Goal: Task Accomplishment & Management: Manage account settings

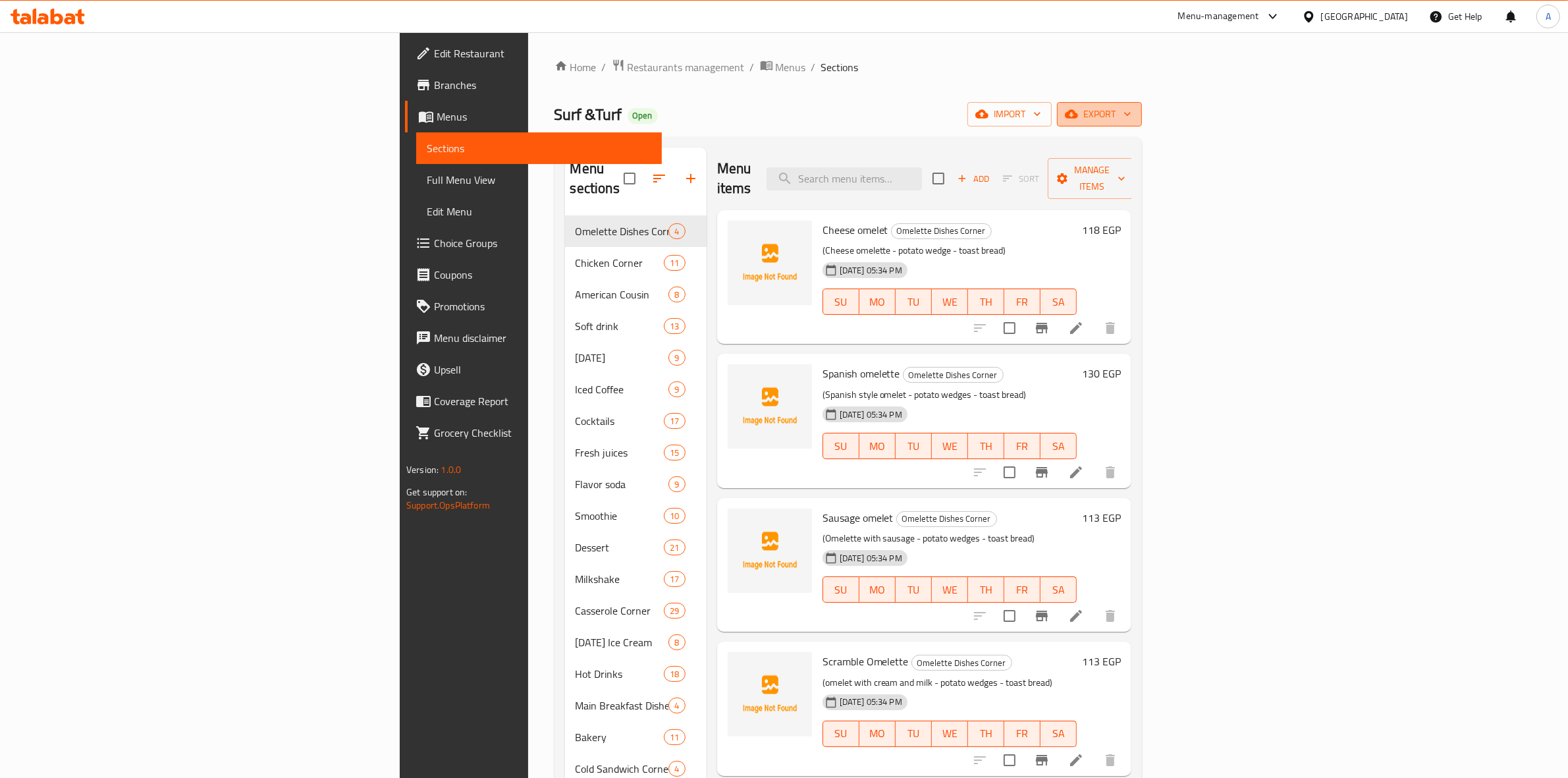
click at [1132, 118] on span "export" at bounding box center [1099, 114] width 64 height 16
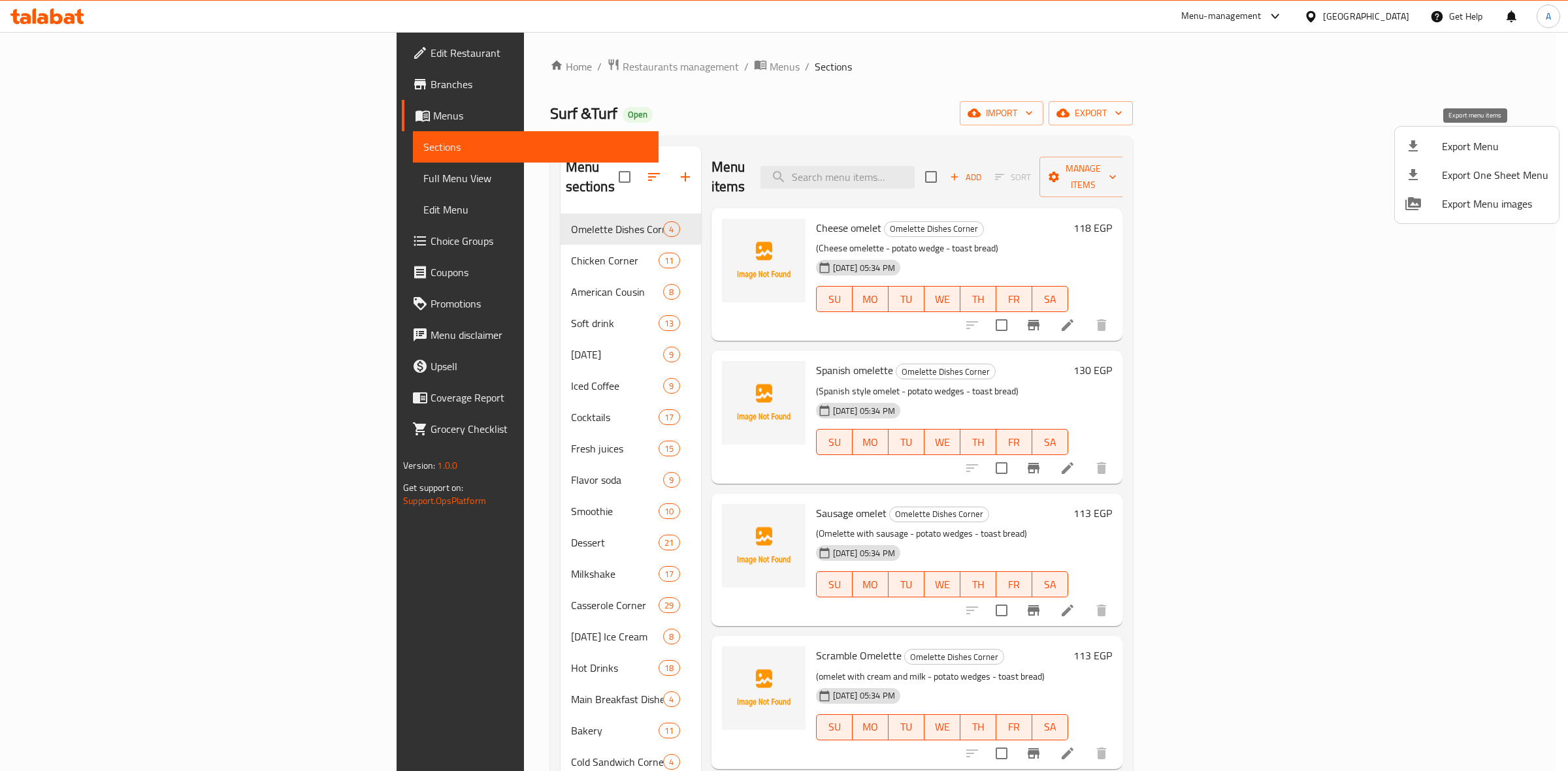
click at [1474, 147] on span "Export Menu" at bounding box center [1495, 146] width 107 height 15
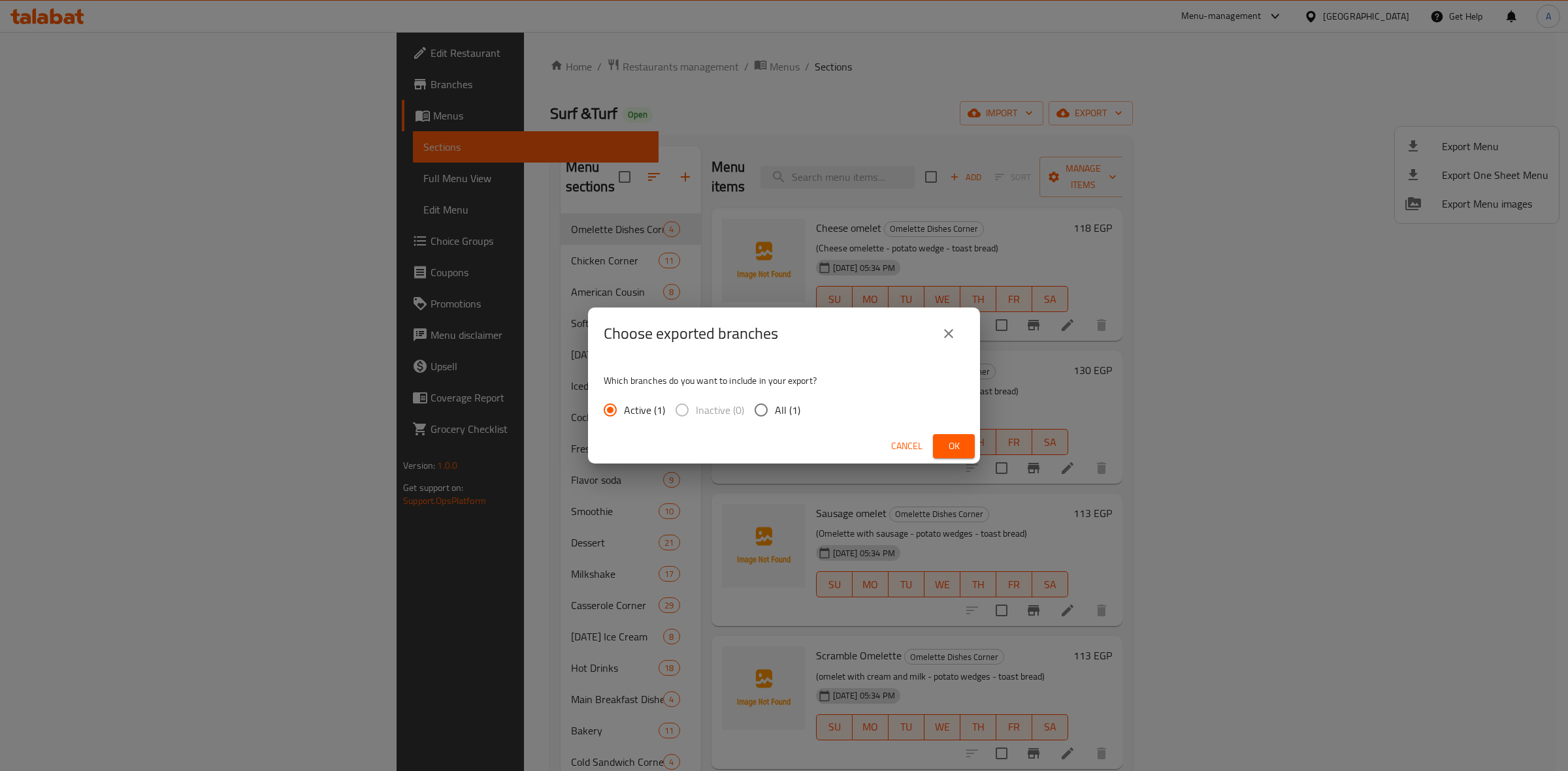
click at [770, 404] on input "All (1)" at bounding box center [761, 410] width 27 height 27
radio input "true"
click at [948, 439] on span "Ok" at bounding box center [954, 446] width 21 height 16
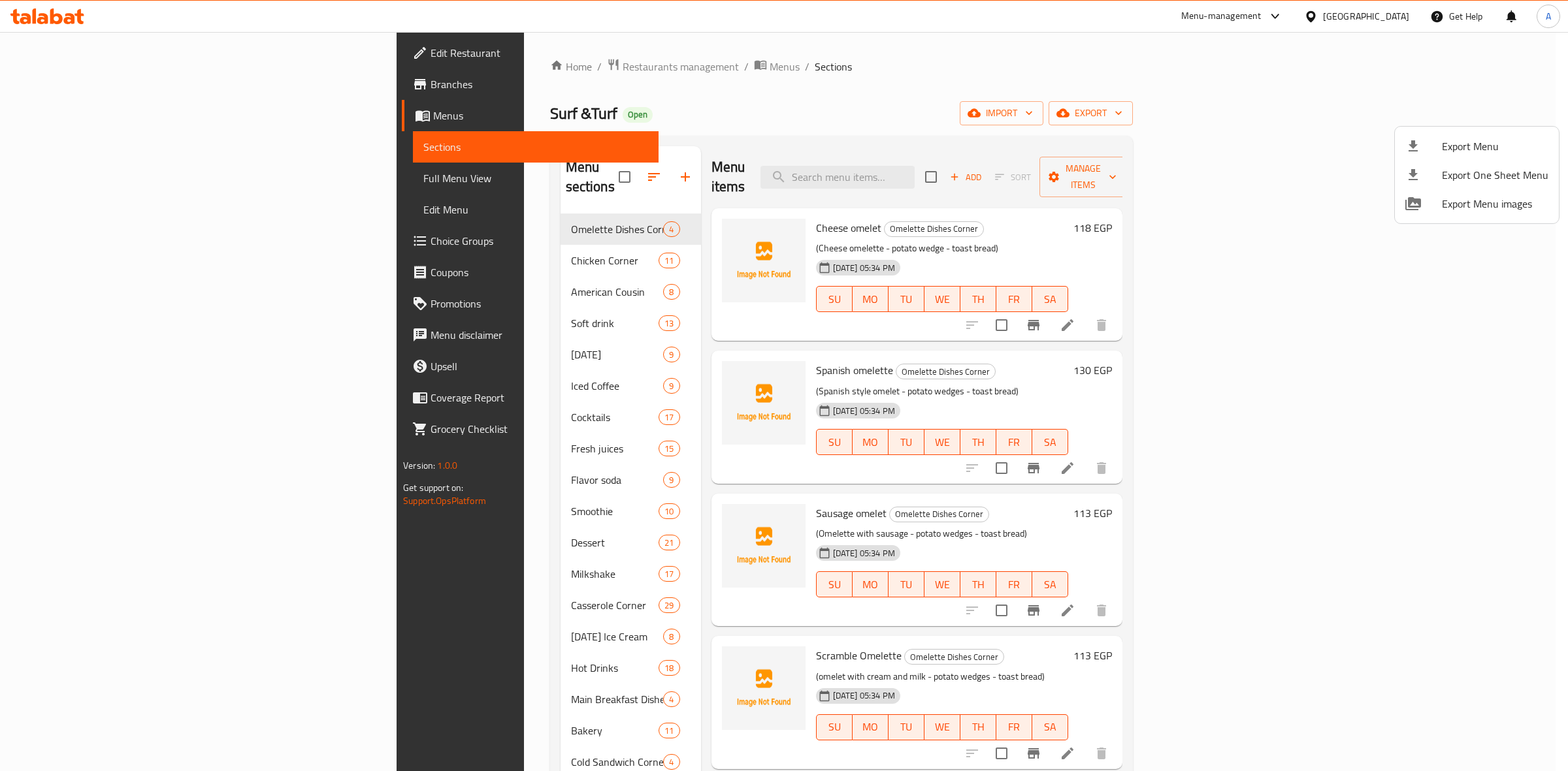
drag, startPoint x: 718, startPoint y: 67, endPoint x: 523, endPoint y: 11, distance: 202.9
click at [718, 67] on div at bounding box center [784, 385] width 1568 height 771
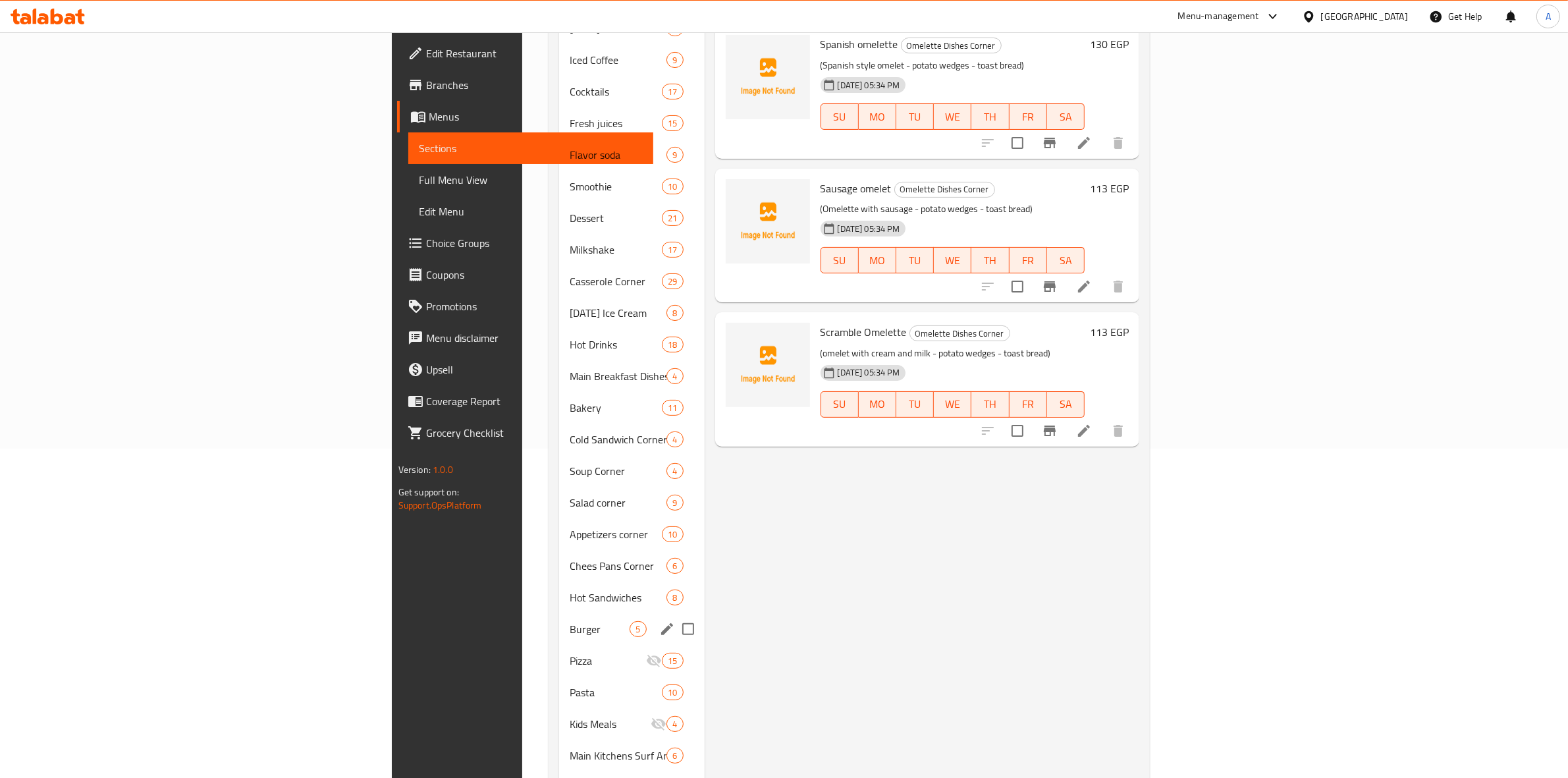
scroll to position [408, 0]
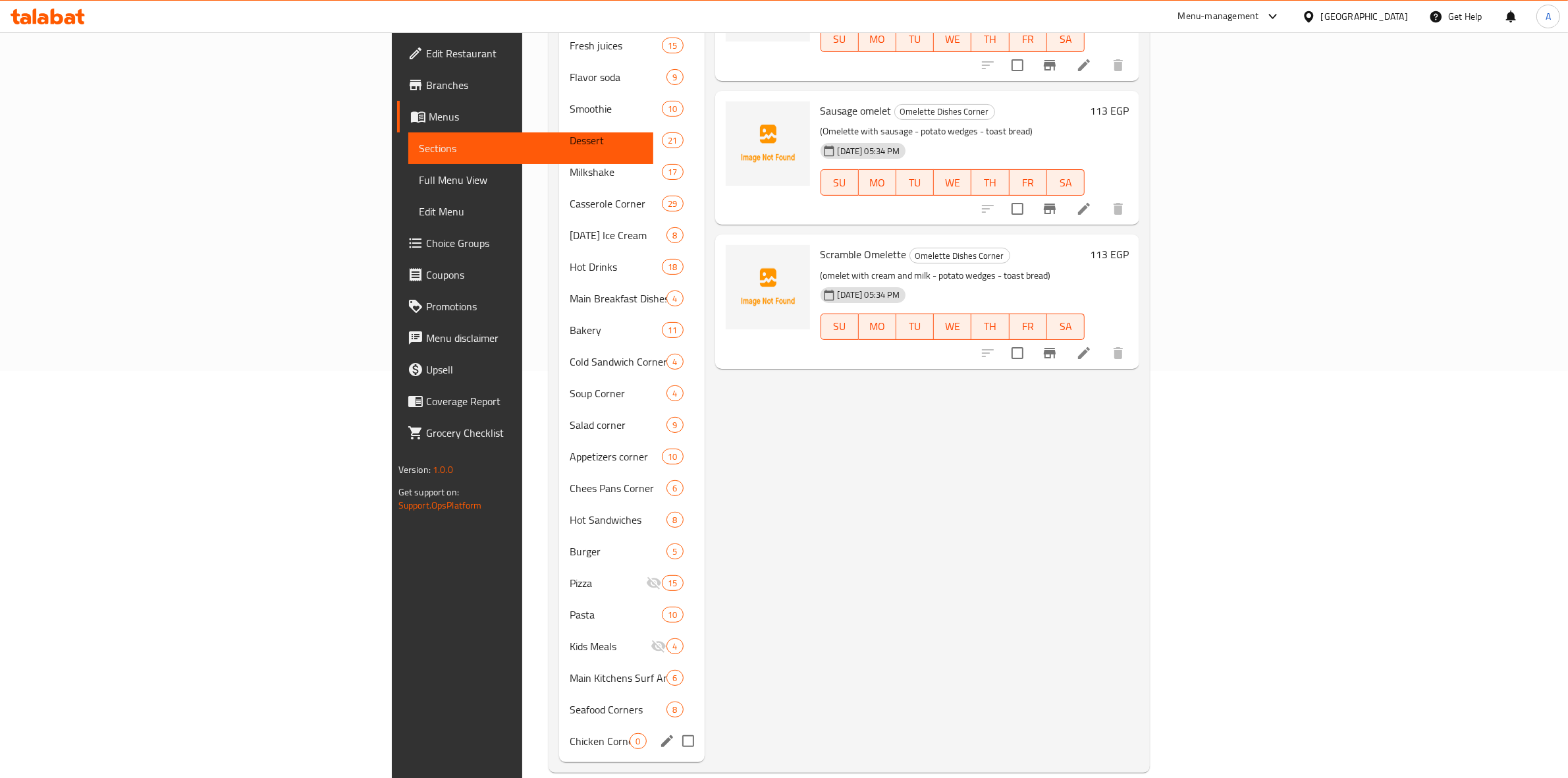
click at [559, 728] on div "Chicken Corner 0" at bounding box center [632, 741] width 145 height 32
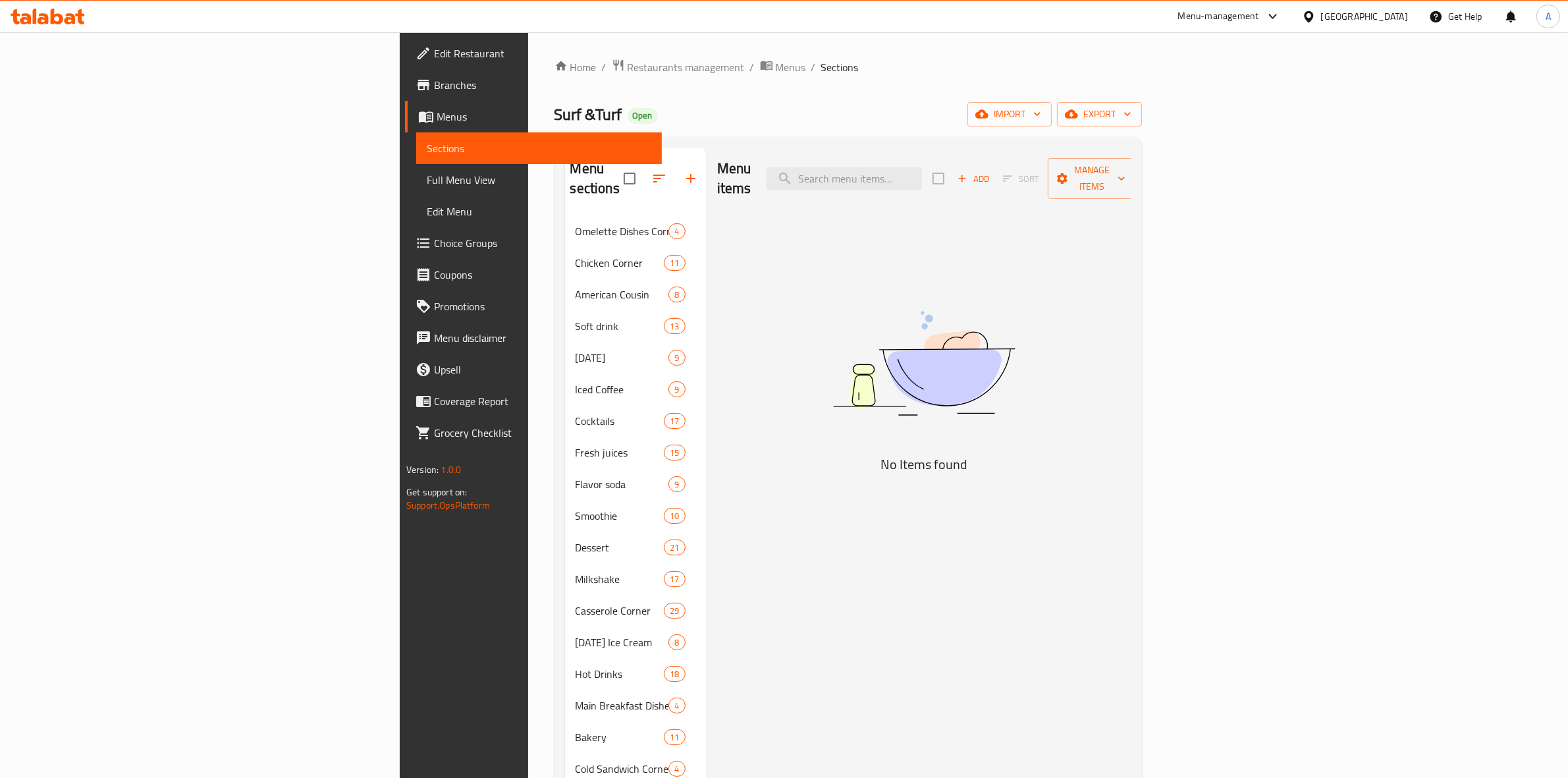
click at [968, 172] on icon "button" at bounding box center [963, 178] width 12 height 12
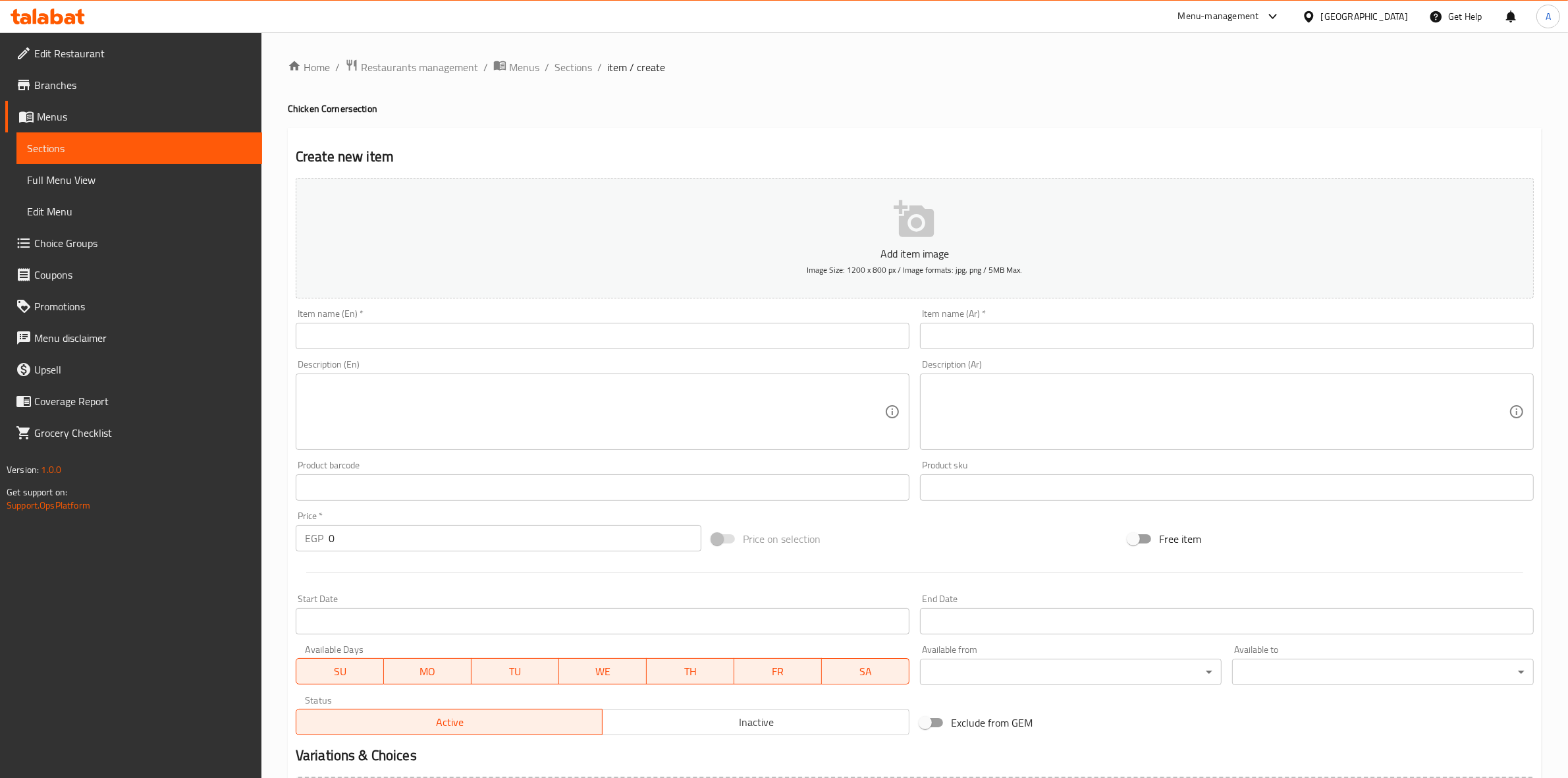
click at [470, 329] on input "text" at bounding box center [603, 336] width 614 height 26
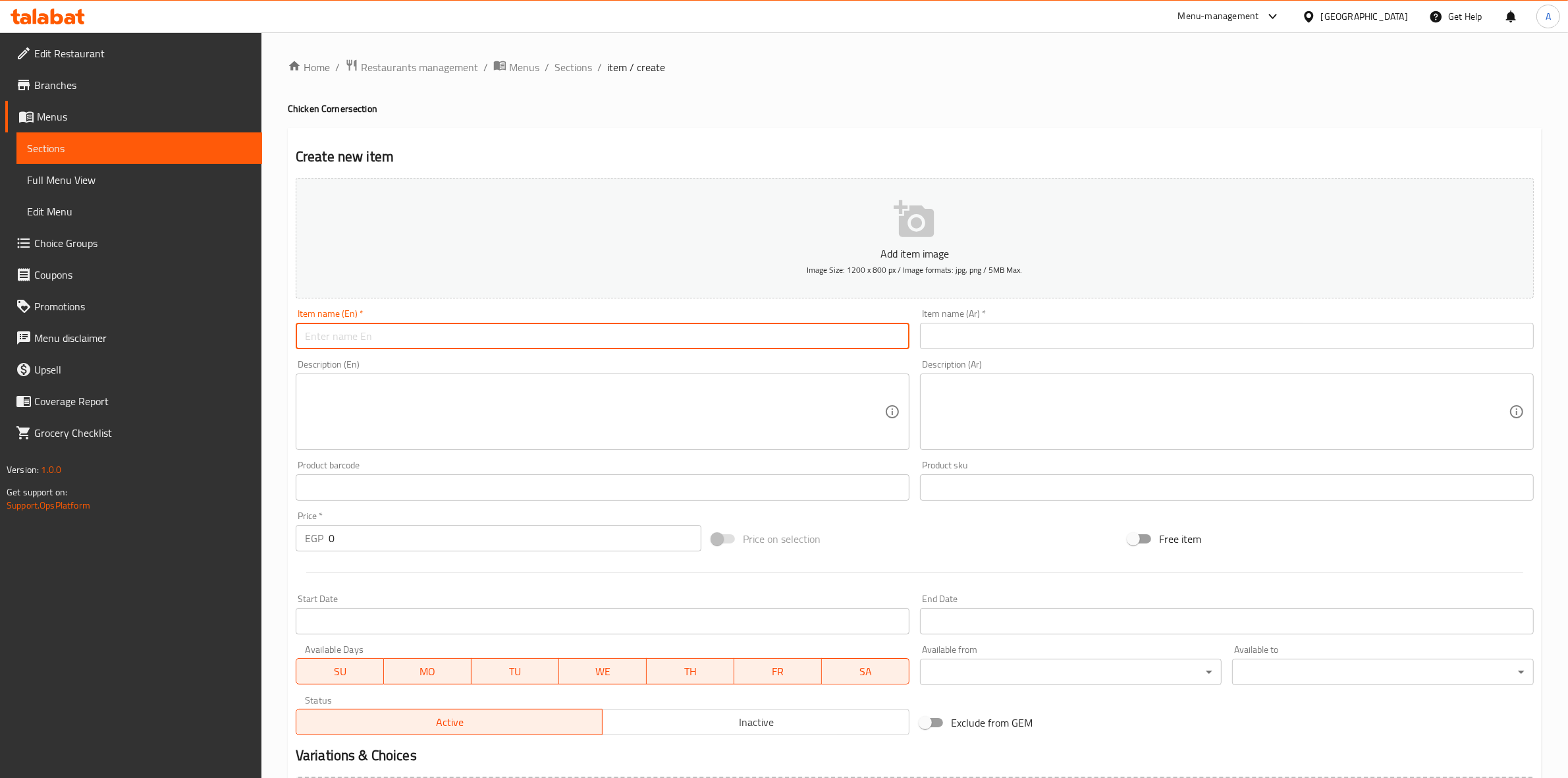
paste input "Dinner Box"
type input "Dinner Box"
click at [1196, 337] on input "text" at bounding box center [1227, 336] width 614 height 26
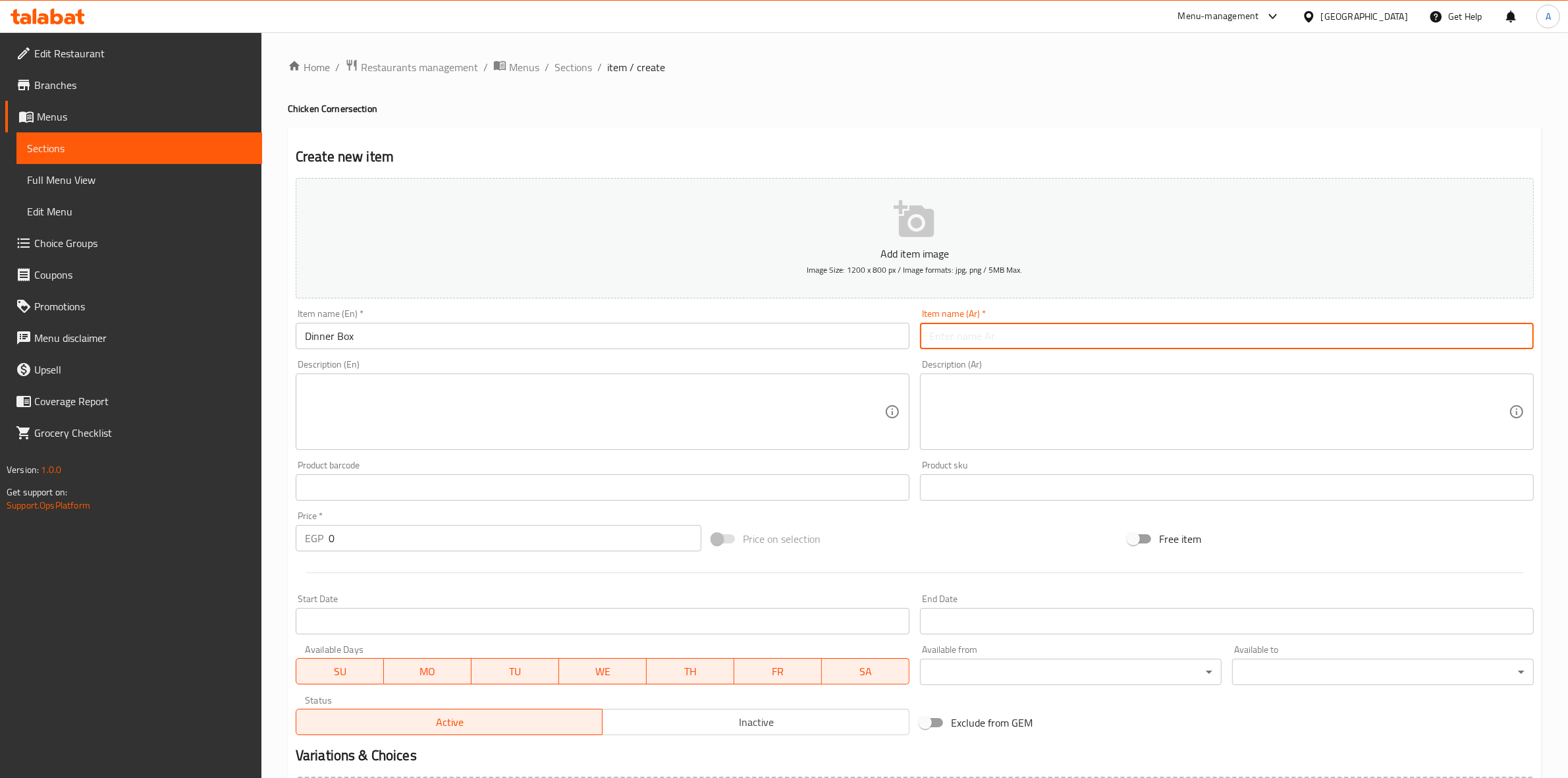
paste input "دينر بوكس"
type input "دينر بوكس"
click at [1188, 148] on h2 "Create new item" at bounding box center [915, 156] width 1238 height 20
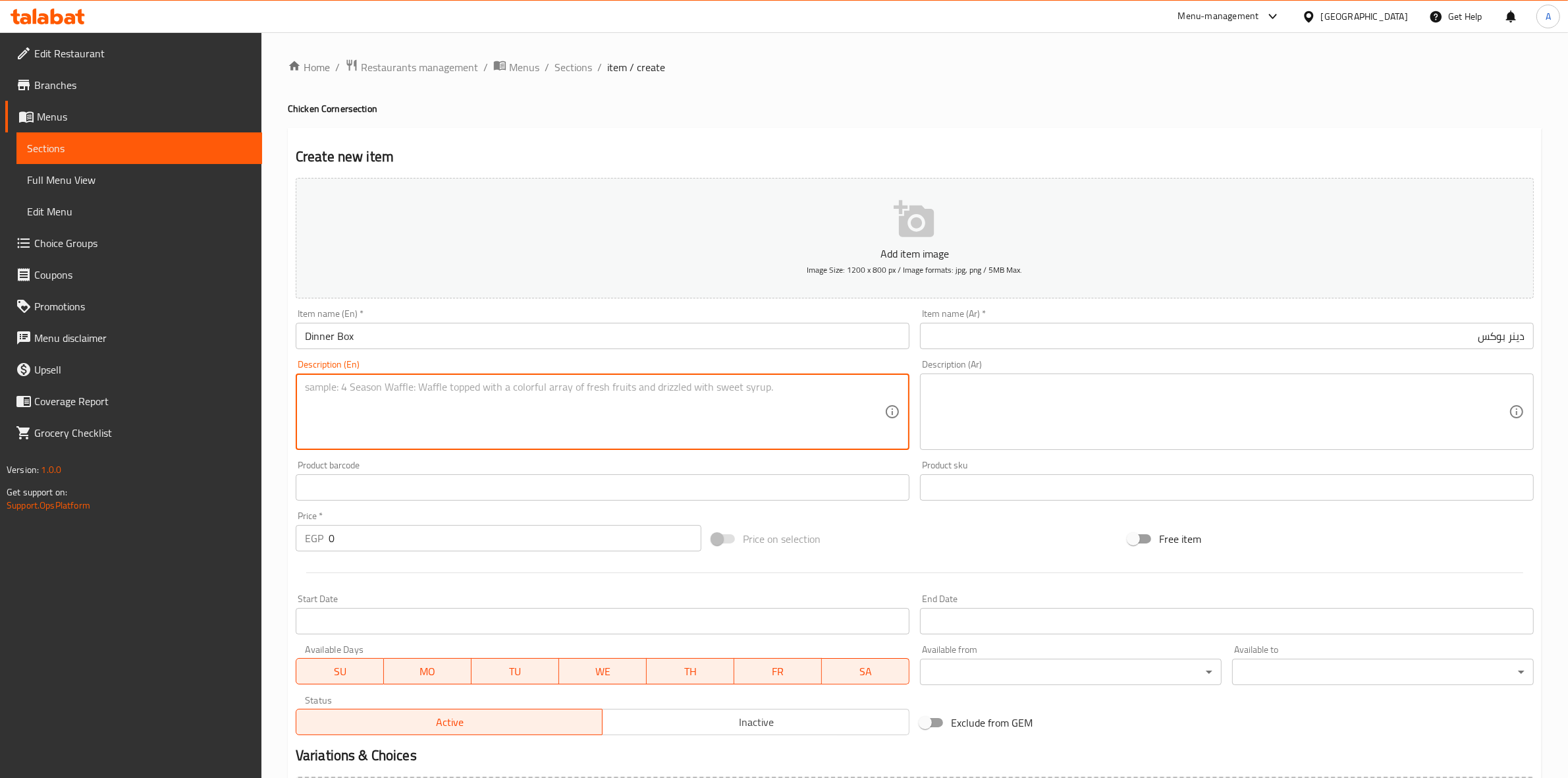
click at [436, 403] on textarea at bounding box center [595, 412] width 580 height 63
paste textarea "3Pcs of chicken + fries + coleslaw + bread"
click at [311, 389] on textarea "3Pcs of chicken + fries + coleslaw + bread" at bounding box center [595, 412] width 580 height 63
type textarea "3 Pcs of chicken + fries + coleslaw + bread"
click at [367, 462] on div "Product barcode Product barcode" at bounding box center [603, 481] width 614 height 40
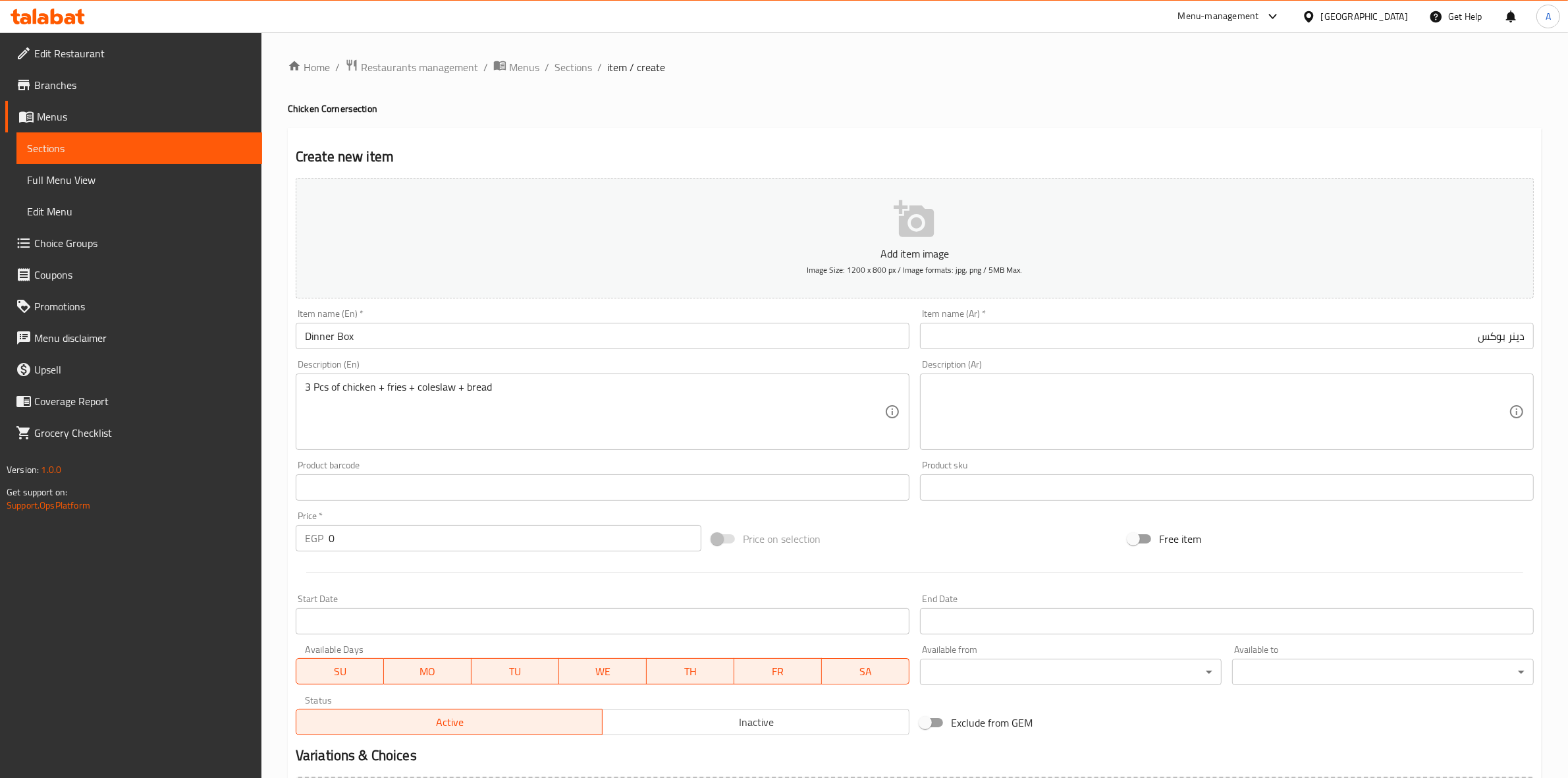
click at [1032, 419] on textarea at bounding box center [1219, 412] width 580 height 63
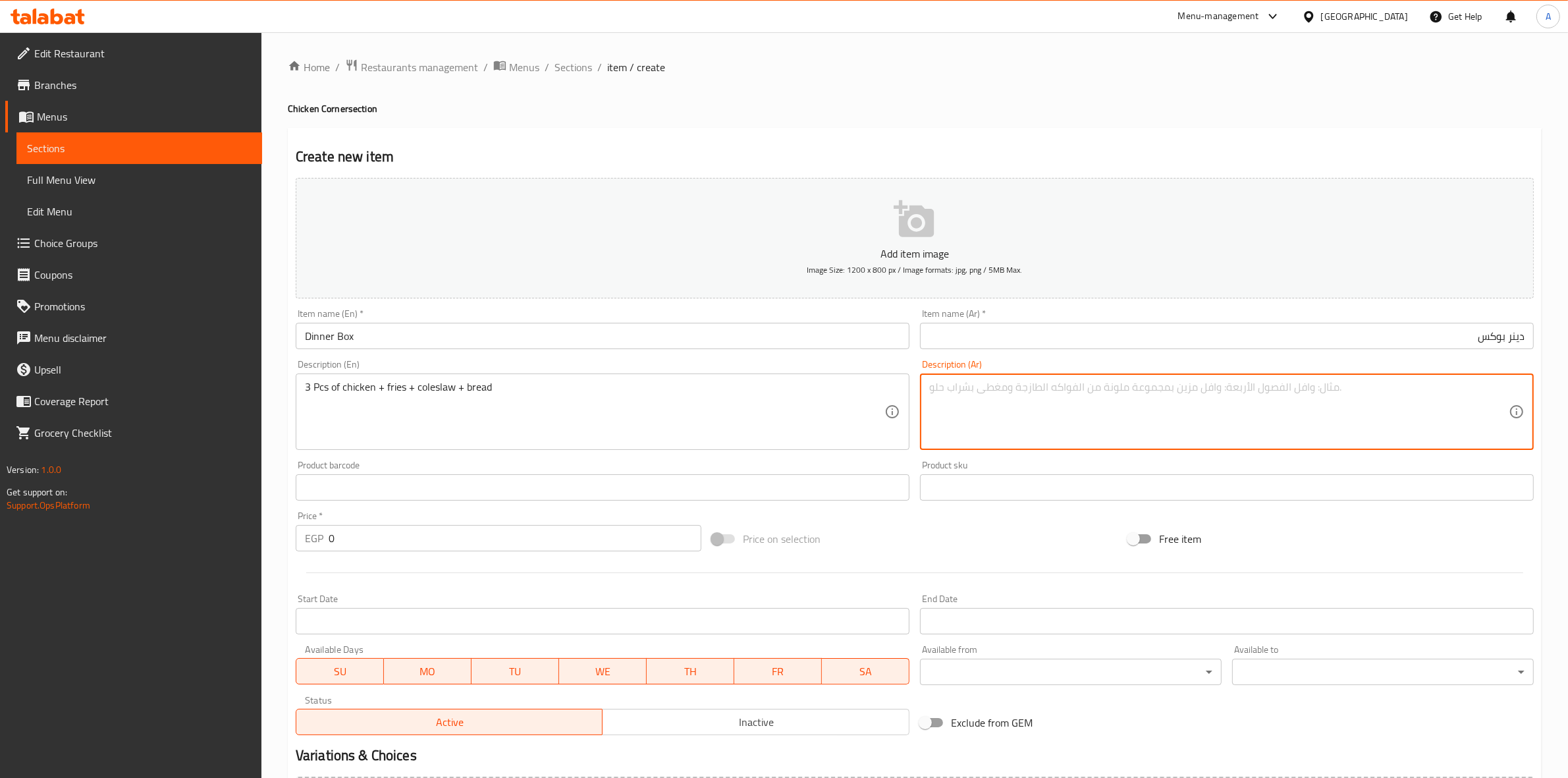
paste textarea "3قطع دجاج+ فرايز + كولوسلو + خبز"
click at [1463, 387] on textarea "3قطع دجاج+ فرايز + كولوسلو + خبز" at bounding box center [1219, 412] width 580 height 63
click at [1405, 390] on textarea "3قطع دجاج + فرايز + كولوسلو + خبز" at bounding box center [1219, 412] width 580 height 63
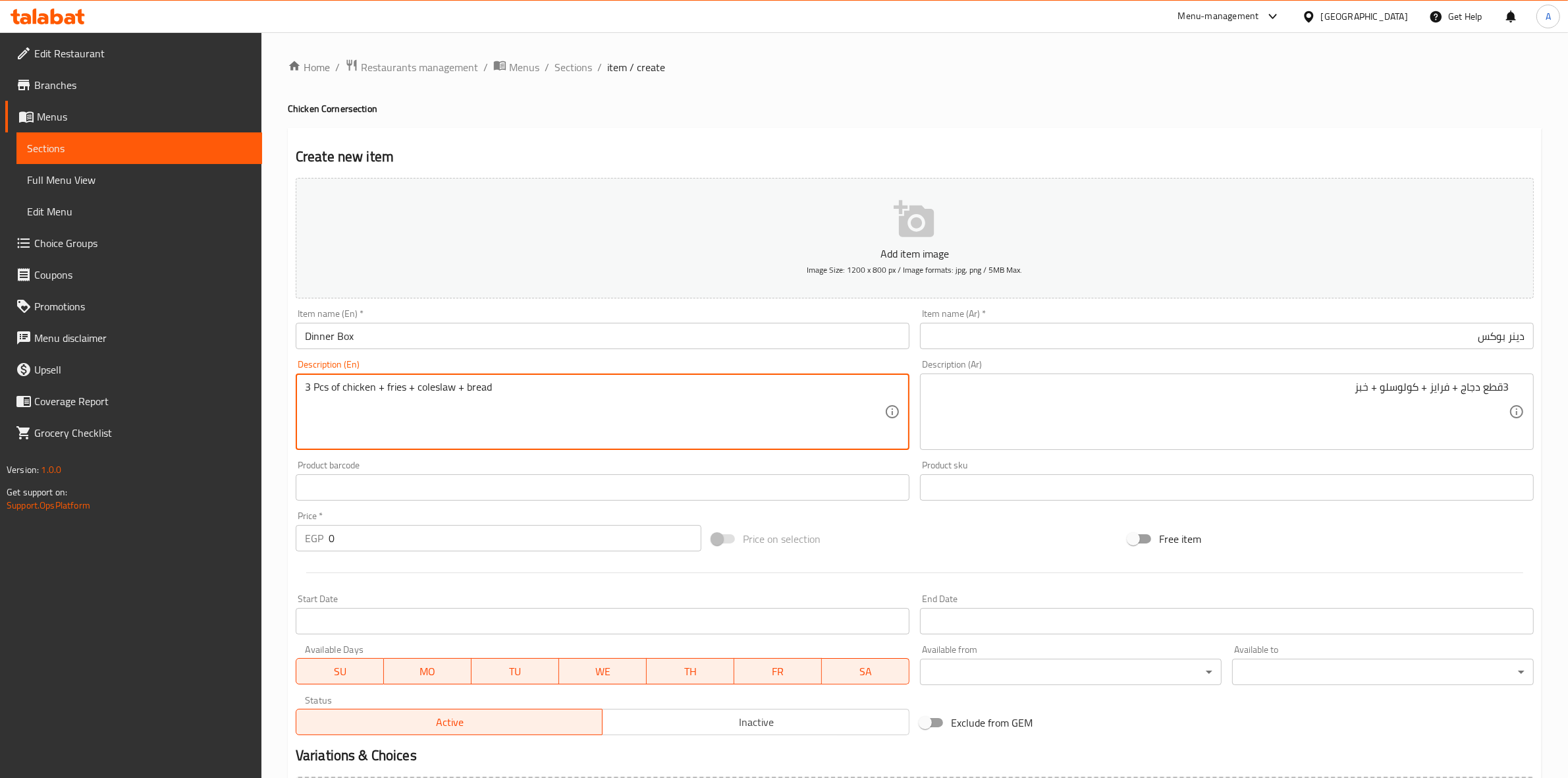
drag, startPoint x: 455, startPoint y: 384, endPoint x: 418, endPoint y: 386, distance: 37.1
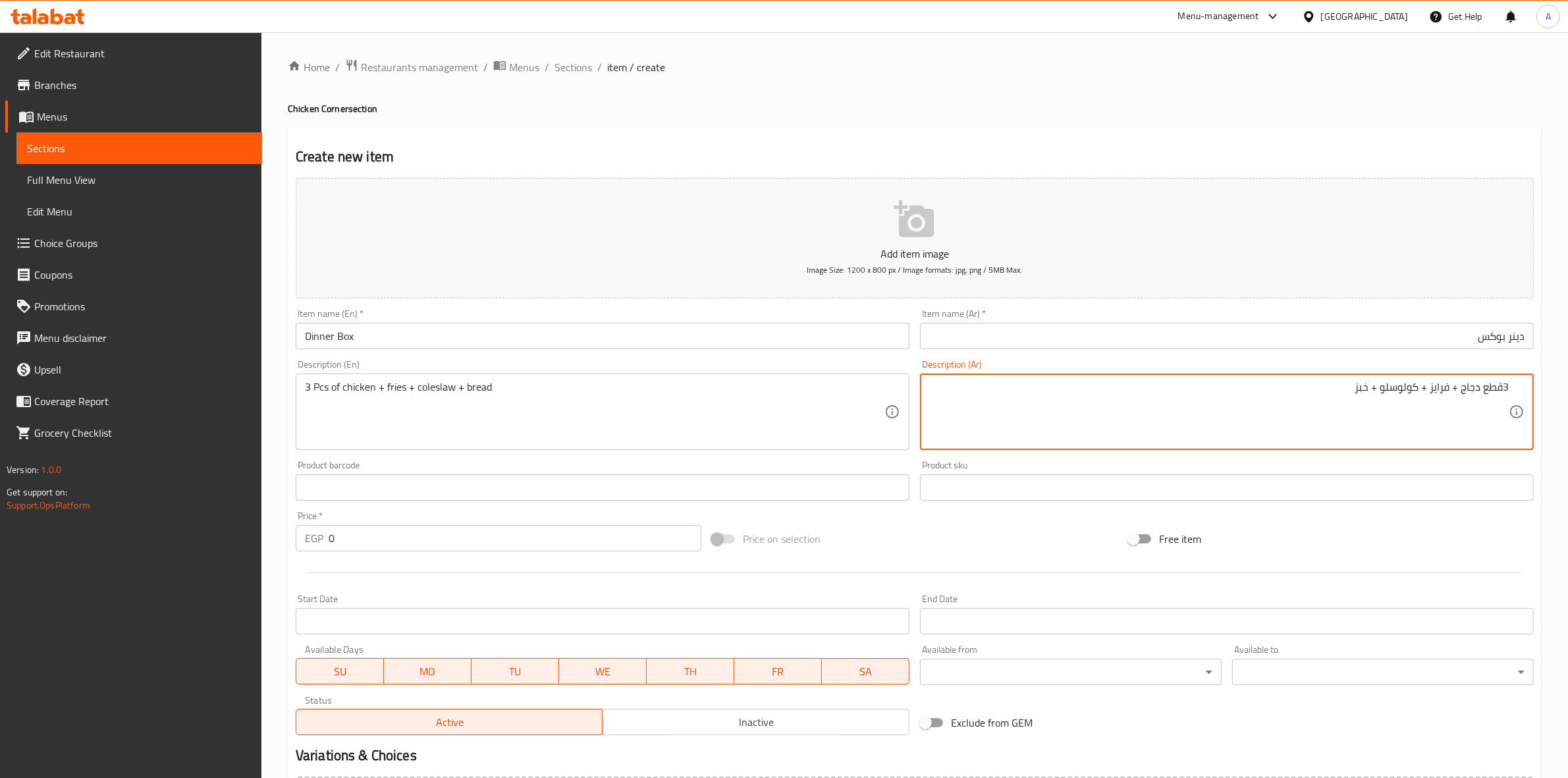
drag, startPoint x: 1418, startPoint y: 389, endPoint x: 1381, endPoint y: 391, distance: 37.1
paste textarea "كول"
type textarea "3قطع دجاج + فرايز + كول سلو + خبز"
click at [1118, 144] on div "Create new item Add item image Image Size: 1200 x 800 px / Image formats: jpg, …" at bounding box center [915, 511] width 1254 height 767
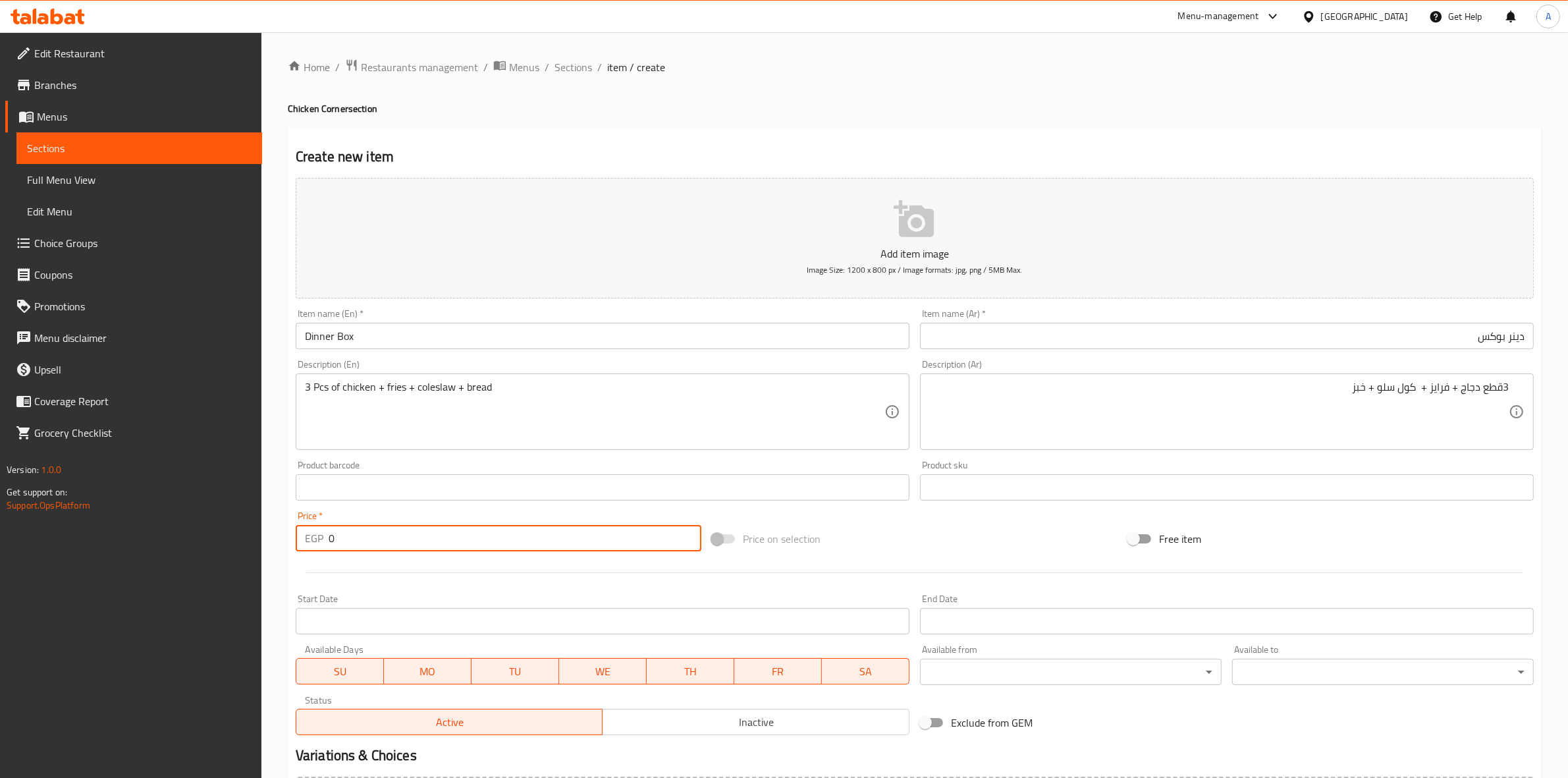
drag, startPoint x: 323, startPoint y: 541, endPoint x: 176, endPoint y: 528, distance: 147.6
click at [176, 528] on div "Edit Restaurant Branches Menus Sections Full Menu View Edit Menu Choice Groups …" at bounding box center [784, 482] width 1568 height 899
type input "170"
click at [351, 593] on div "Start Date Start Date" at bounding box center [603, 614] width 624 height 51
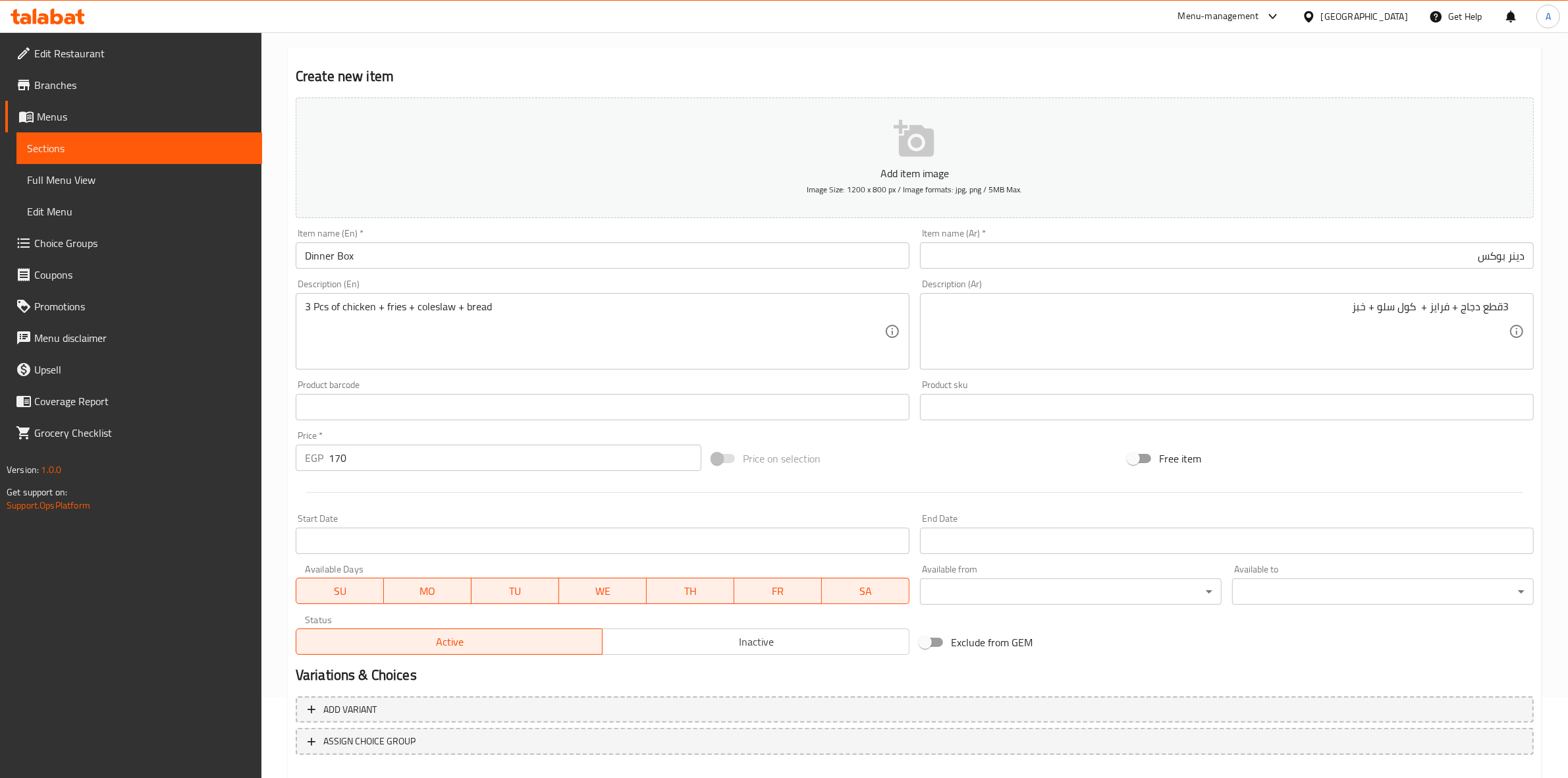
scroll to position [150, 0]
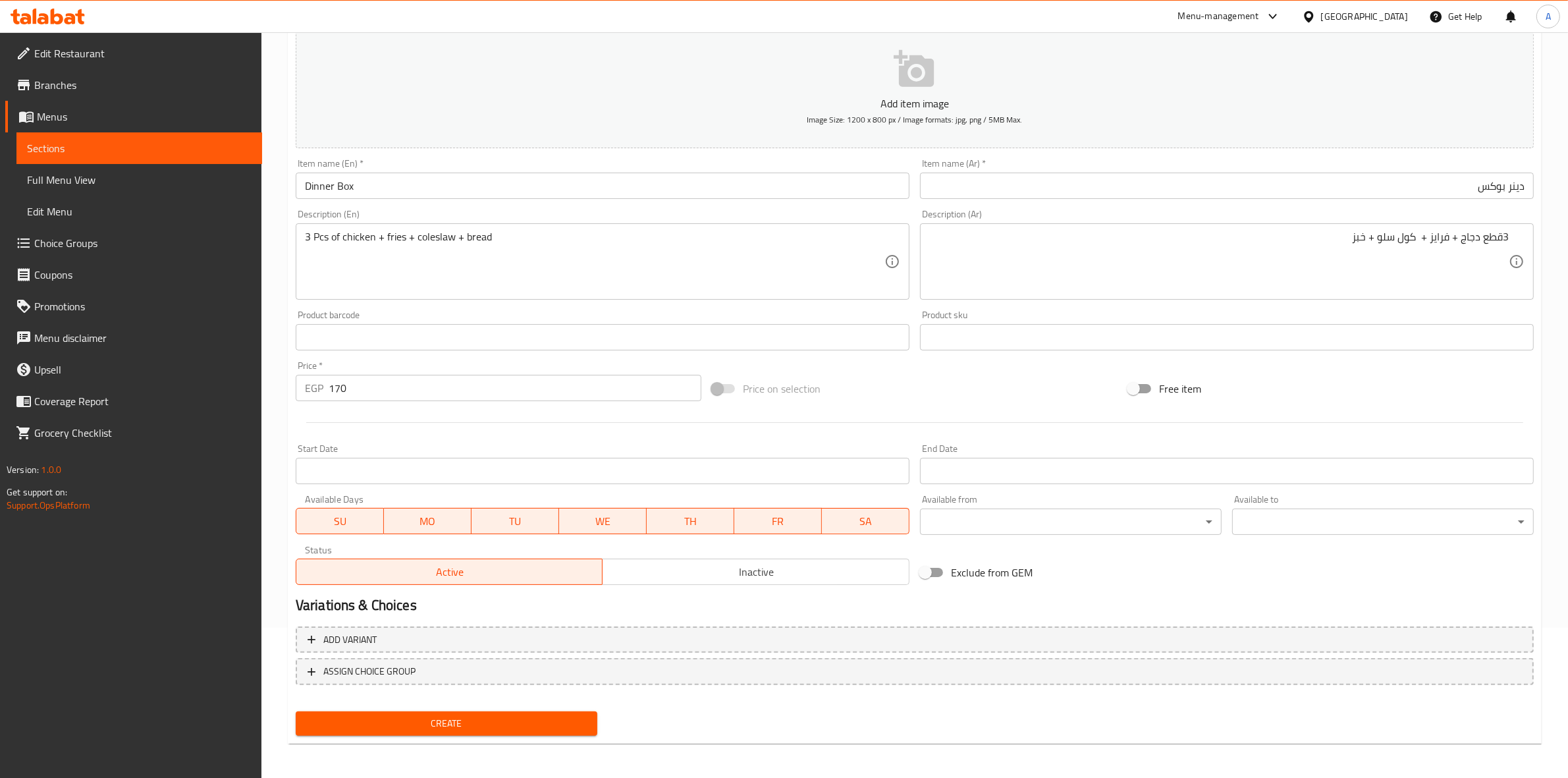
click at [467, 727] on span "Create" at bounding box center [446, 724] width 280 height 16
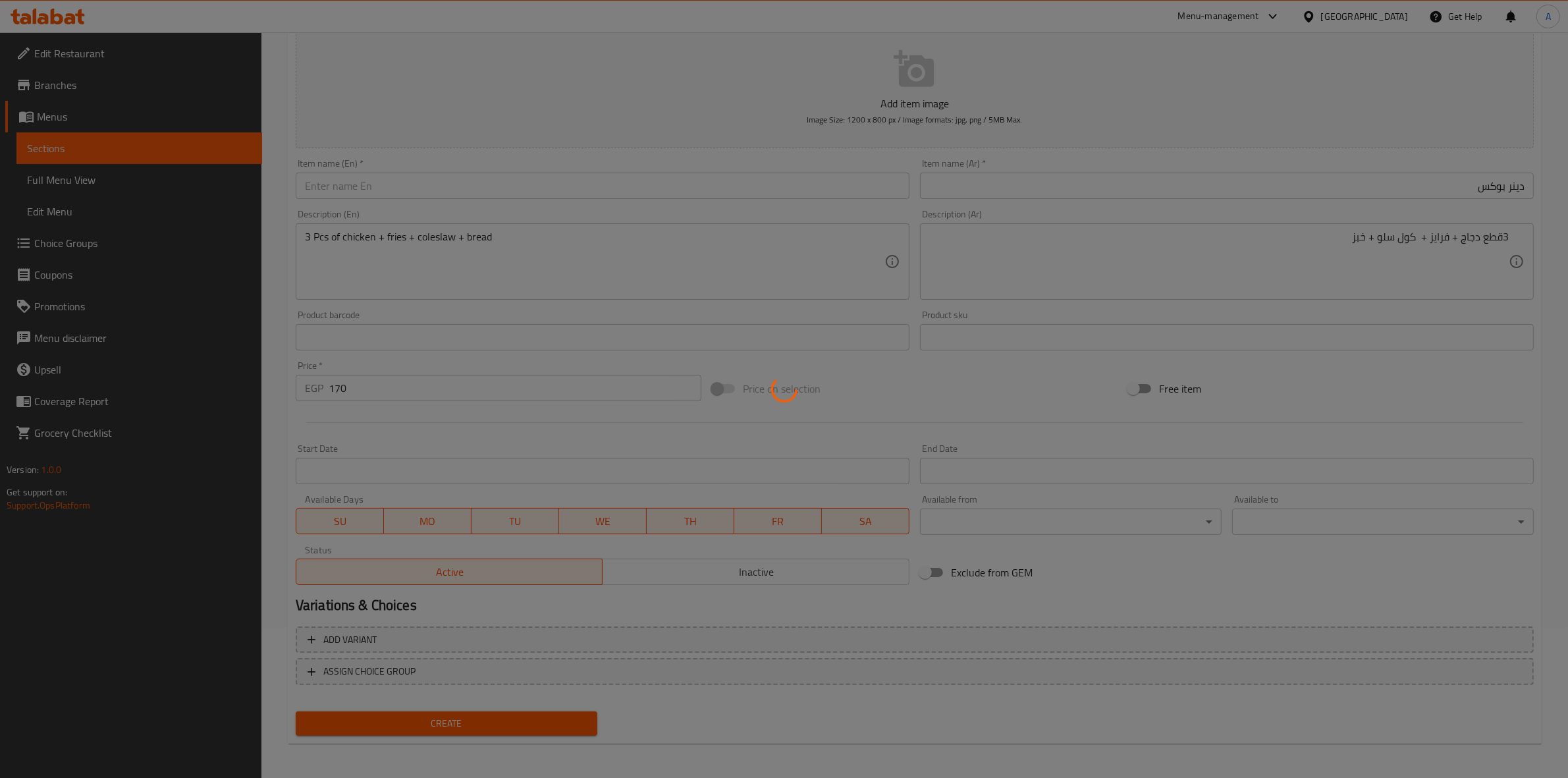
type input "0"
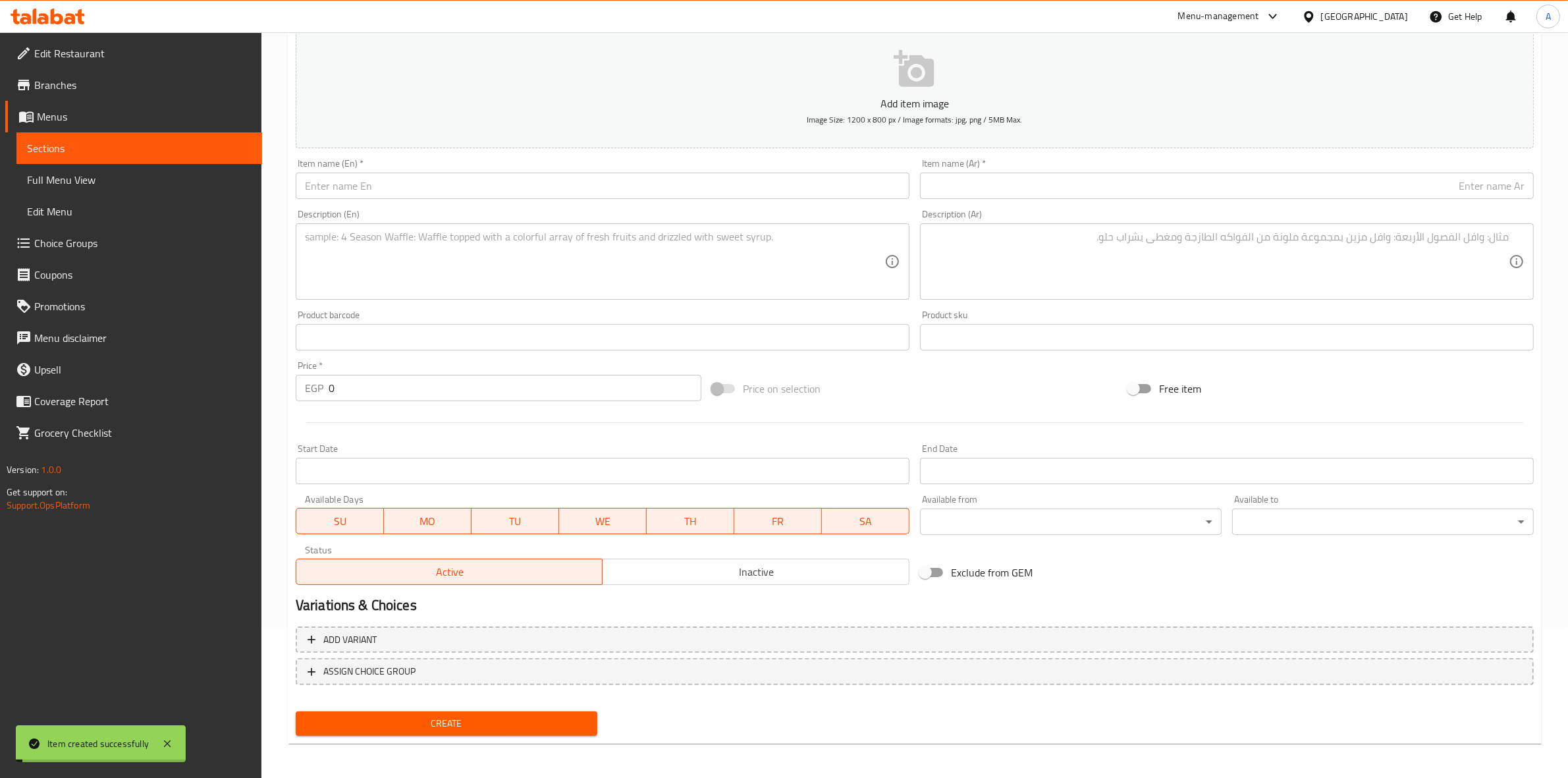
scroll to position [0, 0]
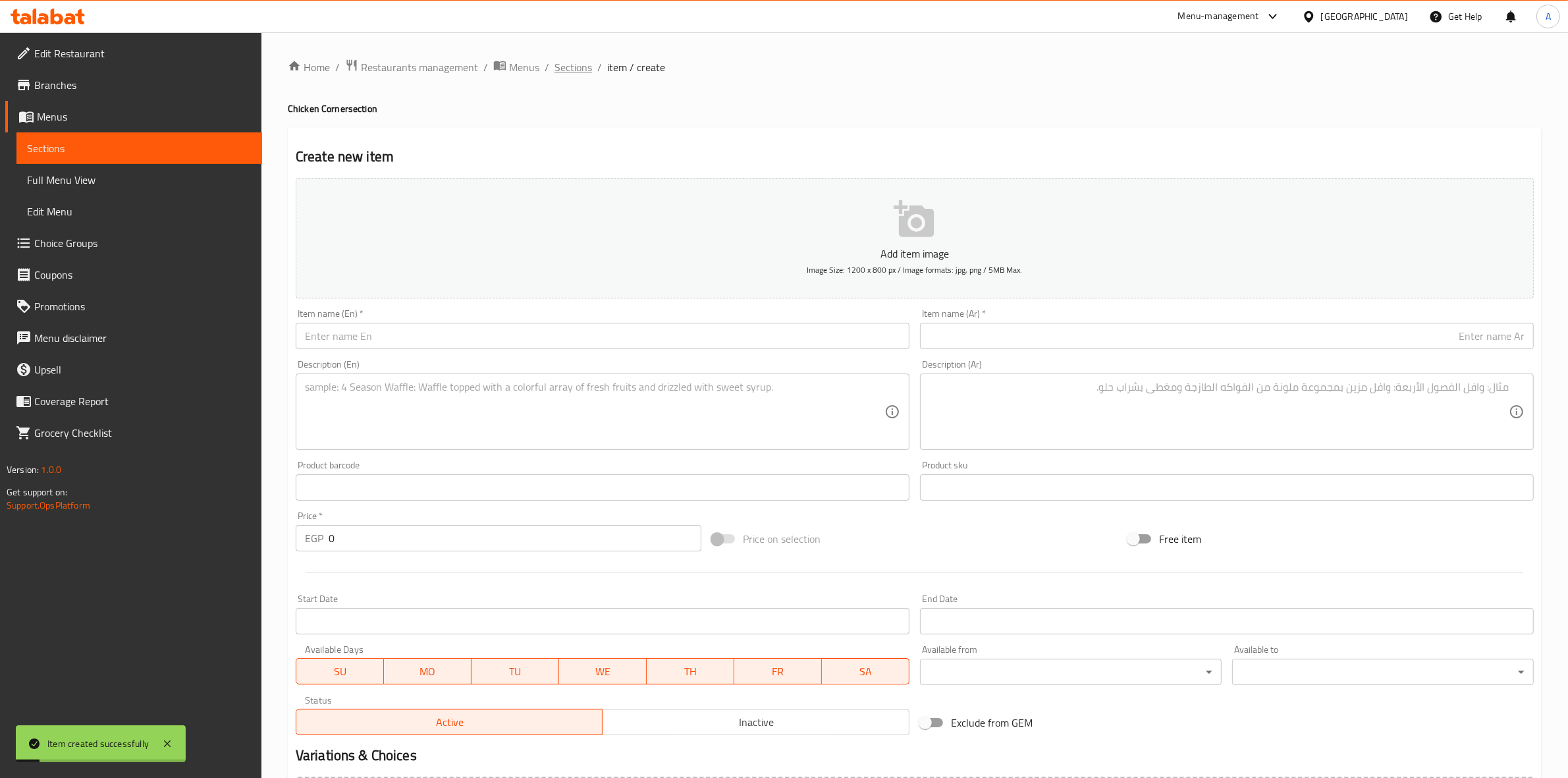
click at [578, 65] on span "Sections" at bounding box center [574, 67] width 38 height 16
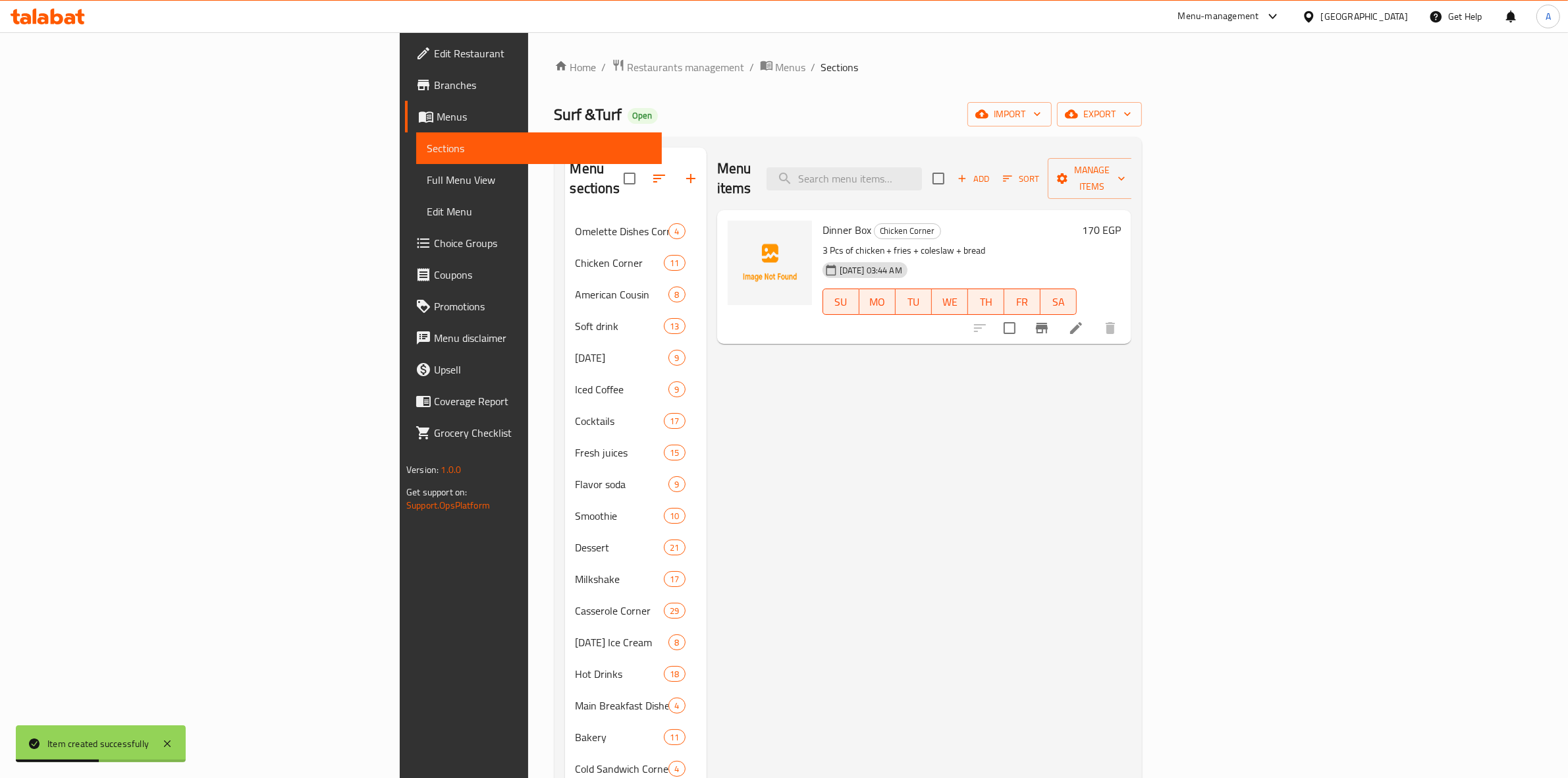
click at [1136, 180] on div "Add Sort Manage items" at bounding box center [1034, 178] width 203 height 41
click at [968, 174] on icon "button" at bounding box center [963, 178] width 12 height 12
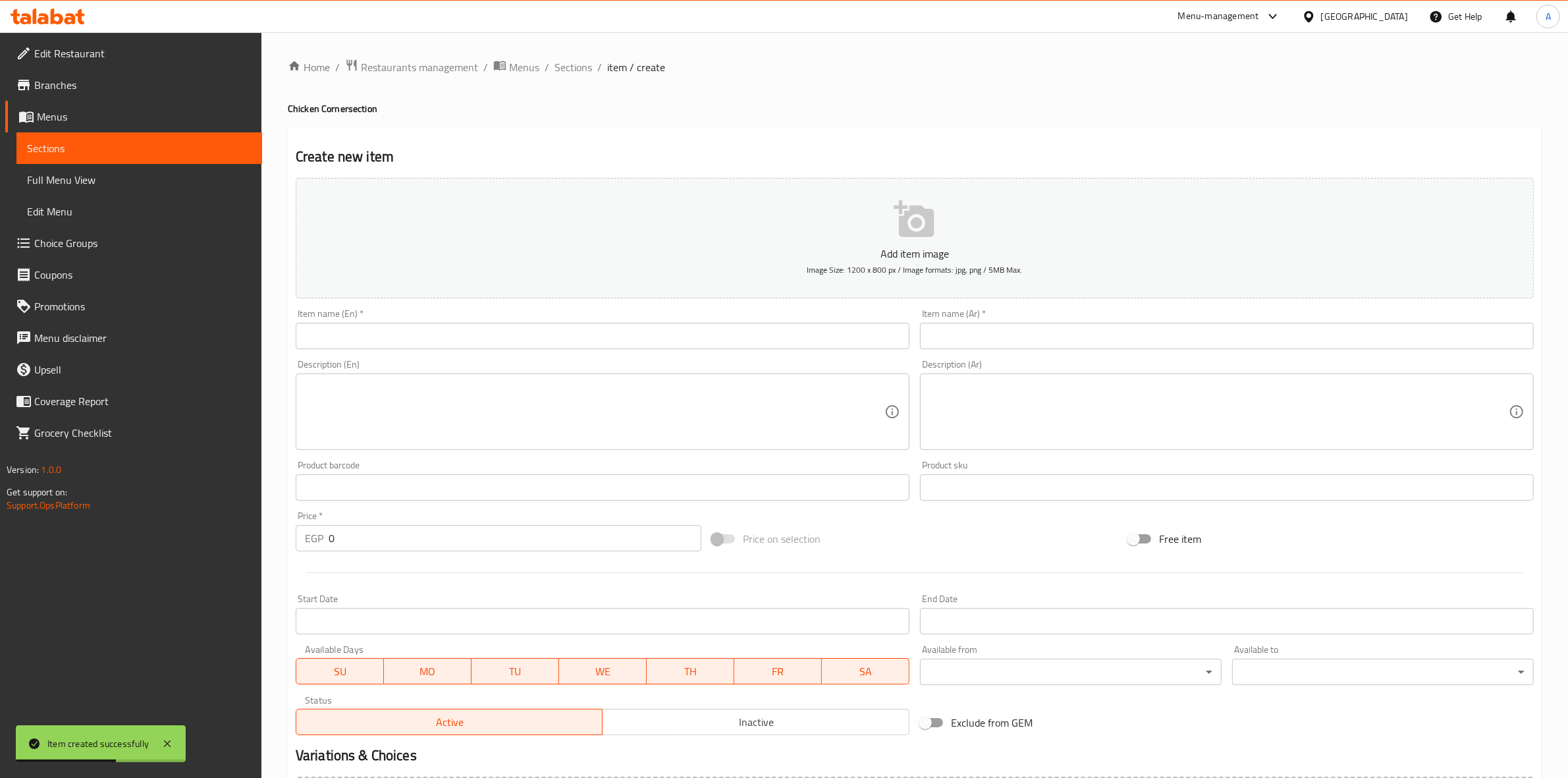
click at [497, 329] on input "text" at bounding box center [603, 336] width 614 height 26
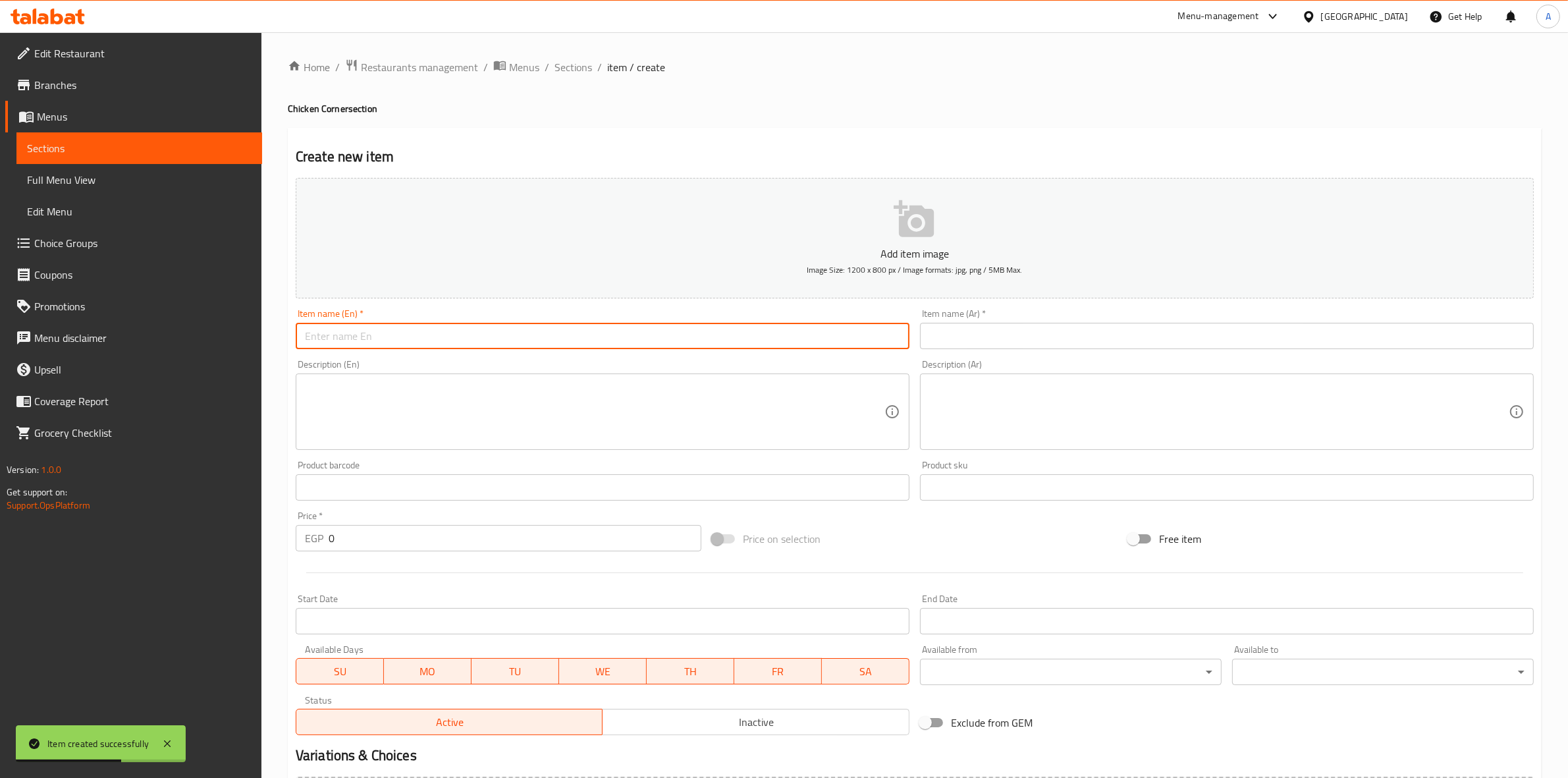
paste input "Golden Large Box"
drag, startPoint x: 407, startPoint y: 336, endPoint x: 202, endPoint y: 310, distance: 206.6
click at [195, 313] on div "Edit Restaurant Branches Menus Sections Full Menu View Edit Menu Choice Groups …" at bounding box center [784, 482] width 1568 height 899
type input "Golden Large Box"
click at [389, 424] on textarea at bounding box center [595, 412] width 580 height 63
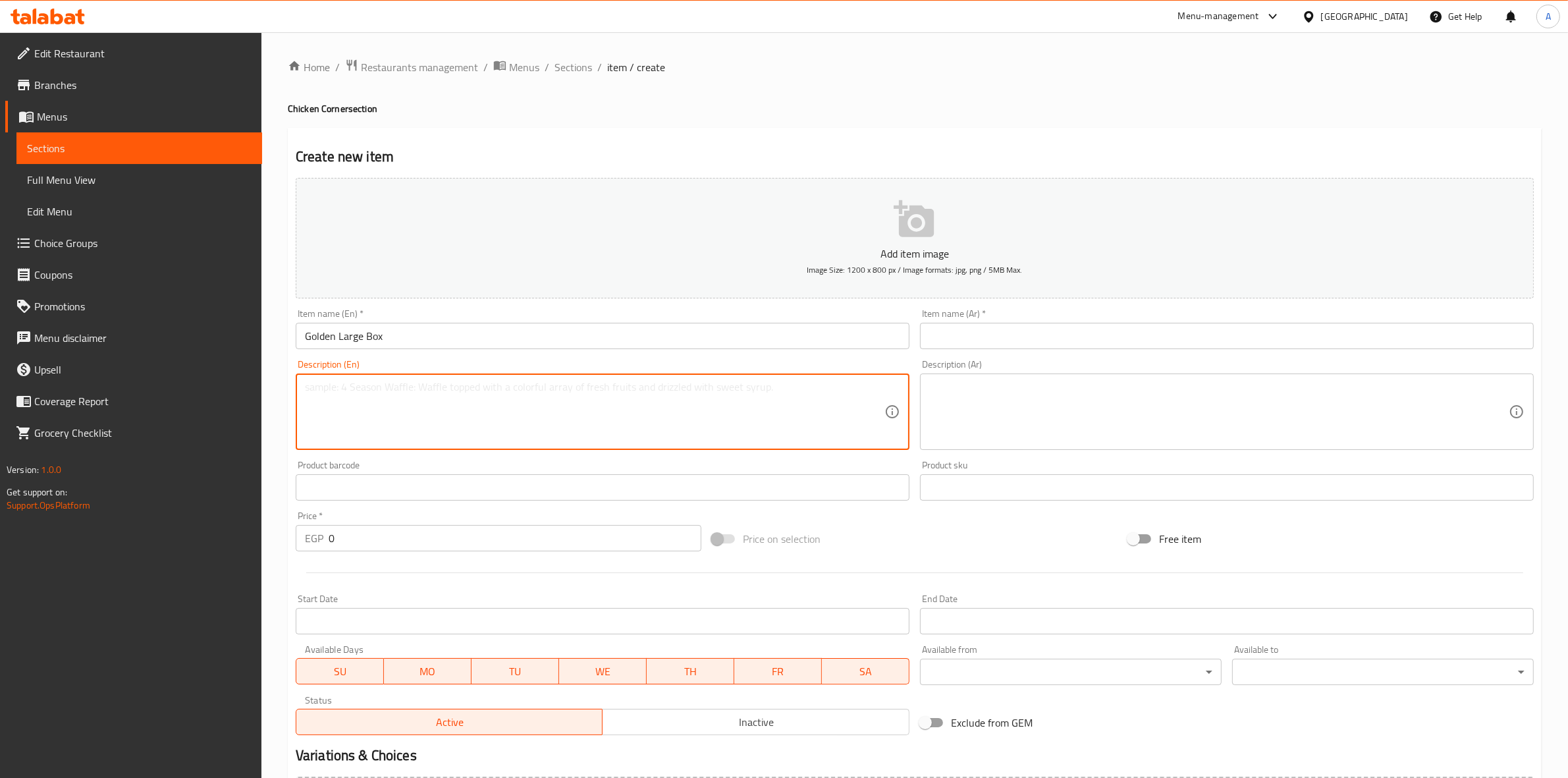
paste textarea "3 Pcs of chicken + 2 Pcs of strips + fries + coleslaw + bread"
type textarea "3 Pcs of chicken + 2 Pcs of strips + fries + coleslaw + bread"
click at [1082, 335] on input "text" at bounding box center [1227, 336] width 614 height 26
paste input "[PERSON_NAME]"
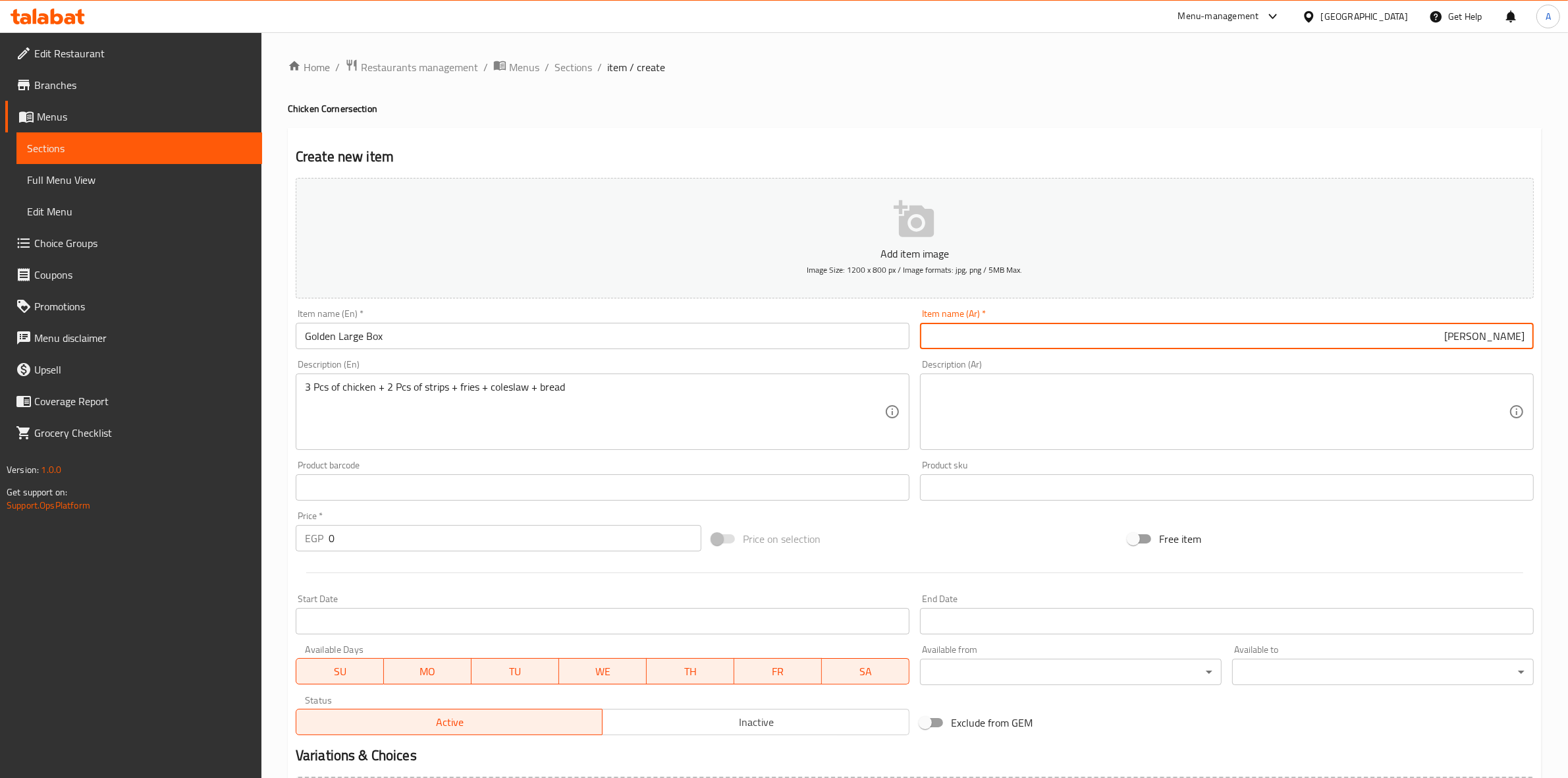
type input "[PERSON_NAME]"
drag, startPoint x: 924, startPoint y: 137, endPoint x: 857, endPoint y: 114, distance: 70.8
click at [920, 137] on div "Create new item Add item image Image Size: 1200 x 800 px / Image formats: jpg, …" at bounding box center [915, 511] width 1254 height 767
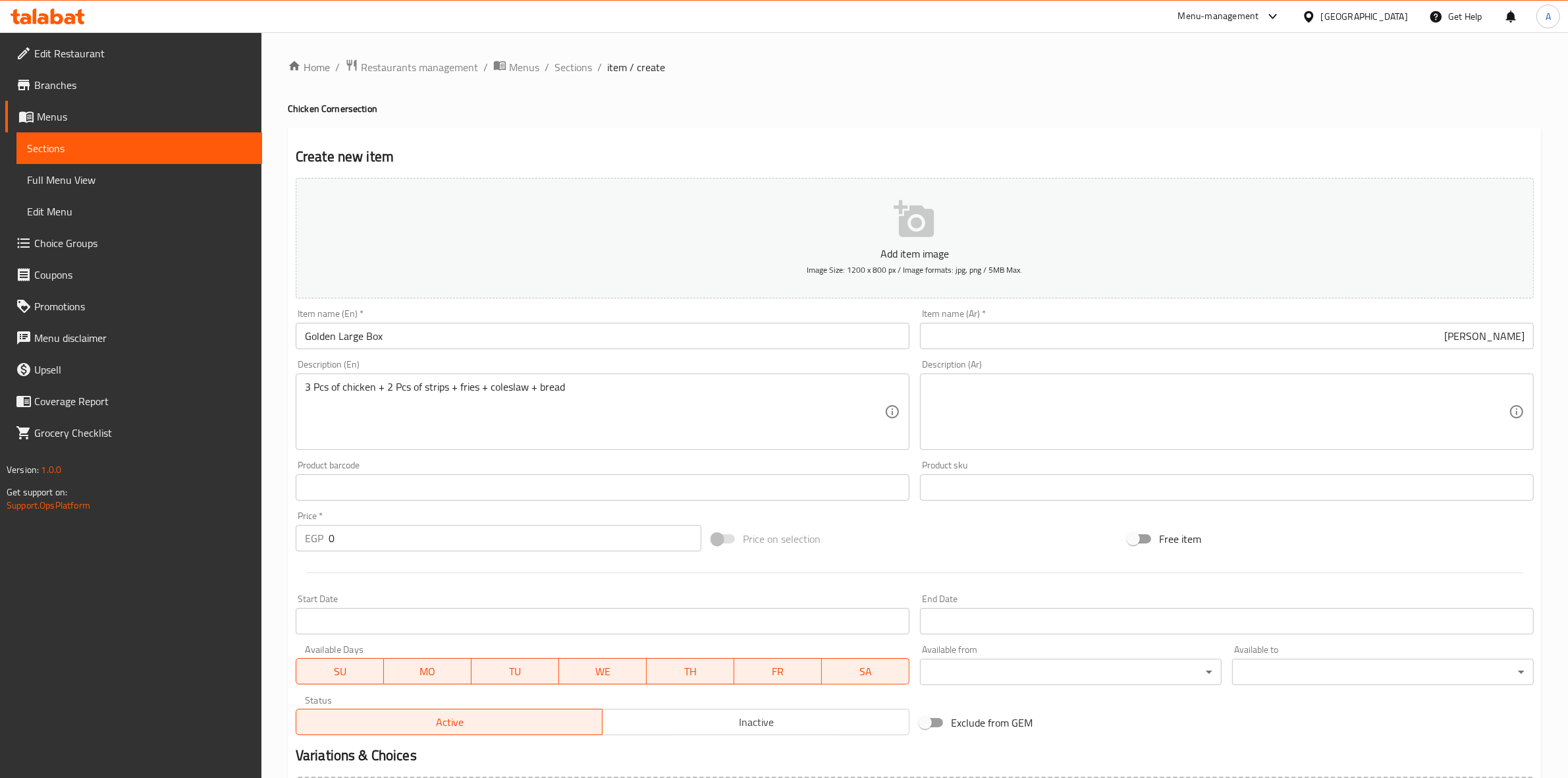
click at [1067, 402] on textarea at bounding box center [1219, 412] width 580 height 63
paste textarea "3قطع دجاج +2قطعة استربس + فرايز + كولوسلو + خبز"
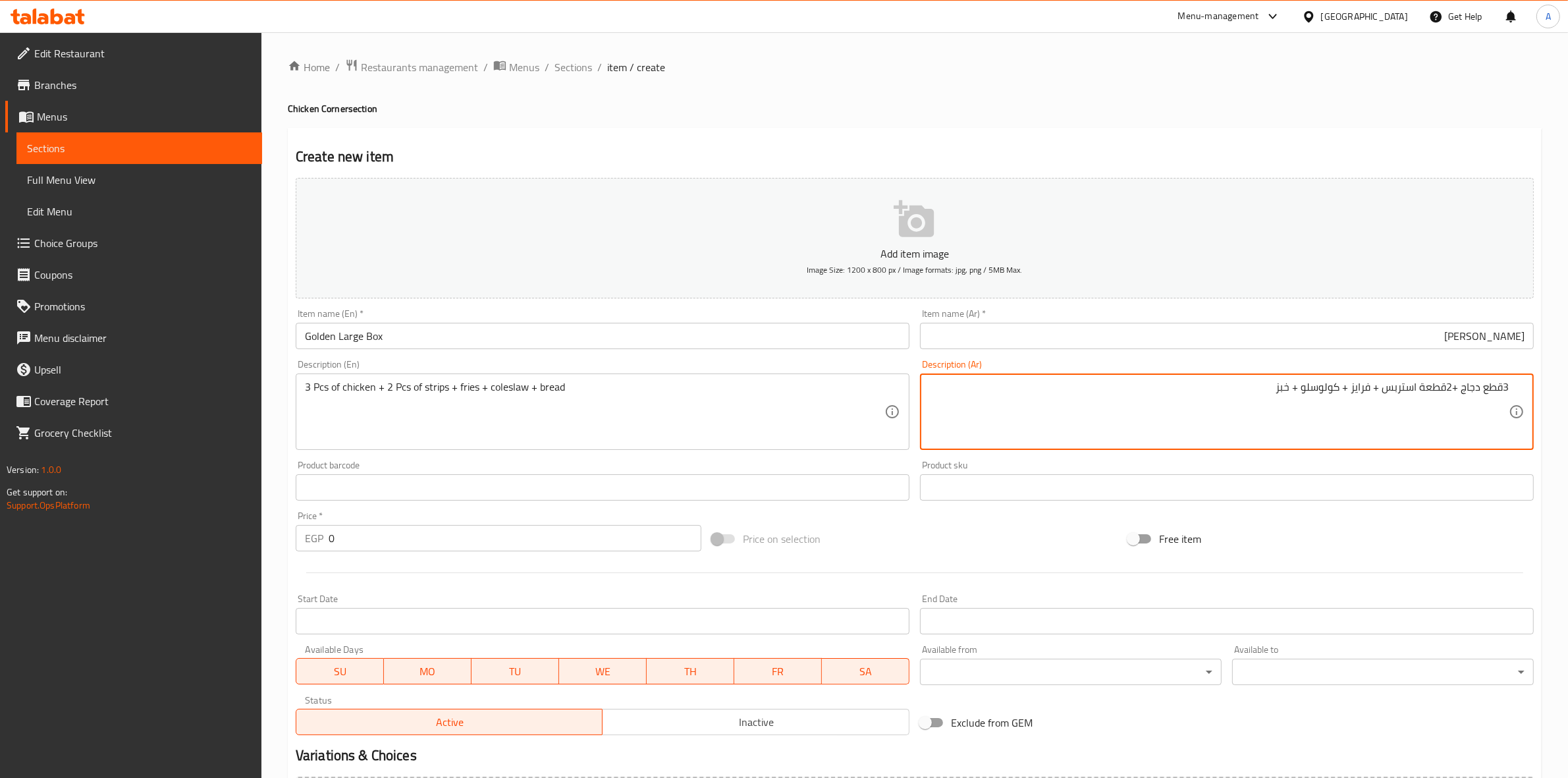
type textarea "3قطع دجاج +2قطعة استربس + فرايز + كولوسلو + خبز"
click at [947, 80] on div "Home / Restaurants management / Menus / Sections / item / create Chicken Corner…" at bounding box center [915, 482] width 1254 height 846
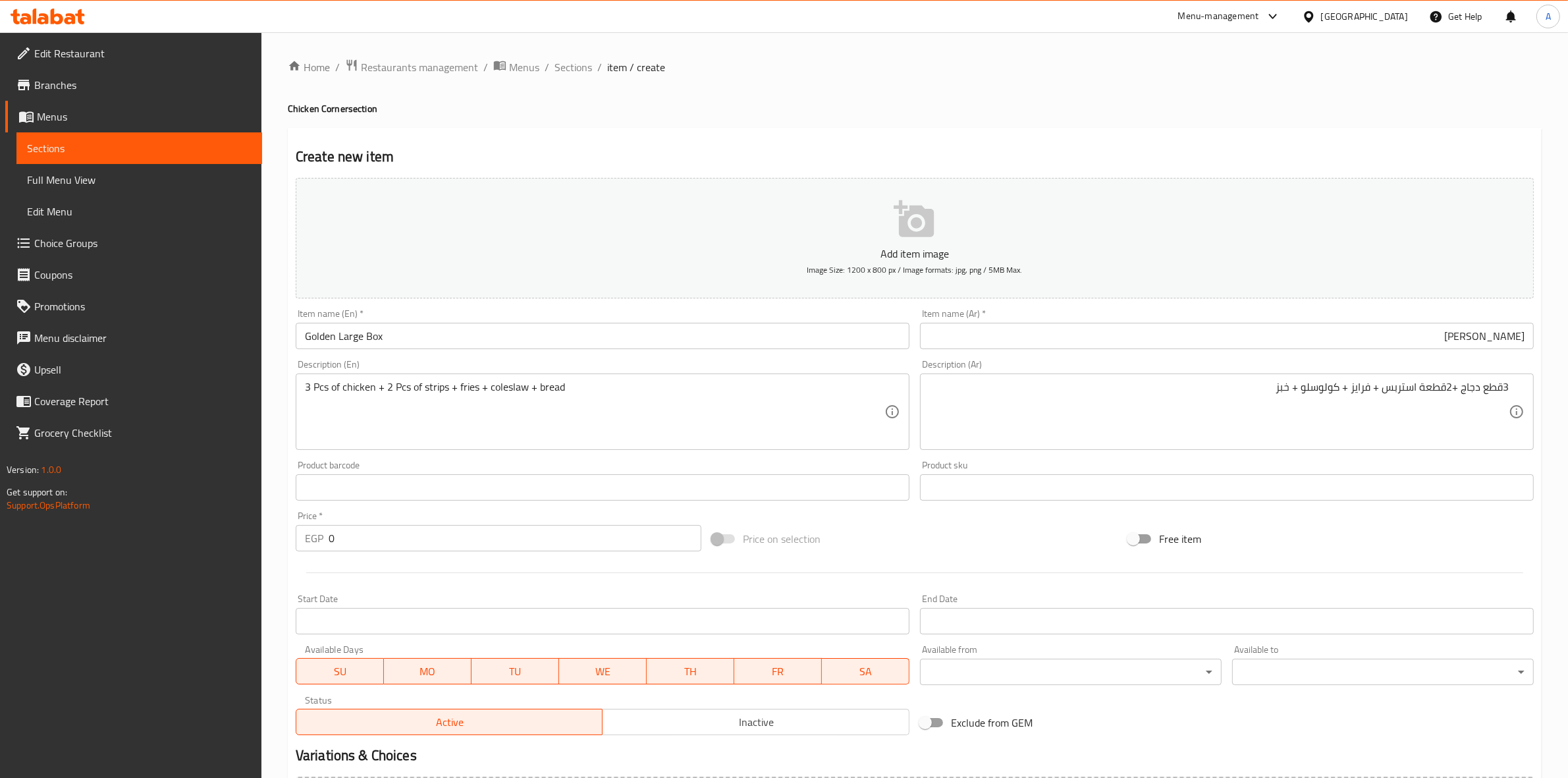
click at [218, 513] on div "Edit Restaurant Branches Menus Sections Full Menu View Edit Menu Choice Groups …" at bounding box center [784, 482] width 1568 height 899
type input "215"
click at [393, 582] on div at bounding box center [915, 573] width 1249 height 32
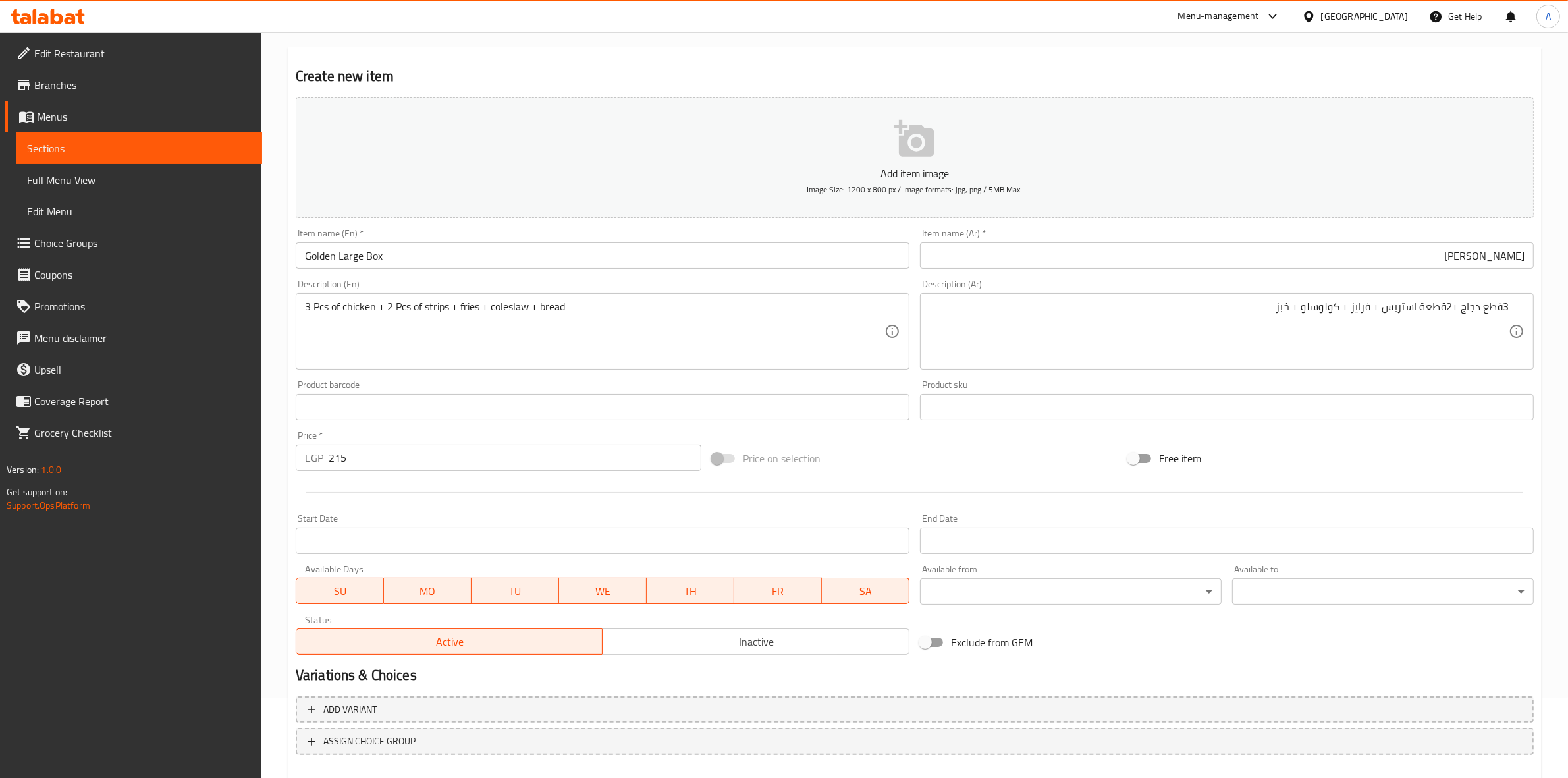
scroll to position [150, 0]
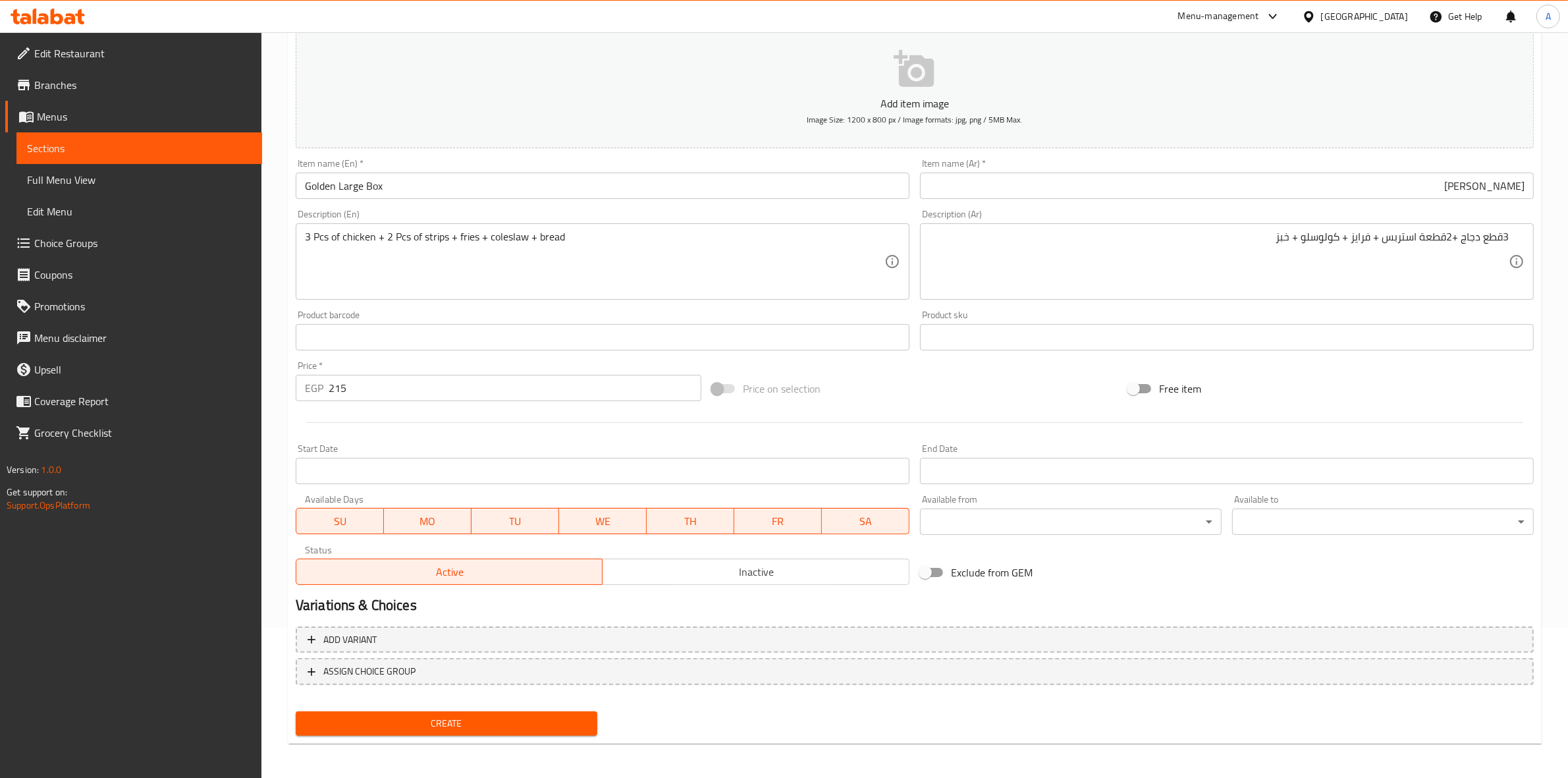
click at [453, 725] on span "Create" at bounding box center [446, 724] width 280 height 16
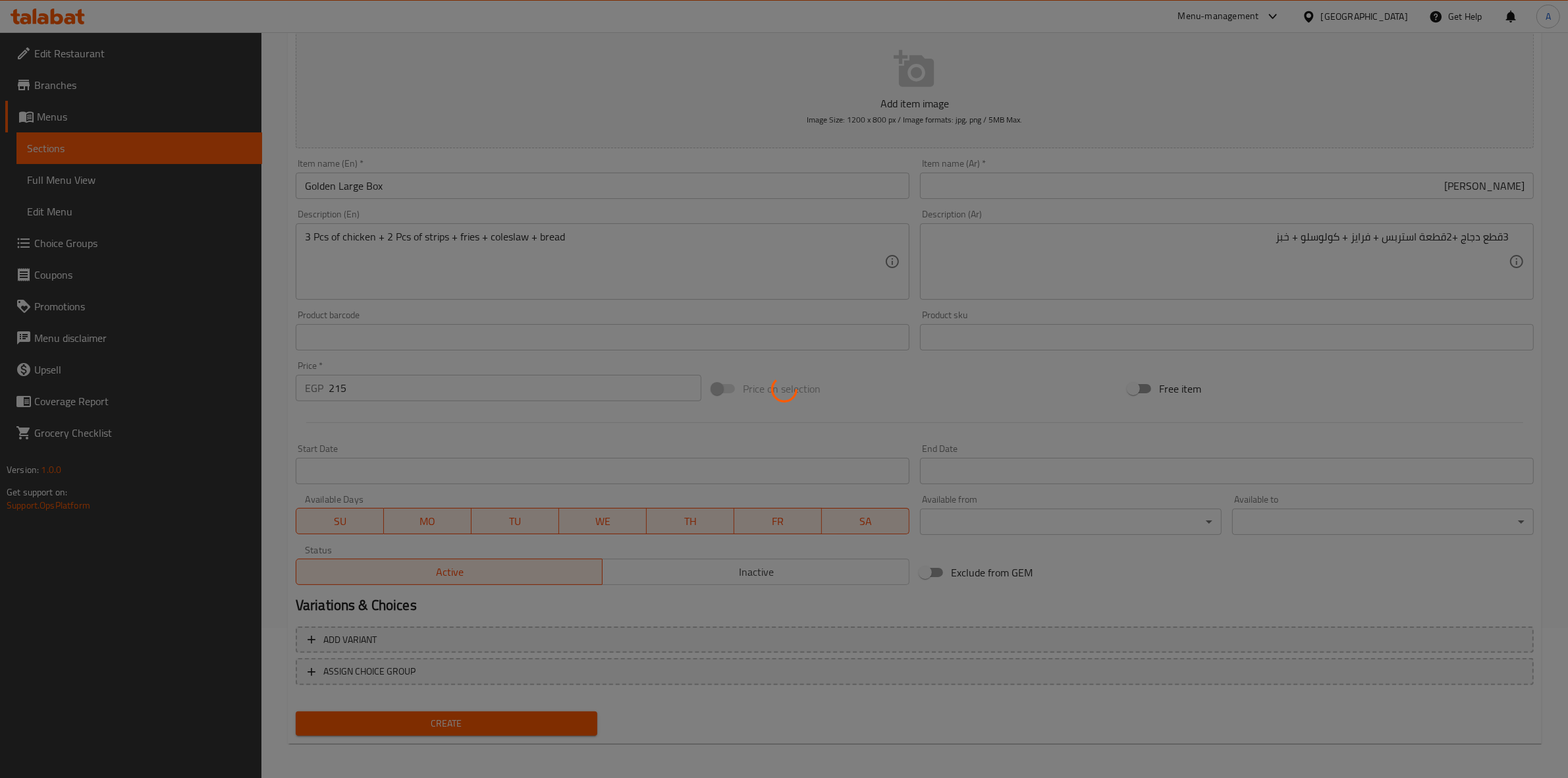
type input "0"
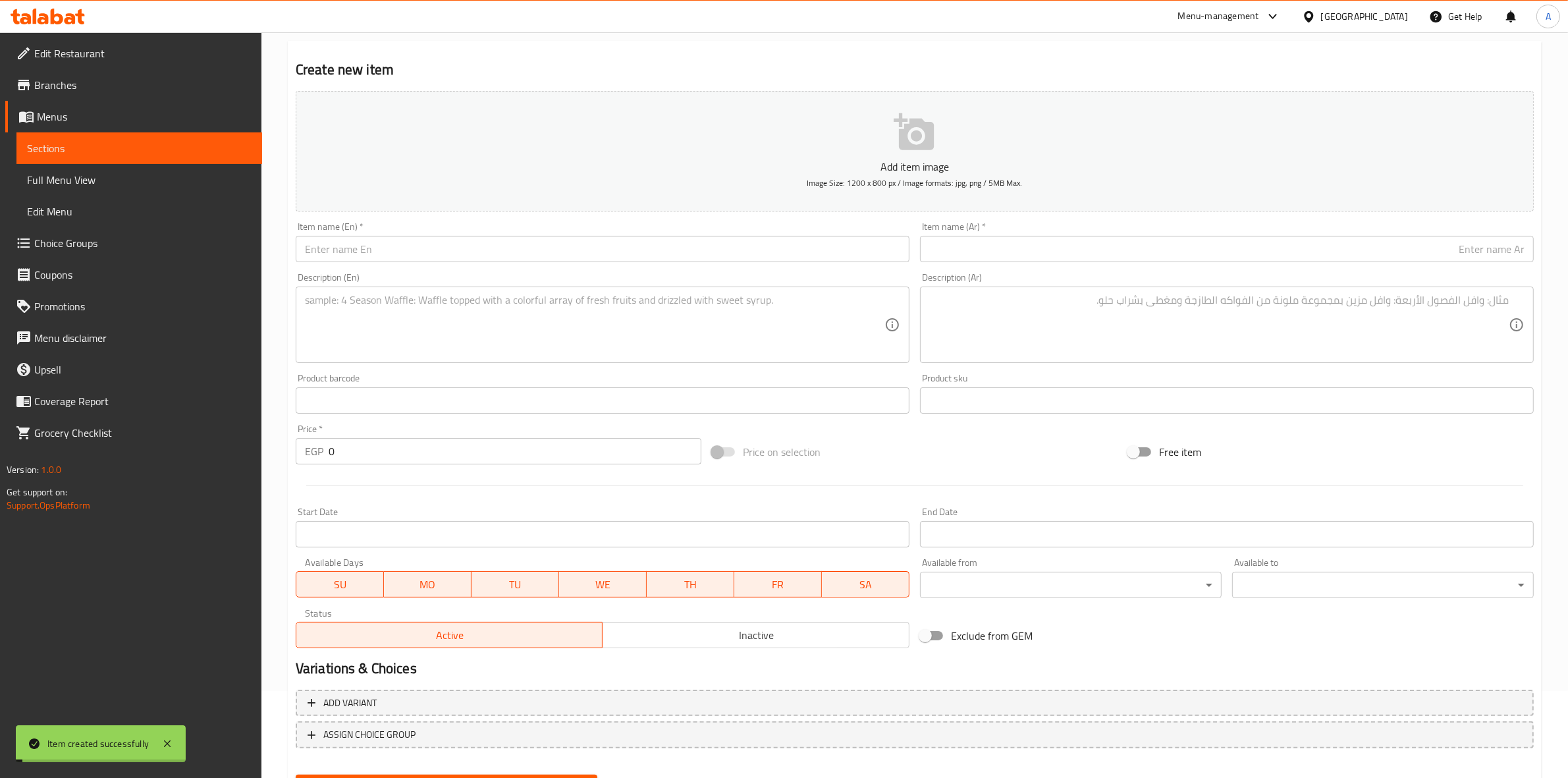
scroll to position [0, 0]
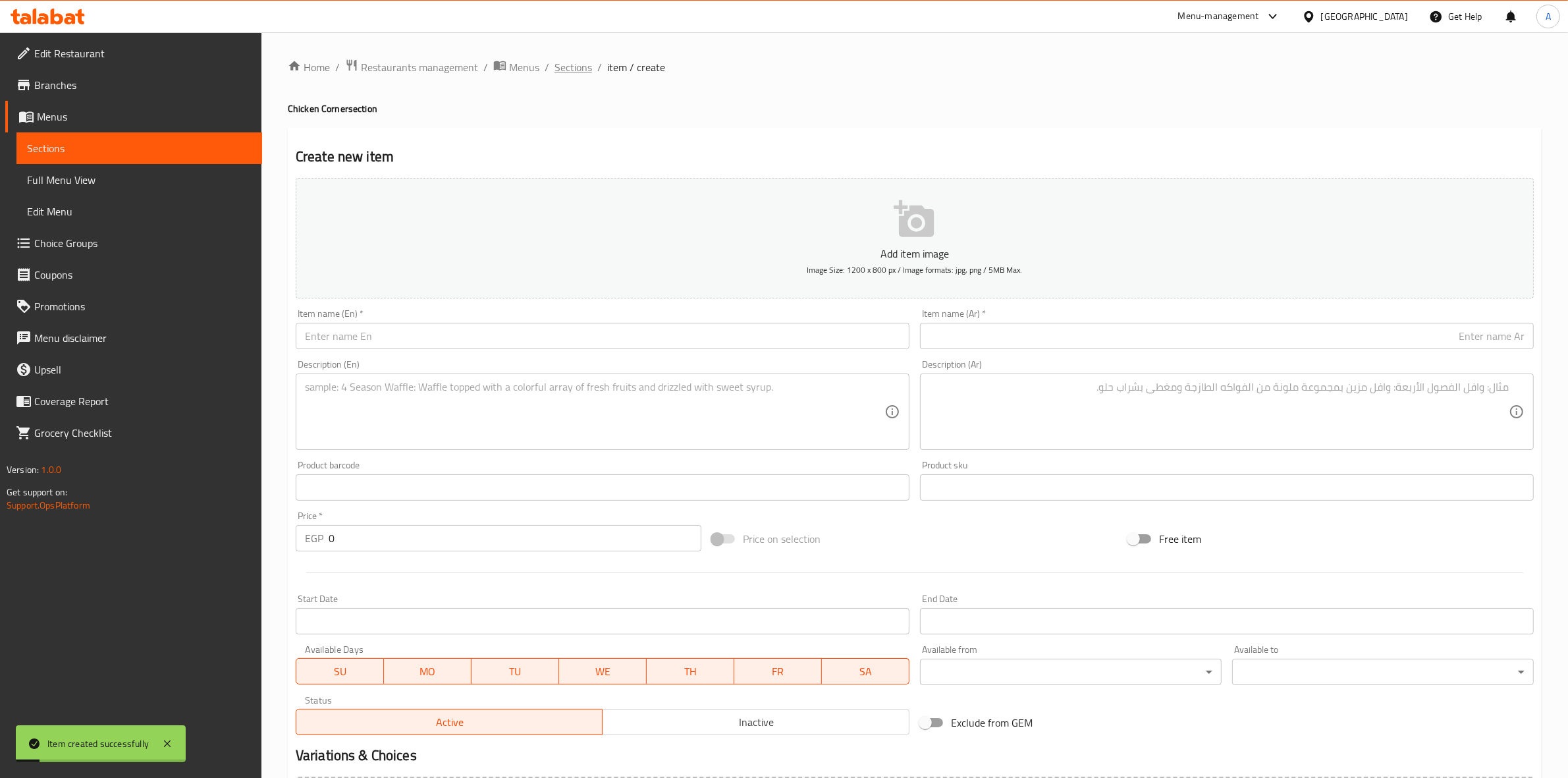
click at [578, 70] on span "Sections" at bounding box center [574, 67] width 38 height 16
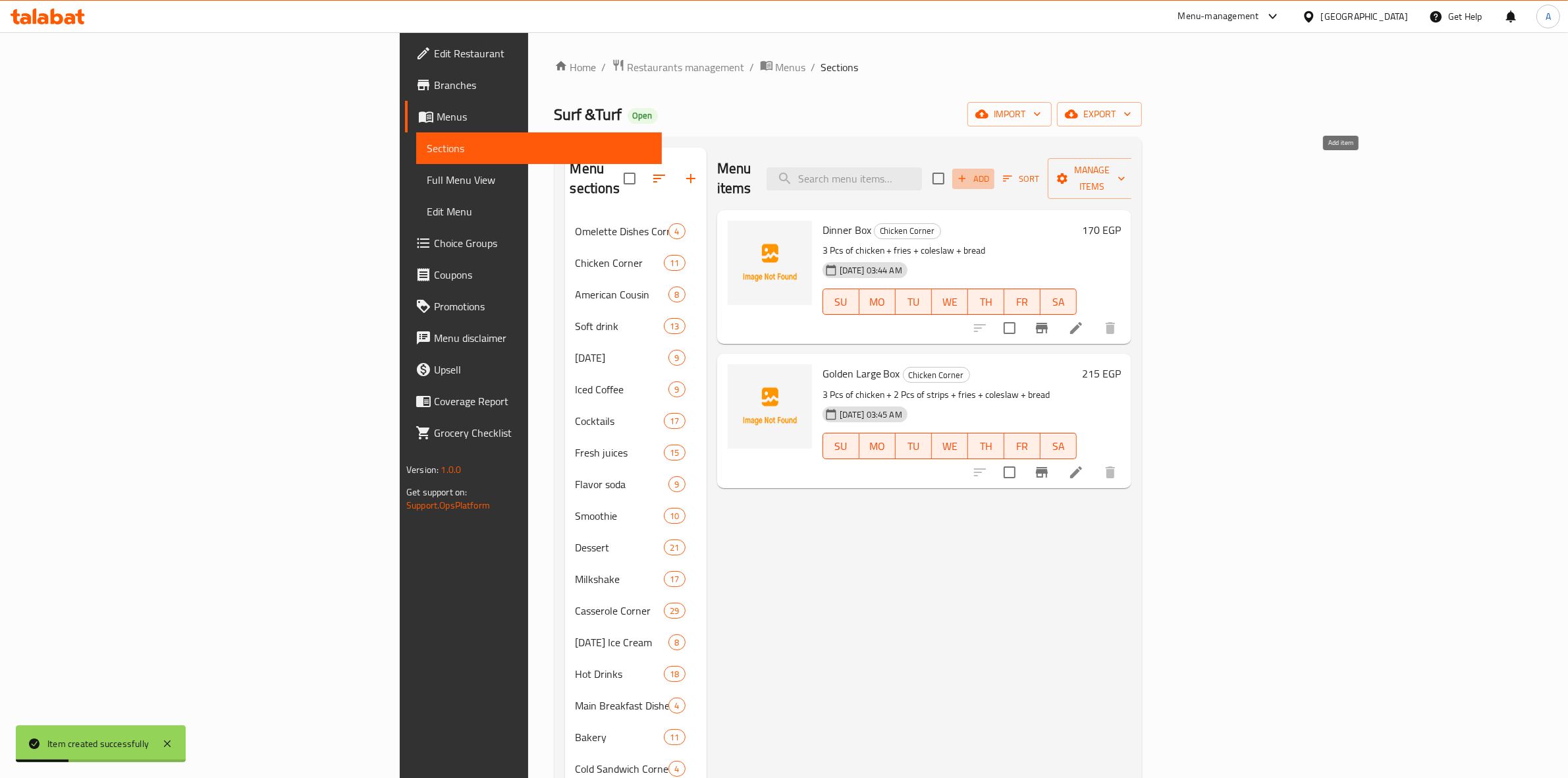
click at [991, 171] on span "Add" at bounding box center [973, 178] width 36 height 15
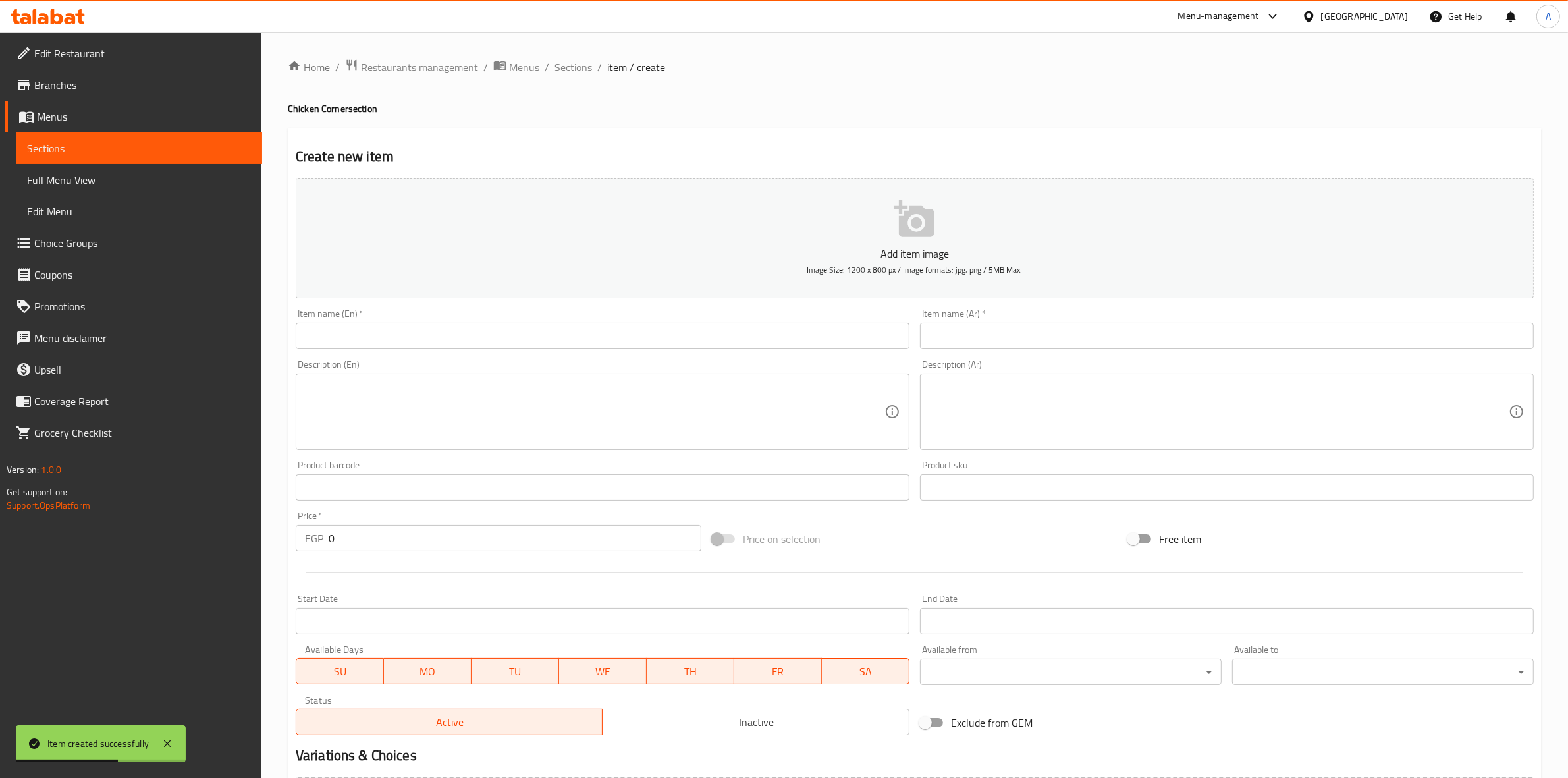
click at [1131, 331] on input "text" at bounding box center [1227, 336] width 614 height 26
paste input "دريم بوكس"
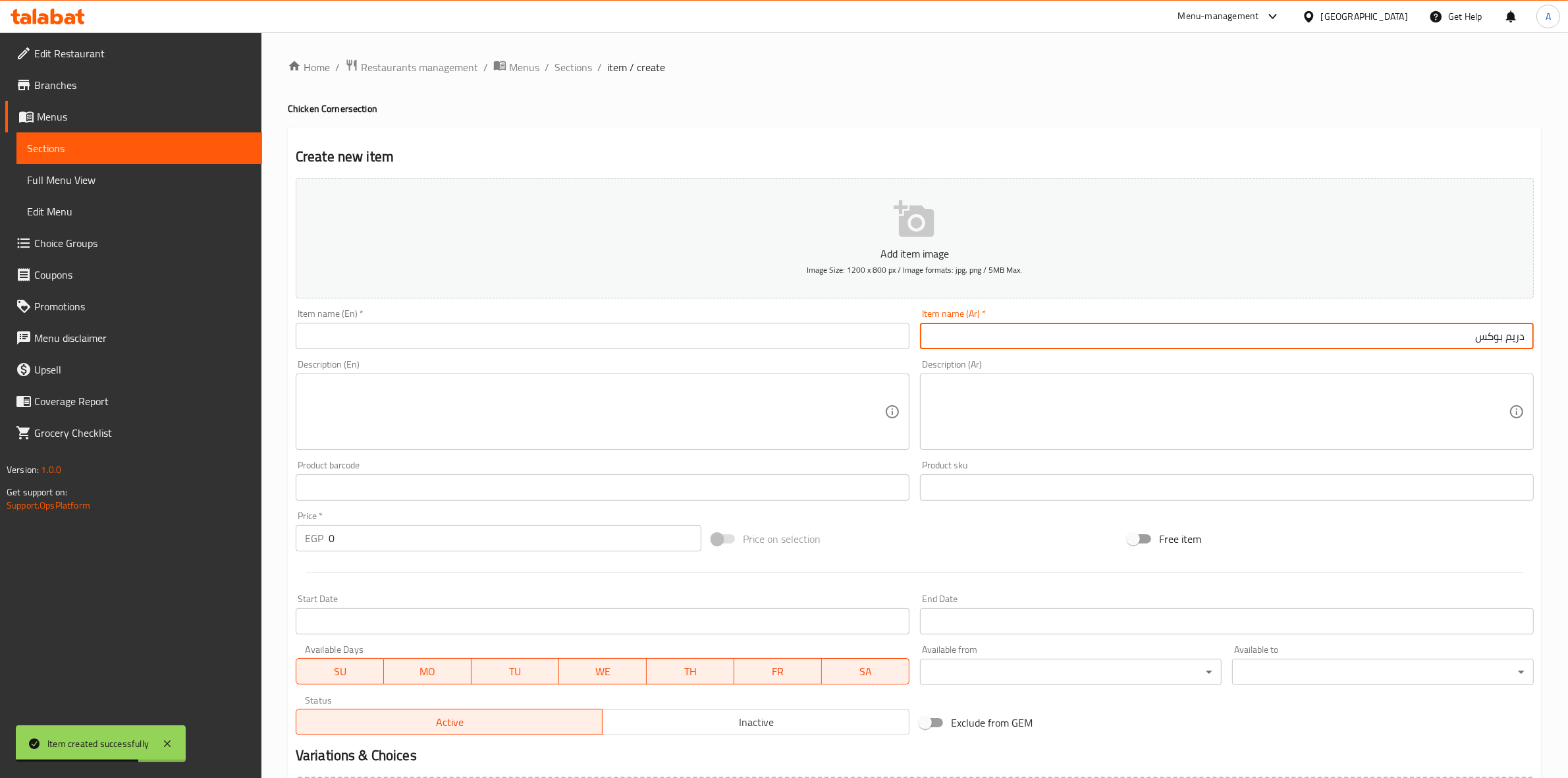
type input "دريم بوكس"
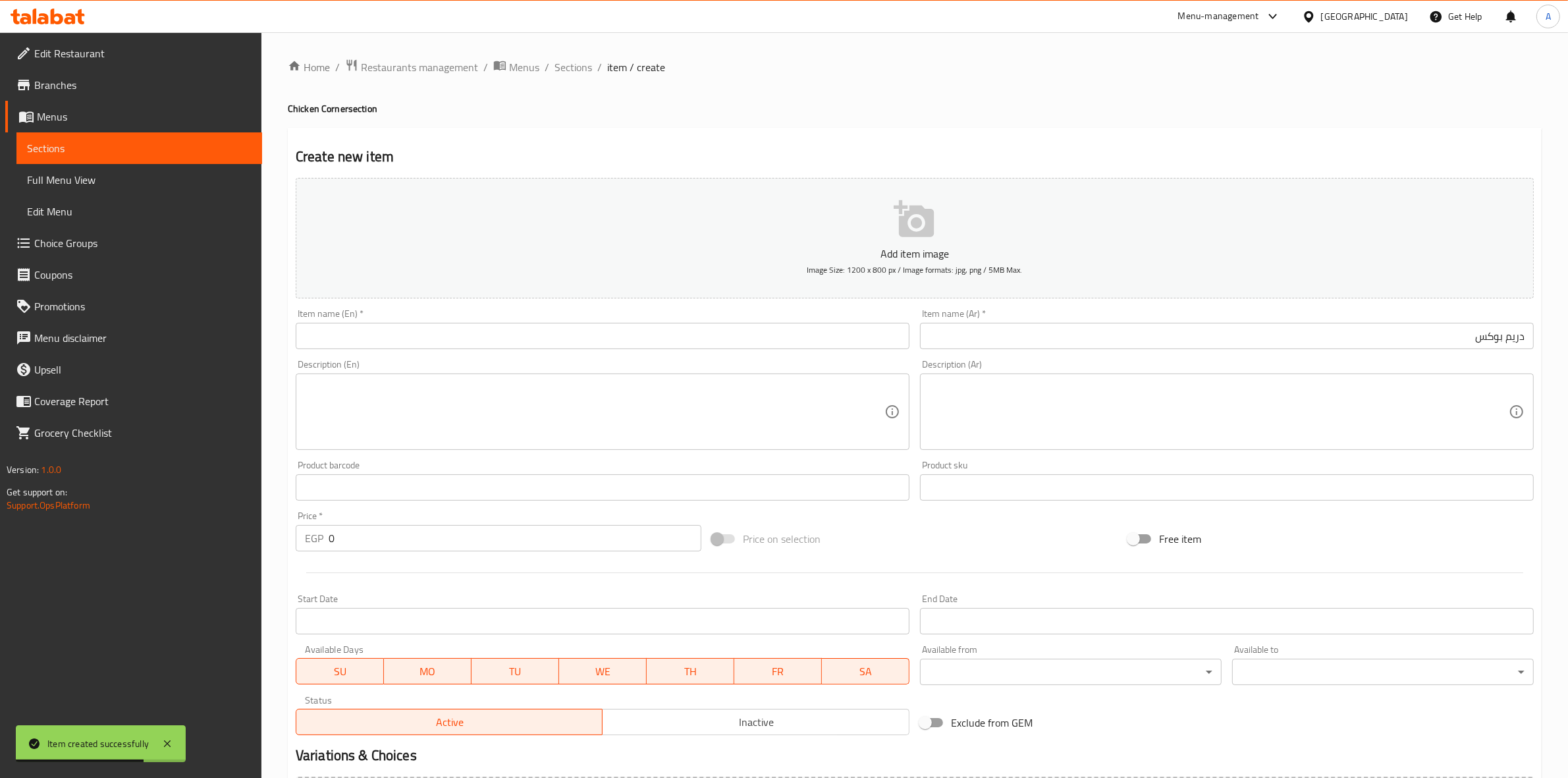
click at [1042, 120] on div "Home / Restaurants management / Menus / Sections / item / create Chicken Corner…" at bounding box center [915, 482] width 1254 height 846
click at [487, 324] on input "text" at bounding box center [603, 336] width 614 height 26
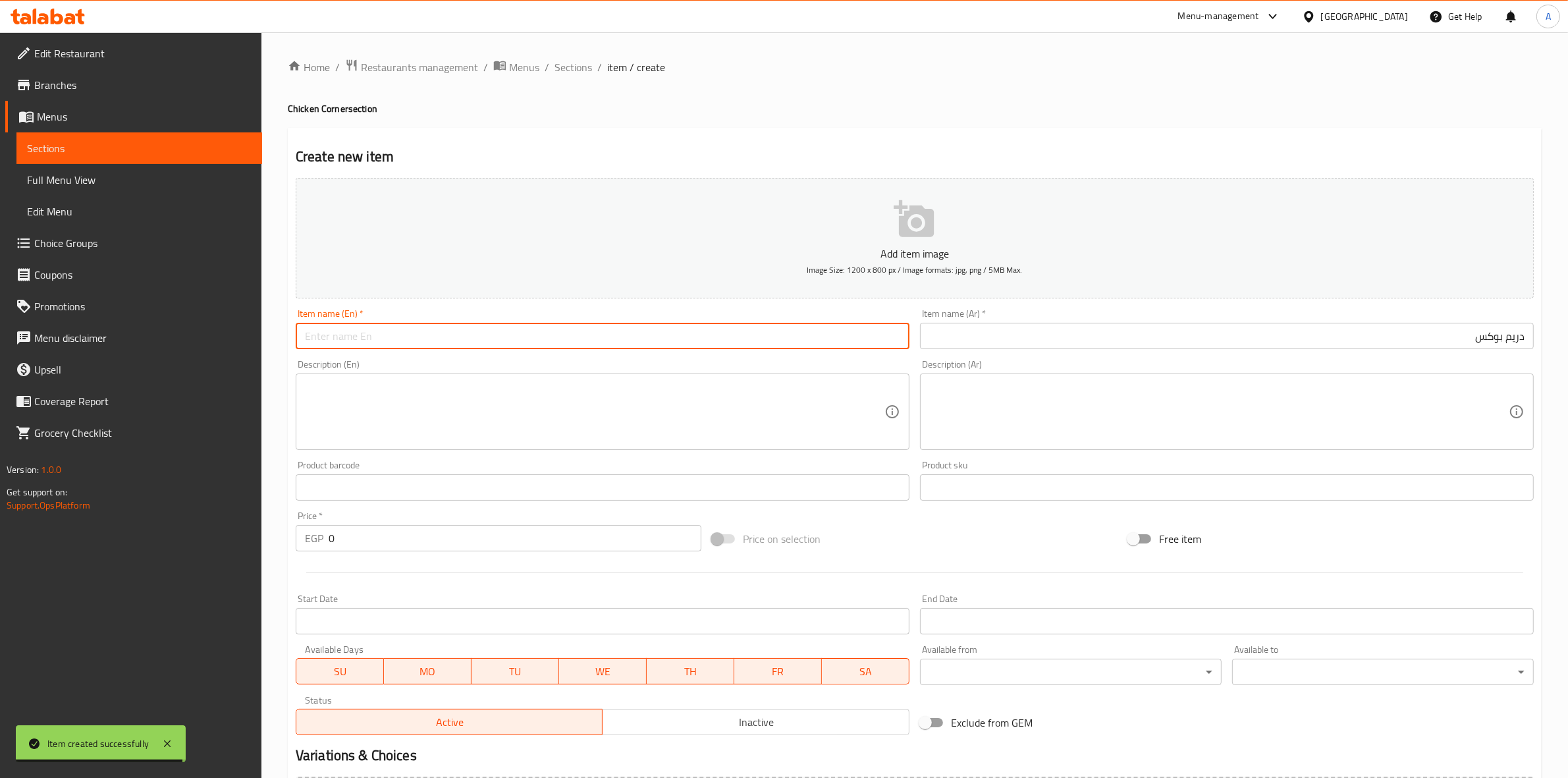
paste input "Dream Box"
type input "Dream Box"
click at [272, 406] on div "Home / Restaurants management / Menus / Sections / item / create Chicken Corner…" at bounding box center [915, 482] width 1307 height 899
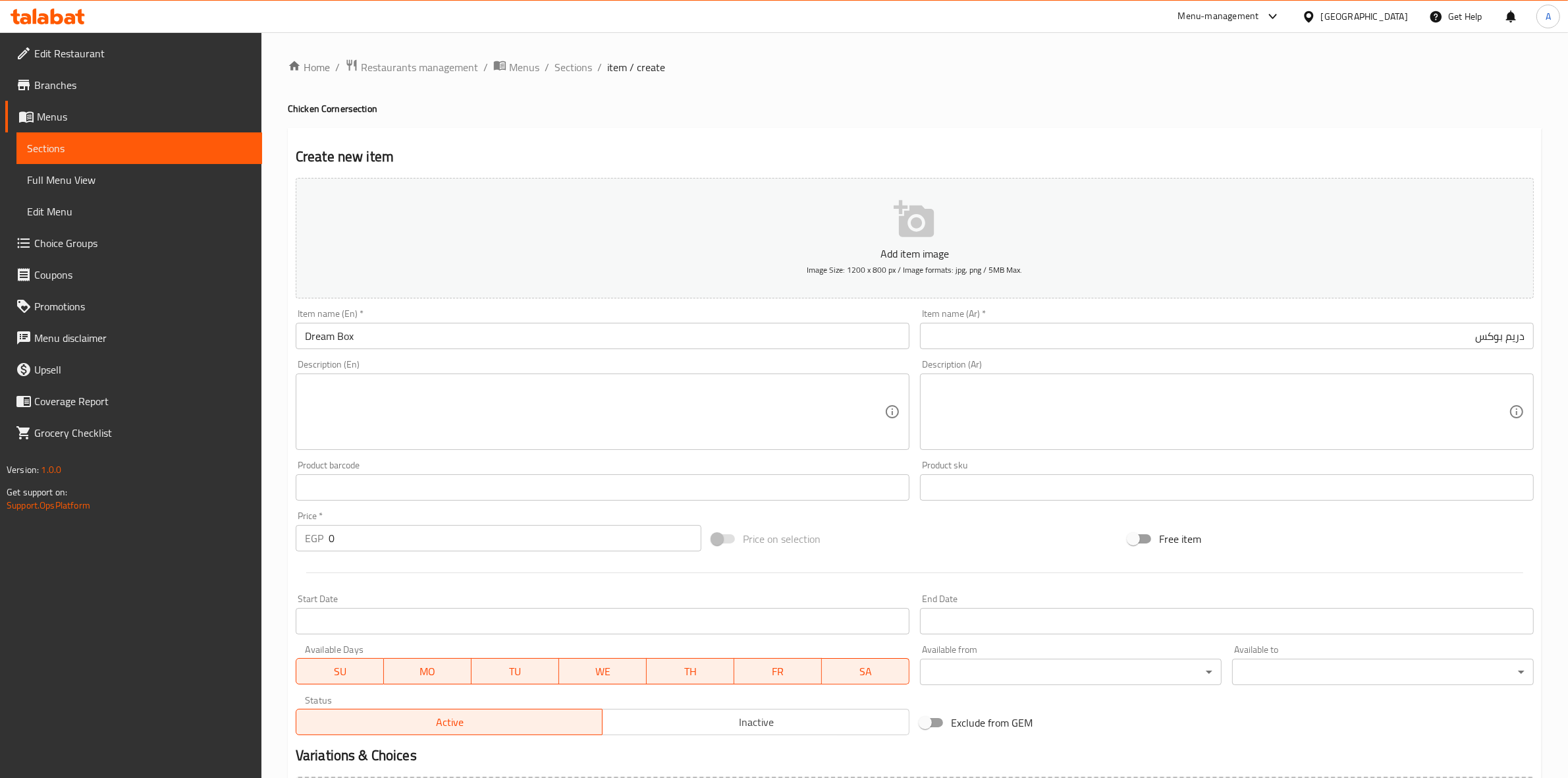
click at [480, 393] on textarea at bounding box center [595, 412] width 580 height 63
paste textarea "2 Pcs of chicken + 2 Pcs of strips + fries + coleslaw + bread"
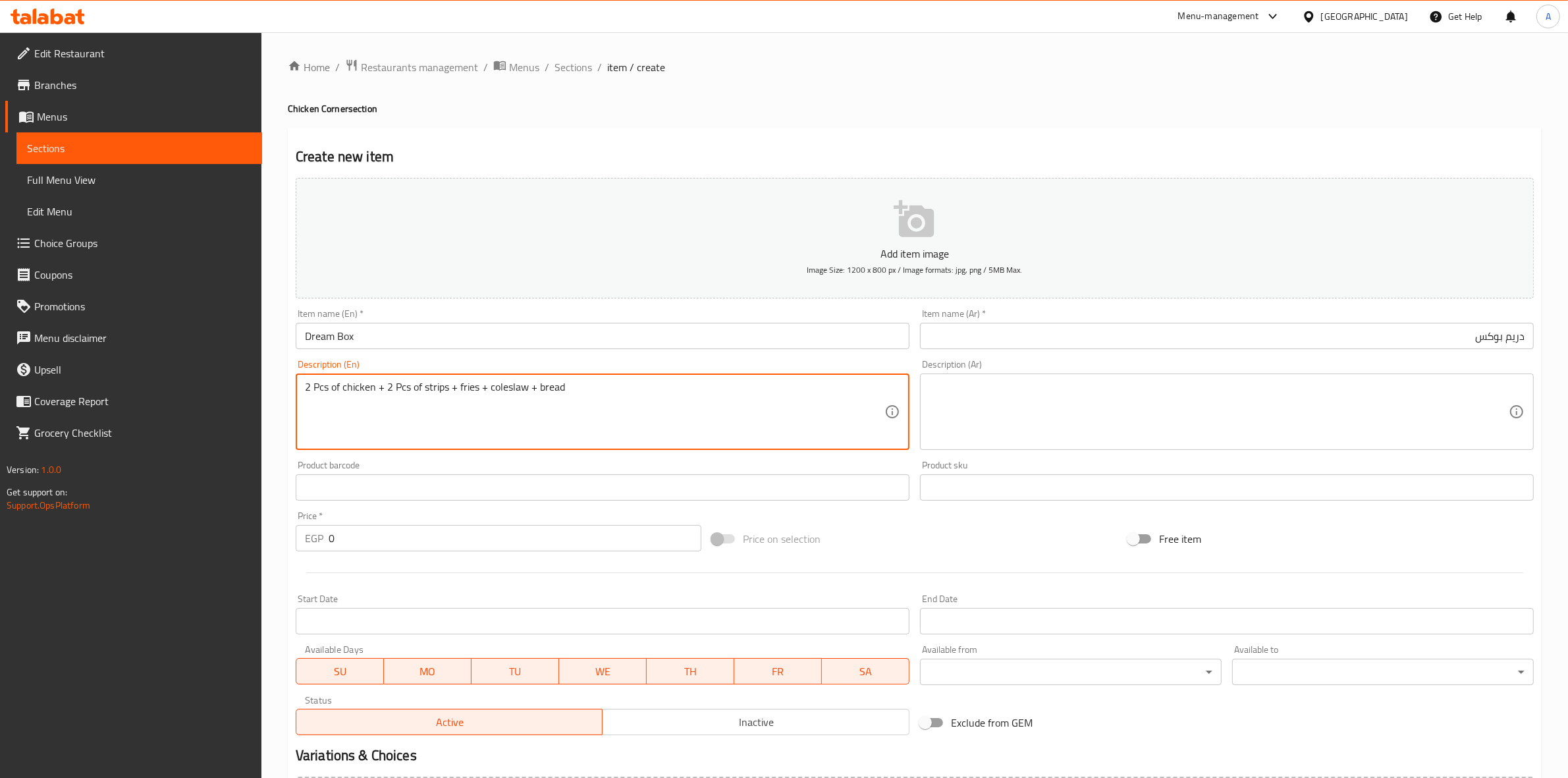
type textarea "2 Pcs of chicken + 2 Pcs of strips + fries + coleslaw + bread"
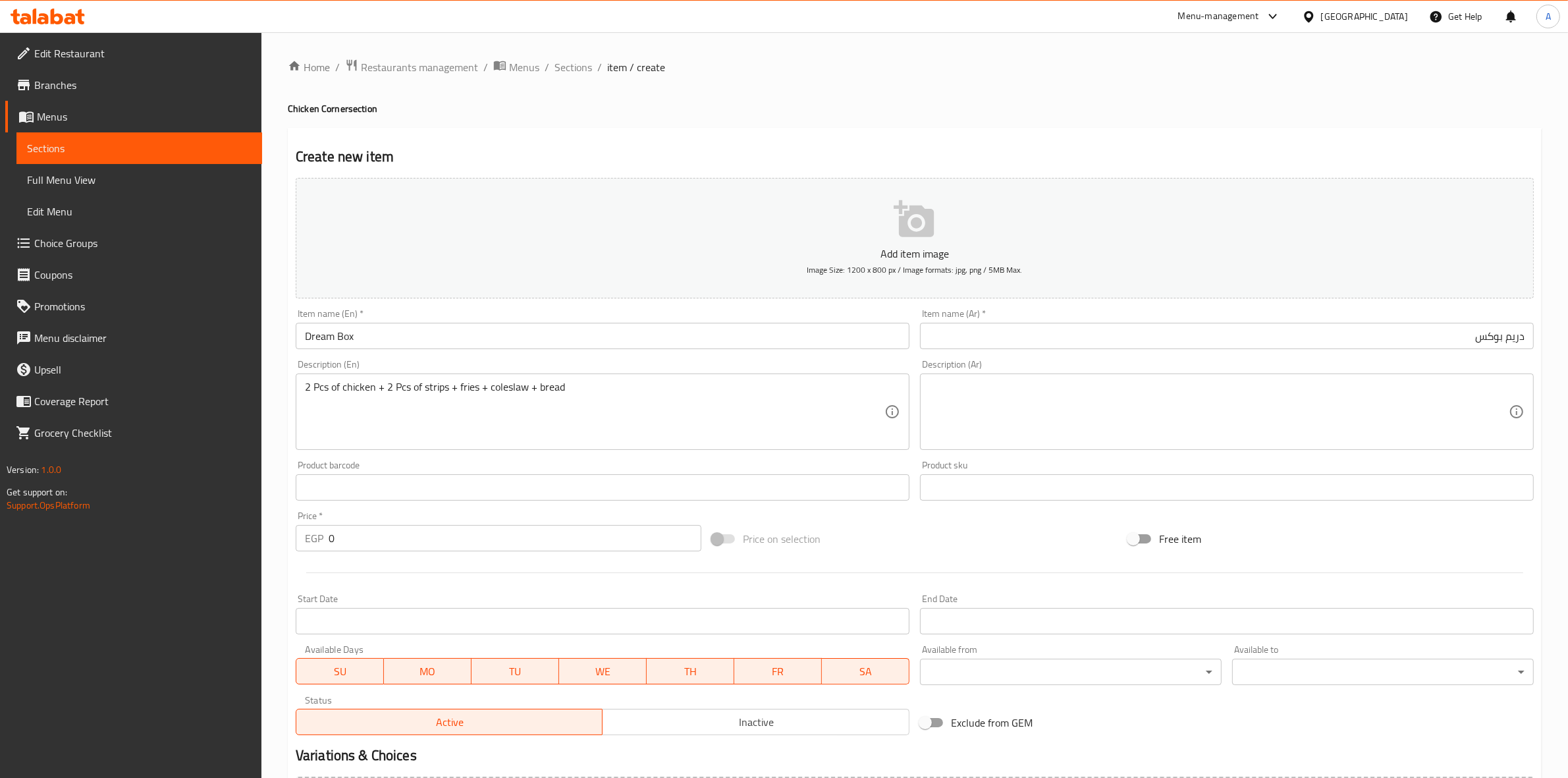
click at [280, 478] on div "Home / Restaurants management / Menus / Sections / item / create Chicken Corner…" at bounding box center [915, 482] width 1307 height 899
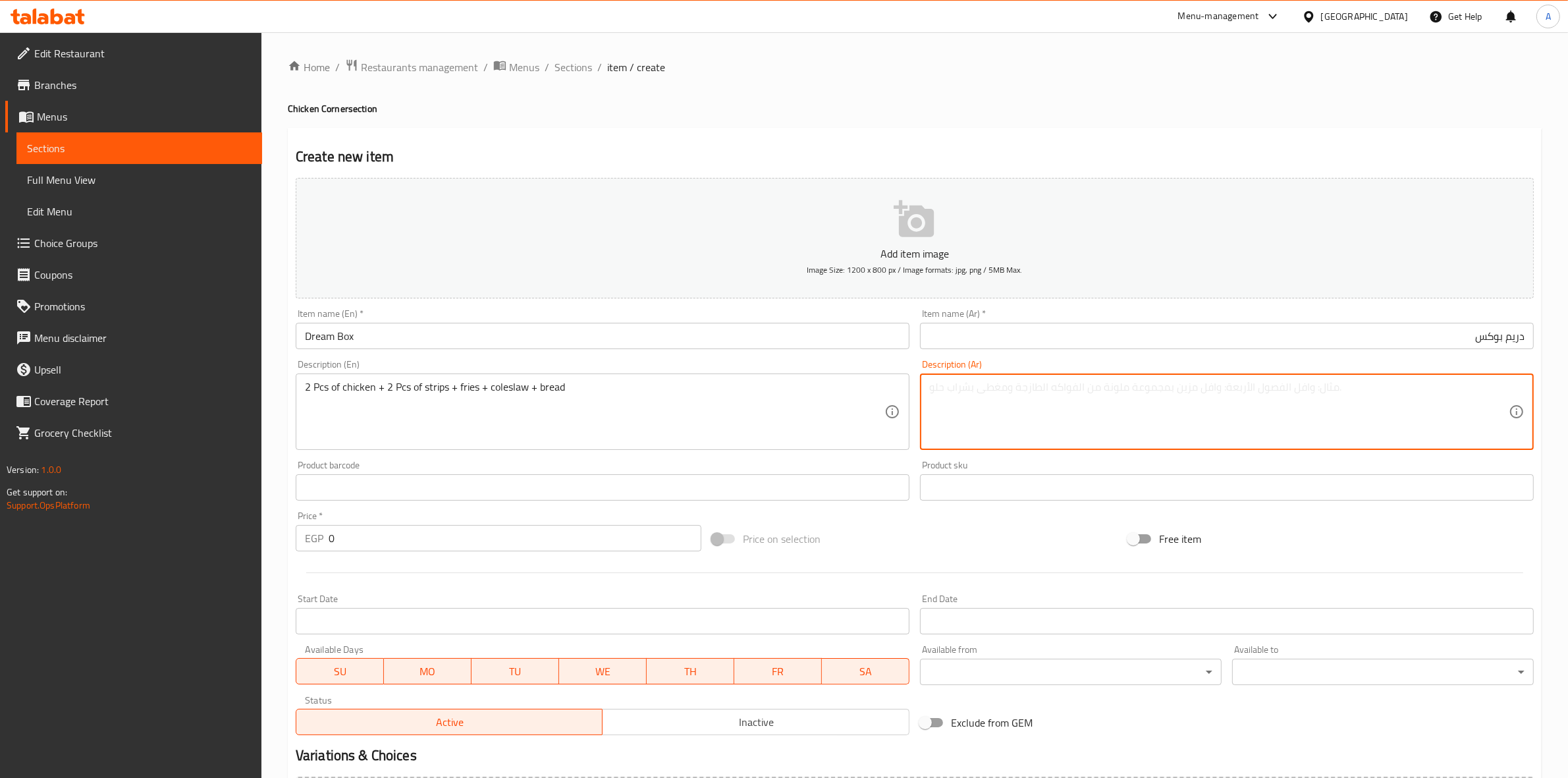
click at [1078, 397] on textarea at bounding box center [1219, 412] width 580 height 63
paste textarea "2قطع دجاج+2قطعة استربس + فرايز + كولوسلو + خبز"
click at [1443, 389] on textarea "2قطع دجاج+2قطعة استربس + فرايز + كولوسلو + خبز" at bounding box center [1219, 412] width 580 height 63
drag, startPoint x: 1336, startPoint y: 389, endPoint x: 1298, endPoint y: 387, distance: 38.1
click at [1298, 387] on textarea "2قطع دجاج+2 قطعة استربس + فرايز + كولوسلو + خبز" at bounding box center [1219, 412] width 580 height 63
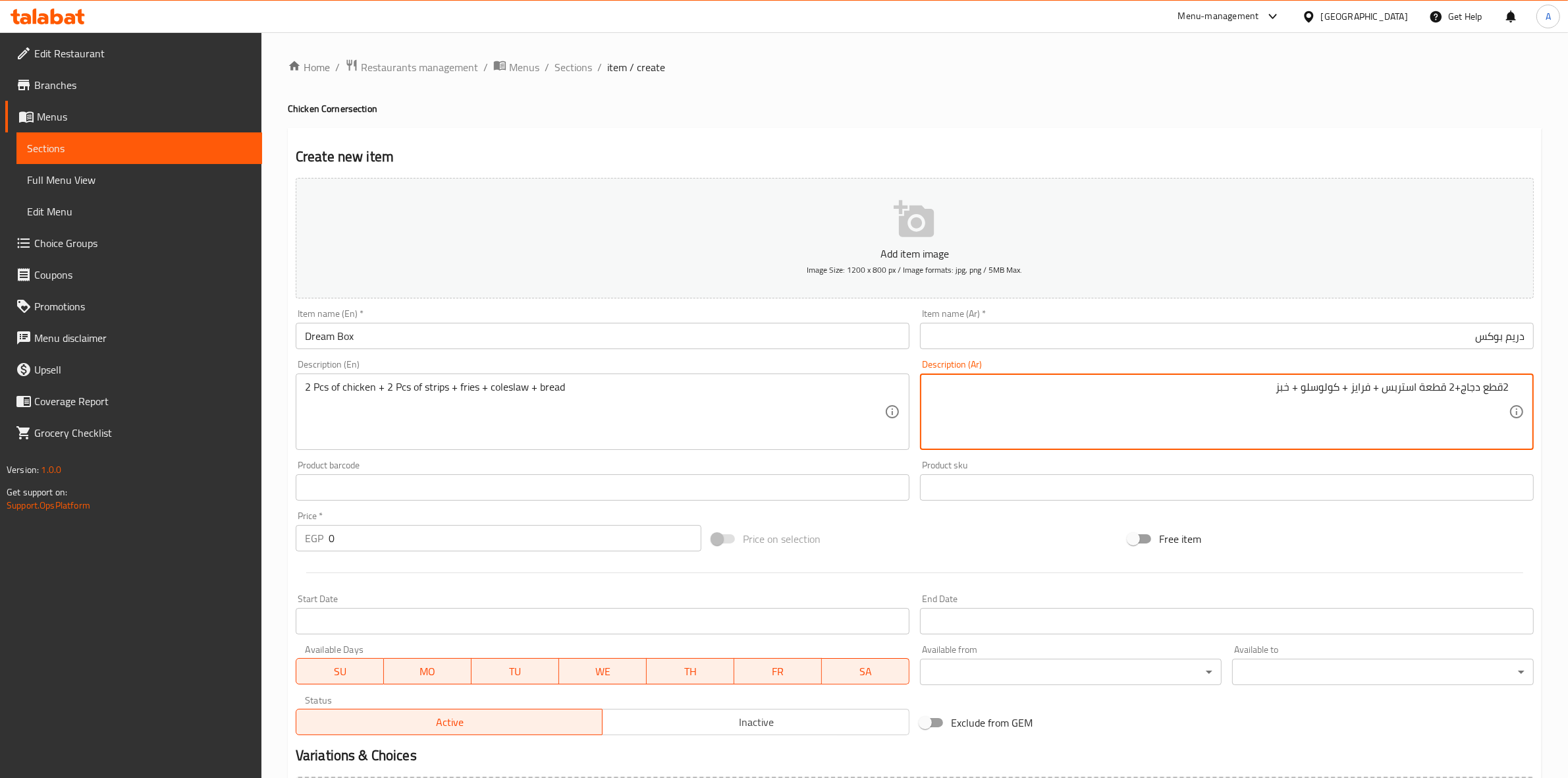
paste textarea "كول"
type textarea "2قطع دجاج+2 قطعة استربس + فرايز + كول سلو + خبز"
click at [1113, 123] on div "Home / Restaurants management / Menus / Sections / item / create Chicken Corner…" at bounding box center [915, 482] width 1254 height 846
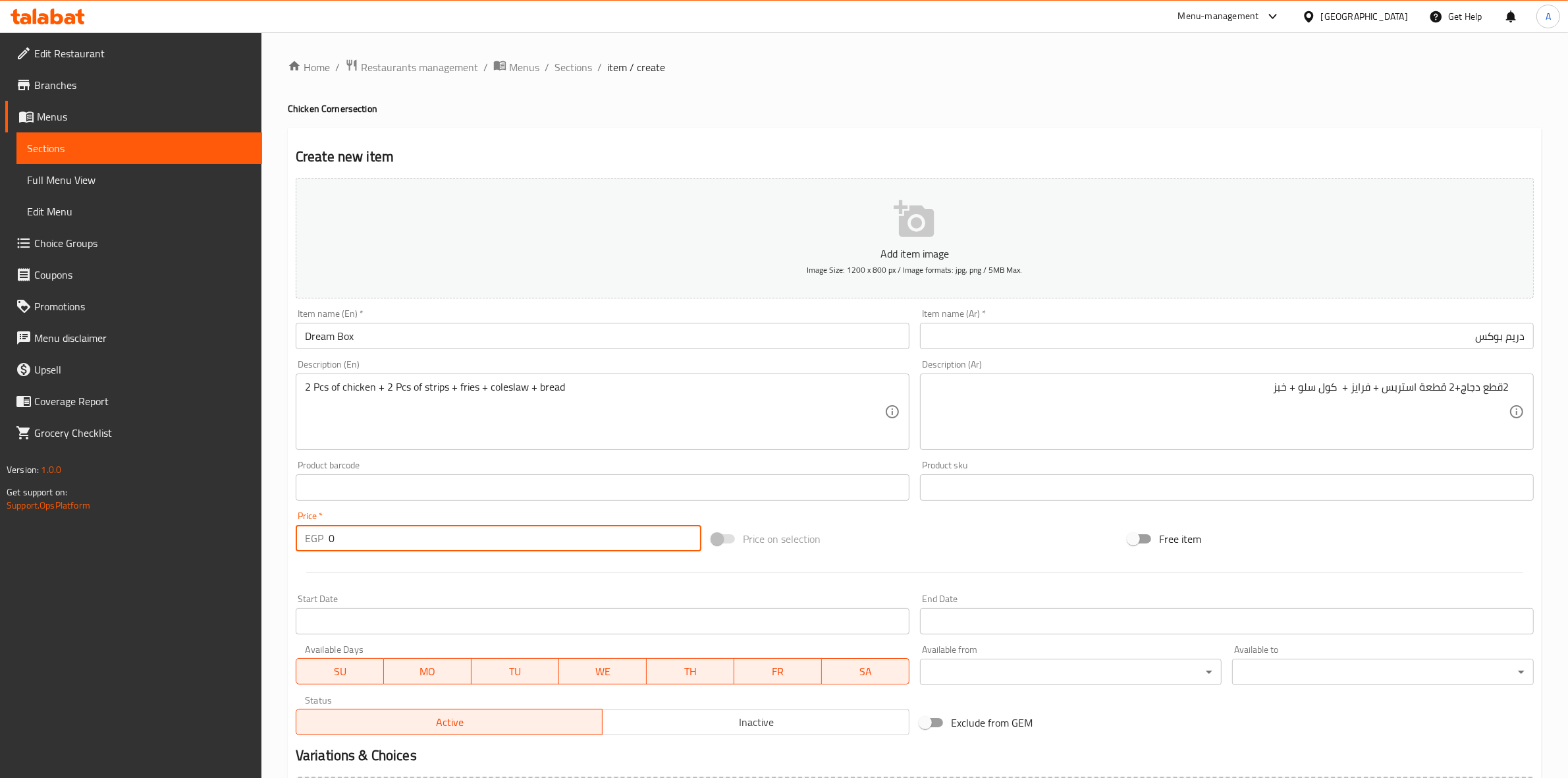
drag, startPoint x: 345, startPoint y: 539, endPoint x: 275, endPoint y: 539, distance: 70.0
click at [275, 539] on div "Home / Restaurants management / Menus / Sections / item / create Chicken Corner…" at bounding box center [915, 482] width 1307 height 899
type input "180"
click at [384, 578] on div at bounding box center [915, 573] width 1249 height 32
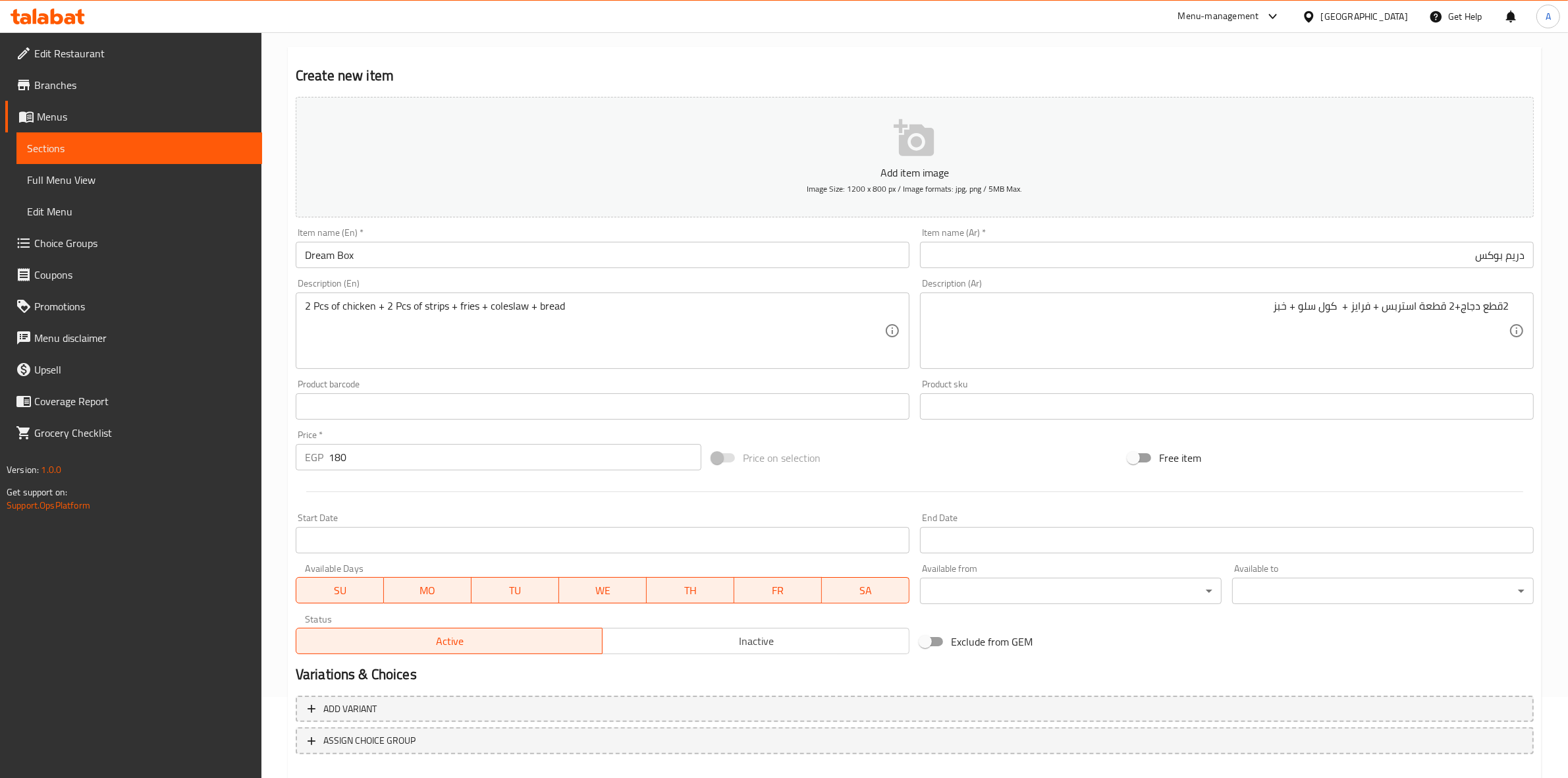
scroll to position [150, 0]
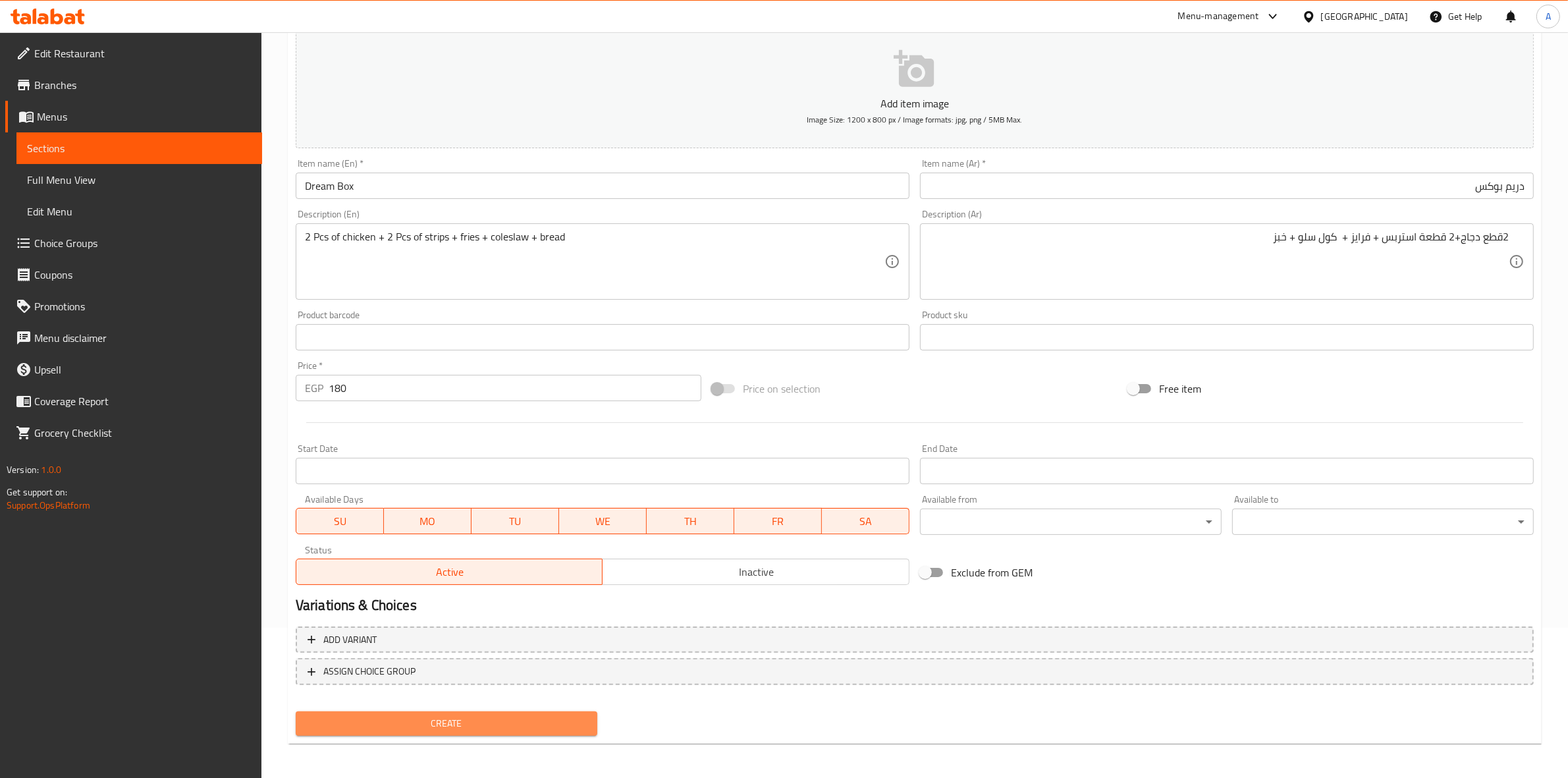
click at [473, 723] on span "Create" at bounding box center [446, 724] width 280 height 16
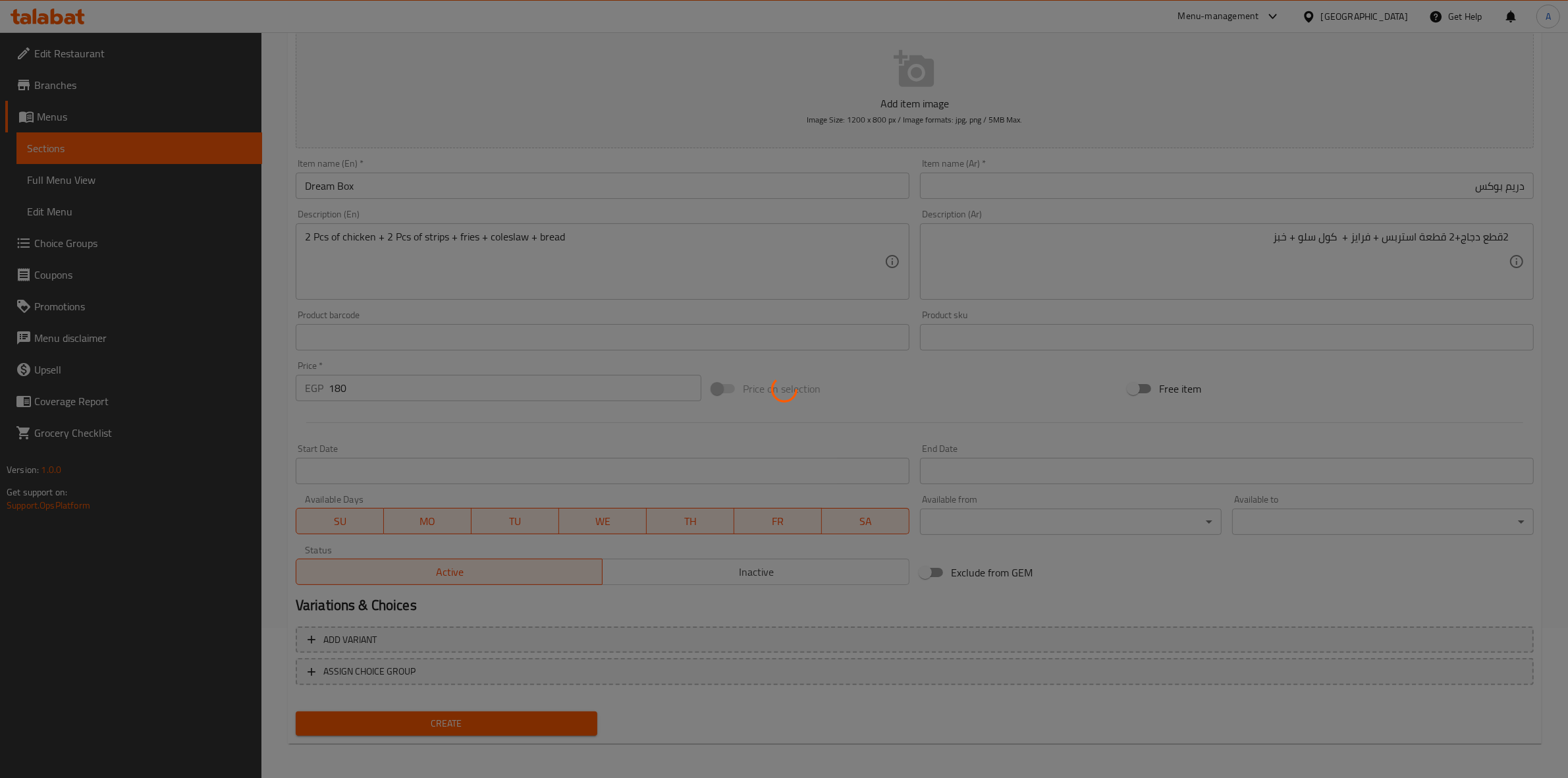
type input "0"
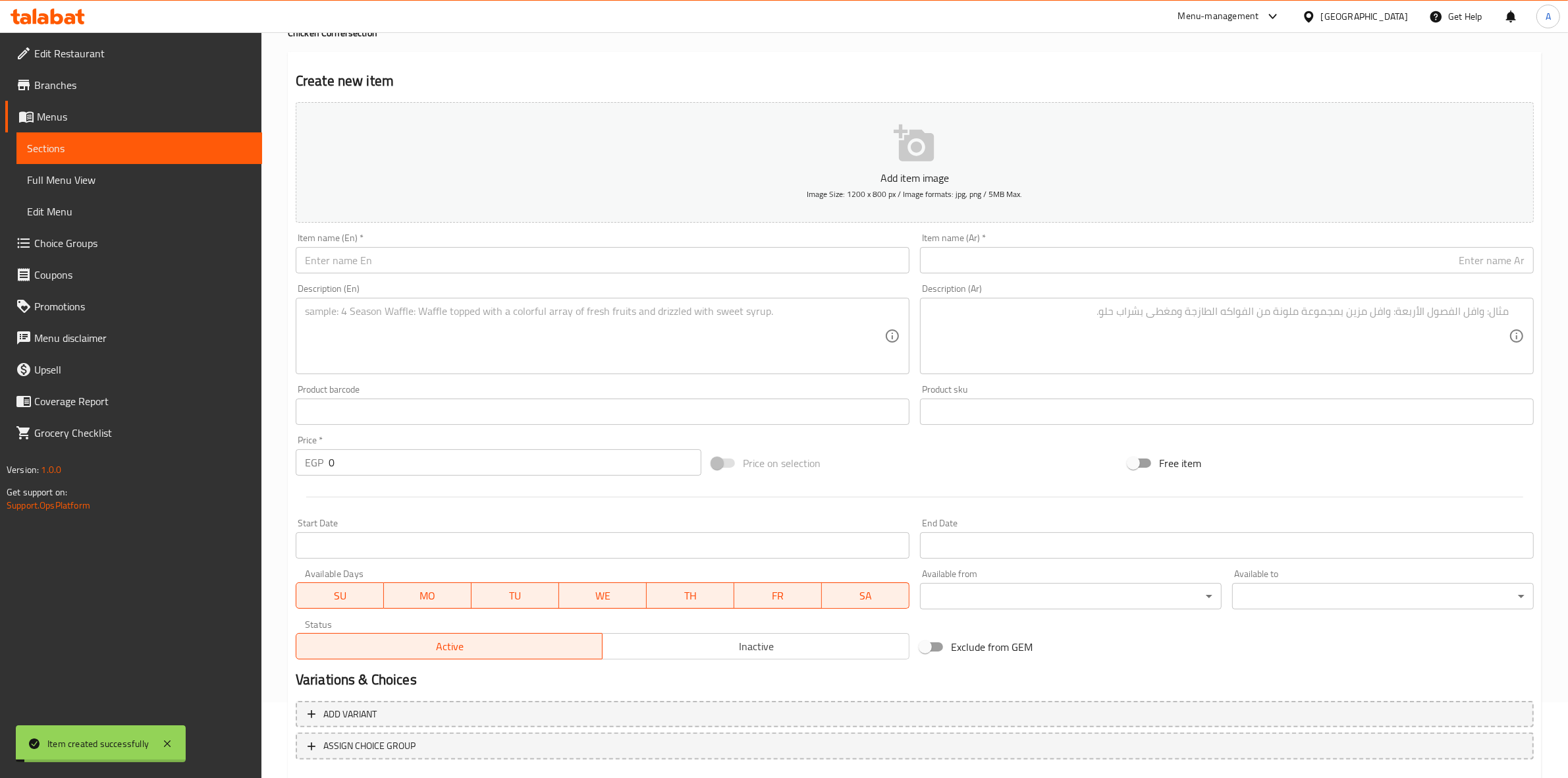
scroll to position [0, 0]
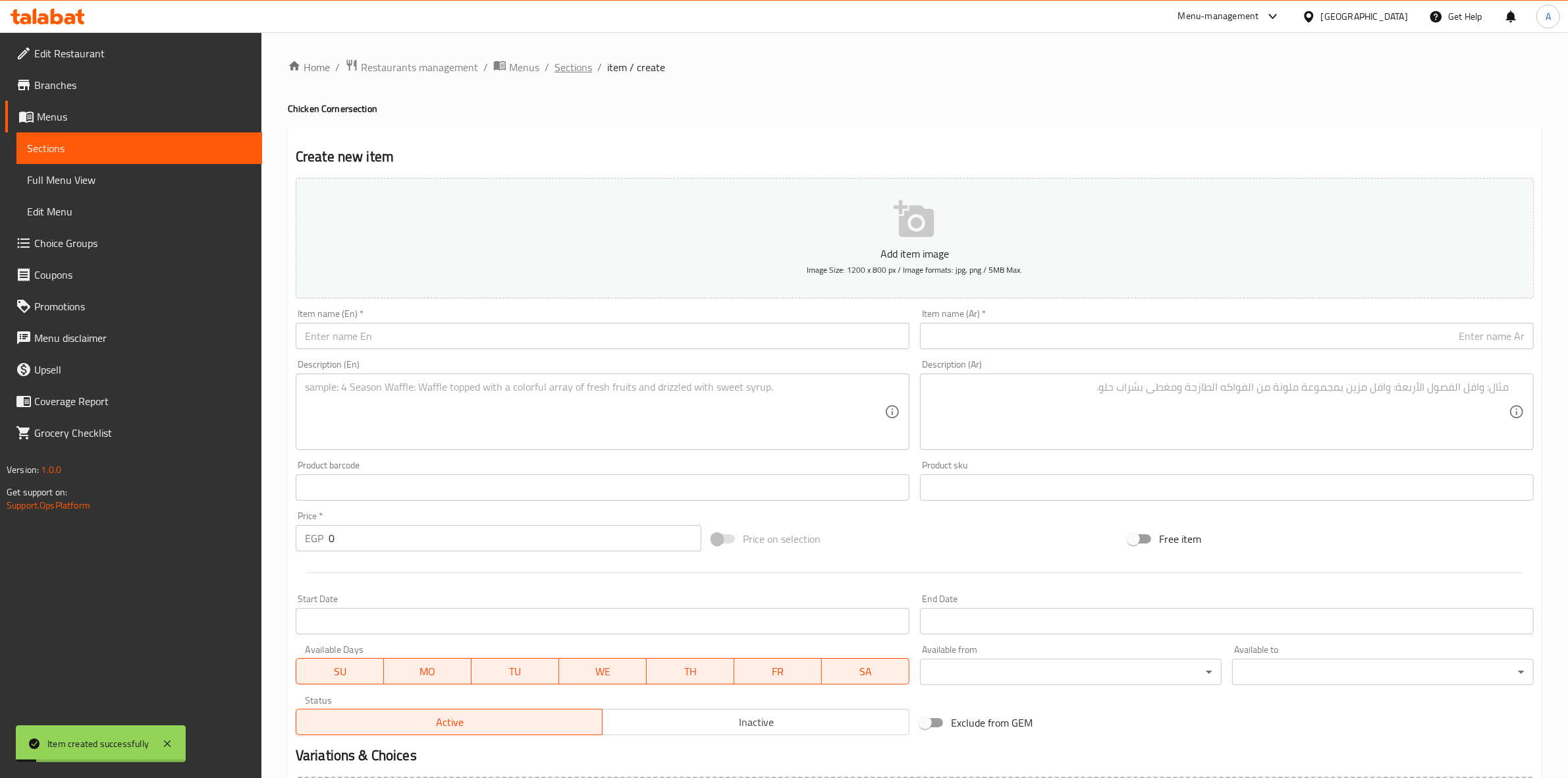
click at [561, 66] on span "Sections" at bounding box center [574, 67] width 38 height 16
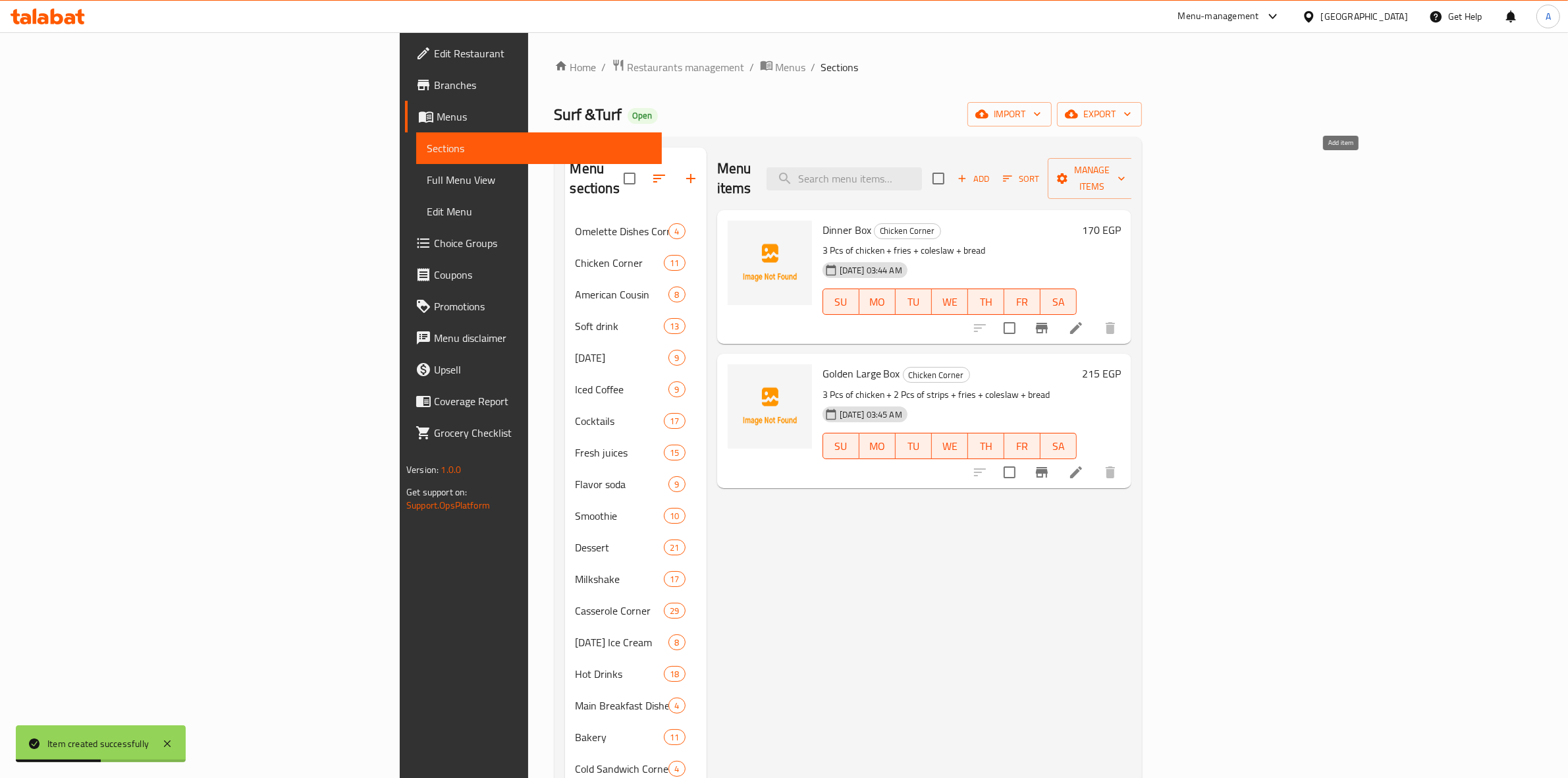
click at [991, 171] on span "Add" at bounding box center [973, 178] width 36 height 15
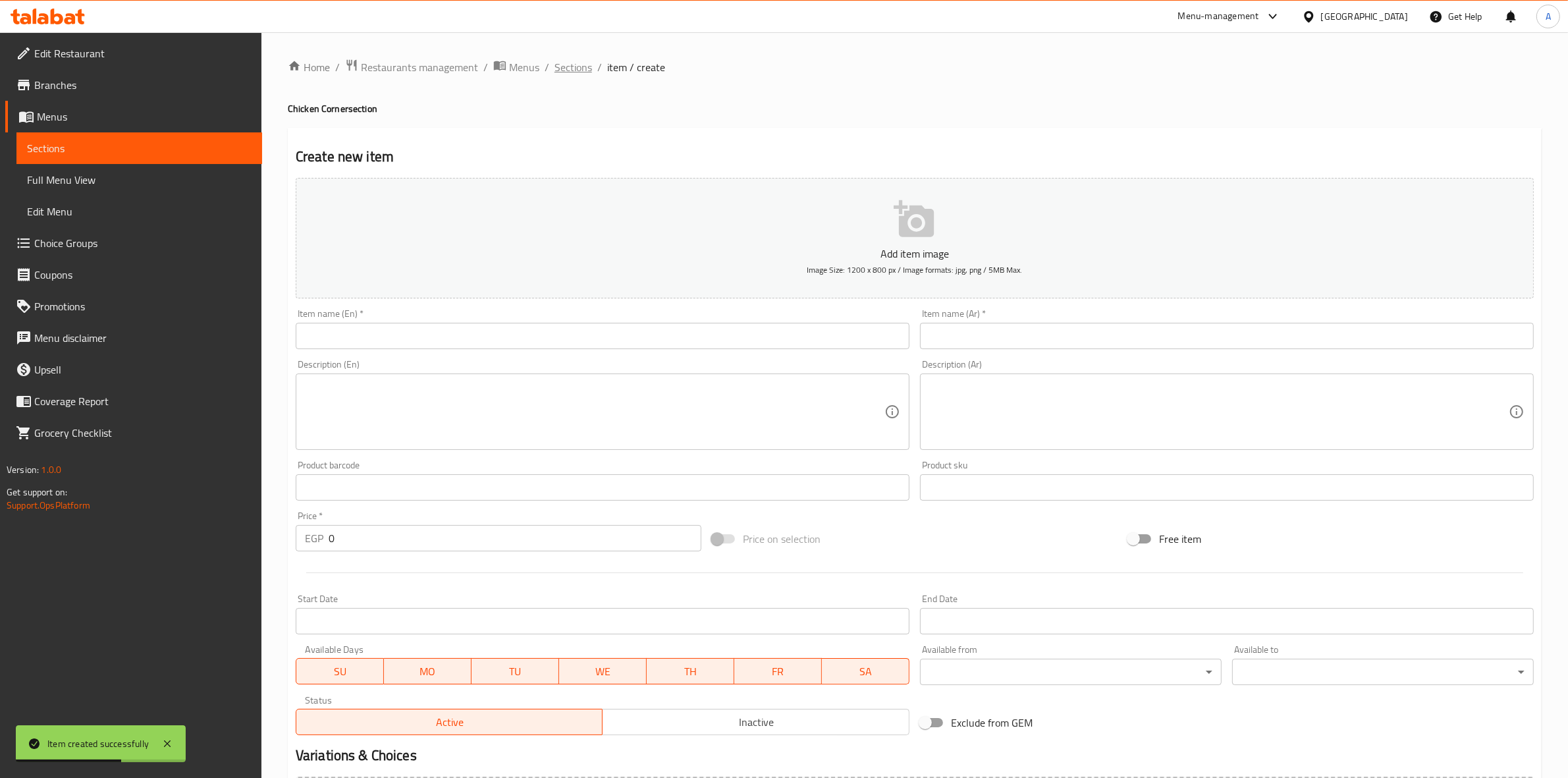
click at [559, 65] on span "Sections" at bounding box center [574, 67] width 38 height 16
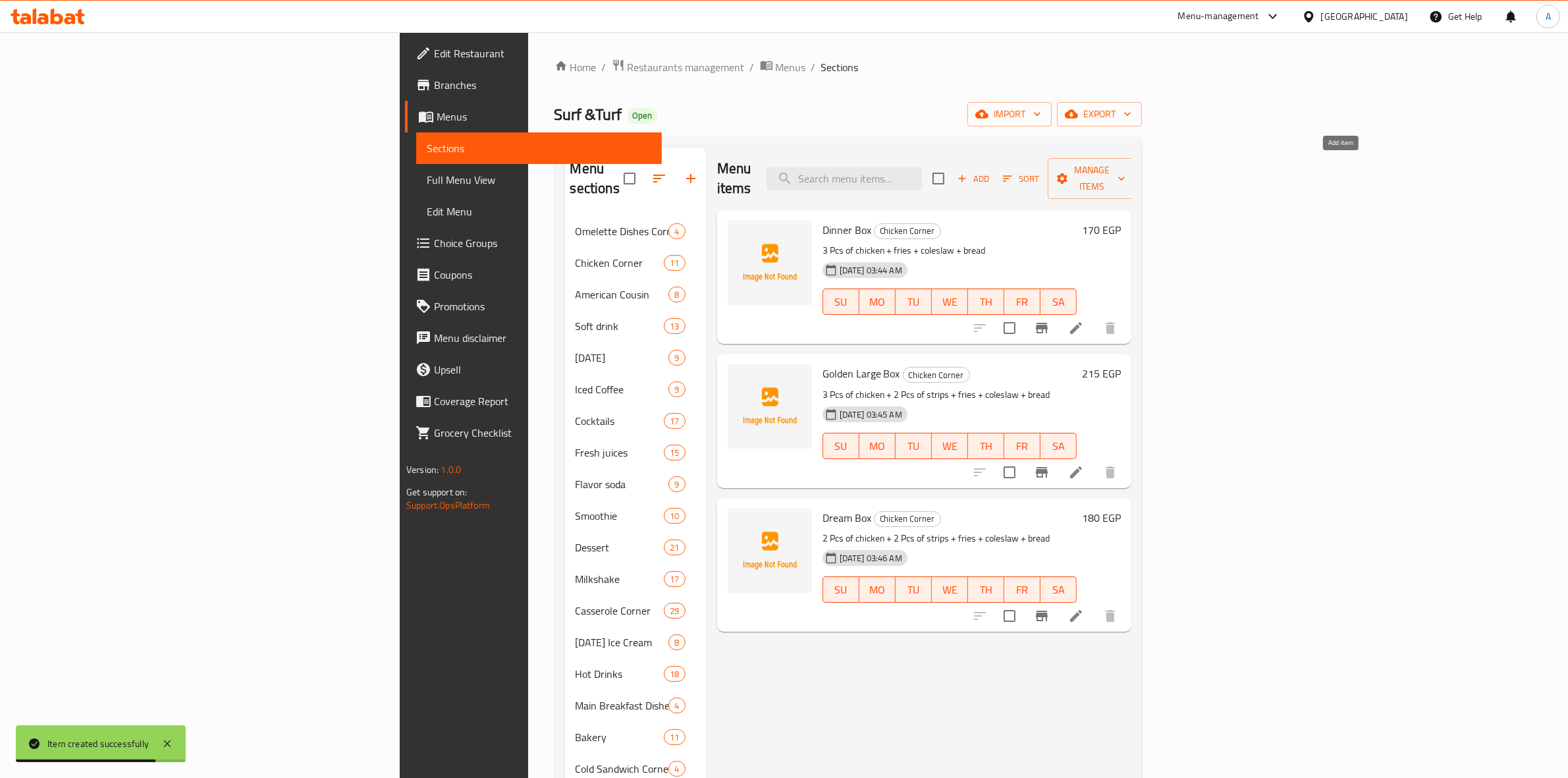
click at [968, 172] on icon "button" at bounding box center [963, 178] width 12 height 12
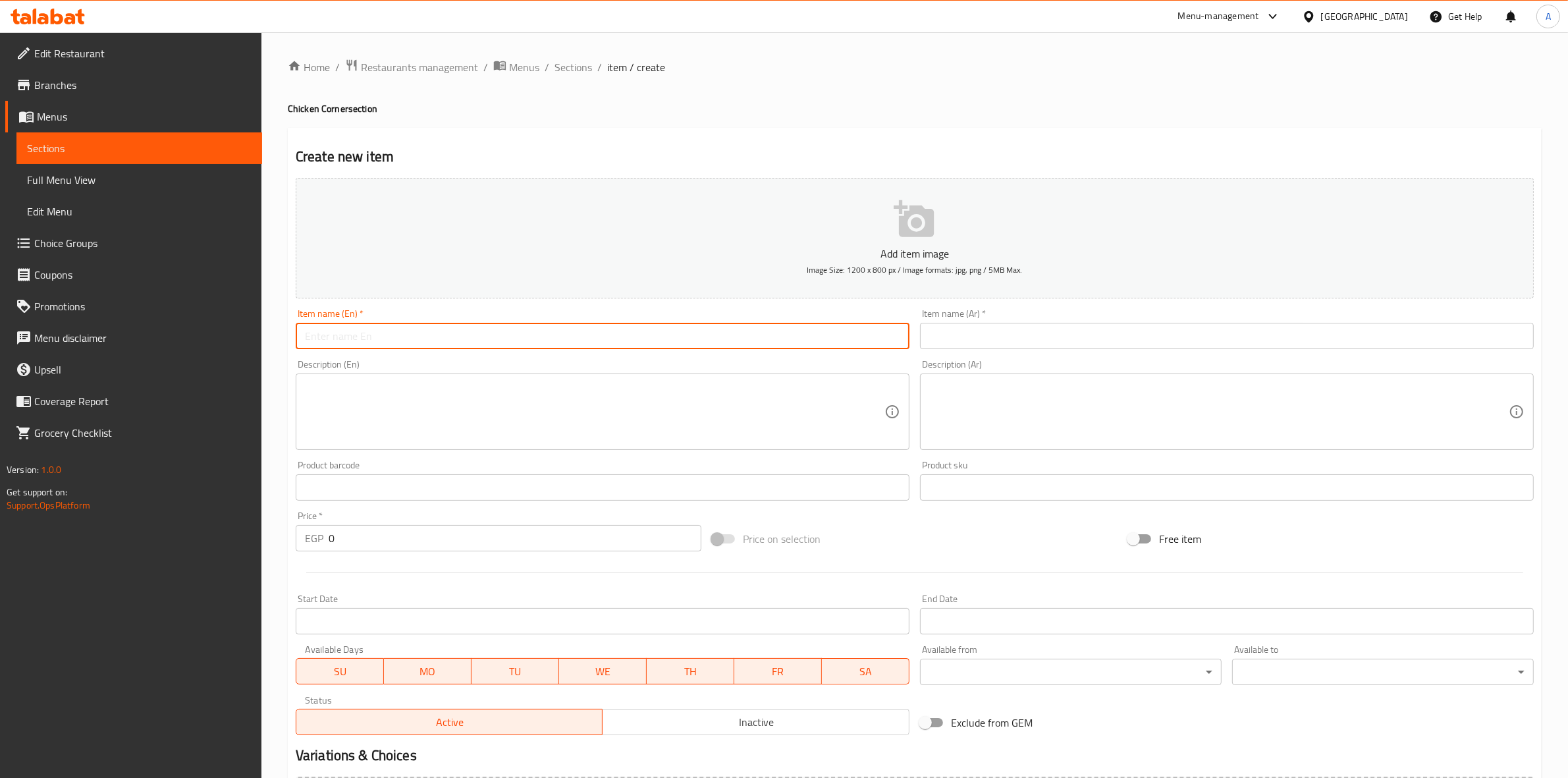
click at [338, 330] on input "text" at bounding box center [603, 336] width 614 height 26
paste input "Family Mix"
type input "Family Mix"
click at [267, 404] on div "Home / Restaurants management / Menus / Sections / item / create Chicken Corner…" at bounding box center [915, 482] width 1307 height 899
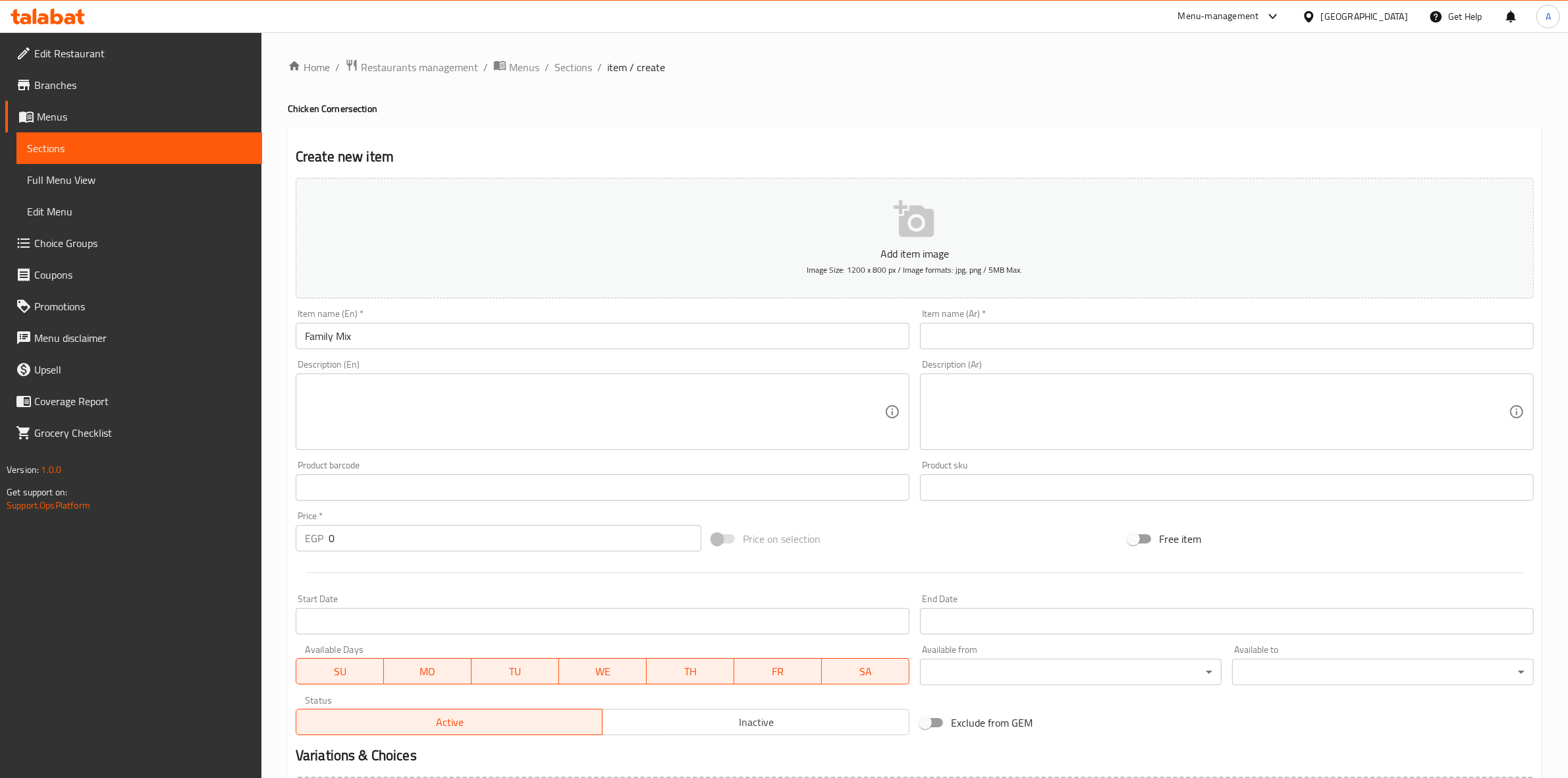
click at [1150, 341] on input "text" at bounding box center [1227, 336] width 614 height 26
paste input "فاميلي ميكس"
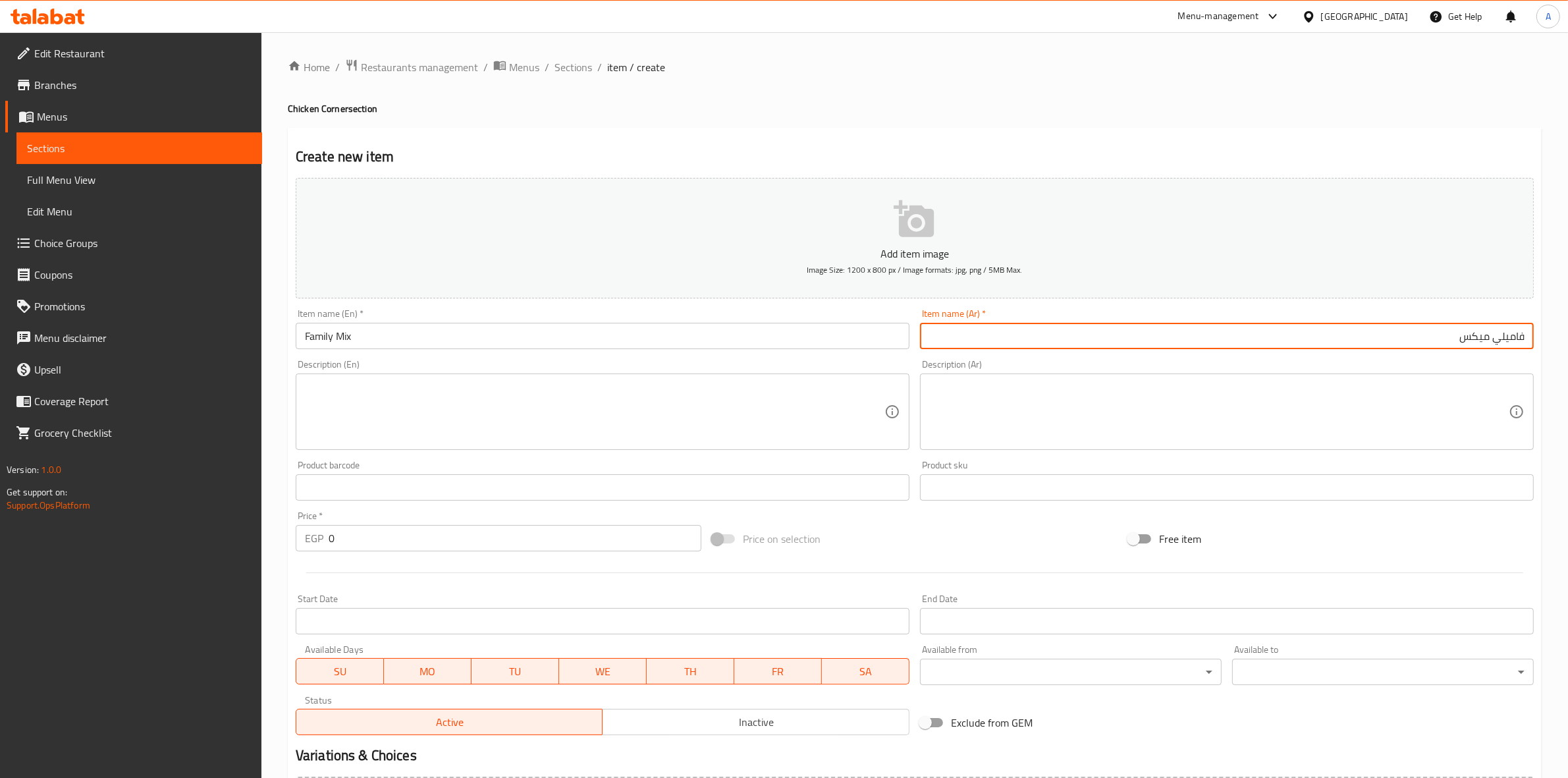
type input "فاميلي ميكس"
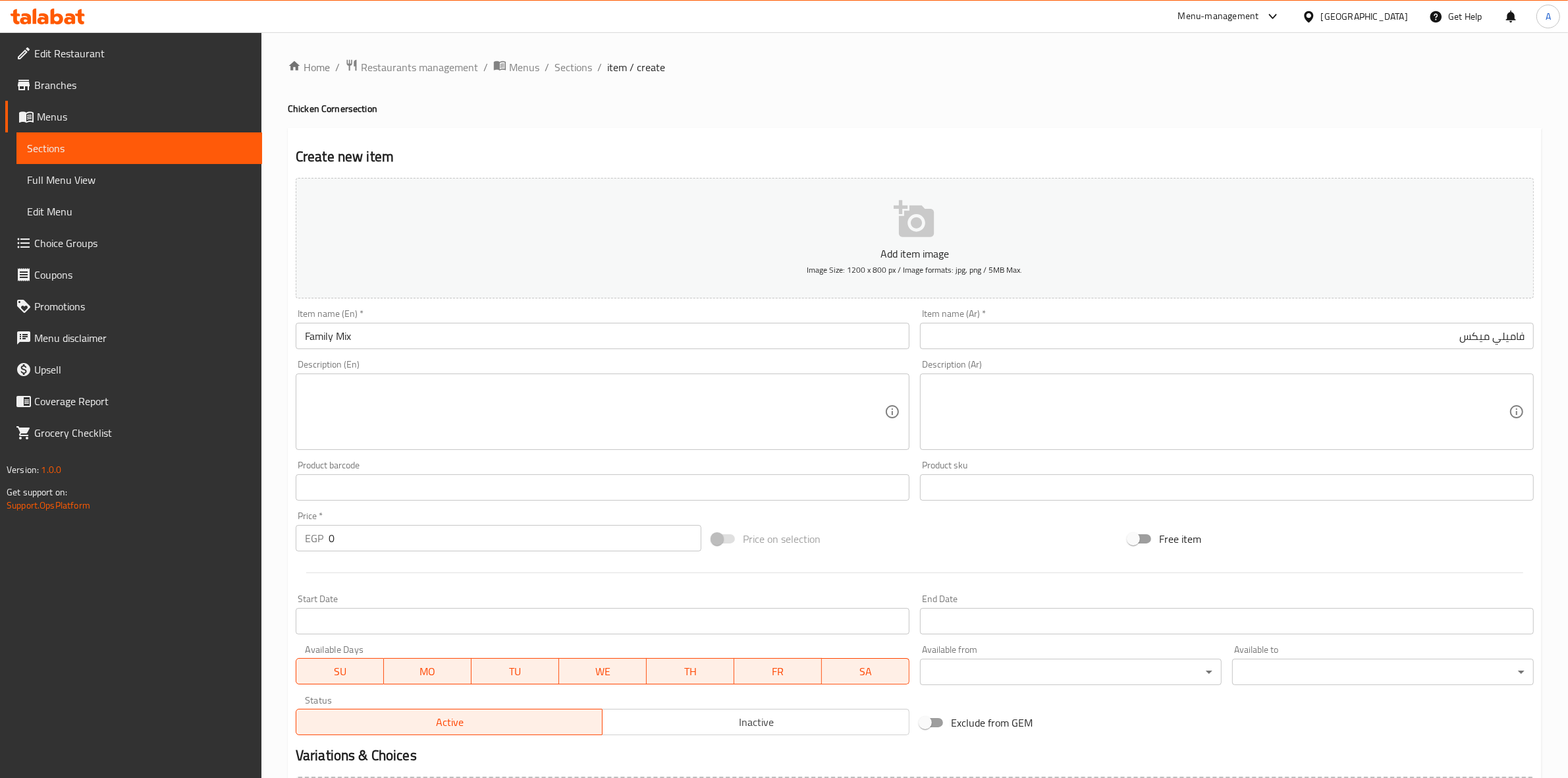
click at [1084, 135] on div "Create new item Add item image Image Size: 1200 x 800 px / Image formats: jpg, …" at bounding box center [915, 511] width 1254 height 767
click at [476, 397] on textarea at bounding box center [595, 412] width 580 height 63
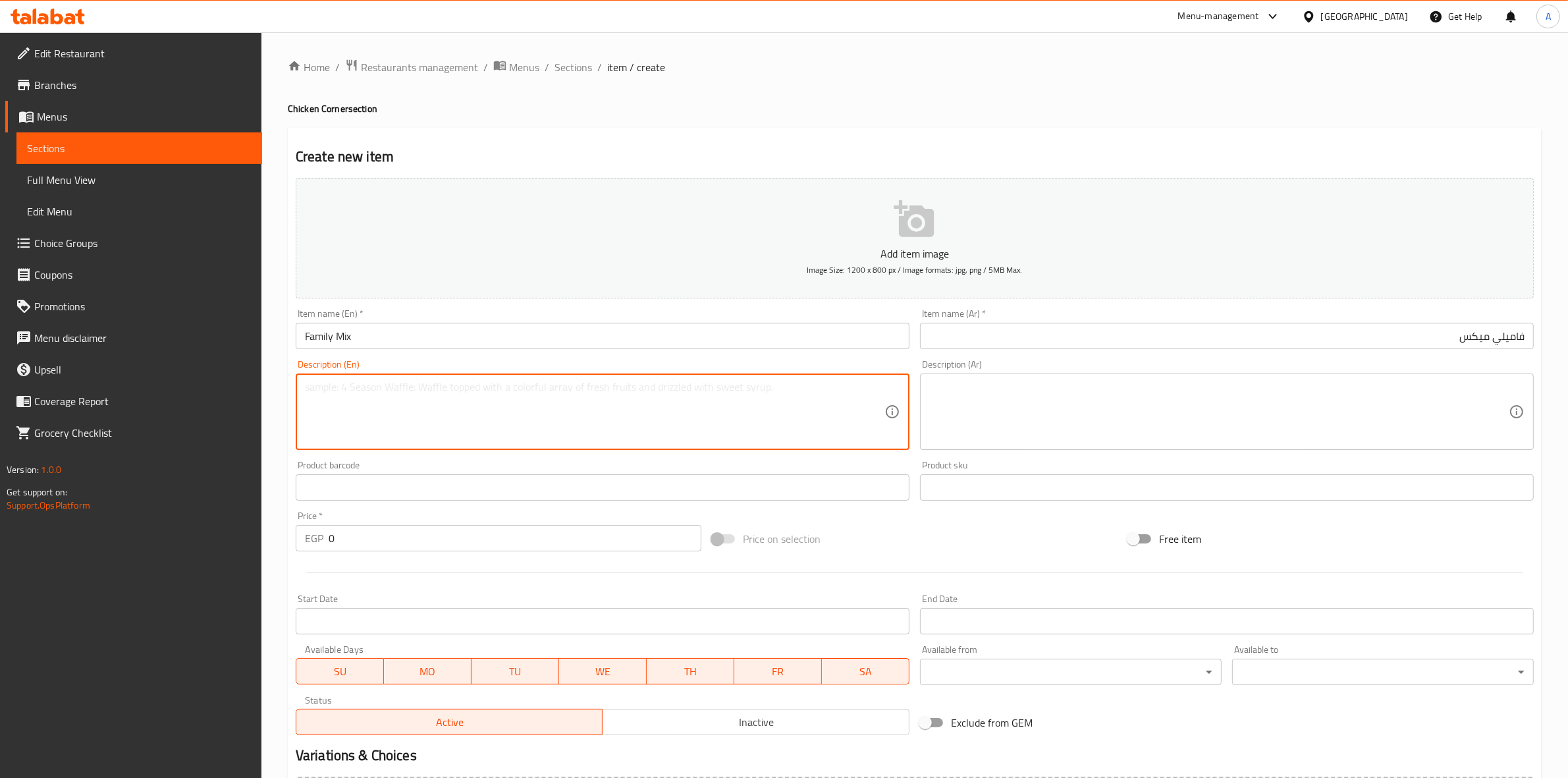
paste textarea "6 Pcs of strips + 6 Pcs of chicken + large fries + 2large coleslaw + 6bread"
click at [522, 389] on textarea "6 Pcs of strips + 6 Pcs of chicken + large fries + 2large coleslaw + 6bread" at bounding box center [595, 412] width 580 height 63
click at [281, 476] on div "Home / Restaurants management / Menus / Sections / item / create Chicken Corner…" at bounding box center [915, 482] width 1307 height 899
type textarea "6 Pcs of strips + 6 Pcs of chicken + large fries + 2 large coleslaw + 6 bread"
click at [272, 493] on div "Home / Restaurants management / Menus / Sections / item / create Chicken Corner…" at bounding box center [915, 482] width 1307 height 899
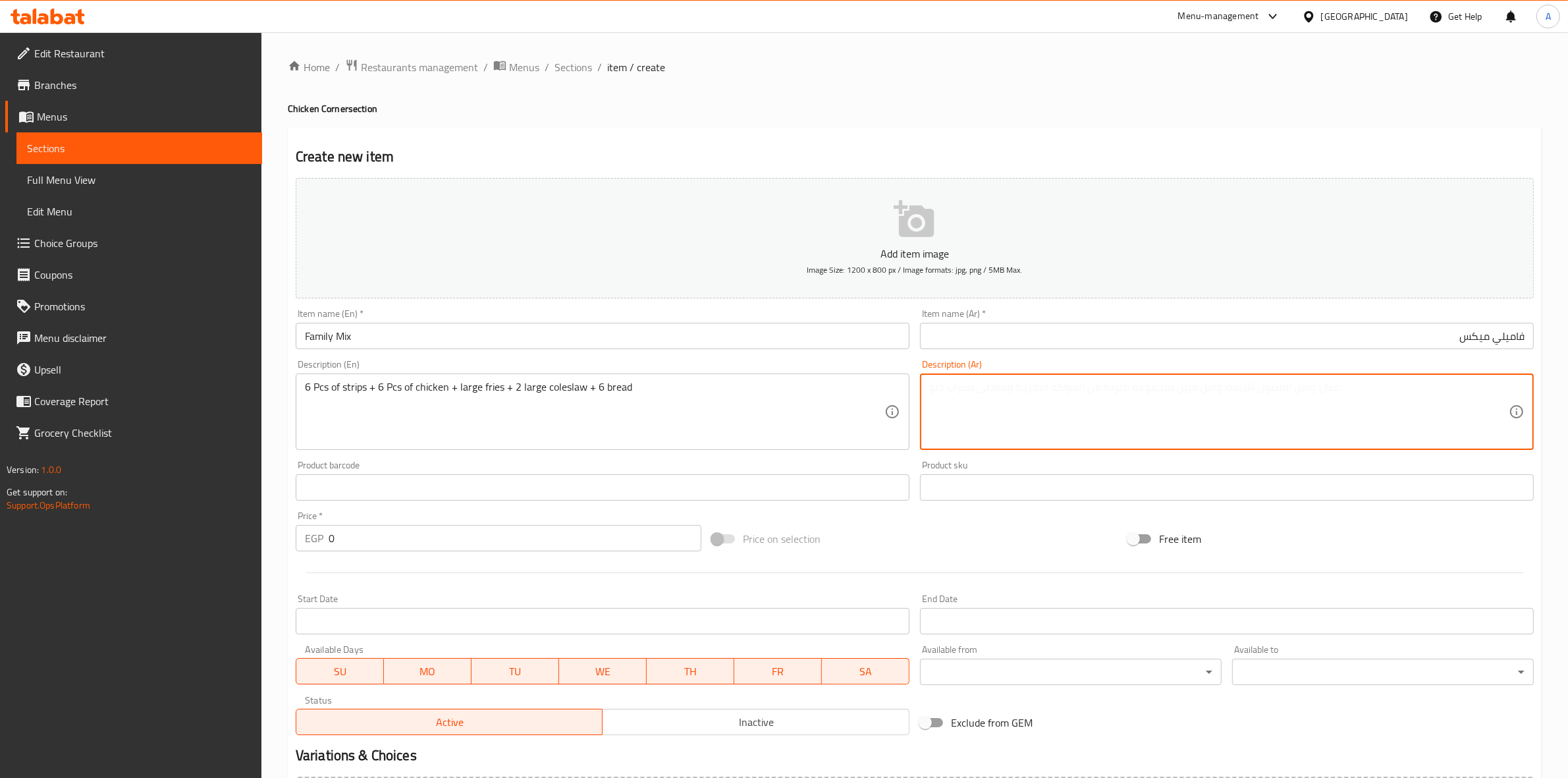
click at [1081, 387] on textarea at bounding box center [1219, 412] width 580 height 63
paste textarea "6 قطع استربس+6قطع دجاج+بطاطس كبير+ 2كولوسلو كبير + 6خبز"
click at [1443, 393] on textarea "6 قطع استربس+6قطع دجاج+بطاطس كبير+ 2كولوسلو كبير + 6خبز" at bounding box center [1219, 412] width 580 height 63
click at [1434, 391] on textarea "6 قطع استربس +6قطع دجاج+بطاطس كبير+ 2كولوسلو كبير + 6خبز" at bounding box center [1219, 412] width 580 height 63
click at [1427, 389] on textarea "6 قطع استربس + 6قطع دجاج+بطاطس كبير+ 2كولوسلو كبير + 6خبز" at bounding box center [1219, 412] width 580 height 63
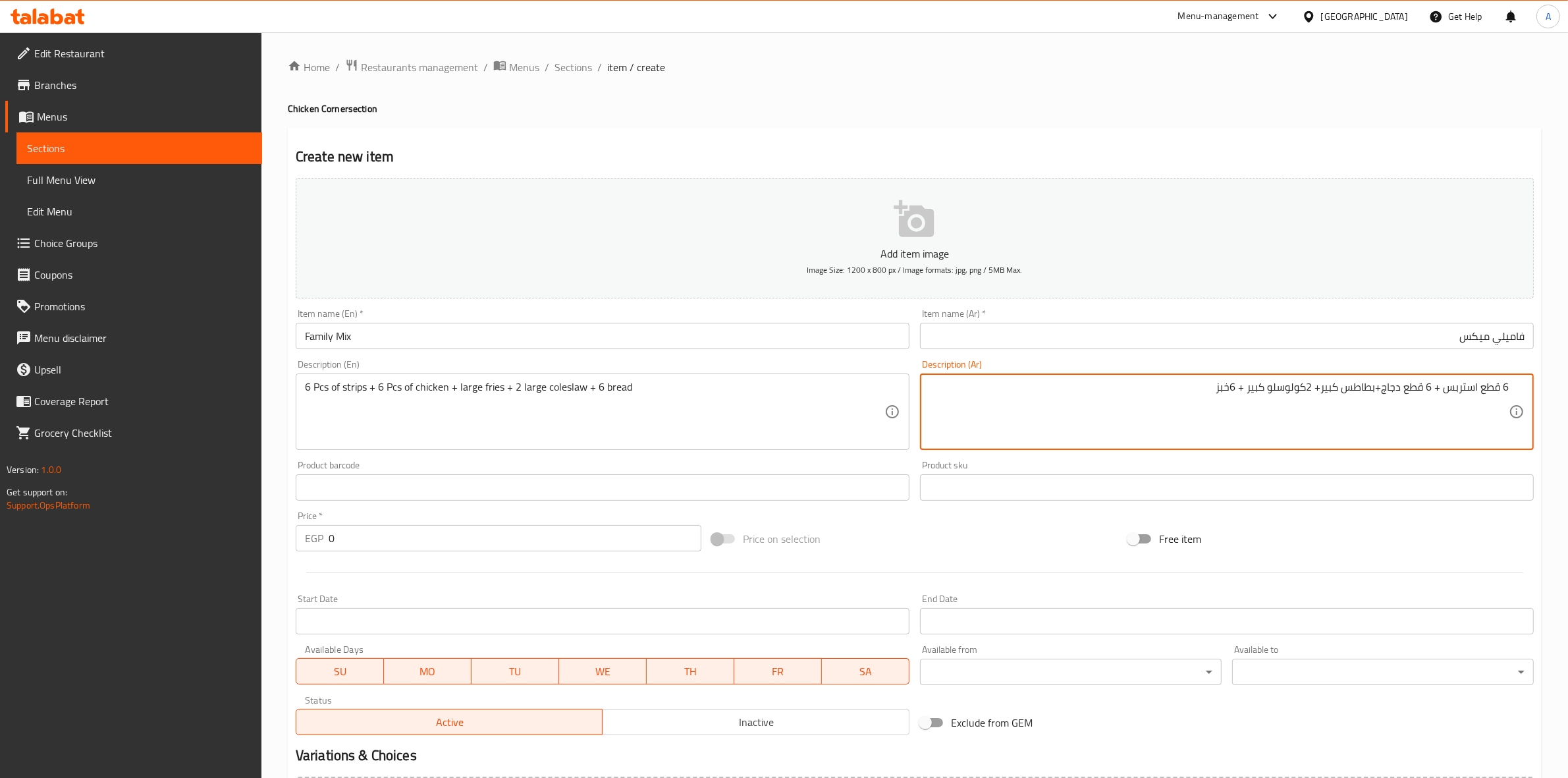
click at [1382, 389] on textarea "6 قطع استربس + 6 قطع دجاج+بطاطس كبير+ 2كولوسلو كبير + 6خبز" at bounding box center [1219, 412] width 580 height 63
click at [1374, 389] on textarea "6 قطع استربس + 6 قطع دجاج +بطاطس كبير+ 2كولوسلو كبير + 6خبز" at bounding box center [1219, 412] width 580 height 63
click at [1315, 387] on textarea "6 قطع استربس + 6 قطع دجاج + بطاطس كبير+ 2كولوسلو كبير + 6خبز" at bounding box center [1219, 412] width 580 height 63
click at [1299, 392] on textarea "6 قطع استربس + 6 قطع دجاج + بطاطس كبير + 2كولوسلو كبير + 6خبز" at bounding box center [1219, 412] width 580 height 63
click at [1282, 389] on textarea "6 قطع استربس + 6 قطع دجاج + بطاطس كبير + 2 كولوسلو كبير + 6خبز" at bounding box center [1219, 412] width 580 height 63
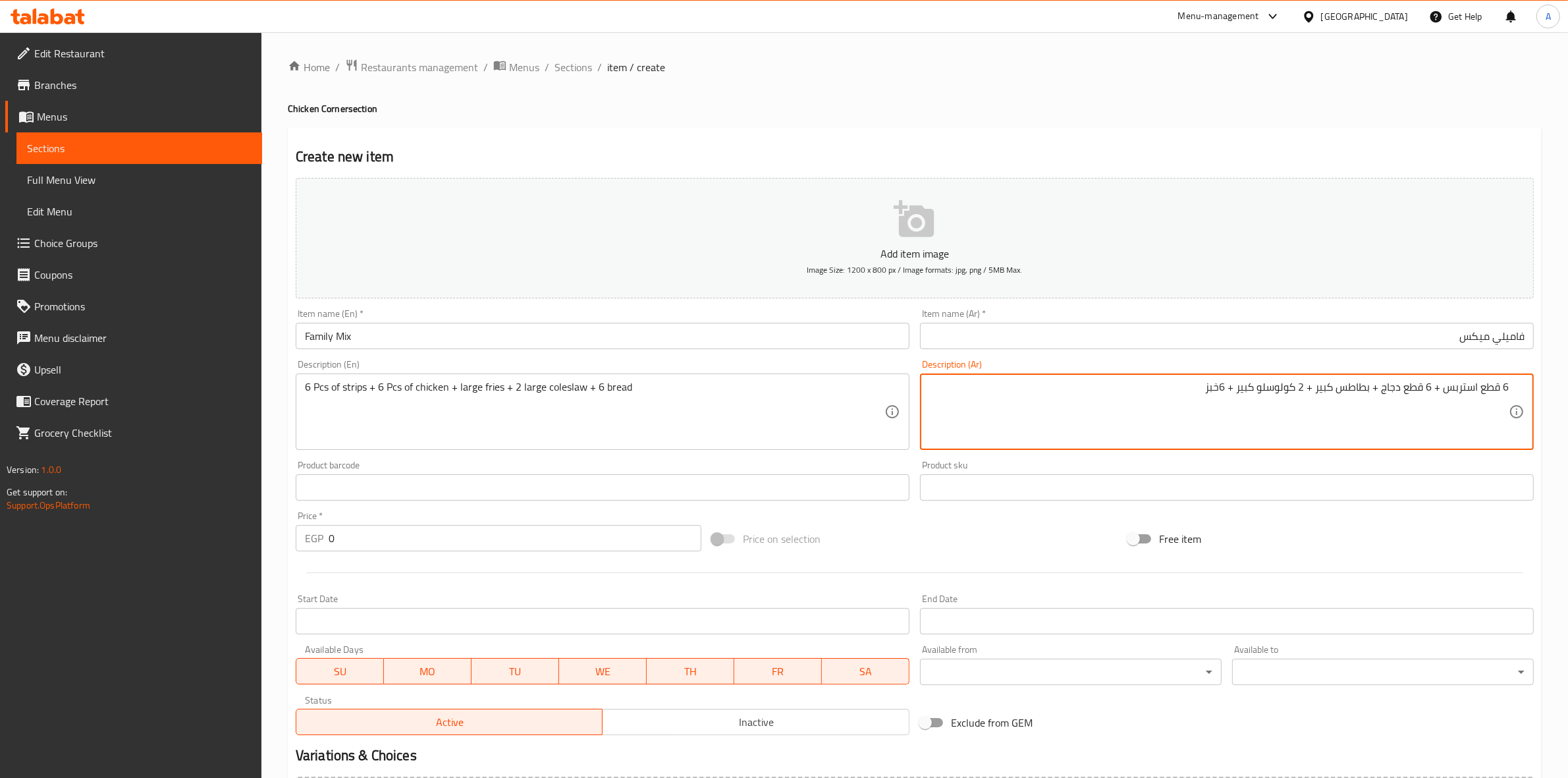
click at [1283, 394] on textarea "6 قطع استربس + 6 قطع دجاج + بطاطس كبير + 2 كولوسلو كبير + 6خبز" at bounding box center [1219, 412] width 580 height 63
click at [1223, 389] on textarea "6 قطع استربس + 6 قطع دجاج + بطاطس كبير + 2 كول سلو كبير + 6خبز" at bounding box center [1219, 412] width 580 height 63
type textarea "6 قطع استربس + 6 قطع دجاج + بطاطس كبير + 2 كول سلو كبير + 6 خبز"
click at [1180, 106] on h4 "Chicken Corner section" at bounding box center [915, 108] width 1254 height 13
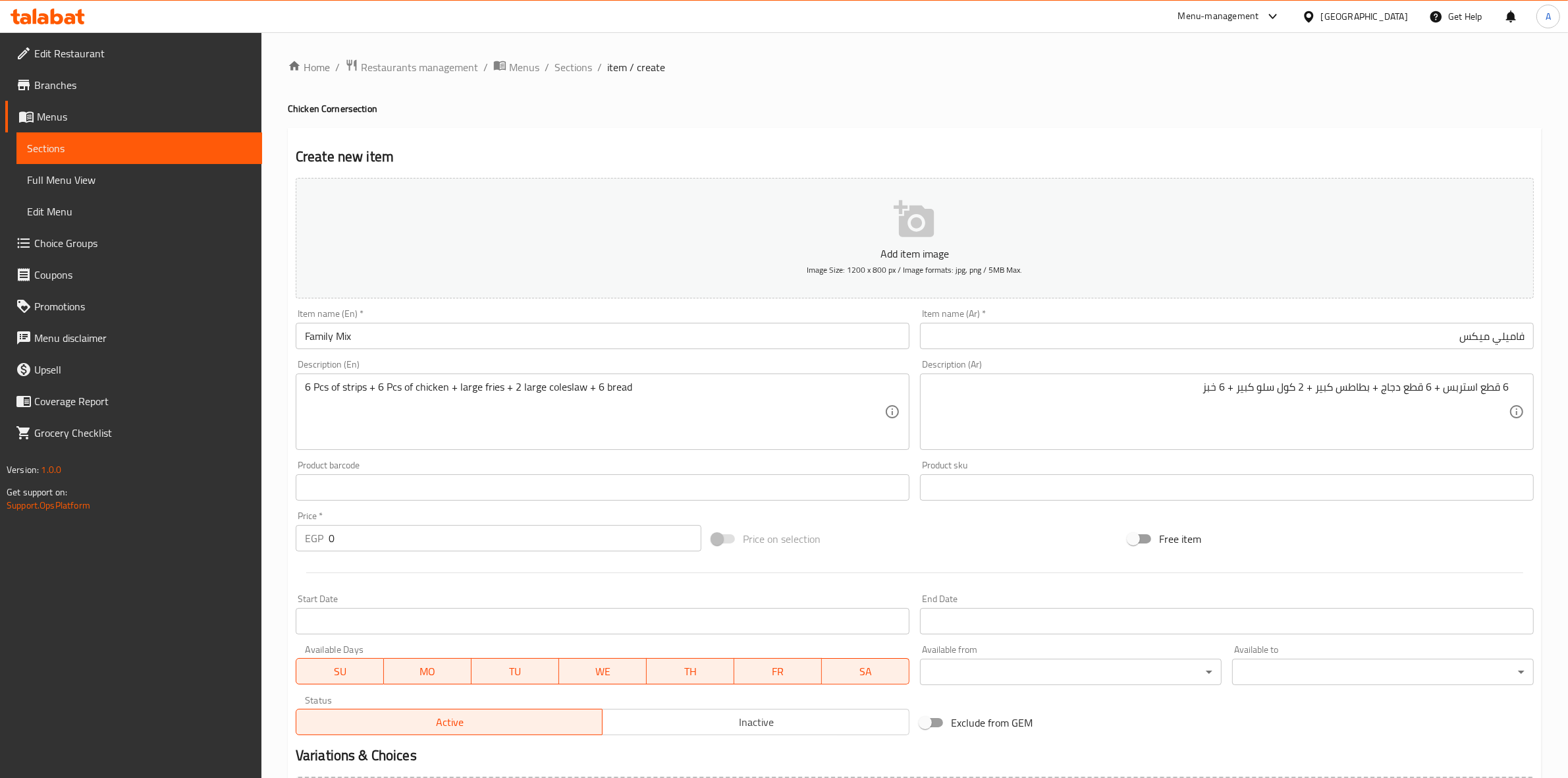
click at [1080, 91] on div "Home / Restaurants management / Menus / Sections / item / create Chicken Corner…" at bounding box center [915, 482] width 1254 height 846
drag, startPoint x: 344, startPoint y: 535, endPoint x: 300, endPoint y: 535, distance: 44.0
click at [300, 535] on div "EGP 0 Price *" at bounding box center [499, 538] width 406 height 26
type input "510"
click at [363, 584] on div at bounding box center [915, 573] width 1249 height 32
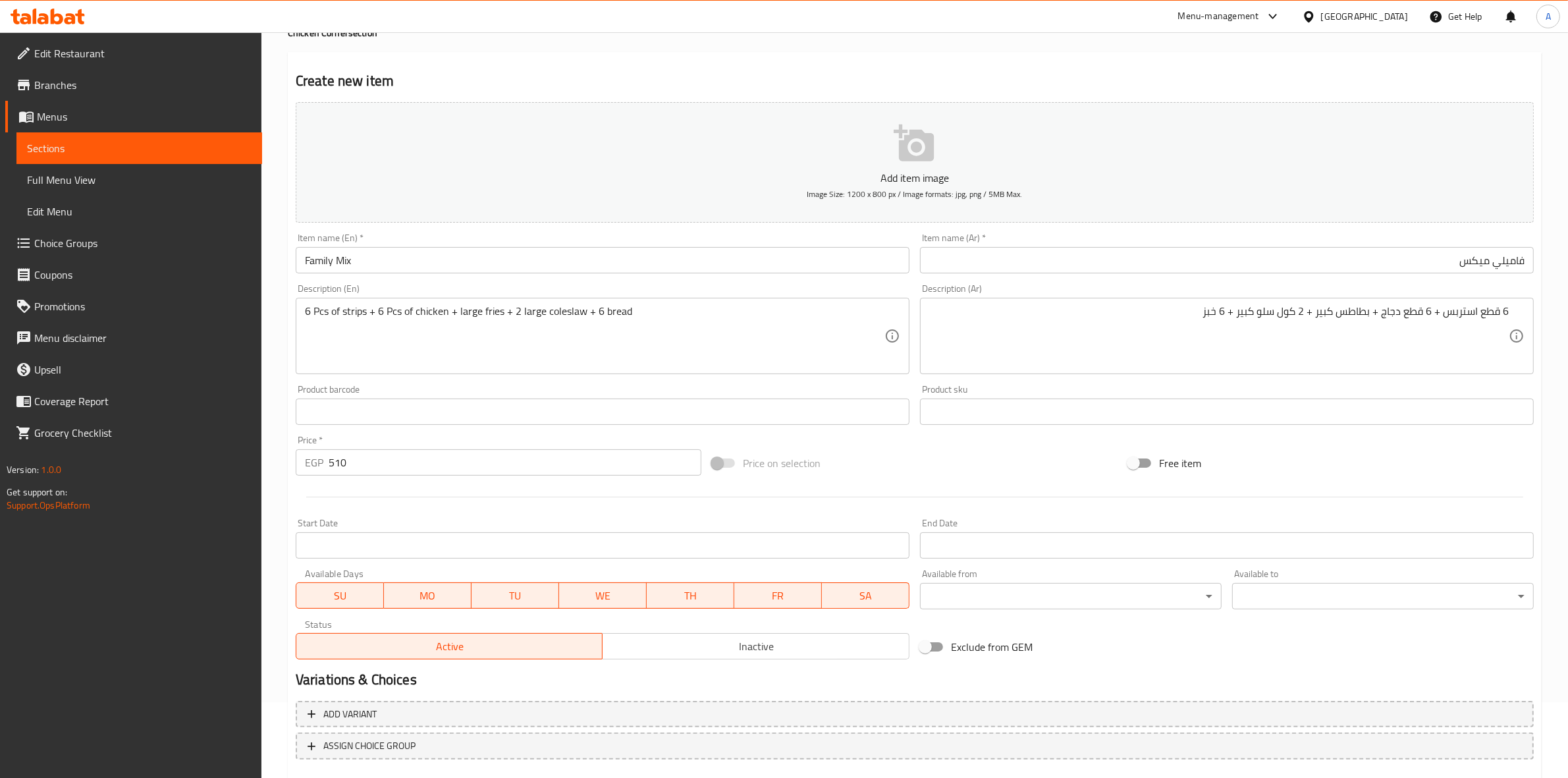
scroll to position [150, 0]
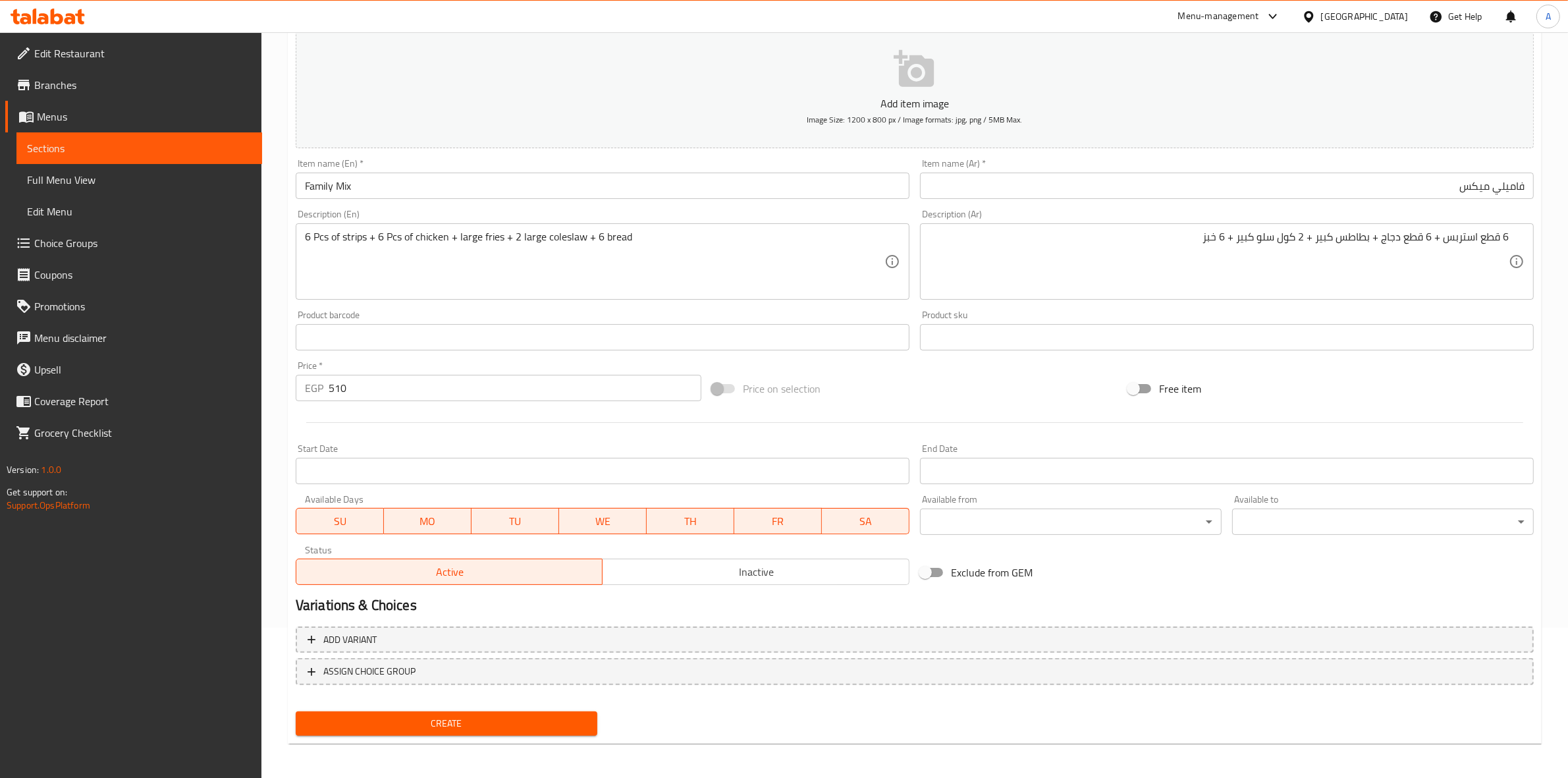
click at [478, 722] on span "Create" at bounding box center [446, 724] width 280 height 16
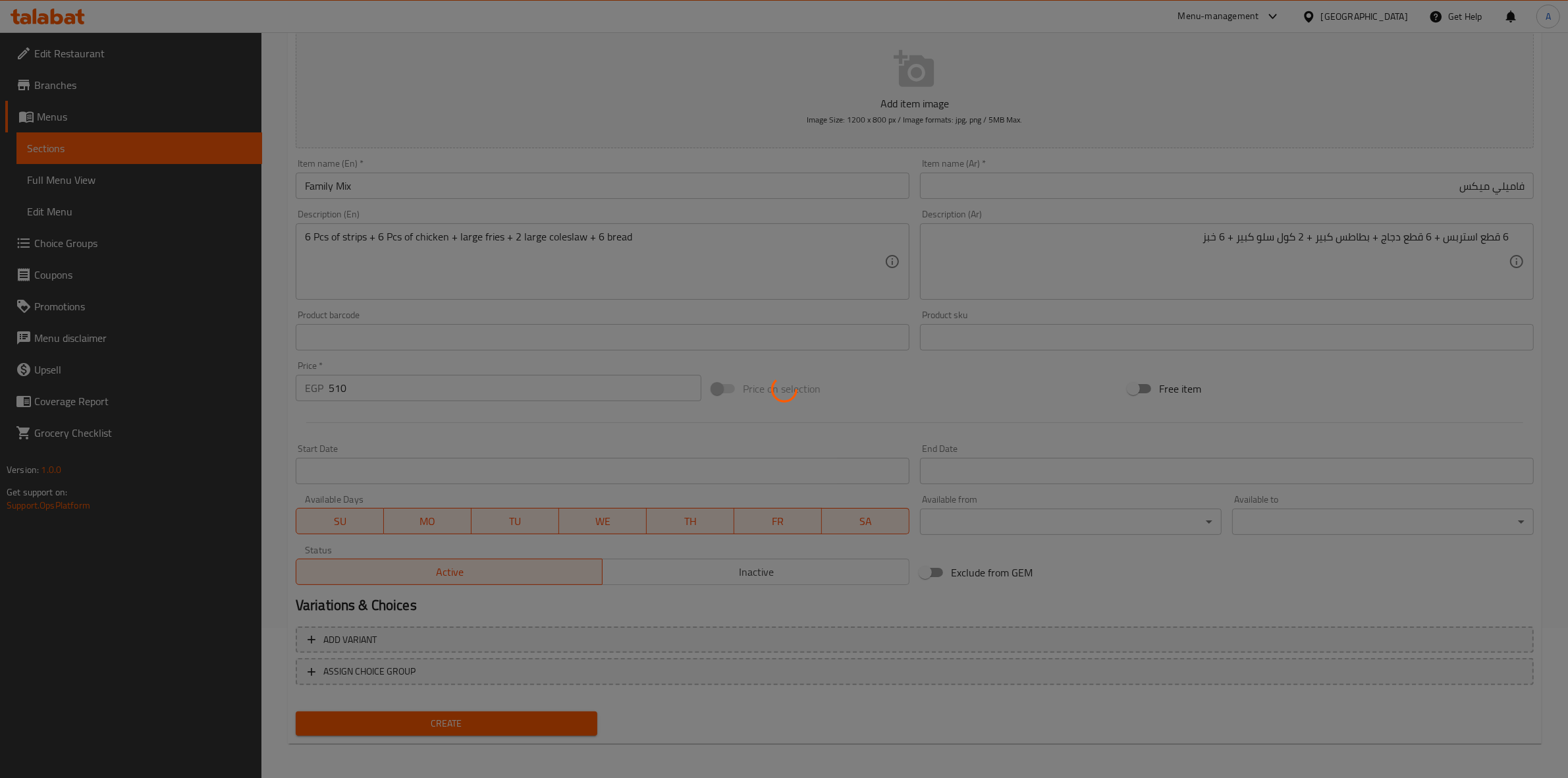
type input "0"
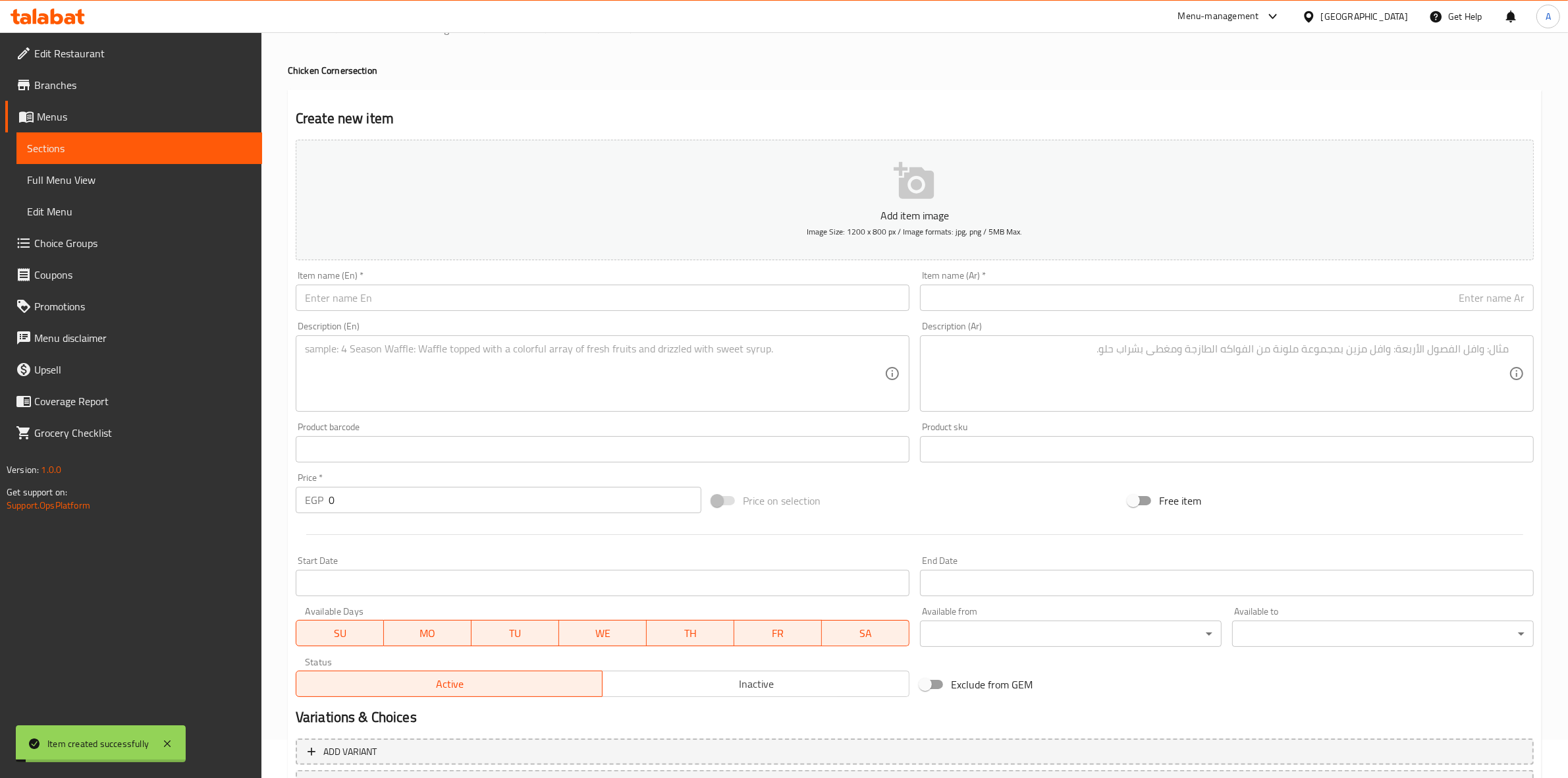
scroll to position [0, 0]
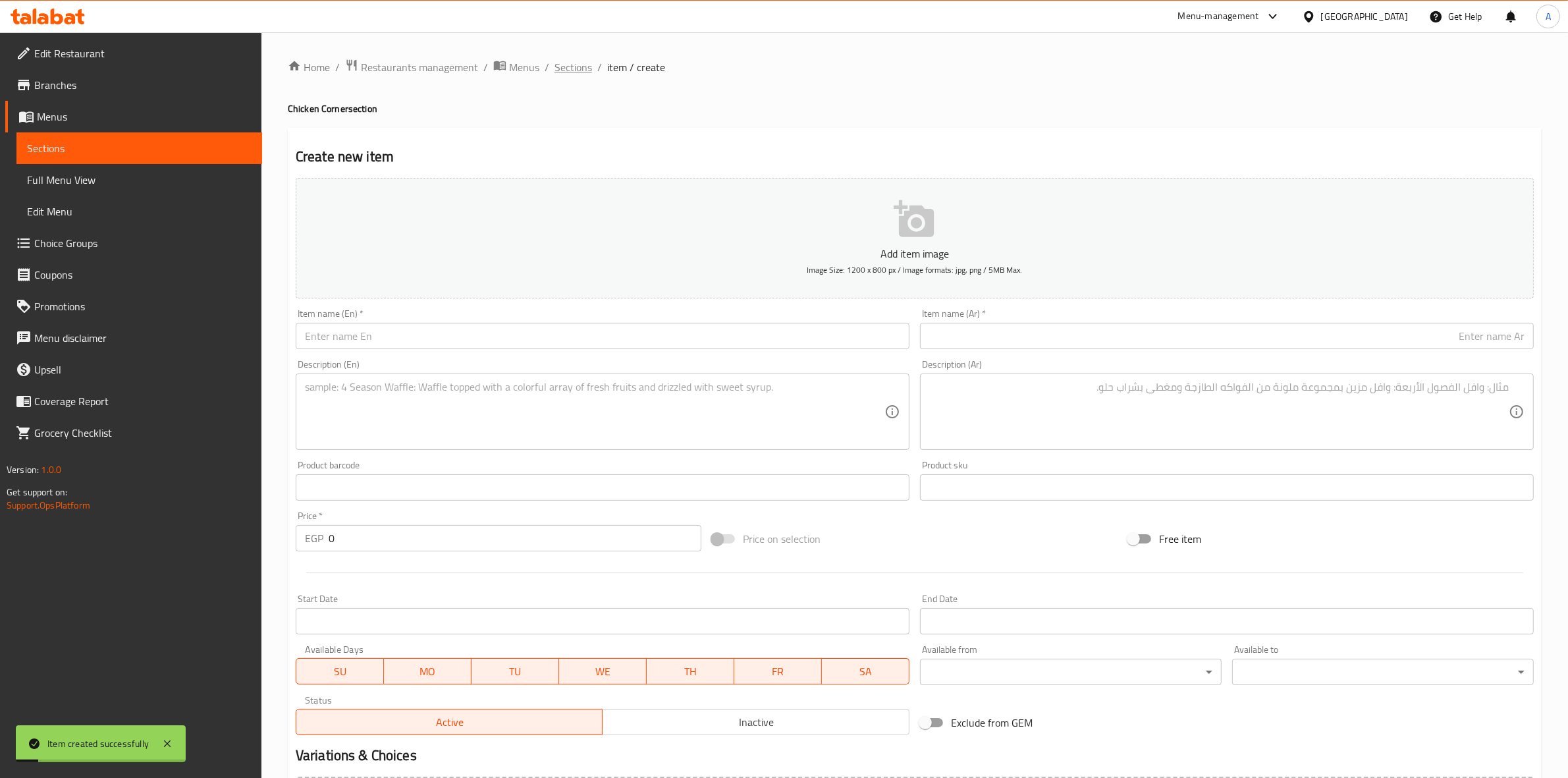
click at [574, 62] on span "Sections" at bounding box center [574, 67] width 38 height 16
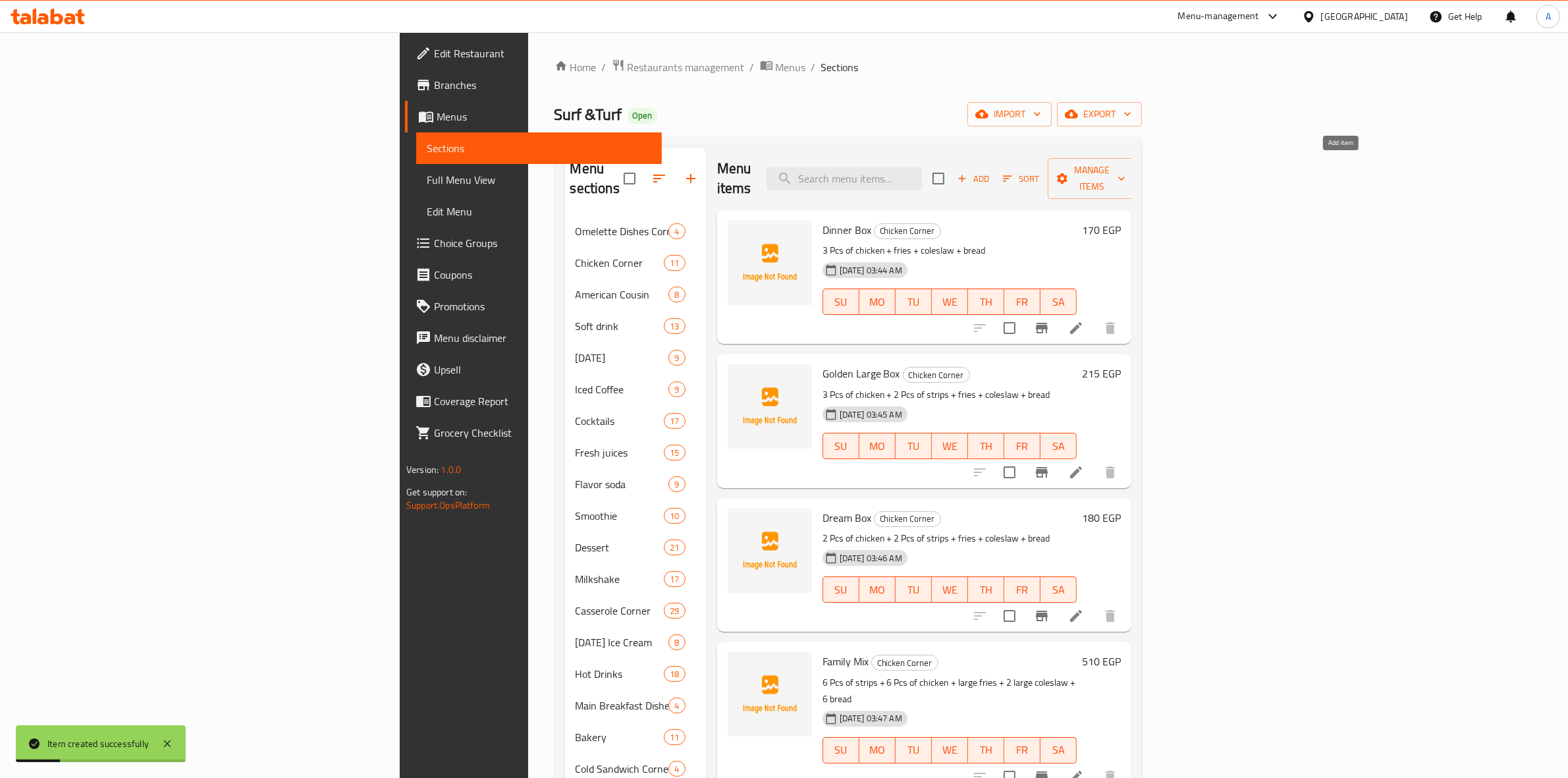
click at [991, 171] on span "Add" at bounding box center [973, 178] width 36 height 15
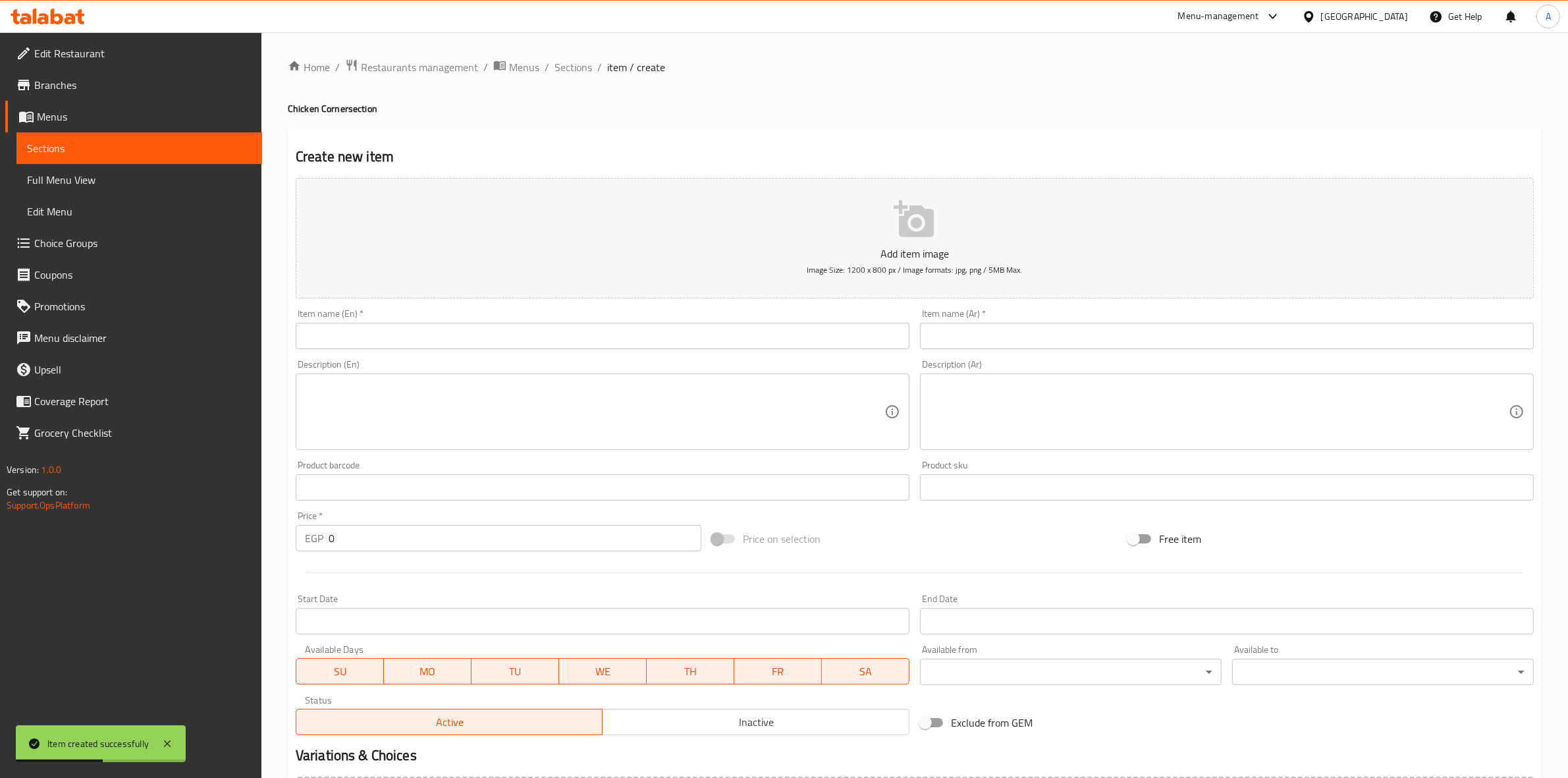
click at [479, 337] on input "text" at bounding box center [603, 336] width 614 height 26
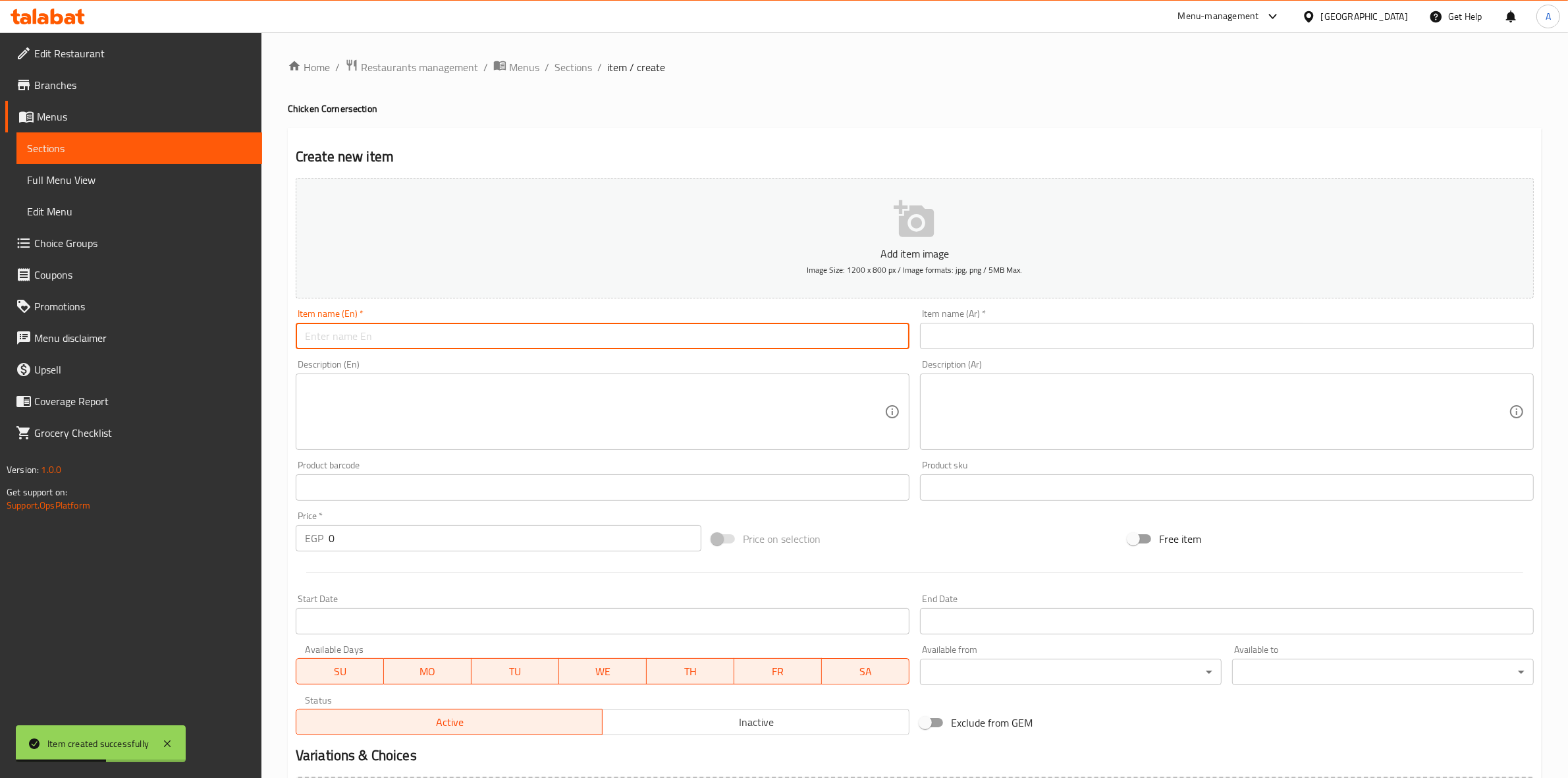
paste input "Chicken Fajita"
type input "Chicken Fajita"
click at [276, 327] on div "Home / Restaurants management / Menus / Sections / item / create Chicken Corner…" at bounding box center [915, 482] width 1307 height 899
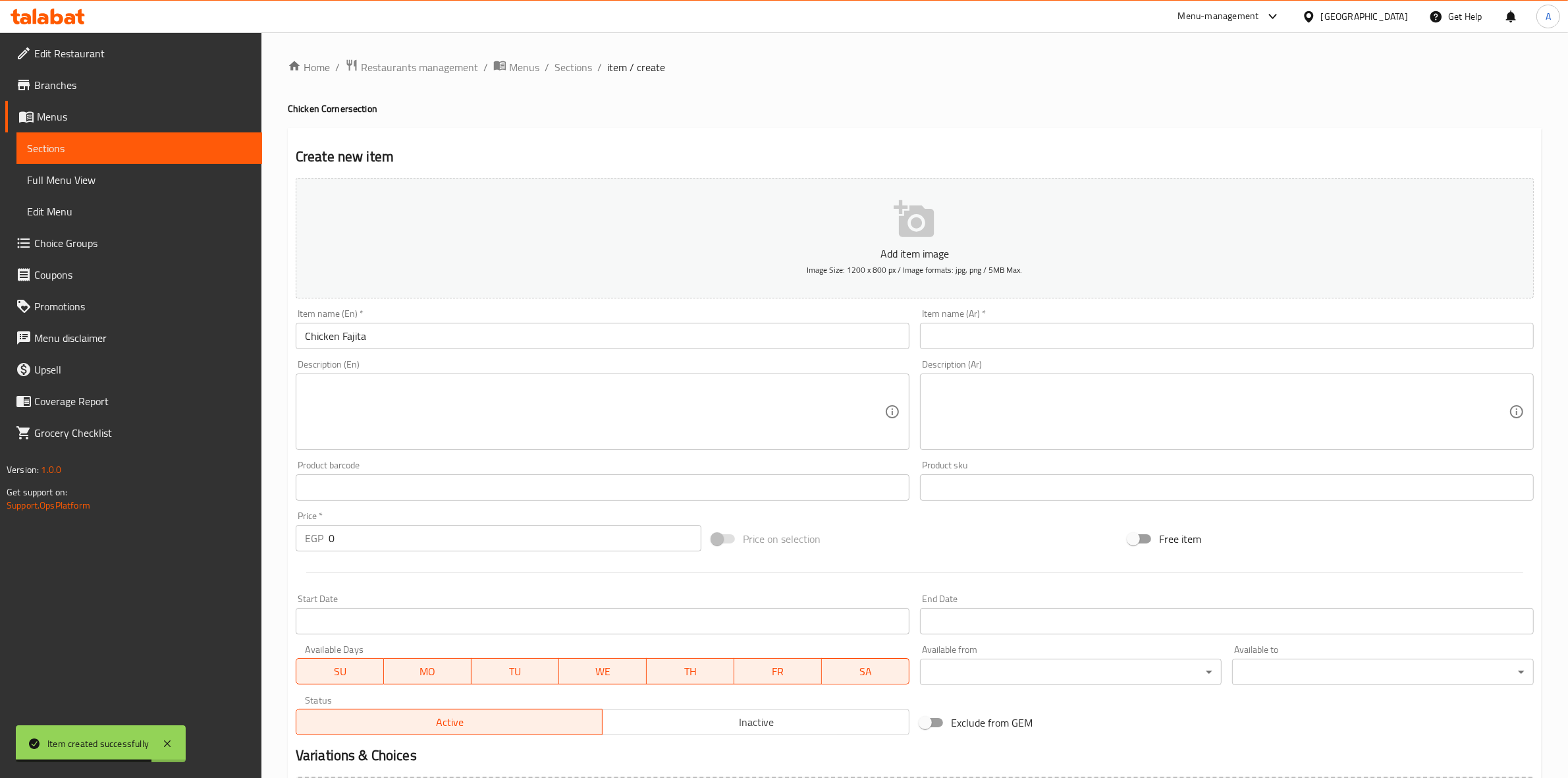
click at [1164, 351] on div "Item name (Ar)   * Item name (Ar) *" at bounding box center [1227, 329] width 624 height 51
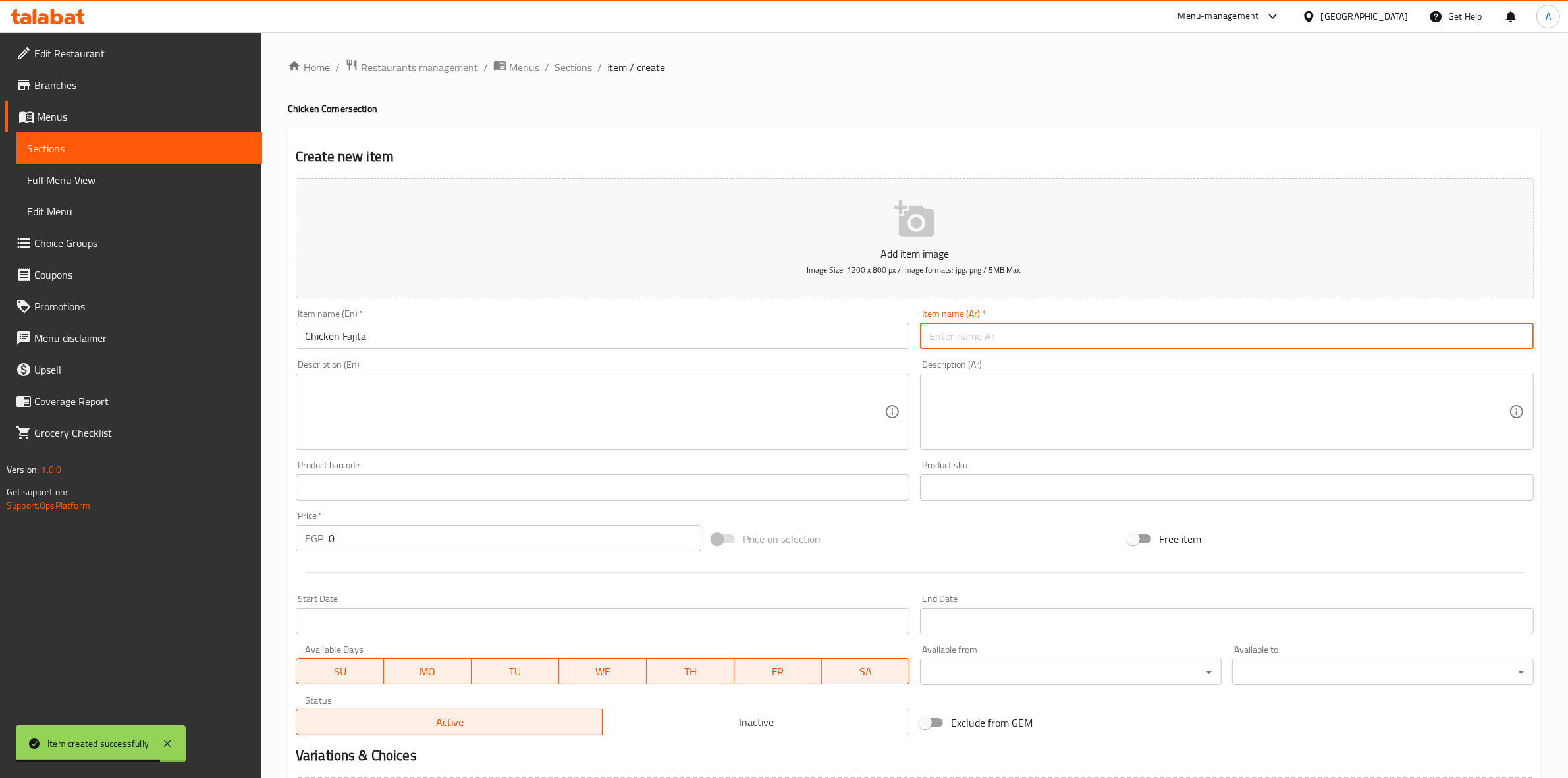
click at [1163, 343] on input "text" at bounding box center [1227, 336] width 614 height 26
paste input "تشيكن فاهيتا"
type input "تشيكن فاهيتا"
click at [1026, 109] on h4 "Chicken Corner section" at bounding box center [915, 108] width 1254 height 13
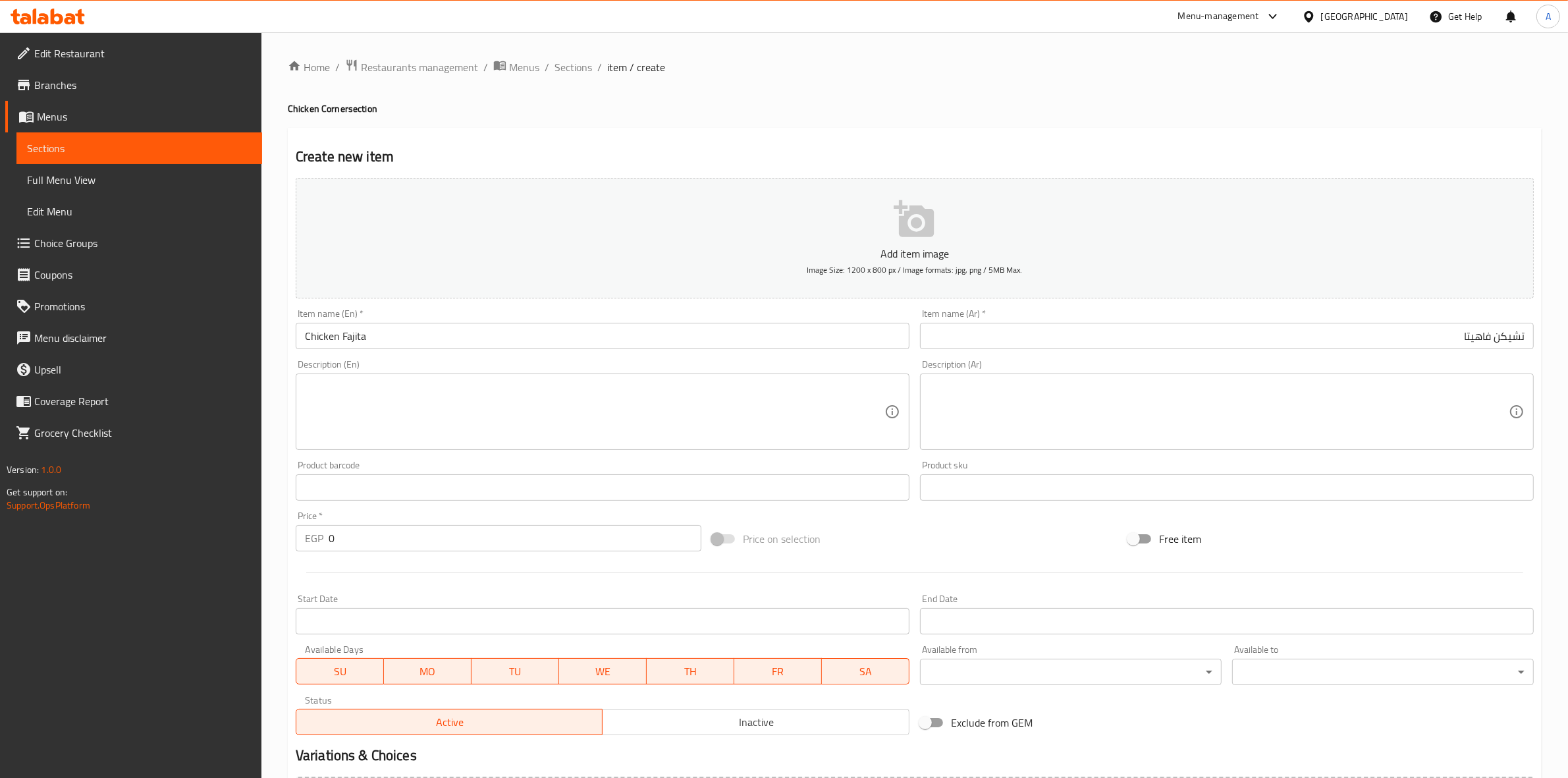
click at [341, 393] on textarea at bounding box center [595, 412] width 580 height 63
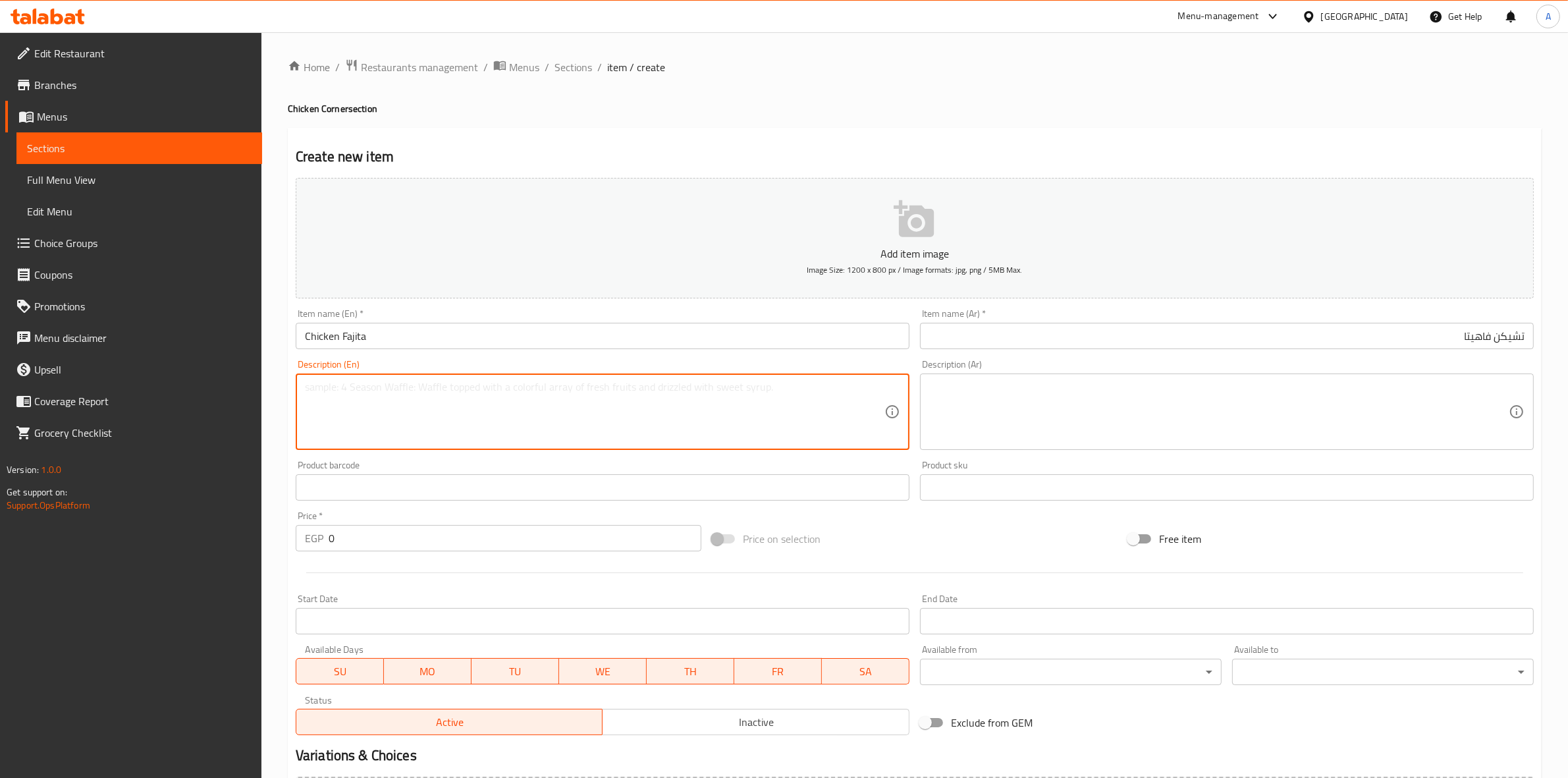
paste textarea "Grilled chicken slices with onions, colored peppers and Mexican sauce) Sour cre…"
drag, startPoint x: 415, startPoint y: 413, endPoint x: 303, endPoint y: 374, distance: 118.6
click at [303, 374] on div "Grilled chicken slices with onions, colored peppers and Mexican sauce) Sour cre…" at bounding box center [603, 412] width 614 height 76
type textarea "Grilled chicken slices with onions, colored peppers and Mexican sauce) Sour cre…"
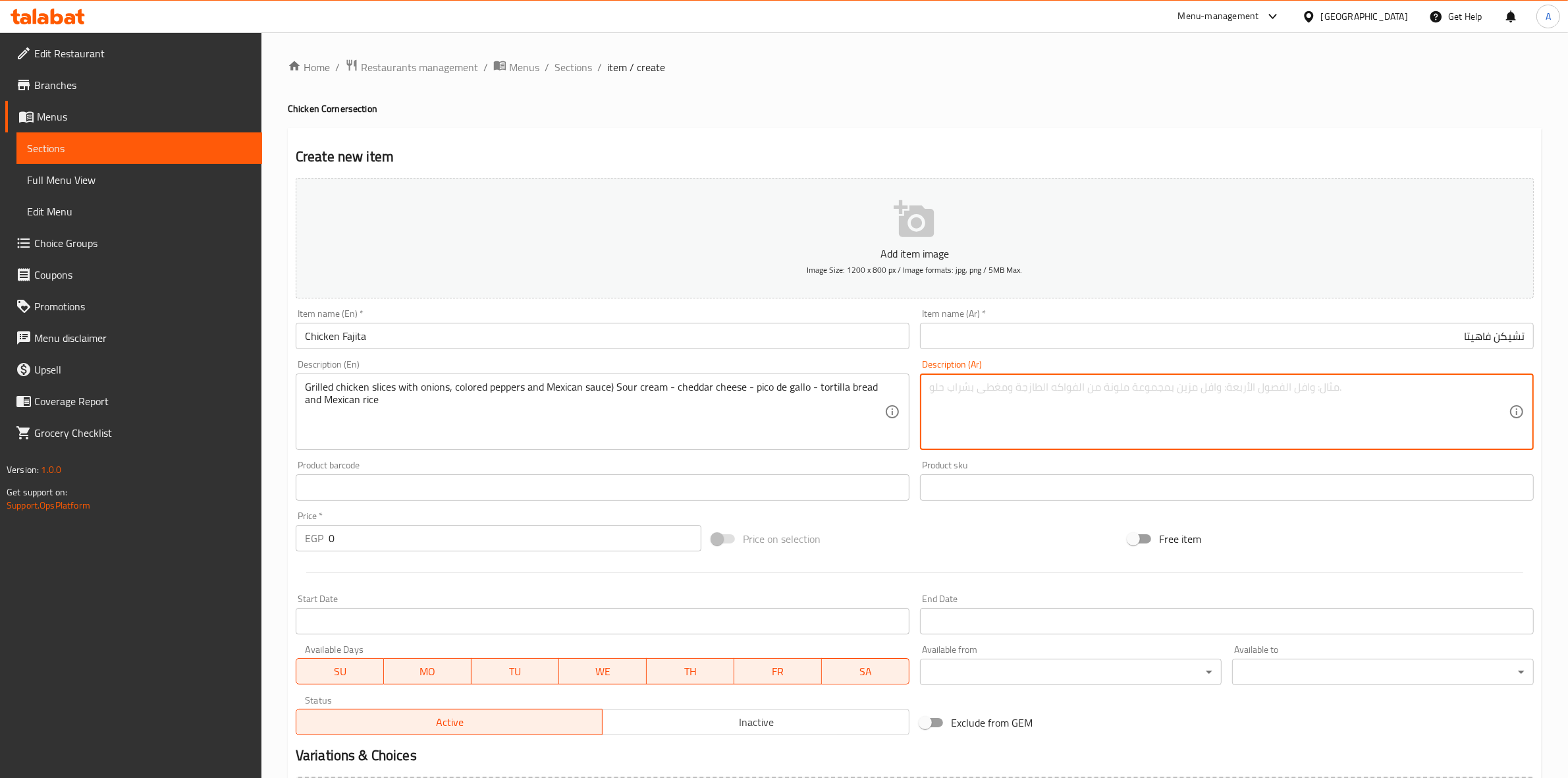
click at [1143, 412] on textarea at bounding box center [1219, 412] width 580 height 63
paste textarea "شرائح الدجاج المشوي مع البصل والفلفل الالوان مع الصوص [PERSON_NAME]) تقدم مع سا…"
click at [1200, 386] on textarea "شرائح الدجاج المشوي مع البصل والفلفل الالوان مع الصوص [PERSON_NAME]) تقدم مع سا…" at bounding box center [1219, 412] width 580 height 63
click at [1509, 399] on textarea "شرائح الدجاج المشوي مع البصل والفلفل الالوان مع الصوص [PERSON_NAME] تقدم مع ساو…" at bounding box center [1219, 412] width 580 height 63
type textarea "شرائح الدجاج المشوي مع البصل والفلفل الالوان مع الصوص [PERSON_NAME] تقدم مع ساو…"
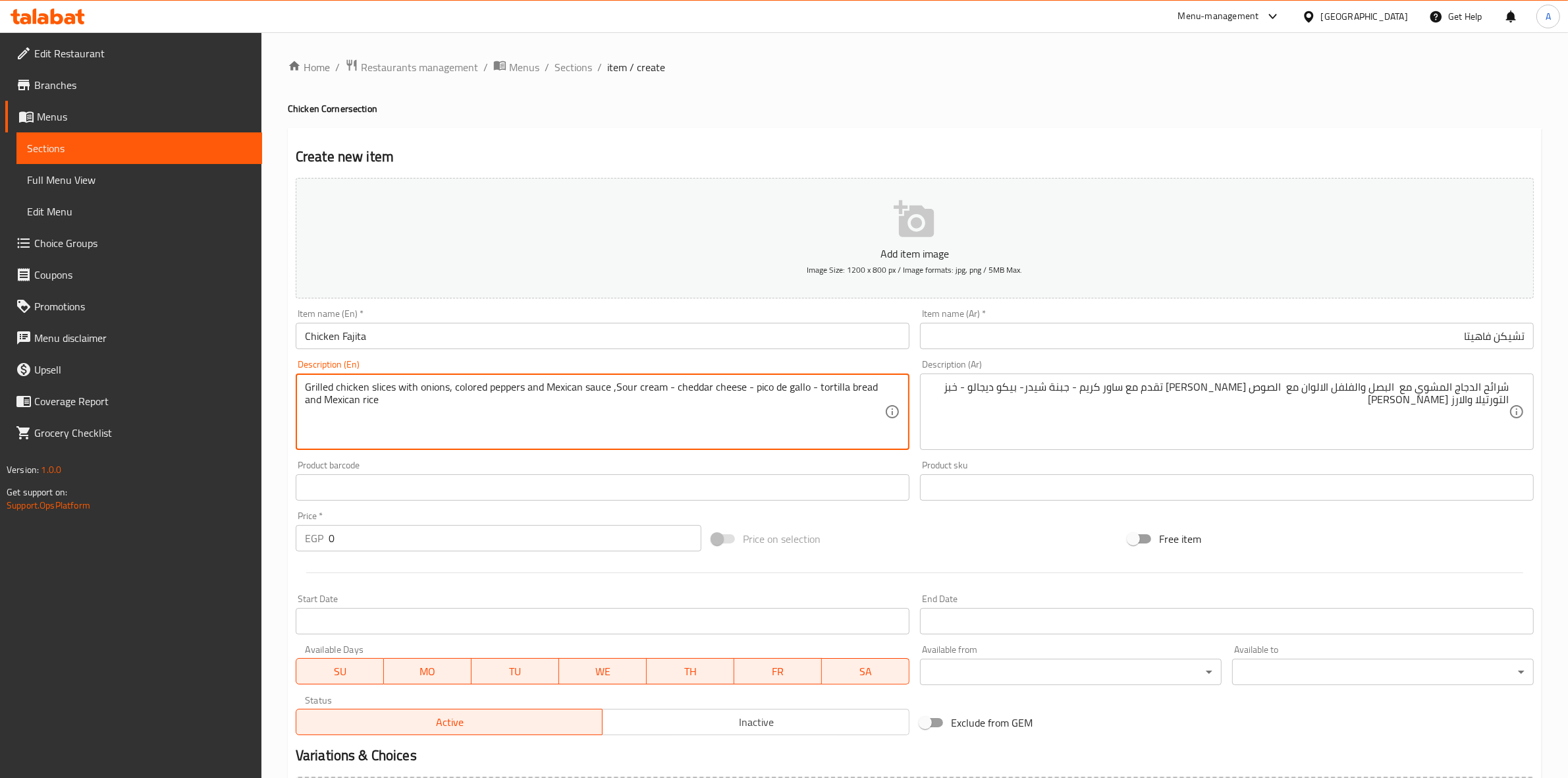
type textarea "Grilled chicken slices with onions, colored peppers and Mexican sauce ,Sour cre…"
drag, startPoint x: 665, startPoint y: 389, endPoint x: 617, endPoint y: 387, distance: 48.0
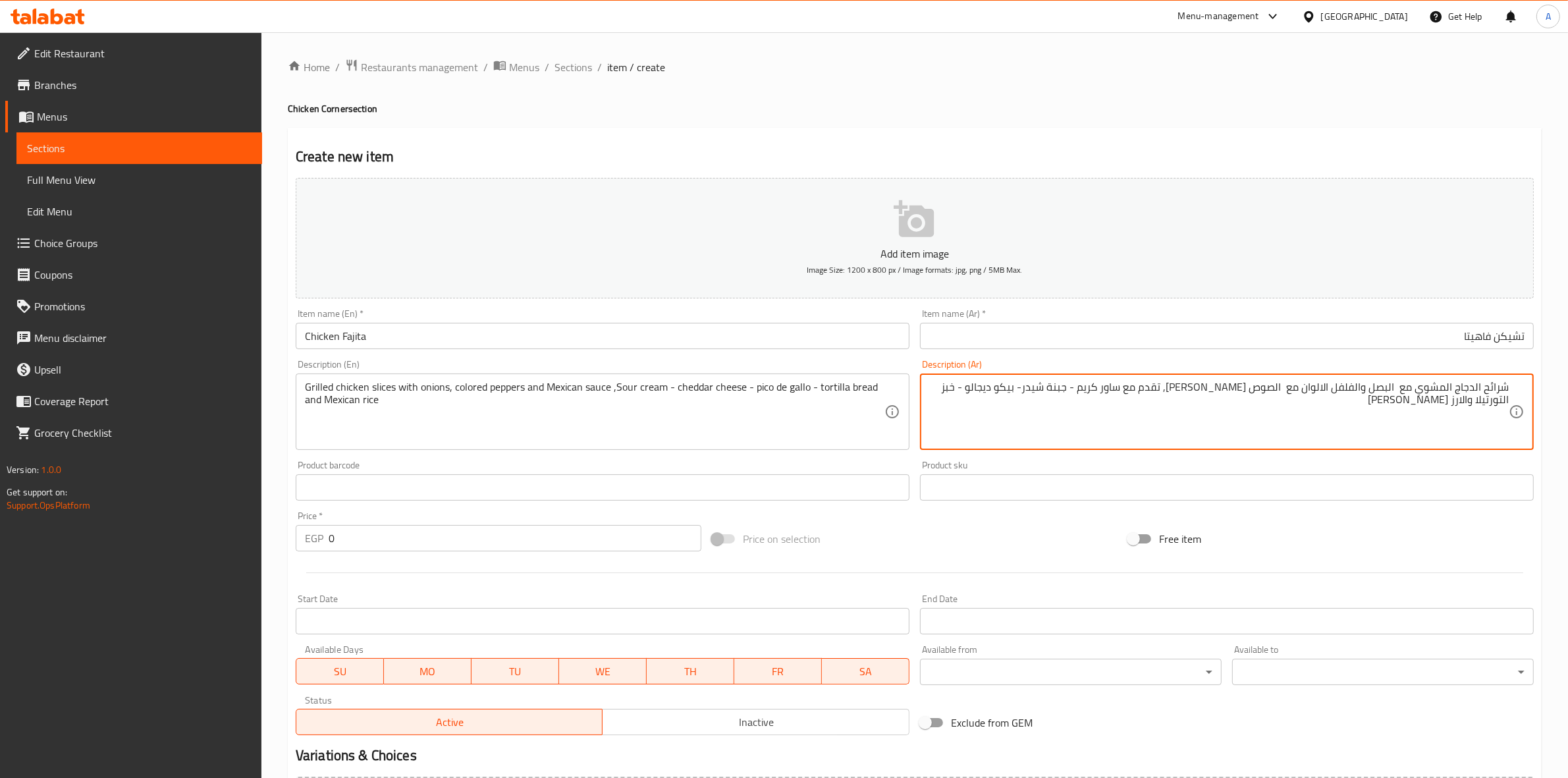
drag, startPoint x: 1155, startPoint y: 389, endPoint x: 1109, endPoint y: 389, distance: 46.0
paste textarea "كريمة حامضة"
click at [1155, 389] on textarea "شرائح الدجاج المشوي مع البصل والفلفل الالوان مع الصوص [PERSON_NAME], تقدم معكري…" at bounding box center [1219, 412] width 580 height 63
type textarea "شرائح الدجاج المشوي مع البصل والفلفل الالوان مع الصوص [PERSON_NAME], تقدم مع كر…"
click at [1089, 120] on div "Home / Restaurants management / Menus / Sections / item / create Chicken Corner…" at bounding box center [915, 482] width 1254 height 846
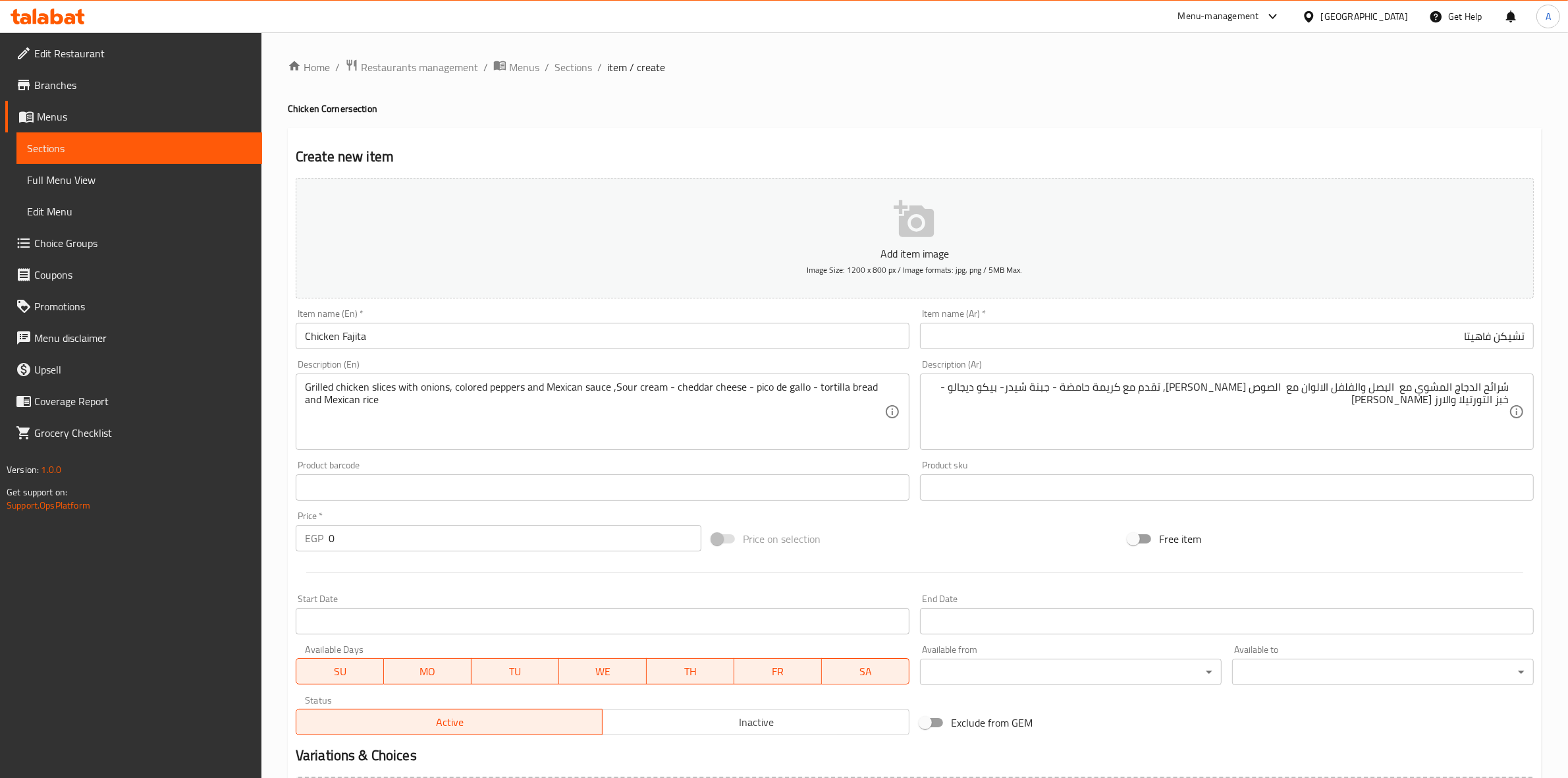
click at [1061, 123] on div "Home / Restaurants management / Menus / Sections / item / create Chicken Corner…" at bounding box center [915, 482] width 1254 height 846
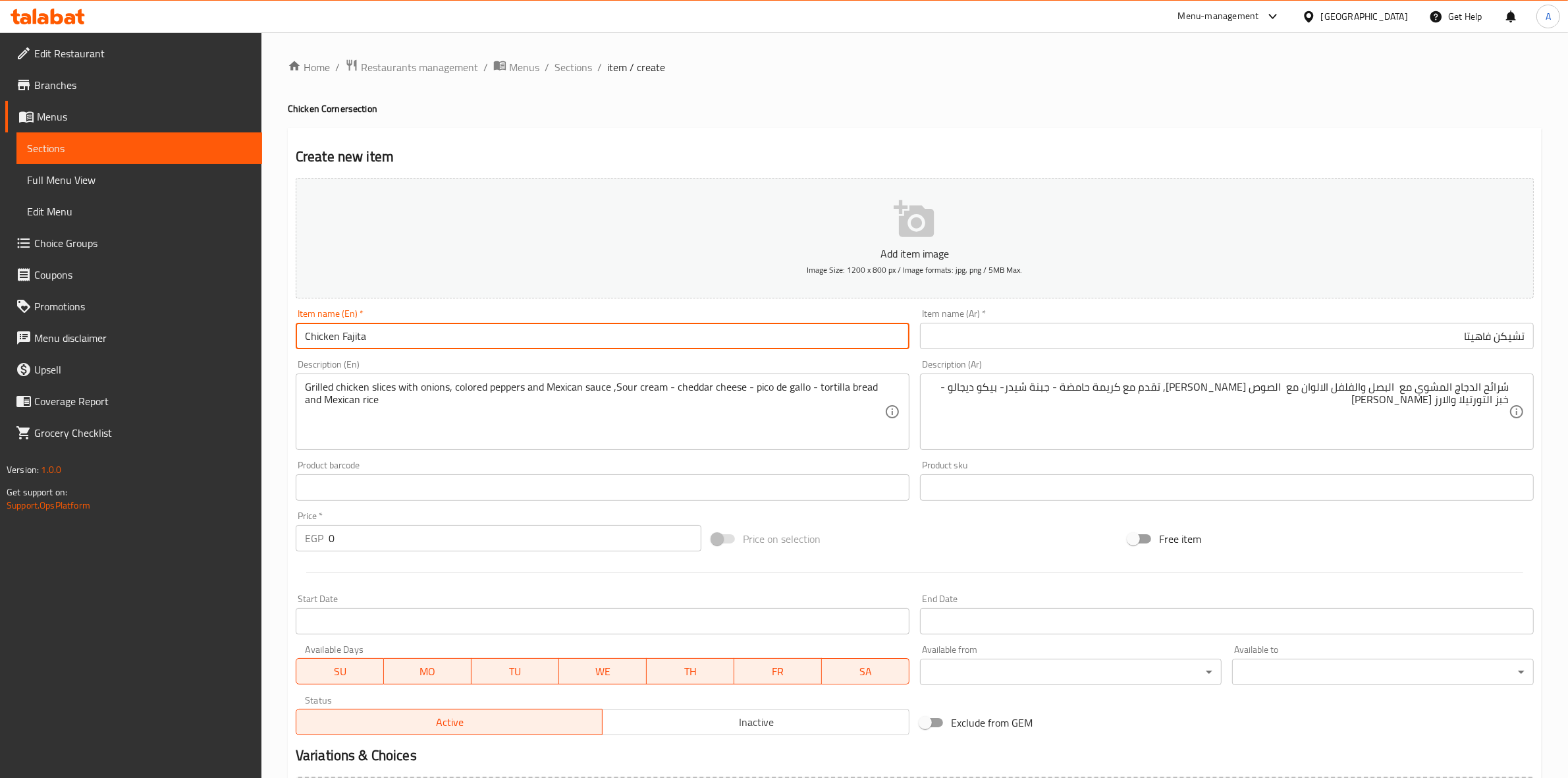
drag, startPoint x: 373, startPoint y: 343, endPoint x: 343, endPoint y: 345, distance: 30.1
click at [343, 345] on input "Chicken Fajita" at bounding box center [603, 336] width 614 height 26
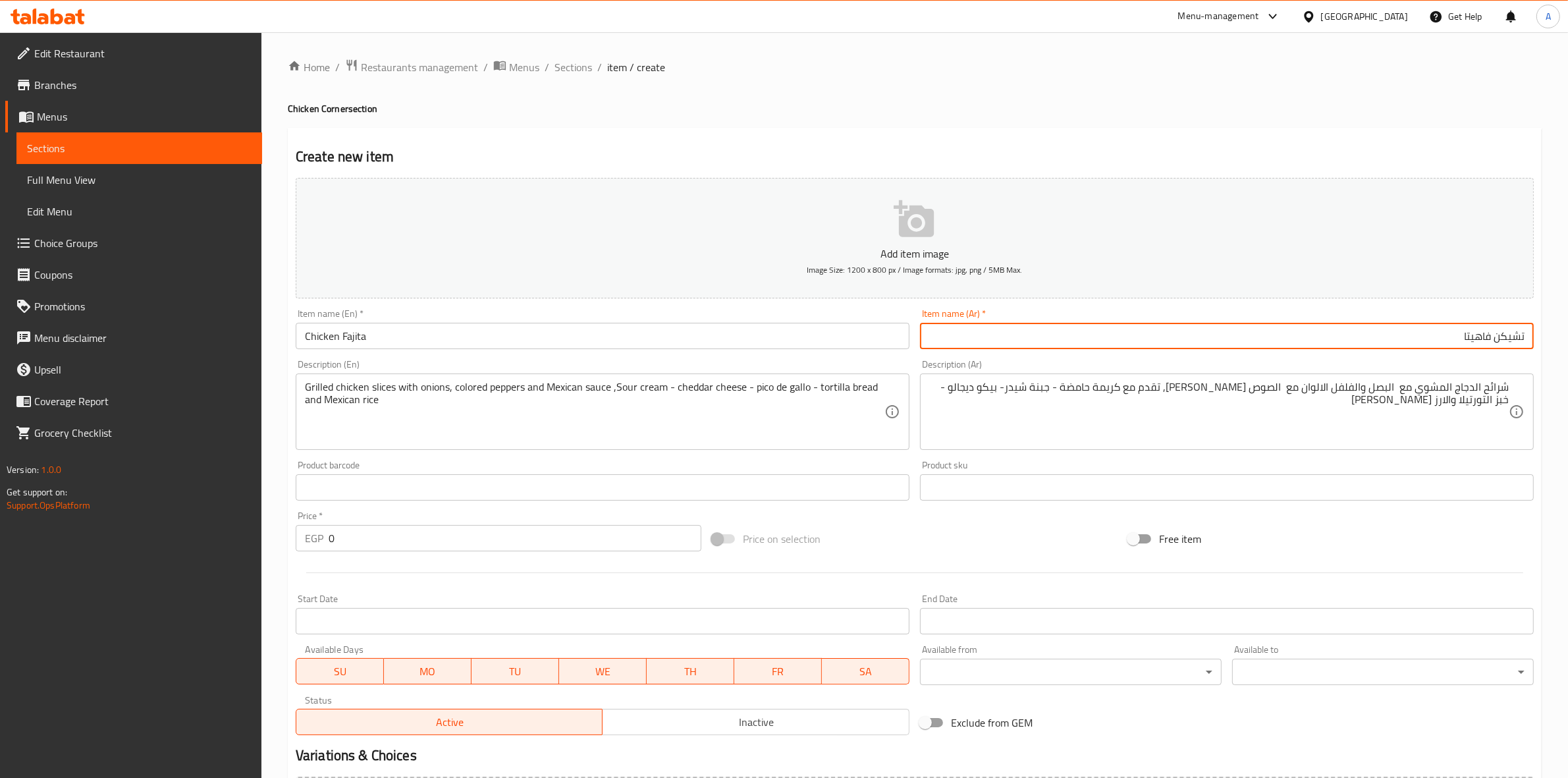
drag, startPoint x: 1443, startPoint y: 345, endPoint x: 1579, endPoint y: 317, distance: 138.9
click at [1567, 322] on html "​ Menu-management [GEOGRAPHIC_DATA] Get Help A Edit Restaurant Branches Menus S…" at bounding box center [784, 389] width 1568 height 778
paste input "فاهيتا دجاج"
type input "فاهيتا دجاج"
click at [1194, 80] on div "Home / Restaurants management / Menus / Sections / item / create Chicken Corner…" at bounding box center [915, 482] width 1254 height 846
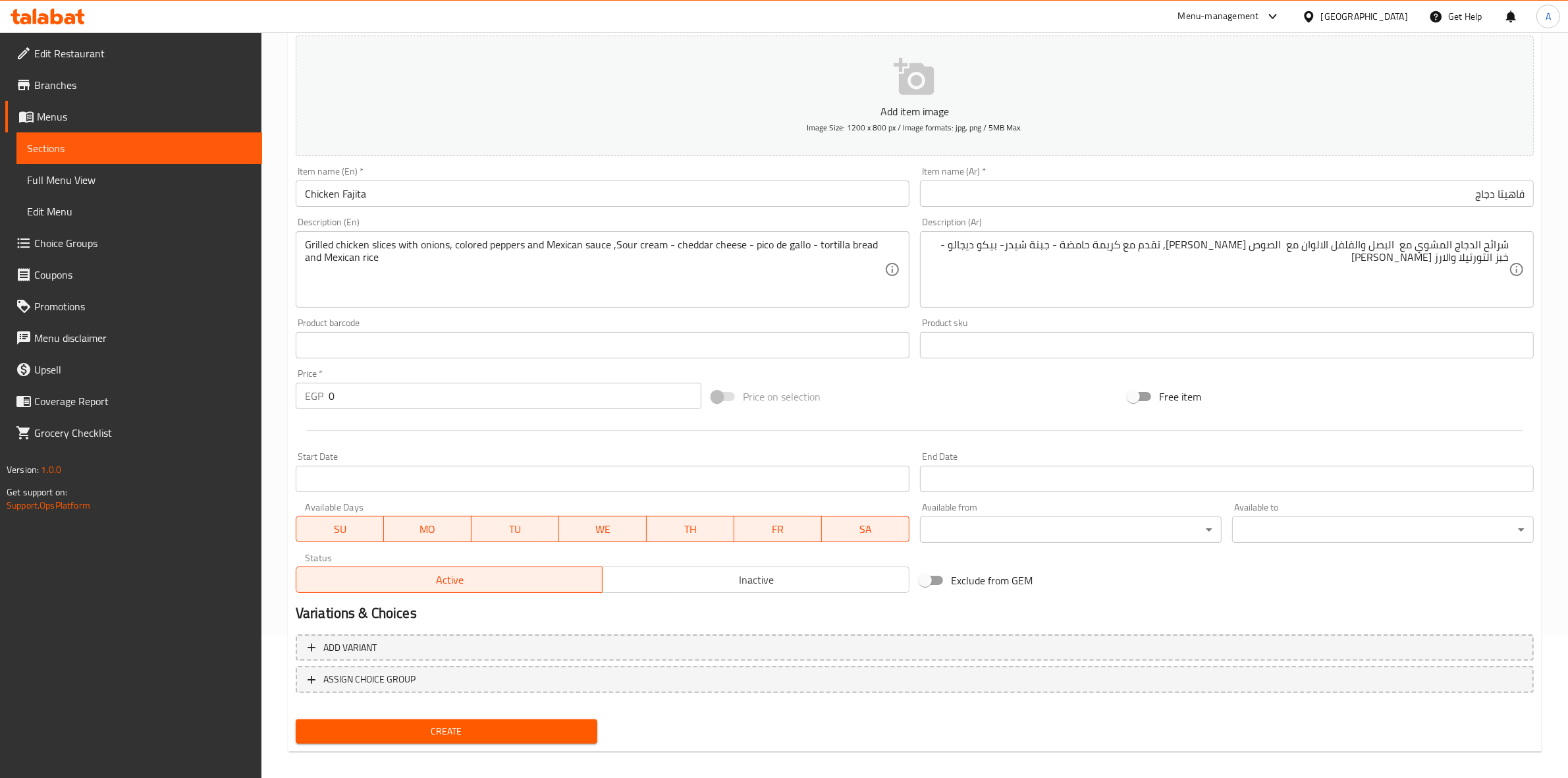
scroll to position [150, 0]
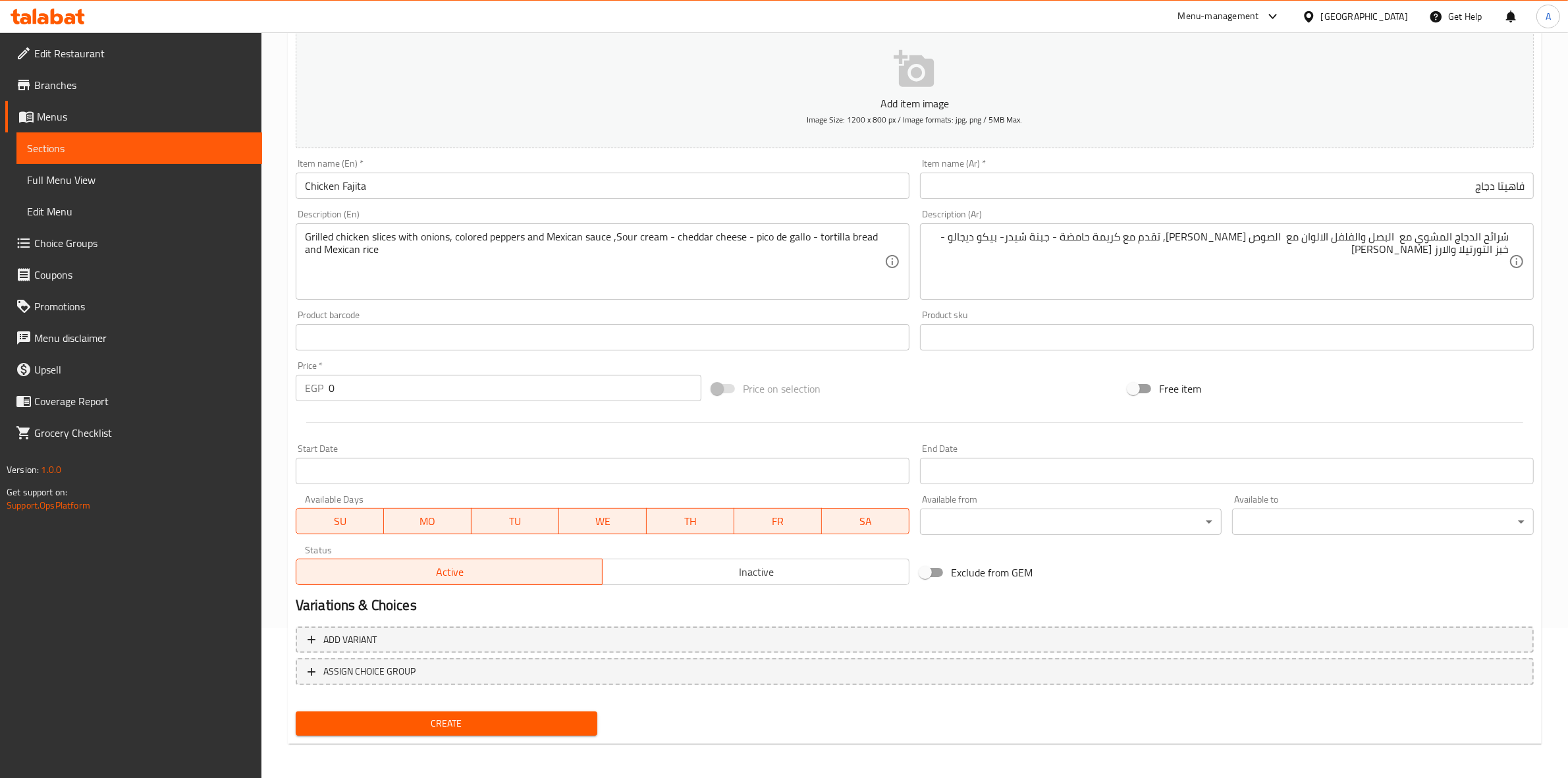
click at [478, 730] on button "Create" at bounding box center [447, 724] width 302 height 24
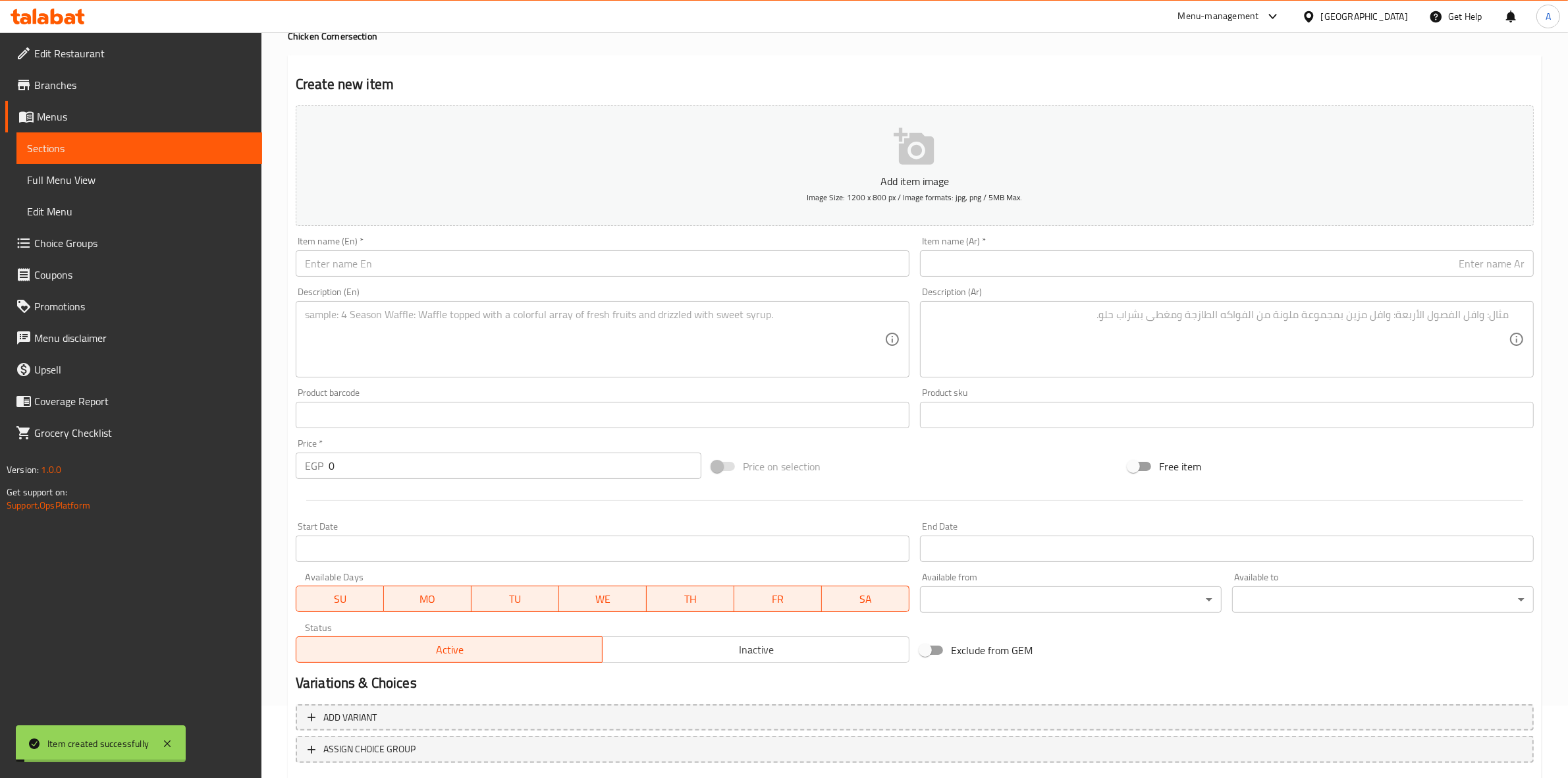
scroll to position [0, 0]
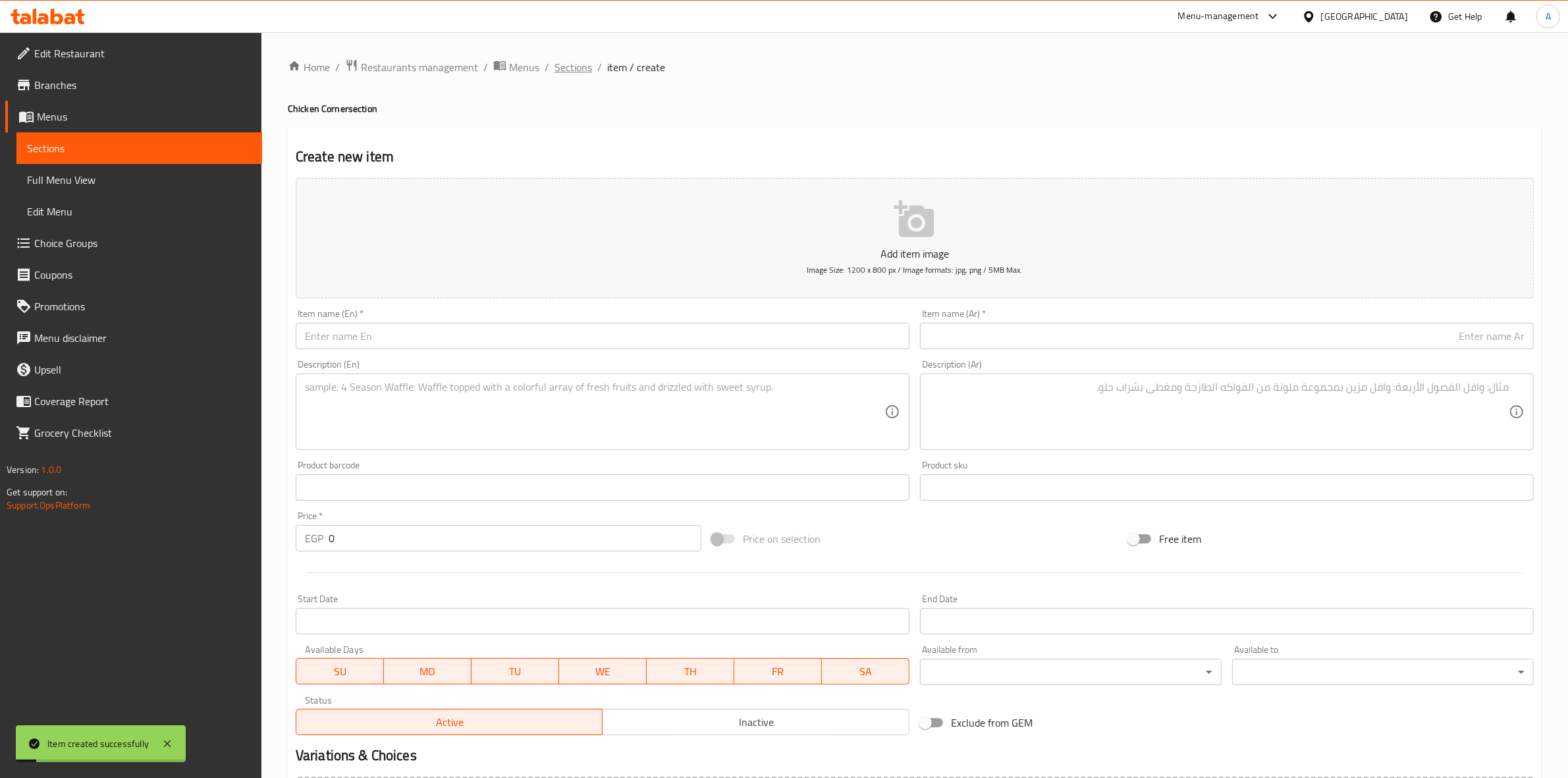
click at [580, 73] on span "Sections" at bounding box center [574, 67] width 38 height 16
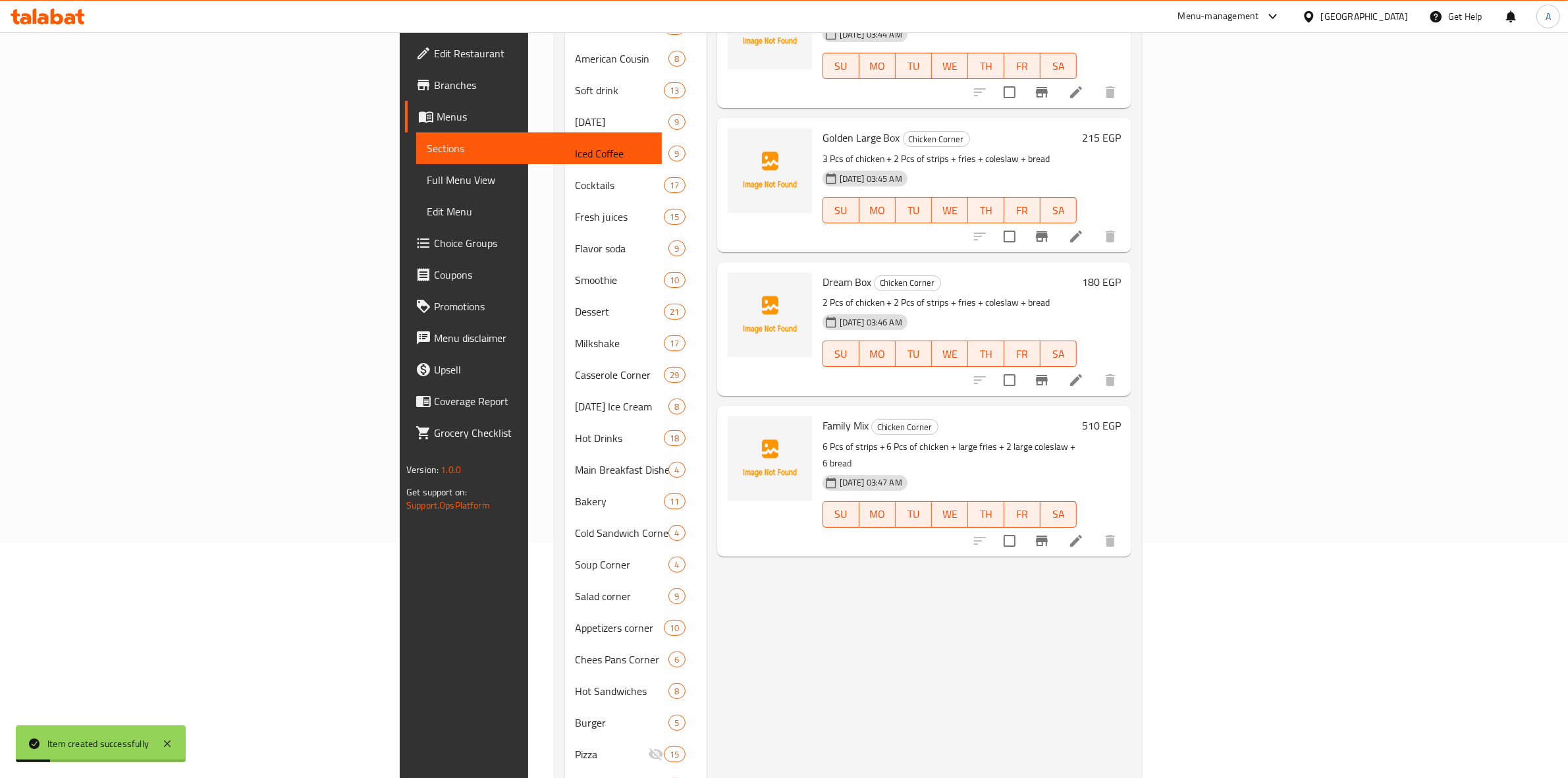
scroll to position [408, 0]
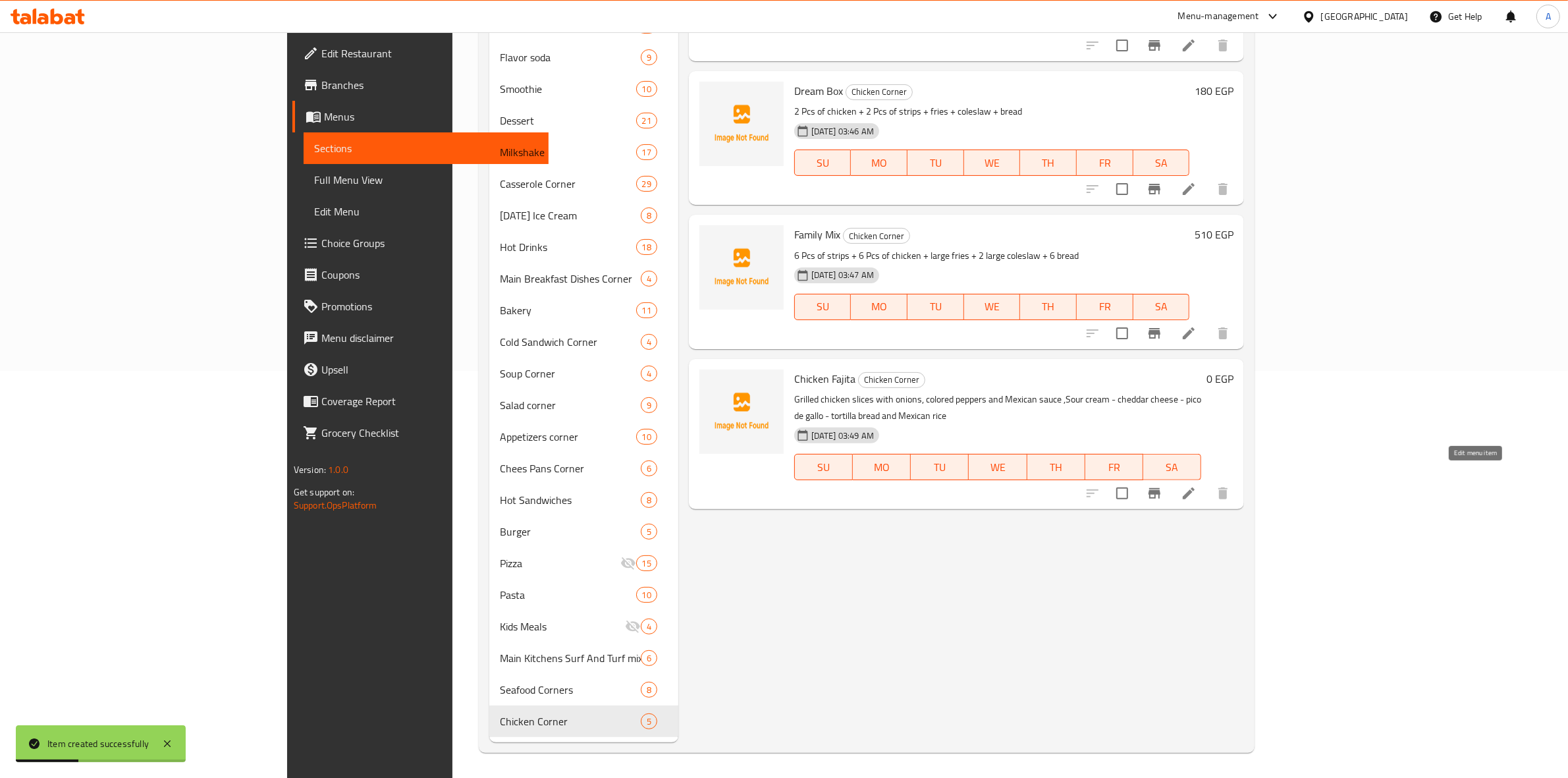
click at [1197, 486] on icon at bounding box center [1188, 493] width 16 height 16
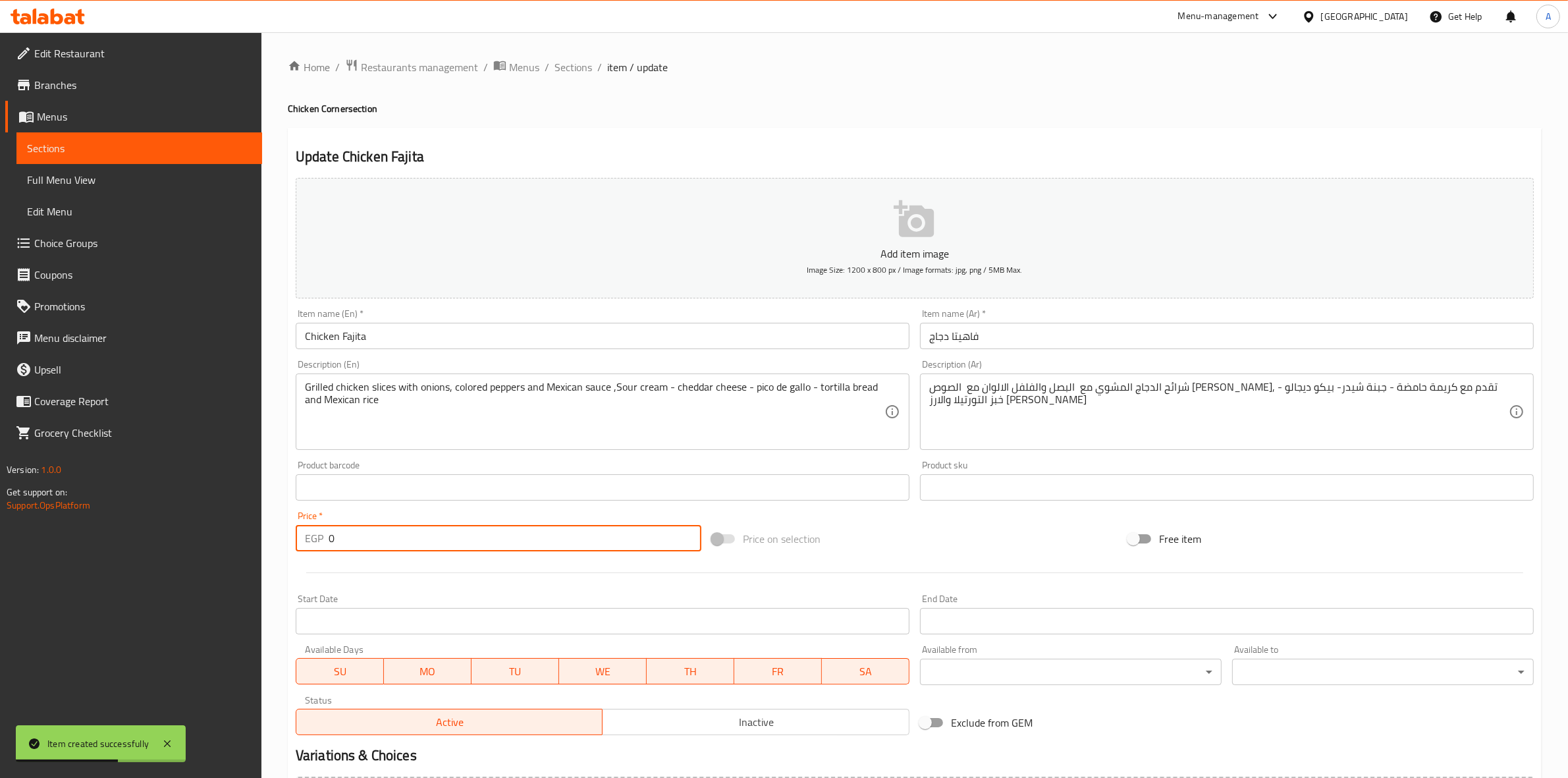
drag, startPoint x: 363, startPoint y: 541, endPoint x: 232, endPoint y: 517, distance: 133.2
click at [232, 517] on div "Edit Restaurant Branches Menus Sections Full Menu View Edit Menu Choice Groups …" at bounding box center [784, 482] width 1568 height 899
type input "290"
click at [274, 608] on div "Home / Restaurants management / Menus / Sections / item / update Chicken Corner…" at bounding box center [915, 482] width 1307 height 899
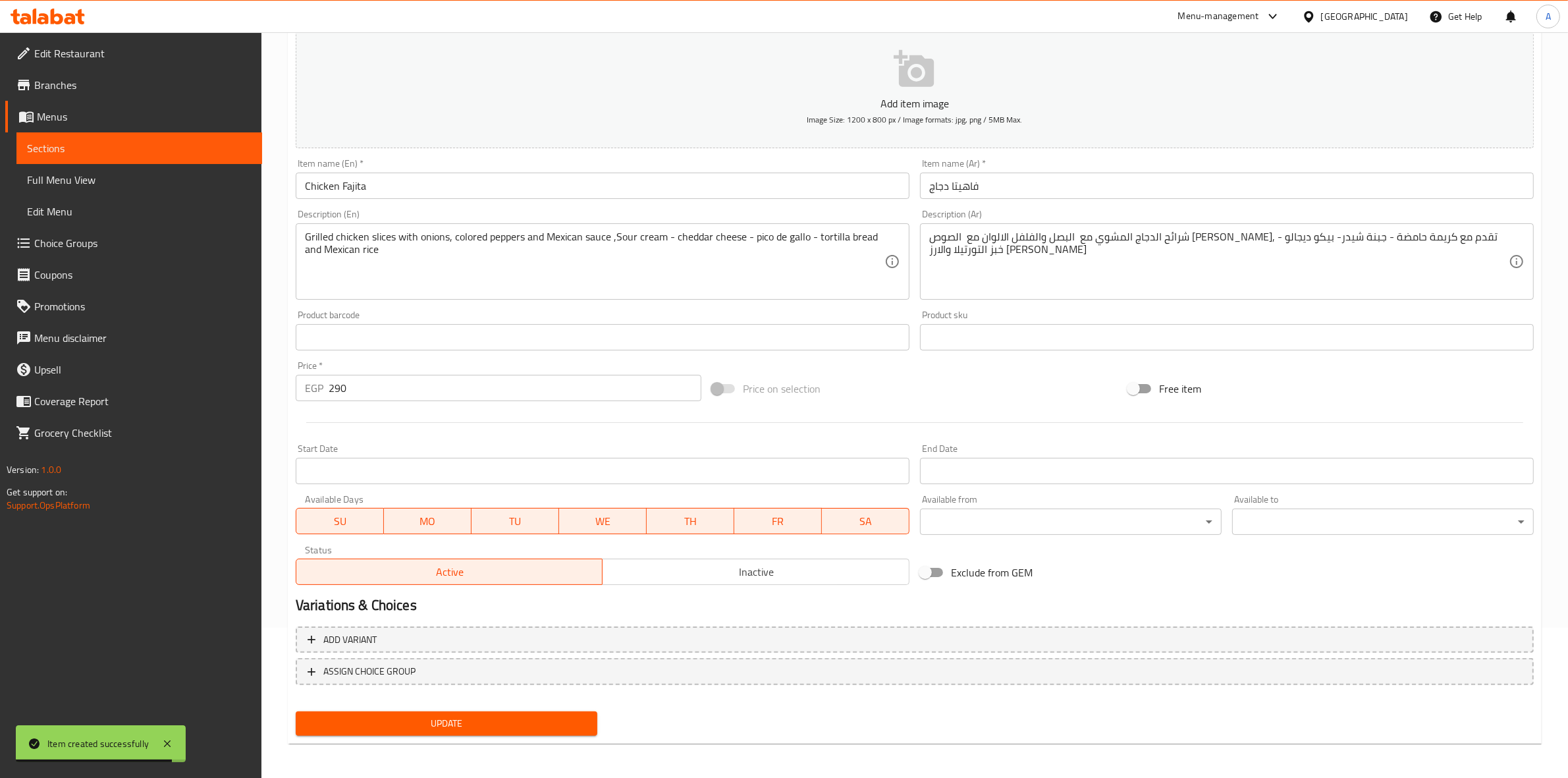
click at [461, 727] on span "Update" at bounding box center [446, 724] width 280 height 16
click at [482, 725] on span "Update" at bounding box center [446, 724] width 280 height 16
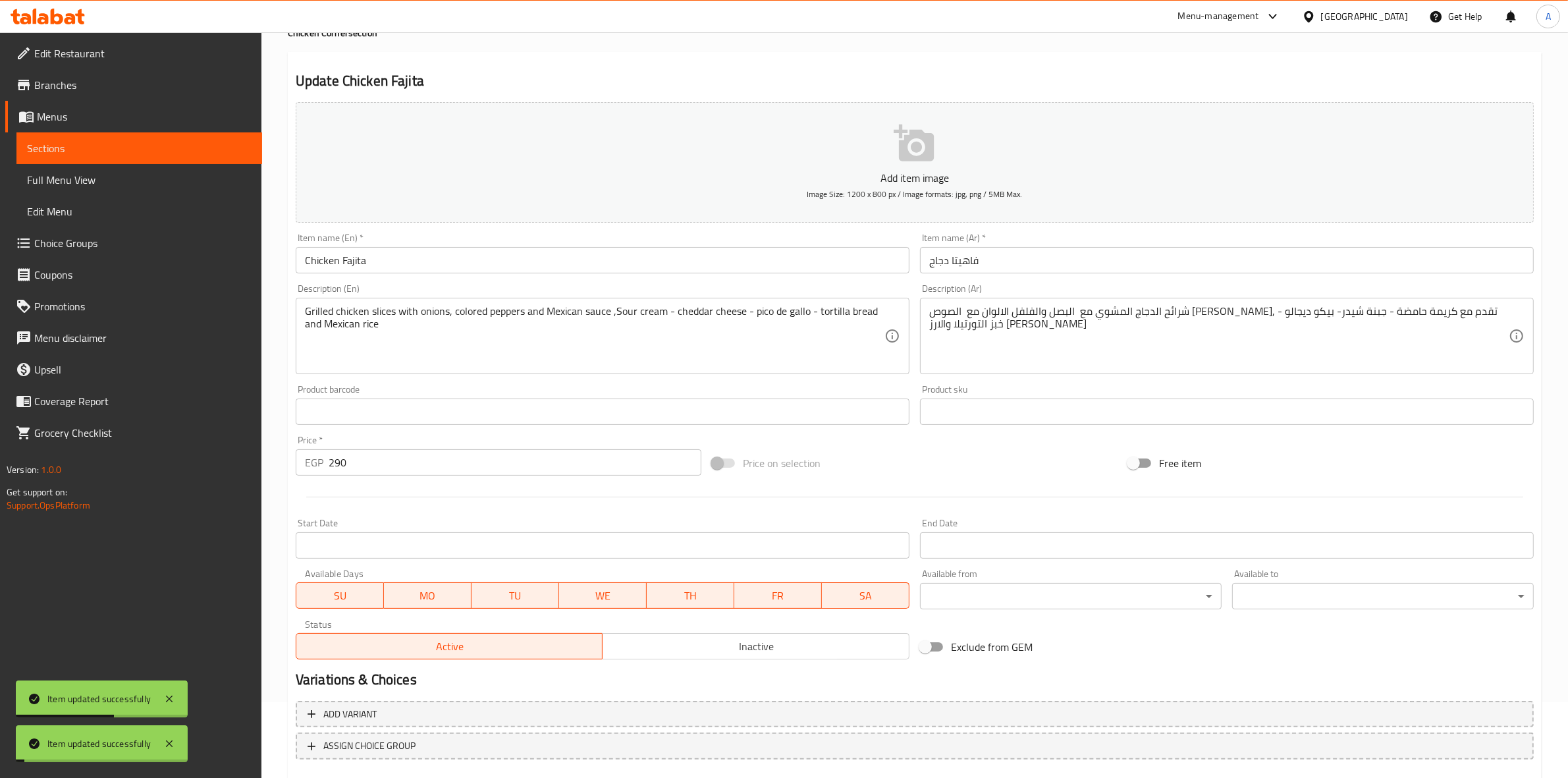
scroll to position [0, 0]
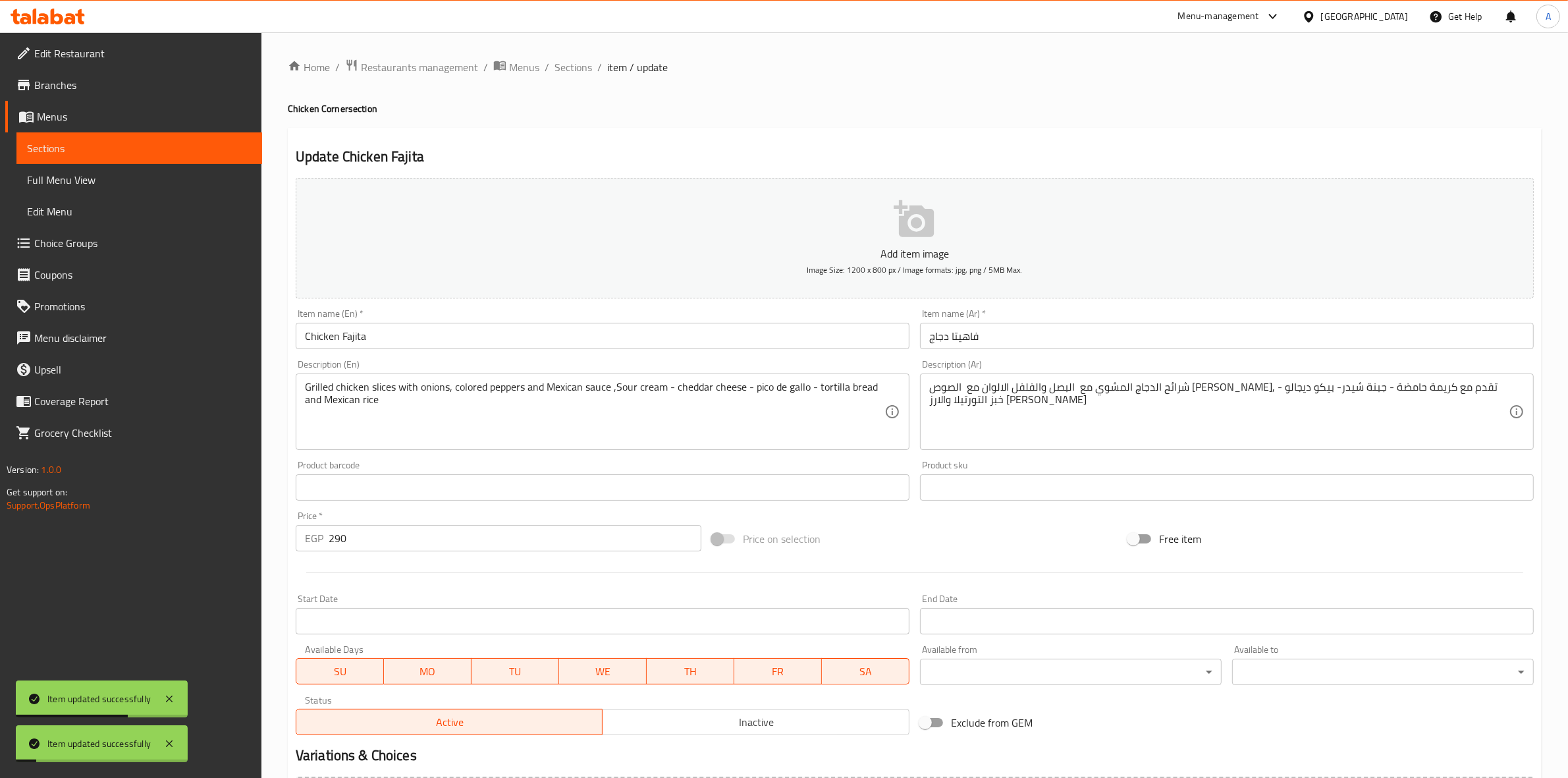
drag, startPoint x: 562, startPoint y: 61, endPoint x: 677, endPoint y: 130, distance: 134.1
click at [562, 61] on span "Sections" at bounding box center [574, 67] width 38 height 16
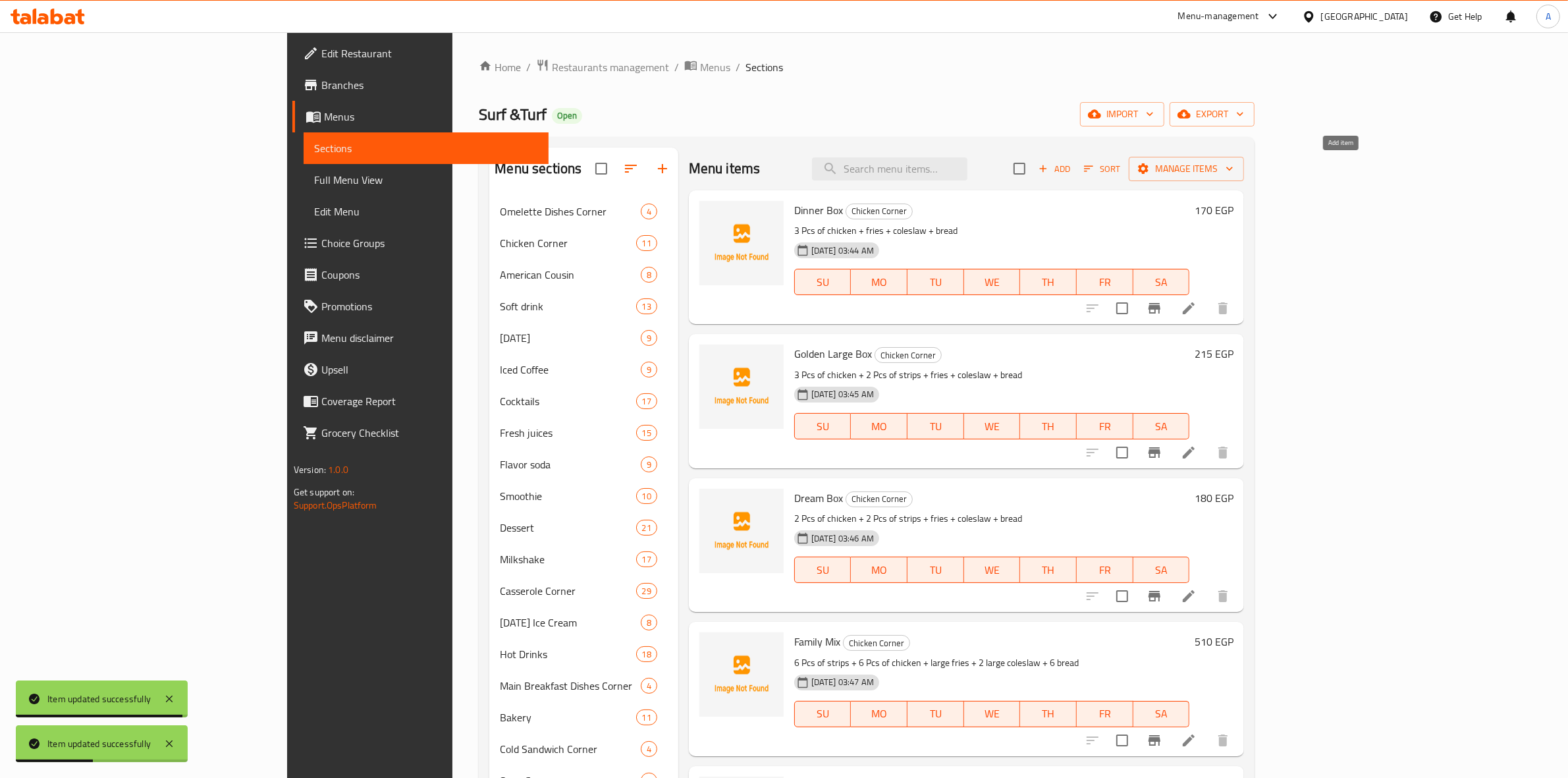
click at [1072, 175] on span "Add" at bounding box center [1055, 169] width 36 height 15
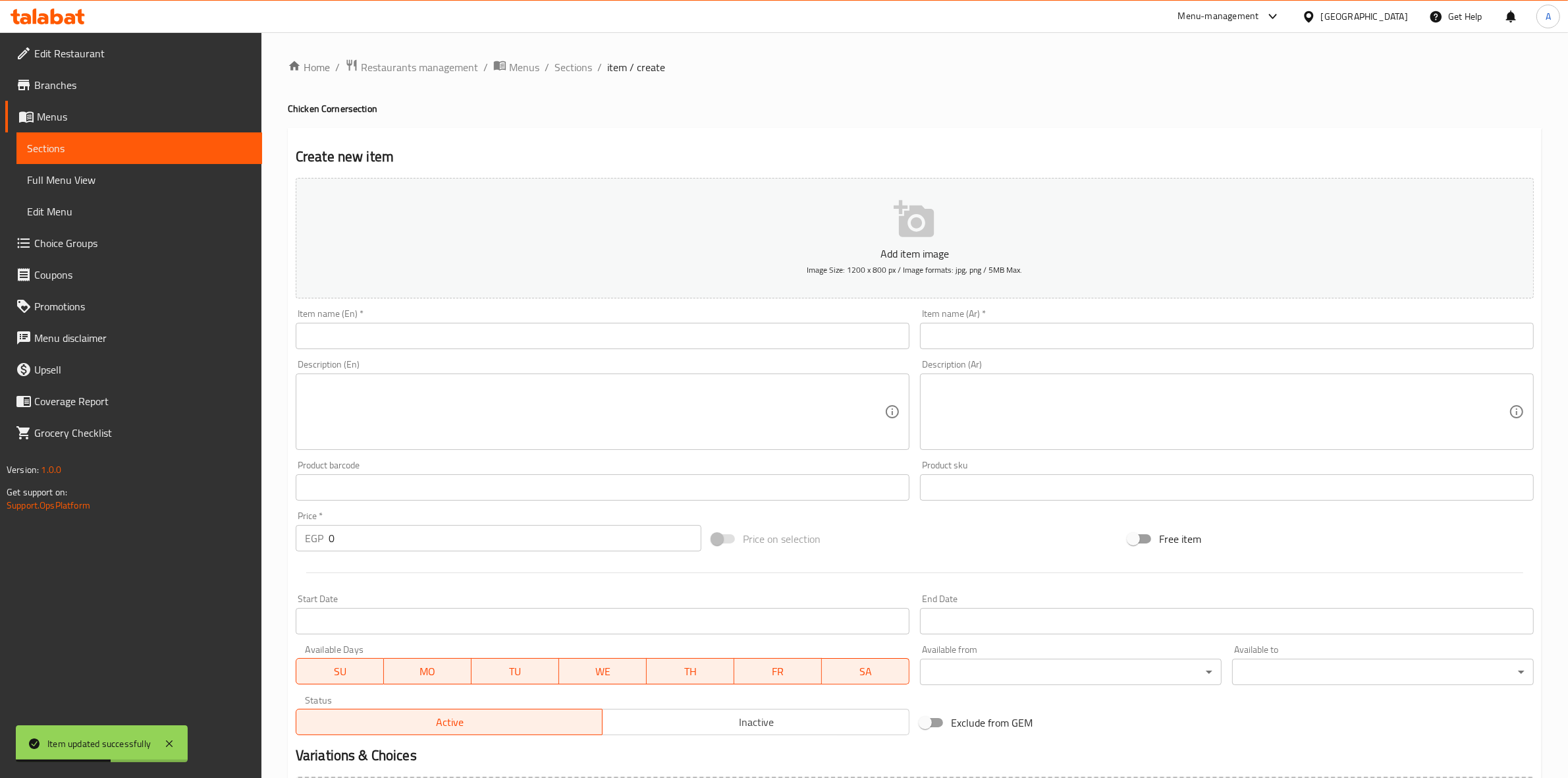
click at [543, 343] on input "text" at bounding box center [603, 336] width 614 height 26
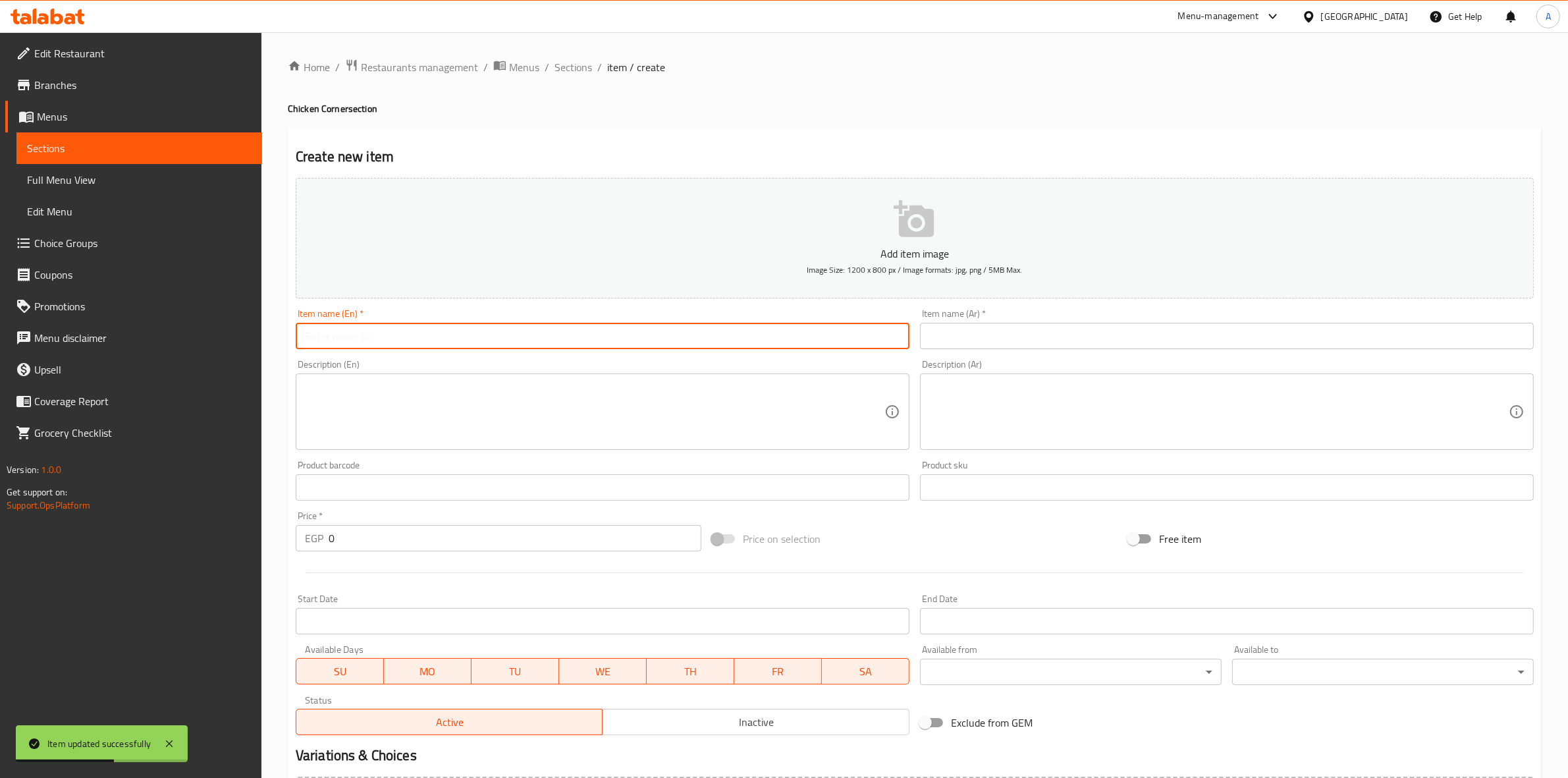
paste input "Cordon Blu"
type input "Cordon Blu"
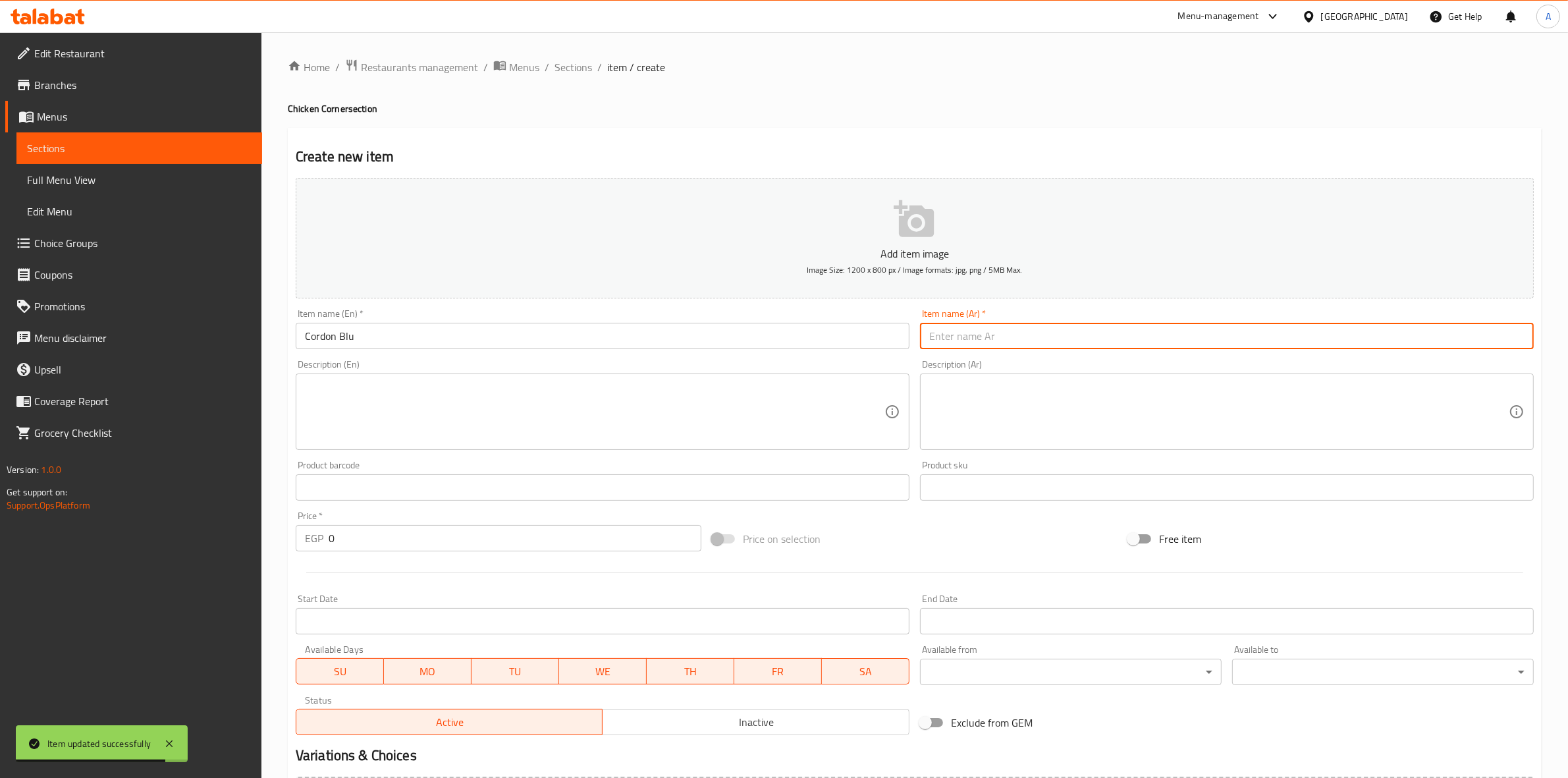
click at [1098, 333] on input "text" at bounding box center [1227, 336] width 614 height 26
paste input "كوردون بلو"
type input "كوردون بلو"
click at [1069, 91] on div "Home / Restaurants management / Menus / Sections / item / create Chicken Corner…" at bounding box center [915, 482] width 1254 height 846
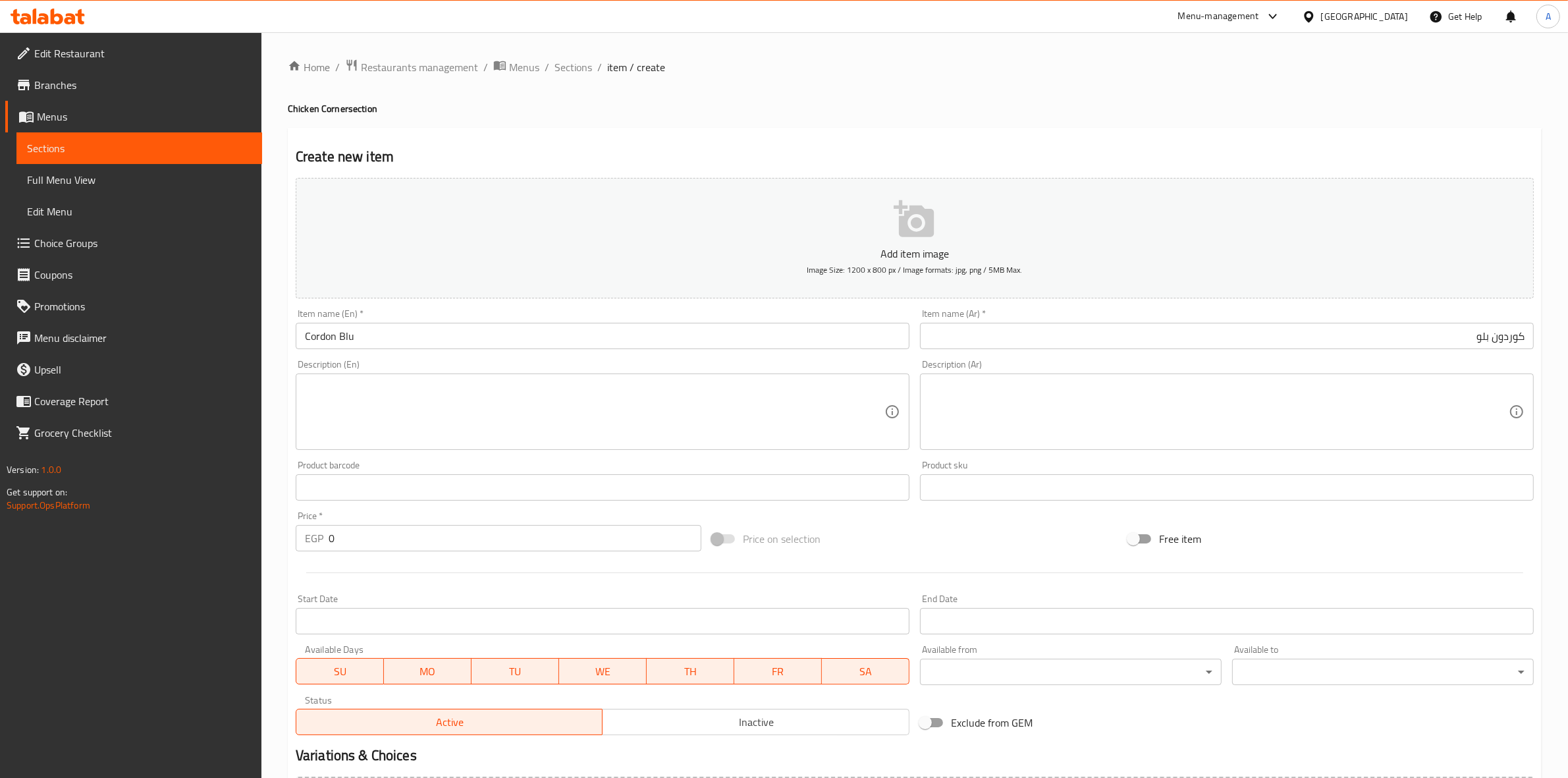
click at [361, 381] on textarea at bounding box center [595, 412] width 580 height 63
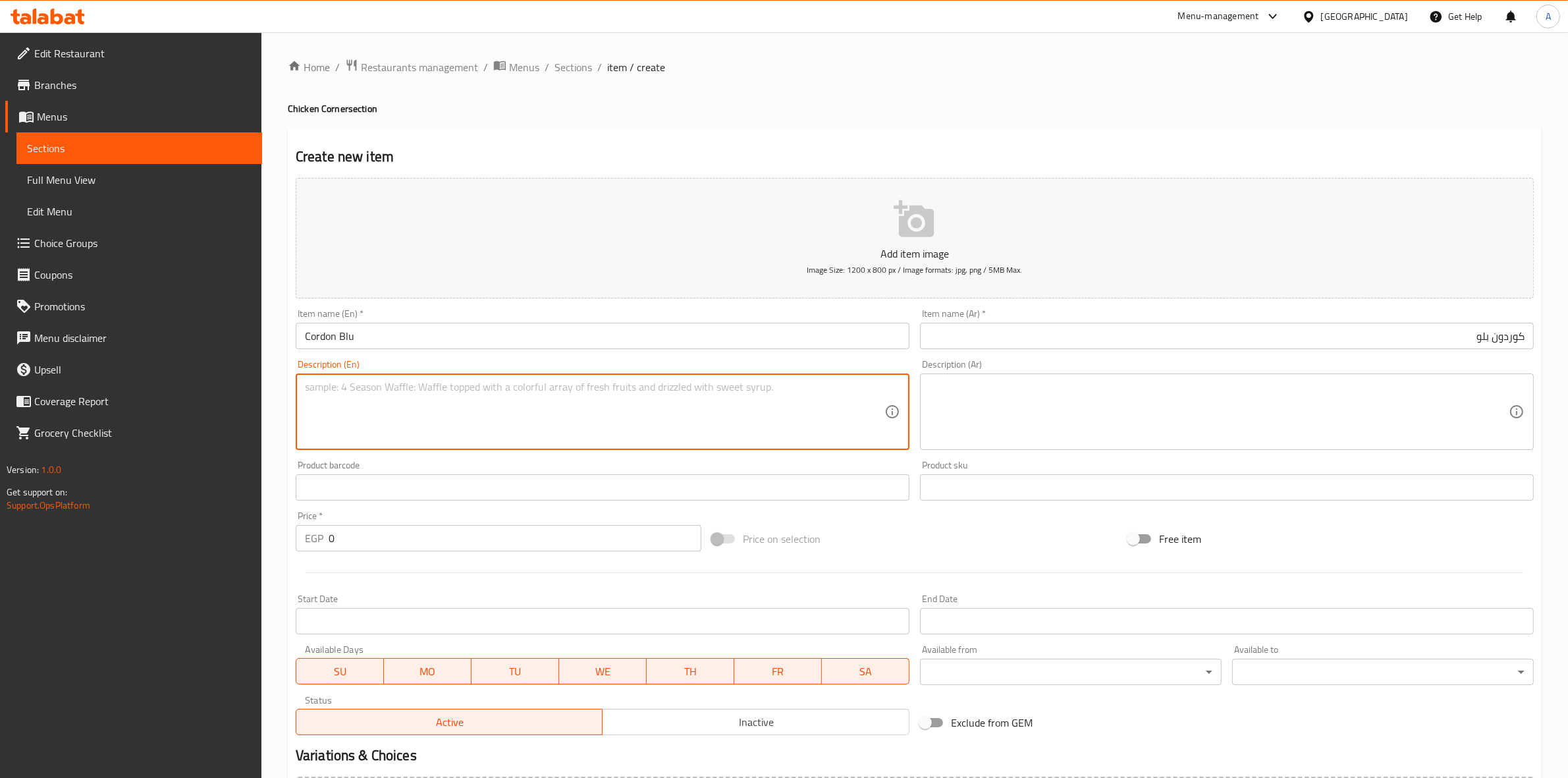
paste textarea "Chicken breasts stuffed with beef bacon, cheddar cheese, butter, and seasoned w…"
click at [305, 389] on textarea "Chicken breasts stuffed with beef bacon, cheddar cheese, butter, and seasoned w…" at bounding box center [595, 412] width 580 height 63
type textarea "Chicken breasts stuffed with beef bacon, cheddar cheese, butter, and seasoned w…"
drag, startPoint x: 751, startPoint y: 383, endPoint x: 163, endPoint y: 390, distance: 588.0
click at [163, 390] on div "Edit Restaurant Branches Menus Sections Full Menu View Edit Menu Choice Groups …" at bounding box center [784, 482] width 1568 height 899
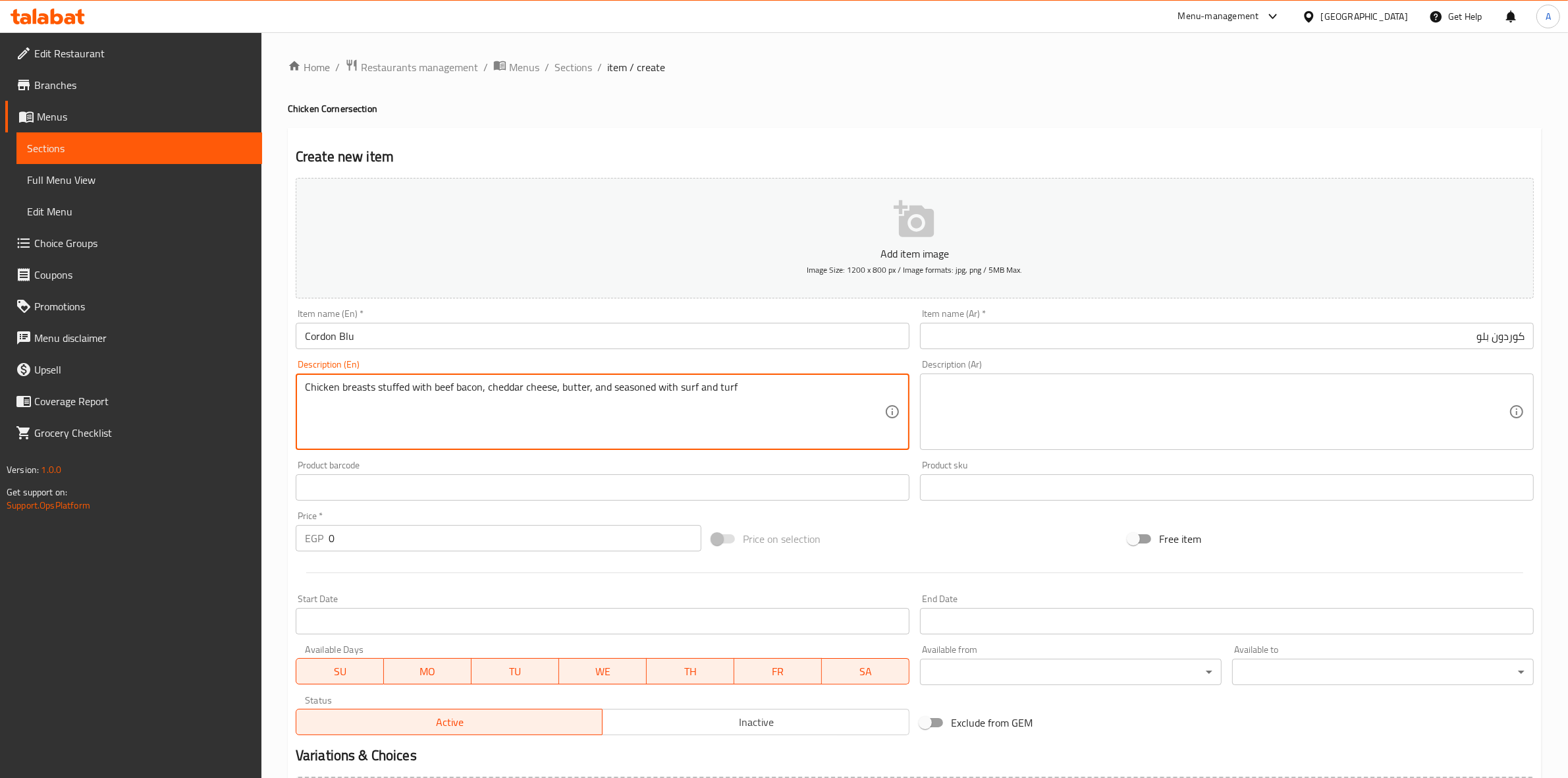
click at [1146, 395] on textarea at bounding box center [1219, 412] width 580 height 63
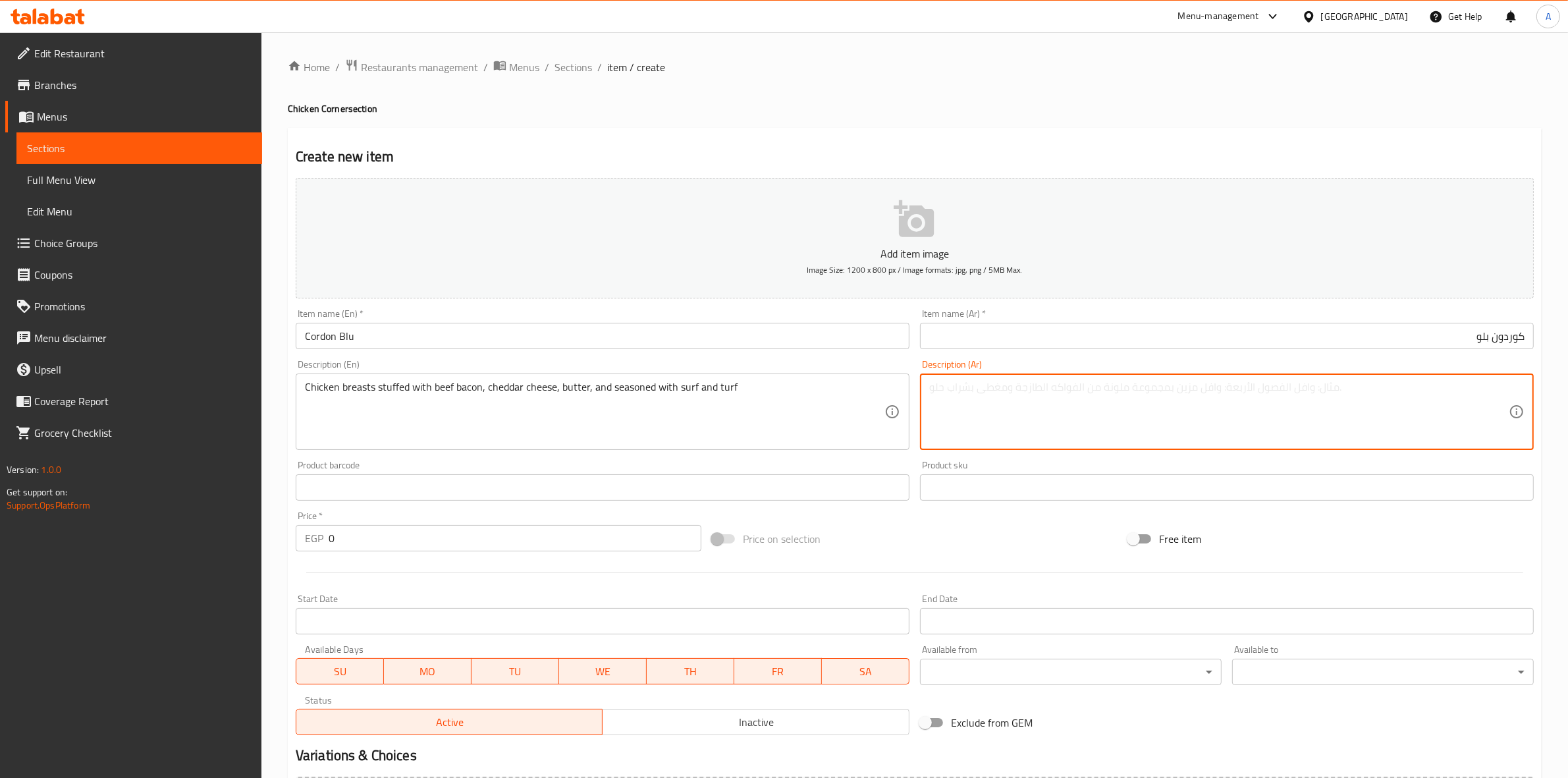
paste textarea "صدور دجاج محشوة ببيكون بقري، وجبنة شيدر، وزبدة، ومتبّلة بخلطة بهارات "سيرف آند …"
drag, startPoint x: 1425, startPoint y: 390, endPoint x: 1374, endPoint y: 393, distance: 51.1
click at [1374, 393] on textarea "صدور دجاج محشوة ببيكون بقري، وجبنة شيدر، وزبدة، ومتبّلة بخلطة بهارات "سيرف آند …" at bounding box center [1219, 412] width 580 height 63
click at [1351, 391] on textarea "صدور دجاج محشوة لحم بقري مقدد، وجبنة شيدر، وزبدة، ومتبّلة بخلطة بهارات "سيرف آن…" at bounding box center [1219, 412] width 580 height 63
click at [1303, 394] on textarea "صدور دجاج محشوة لحم بقري مقدد، جبنة شيدر، وزبدة، ومتبّلة بخلطة بهارات "سيرف آند…" at bounding box center [1219, 412] width 580 height 63
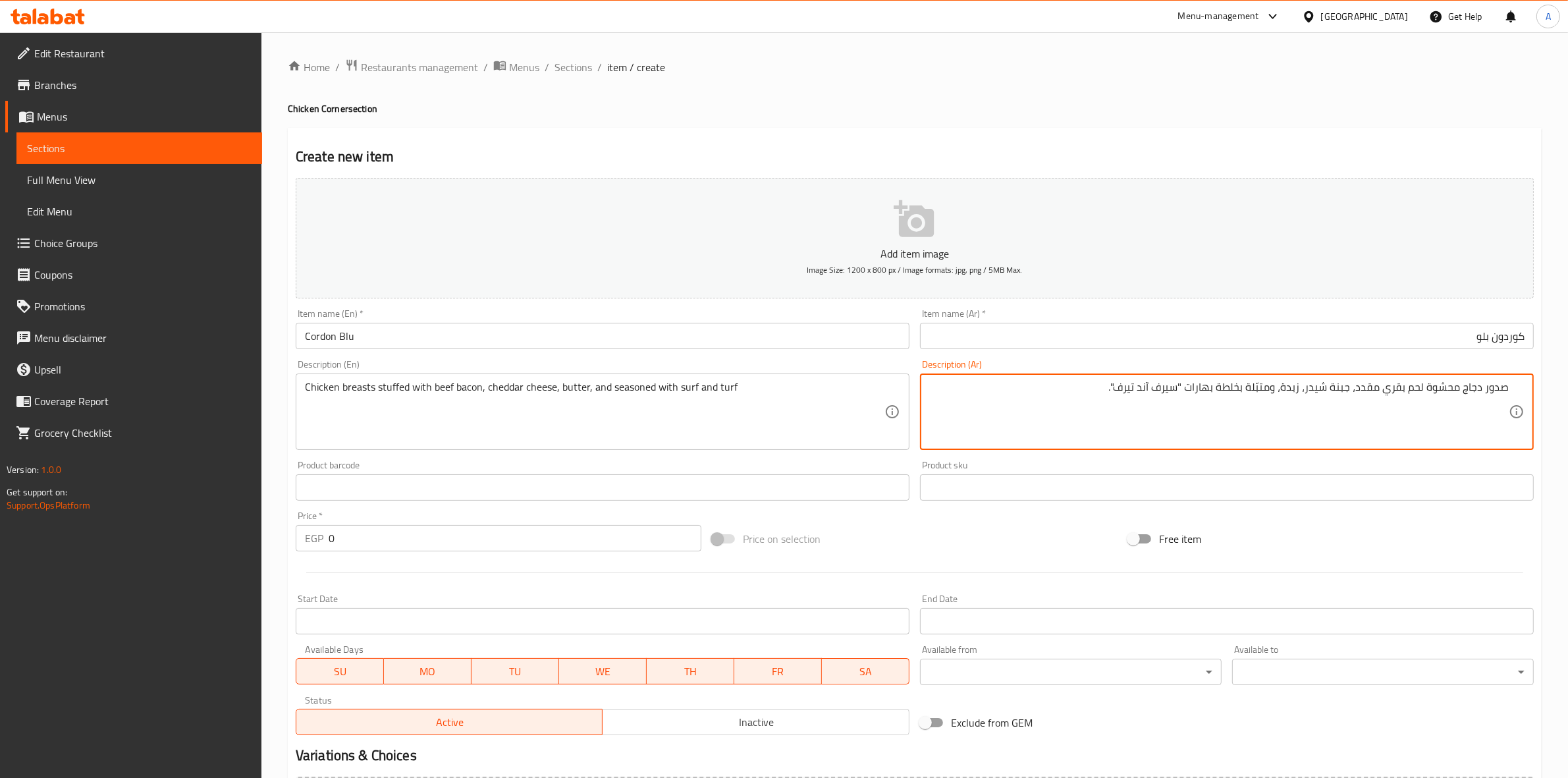
click at [1282, 391] on textarea "صدور دجاج محشوة لحم بقري مقدد، جبنة شيدر، زبدة، ومتبّلة بخلطة بهارات "سيرف آند …" at bounding box center [1219, 412] width 580 height 63
click at [1190, 387] on textarea "صدور دجاج محشوة لحم بقري مقدد، جبنة شيدر، زبدة، متبّلة بخلطة بهارات "سيرف آند ت…" at bounding box center [1219, 412] width 580 height 63
click at [1127, 389] on textarea "صدور دجاج محشوة لحم بقري مقدد، جبنة شيدر، زبدة، متبّلة بخلطة بهارات سيرف آند تي…" at bounding box center [1219, 412] width 580 height 63
type textarea "صدور دجاج محشوة لحم بقري مقدد، جبنة شيدر، زبدة، متبّلة بخلطة بهارات سيرف آند تي…"
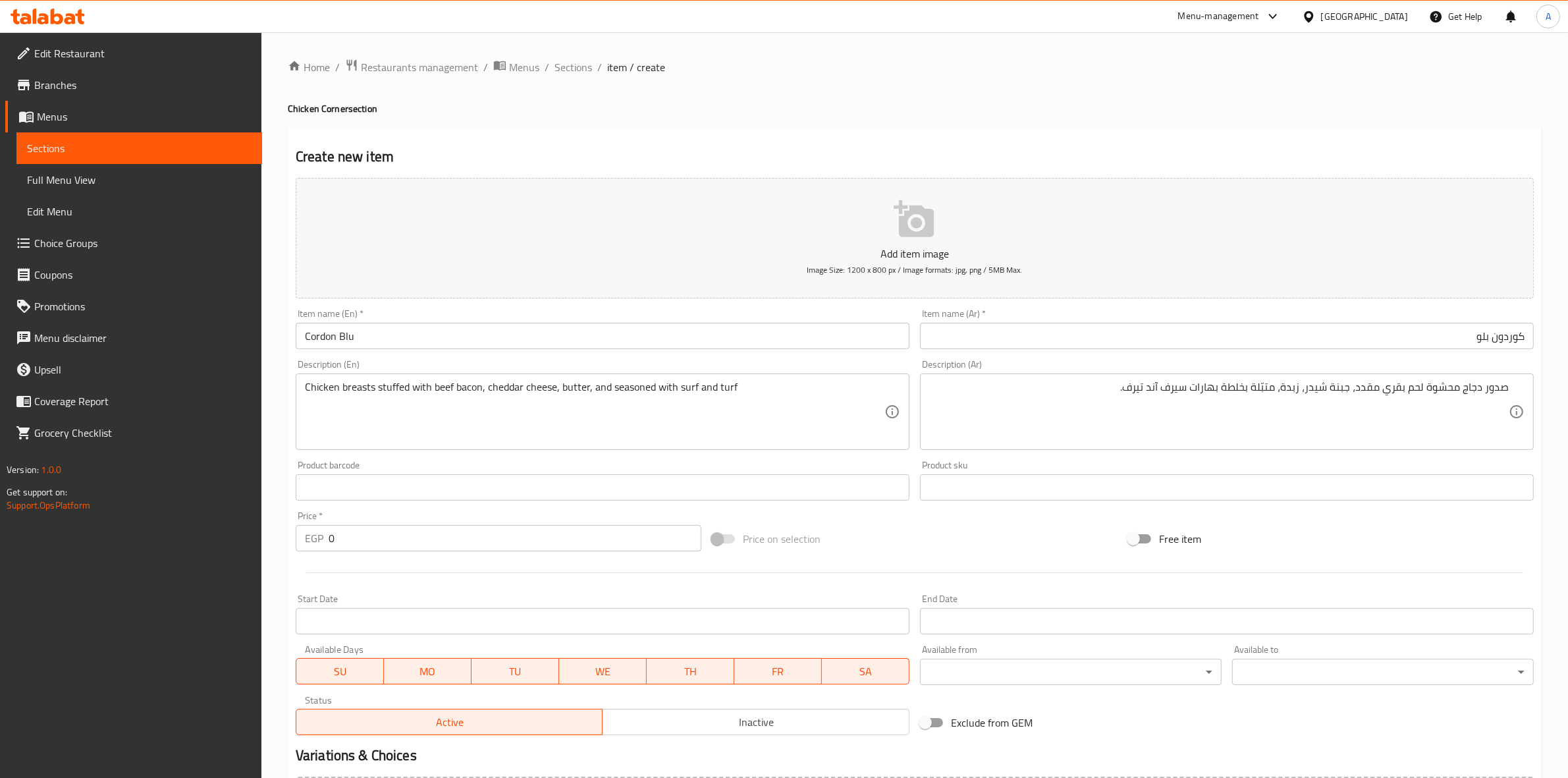
click at [1057, 119] on div "Home / Restaurants management / Menus / Sections / item / create Chicken Corner…" at bounding box center [915, 482] width 1254 height 846
click at [278, 541] on div "Home / Restaurants management / Menus / Sections / item / create Chicken Corner…" at bounding box center [915, 482] width 1307 height 899
type input "310"
click at [411, 578] on div at bounding box center [915, 573] width 1249 height 32
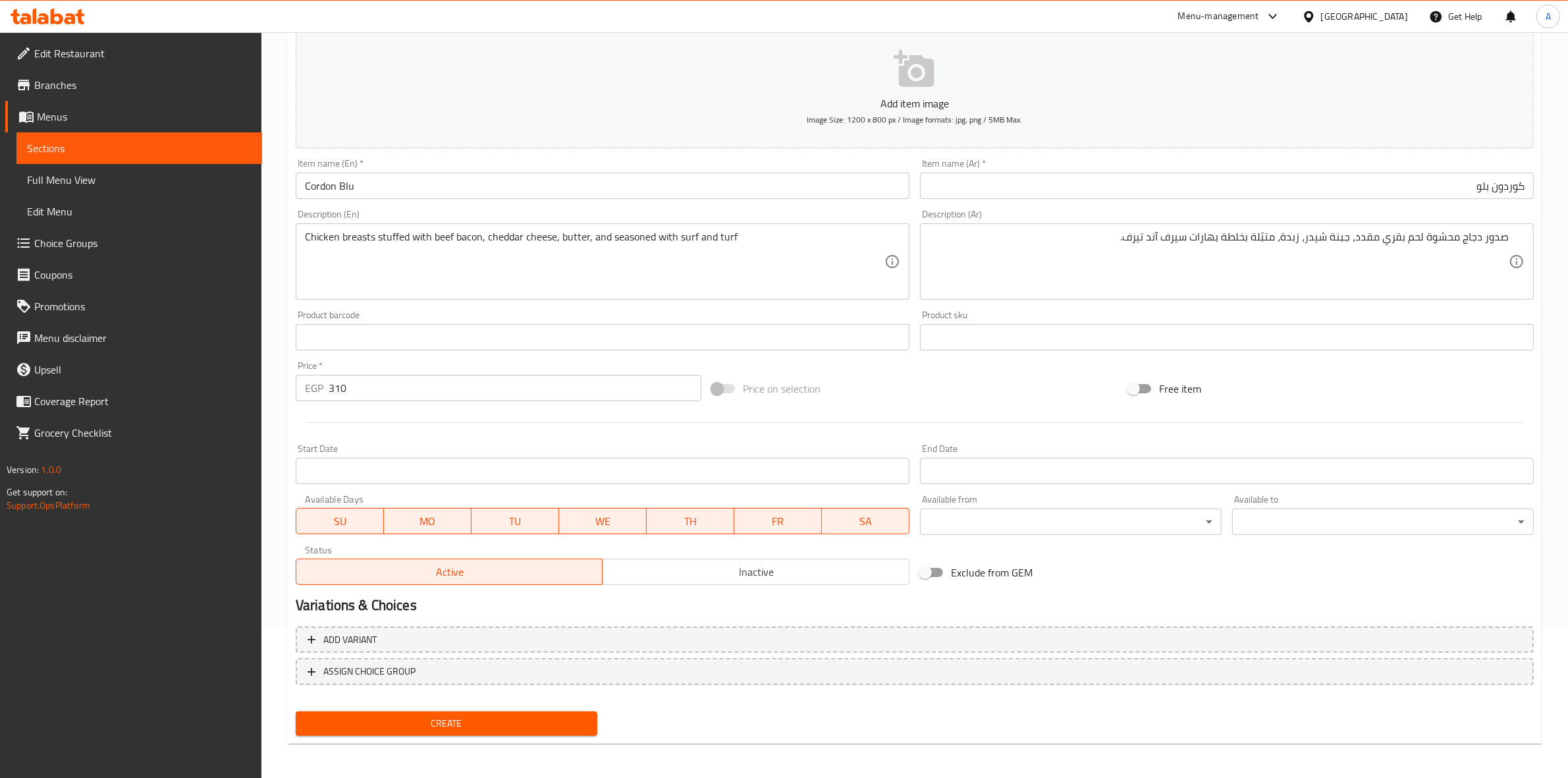
click at [435, 731] on button "Create" at bounding box center [447, 724] width 302 height 24
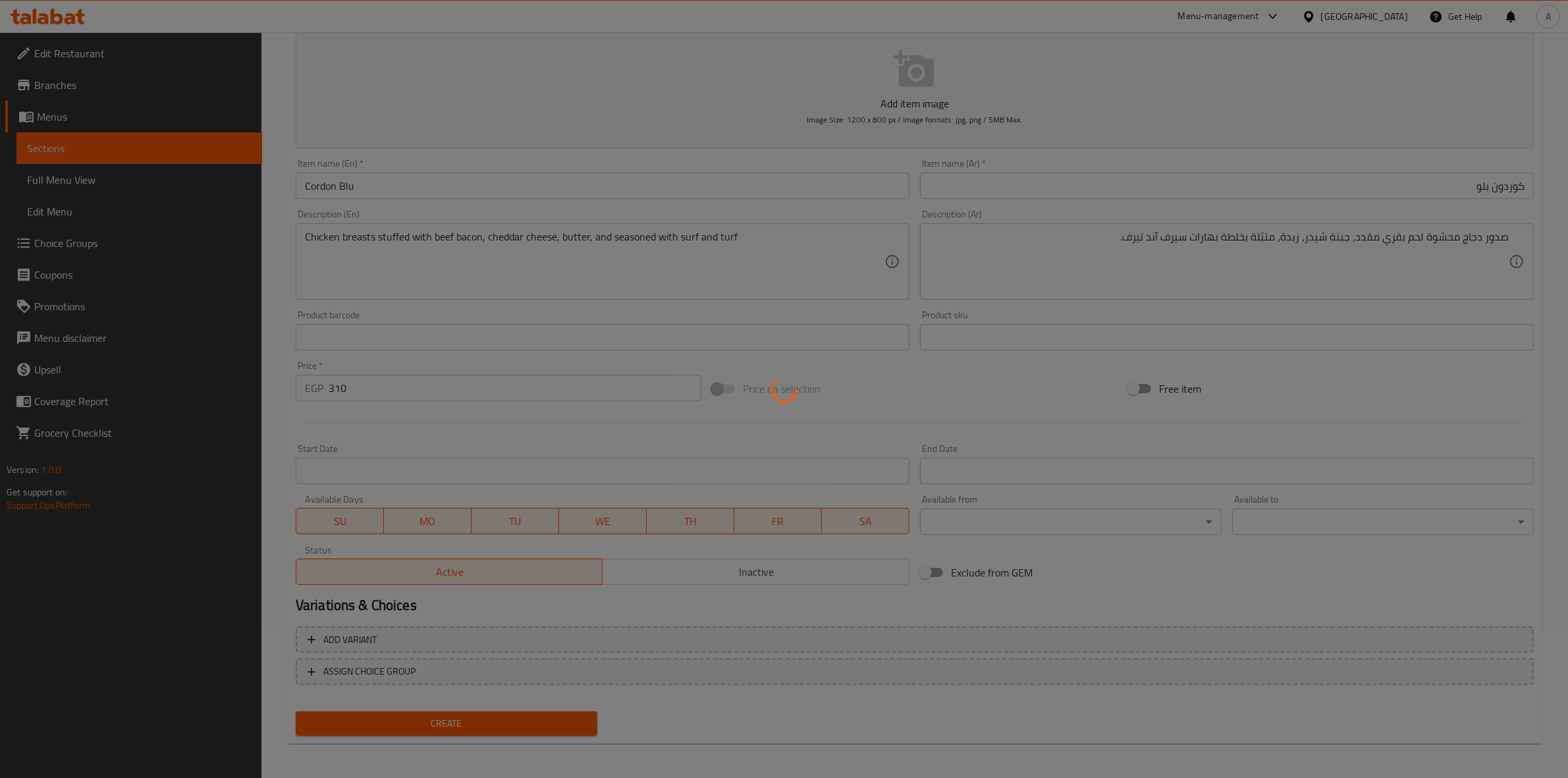
type input "0"
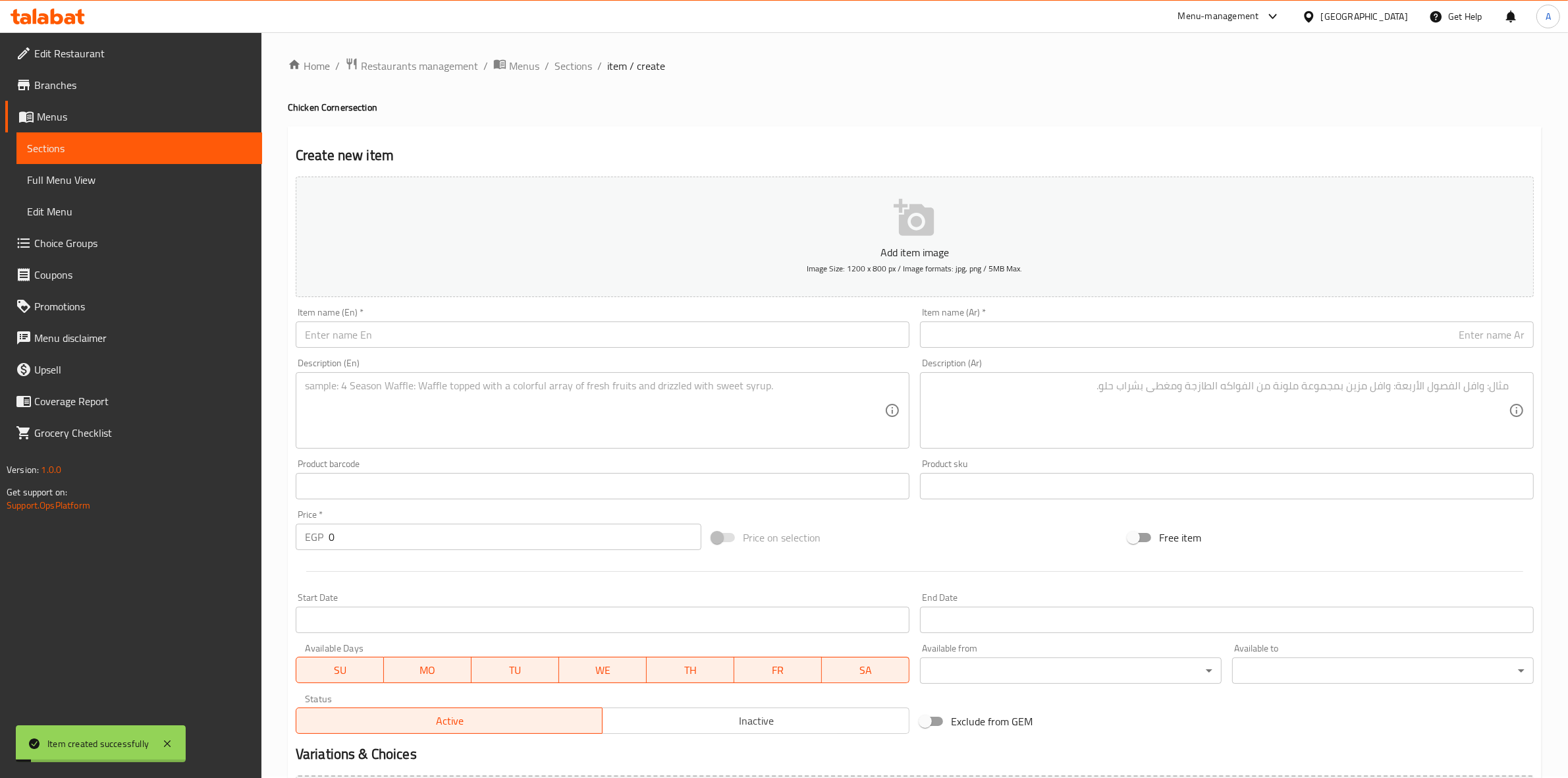
scroll to position [0, 0]
drag, startPoint x: 570, startPoint y: 66, endPoint x: 488, endPoint y: 13, distance: 97.6
click at [570, 66] on span "Sections" at bounding box center [574, 67] width 38 height 16
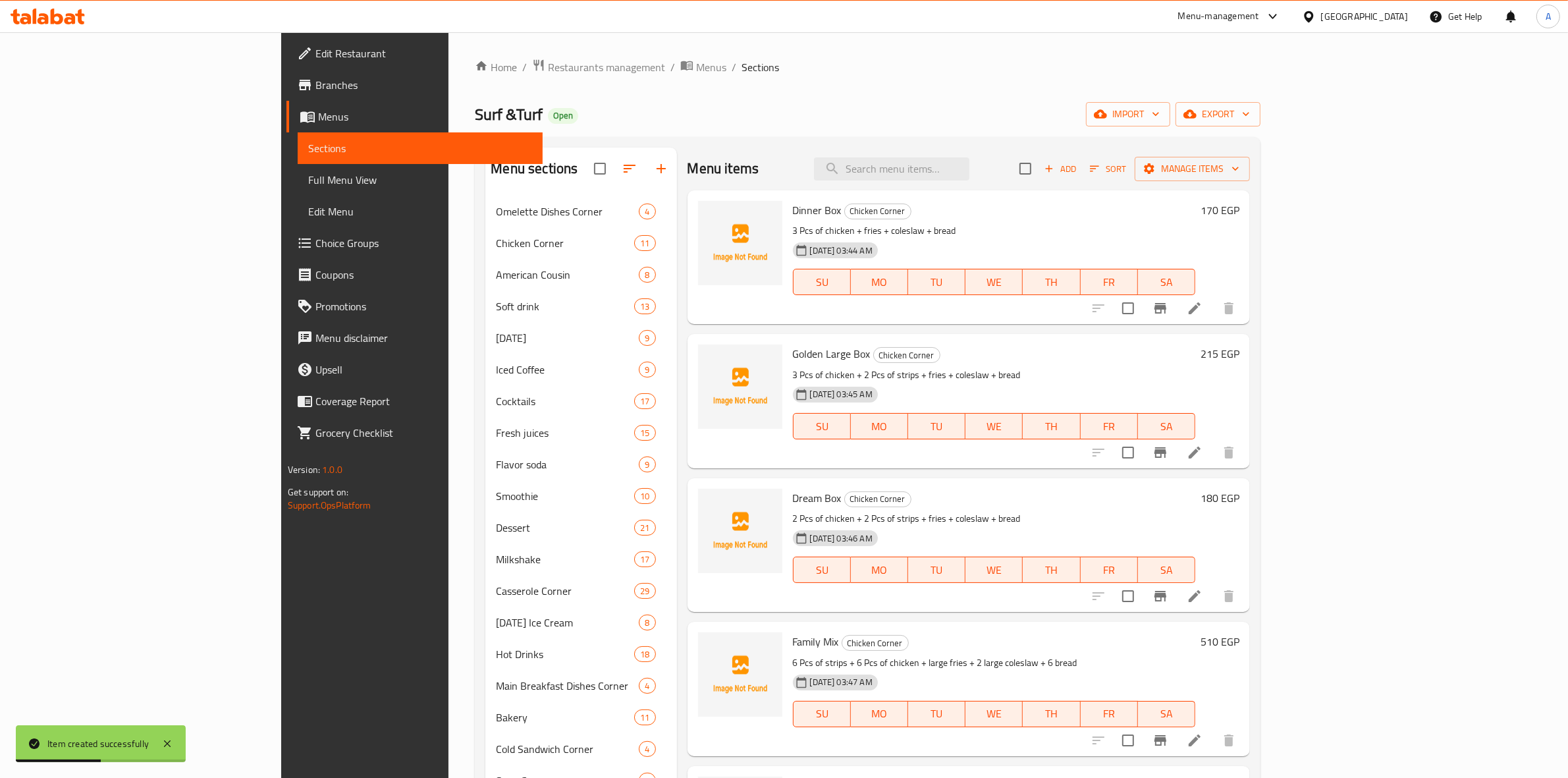
click at [1078, 170] on span "Add" at bounding box center [1060, 169] width 36 height 15
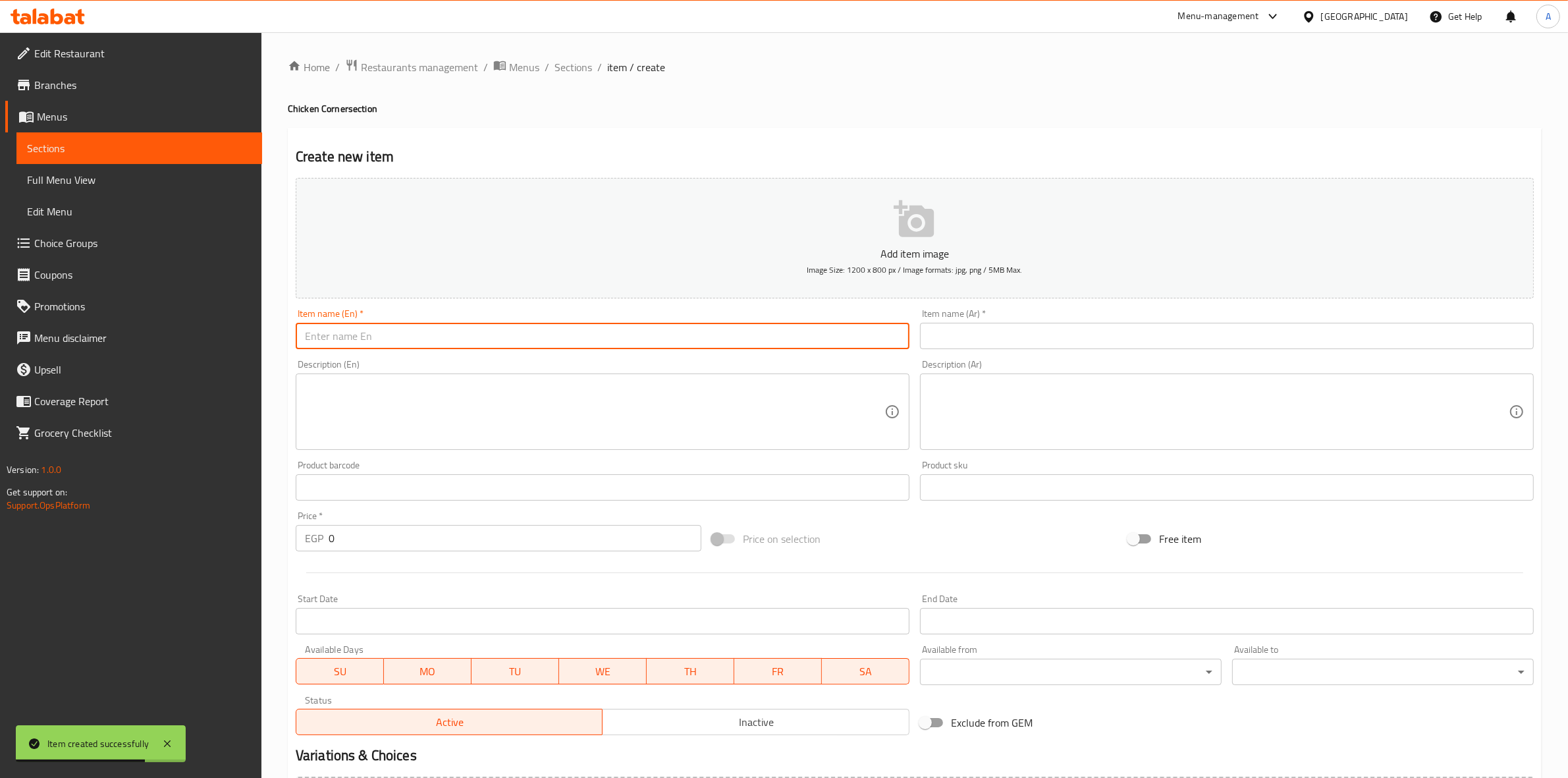
click at [378, 331] on input "text" at bounding box center [603, 336] width 614 height 26
paste input "Chicken Sweet and Sour"
type input "Chicken Sweet and Sour"
click at [282, 353] on div "Home / Restaurants management / Menus / Sections / item / create Chicken Corner…" at bounding box center [915, 482] width 1307 height 899
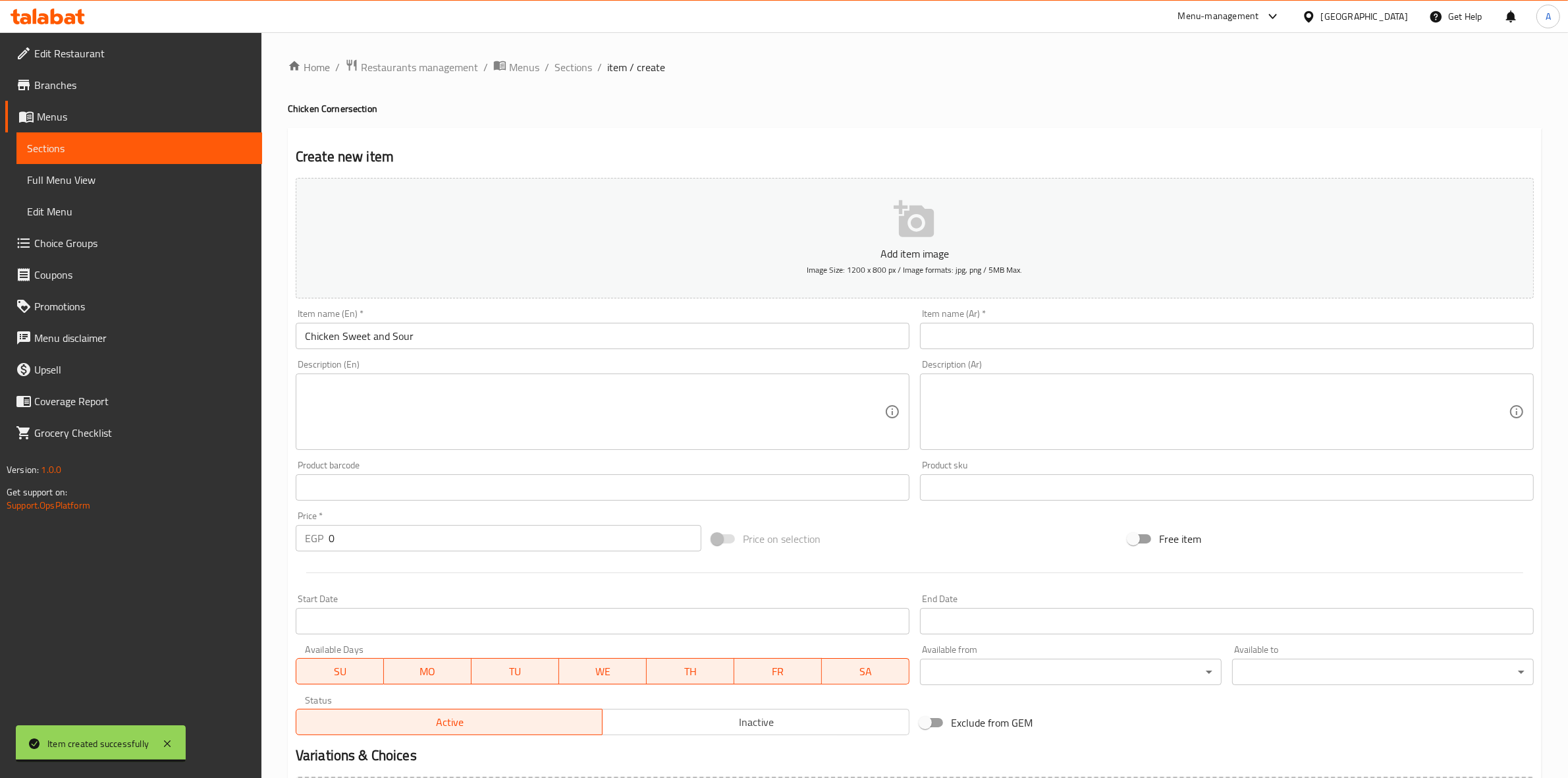
click at [1005, 338] on input "text" at bounding box center [1227, 336] width 614 height 26
paste input "تشيكن سويت اند ساور"
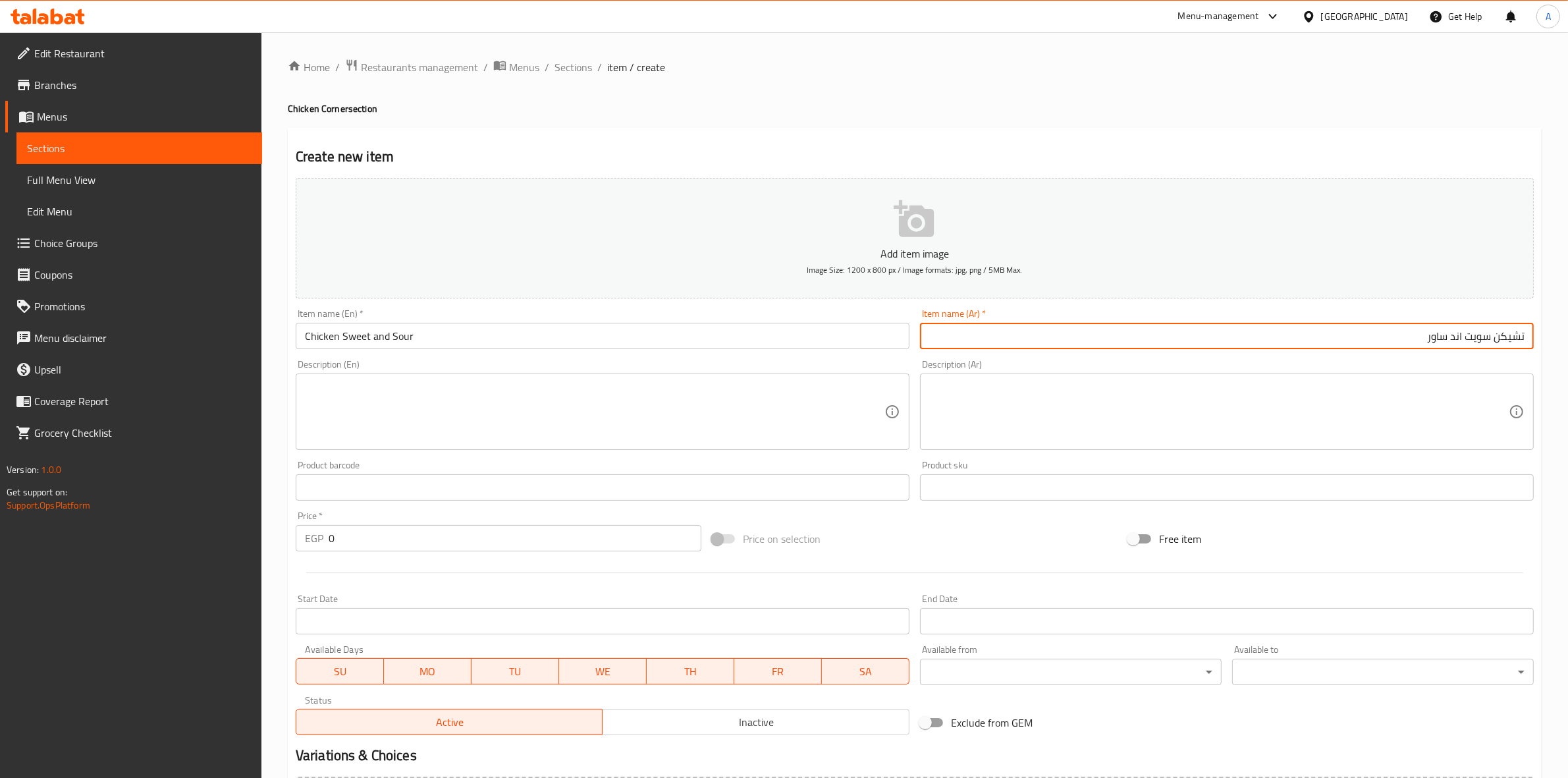
type input "تشيكن سويت اند ساور"
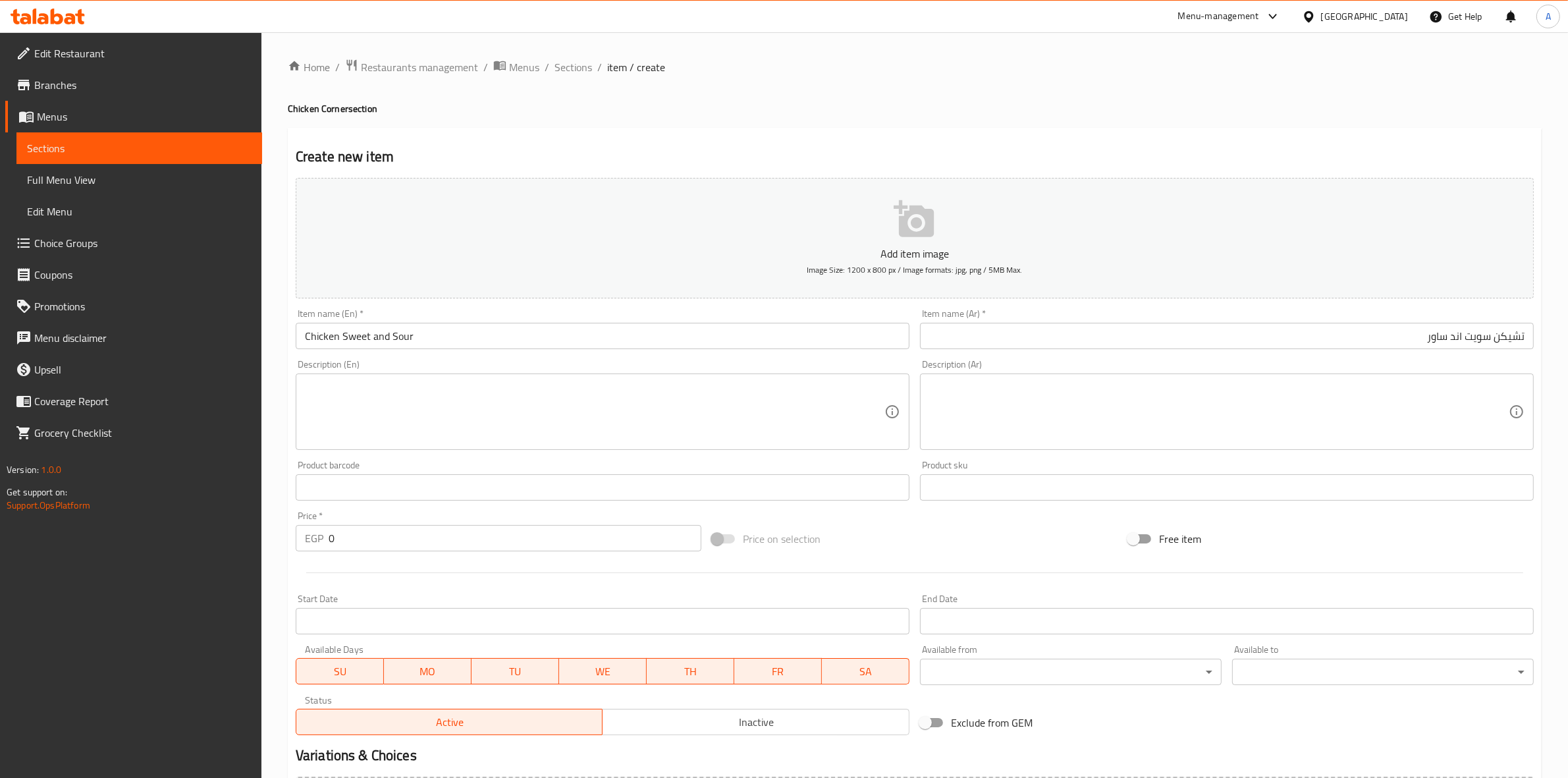
click at [1088, 41] on div "Home / Restaurants management / Menus / Sections / item / create Chicken Corner…" at bounding box center [915, 482] width 1307 height 899
click at [337, 393] on textarea at bounding box center [595, 412] width 580 height 63
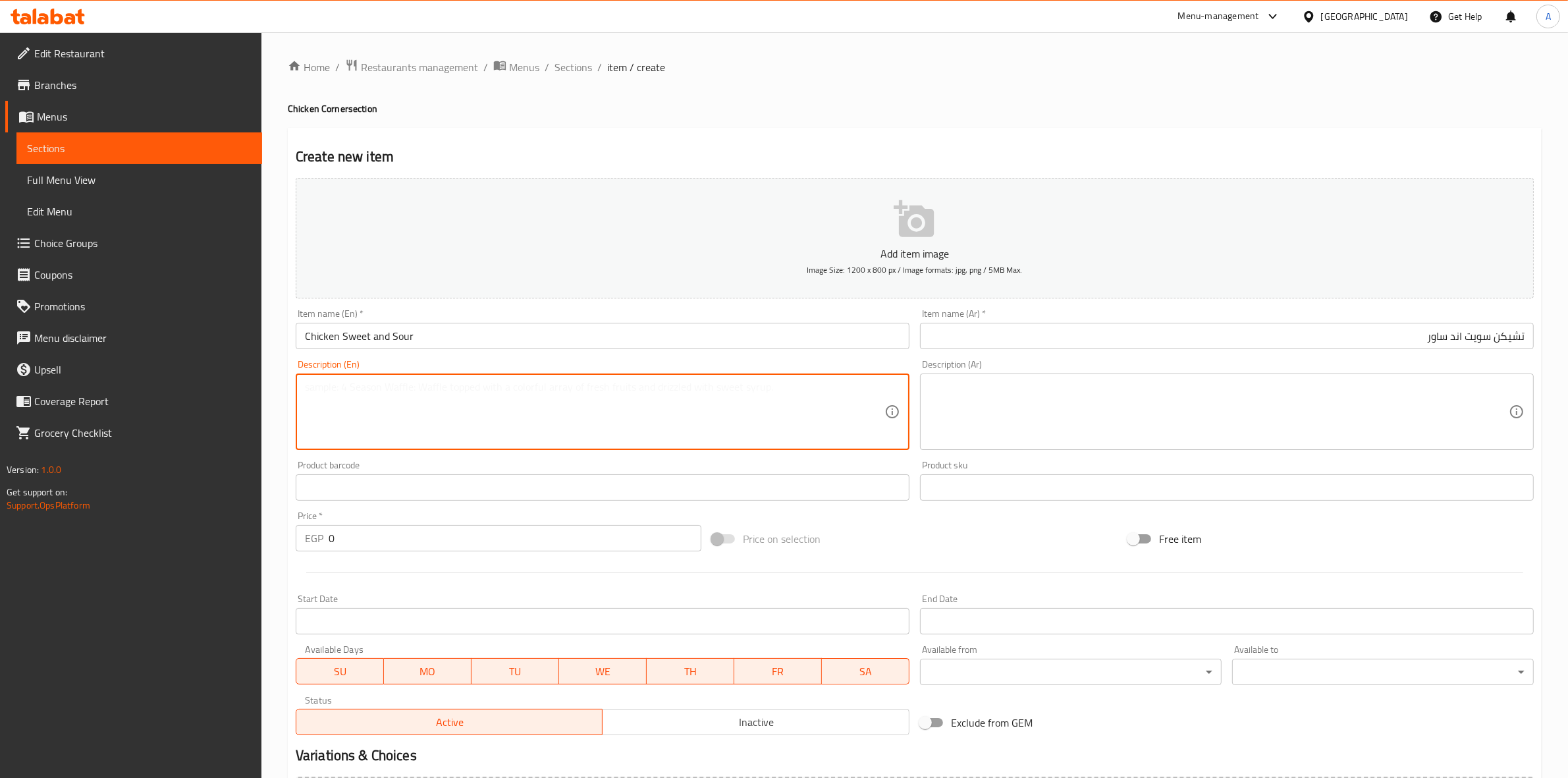
paste textarea "Grilled chicken breasts with sweet and sour sauce, surf and turf style"
type textarea "Grilled chicken breasts with sweet and sour sauce, surf and turf style"
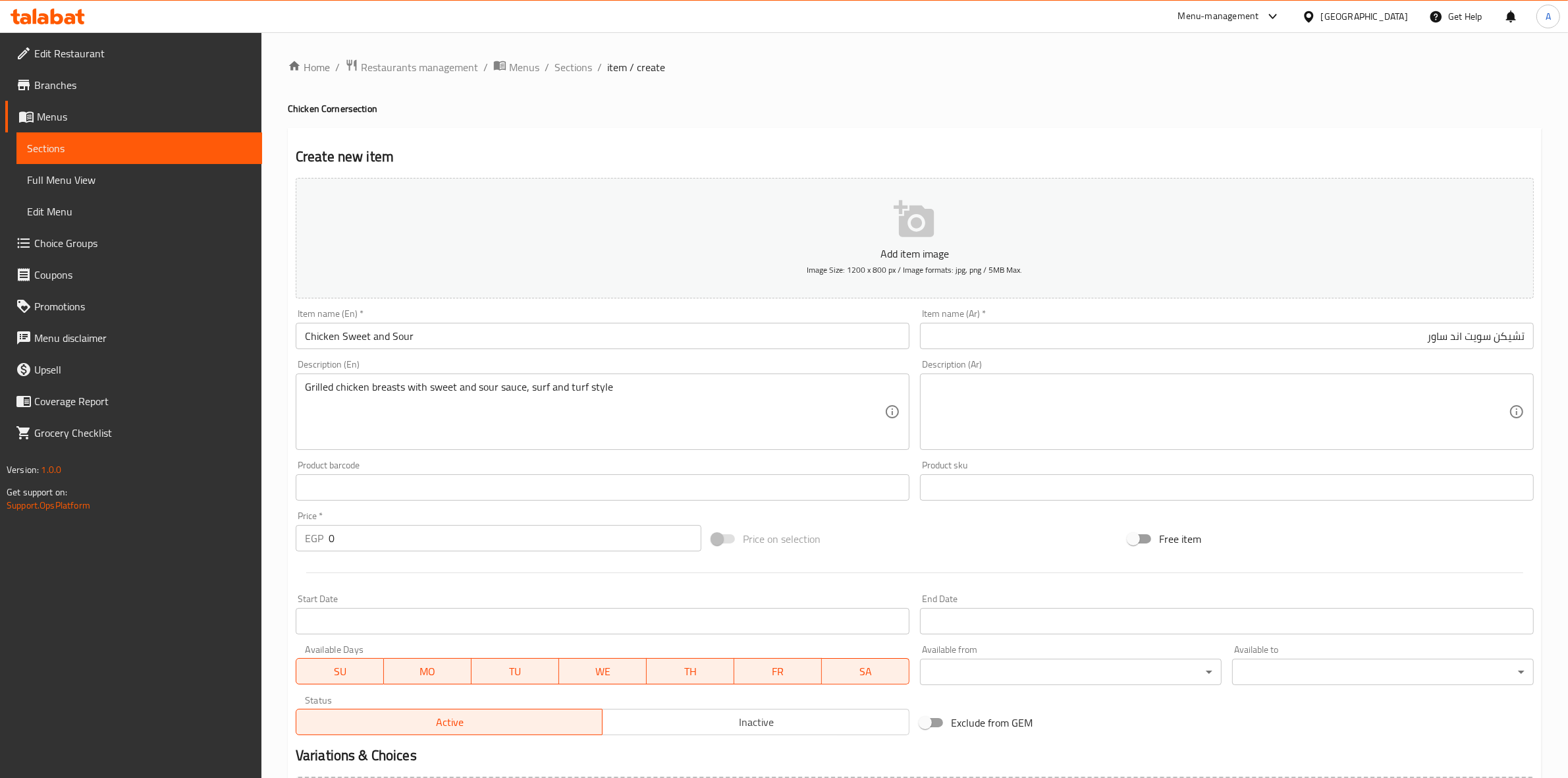
click at [274, 407] on div "Home / Restaurants management / Menus / Sections / item / create Chicken Corner…" at bounding box center [915, 482] width 1307 height 899
click at [1126, 395] on textarea at bounding box center [1219, 412] width 580 height 63
paste textarea "صدور الدجاج المشوية مع صوص السويت اند ساور علي طريقة سيرف اند تيرف"
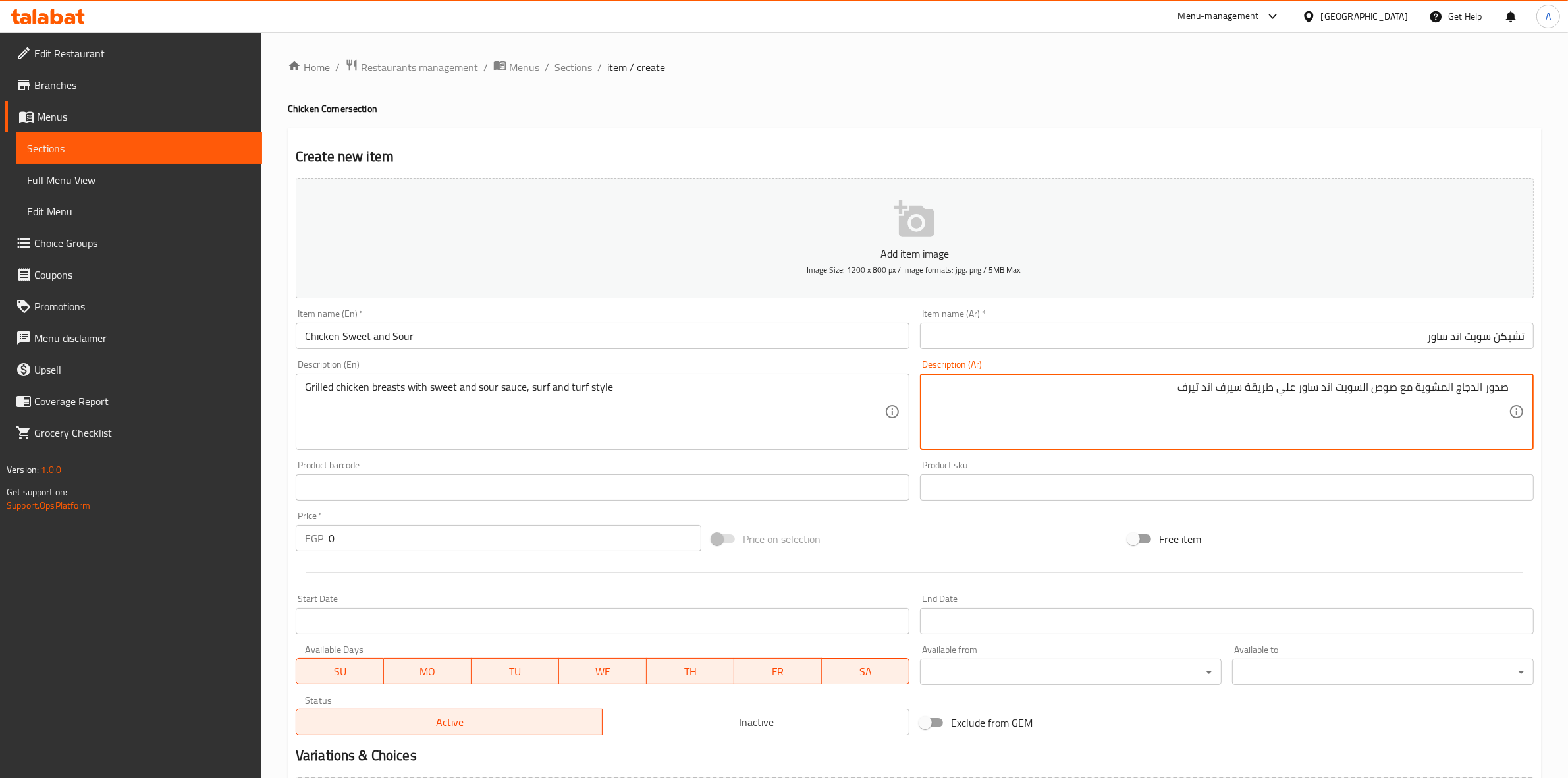
type textarea "صدور الدجاج المشوية مع صوص السويت اند ساور علي طريقة سيرف اند تيرف"
click at [680, 105] on h4 "Chicken Corner section" at bounding box center [915, 108] width 1254 height 13
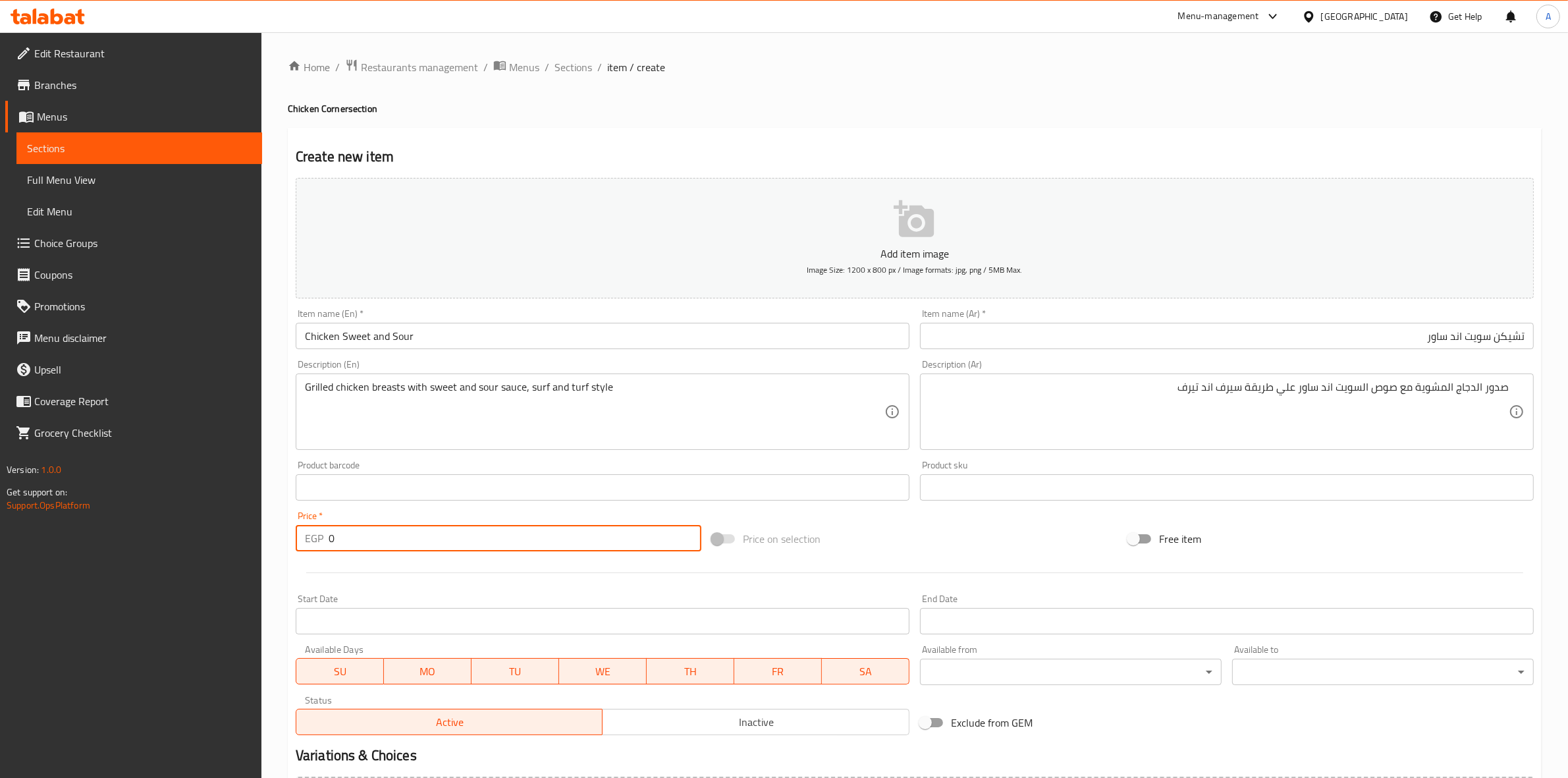
drag, startPoint x: 346, startPoint y: 539, endPoint x: 207, endPoint y: 529, distance: 139.4
click at [207, 529] on div "Edit Restaurant Branches Menus Sections Full Menu View Edit Menu Choice Groups …" at bounding box center [784, 482] width 1568 height 899
type input "295"
click at [288, 591] on div "Create new item Add item image Image Size: 1200 x 800 px / Image formats: jpg, …" at bounding box center [915, 511] width 1254 height 767
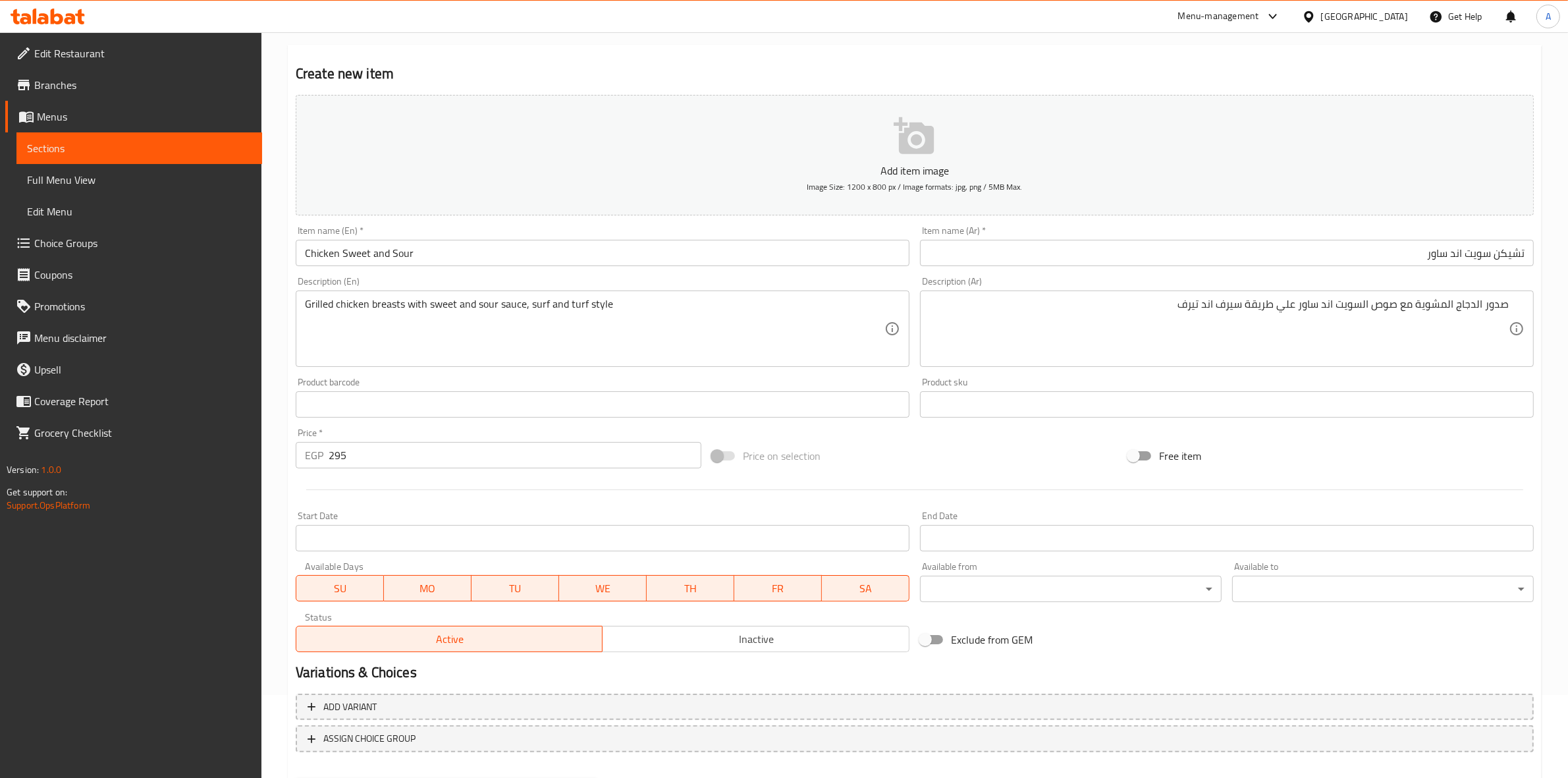
scroll to position [150, 0]
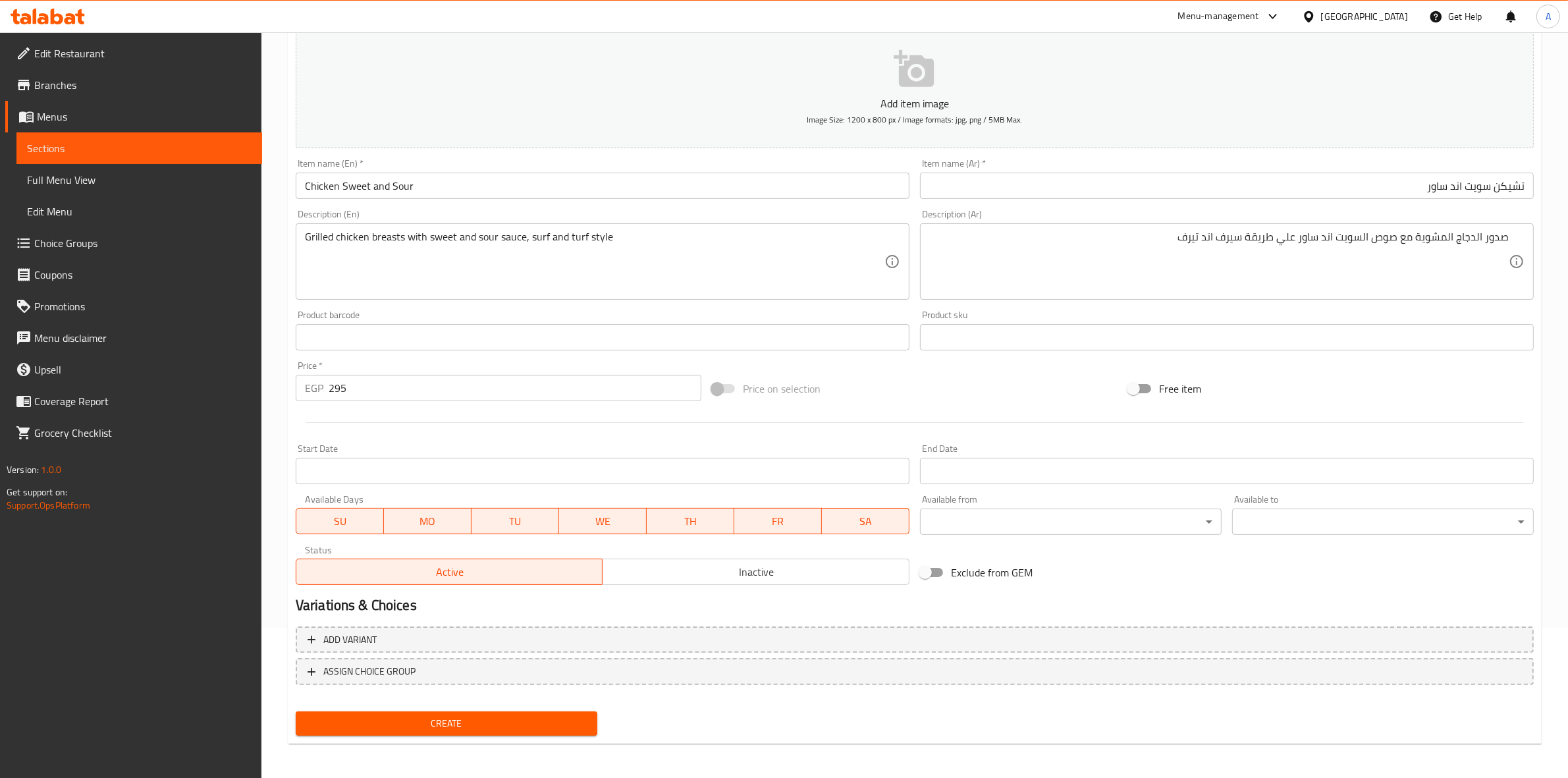
click at [449, 725] on span "Create" at bounding box center [446, 724] width 280 height 16
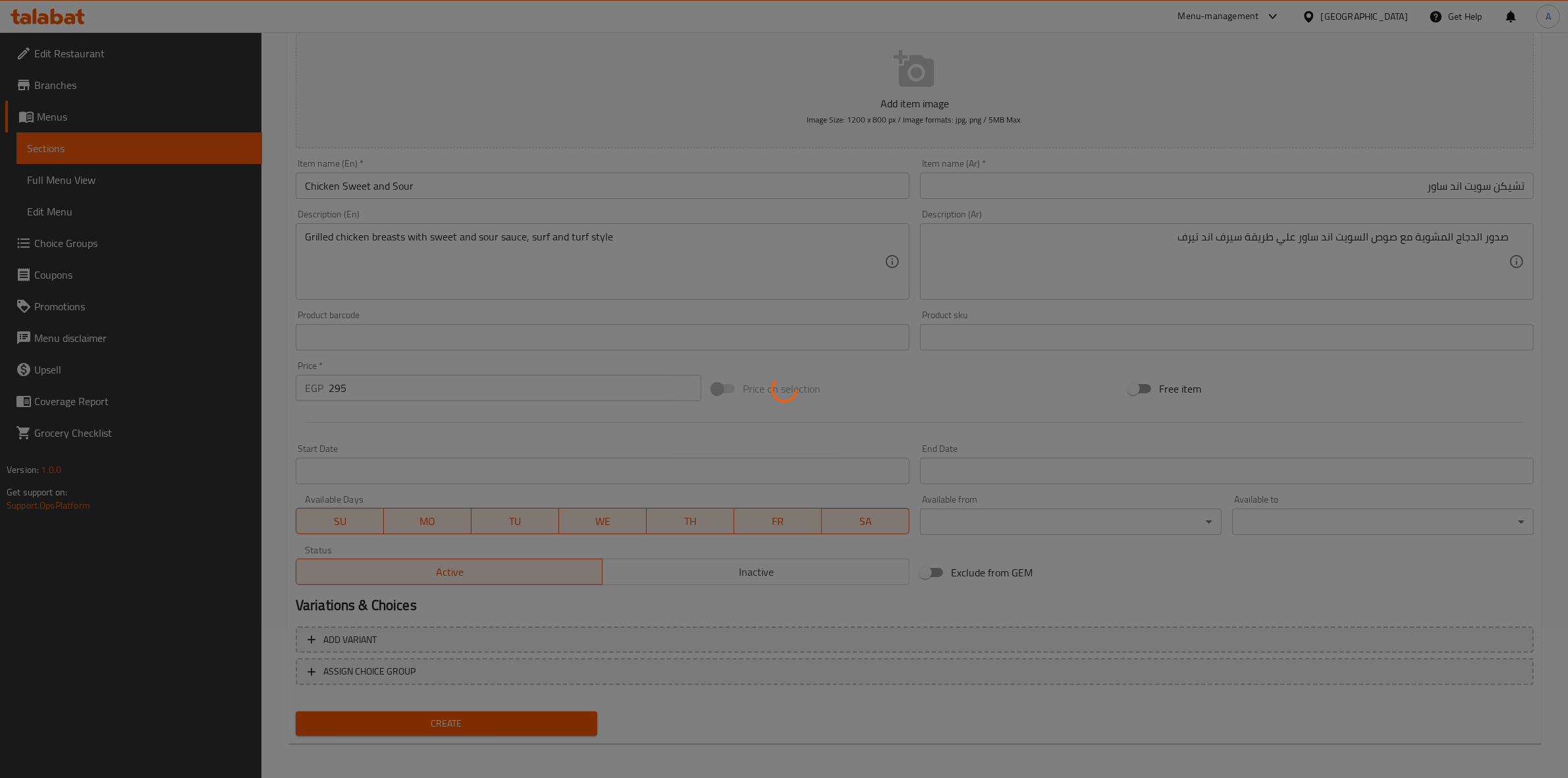
type input "0"
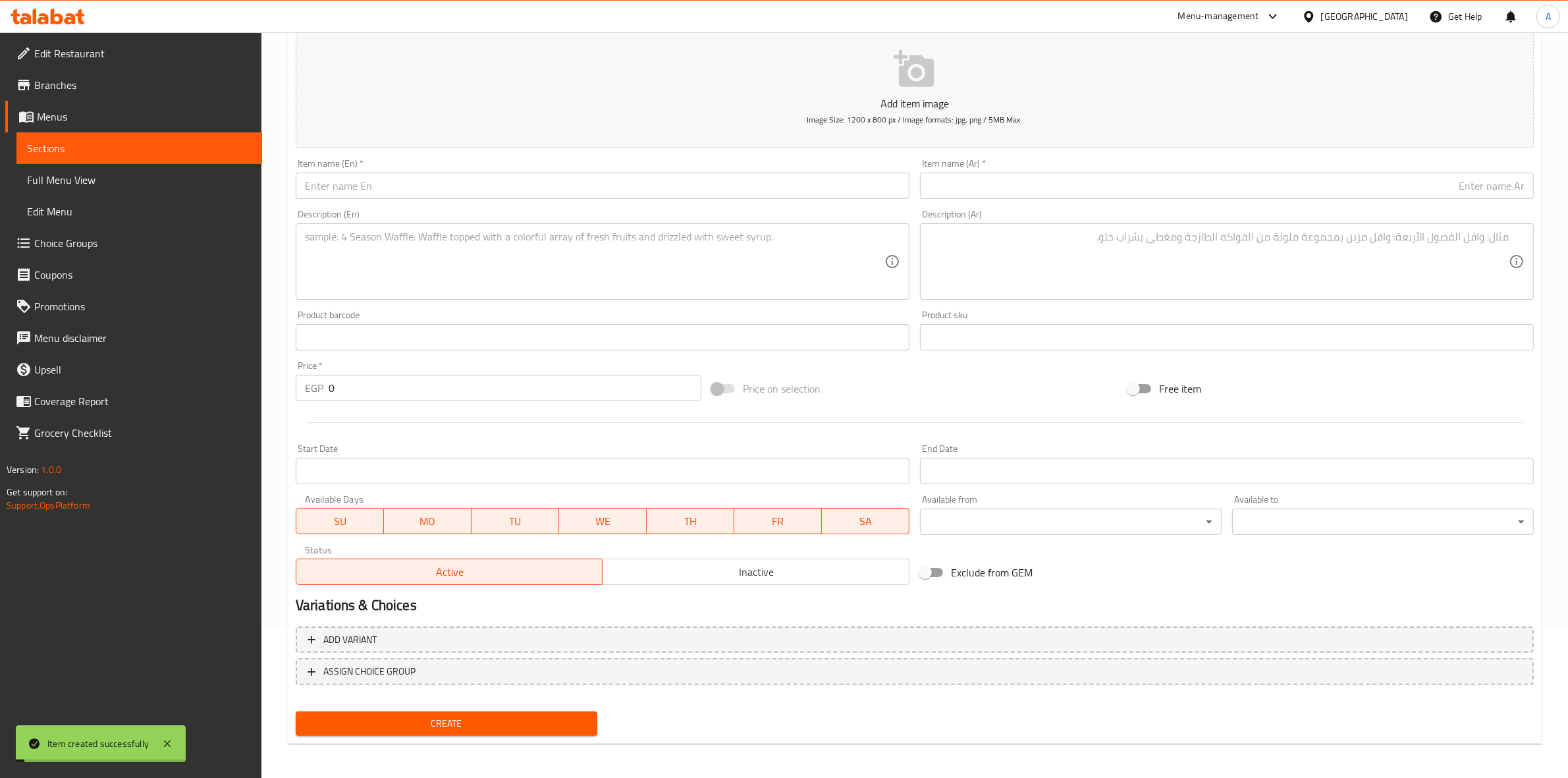
scroll to position [0, 0]
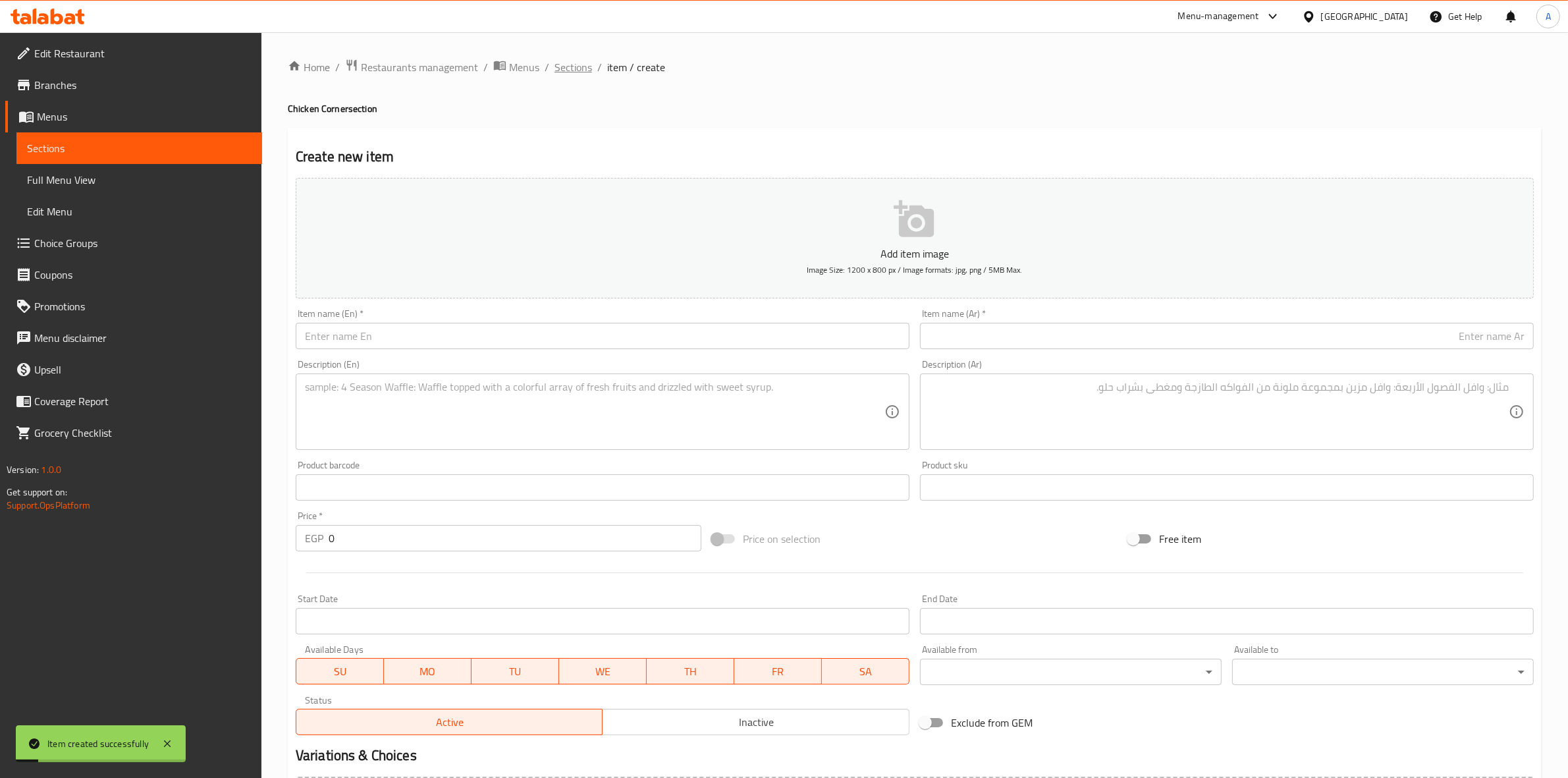
click at [578, 63] on span "Sections" at bounding box center [574, 67] width 38 height 16
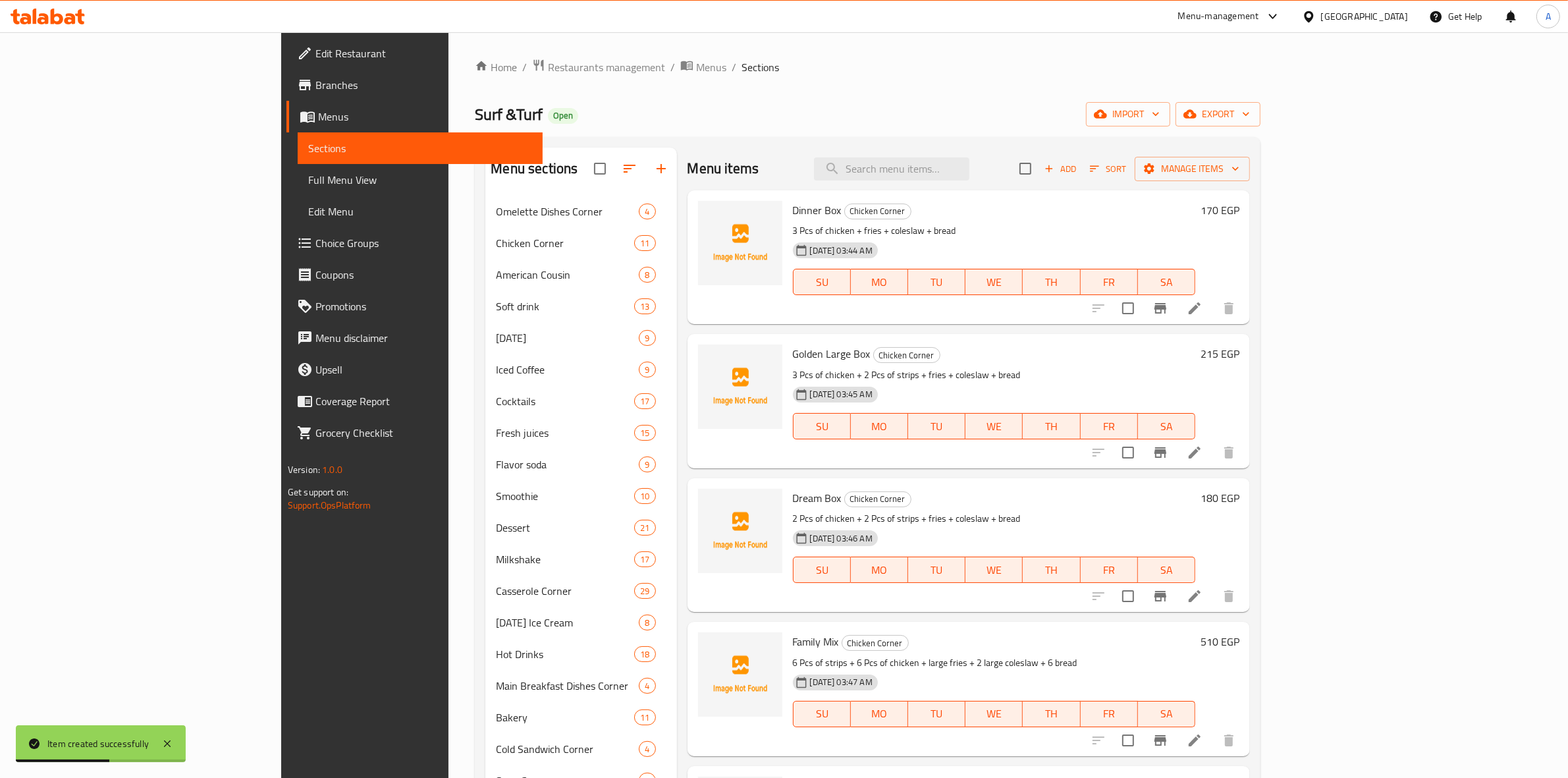
click at [1078, 173] on span "Add" at bounding box center [1060, 169] width 36 height 15
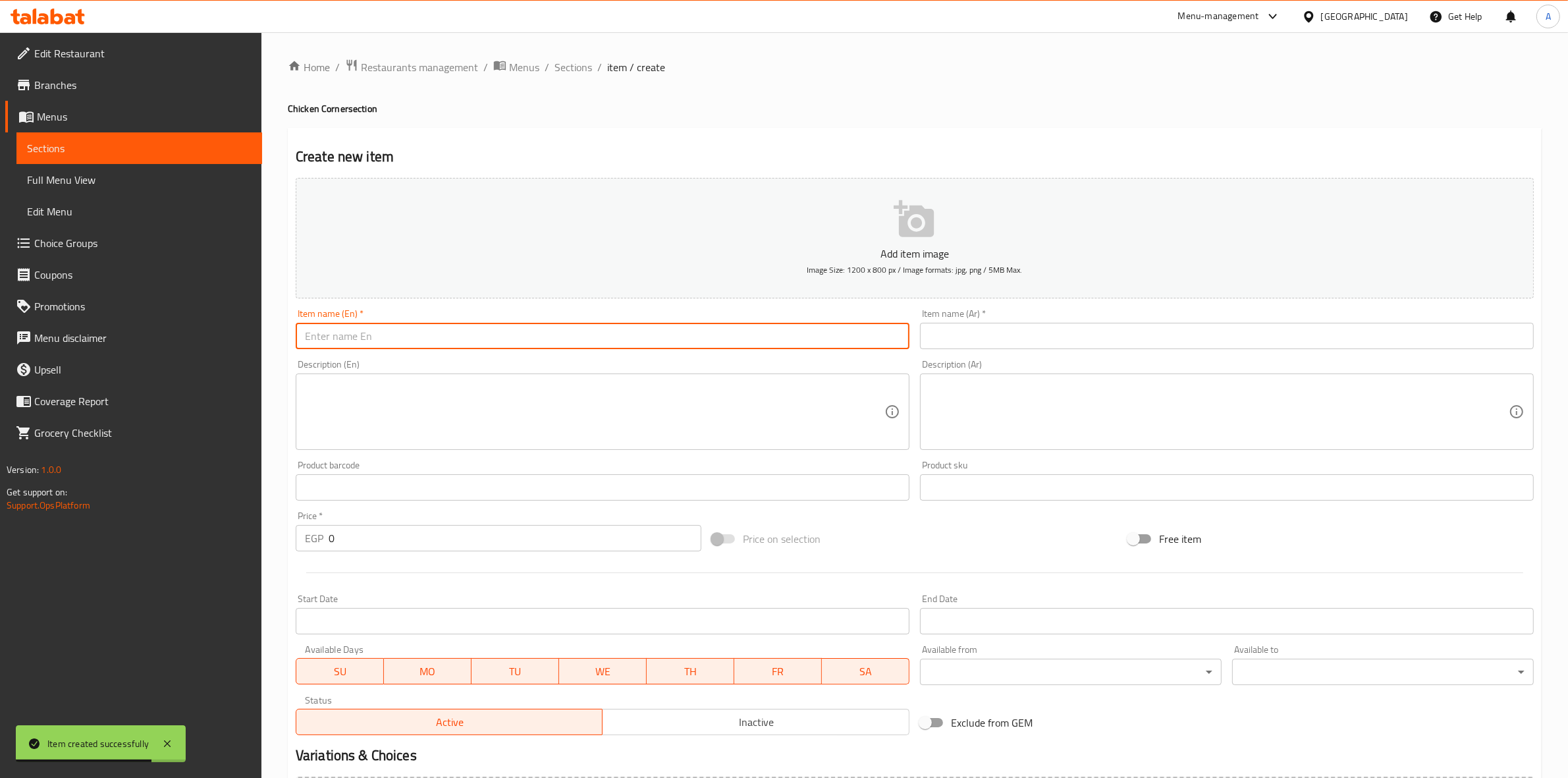
click at [355, 324] on input "text" at bounding box center [603, 336] width 614 height 26
paste input "Piccata"
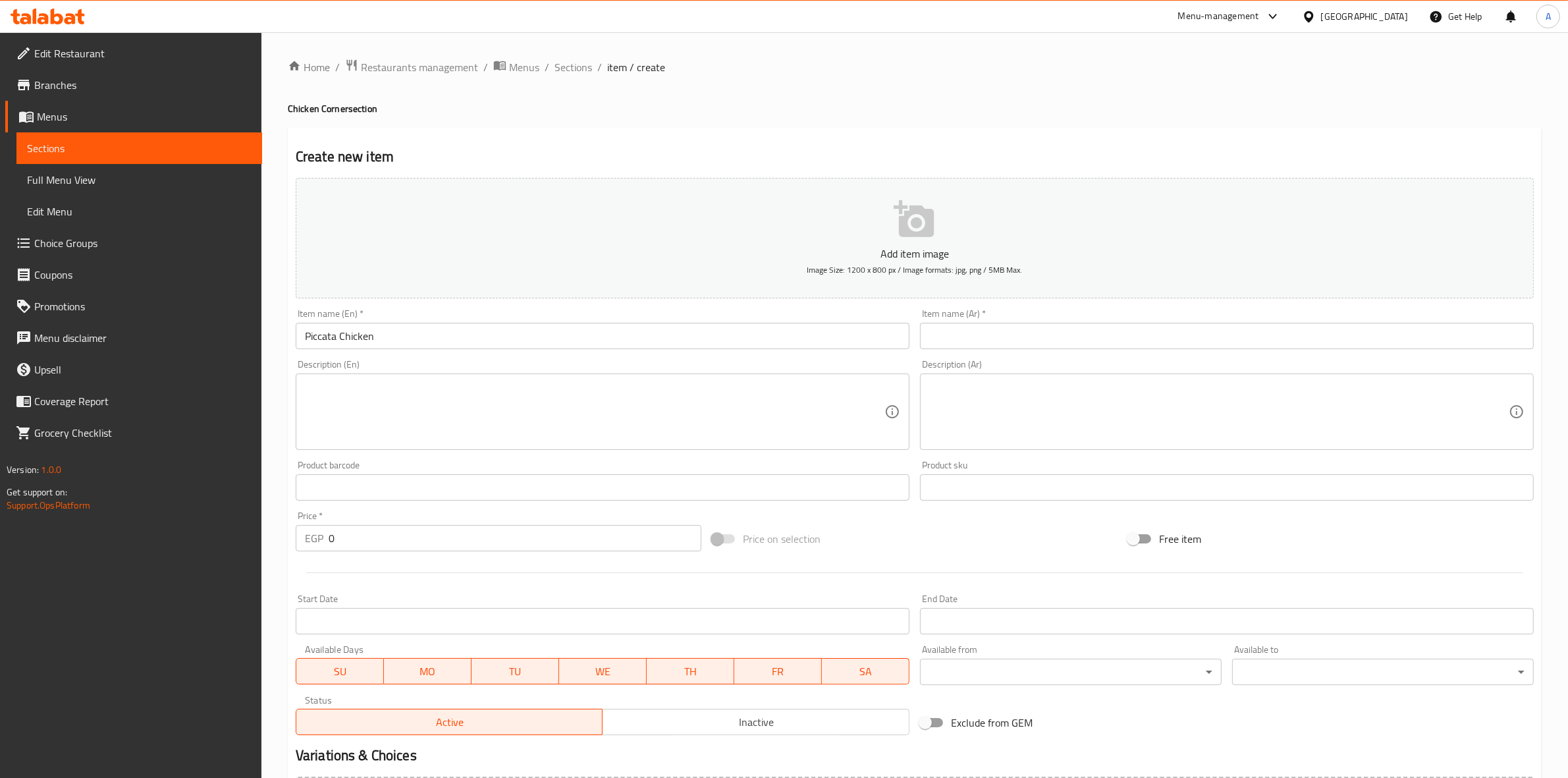
drag, startPoint x: 466, startPoint y: 311, endPoint x: 425, endPoint y: 336, distance: 48.0
click at [457, 320] on div "Add item image Image Size: 1200 x 800 px / Image formats: jpg, png / 5MB Max. I…" at bounding box center [915, 456] width 1249 height 568
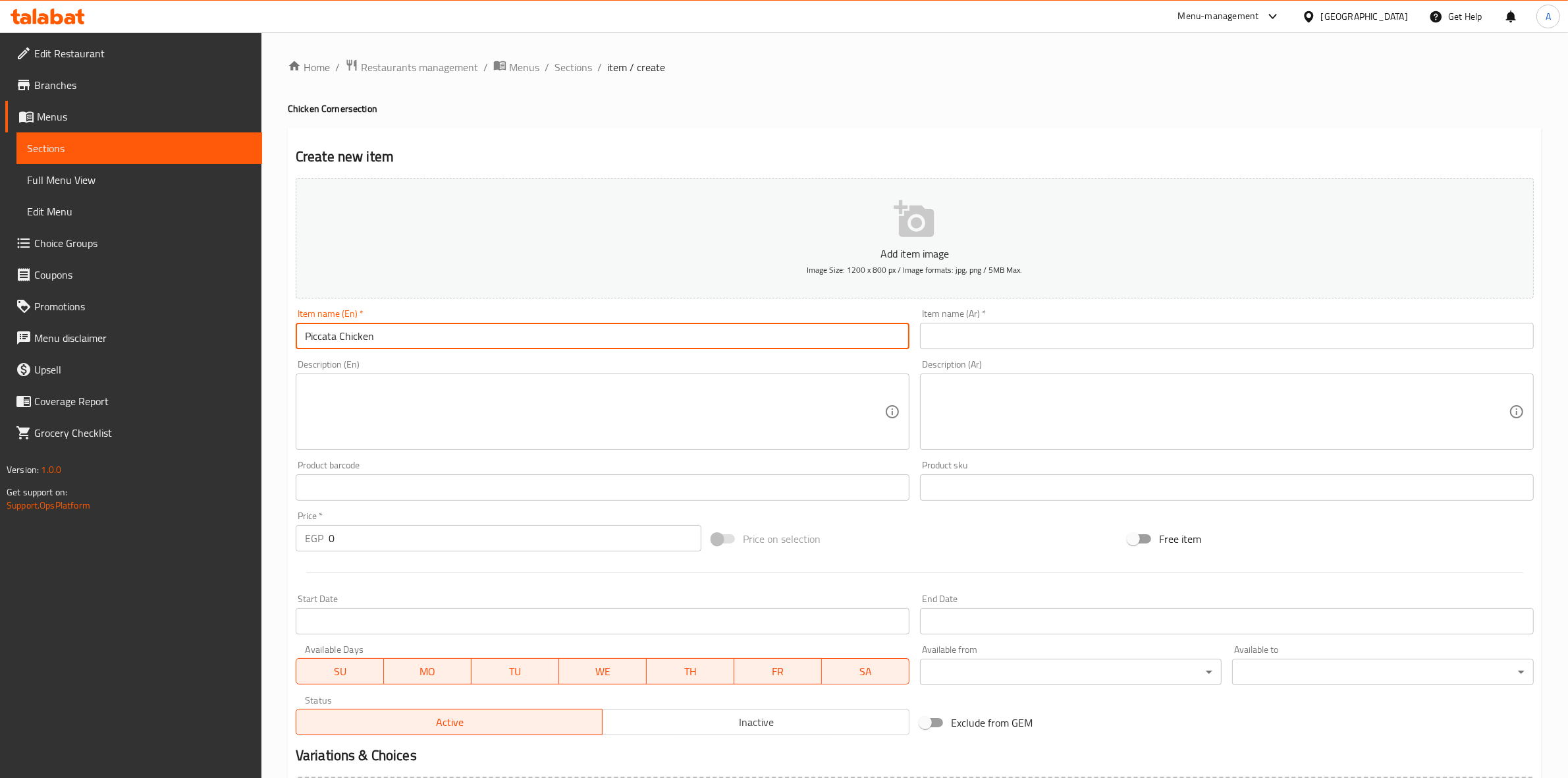
drag, startPoint x: 387, startPoint y: 345, endPoint x: 341, endPoint y: 341, distance: 46.2
click at [341, 341] on input "Piccata Chicken" at bounding box center [603, 336] width 614 height 26
click at [303, 341] on input "Piccata" at bounding box center [603, 336] width 614 height 26
paste input "Chicken"
type input "Chicken Piccata"
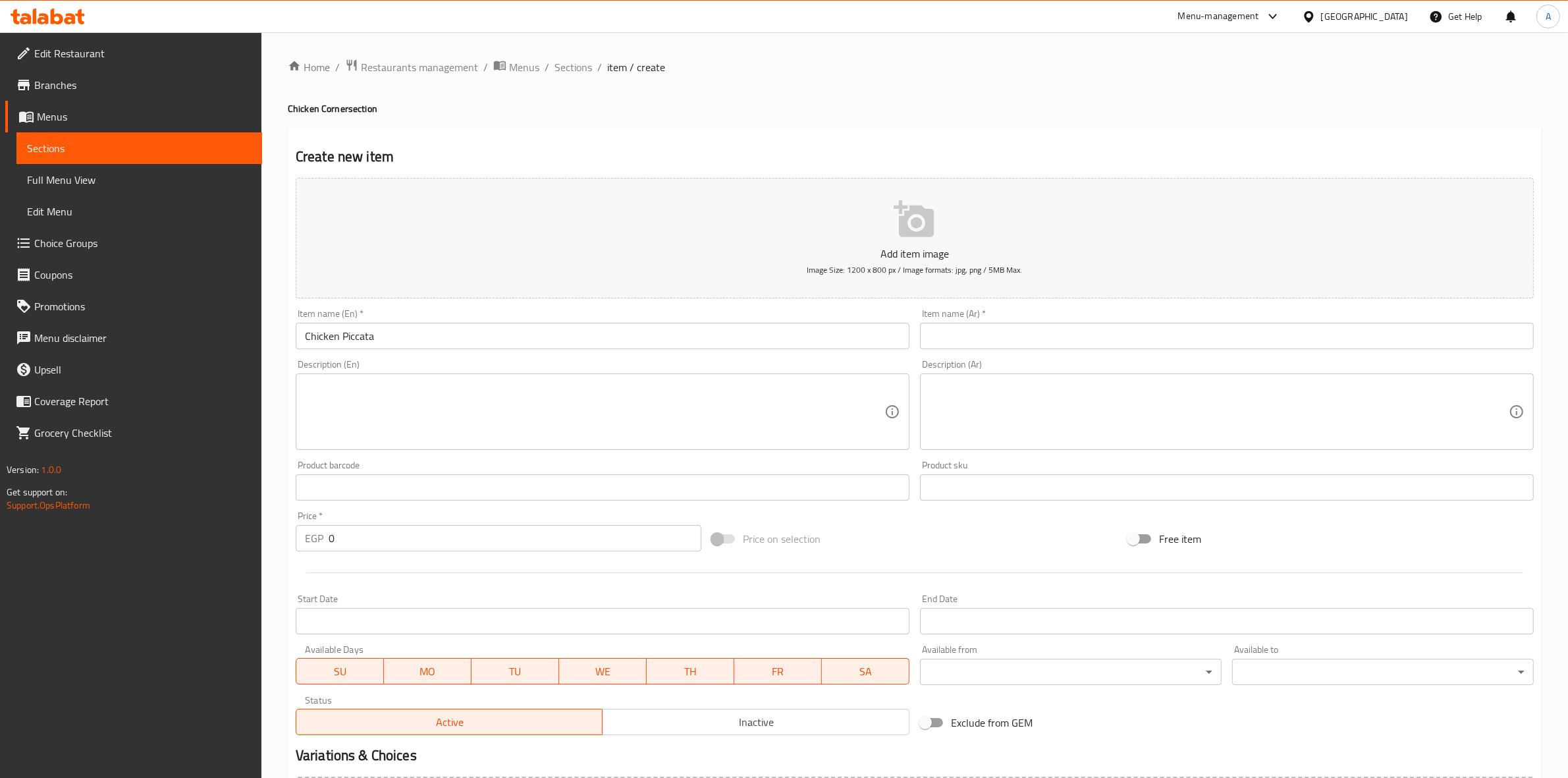
click at [553, 114] on h4 "Chicken Corner section" at bounding box center [915, 108] width 1254 height 13
click at [1016, 326] on input "text" at bounding box center [1227, 336] width 614 height 26
paste input "بيكاتا تشيكن"
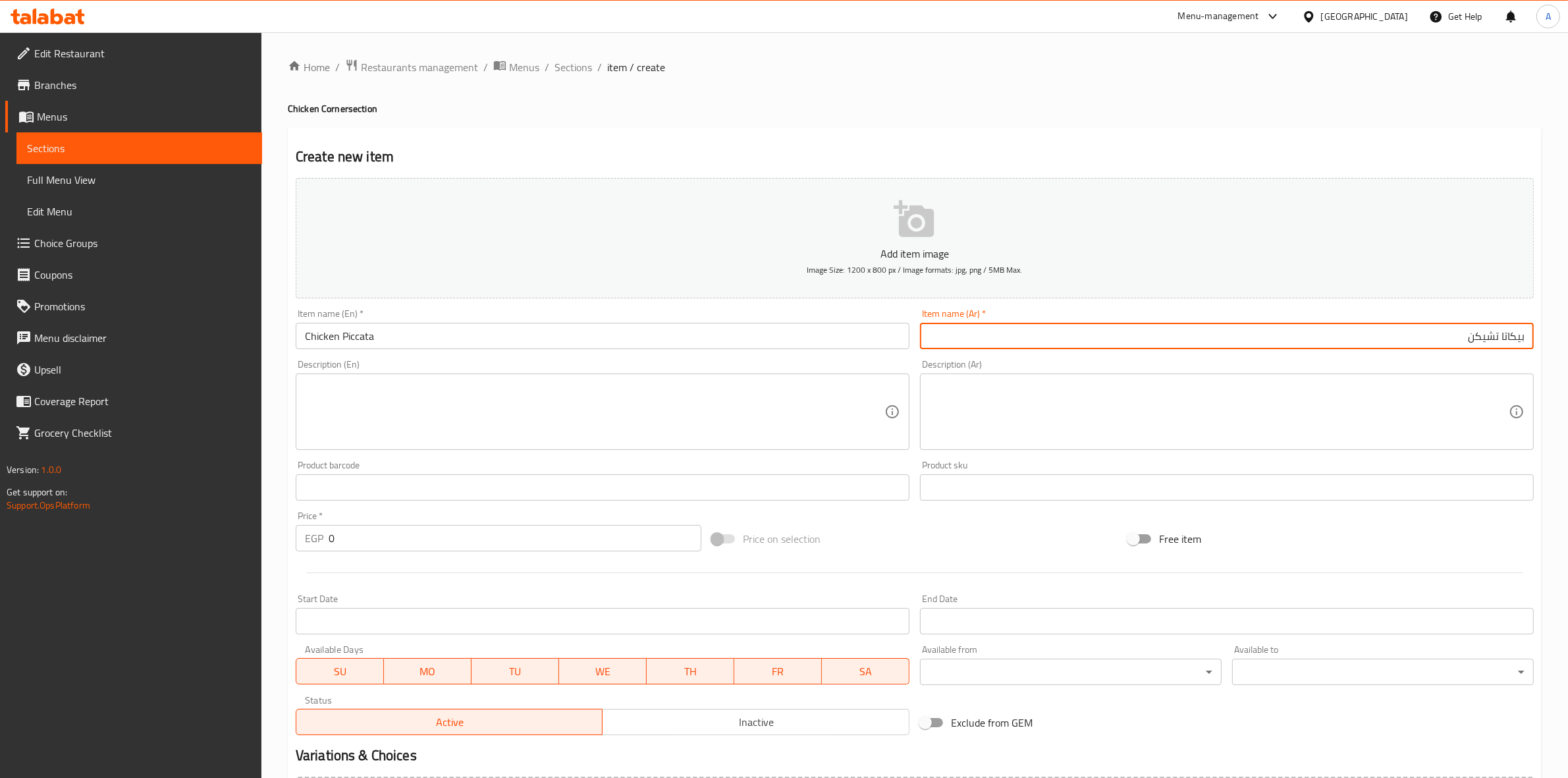
type input "بيكاتا تشيكن"
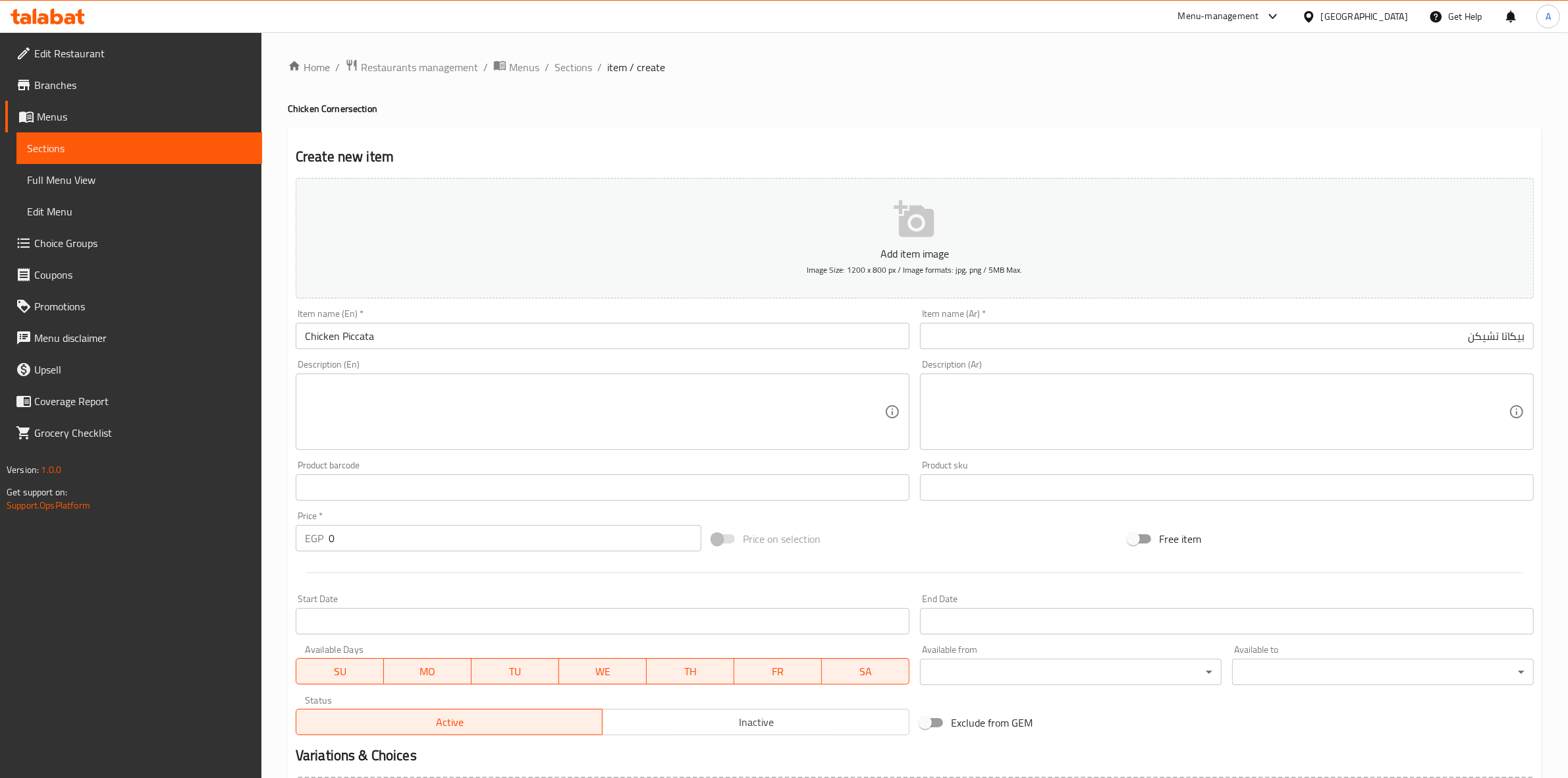
click at [1169, 91] on div "Home / Restaurants management / Menus / Sections / item / create Chicken Corner…" at bounding box center [915, 482] width 1254 height 846
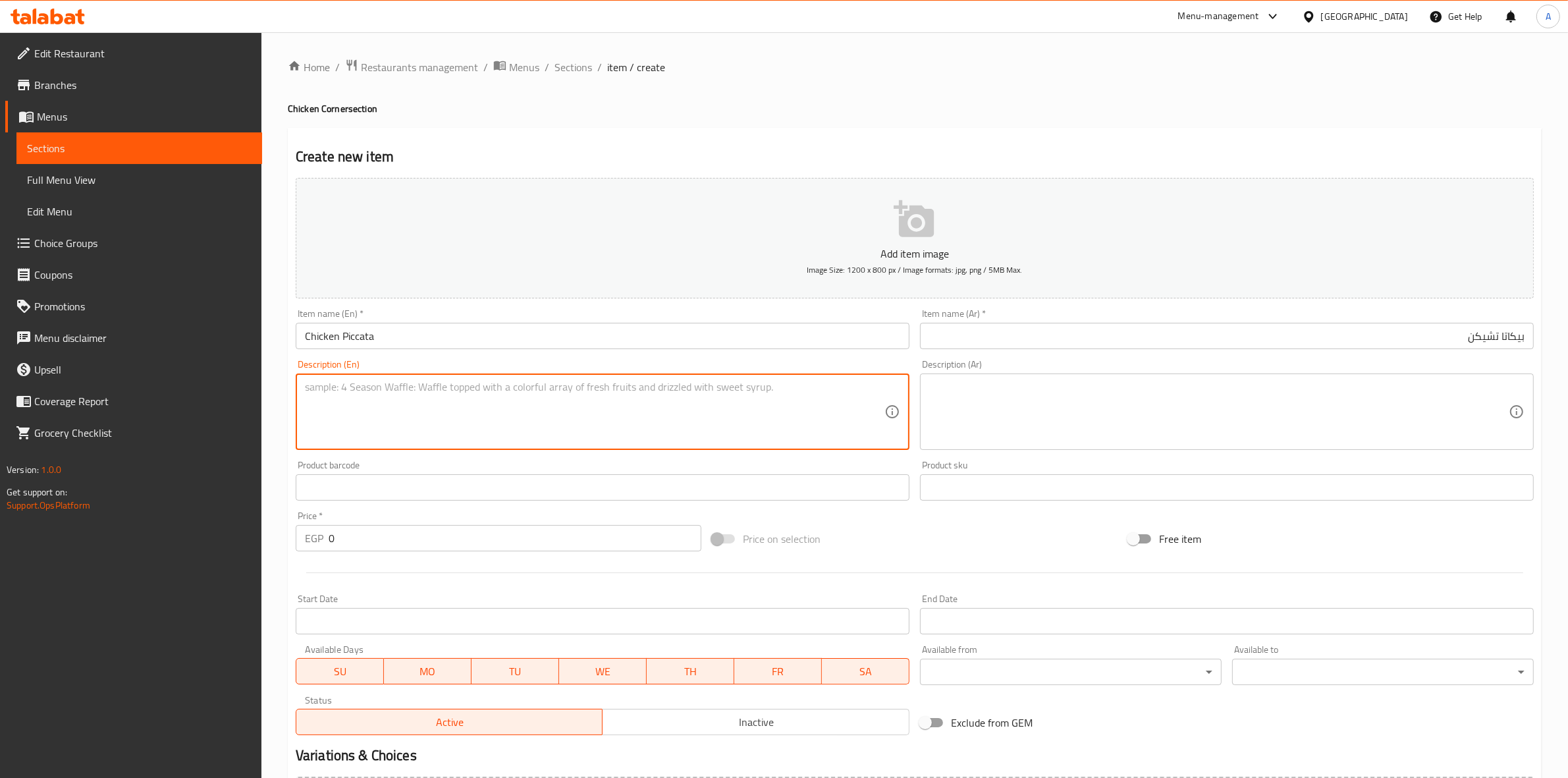
click at [325, 420] on textarea at bounding box center [595, 412] width 580 height 63
paste textarea "Grilled veal steak pieces with fresh mushrooms and one of our mushroom sauce"
type textarea "Grilled veal steak pieces with fresh mushrooms and one of our mushroom sauce"
click at [272, 456] on div "Home / Restaurants management / Menus / Sections / item / create Chicken Corner…" at bounding box center [915, 482] width 1307 height 899
drag, startPoint x: 669, startPoint y: 387, endPoint x: 403, endPoint y: 51, distance: 428.5
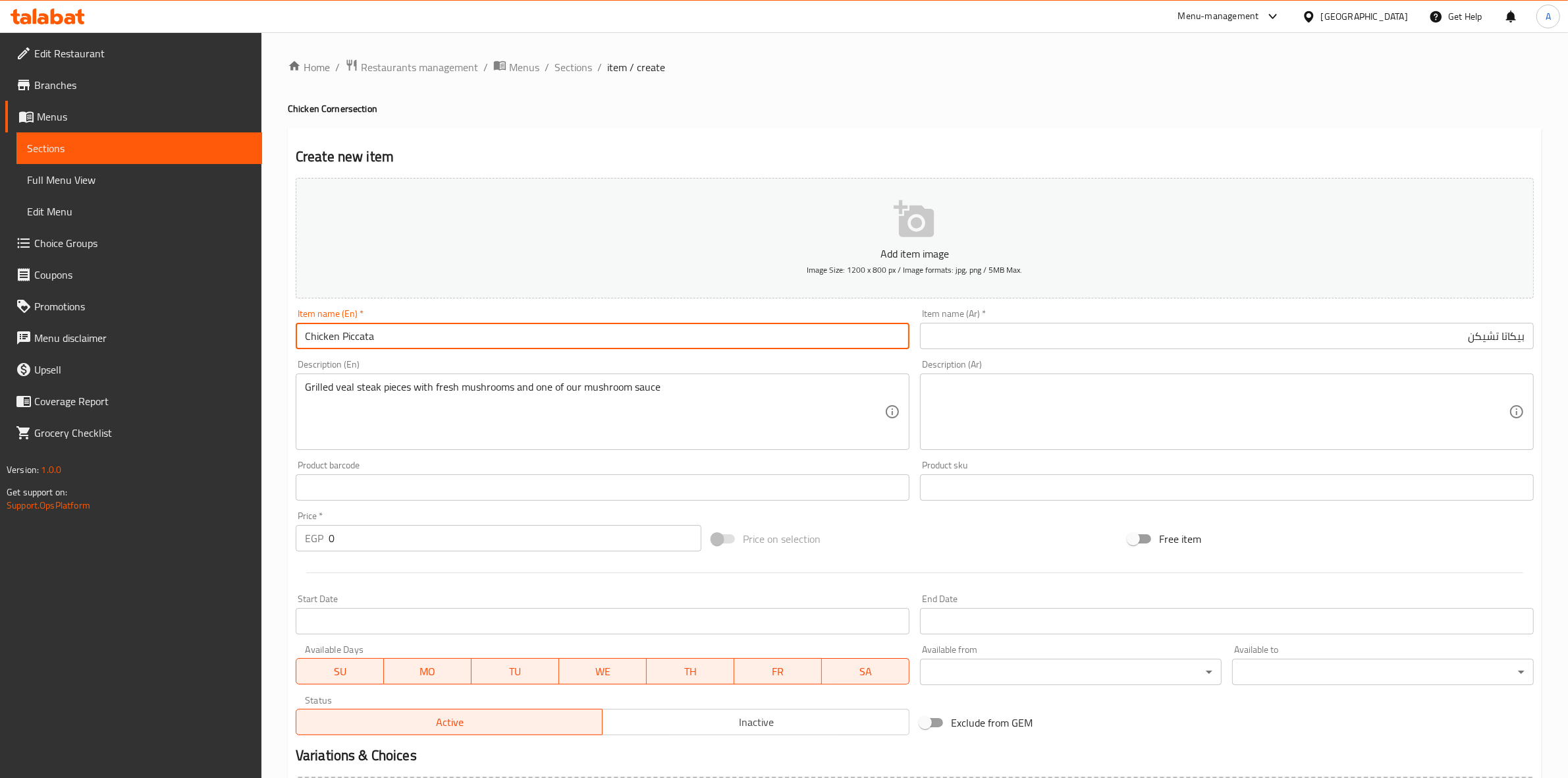
drag, startPoint x: 383, startPoint y: 337, endPoint x: 199, endPoint y: 380, distance: 189.0
click at [139, 341] on div "Edit Restaurant Branches Menus Sections Full Menu View Edit Menu Choice Groups …" at bounding box center [784, 482] width 1568 height 899
paste input "Underbreak"
type input "Chicken Underbreak"
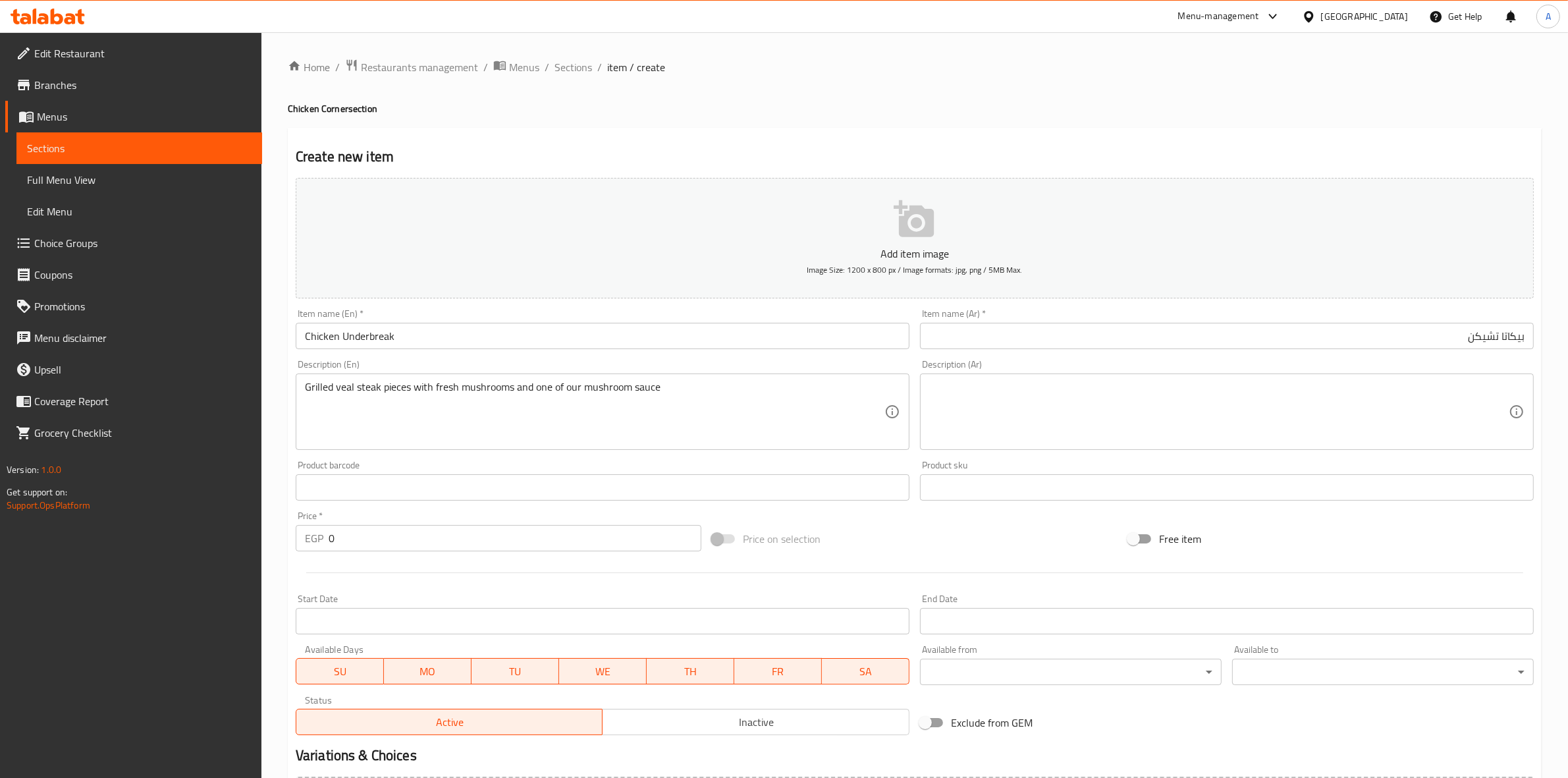
click at [276, 383] on div "Home / Restaurants management / Menus / Sections / item / create Chicken Corner…" at bounding box center [915, 482] width 1307 height 899
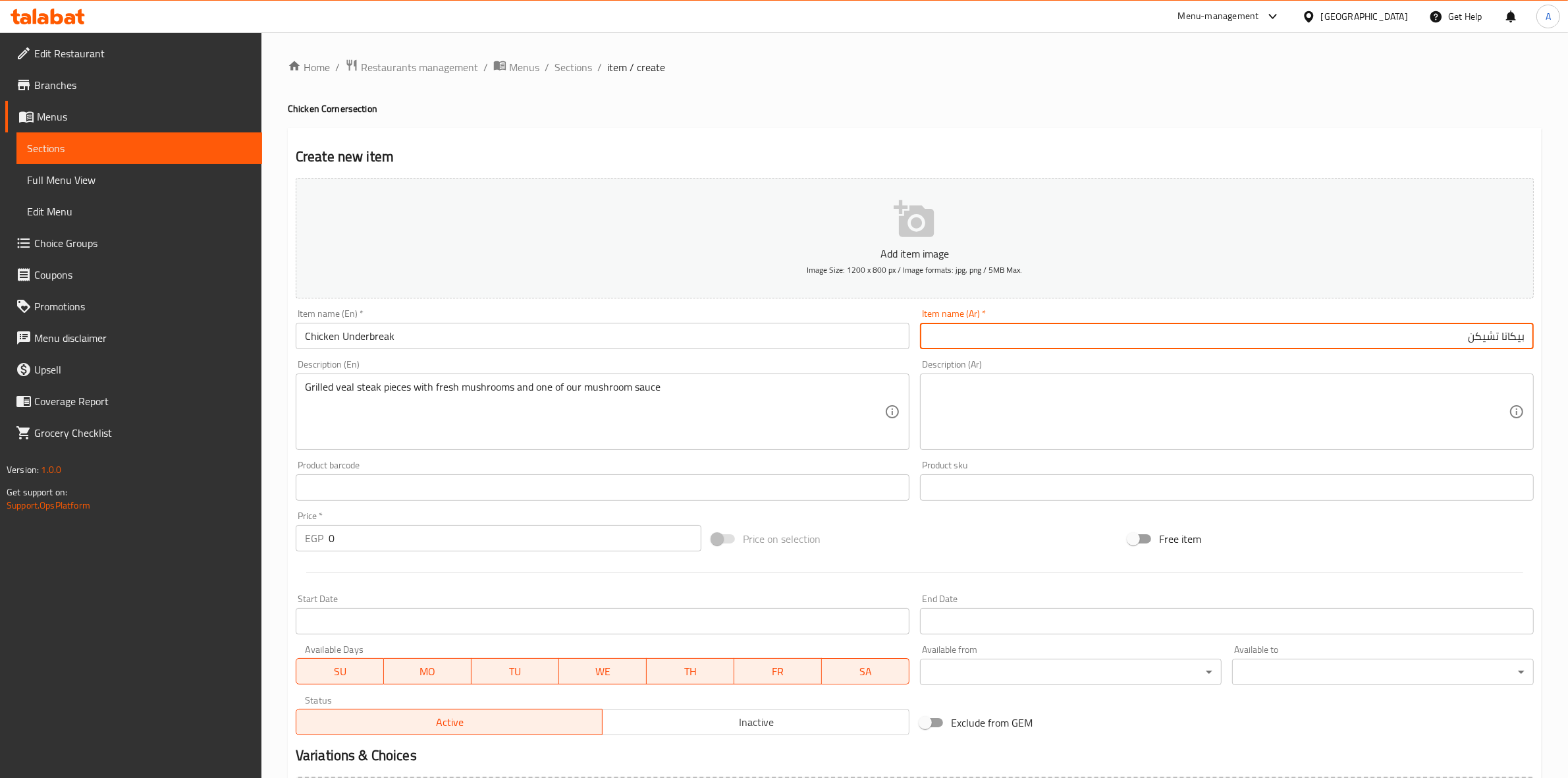
drag, startPoint x: 1126, startPoint y: 336, endPoint x: 1579, endPoint y: 336, distance: 453.0
click at [1567, 336] on html "​ Menu-management [GEOGRAPHIC_DATA] Get Help A Edit Restaurant Branches Menus S…" at bounding box center [784, 389] width 1568 height 778
paste input "[PERSON_NAME]"
type input "تشكين اندربريك"
drag, startPoint x: 676, startPoint y: 393, endPoint x: 32, endPoint y: 376, distance: 644.2
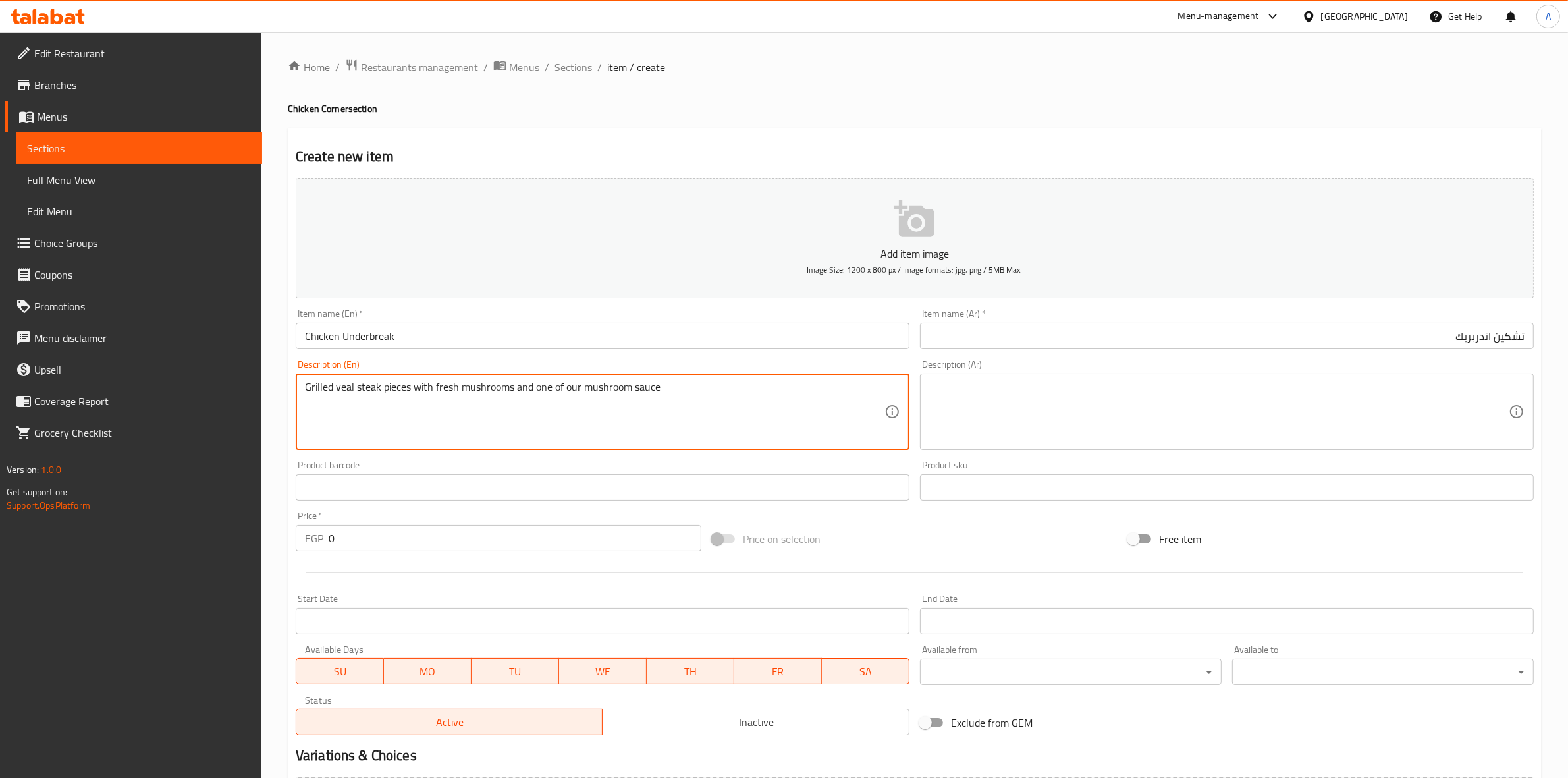
paste textarea "(Half boneless chicken marinated with Italian seasoning)"
drag, startPoint x: 308, startPoint y: 394, endPoint x: 292, endPoint y: 394, distance: 16.0
click at [292, 394] on div "Description (En) (Half boneless chicken marinated with Italian seasoning) Descr…" at bounding box center [603, 405] width 624 height 101
click at [553, 385] on textarea "Half boneless chicken marinated with Italian seasoning)" at bounding box center [595, 412] width 580 height 63
type textarea "Half boneless chicken marinated with Italian seasoning"
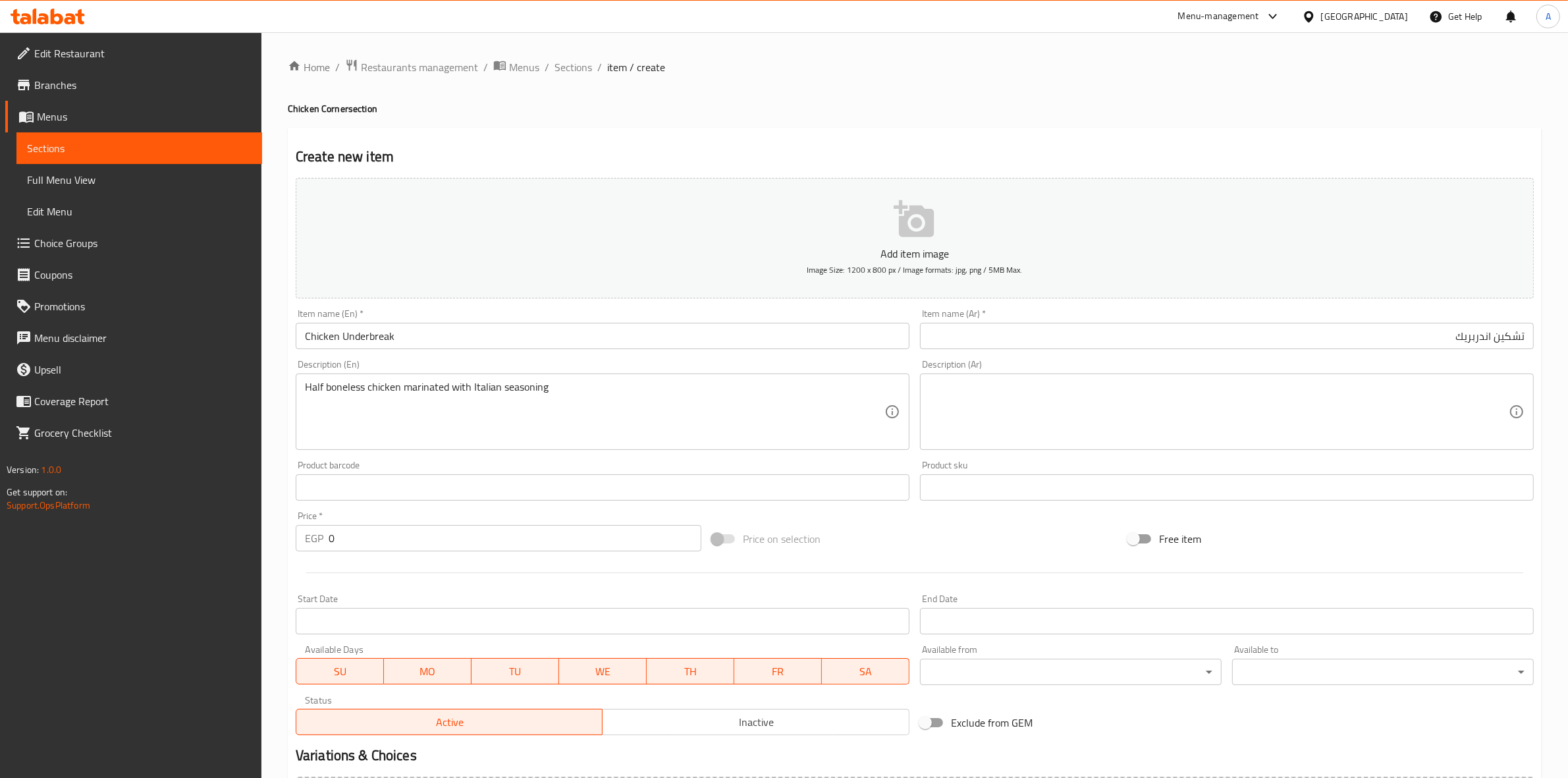
click at [652, 118] on div "Home / Restaurants management / Menus / Sections / item / create Chicken Corner…" at bounding box center [915, 482] width 1254 height 846
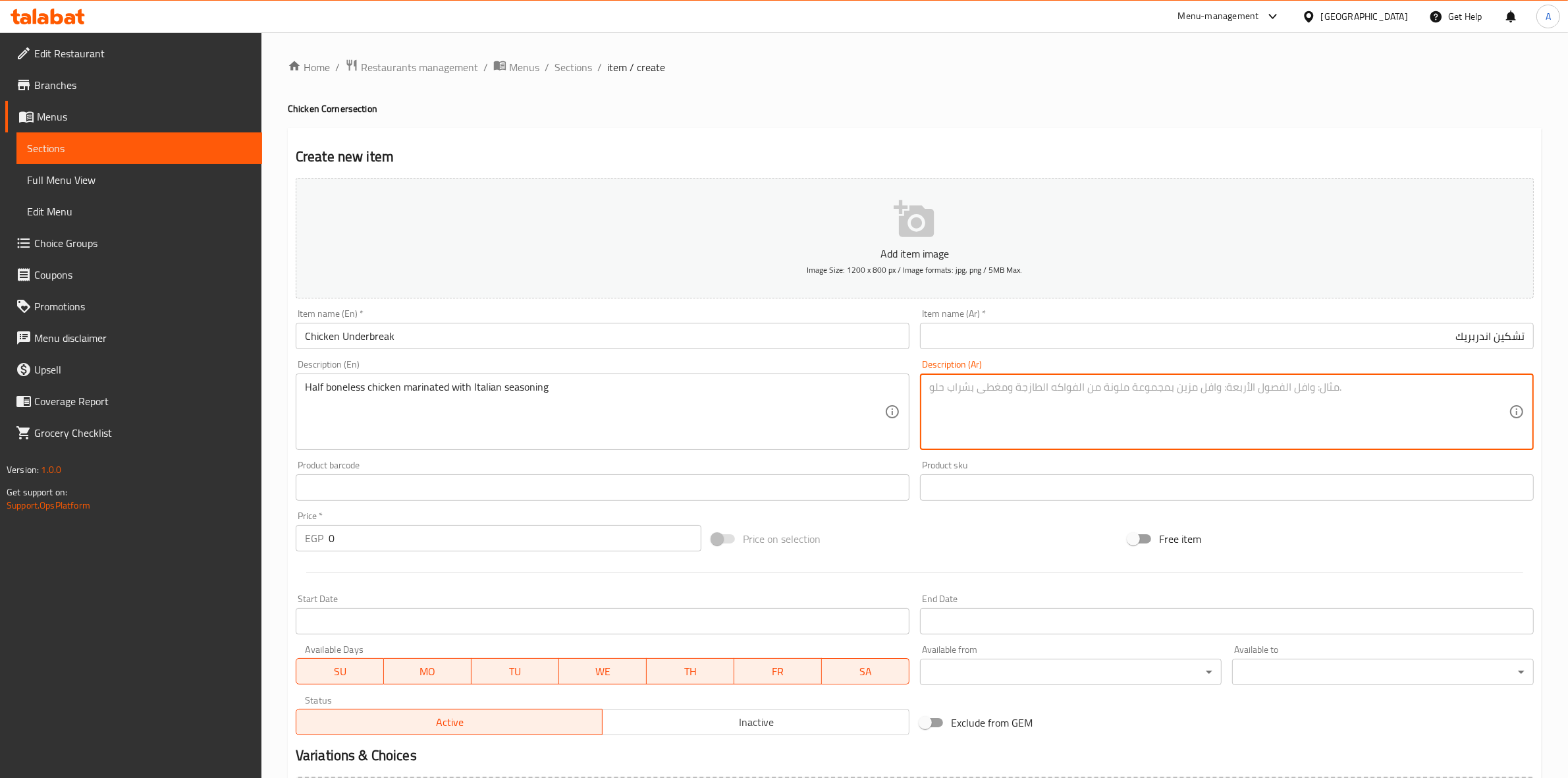
click at [1161, 408] on textarea at bounding box center [1219, 412] width 580 height 63
paste textarea "(نصف دجاجة مخلي من العظم متبل بالتتبيلة الايطالية)"
drag, startPoint x: 1507, startPoint y: 387, endPoint x: 1519, endPoint y: 387, distance: 12.0
click at [1519, 387] on div "(نصف دجاجة مخلي من العظم متبل بالتتبيلة الايطالية) Description (Ar)" at bounding box center [1227, 412] width 614 height 76
click at [1278, 394] on textarea "نصف دجاجة مخلي من العظم متبل بالتتبيلة الايطالية)" at bounding box center [1219, 412] width 580 height 63
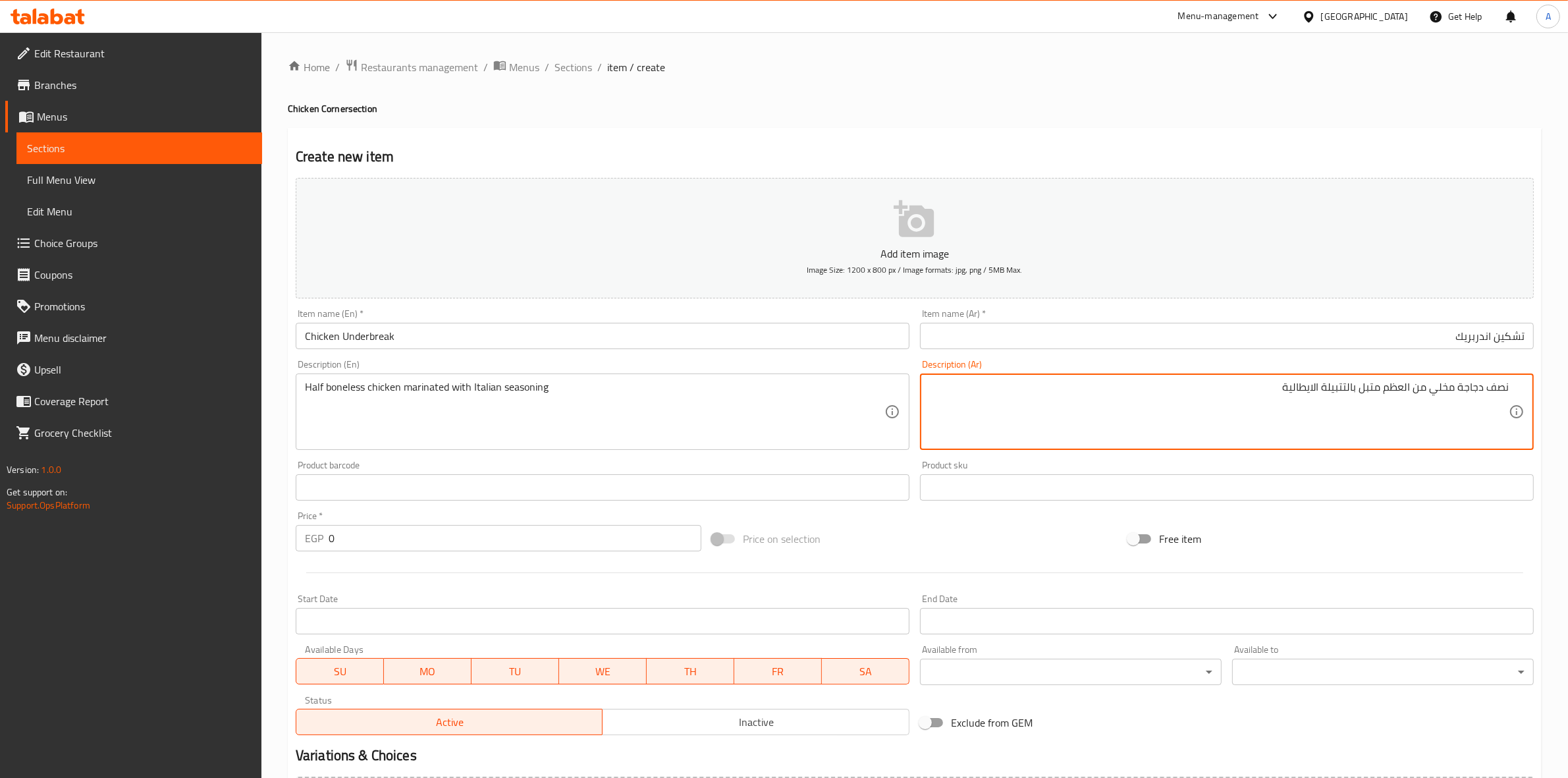
type textarea "نصف دجاجة مخلي من العظم متبل بالتتبيلة الايطالية"
click at [1013, 80] on div "Home / Restaurants management / Menus / Sections / item / create Chicken Corner…" at bounding box center [915, 482] width 1254 height 846
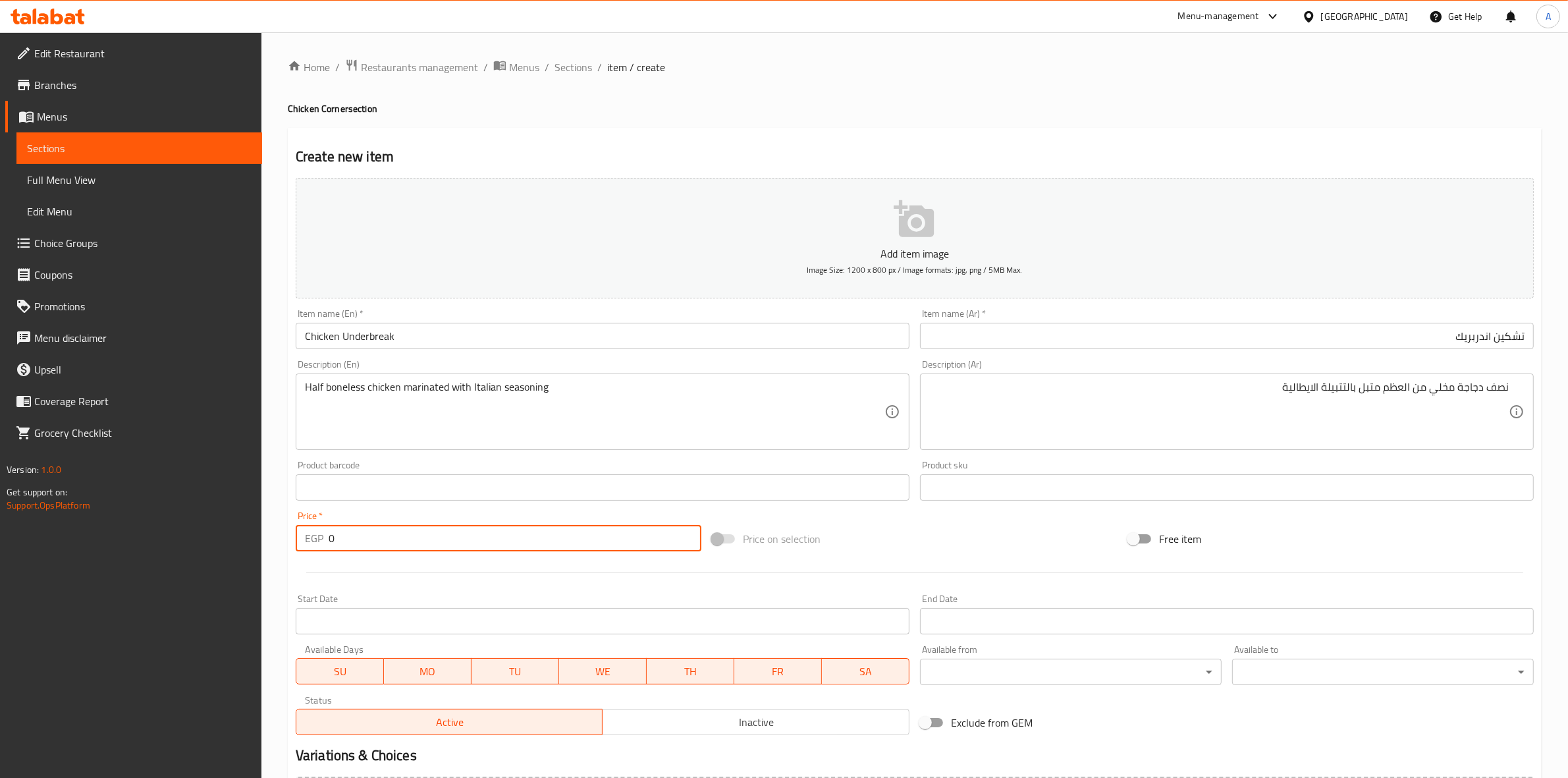
drag, startPoint x: 346, startPoint y: 539, endPoint x: 309, endPoint y: 537, distance: 37.1
click at [309, 537] on div "EGP 0 Price *" at bounding box center [499, 538] width 406 height 26
type input "275"
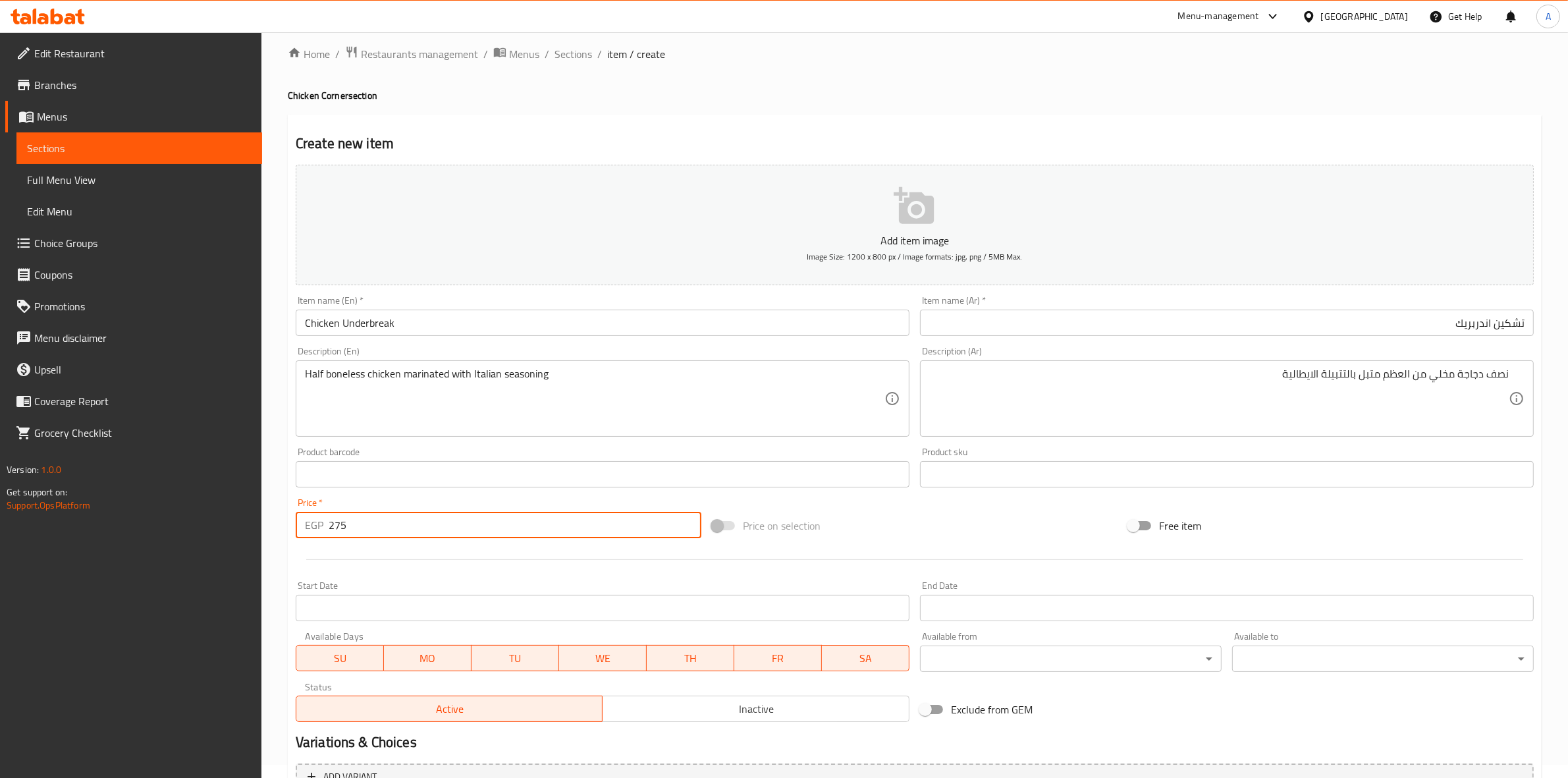
scroll to position [150, 0]
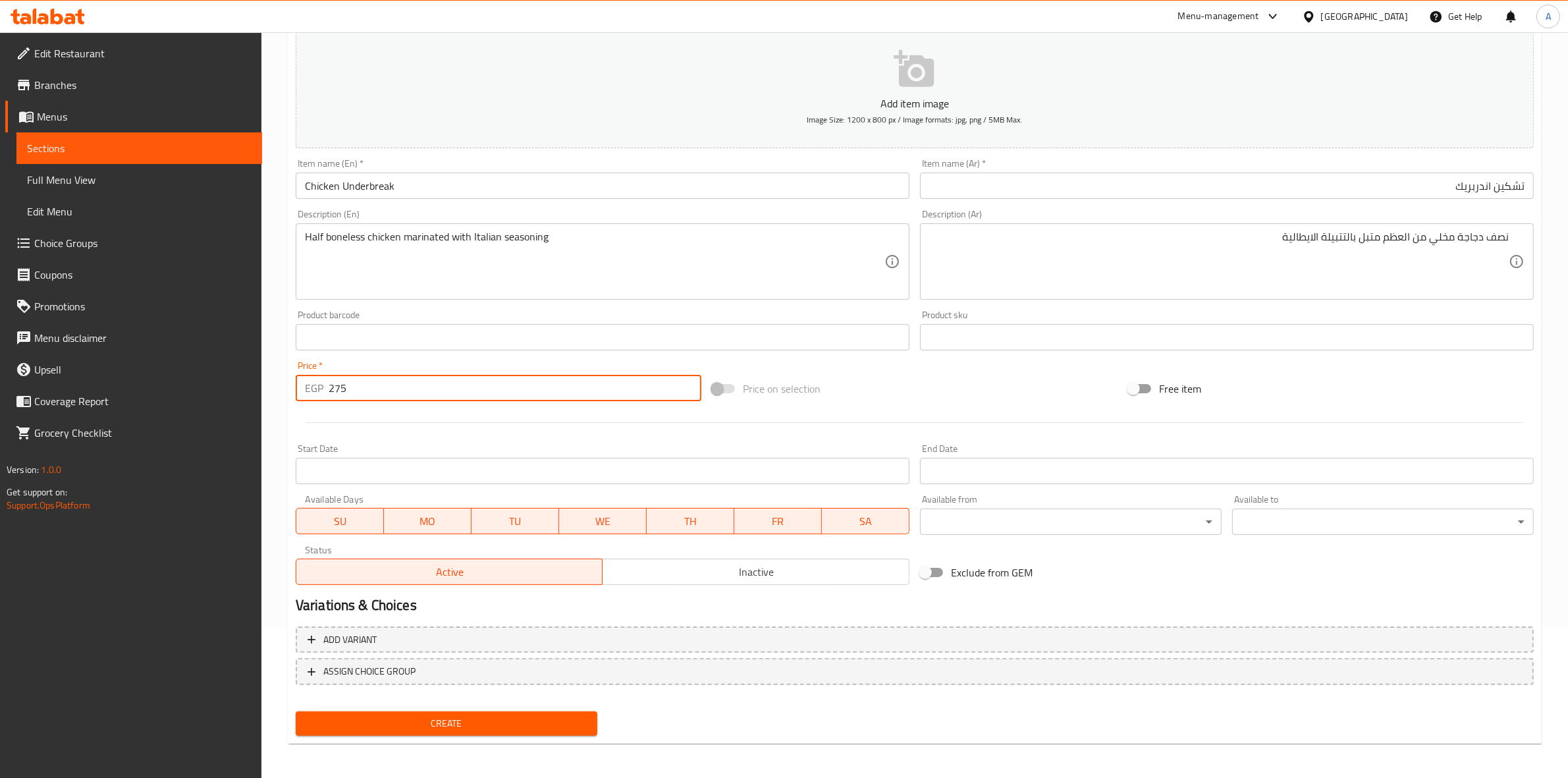
click at [467, 724] on span "Create" at bounding box center [446, 724] width 280 height 16
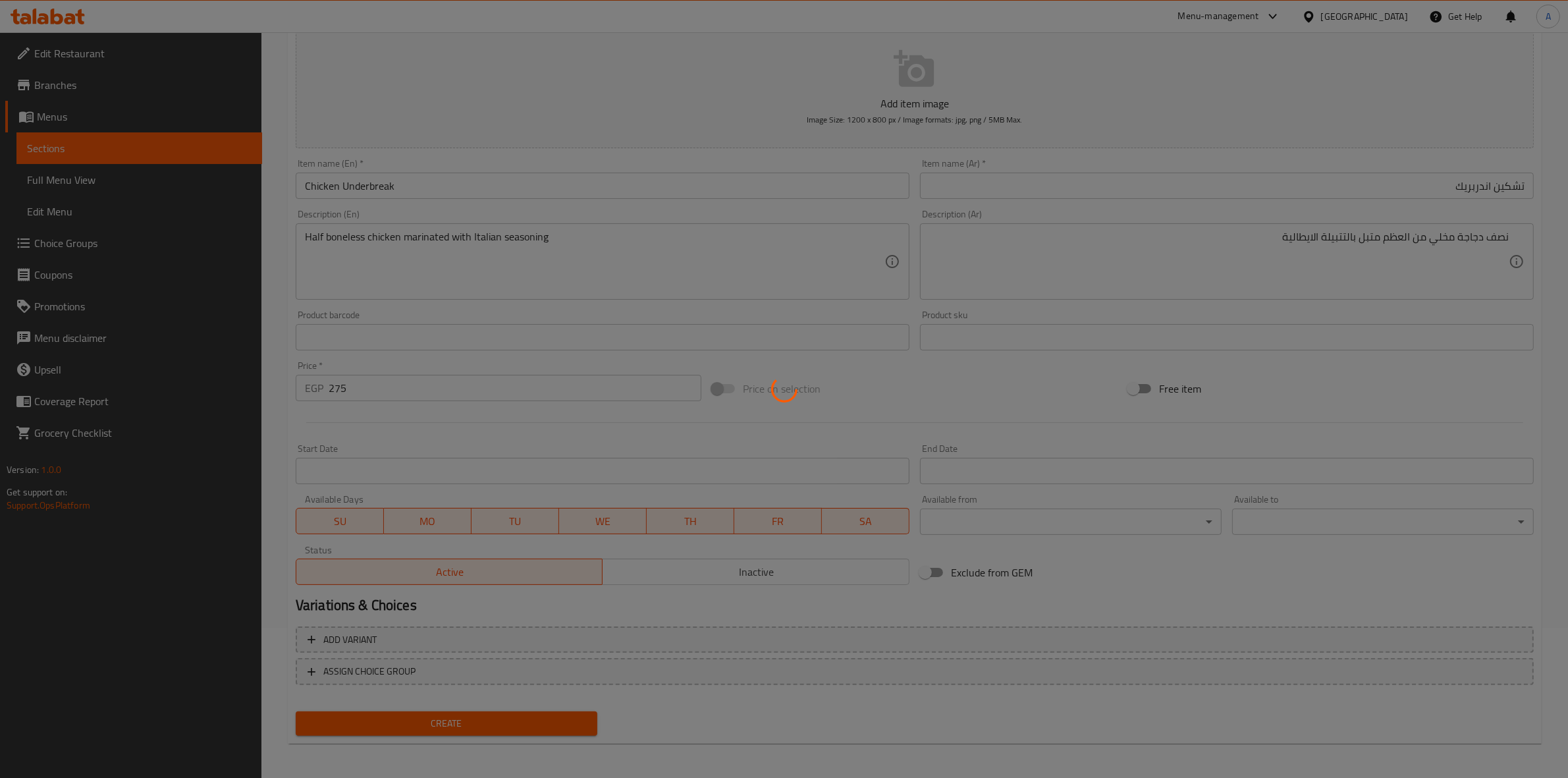
type input "0"
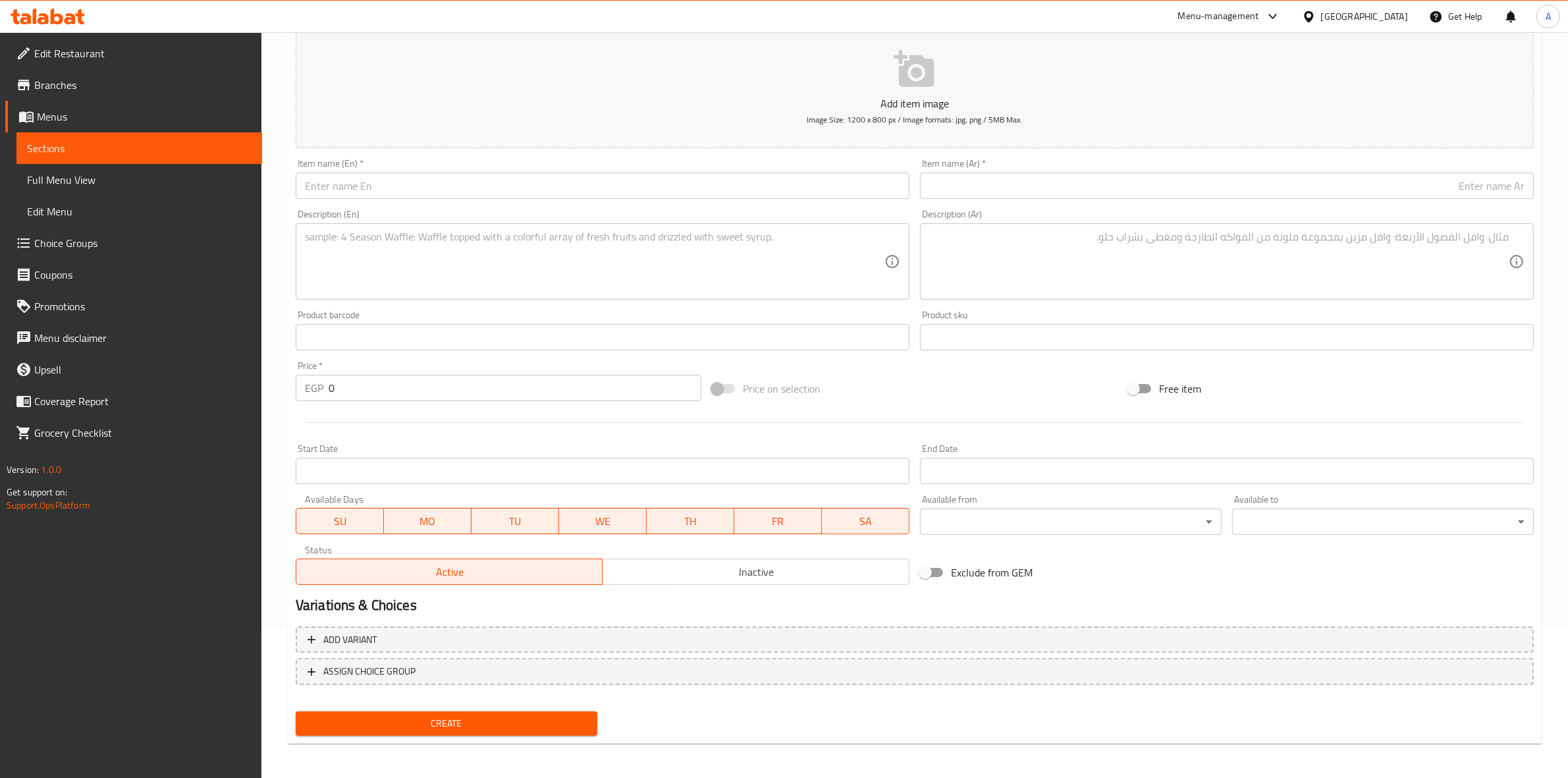
click at [324, 237] on textarea at bounding box center [595, 262] width 580 height 63
paste textarea "Grilled chicken breasts Served with sauce of your choice (mushroom sauce - lemo…"
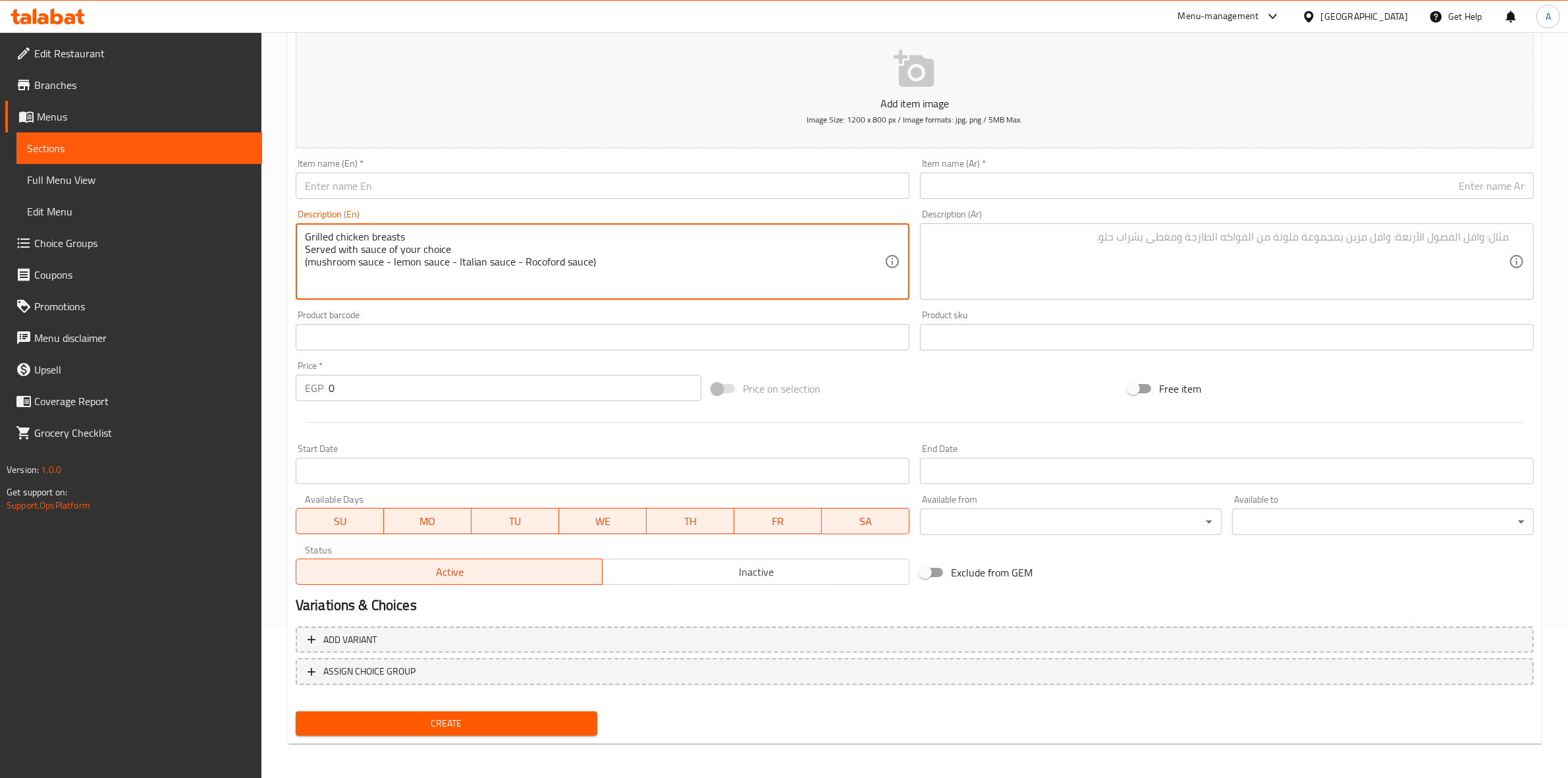
click at [307, 264] on textarea "Grilled chicken breasts Served with sauce of your choice (mushroom sauce - lemo…" at bounding box center [595, 262] width 580 height 63
click at [305, 265] on textarea "Grilled chicken breasts Served with sauce of your choice (mushroom sauce - lemo…" at bounding box center [595, 262] width 580 height 63
type textarea "Grilled chicken breasts Served with sauce of your choice, mushroom sauce - lemo…"
click at [627, 311] on div "Product barcode Product barcode" at bounding box center [603, 330] width 614 height 40
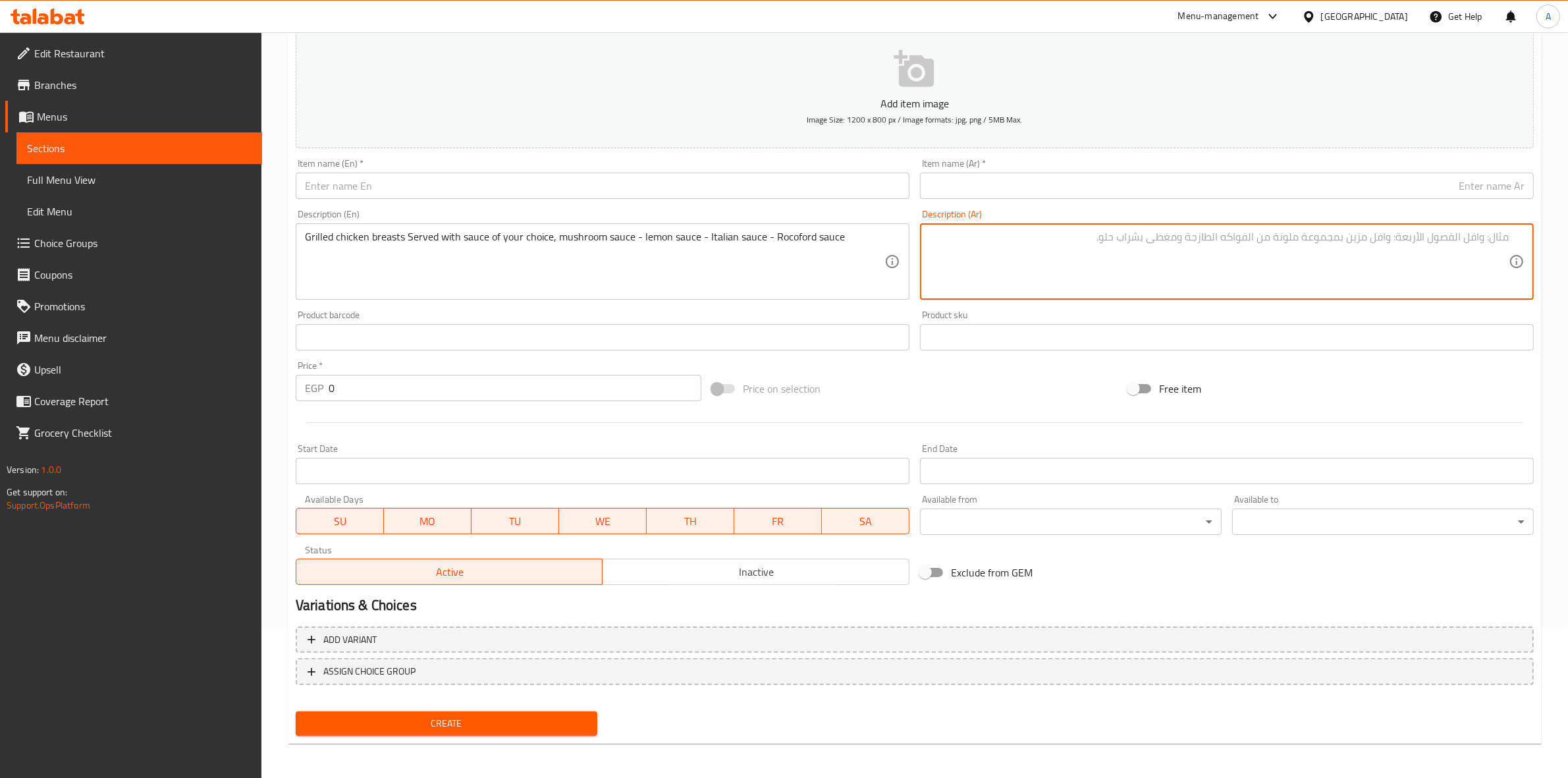
click at [1052, 254] on textarea at bounding box center [1219, 262] width 580 height 63
paste textarea "صدور الدجاج المشوية تقدم مع صوص من اختيارك (مشروم صوص - ليمون صوص - اطاليان صوص…"
click at [1294, 238] on textarea "صدور الدجاج المشوية تقدم مع صوص من اختيارك (مشروم صوص - ليمون صوص - اطاليان صوص…" at bounding box center [1219, 262] width 580 height 63
click at [1028, 239] on textarea "صدور الدجاج المشوية تقدم مع صوص من اختياركمشروم صوص - ليمون صوص - اطاليان صوص -…" at bounding box center [1219, 262] width 580 height 63
click at [1168, 237] on textarea "صدور الدجاج المشوية تقدم مع صوص من اختياركمشروم صوص - ليمون صوص - اطاليان صوص -…" at bounding box center [1219, 262] width 580 height 63
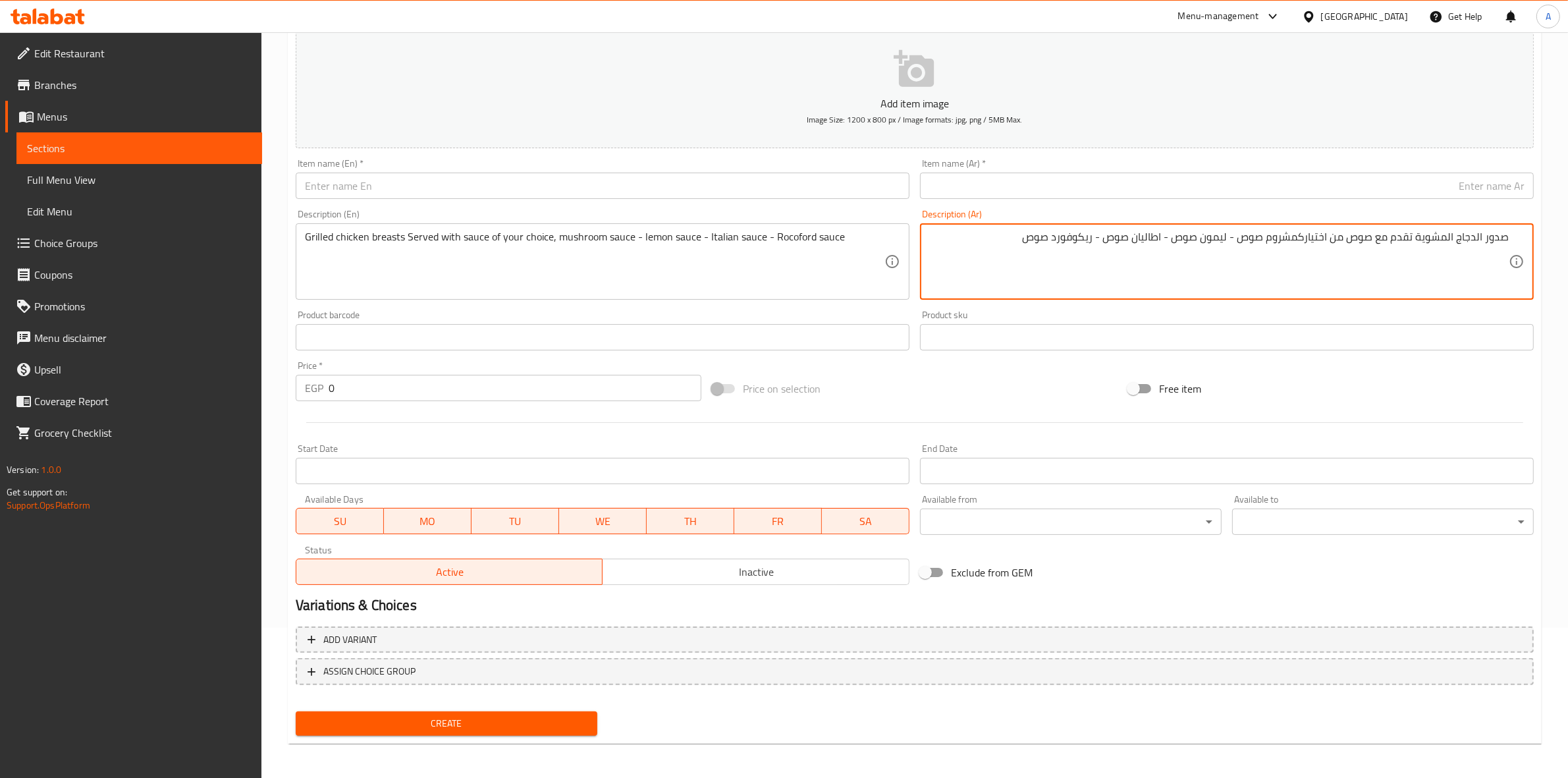
drag, startPoint x: 1169, startPoint y: 238, endPoint x: 1111, endPoint y: 236, distance: 58.0
click at [1111, 236] on textarea "صدور الدجاج المشوية تقدم مع صوص من اختياركمشروم صوص - ليمون صوص - اطاليان صوص -…" at bounding box center [1219, 262] width 580 height 63
type textarea "صدور الدجاج المشوية تقدم مع صوص من اختياركمشروم صوص - ليمون صوص - صوص ايطالي - …"
click at [1077, 384] on div "Price on selection" at bounding box center [915, 389] width 416 height 36
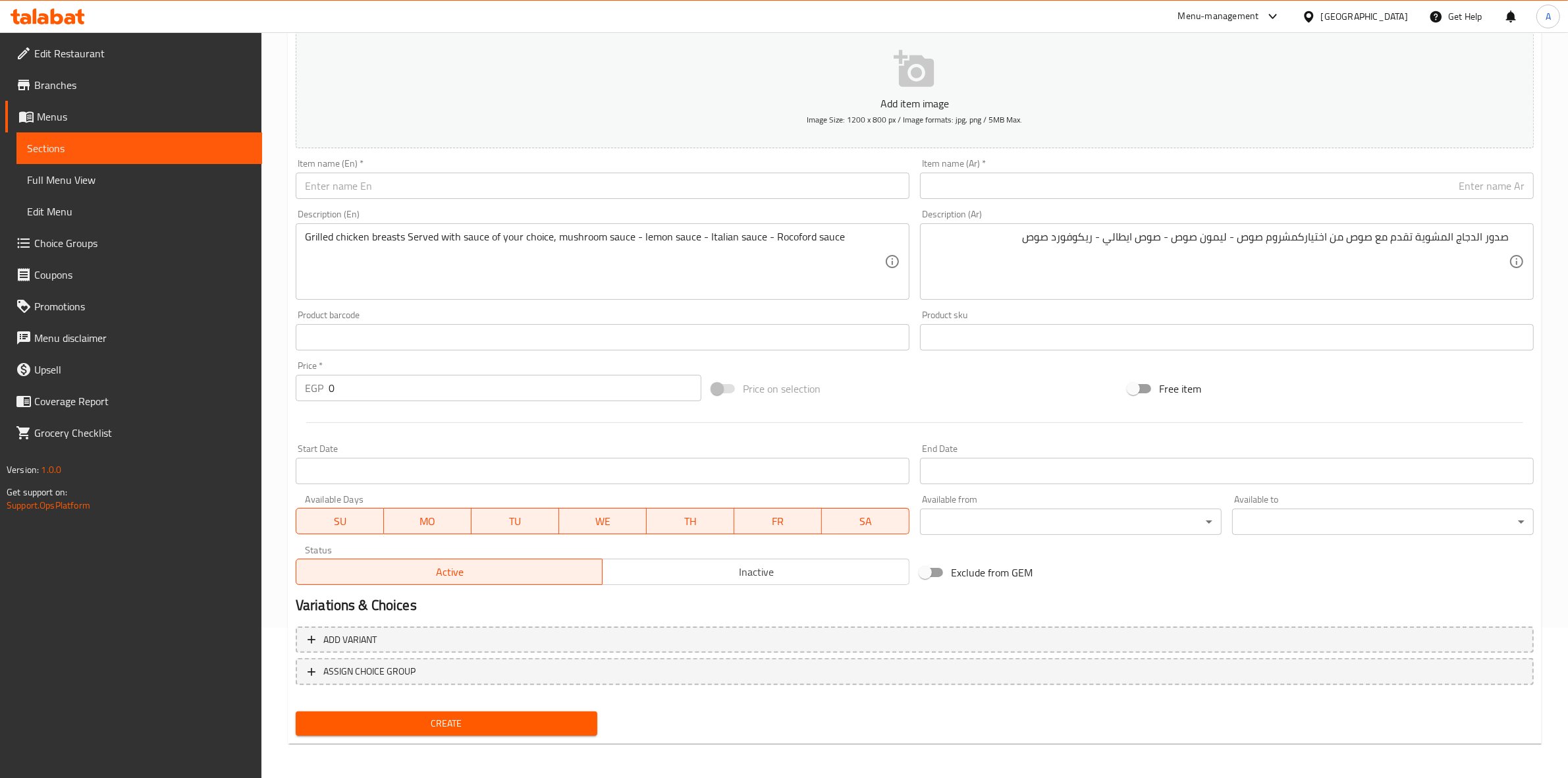
drag, startPoint x: 348, startPoint y: 389, endPoint x: 224, endPoint y: 369, distance: 125.6
click at [280, 380] on div "Home / Restaurants management / Menus / Sections / item / create Chicken Corner…" at bounding box center [915, 331] width 1307 height 899
paste input "29"
type input "290"
click at [347, 427] on div at bounding box center [915, 423] width 1249 height 32
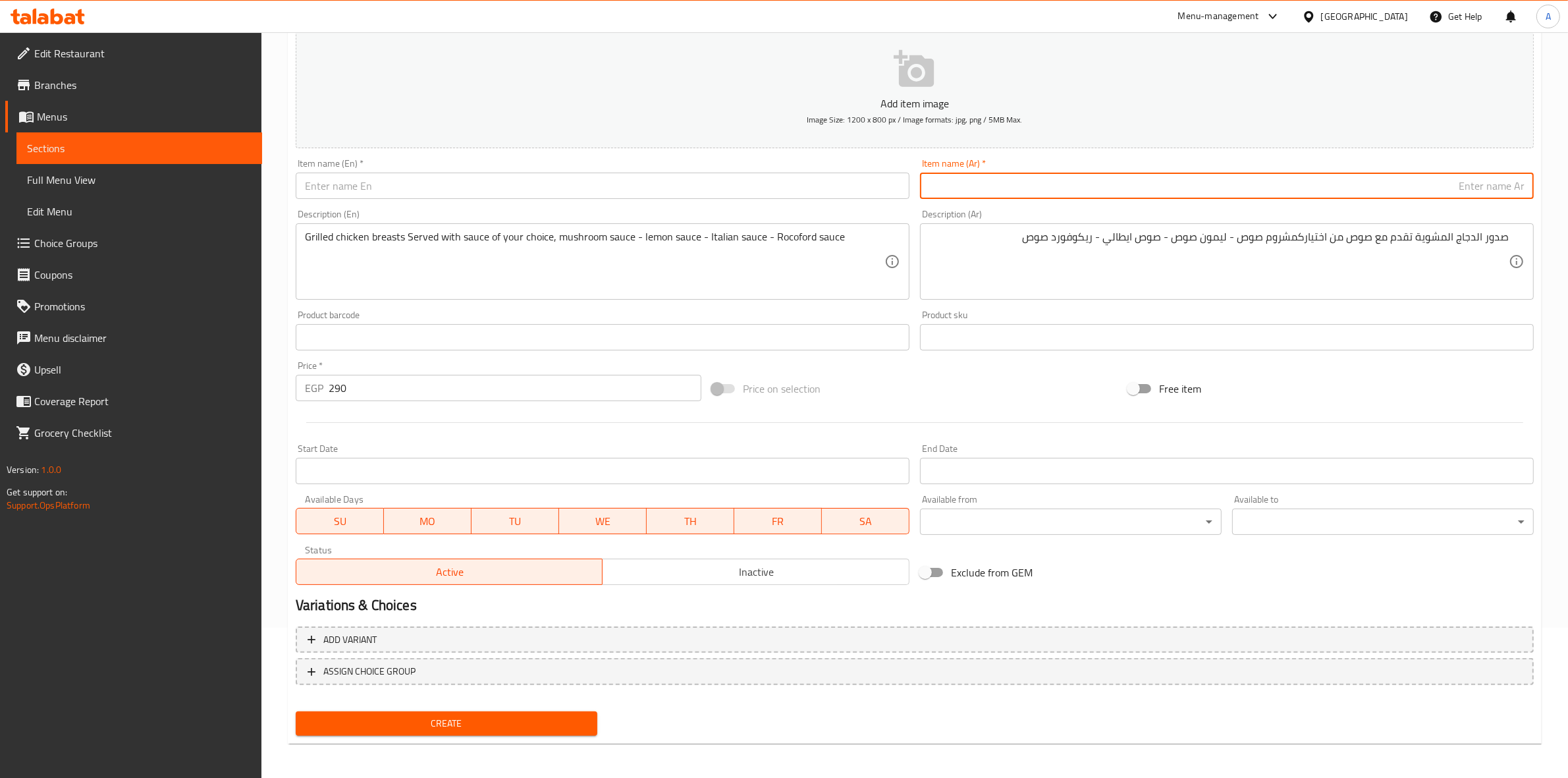
click at [1065, 193] on input "text" at bounding box center [1227, 185] width 614 height 26
paste input "[PERSON_NAME]"
drag, startPoint x: 1453, startPoint y: 189, endPoint x: 1579, endPoint y: 164, distance: 128.5
click at [1567, 164] on html "​ Menu-management [GEOGRAPHIC_DATA] Get Help A Edit Restaurant Branches Menus S…" at bounding box center [784, 239] width 1568 height 778
click at [1457, 197] on input "[PERSON_NAME]" at bounding box center [1227, 185] width 614 height 26
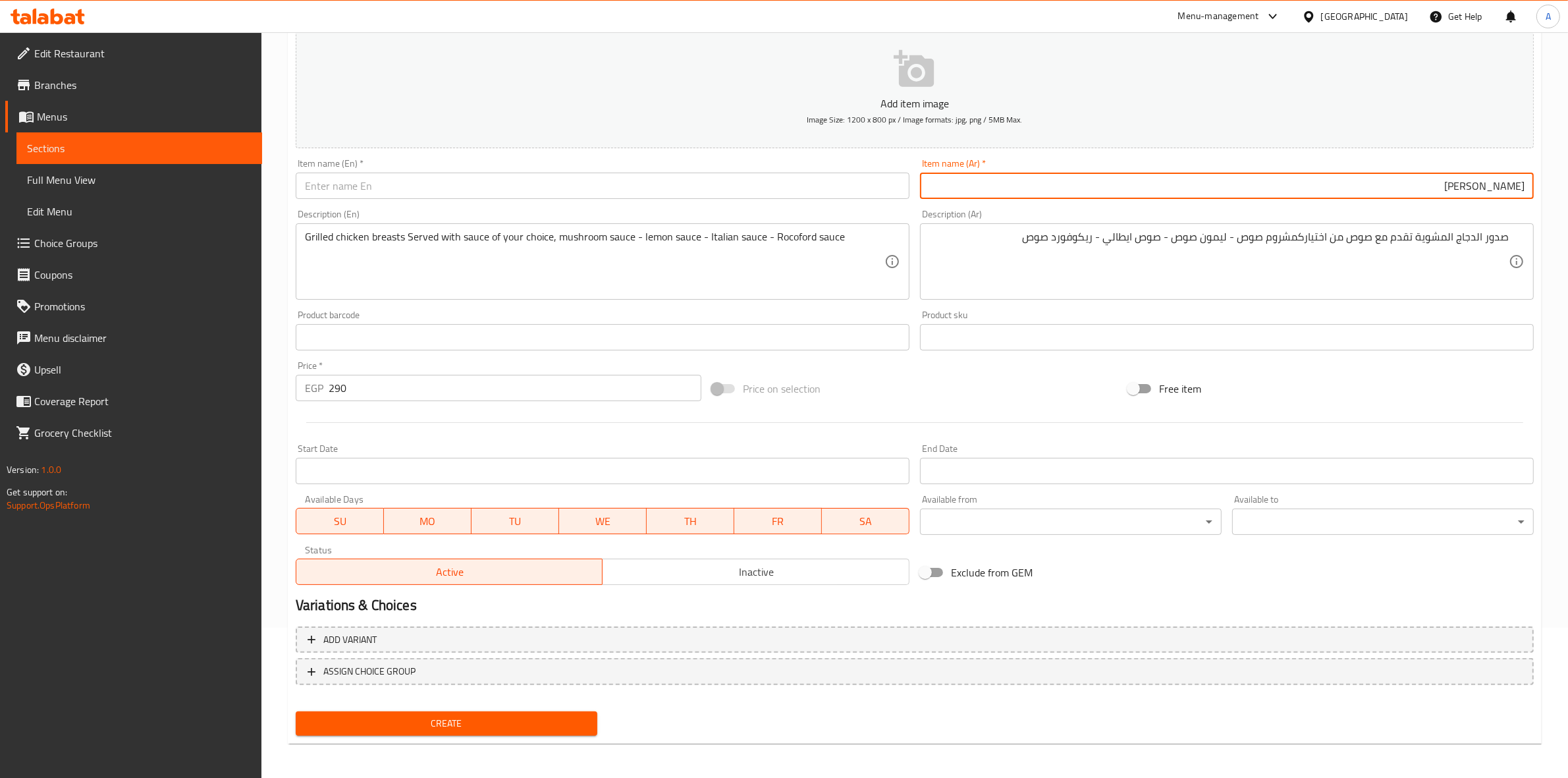
drag, startPoint x: 1460, startPoint y: 197, endPoint x: 1502, endPoint y: 195, distance: 42.0
click at [1502, 195] on input "[PERSON_NAME]" at bounding box center [1227, 185] width 614 height 26
drag, startPoint x: 1463, startPoint y: 181, endPoint x: 1578, endPoint y: 189, distance: 115.3
click at [1567, 189] on html "​ Menu-management [GEOGRAPHIC_DATA] Get Help A Edit Restaurant Branches Menus S…" at bounding box center [784, 239] width 1568 height 778
type input "[PERSON_NAME]"
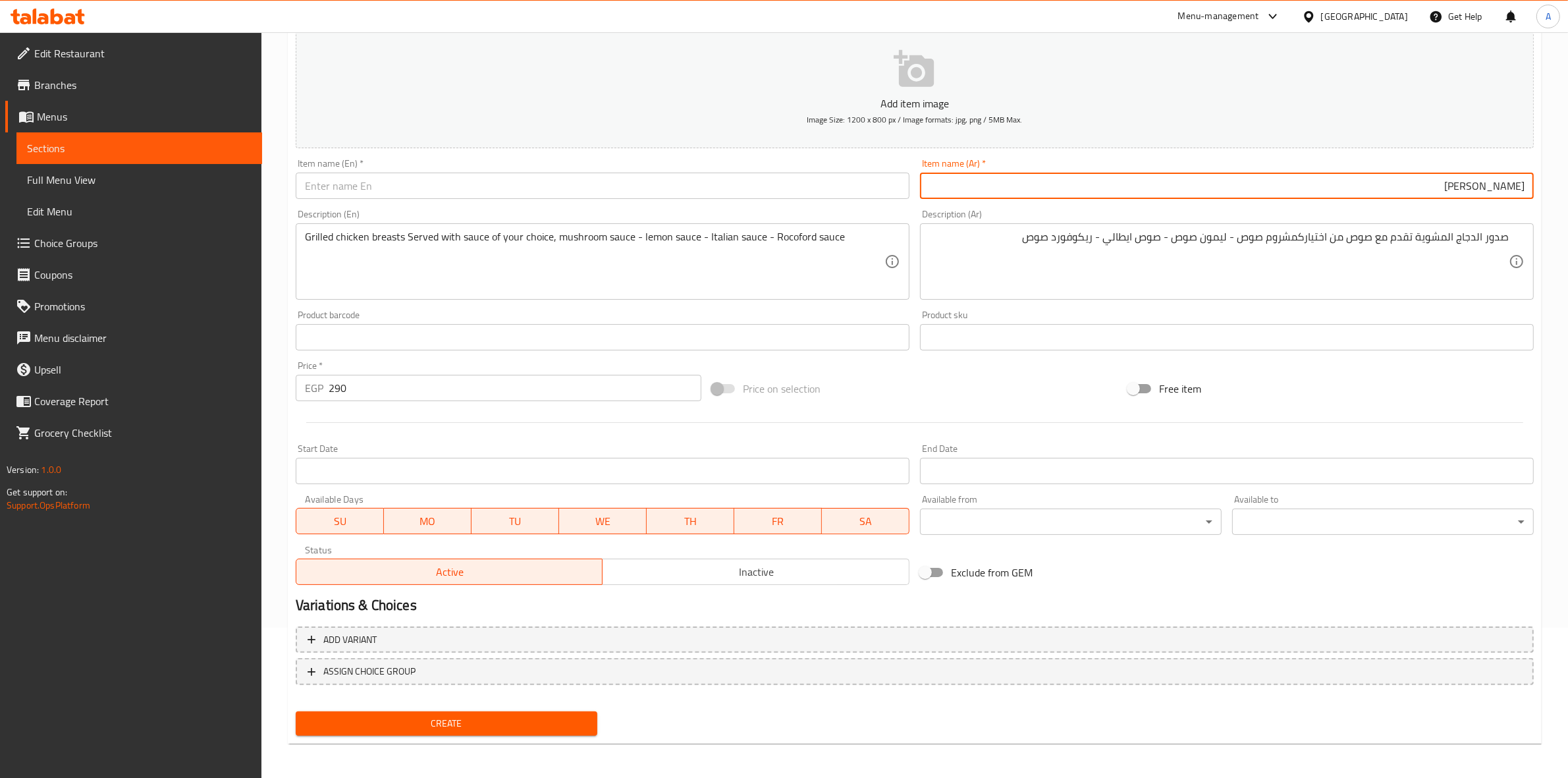
click at [482, 178] on input "text" at bounding box center [603, 185] width 614 height 26
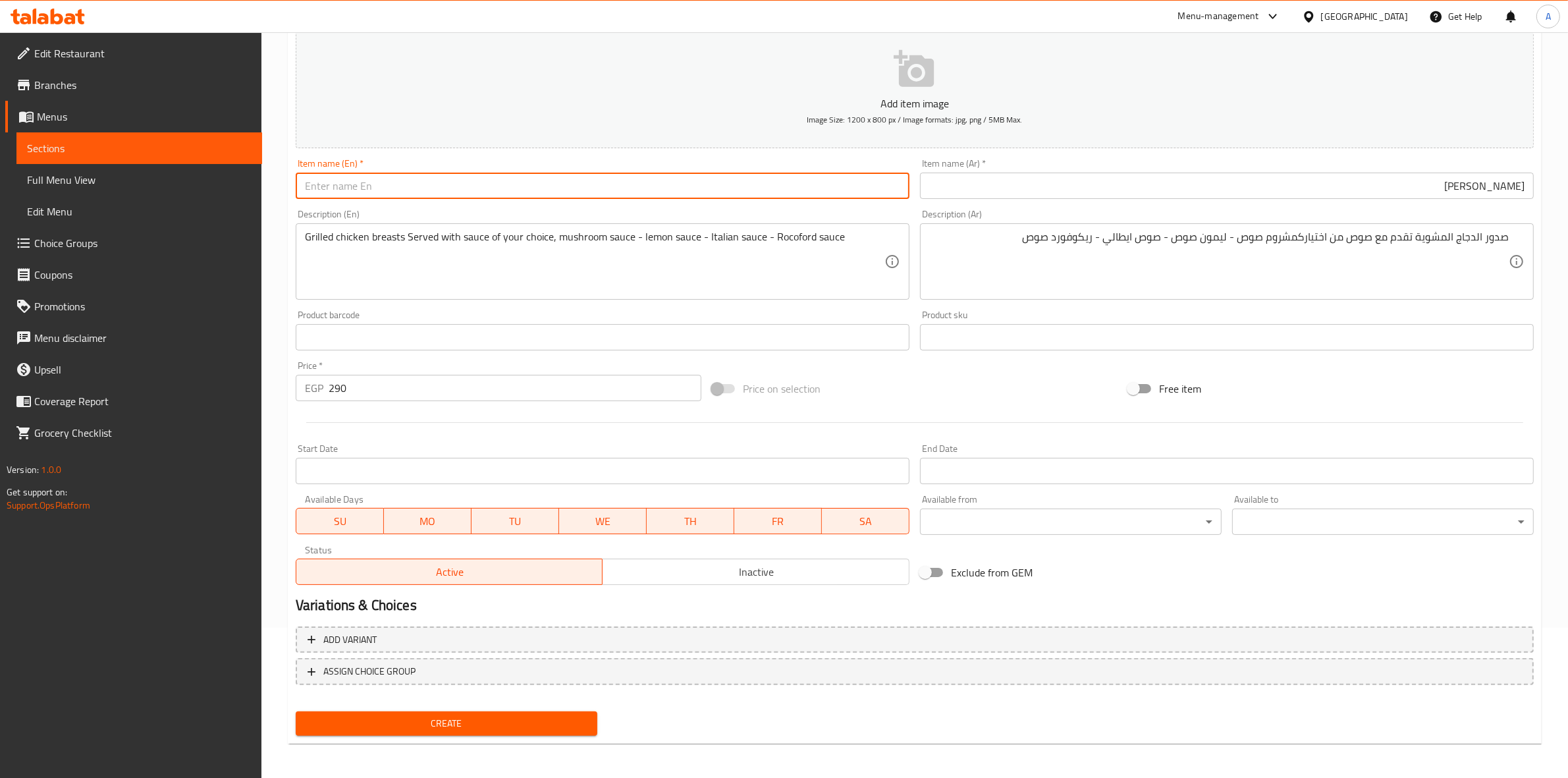
paste input "Grilled polo"
type input "Grilled polo"
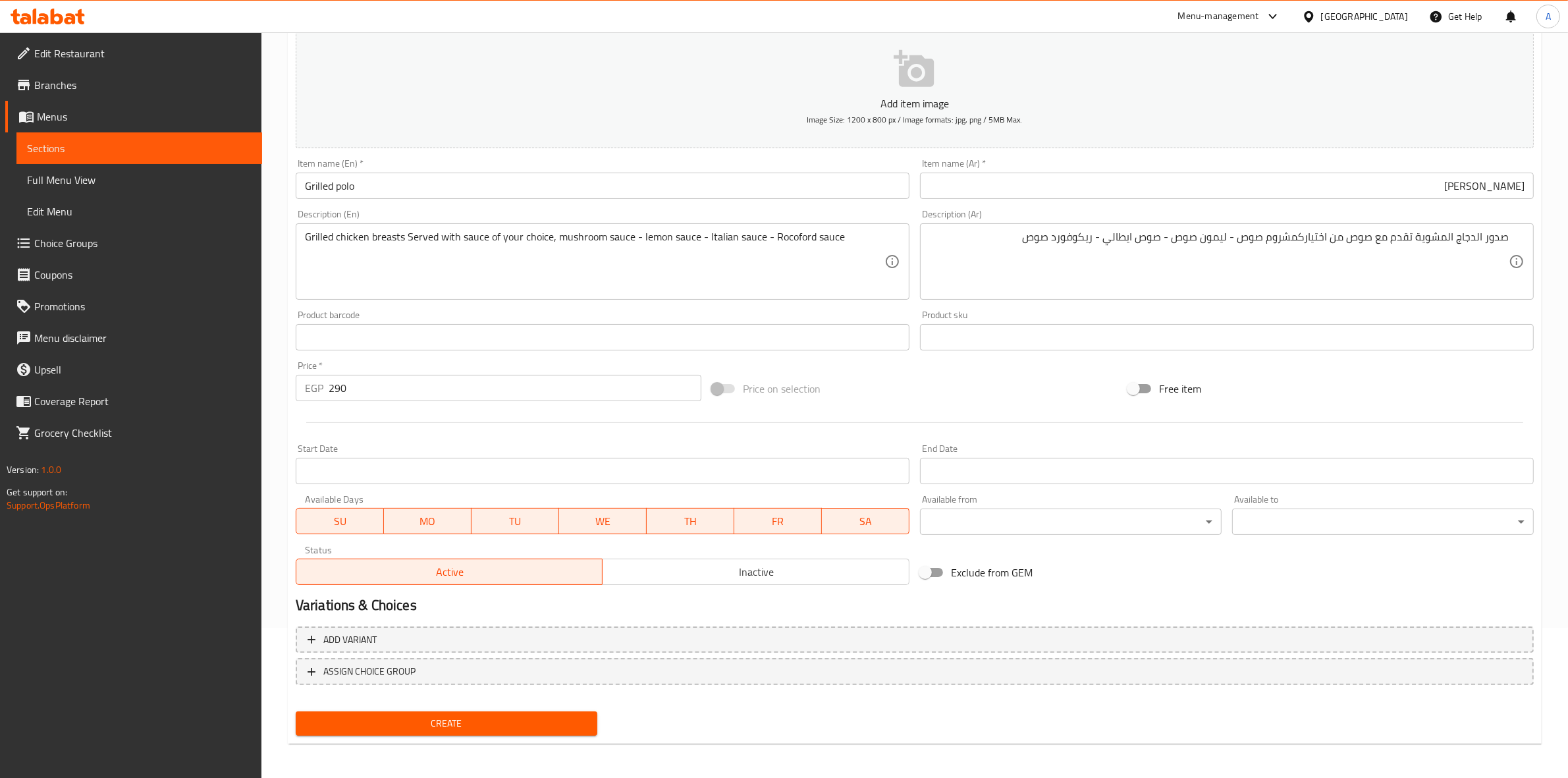
click at [274, 337] on div "Home / Restaurants management / Menus / Sections / item / create Chicken Corner…" at bounding box center [915, 331] width 1307 height 899
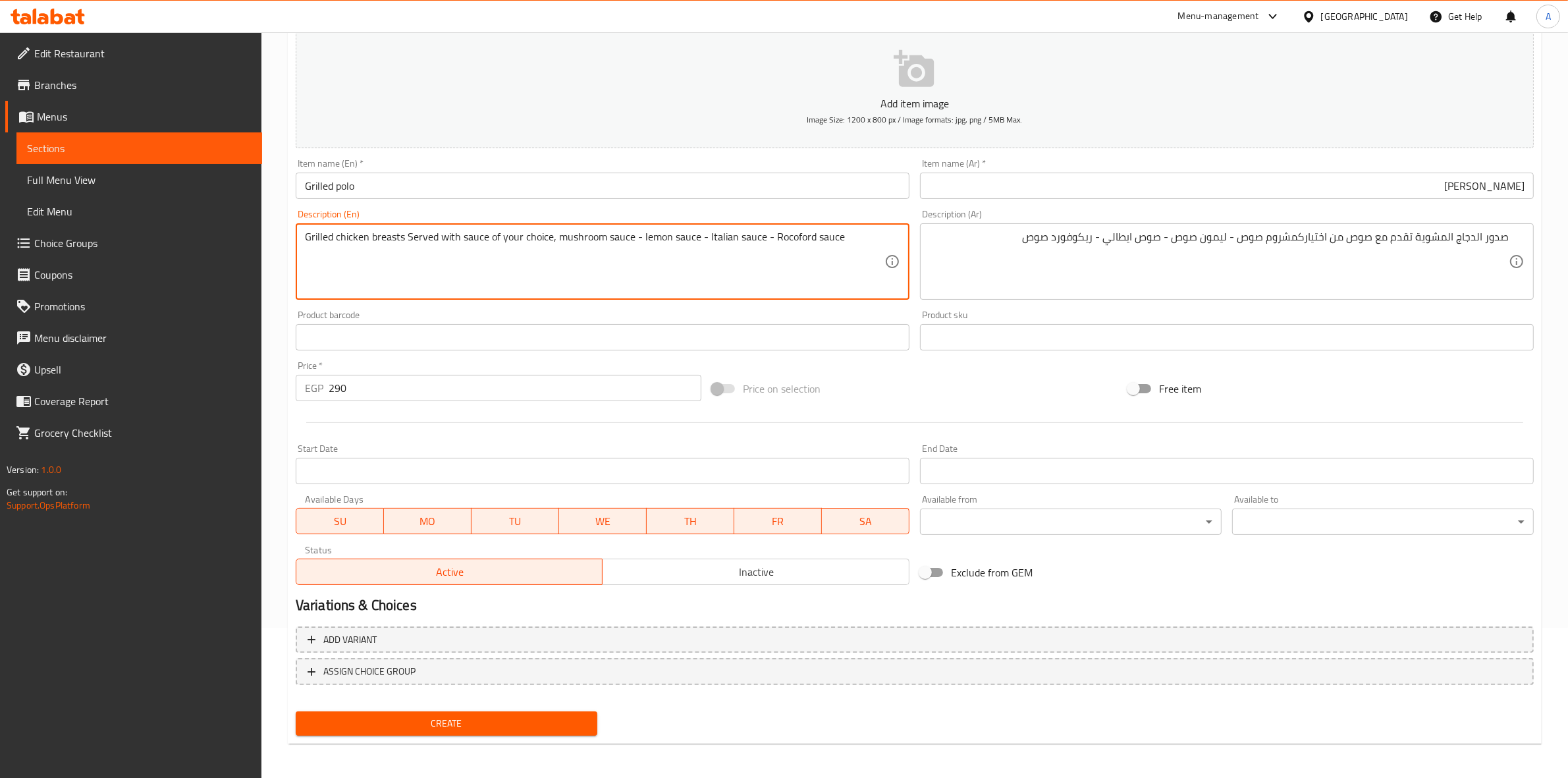
drag, startPoint x: 630, startPoint y: 237, endPoint x: 555, endPoint y: 239, distance: 75.0
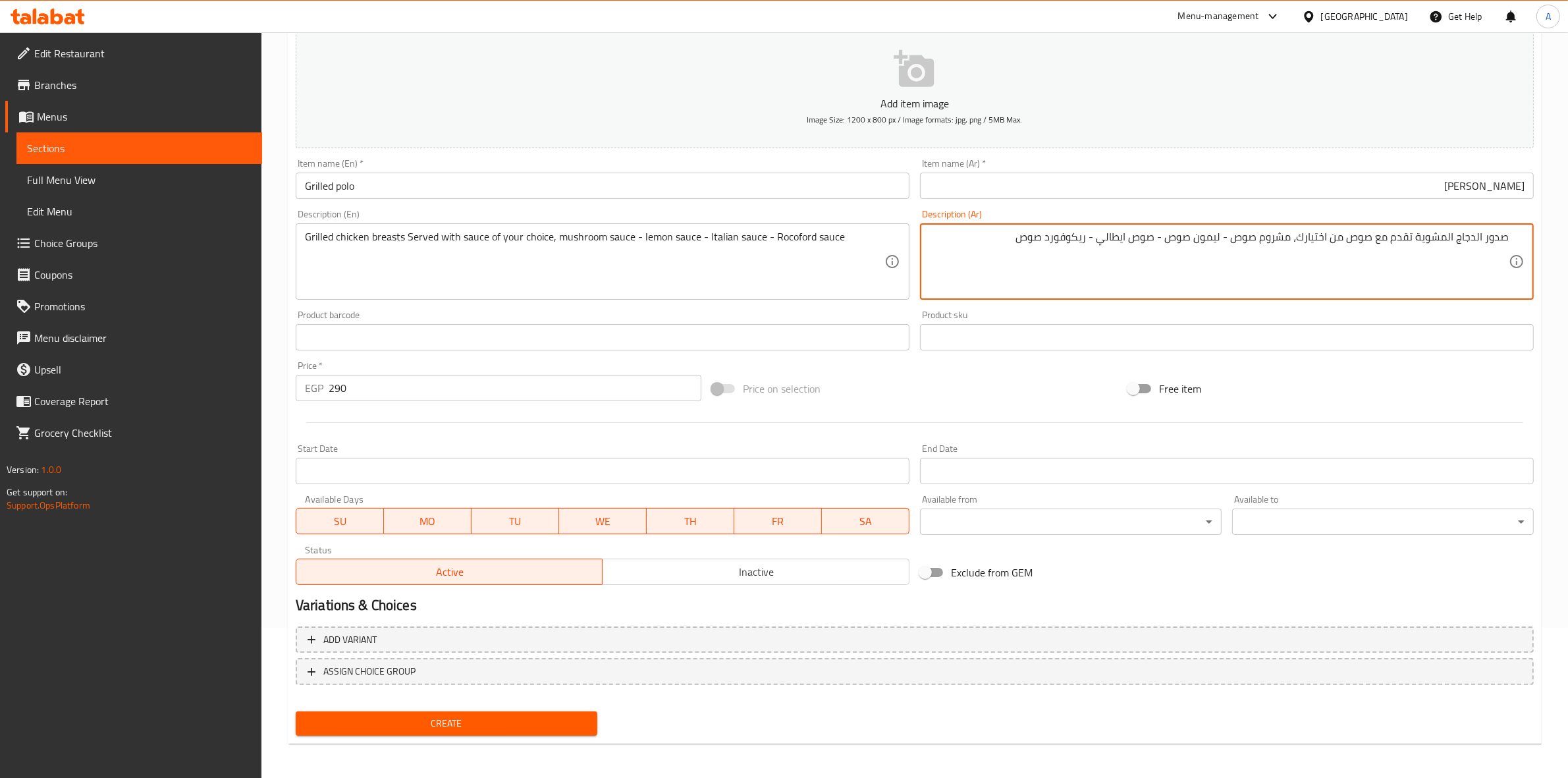
click at [1263, 241] on textarea "صدور الدجاج المشوية تقدم مع صوص من اختيارك، مشروم صوص - ليمون صوص - صوص ايطالي …" at bounding box center [1219, 262] width 580 height 63
click at [1269, 238] on textarea "صدور الدجاج المشوية تقدم مع صوص من اختيارك، مشروم صوص - ليمون صوص - صوص ايطالي …" at bounding box center [1219, 262] width 580 height 63
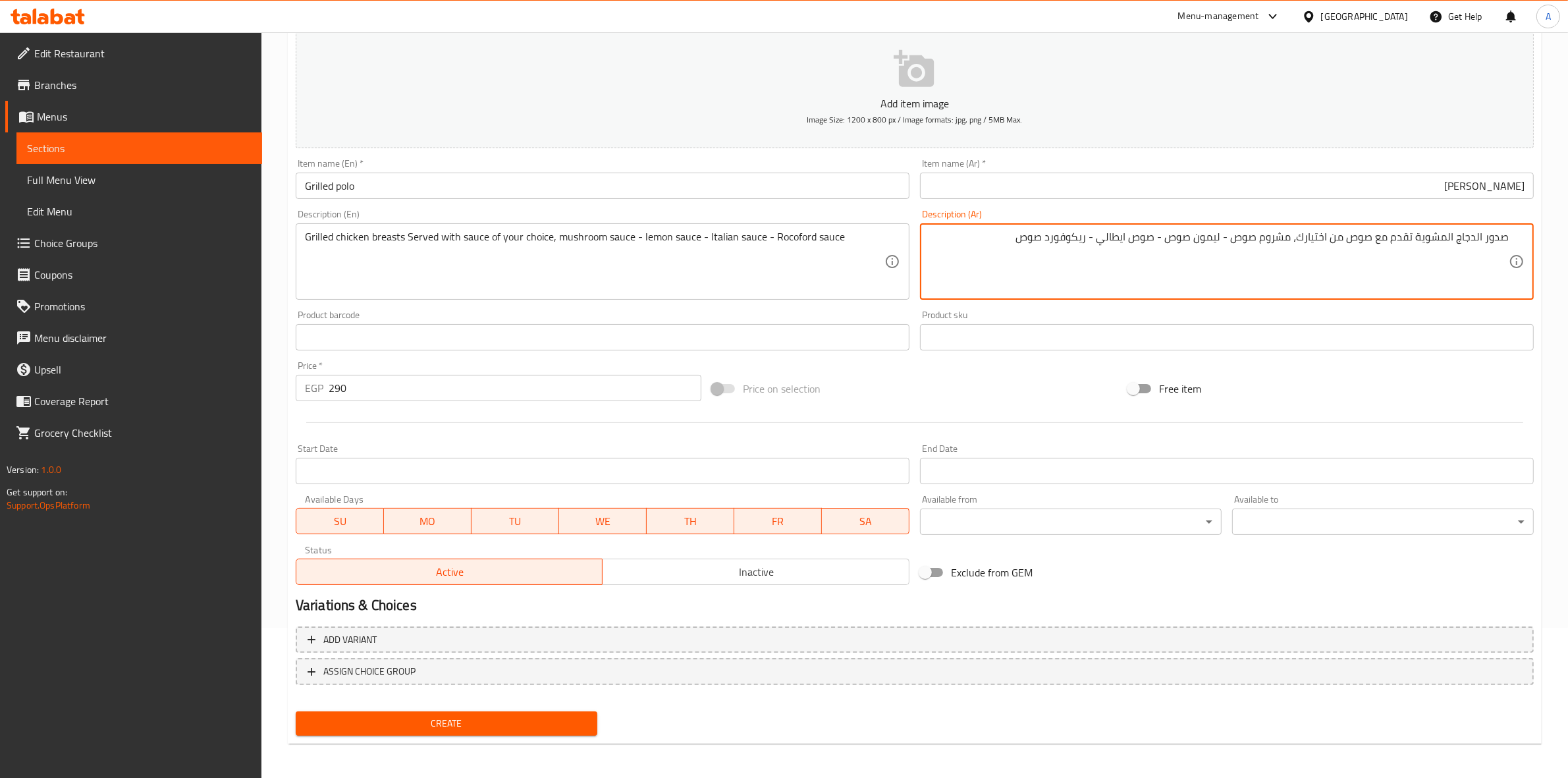
click at [1269, 238] on textarea "صدور الدجاج المشوية تقدم مع صوص من اختيارك، مشروم صوص - ليمون صوص - صوص ايطالي …" at bounding box center [1219, 262] width 580 height 63
click at [1276, 238] on textarea "صدور الدجاج المشوية تقدم مع صوص من اختيارك، مشروم صوص - ليمون صوص - صوص ايطالي …" at bounding box center [1219, 262] width 580 height 63
drag, startPoint x: 1298, startPoint y: 238, endPoint x: 1238, endPoint y: 243, distance: 60.2
click at [1238, 243] on textarea "صدور الدجاج المشوية تقدم مع صوص من اختيارك، مشروم صوص - ليمون صوص - صوص ايطالي …" at bounding box center [1219, 262] width 580 height 63
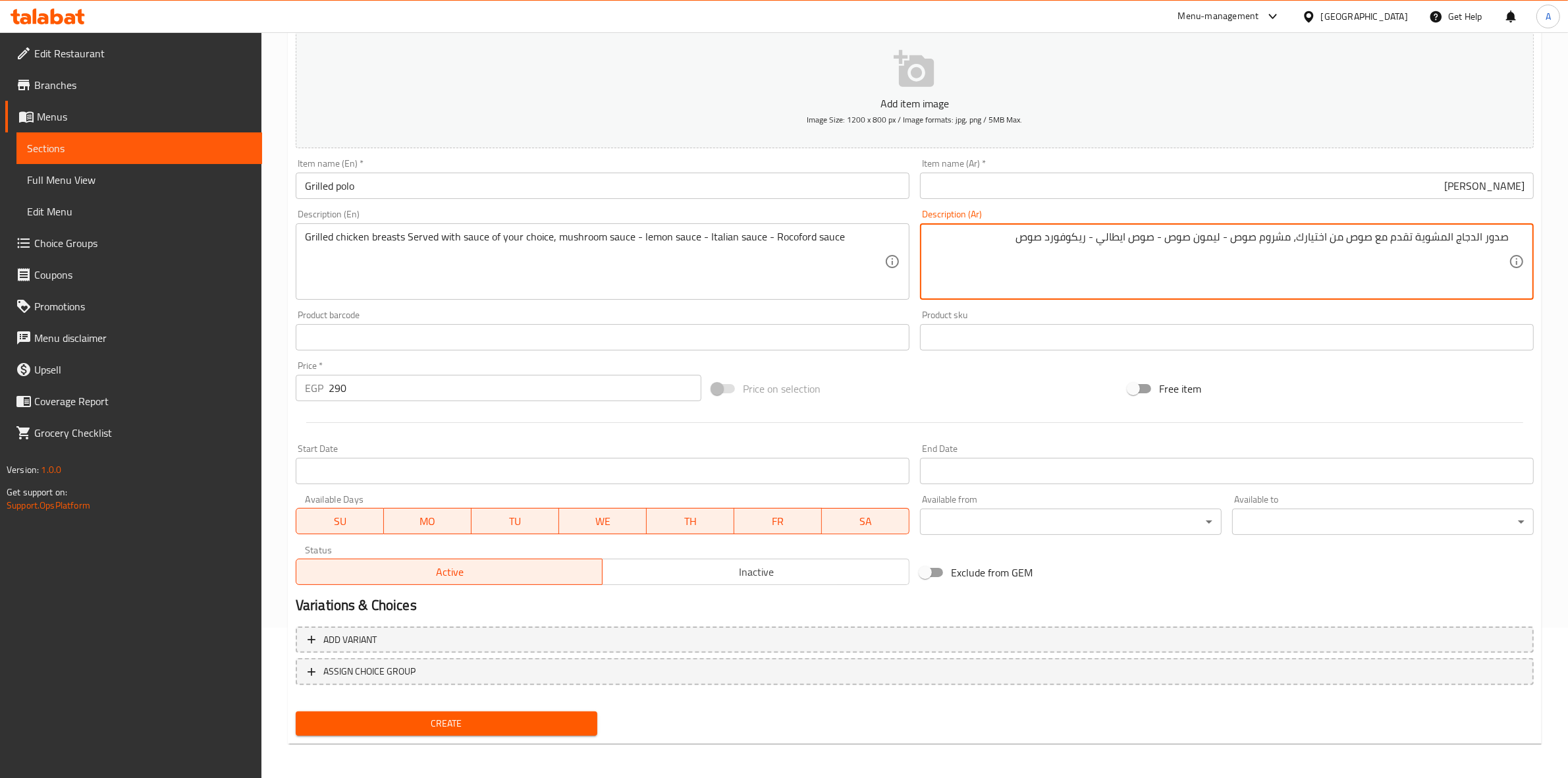
type textarea "صدور الدجاج المشوية تقدم مع صوص من اختيارك، مشروم صوص - ليمون صوص - صوص ايطالي …"
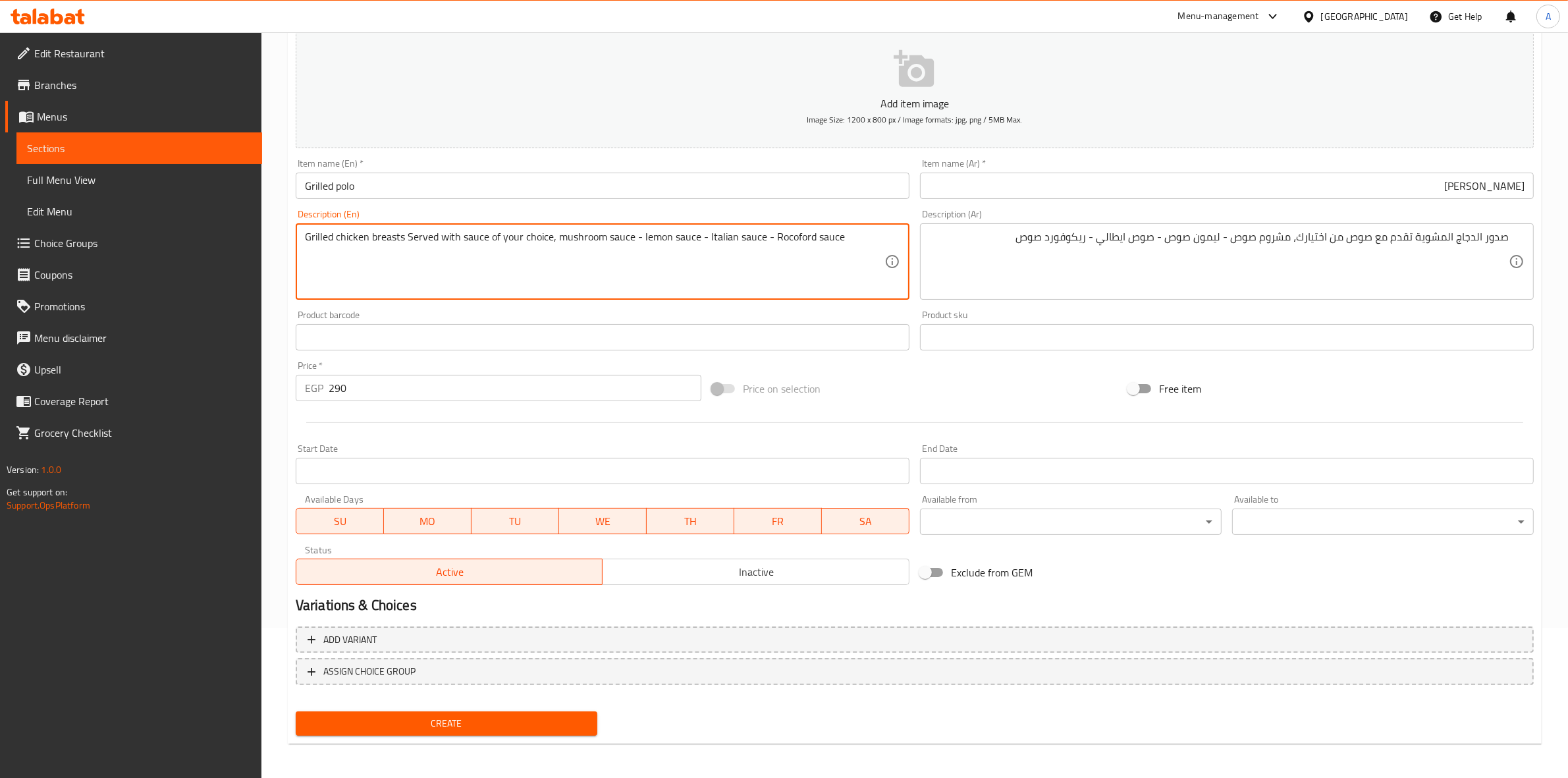
drag, startPoint x: 697, startPoint y: 236, endPoint x: 640, endPoint y: 239, distance: 57.1
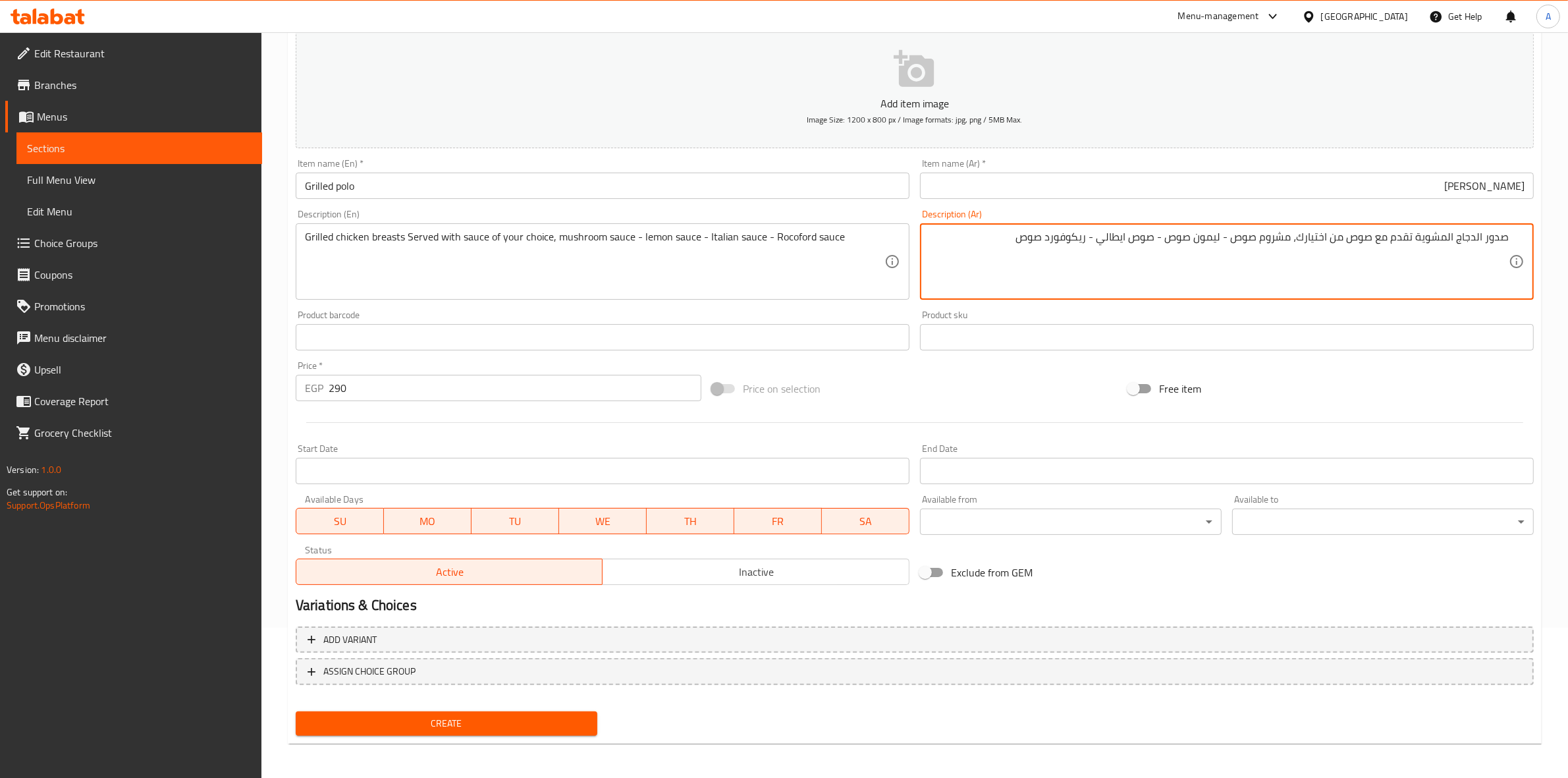
drag, startPoint x: 1228, startPoint y: 237, endPoint x: 1175, endPoint y: 237, distance: 53.0
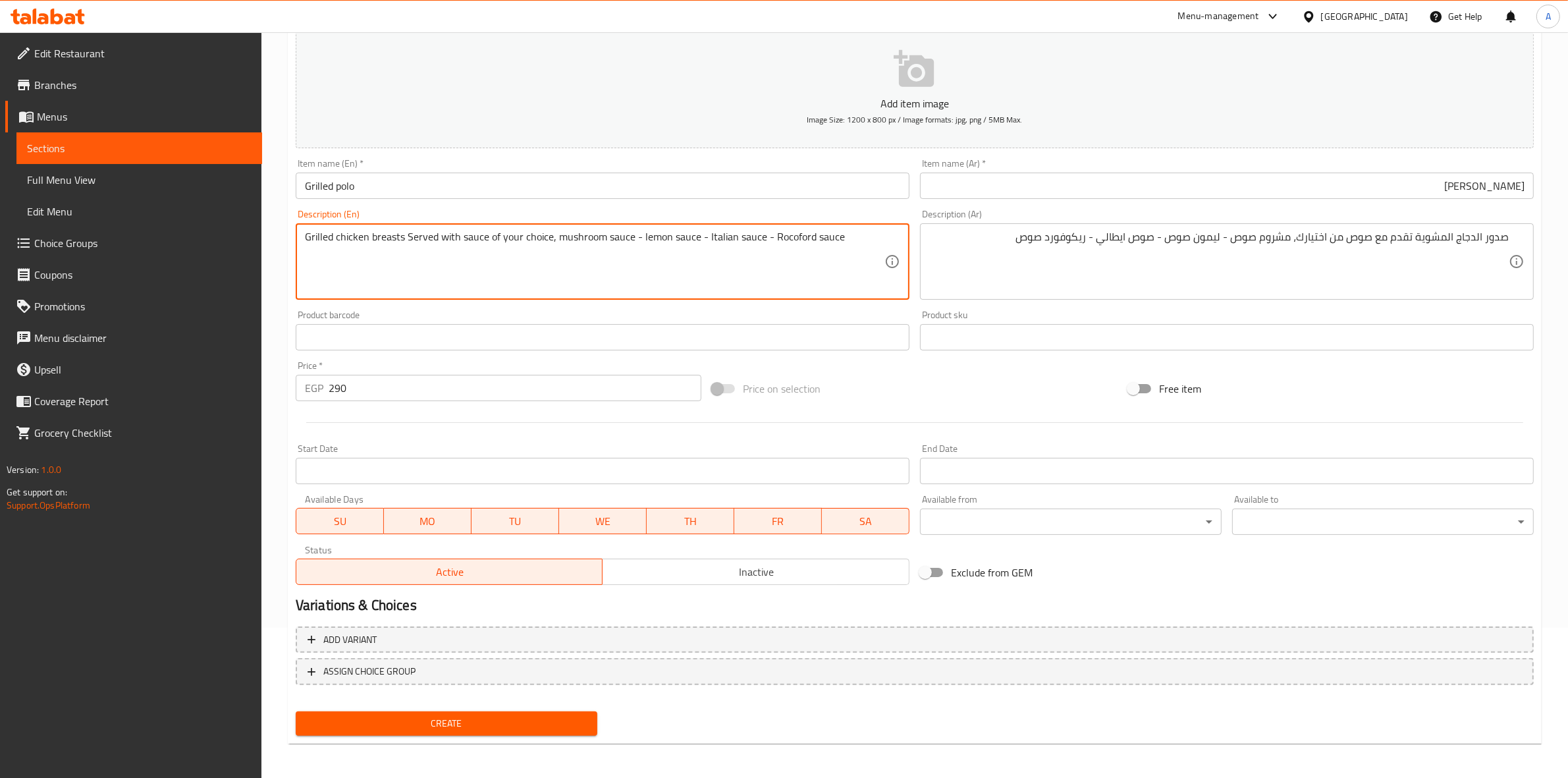
drag, startPoint x: 761, startPoint y: 239, endPoint x: 706, endPoint y: 236, distance: 55.1
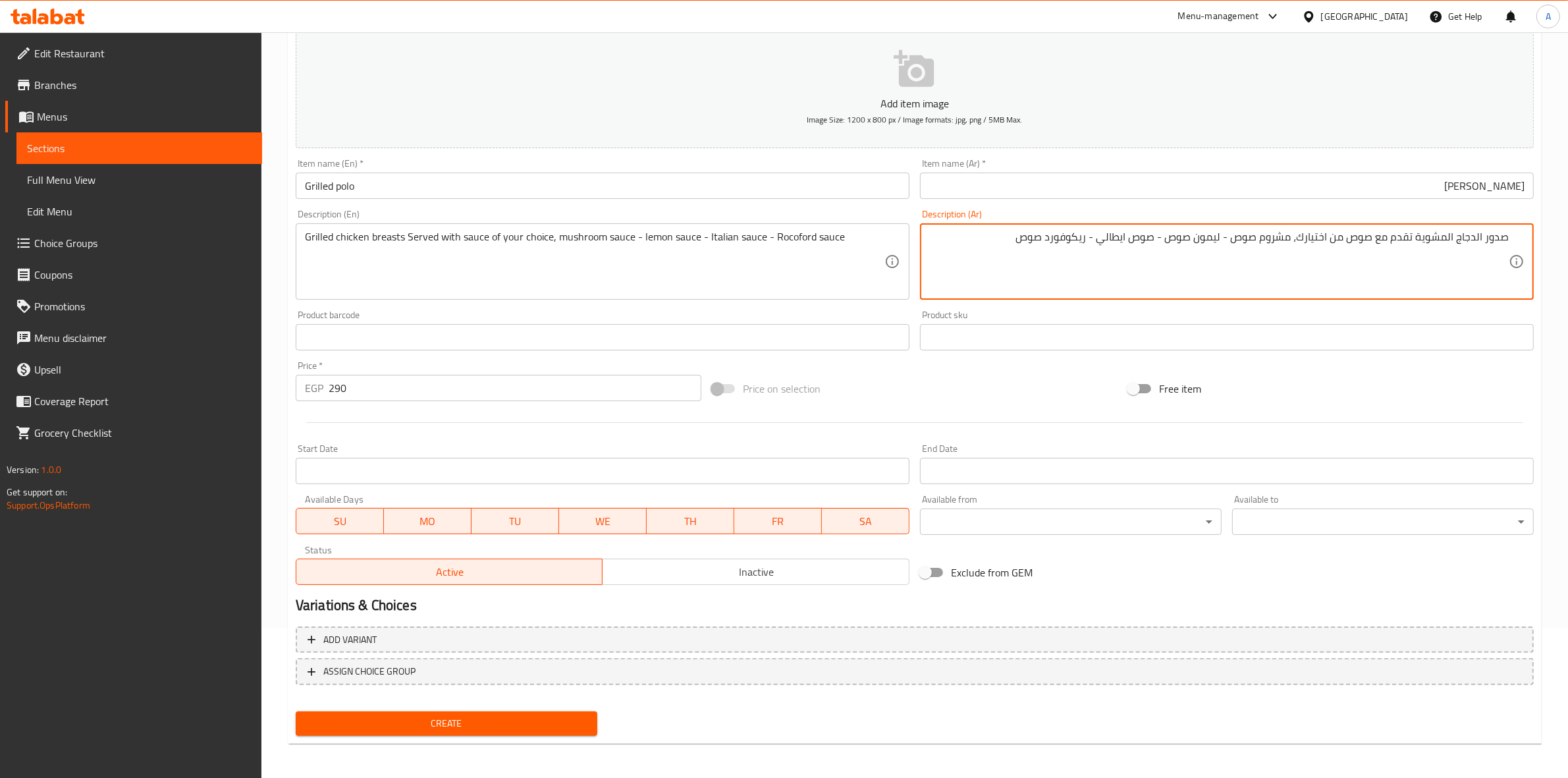
drag, startPoint x: 1154, startPoint y: 241, endPoint x: 1105, endPoint y: 239, distance: 49.0
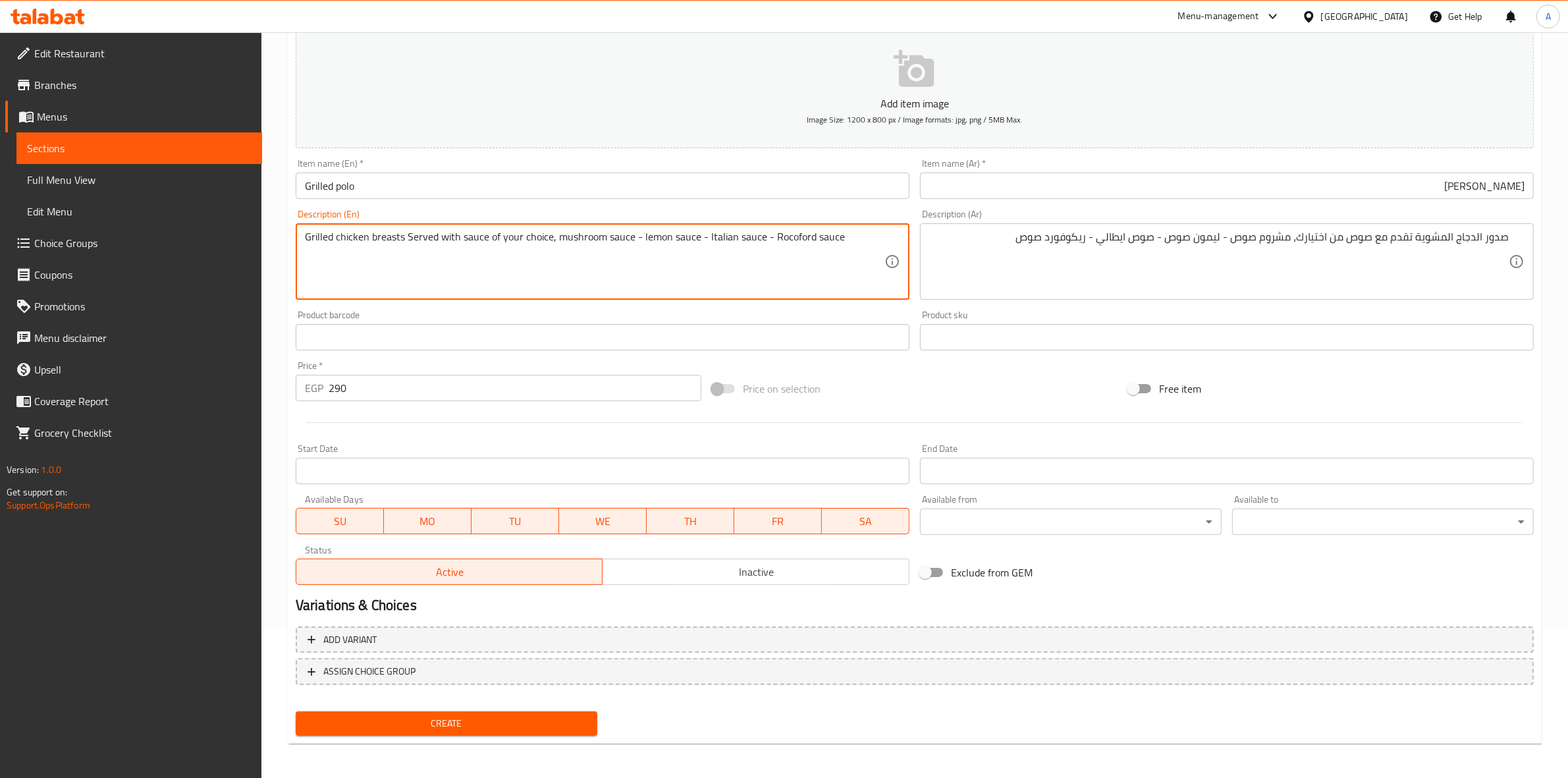
drag, startPoint x: 840, startPoint y: 239, endPoint x: 771, endPoint y: 239, distance: 69.0
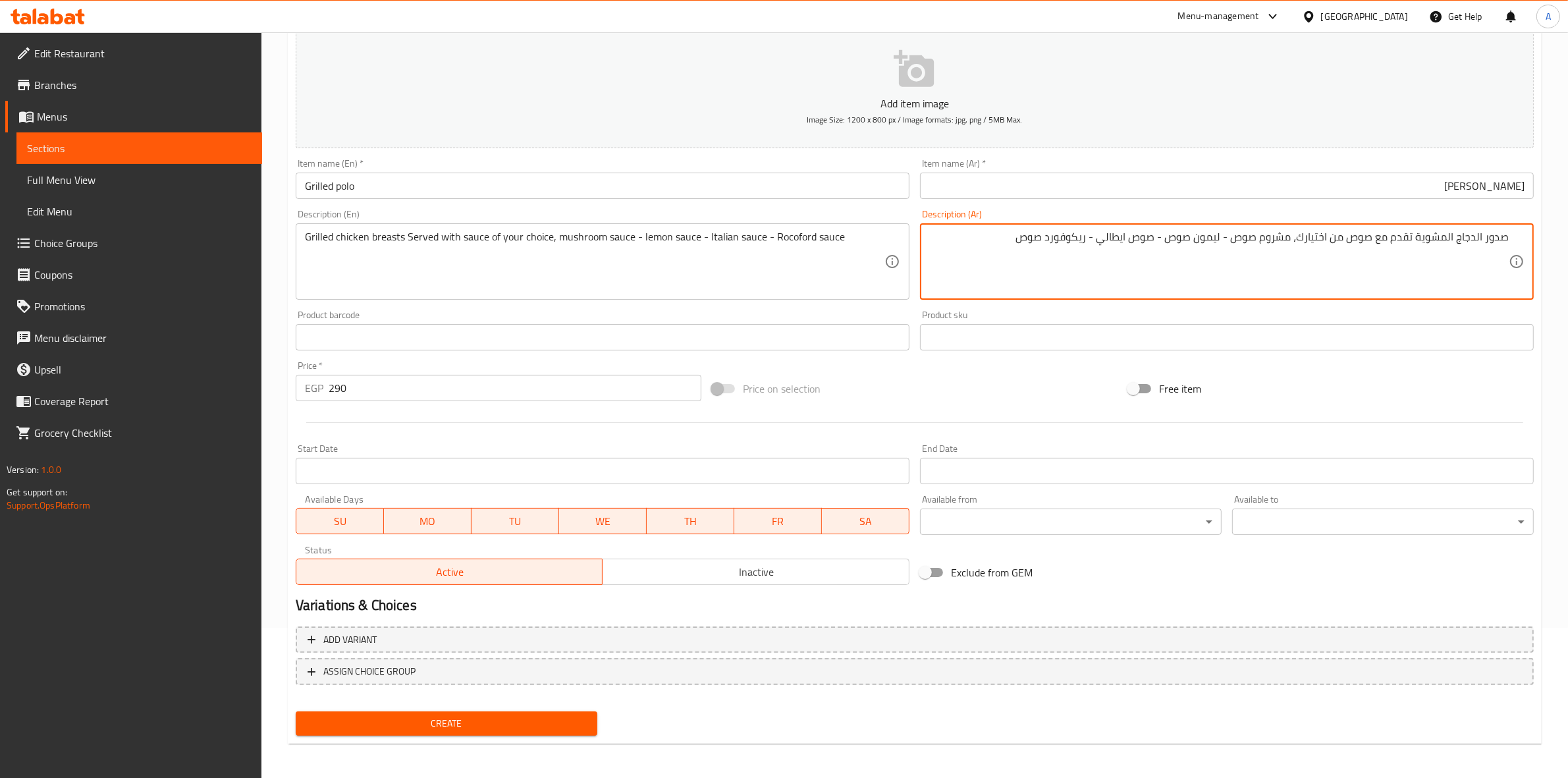
drag, startPoint x: 1095, startPoint y: 238, endPoint x: 1011, endPoint y: 226, distance: 84.9
click at [753, 610] on h2 "Variations & Choices" at bounding box center [915, 605] width 1238 height 20
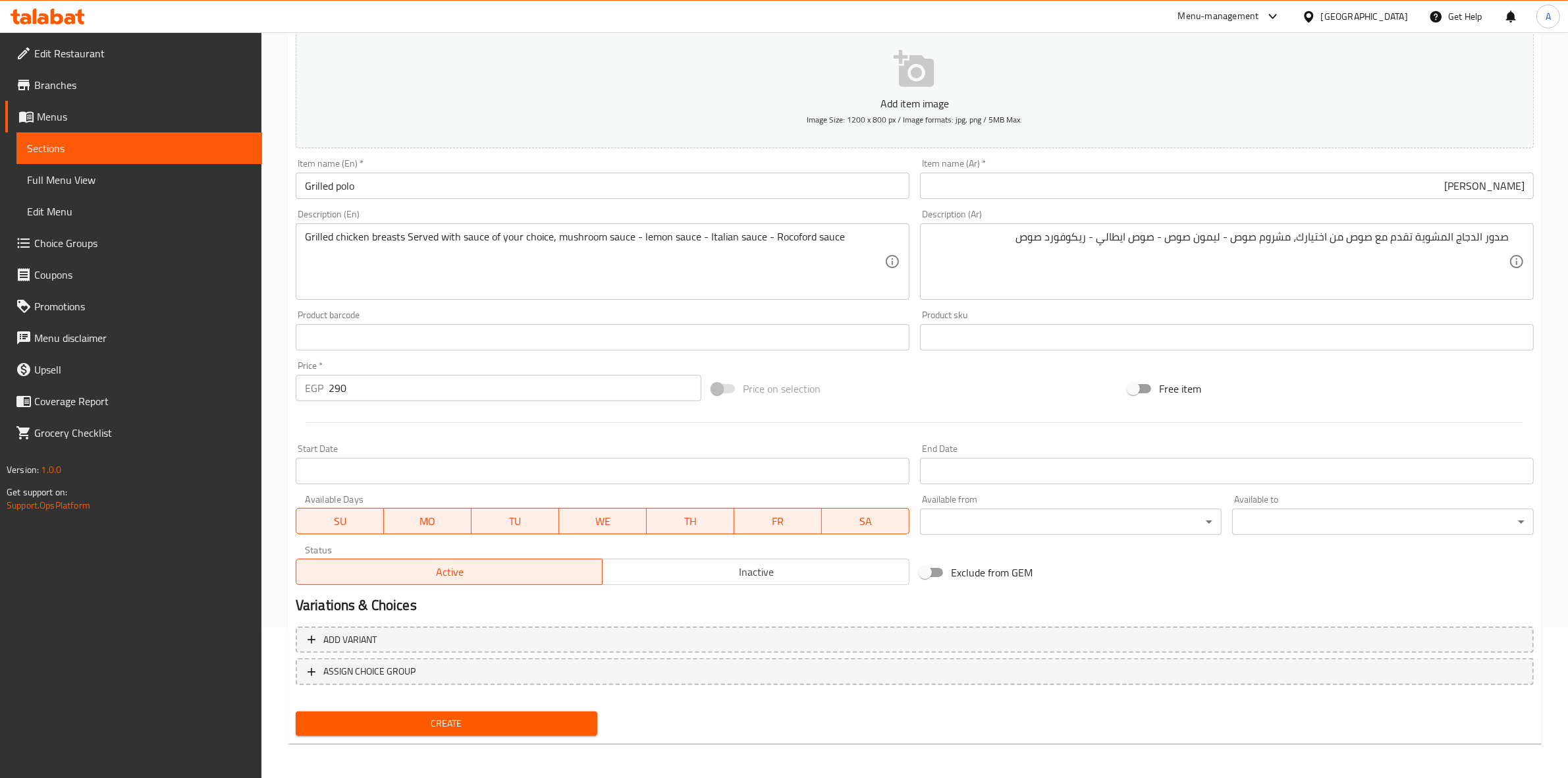
click at [418, 716] on span "Create" at bounding box center [446, 724] width 280 height 16
type input "0"
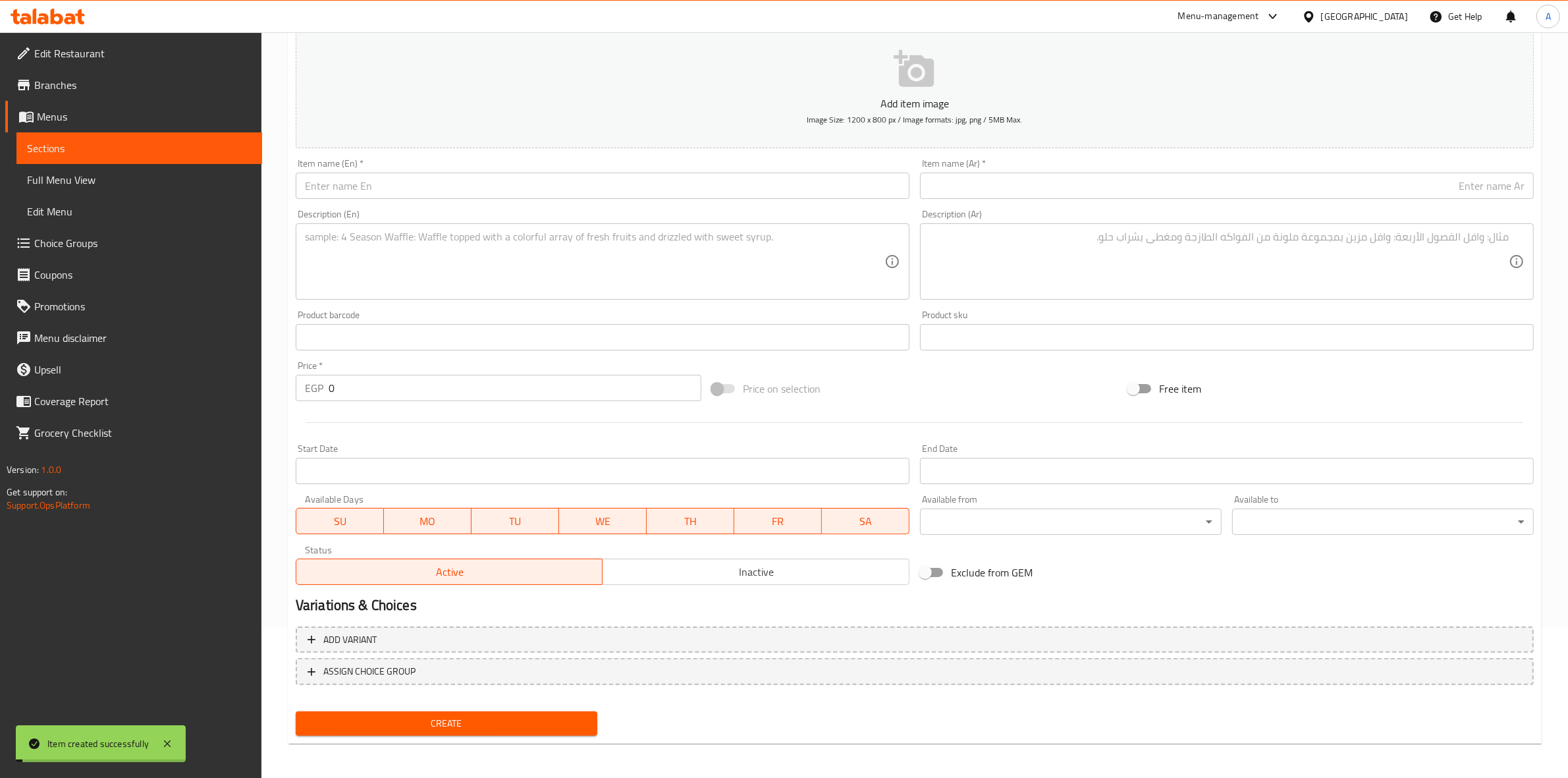
scroll to position [0, 0]
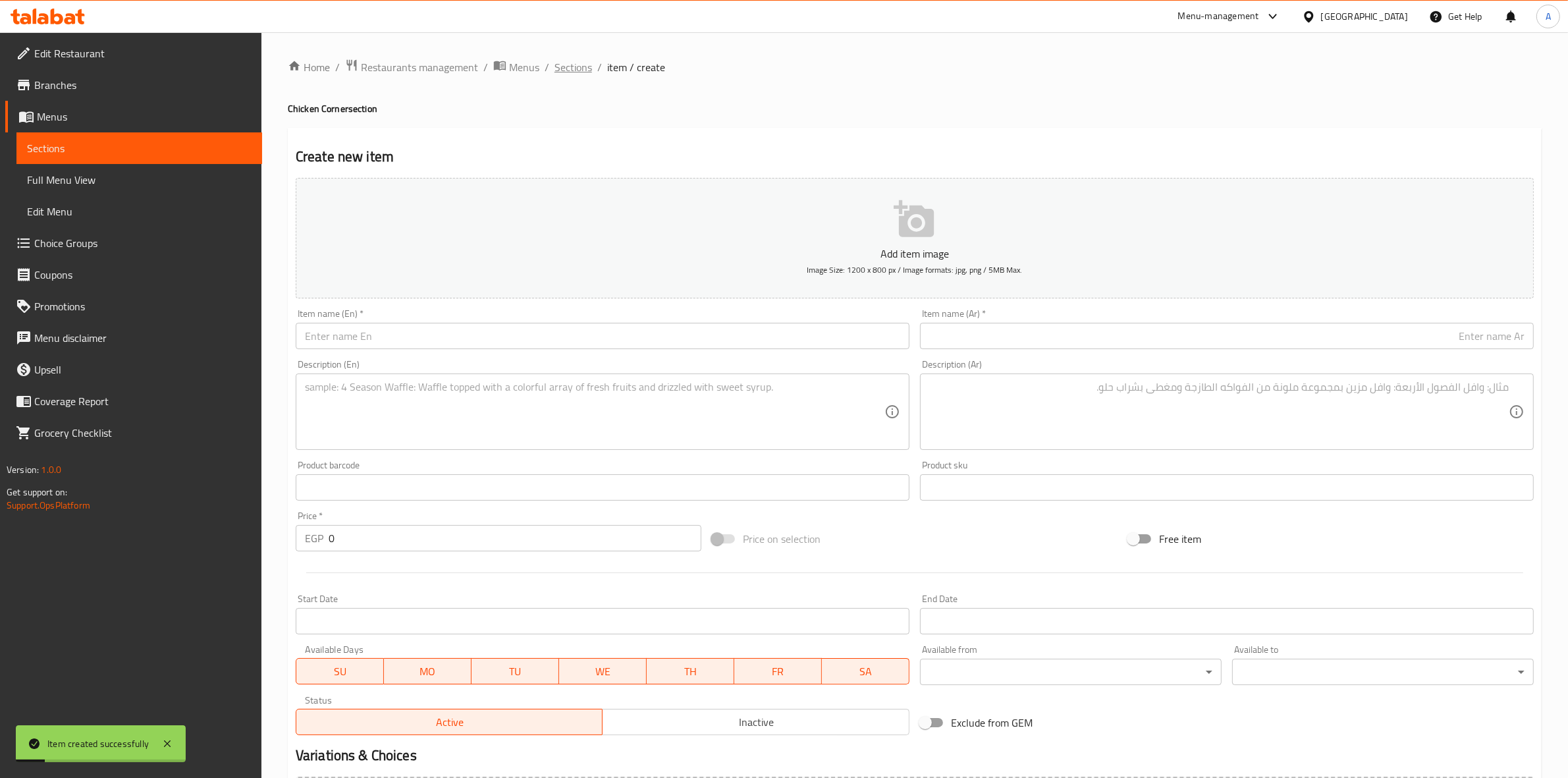
click at [572, 62] on span "Sections" at bounding box center [574, 67] width 38 height 16
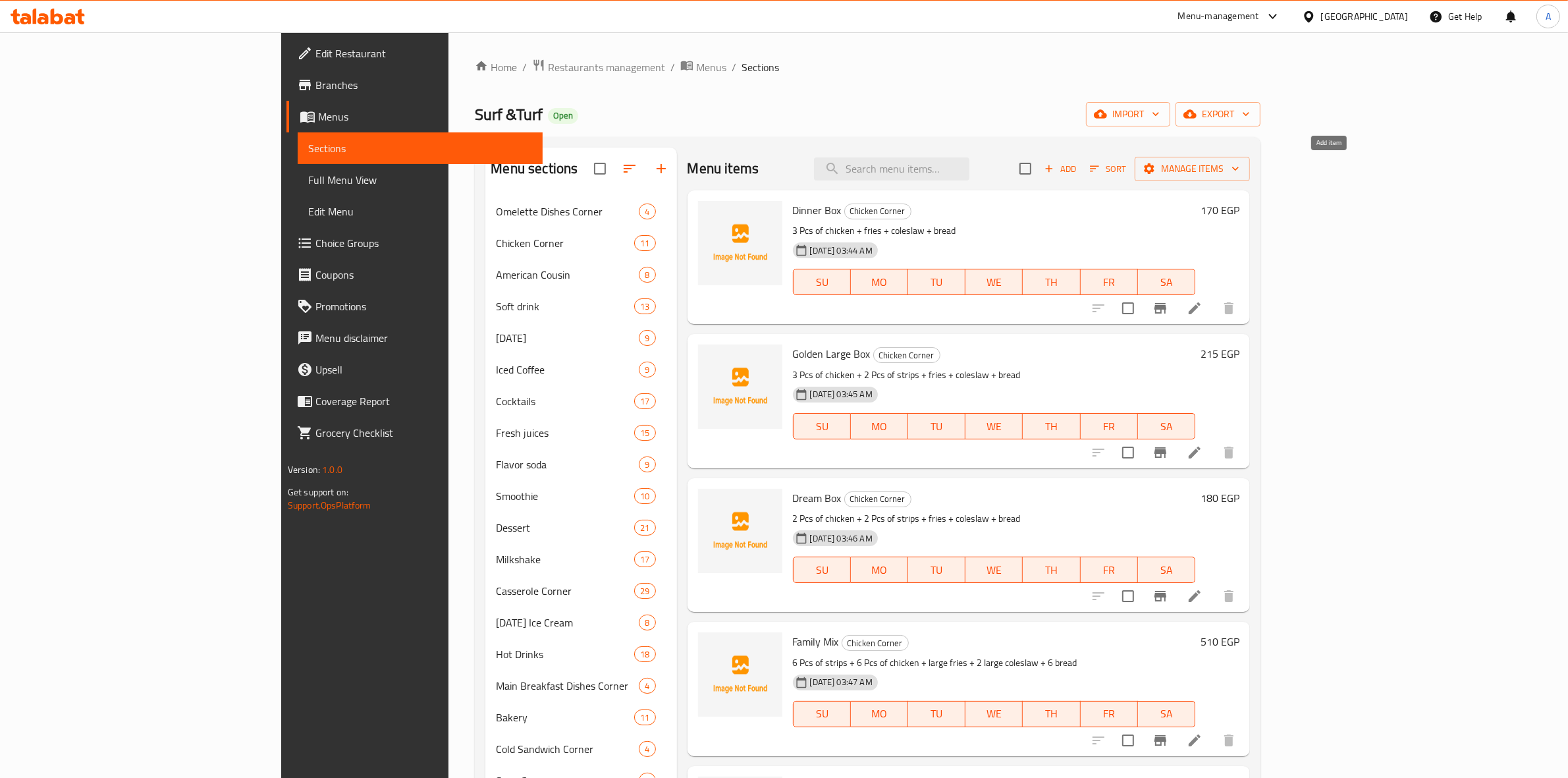
click at [1078, 171] on span "Add" at bounding box center [1060, 169] width 36 height 15
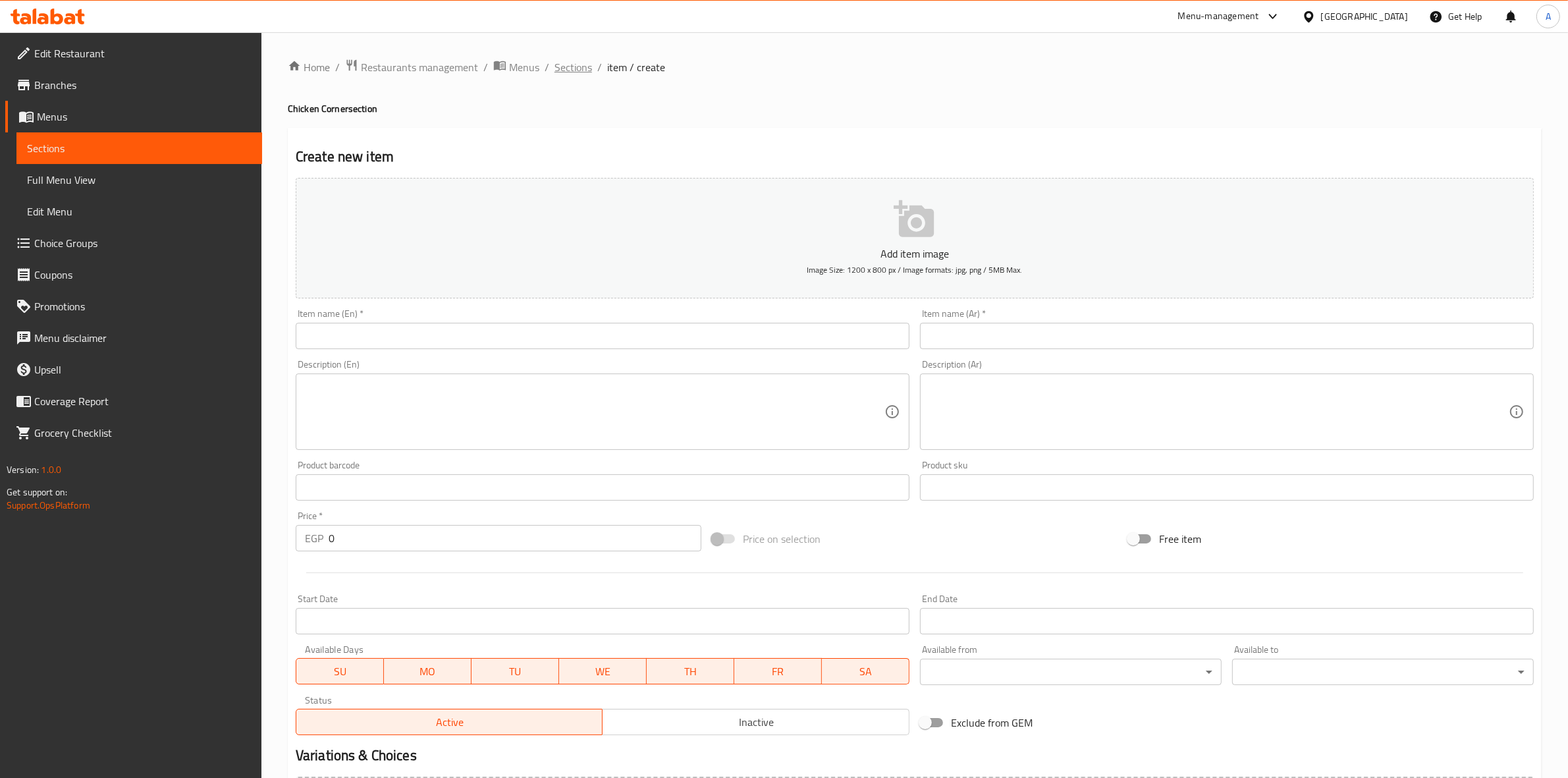
click at [577, 65] on span "Sections" at bounding box center [574, 67] width 38 height 16
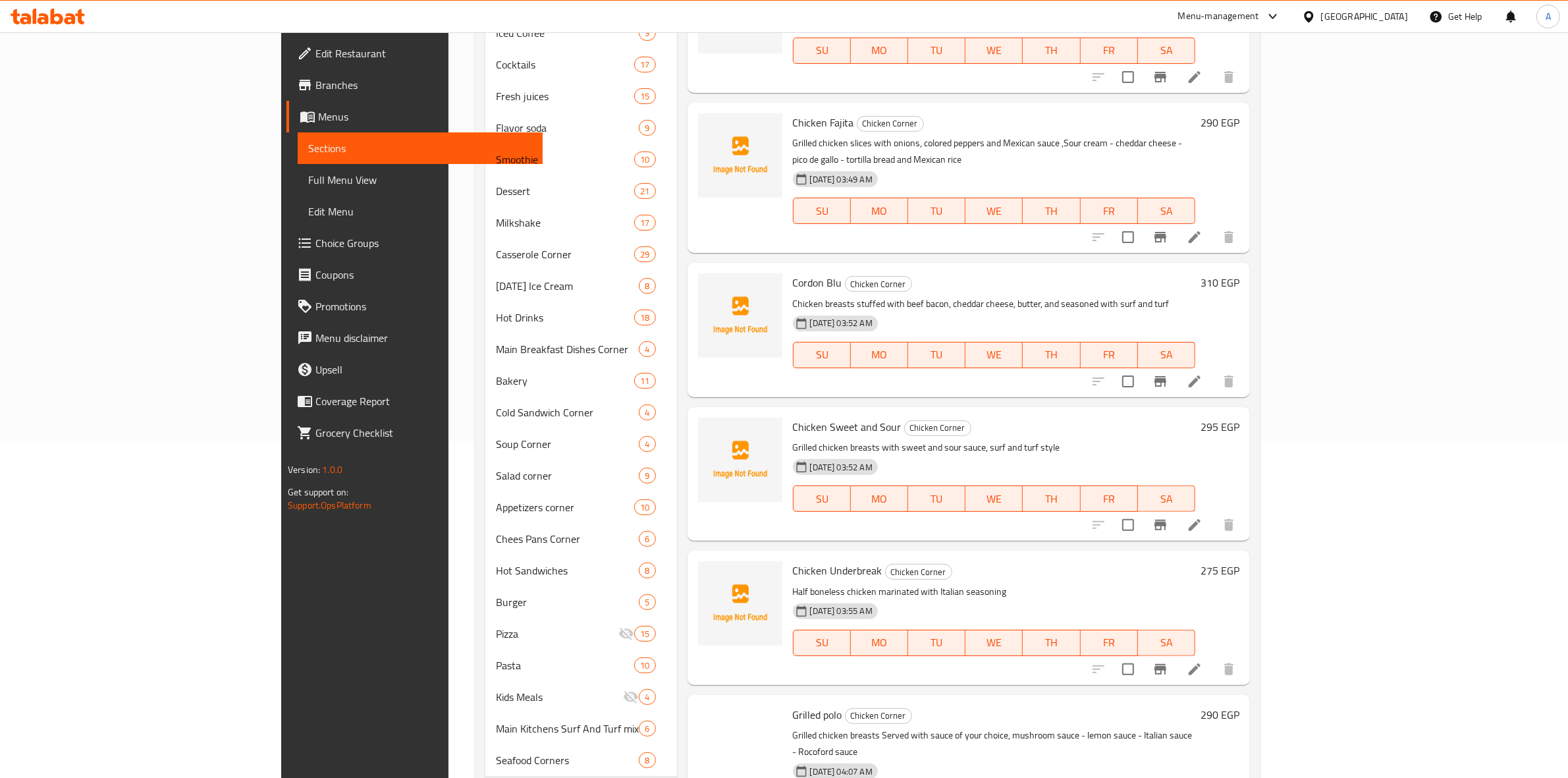
scroll to position [408, 0]
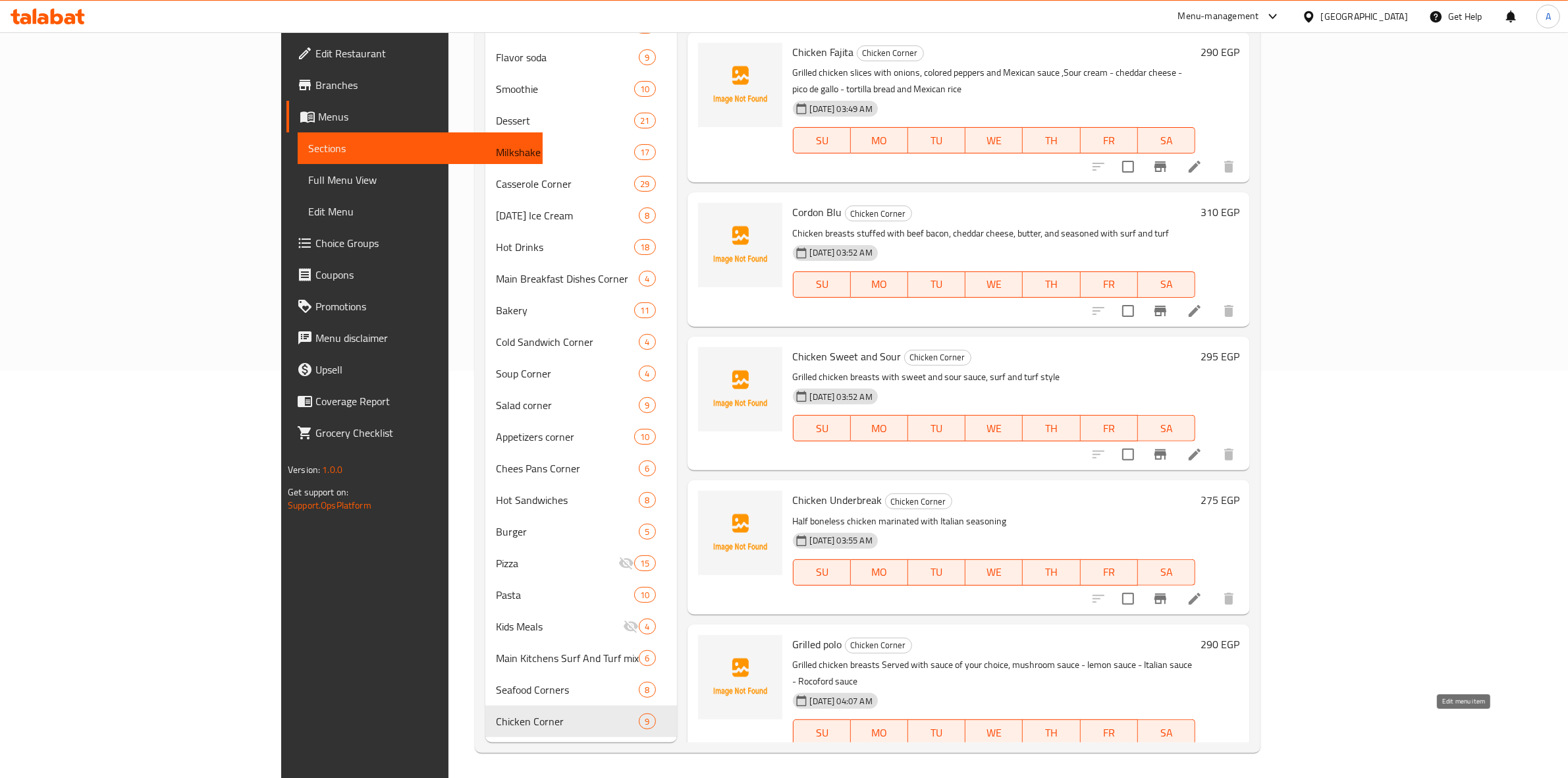
click at [1203, 751] on icon at bounding box center [1194, 758] width 16 height 16
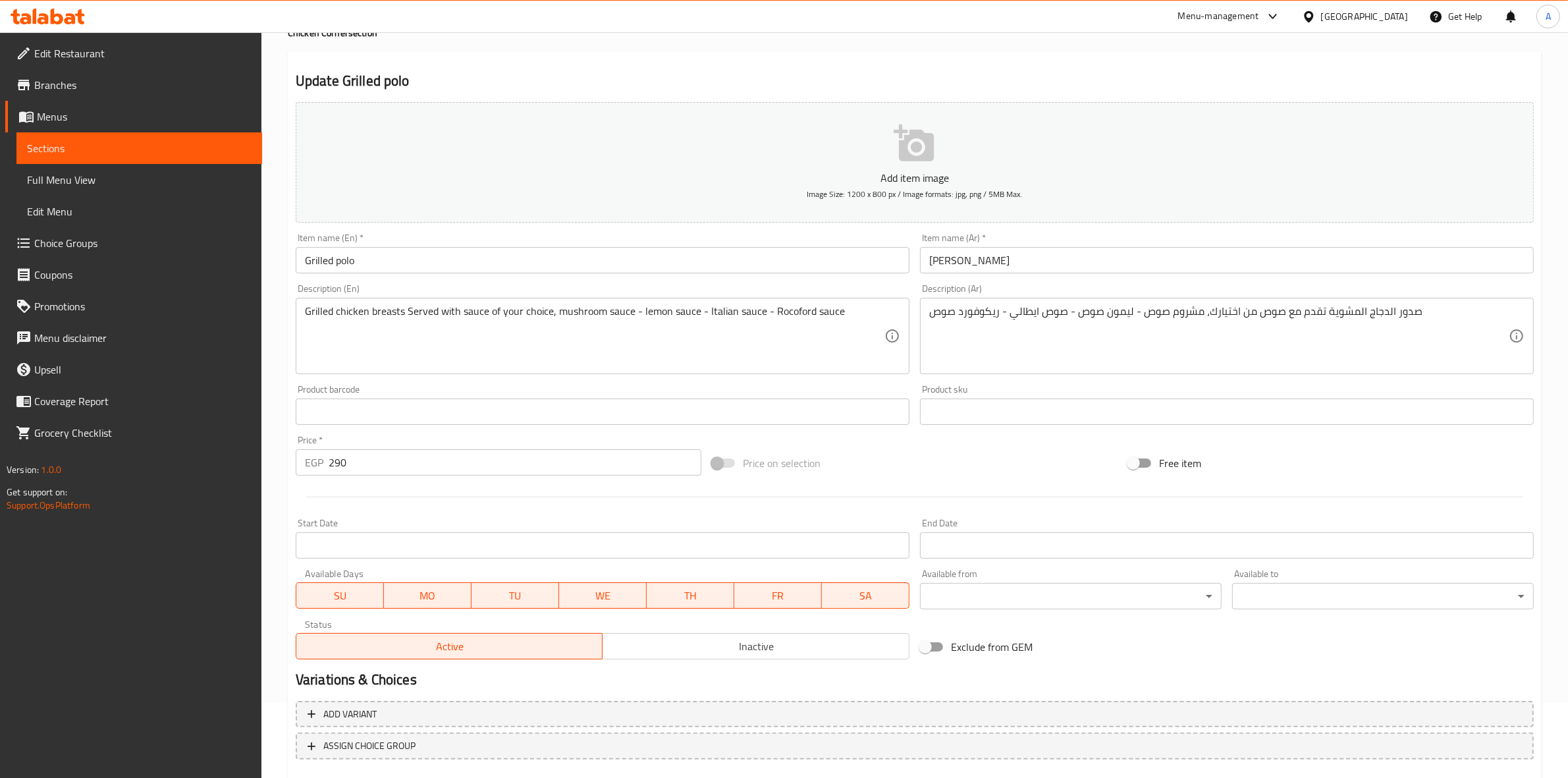
scroll to position [150, 0]
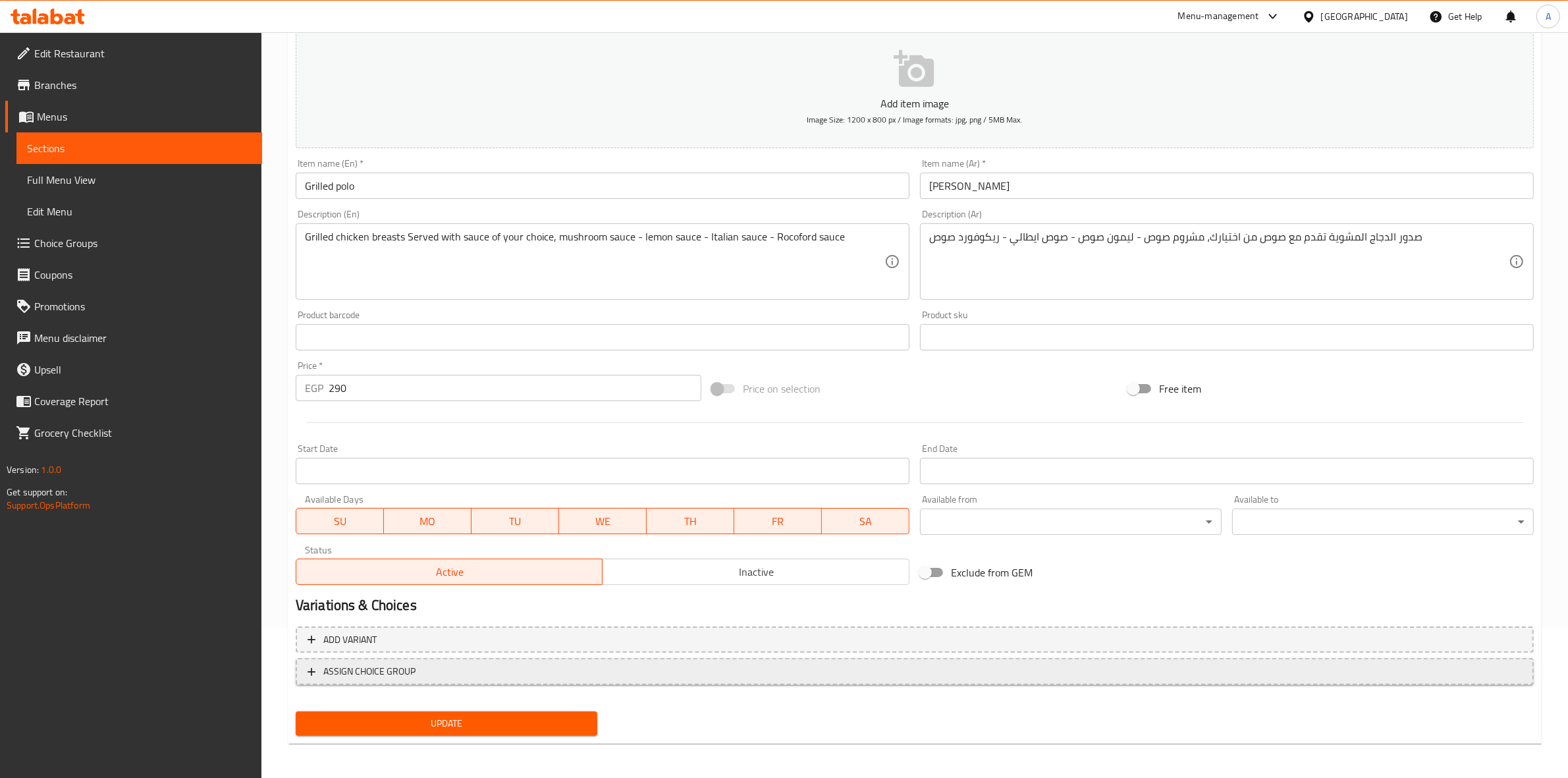
click at [366, 666] on span "ASSIGN CHOICE GROUP" at bounding box center [370, 672] width 92 height 16
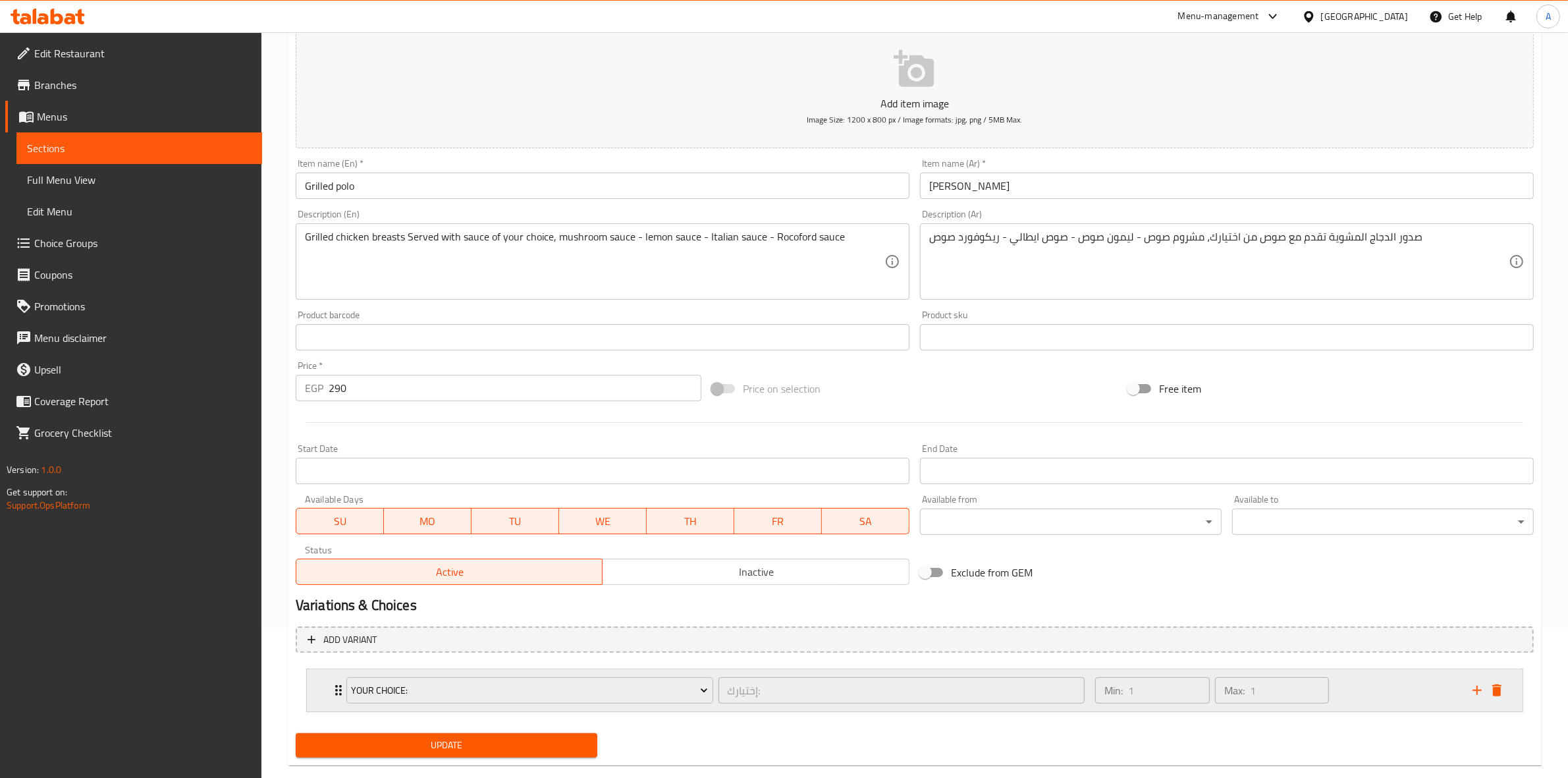
click at [524, 675] on div "Your Choice:" at bounding box center [530, 690] width 372 height 32
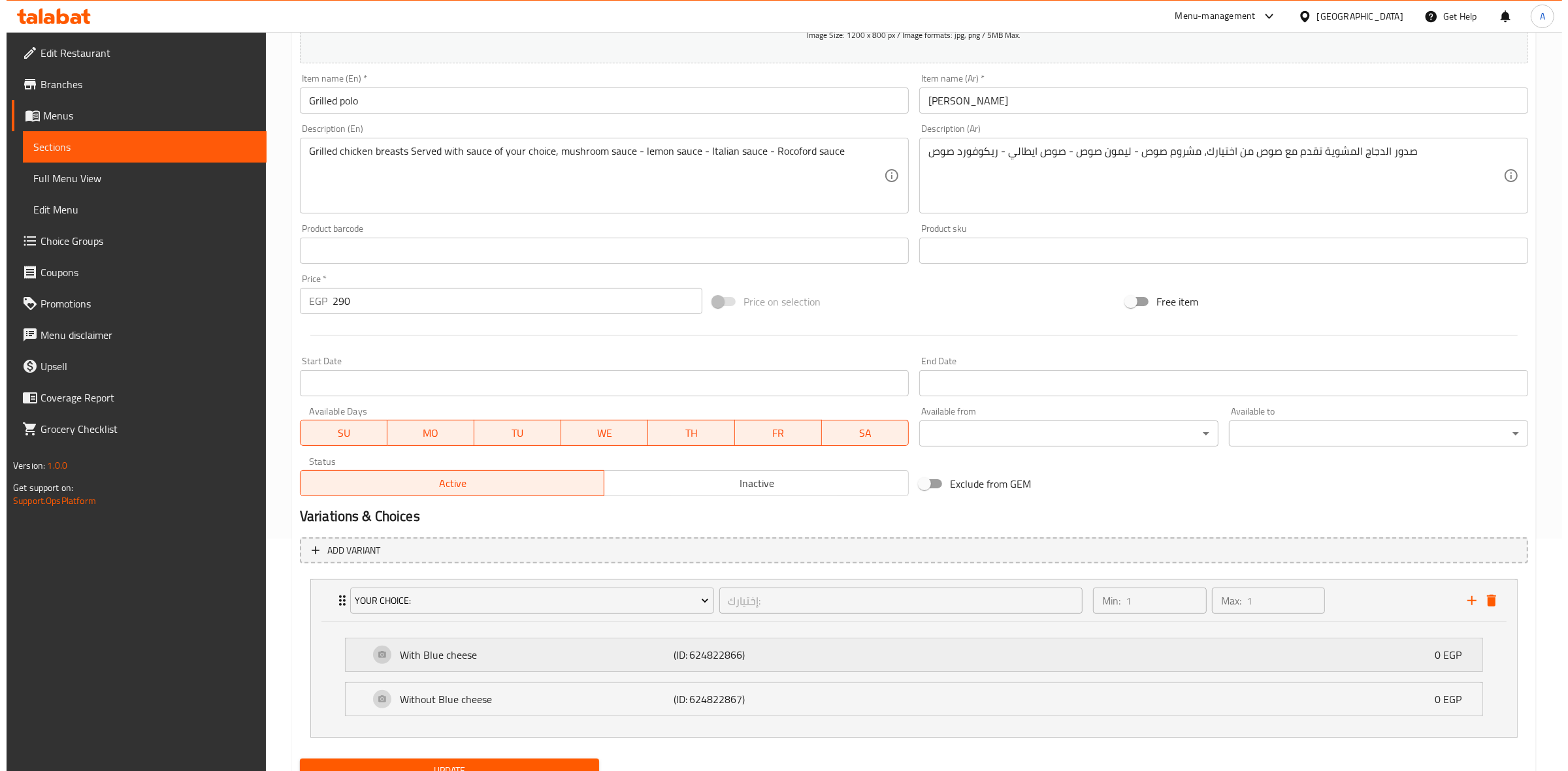
scroll to position [289, 0]
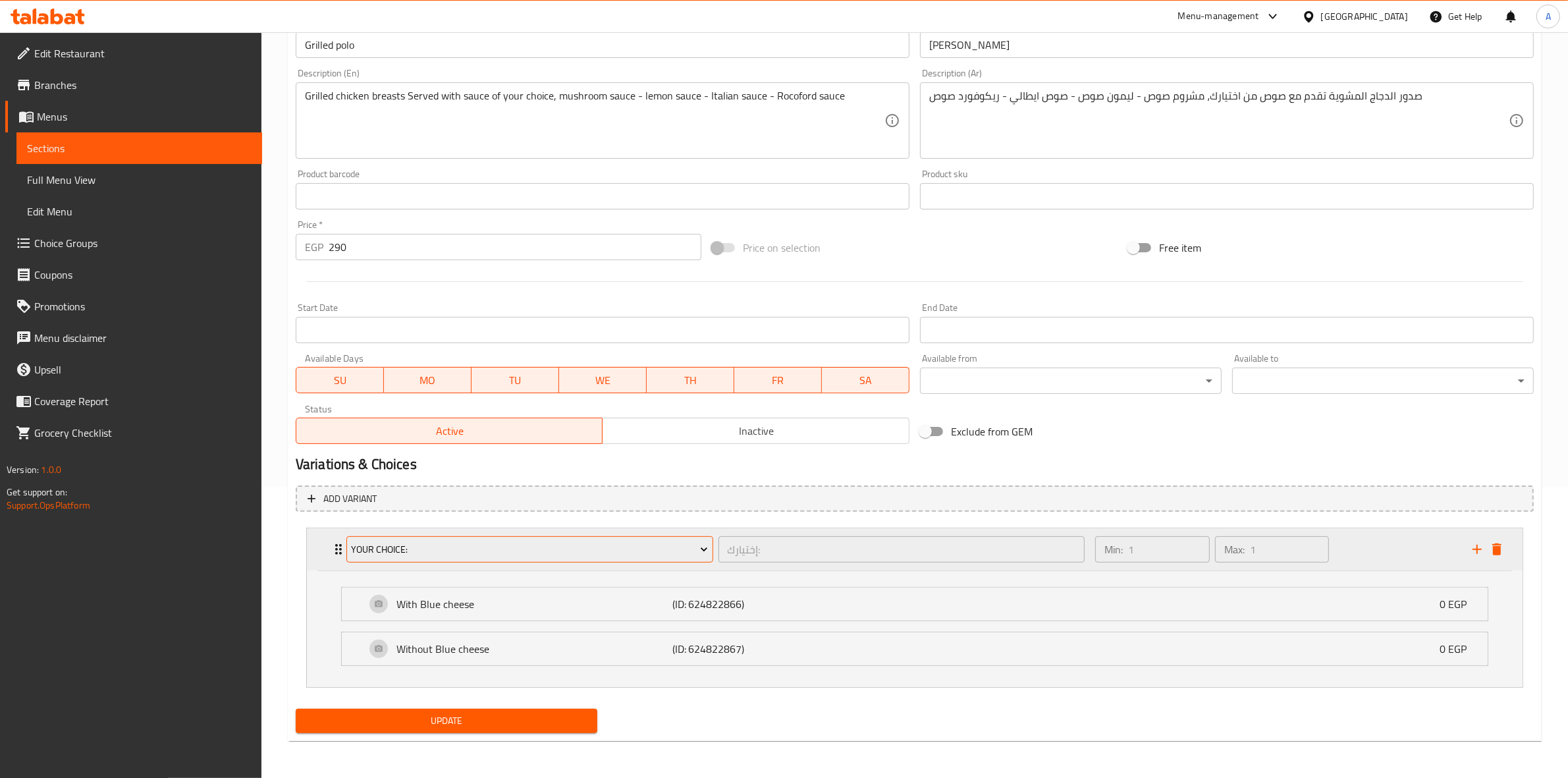
click at [478, 544] on span "Your Choice:" at bounding box center [530, 550] width 357 height 16
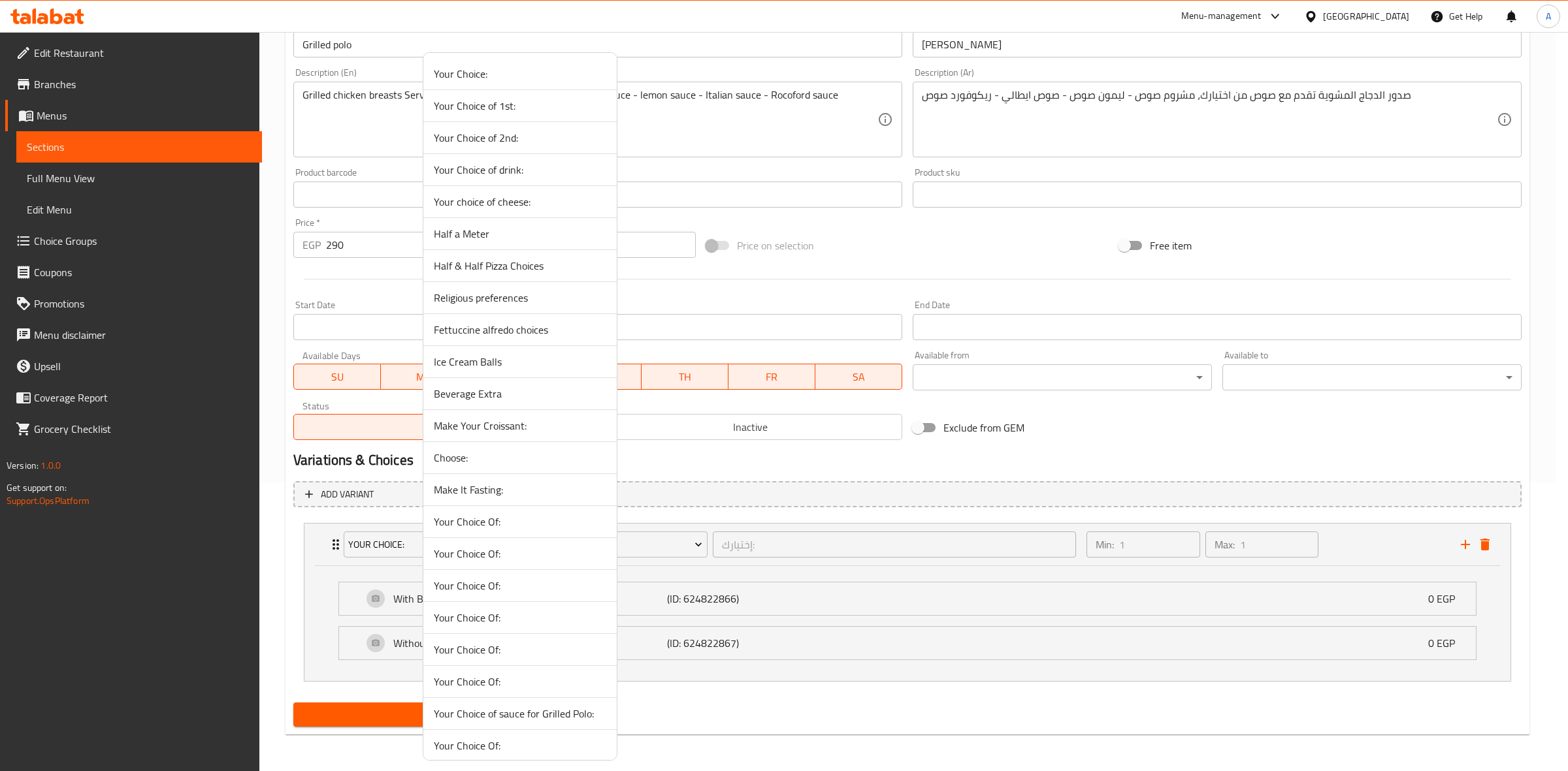
click at [550, 714] on span "Your Choice of sauce for Grilled Polo:" at bounding box center [519, 713] width 172 height 15
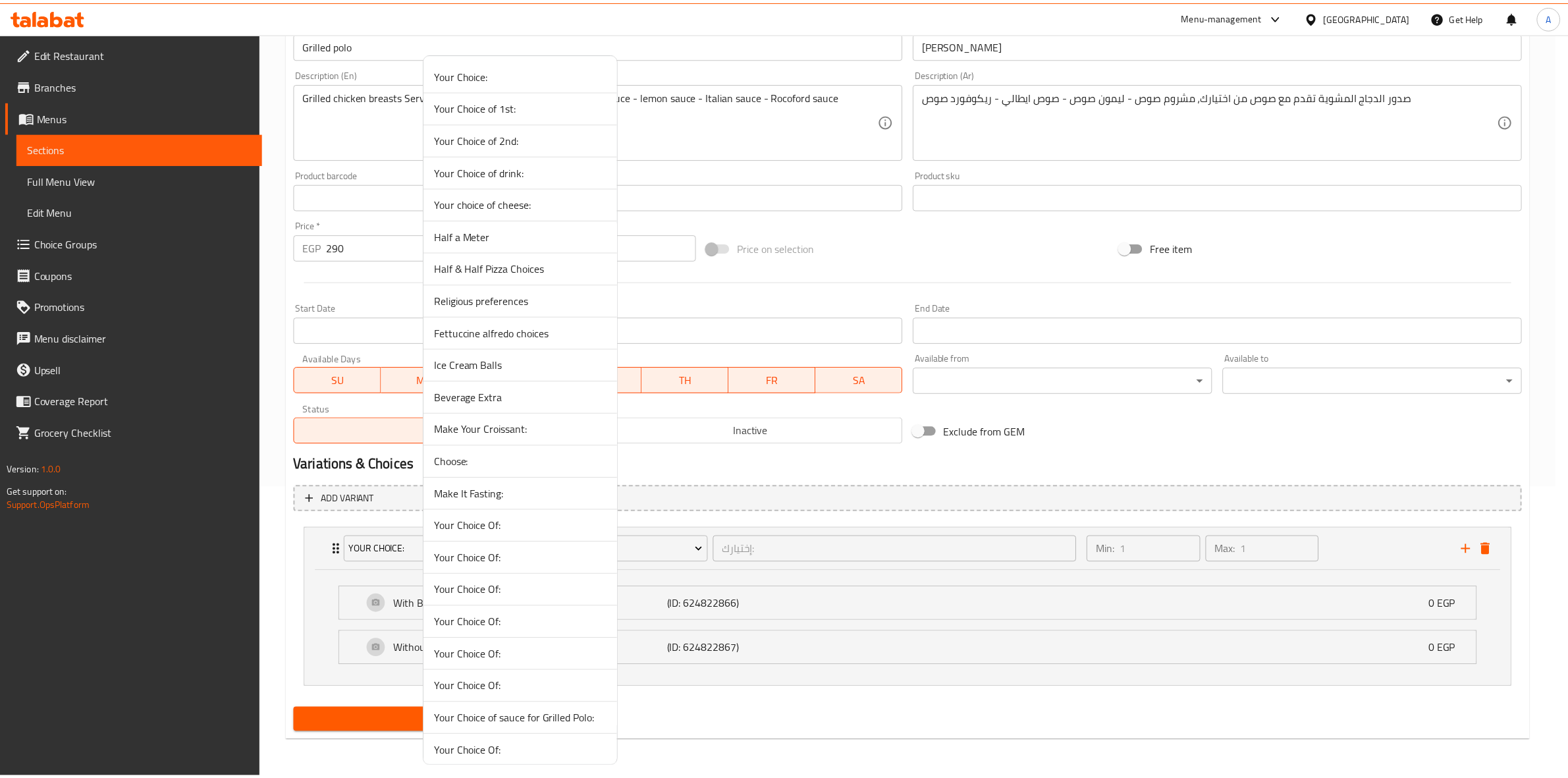
scroll to position [173, 0]
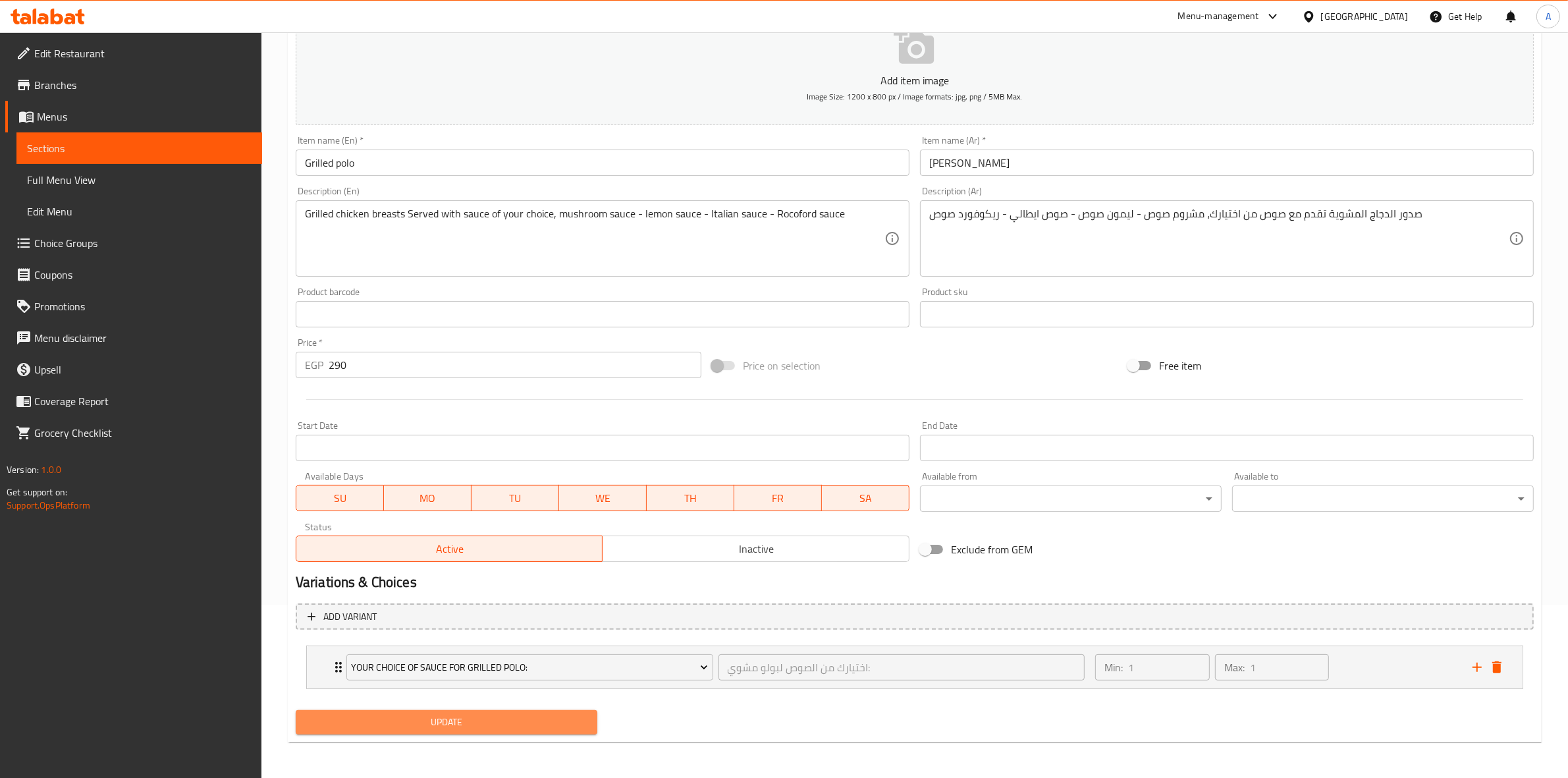
click at [432, 728] on span "Update" at bounding box center [446, 723] width 280 height 16
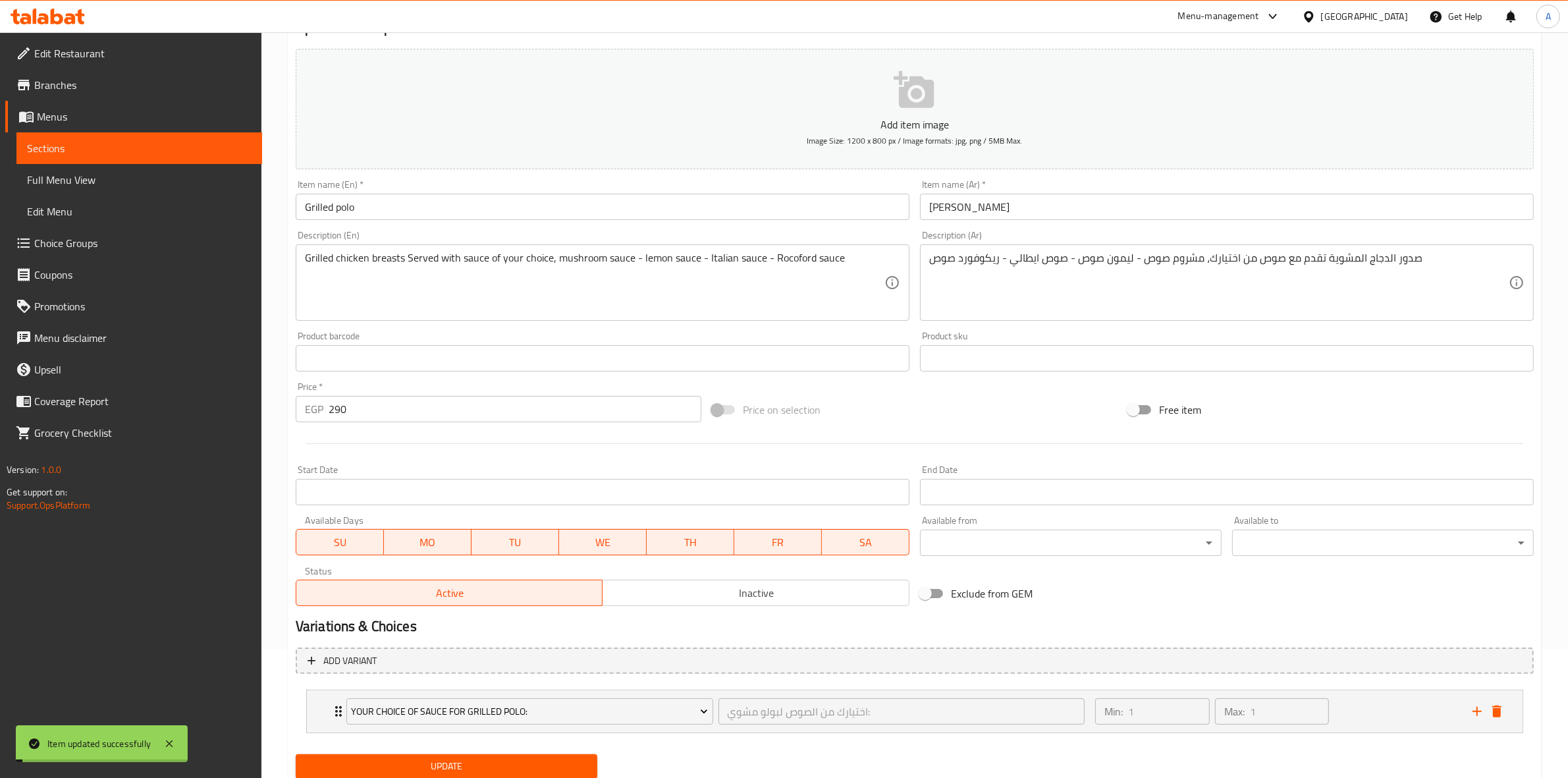
scroll to position [0, 0]
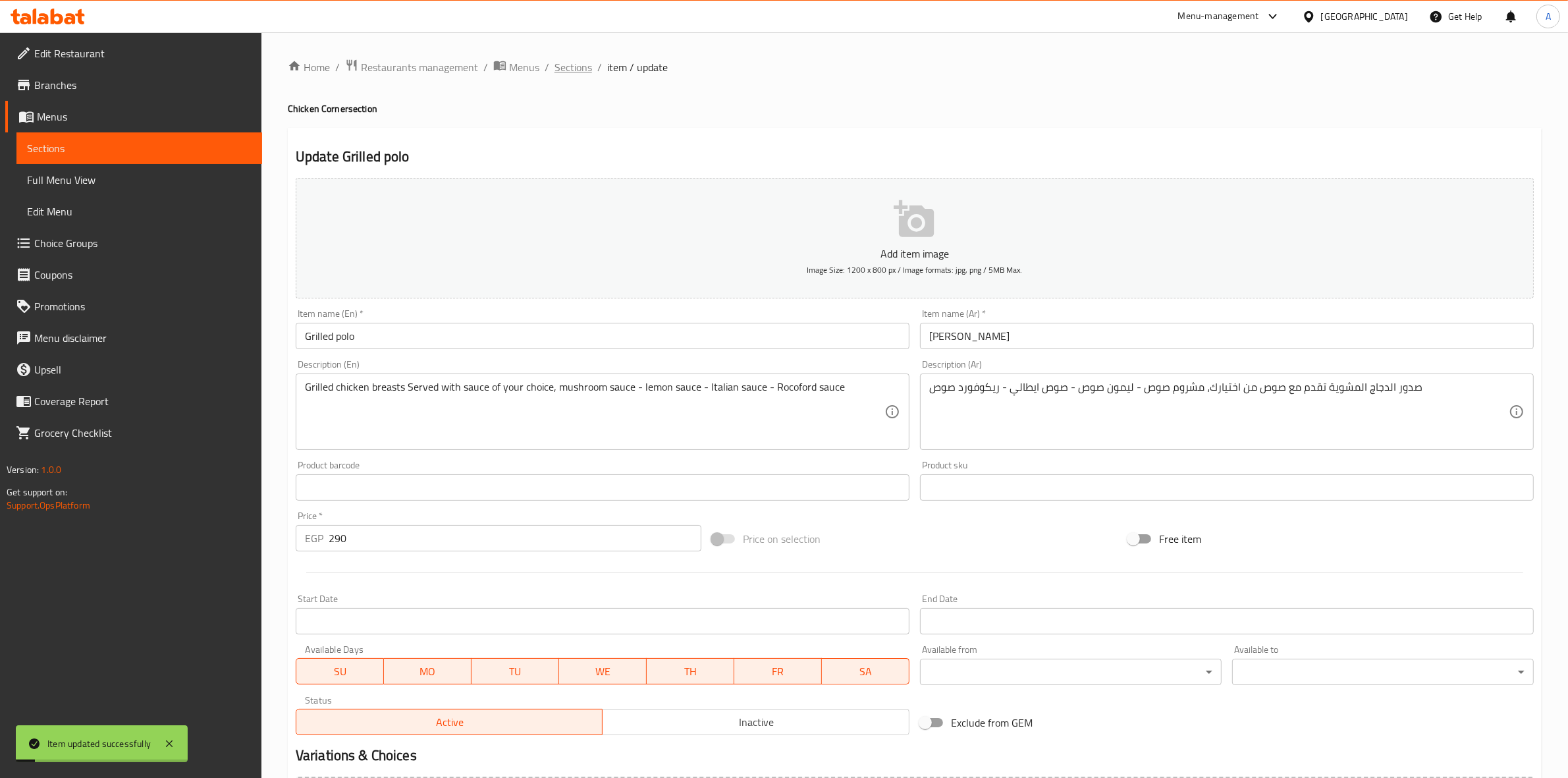
click at [566, 70] on span "Sections" at bounding box center [574, 67] width 38 height 16
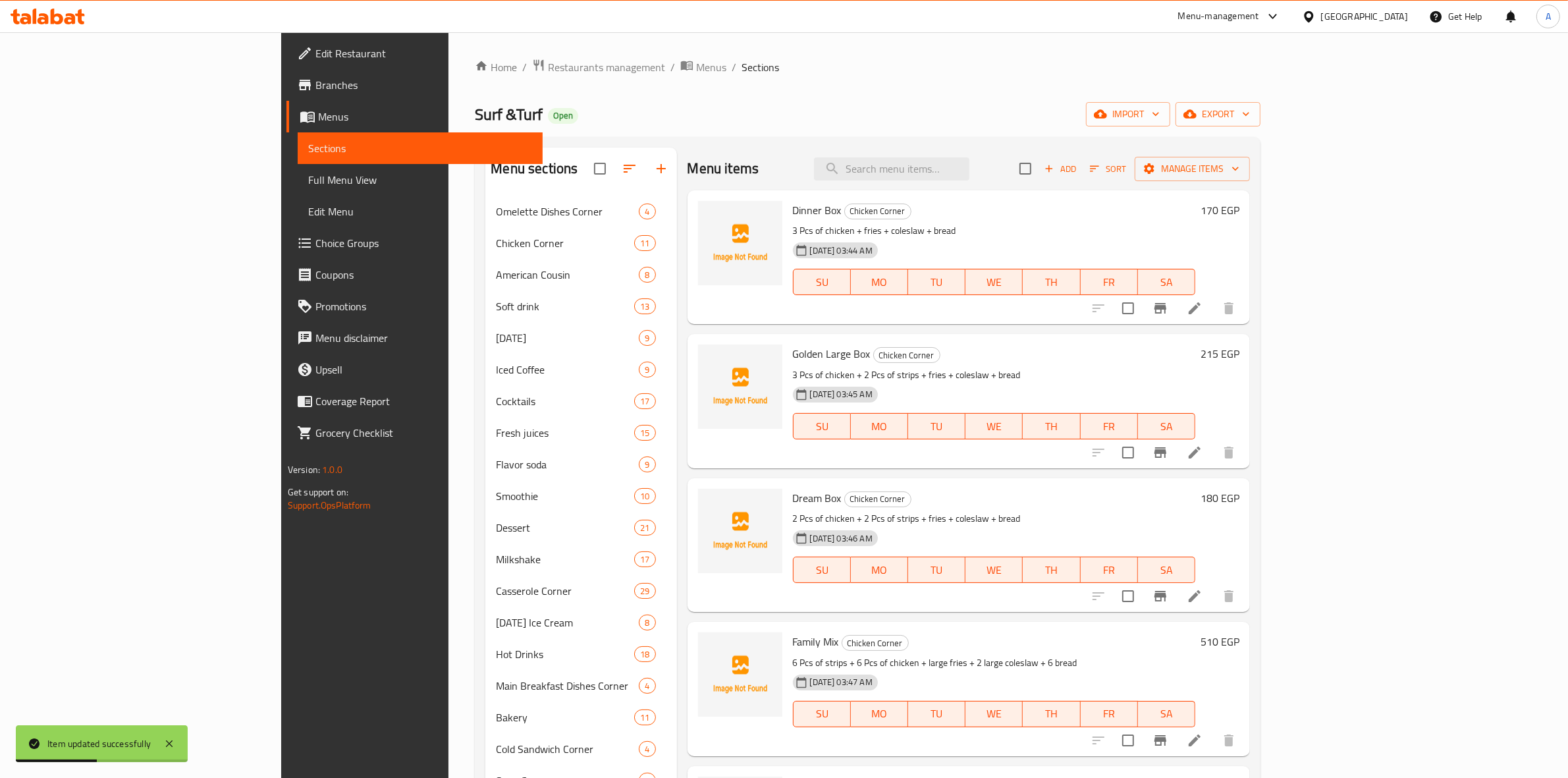
click at [1078, 166] on span "Add" at bounding box center [1060, 169] width 36 height 15
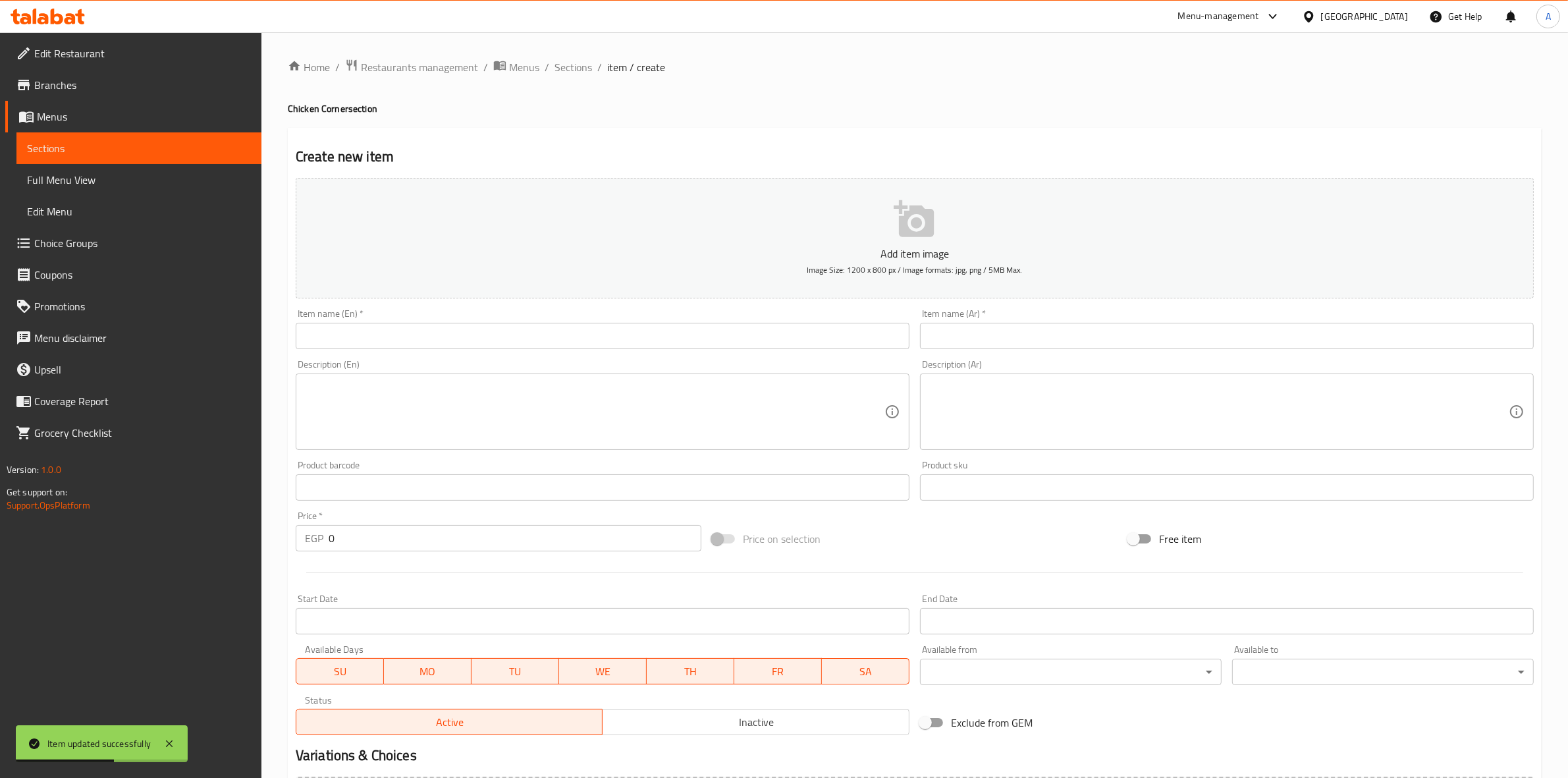
click at [568, 335] on input "text" at bounding box center [603, 336] width 614 height 26
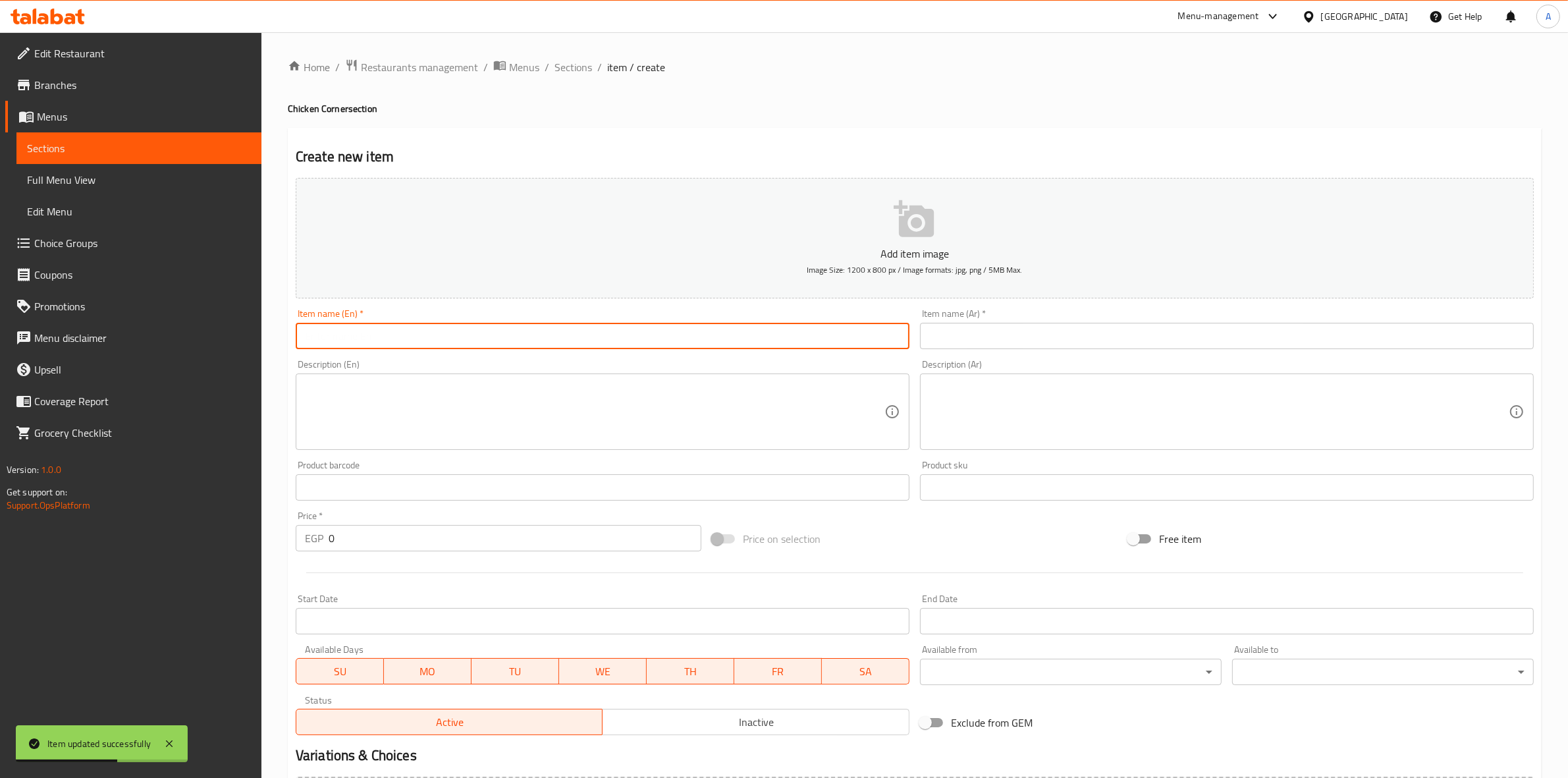
paste input "Chicken curry"
type input "Chicken curry"
click at [577, 122] on div "Home / Restaurants management / Menus / Sections / item / create Chicken Corner…" at bounding box center [915, 482] width 1254 height 846
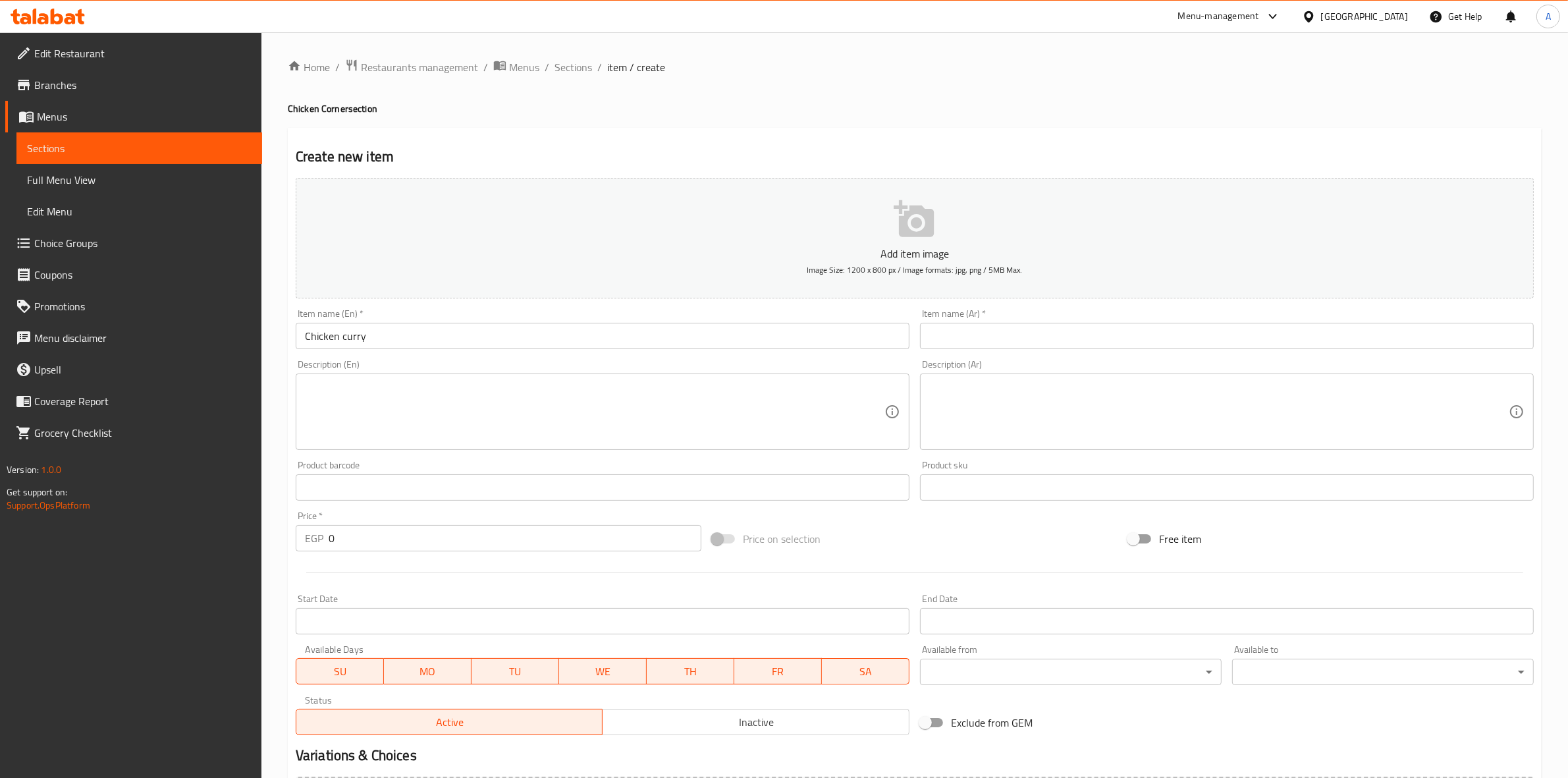
click at [1118, 322] on div "Item name (Ar)   * Item name (Ar) *" at bounding box center [1227, 329] width 614 height 40
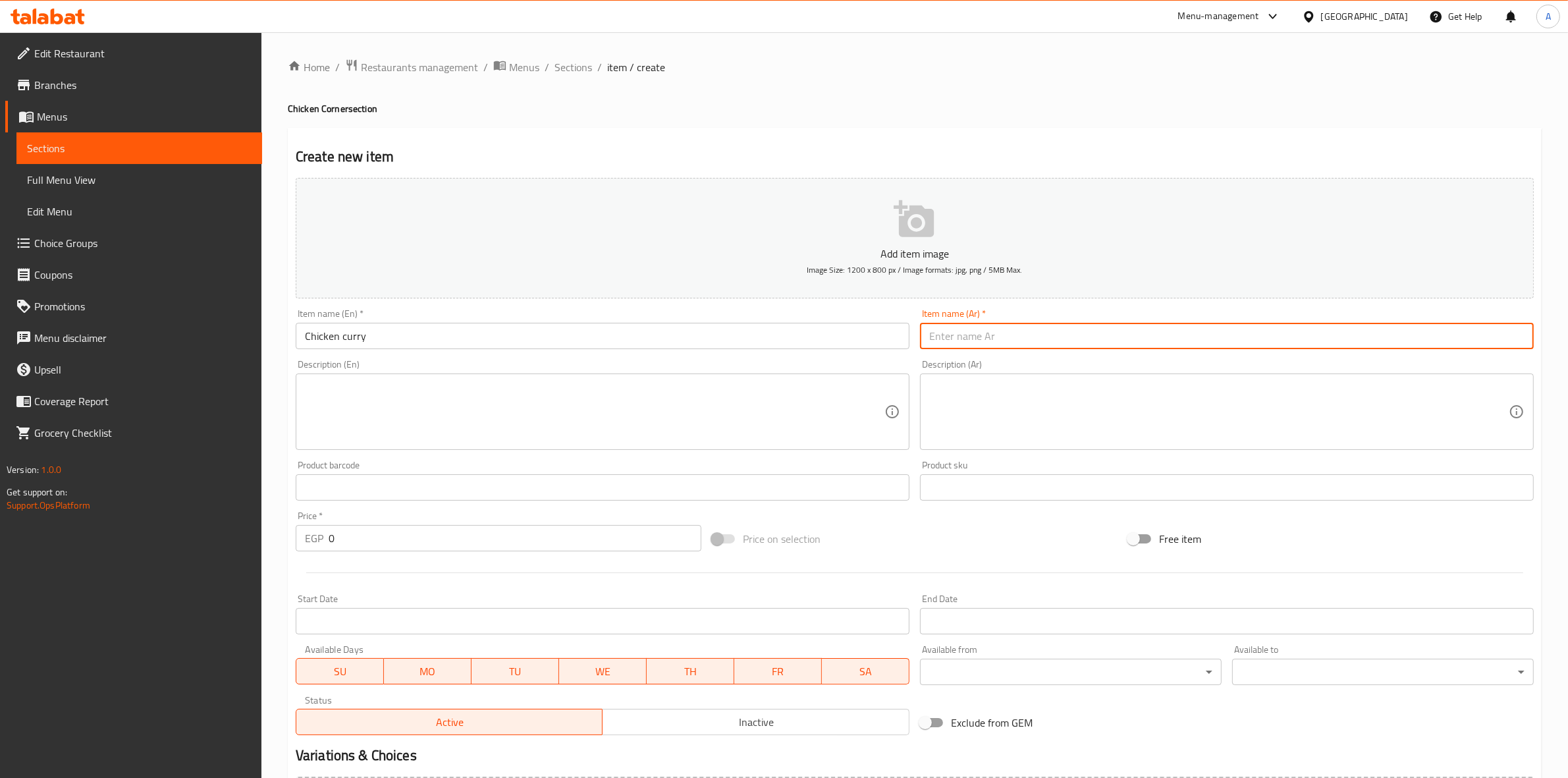
click at [1114, 334] on input "text" at bounding box center [1227, 336] width 614 height 26
paste input "تشكين كــاري"
type input "تشكين كــاري"
click at [1209, 124] on div "Home / Restaurants management / Menus / Sections / item / create Chicken Corner…" at bounding box center [915, 482] width 1254 height 846
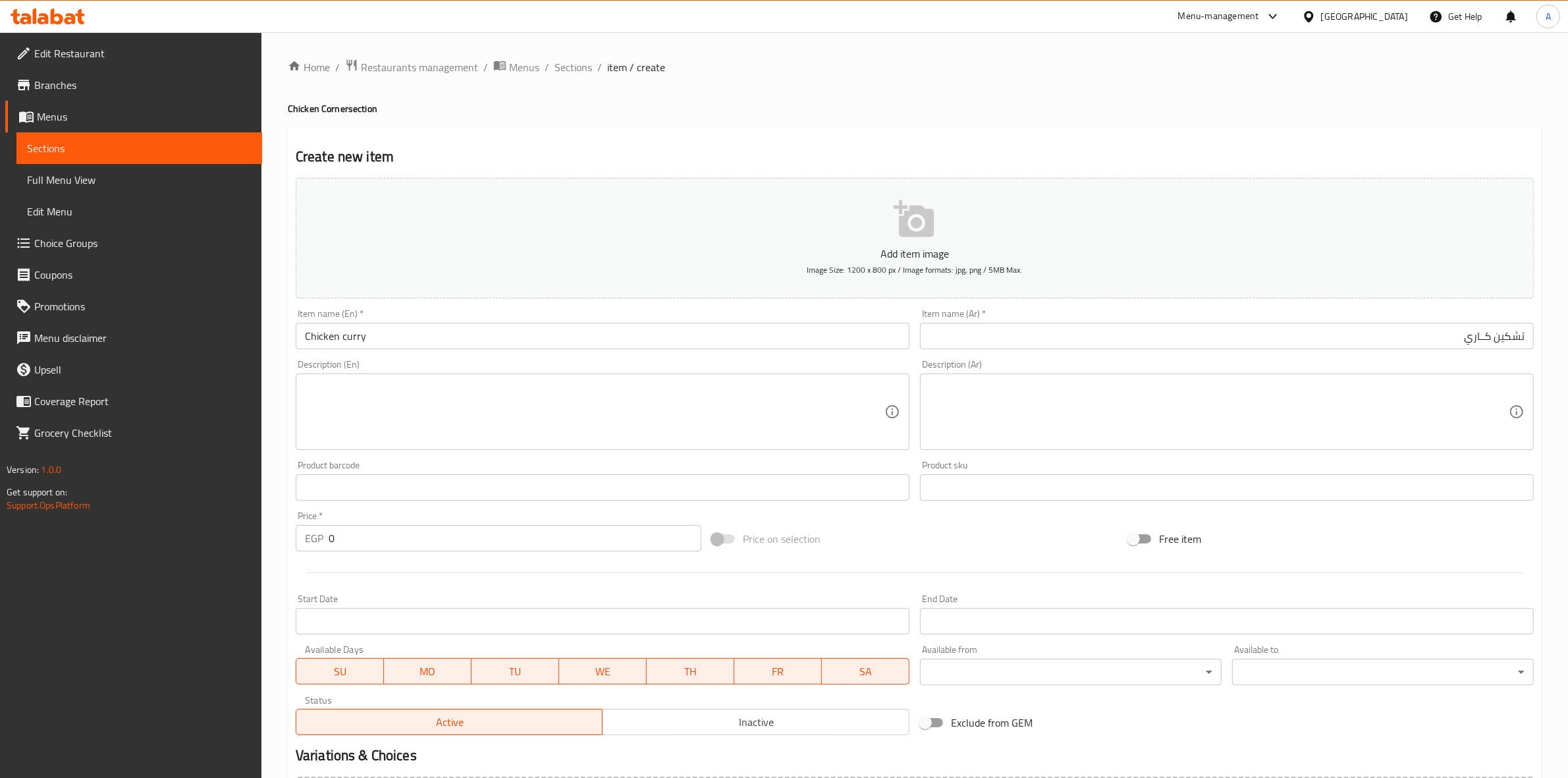
click at [551, 420] on textarea at bounding box center [595, 412] width 580 height 63
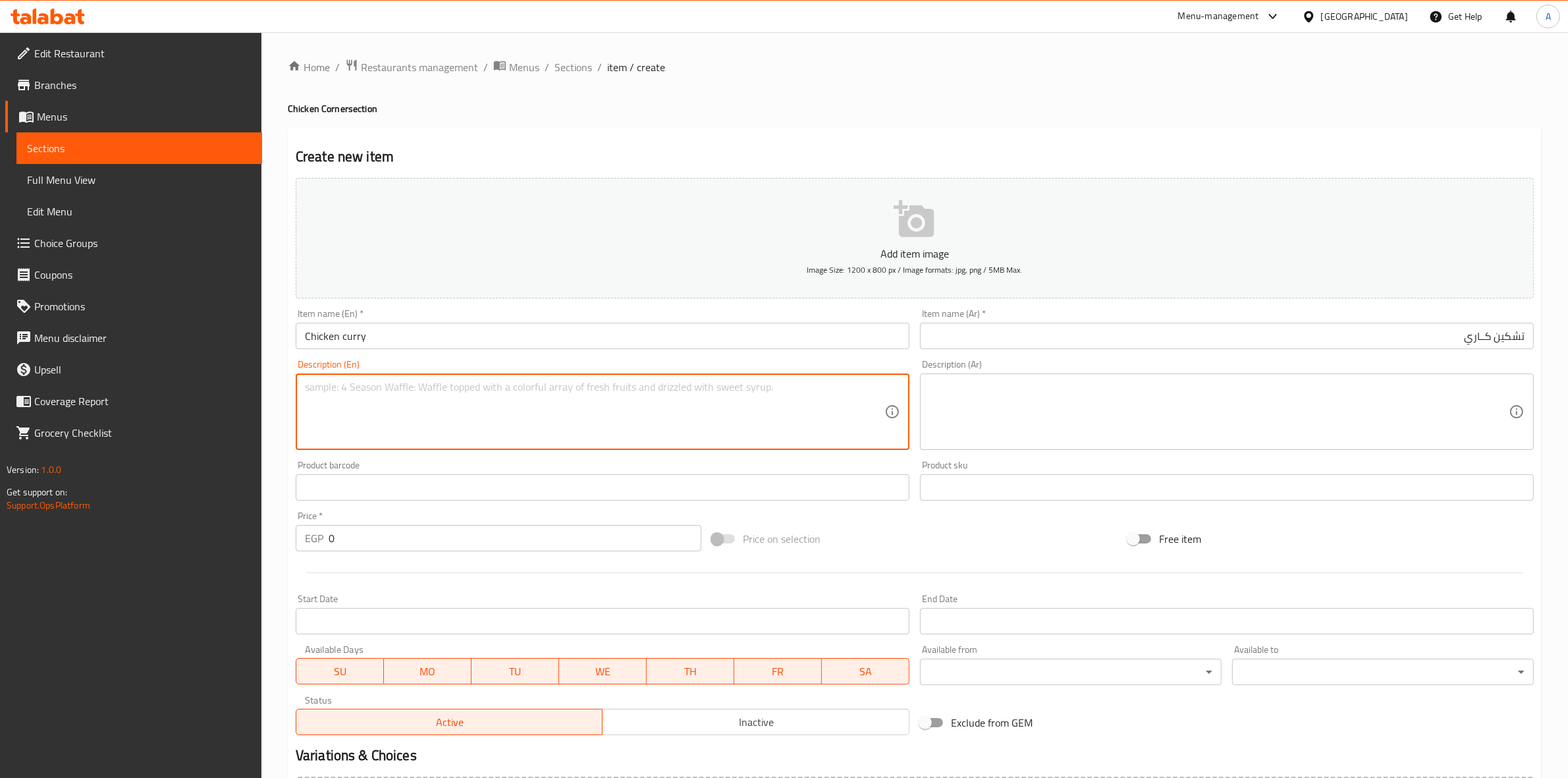
paste textarea "chicken breast pieces with Indian curry sauce"
click at [522, 393] on textarea "chicken breast pieces with Indian curry sauce" at bounding box center [595, 412] width 580 height 63
drag, startPoint x: 673, startPoint y: 391, endPoint x: 255, endPoint y: 359, distance: 419.2
click at [255, 359] on div "Edit Restaurant Branches Menus Sections Full Menu View Edit Menu Choice Groups …" at bounding box center [784, 482] width 1568 height 899
type textarea "chicken breast pieces with Indian curry sauce with your choice of 2 side dishes"
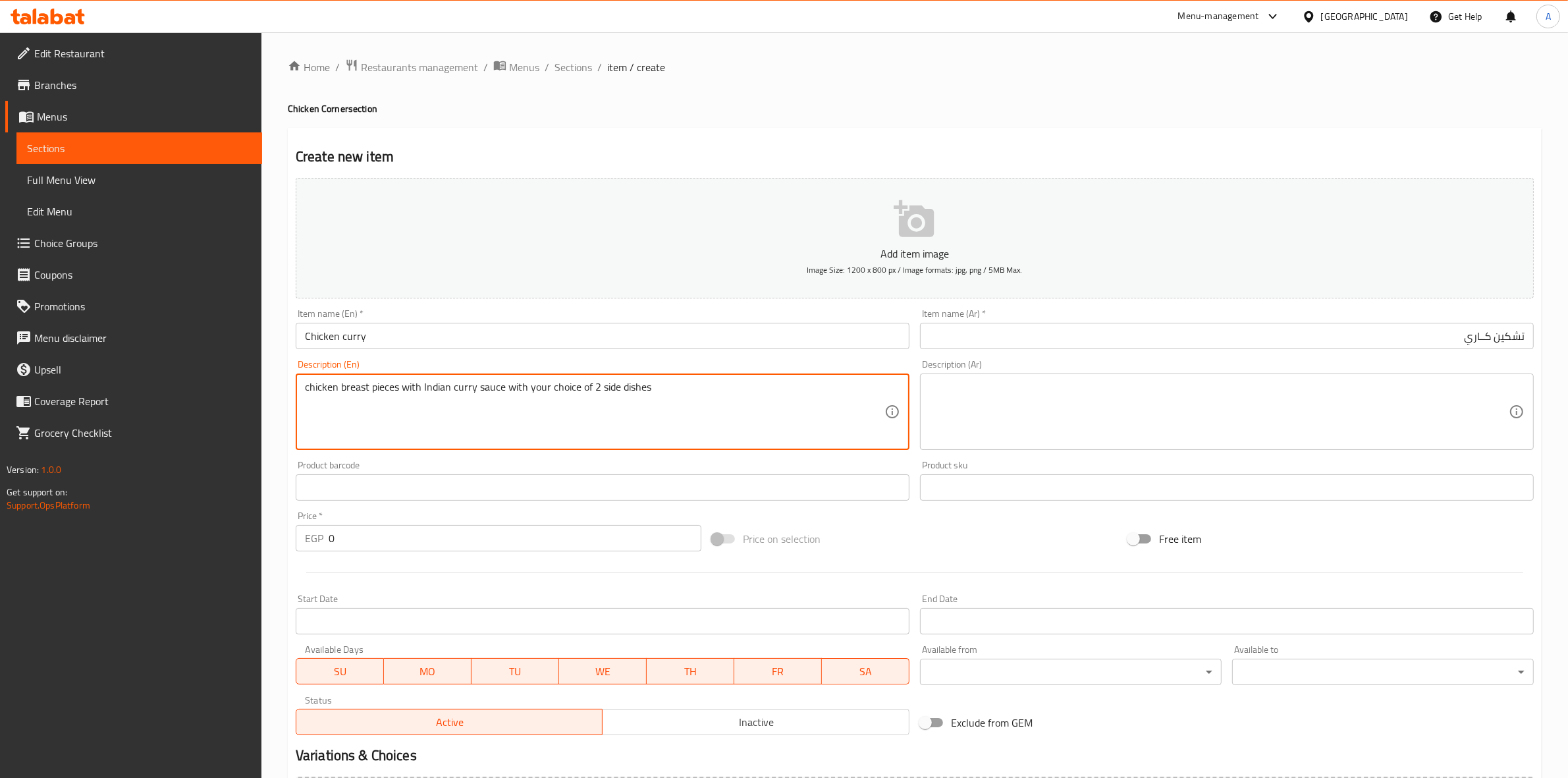
click at [1042, 401] on textarea at bounding box center [1219, 412] width 580 height 63
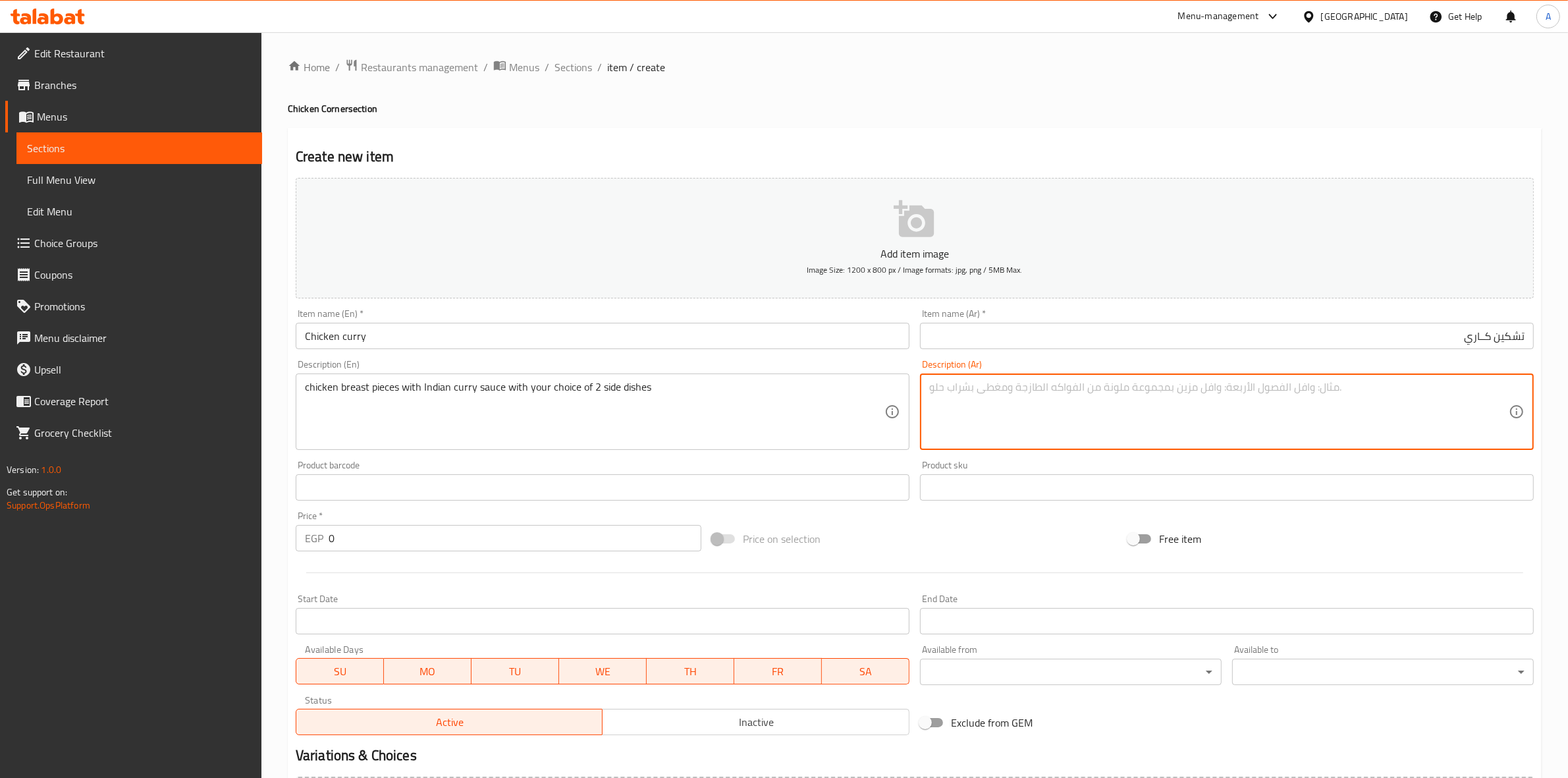
paste textarea "قطع صدور دجاج بصلصة الكاري الهندية، مع اختيارك من طبقين جانبيين."
drag, startPoint x: 1273, startPoint y: 387, endPoint x: 1205, endPoint y: 387, distance: 68.0
click at [1205, 387] on textarea "قطع صدور دجاج بصلصة الكاري الهندية، مع اختيارك من طبقين جانبيين." at bounding box center [1219, 412] width 580 height 63
type textarea "قطع صدور دجاج بصلصة الكاري الهندية، مع اختيارك من 2 طبق جانبي"
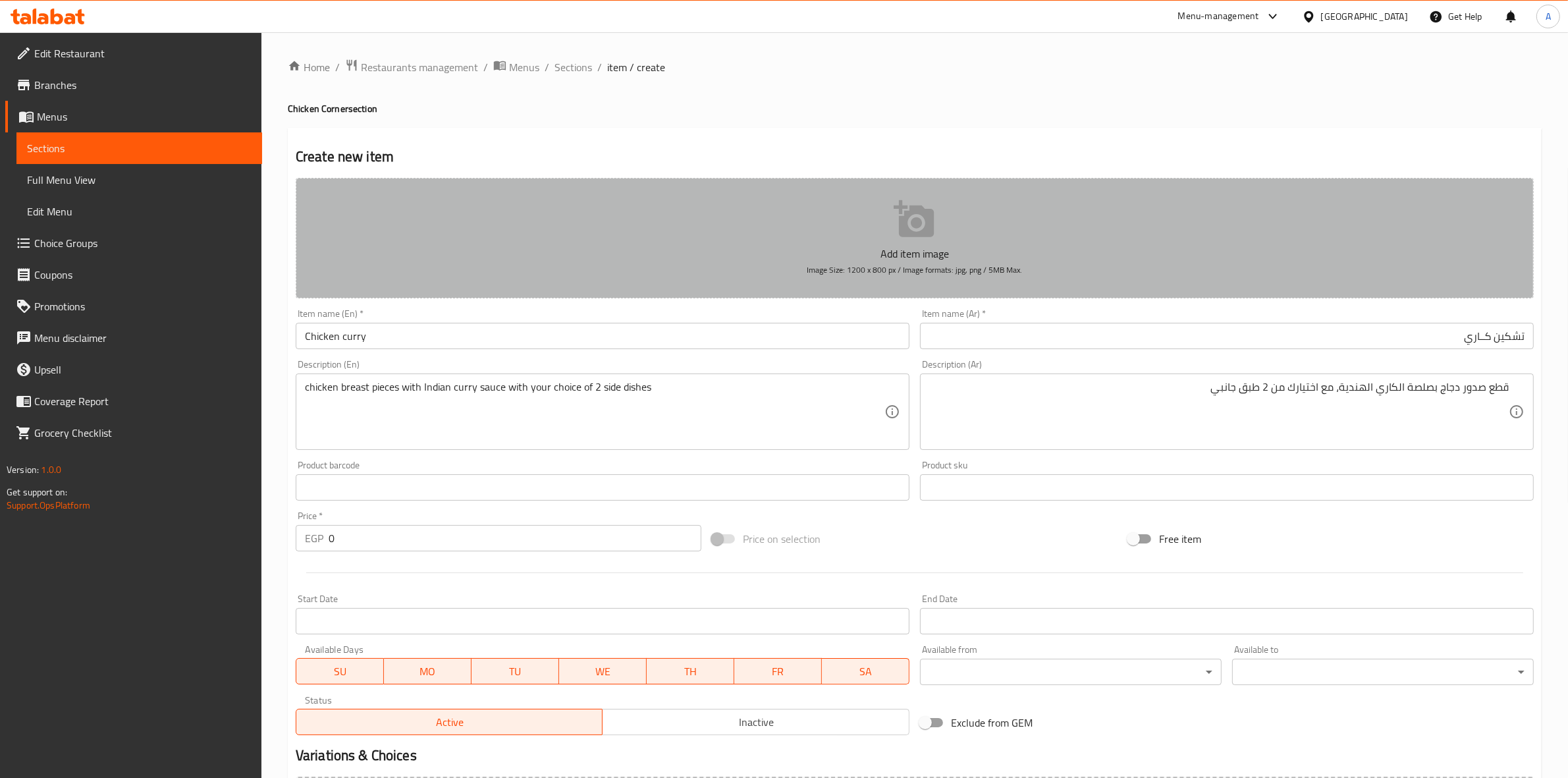
drag, startPoint x: 890, startPoint y: 198, endPoint x: 915, endPoint y: 206, distance: 26.2
click at [915, 206] on icon "button" at bounding box center [915, 219] width 42 height 42
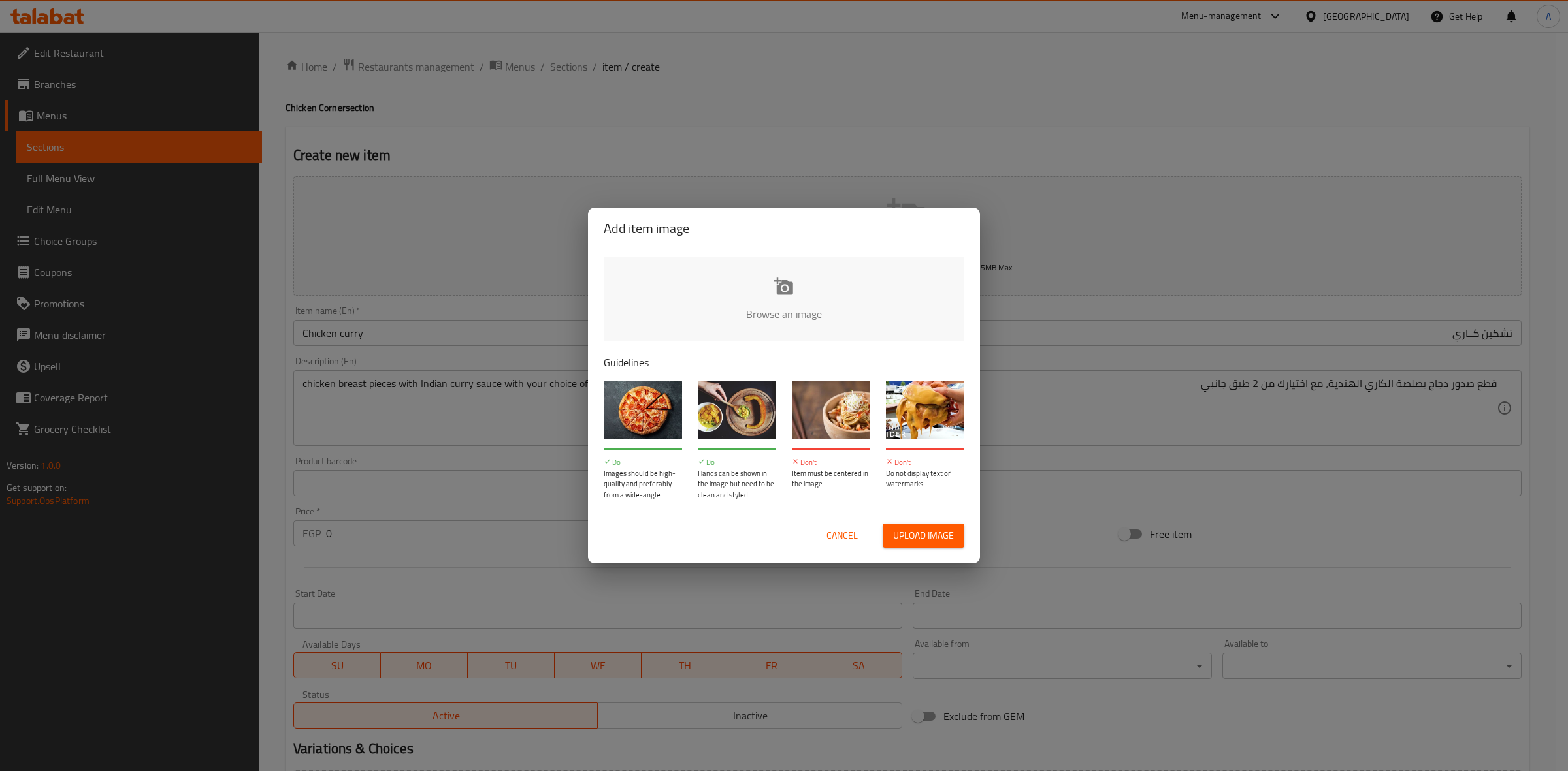
click at [951, 139] on div "Add item image Browse an image Guidelines Do Images should be high-quality and …" at bounding box center [784, 385] width 1568 height 771
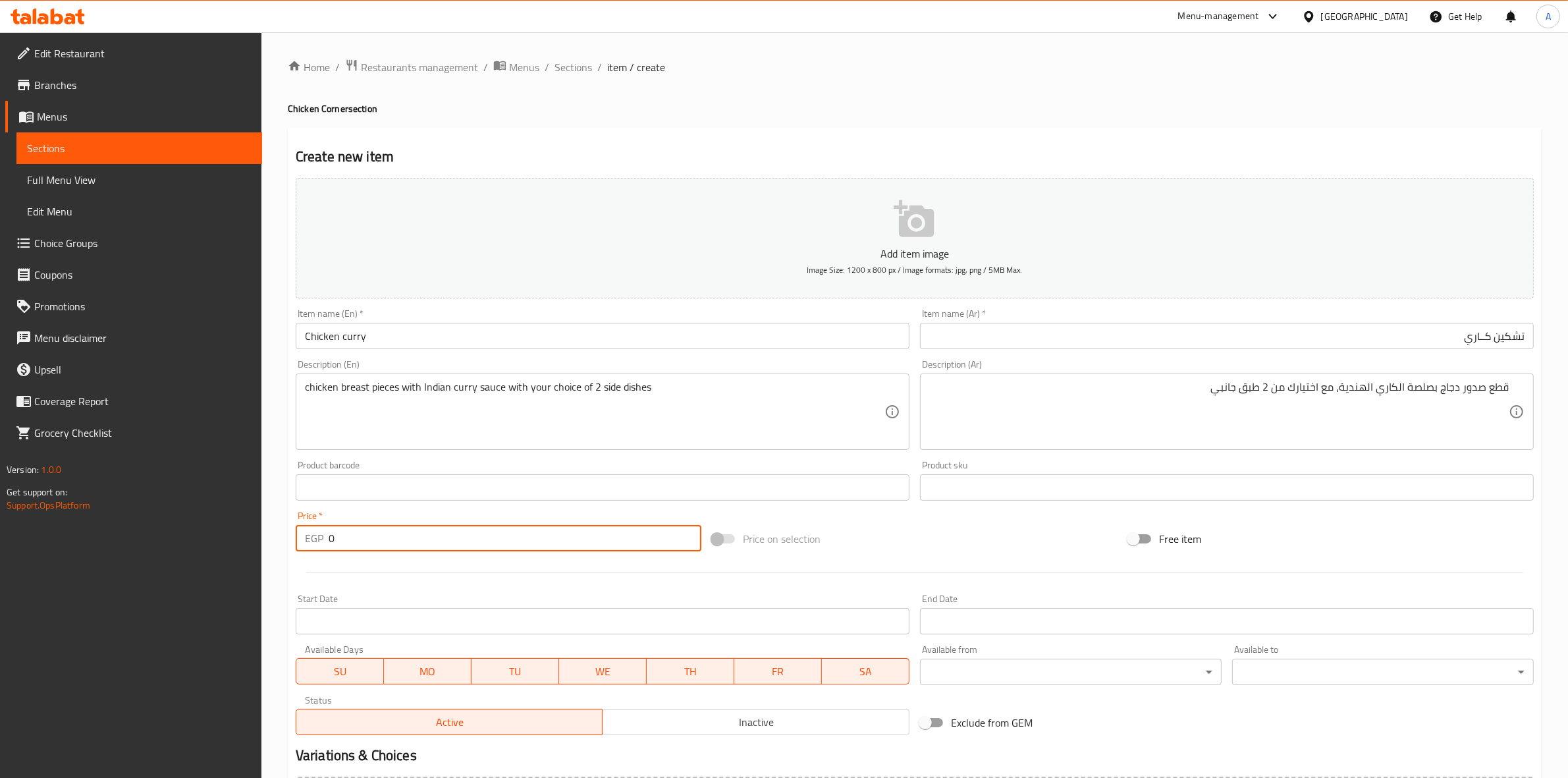
drag, startPoint x: 367, startPoint y: 542, endPoint x: 162, endPoint y: 525, distance: 205.7
click at [162, 525] on div "Edit Restaurant Branches Menus Sections Full Menu View Edit Menu Choice Groups …" at bounding box center [784, 482] width 1568 height 899
type input "295"
click at [370, 568] on div at bounding box center [915, 573] width 1249 height 32
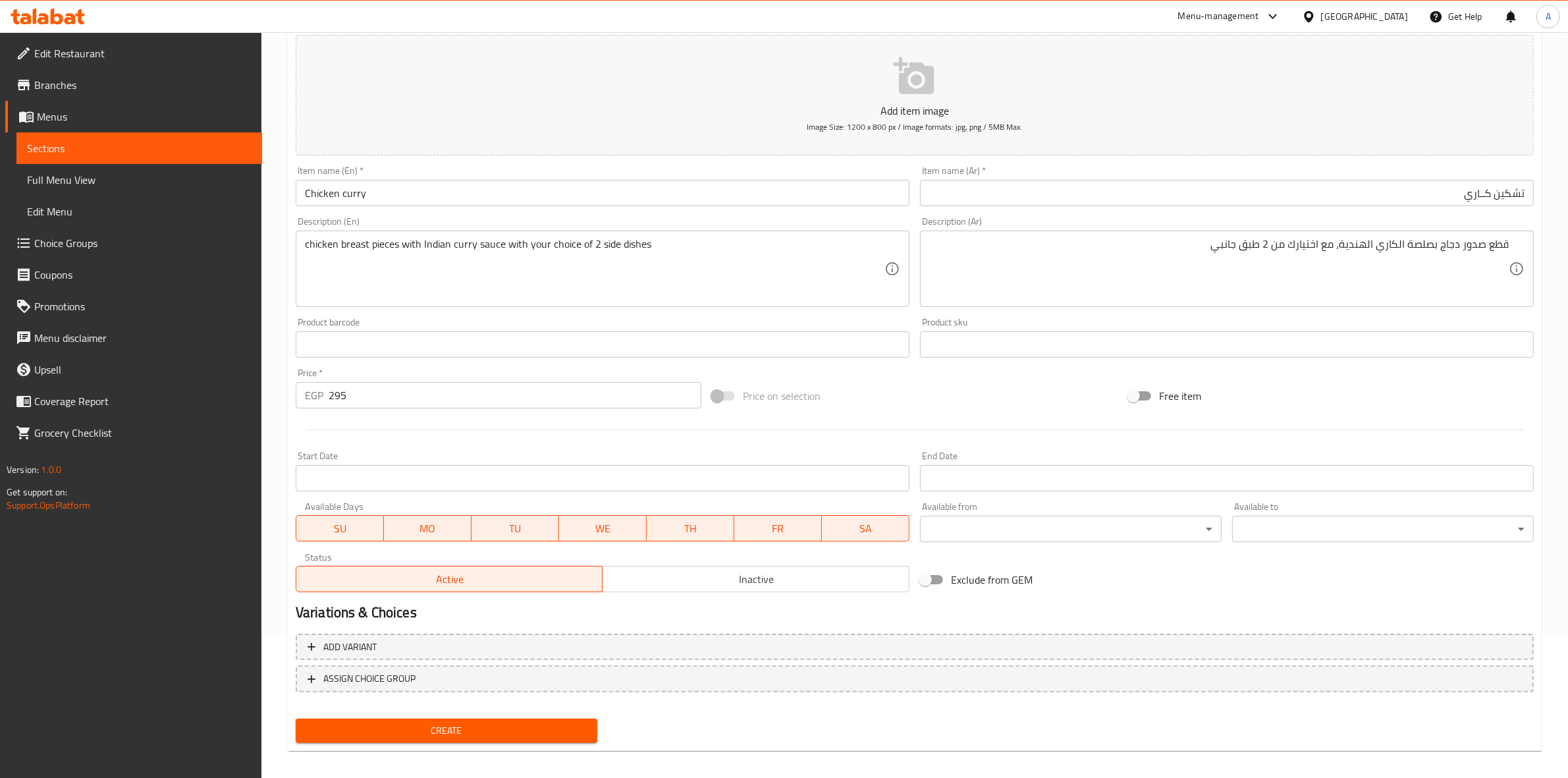
scroll to position [150, 0]
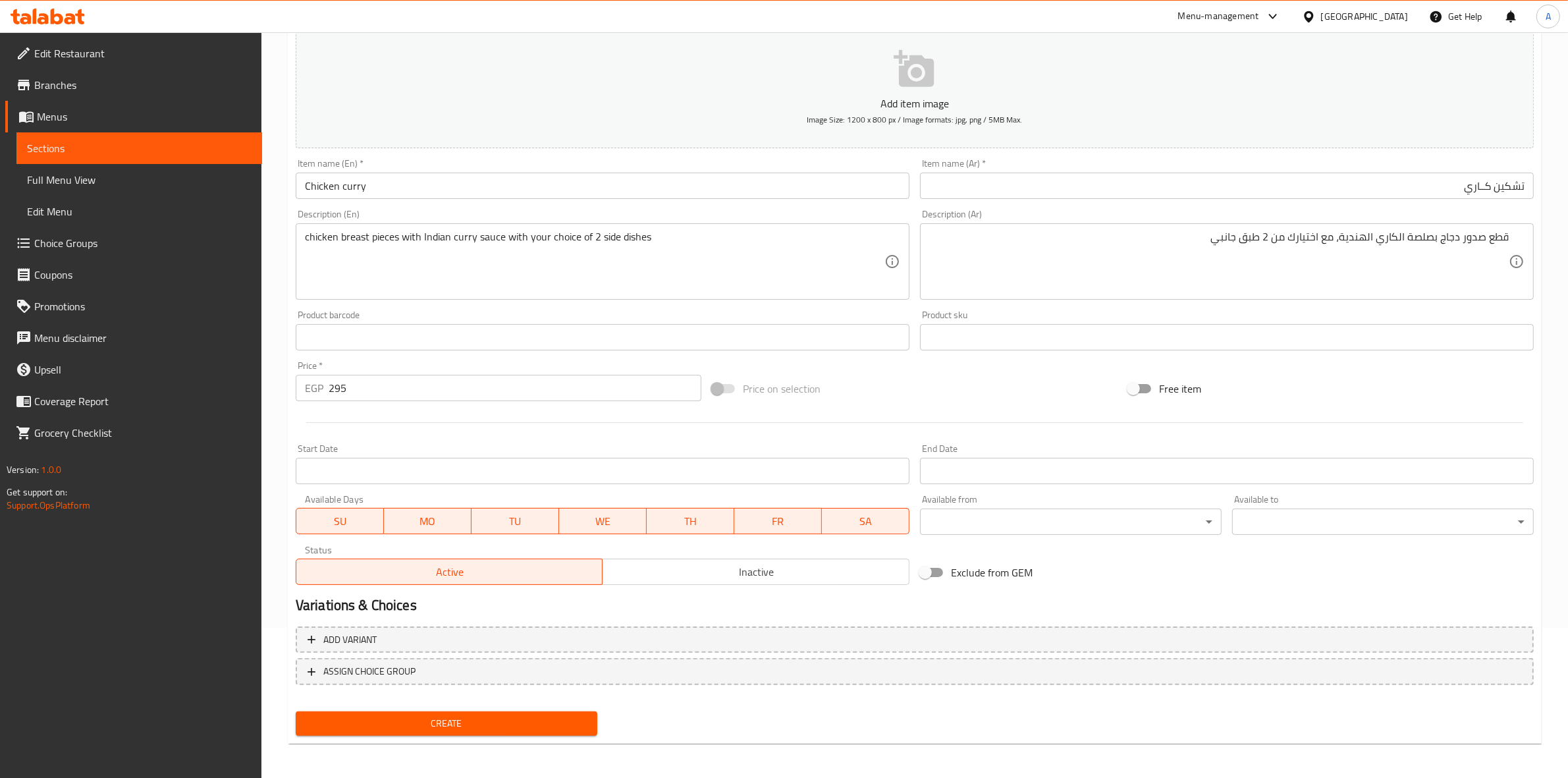
click at [441, 719] on span "Create" at bounding box center [446, 724] width 280 height 16
type input "0"
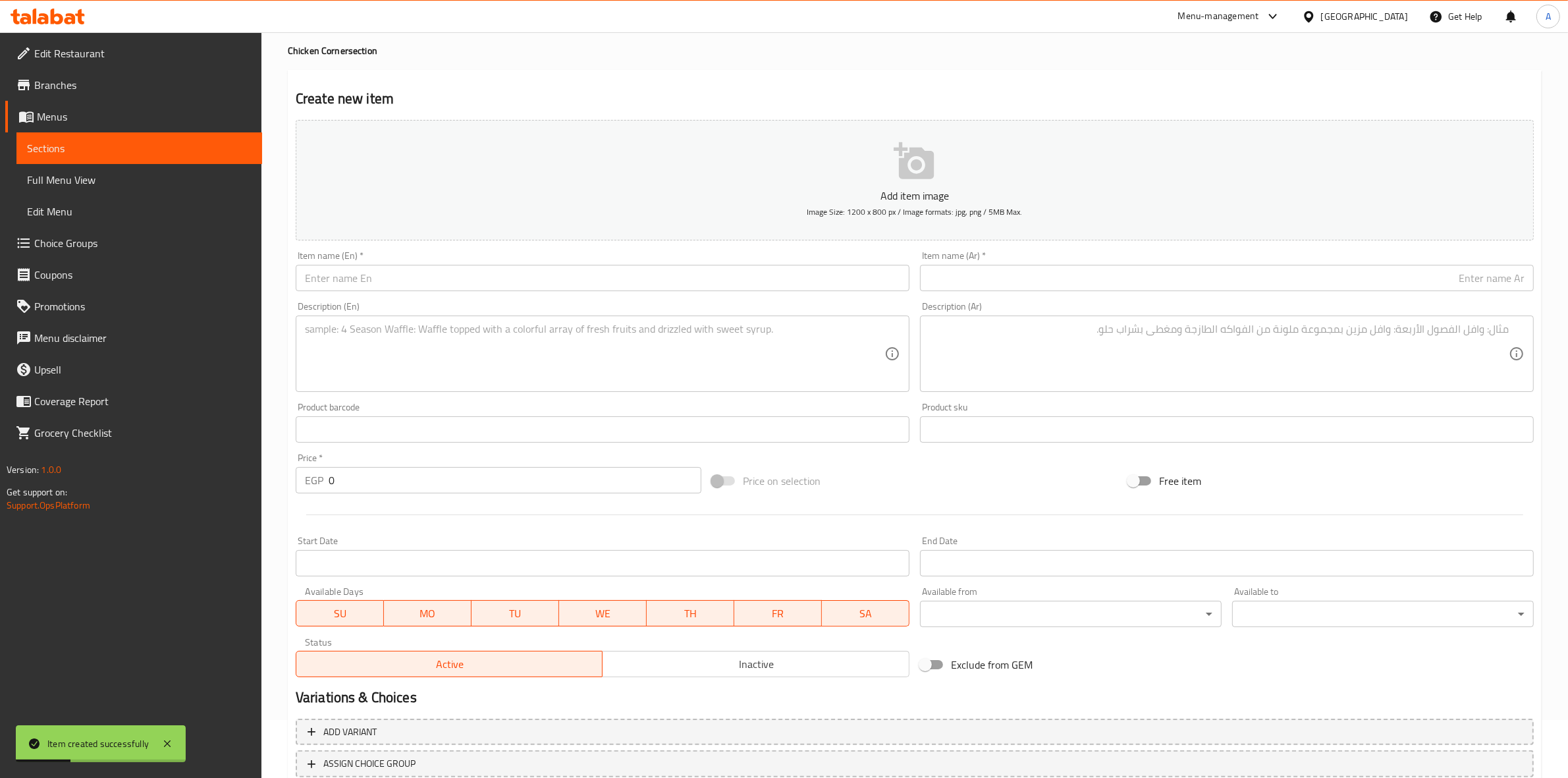
scroll to position [0, 0]
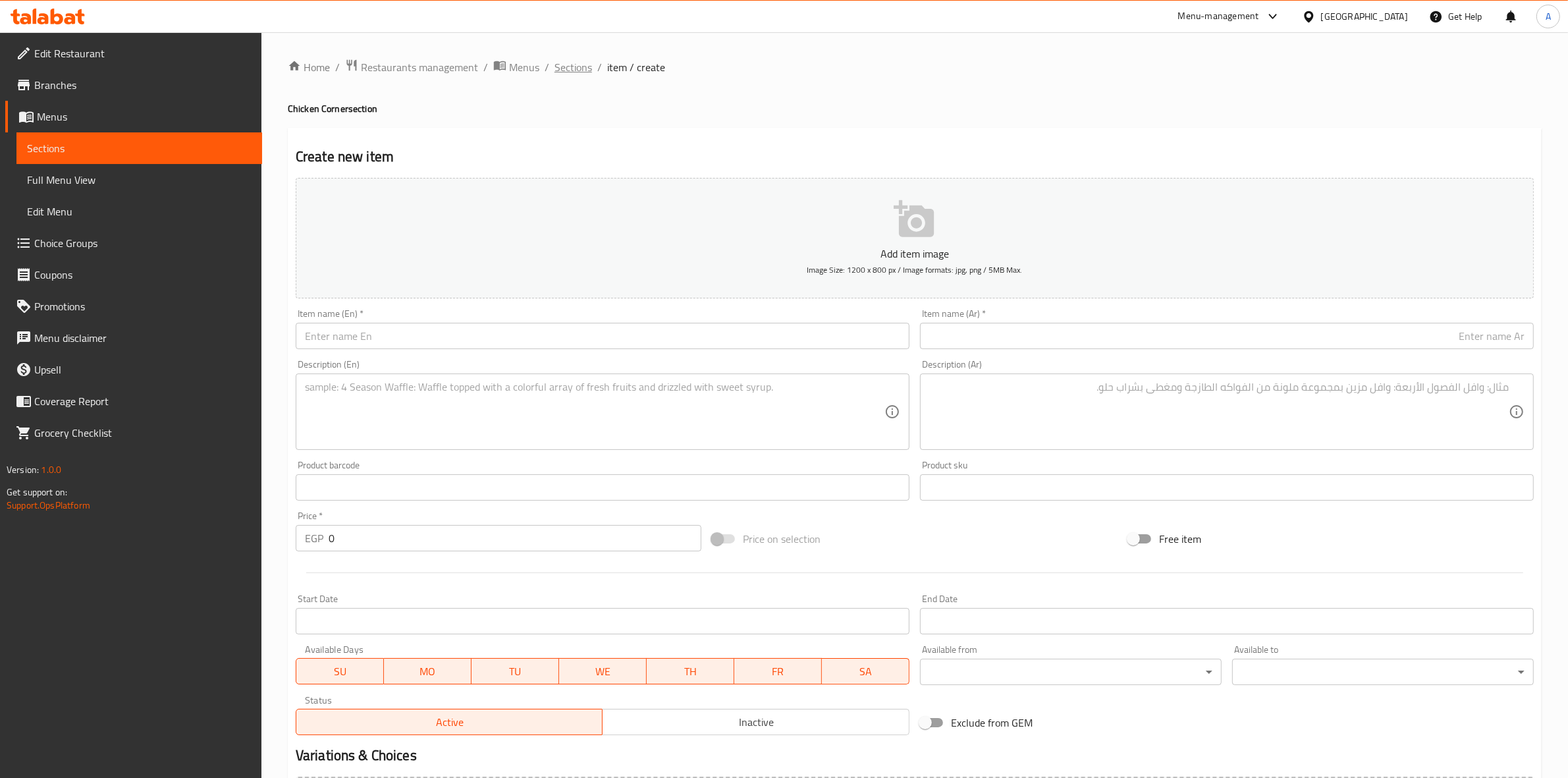
click at [580, 70] on span "Sections" at bounding box center [574, 67] width 38 height 16
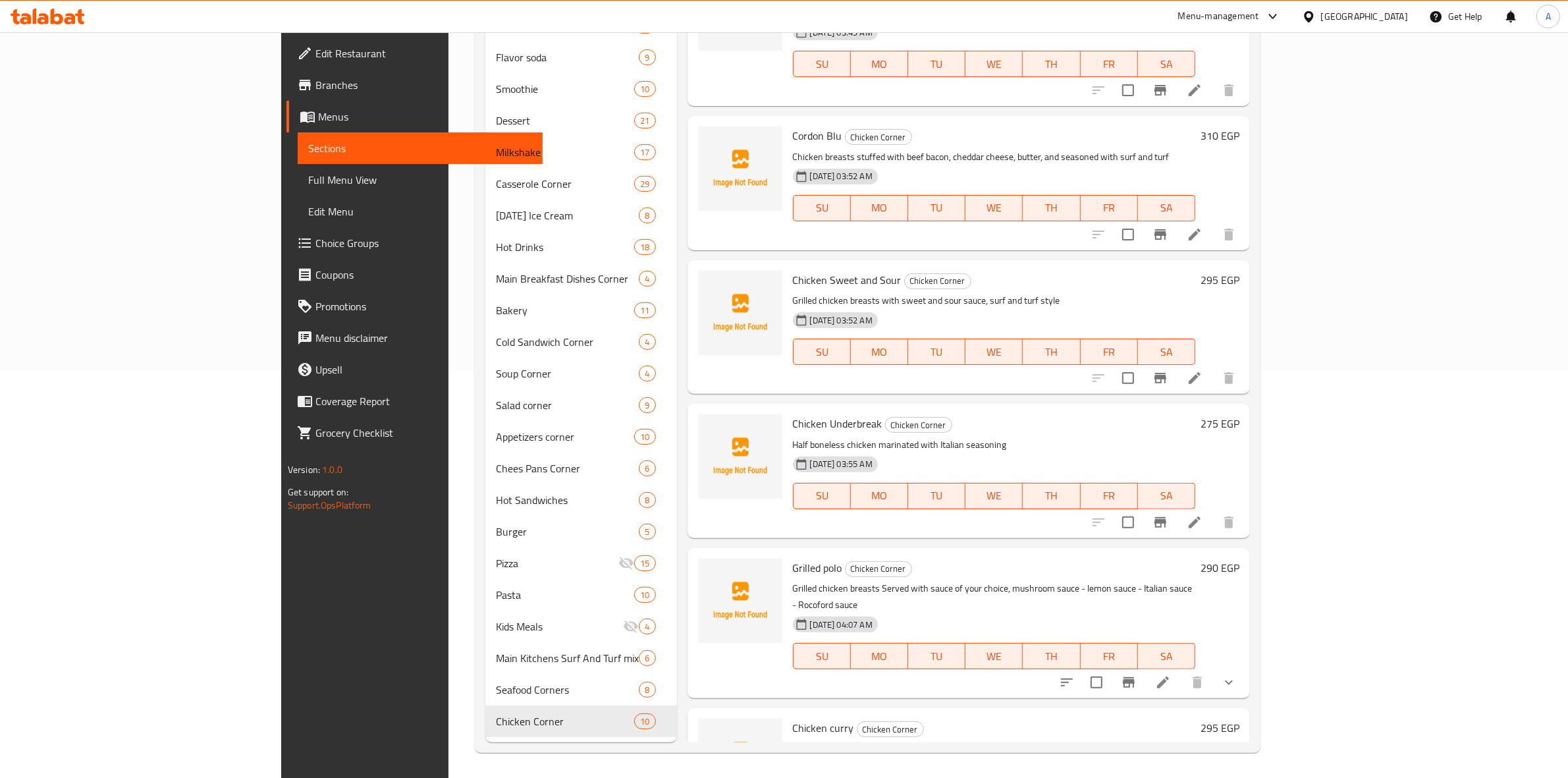
scroll to position [471, 0]
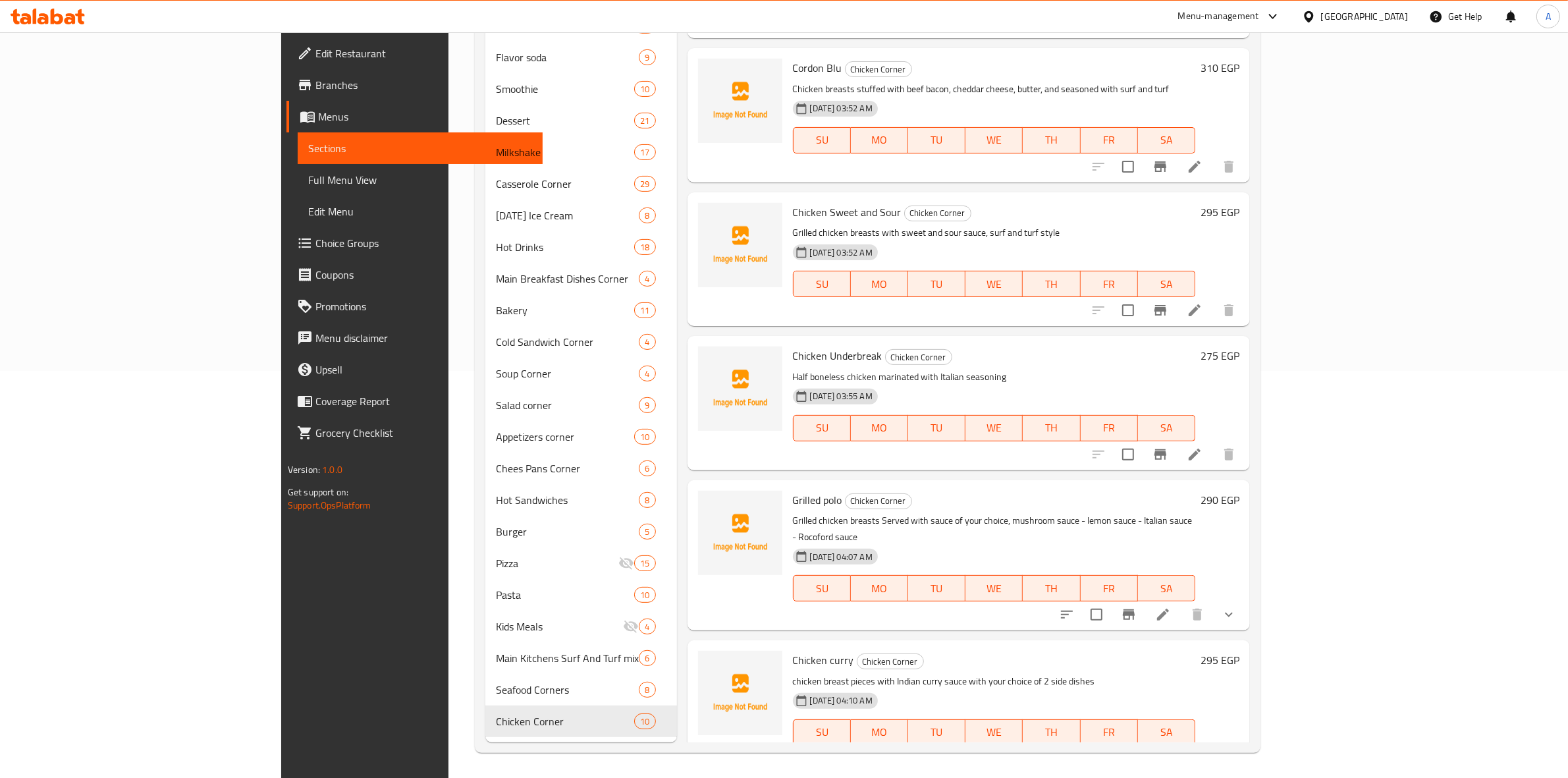
click at [1203, 751] on icon at bounding box center [1194, 758] width 16 height 16
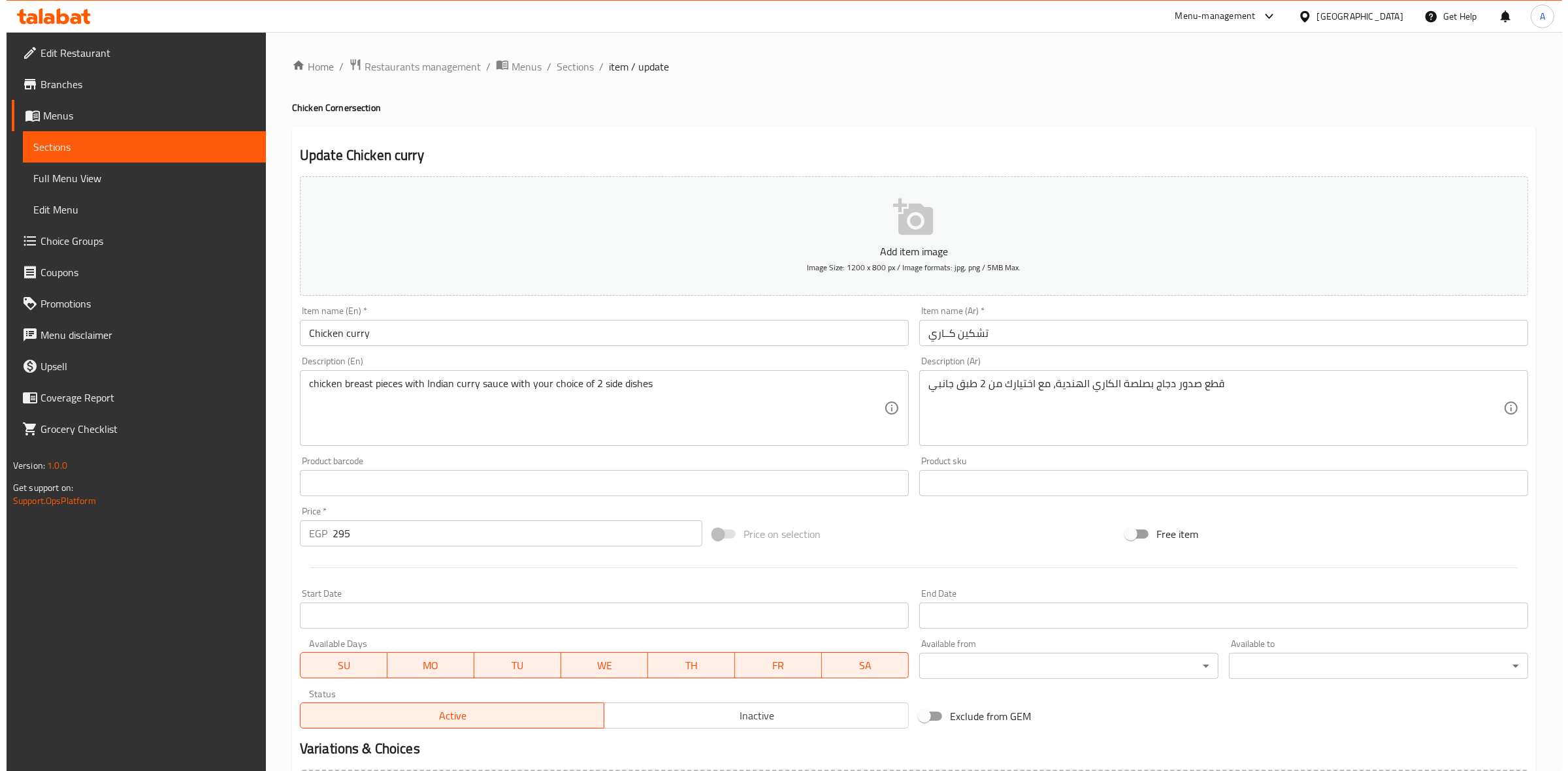
scroll to position [149, 0]
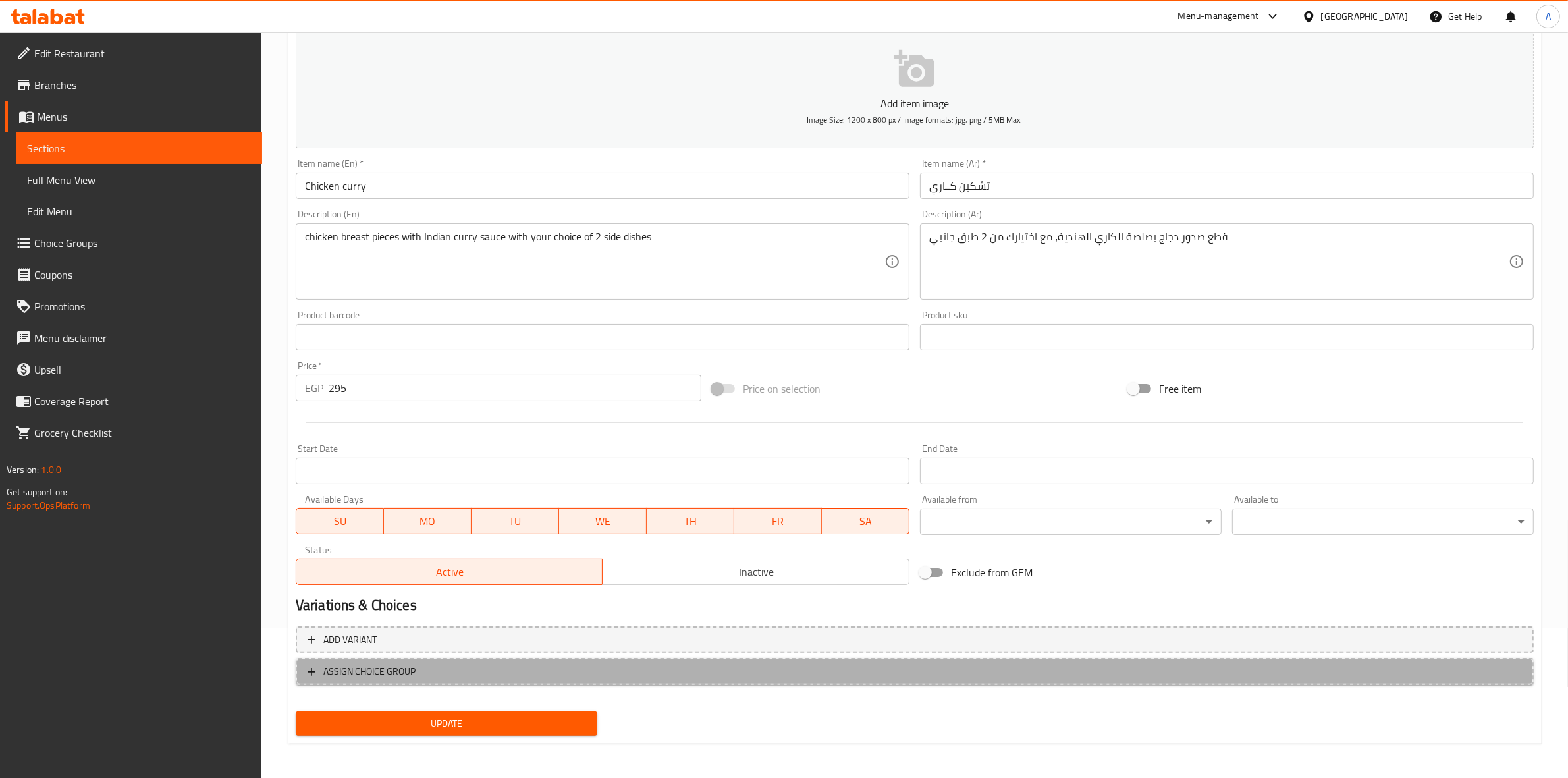
click at [347, 674] on span "ASSIGN CHOICE GROUP" at bounding box center [370, 672] width 92 height 16
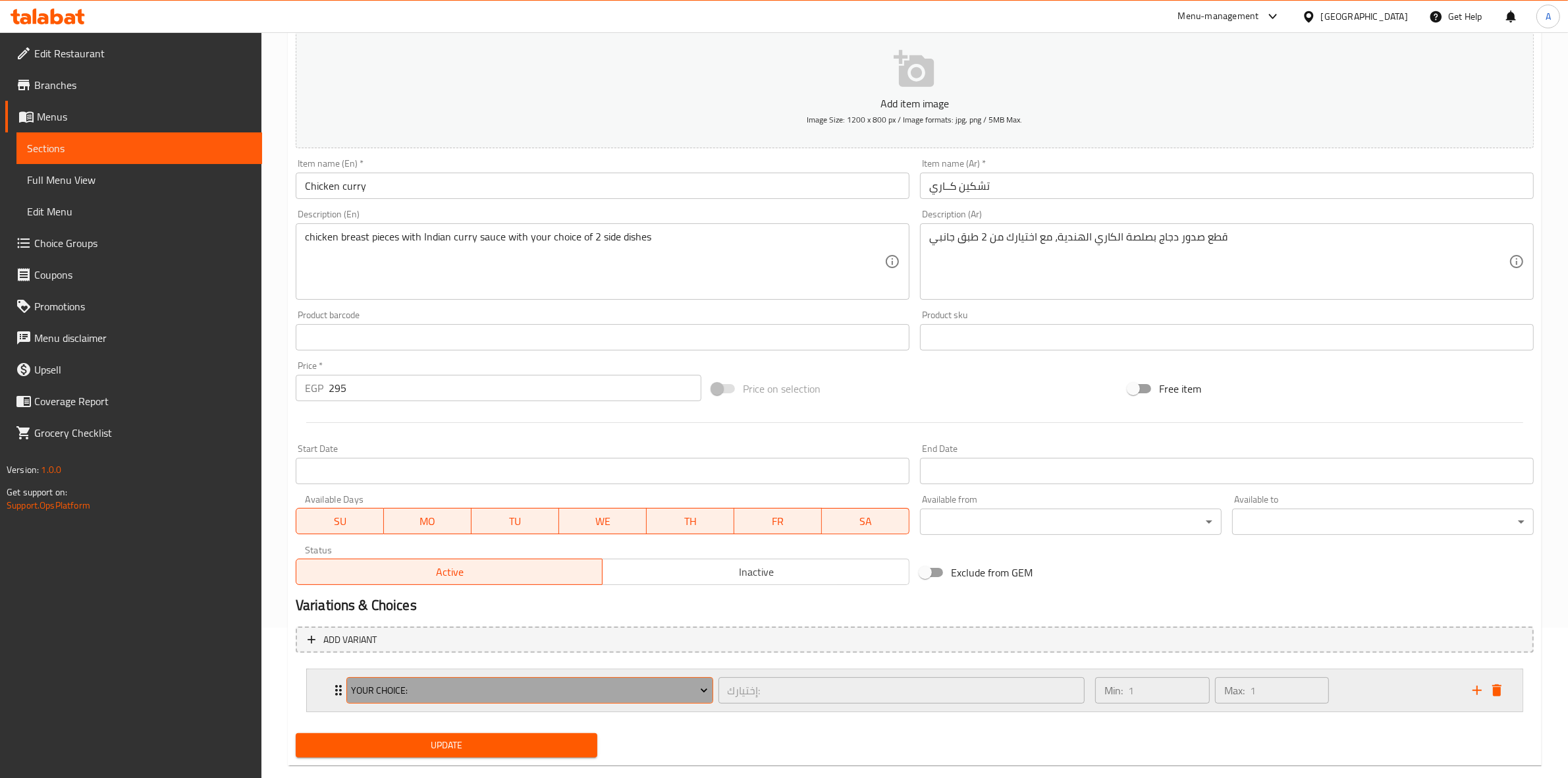
click at [485, 692] on span "Your Choice:" at bounding box center [530, 691] width 357 height 16
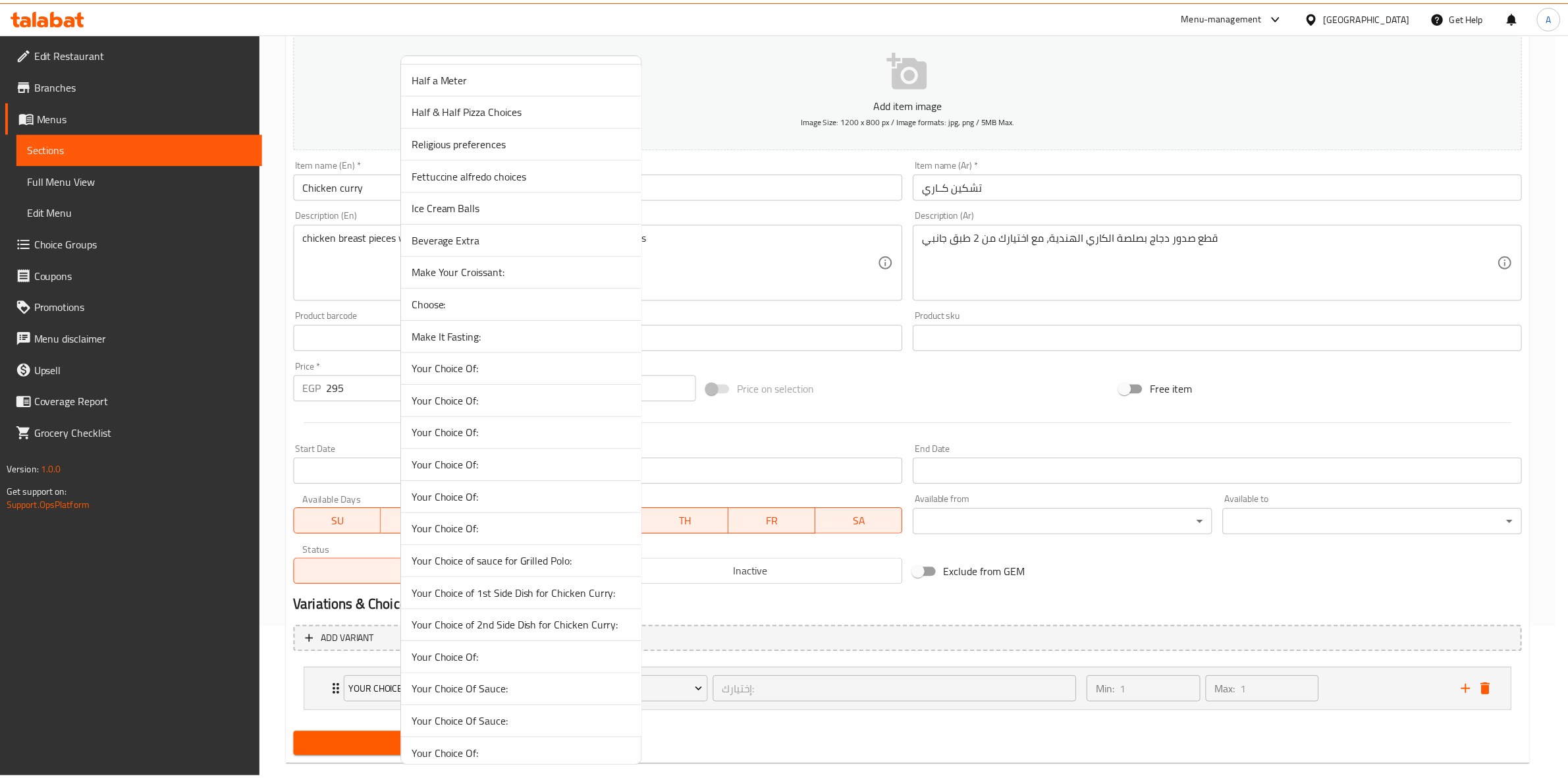
scroll to position [165, 0]
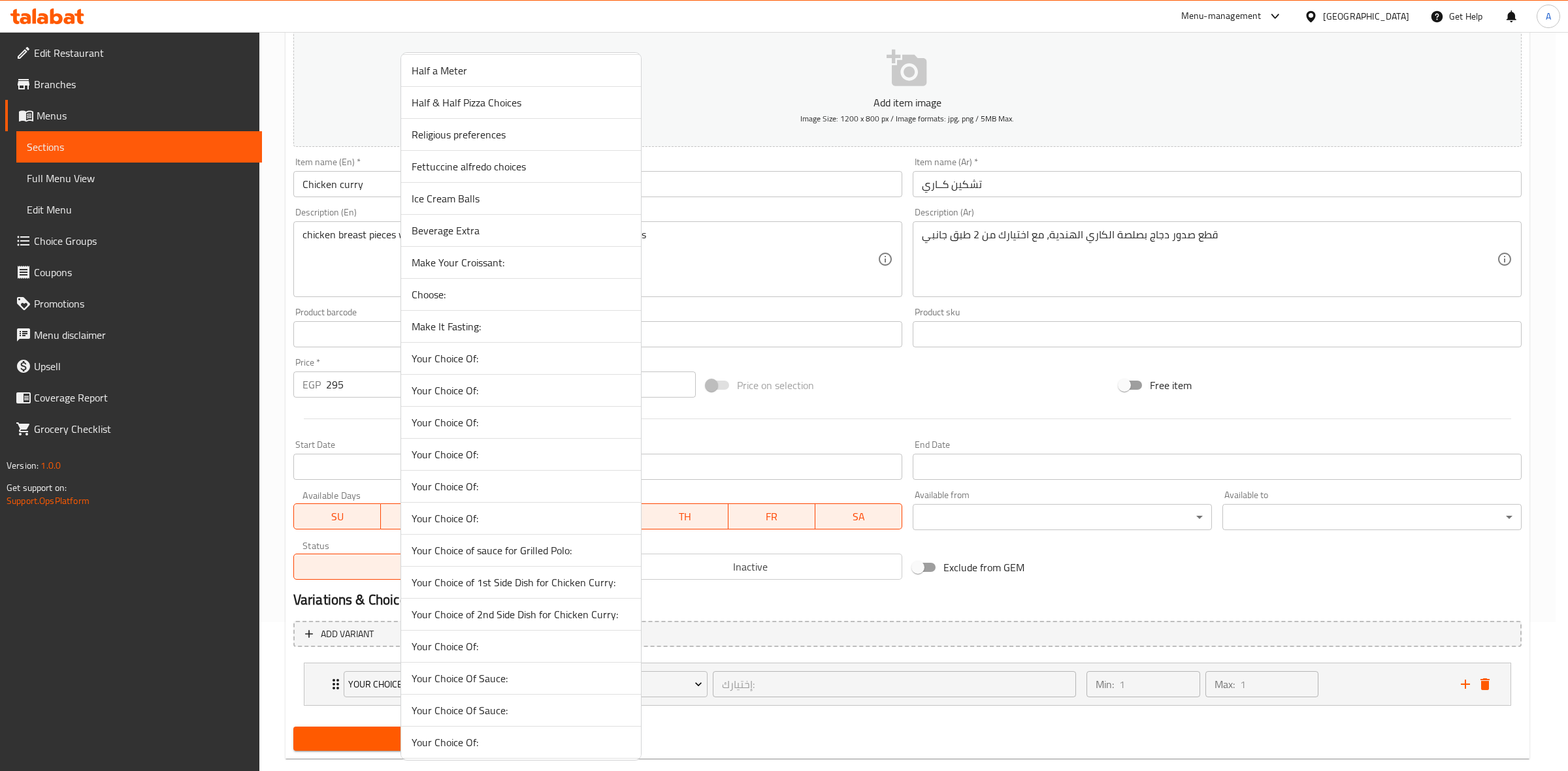
click at [580, 587] on span "Your Choice of 1st Side Dish for Chicken Curry:" at bounding box center [521, 582] width 219 height 15
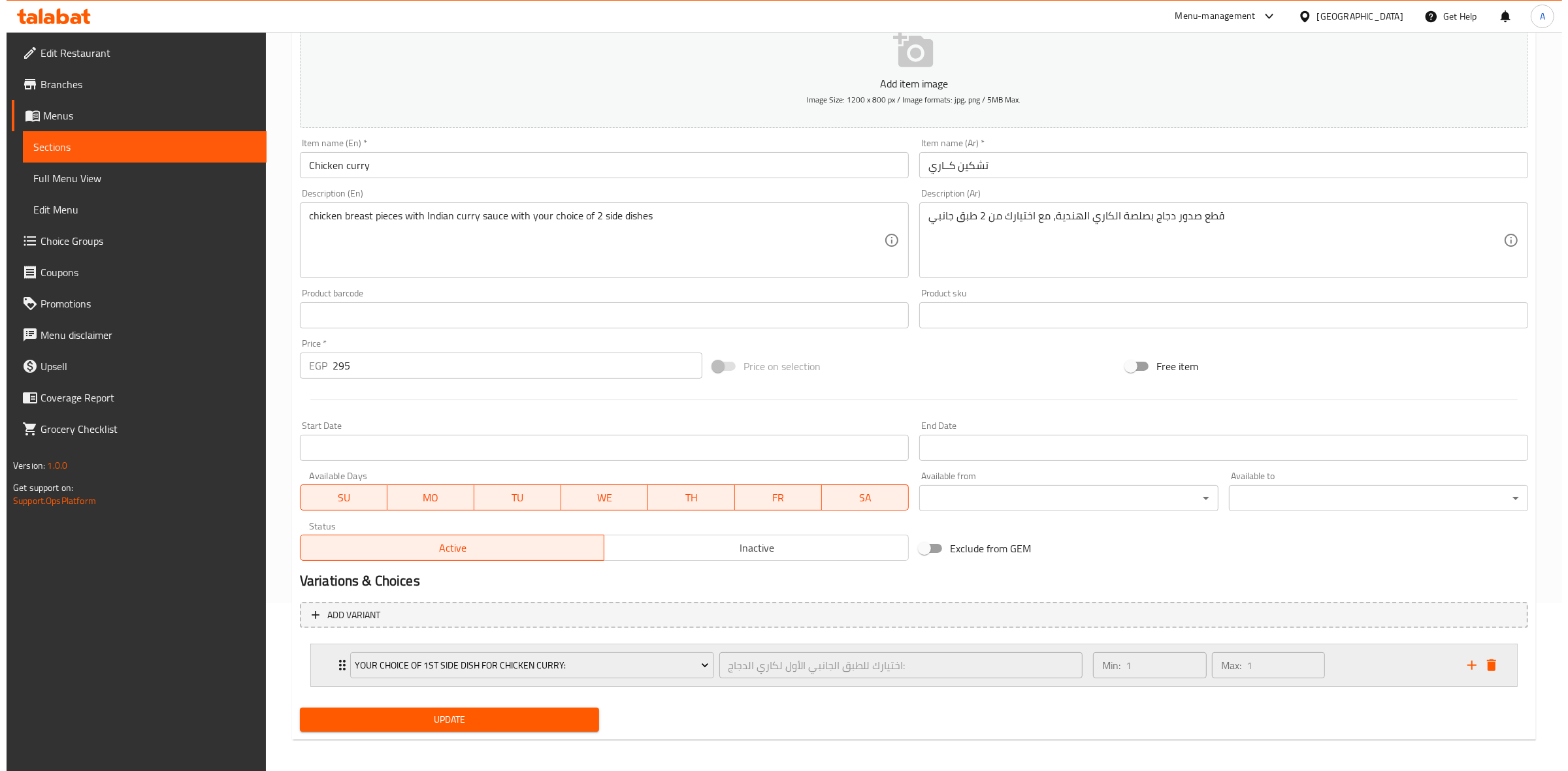
scroll to position [171, 0]
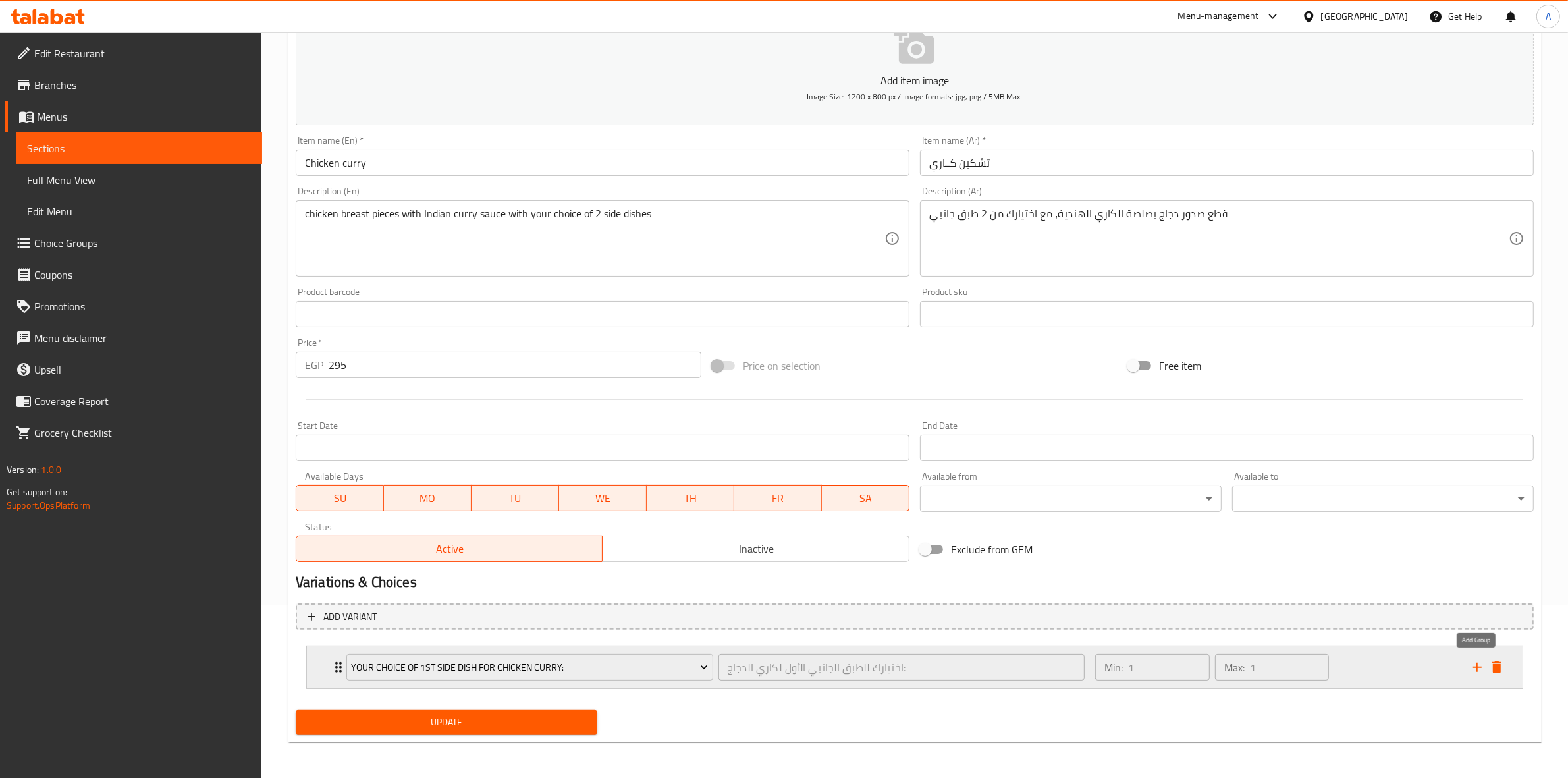
click at [1474, 668] on icon "add" at bounding box center [1477, 667] width 16 height 16
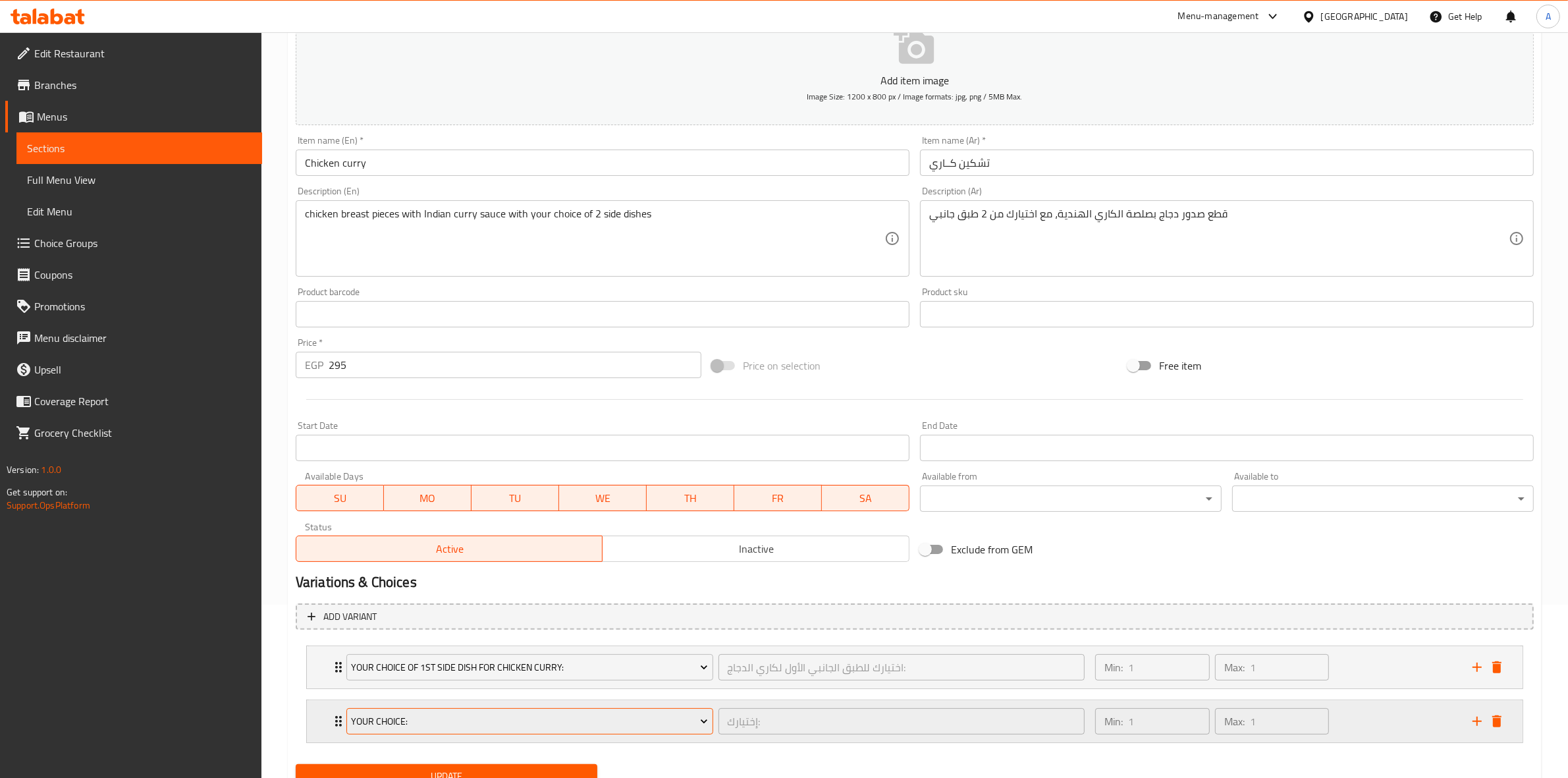
click at [455, 727] on span "Your Choice:" at bounding box center [530, 722] width 357 height 16
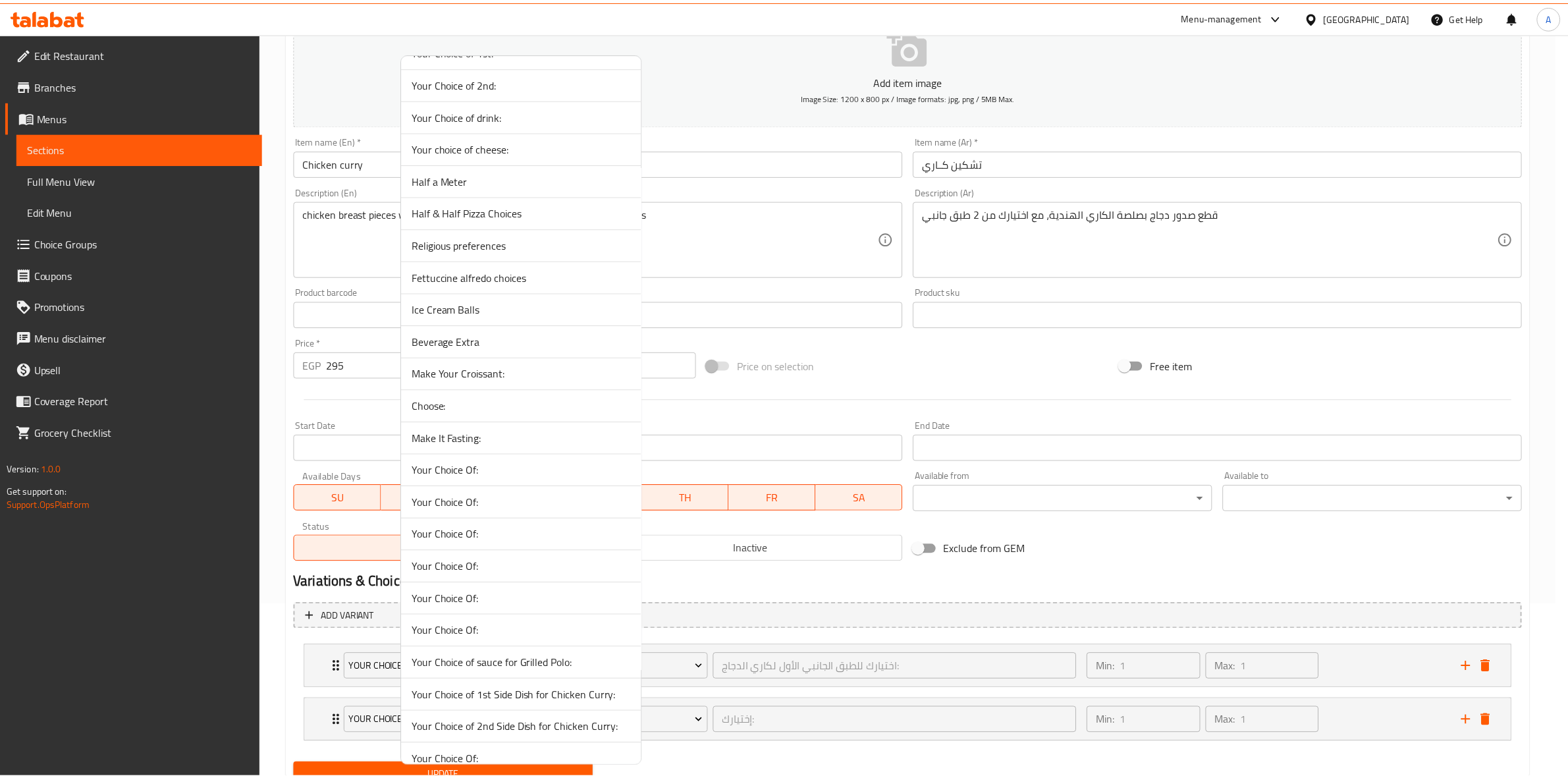
scroll to position [82, 0]
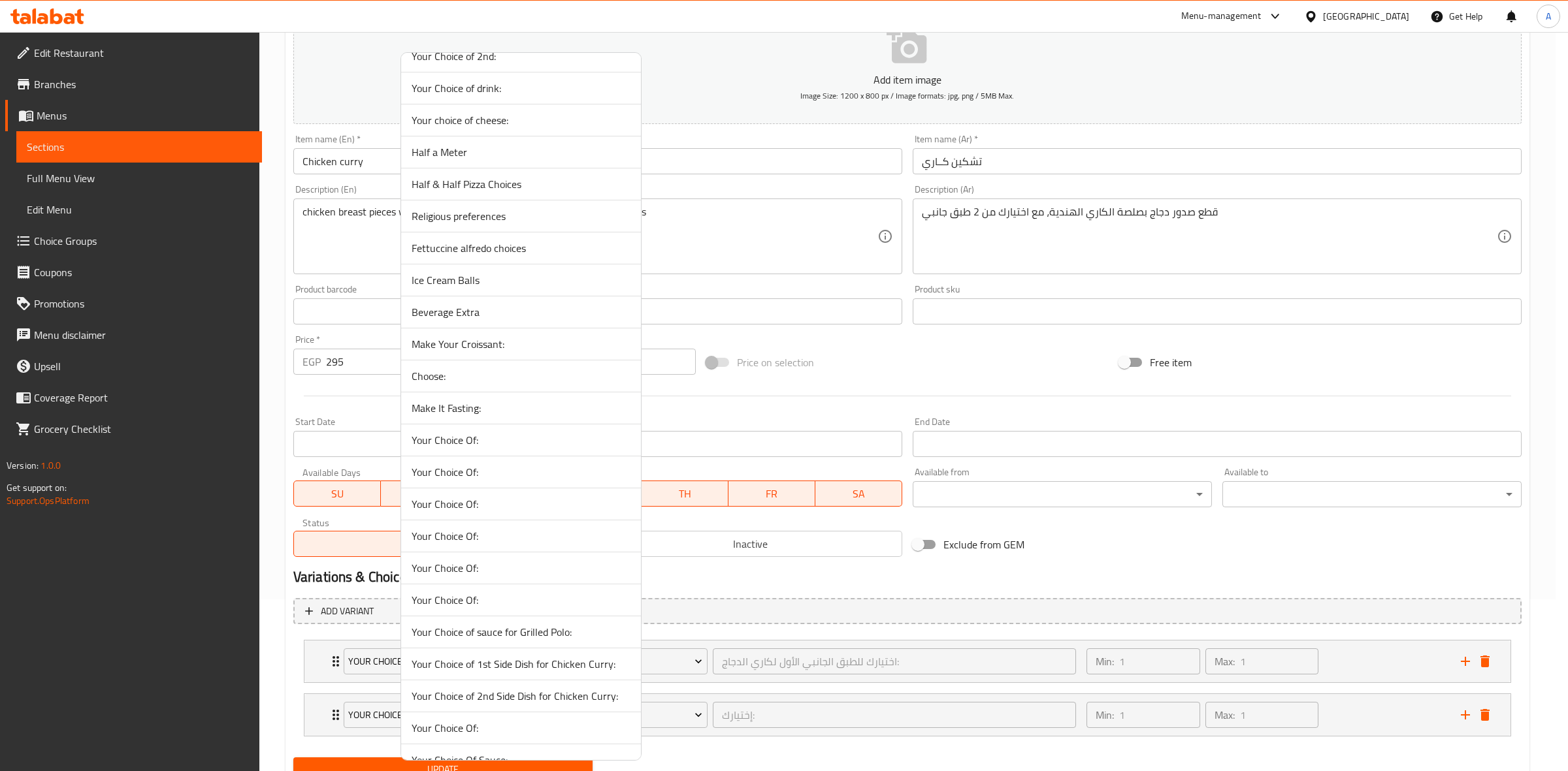
click at [521, 699] on span "Your Choice of 2nd Side Dish for Chicken Curry:" at bounding box center [521, 696] width 219 height 15
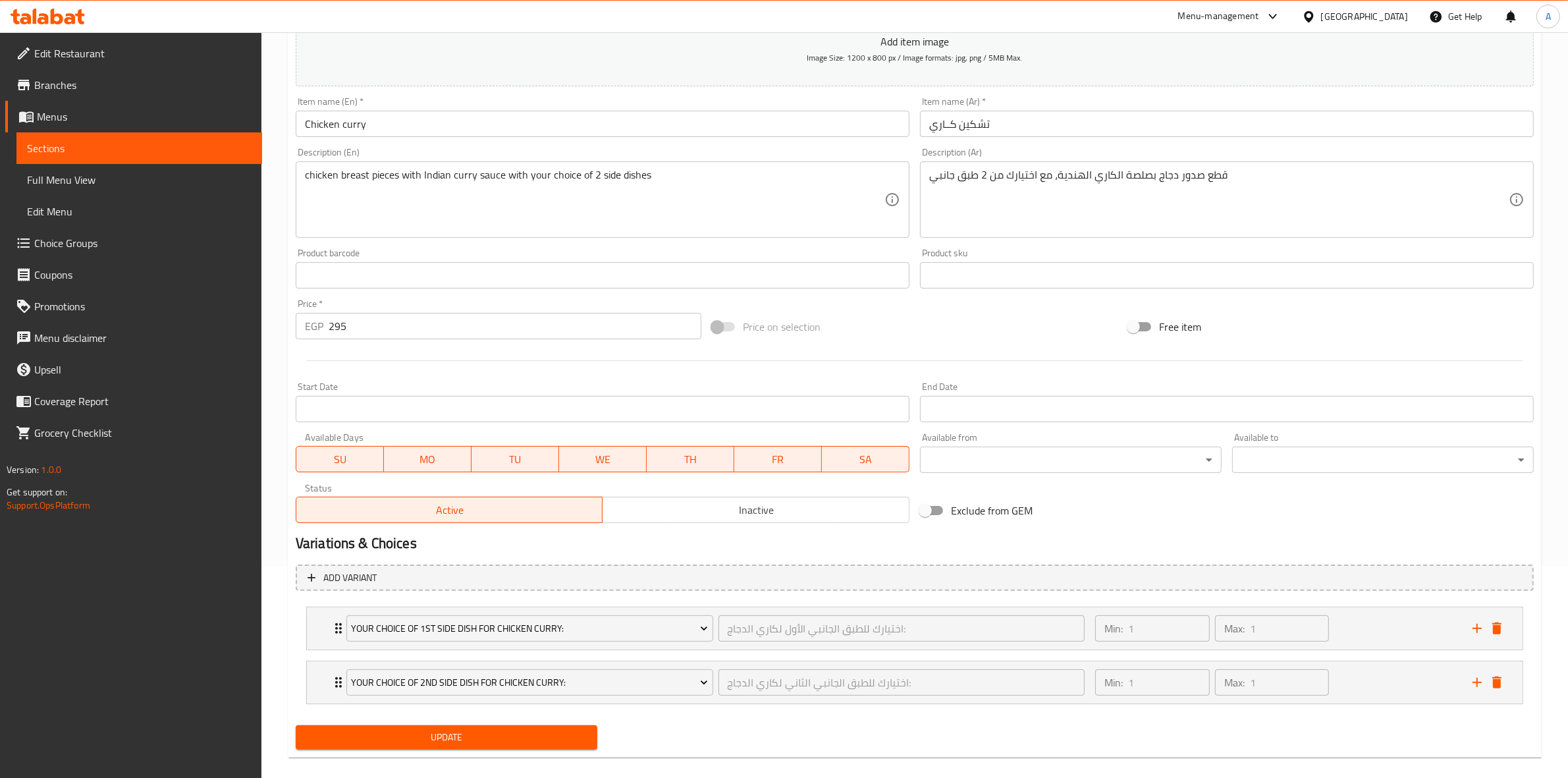
scroll to position [228, 0]
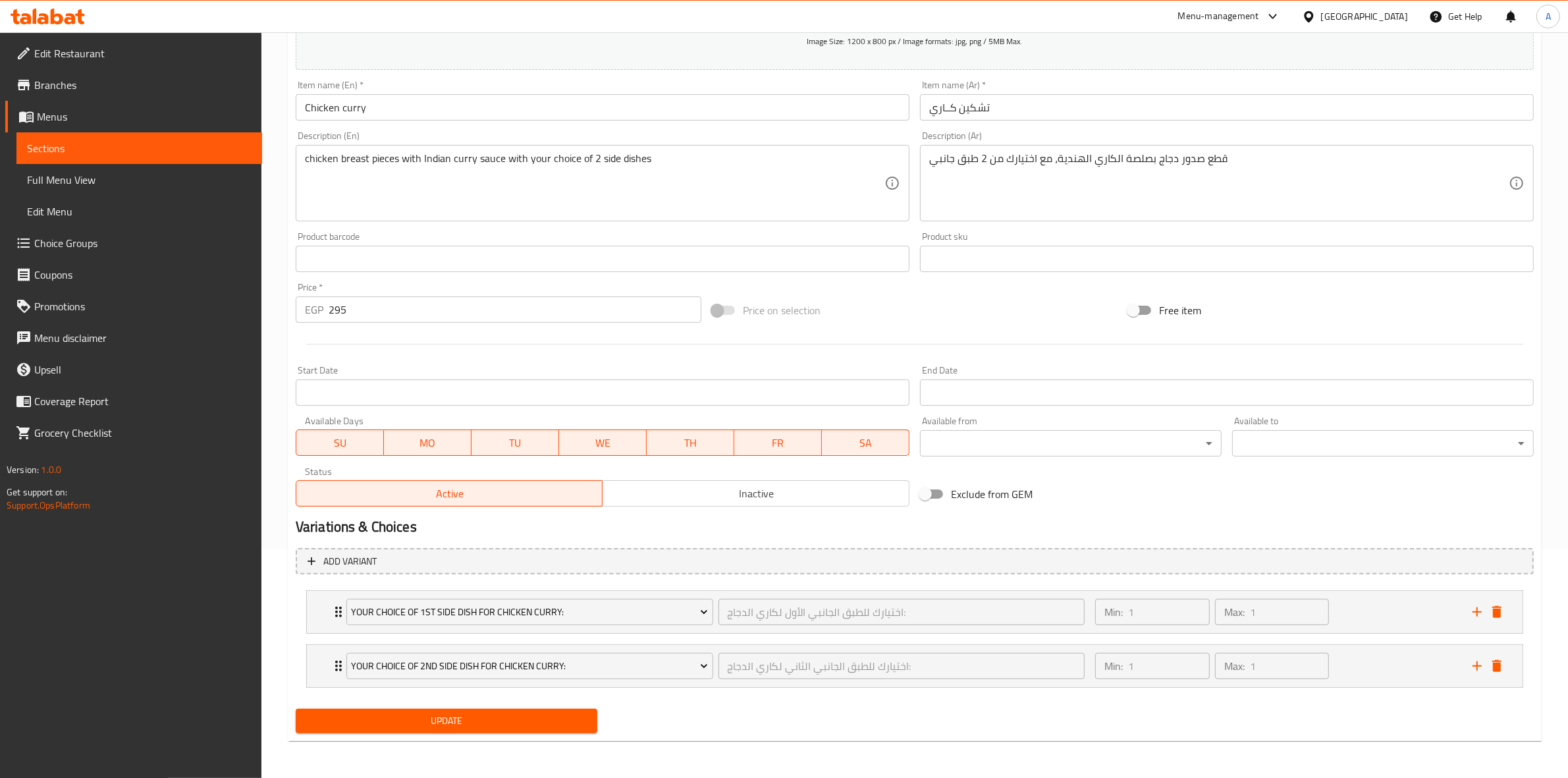
click at [416, 706] on div "Update" at bounding box center [447, 721] width 312 height 35
click at [427, 722] on span "Update" at bounding box center [446, 721] width 280 height 16
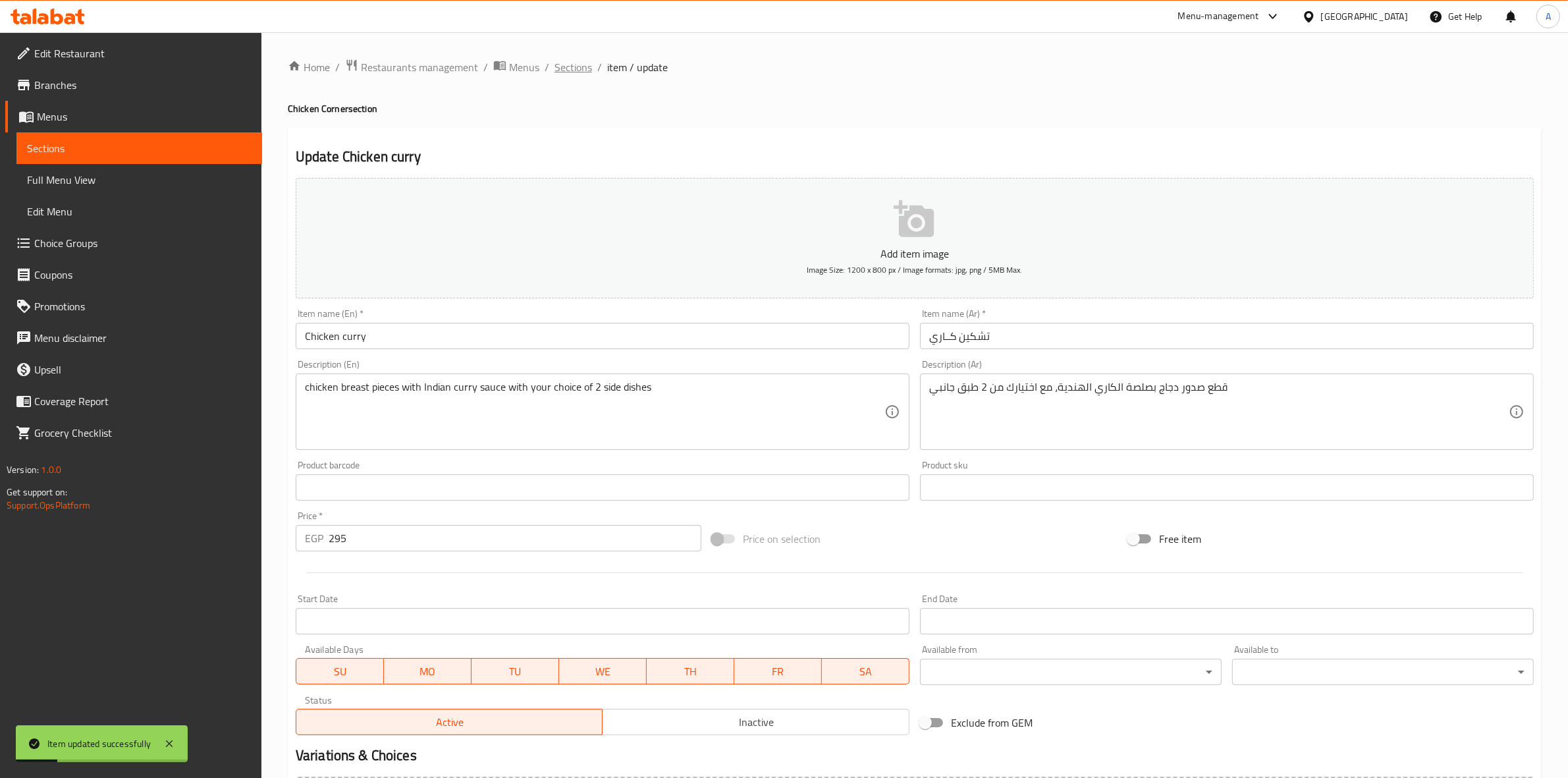
click at [584, 70] on span "Sections" at bounding box center [574, 67] width 38 height 16
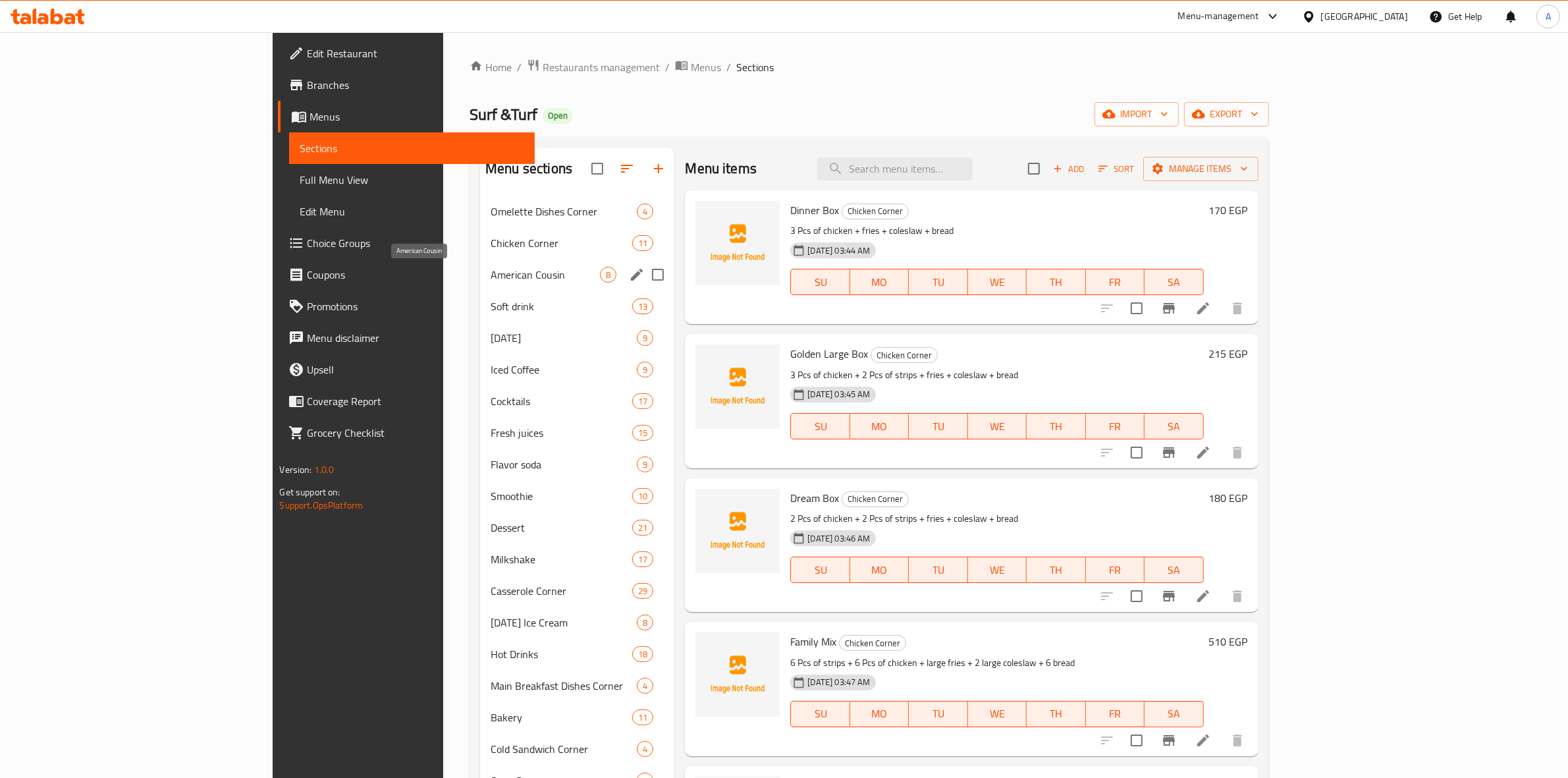
click at [490, 278] on span "American Cousin" at bounding box center [545, 274] width 109 height 16
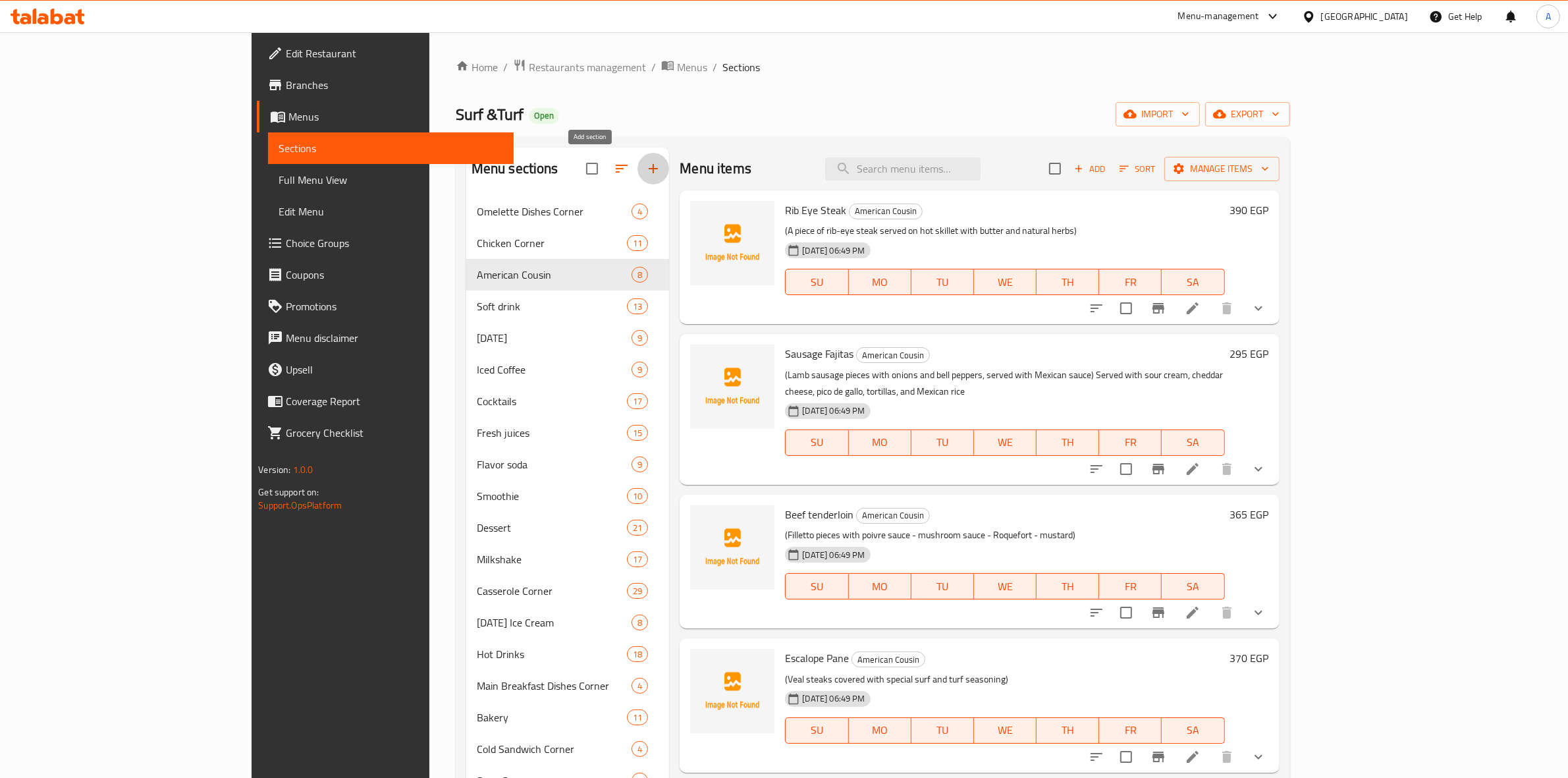
click at [649, 170] on icon "button" at bounding box center [653, 169] width 9 height 9
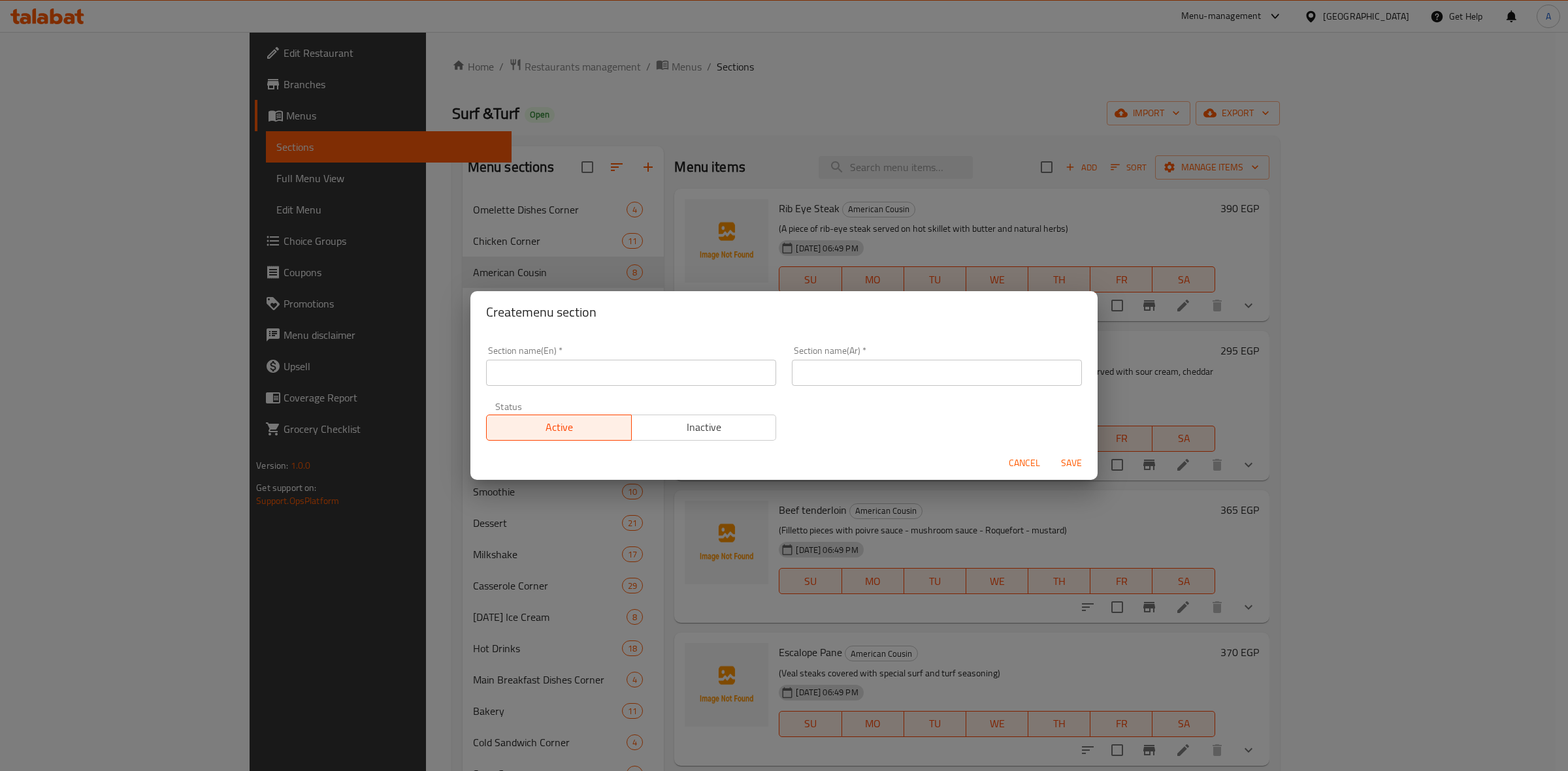
click at [570, 366] on input "text" at bounding box center [631, 372] width 290 height 26
type input "ث"
drag, startPoint x: 550, startPoint y: 376, endPoint x: 348, endPoint y: 344, distance: 204.5
click at [348, 344] on div "Create menu section Section name(En)   * Extras: Section name(En) * Section nam…" at bounding box center [784, 385] width 1568 height 771
type input "Extras:"
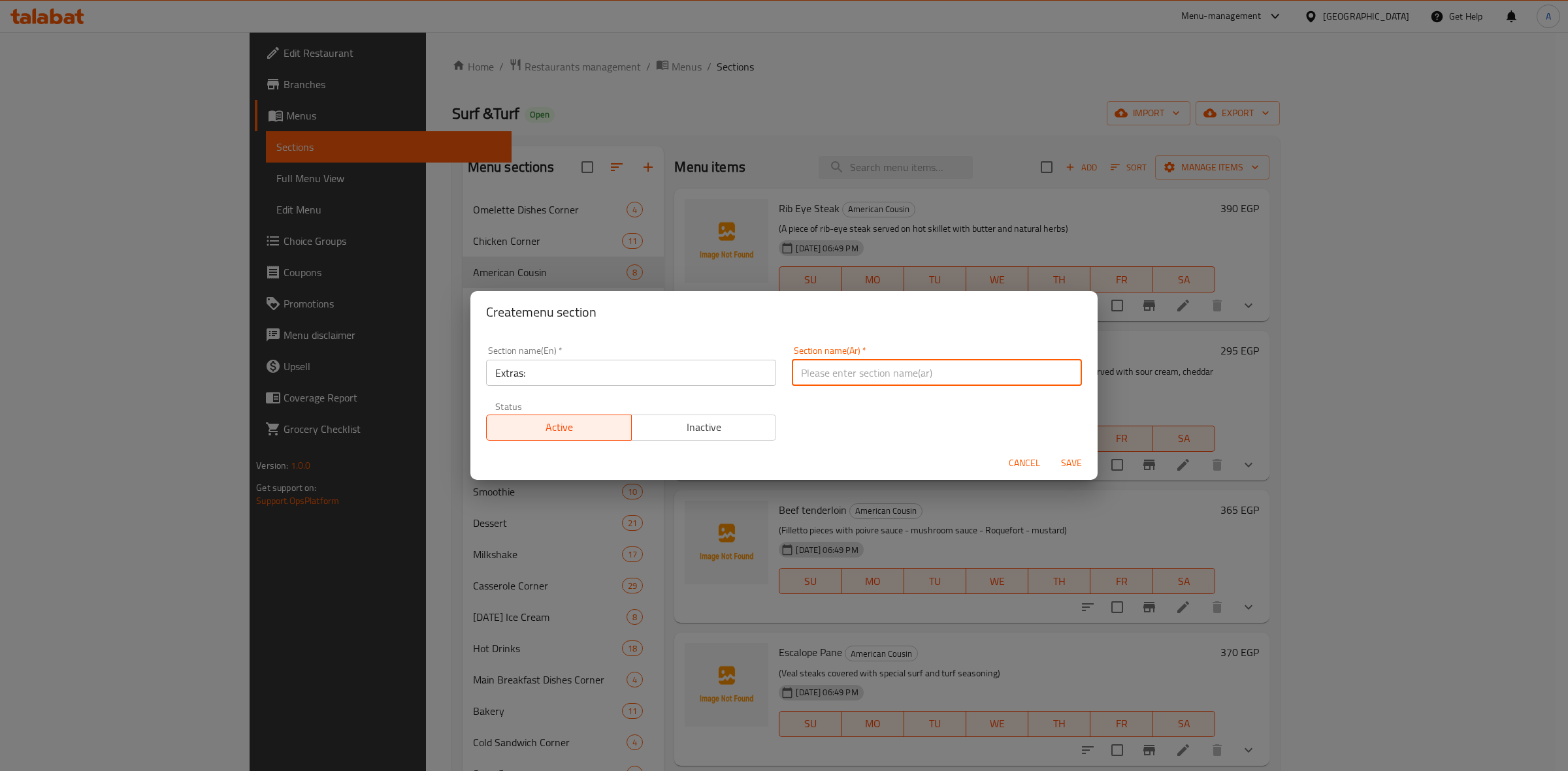
click at [919, 366] on input "text" at bounding box center [937, 372] width 290 height 26
paste input "إضافات:"
type input "إضافات:"
click at [1070, 465] on span "Save" at bounding box center [1071, 464] width 31 height 16
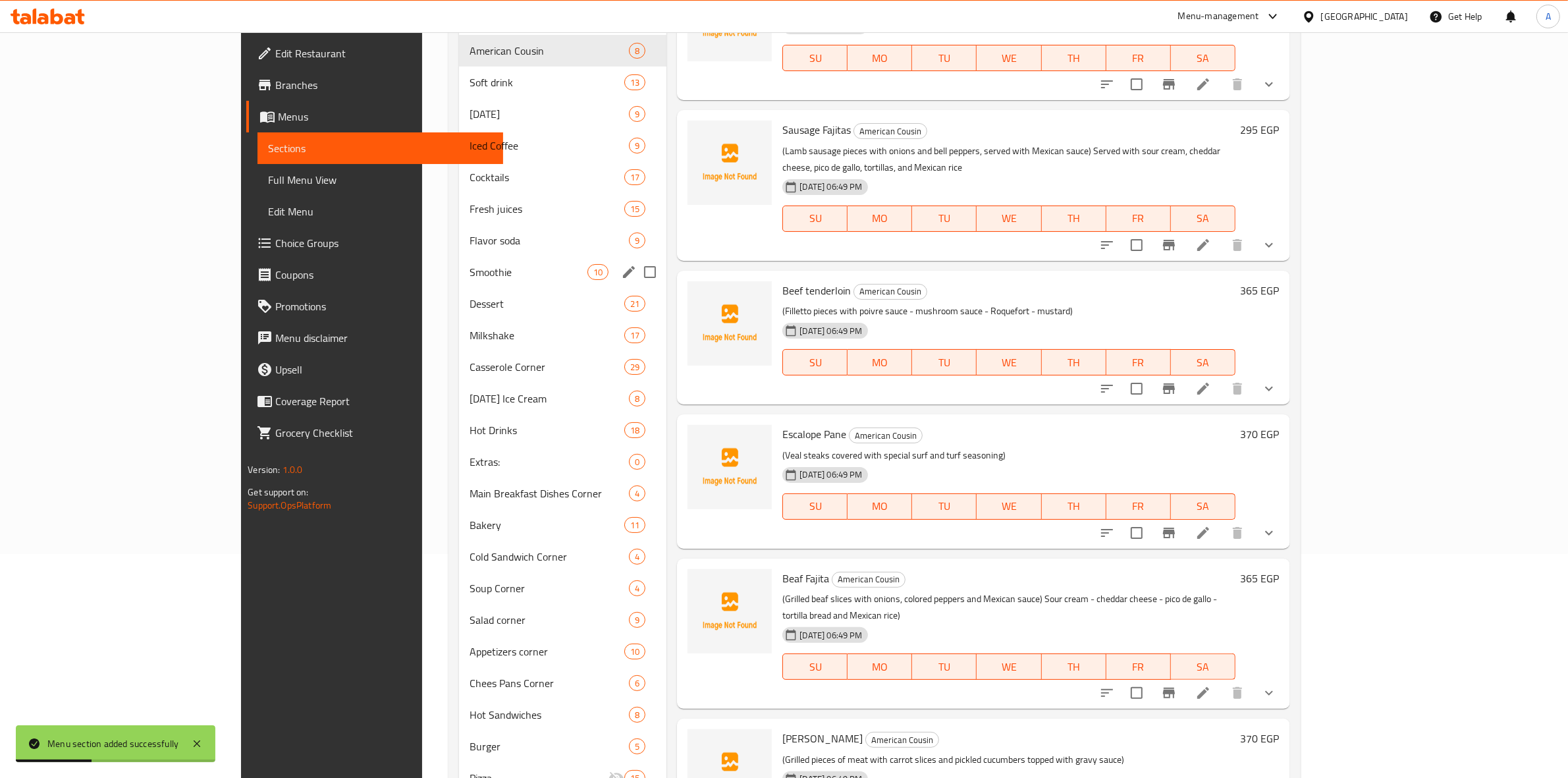
scroll to position [439, 0]
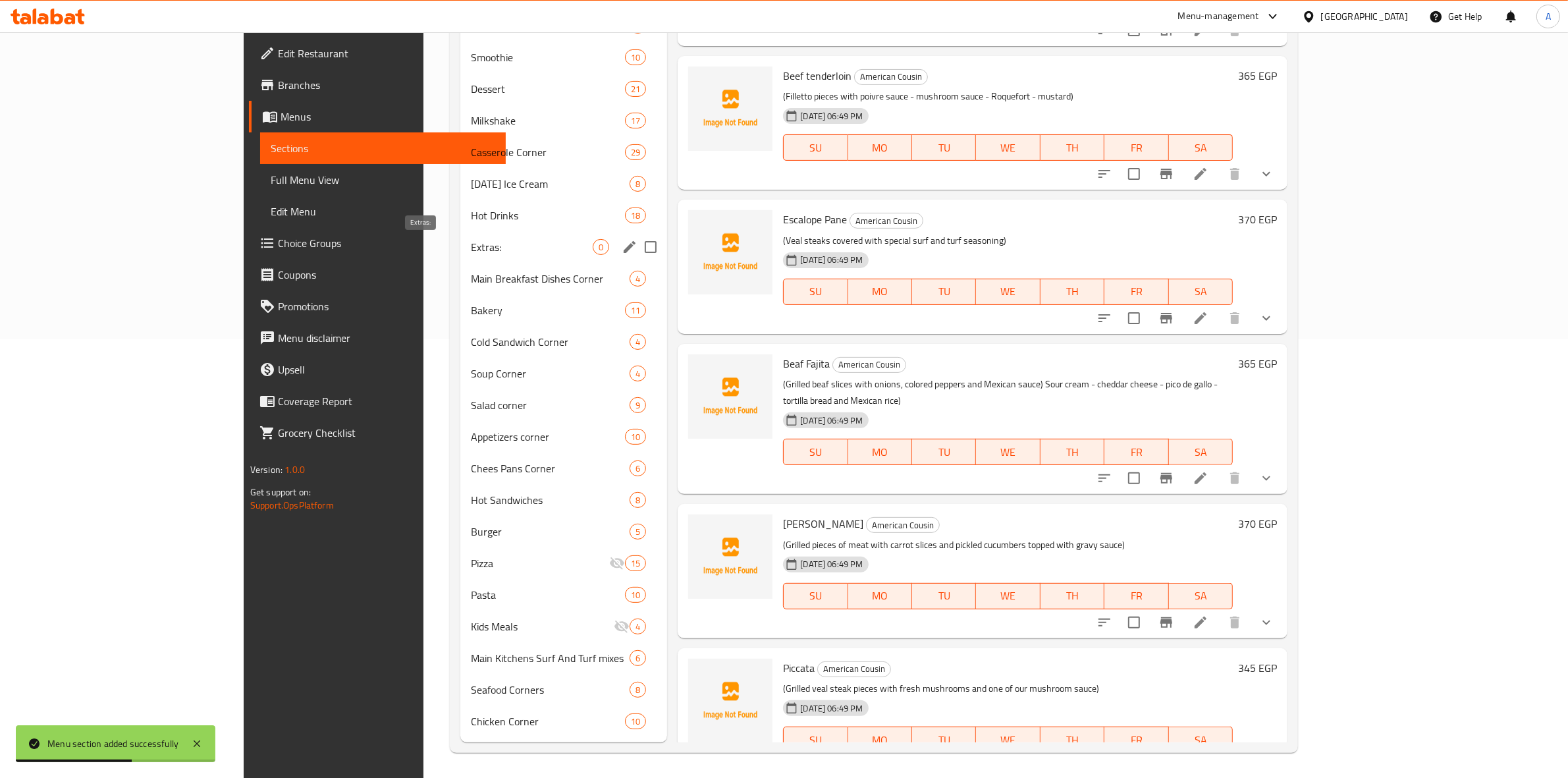
click at [471, 244] on span "Extras:" at bounding box center [532, 247] width 122 height 16
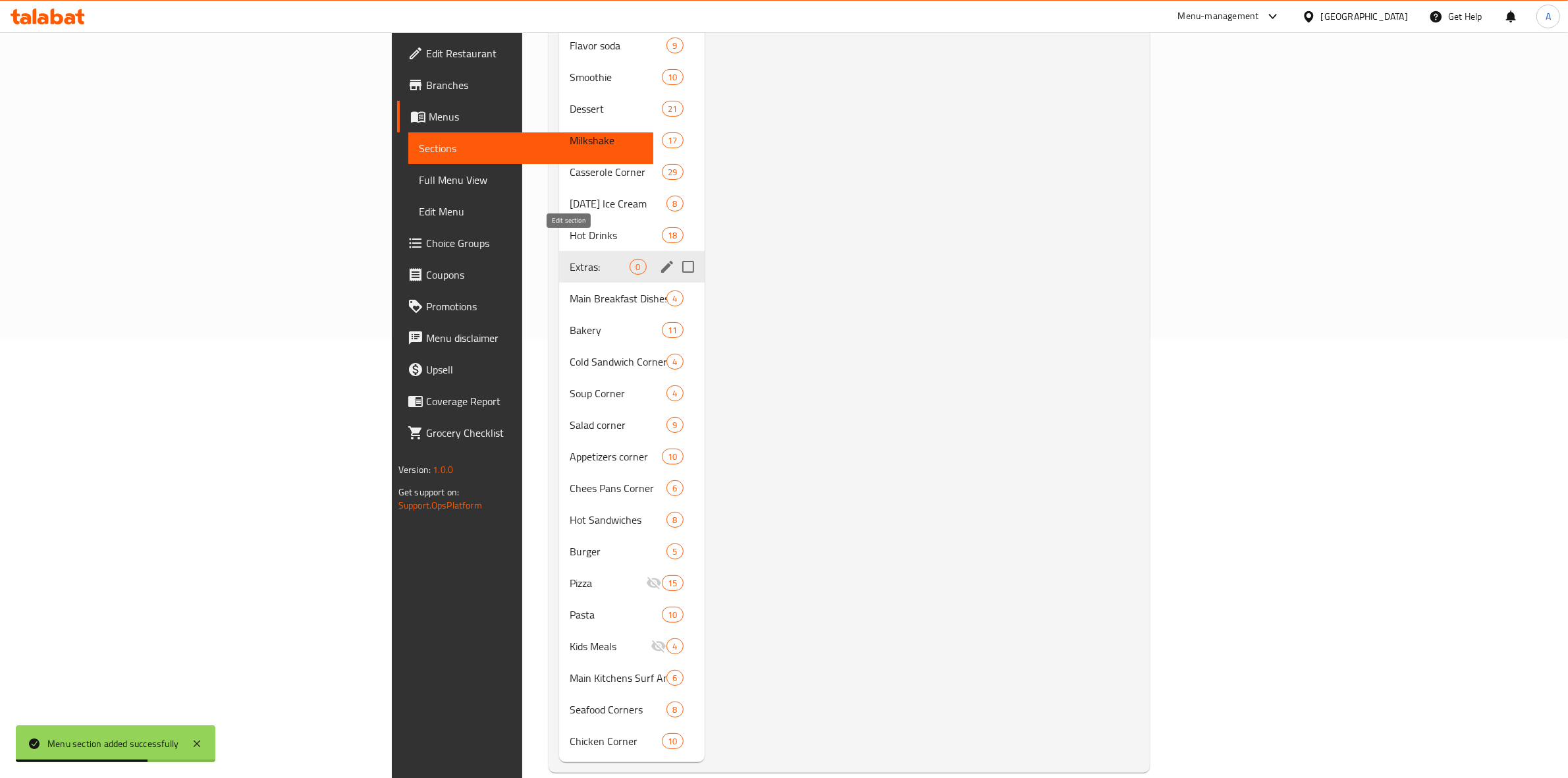
click at [659, 259] on icon "edit" at bounding box center [667, 266] width 16 height 16
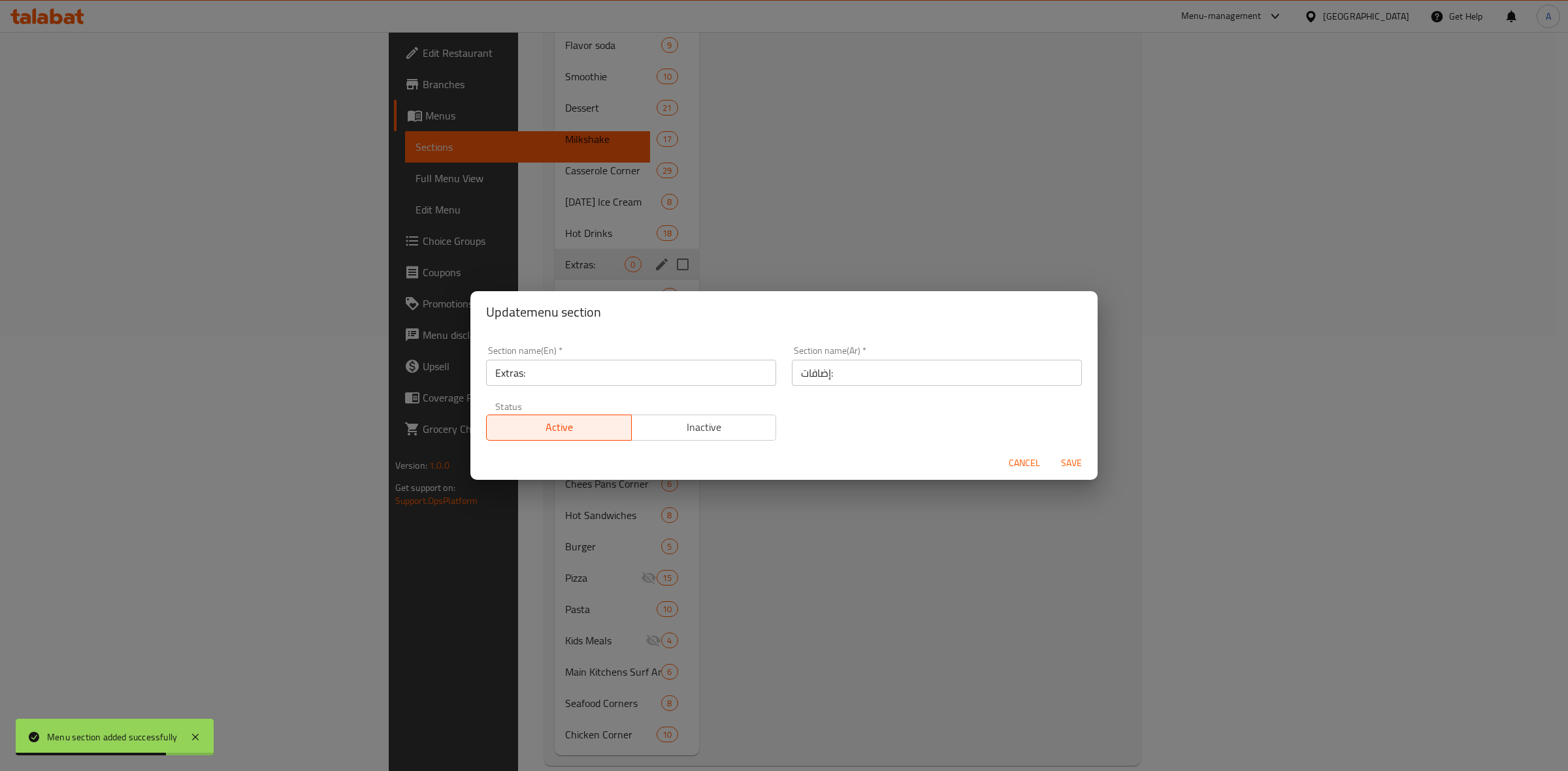
click at [562, 378] on input "Extras:" at bounding box center [631, 372] width 290 height 26
type input "Extras"
click at [838, 374] on input "إضافات:" at bounding box center [937, 372] width 290 height 26
type input "إضافات"
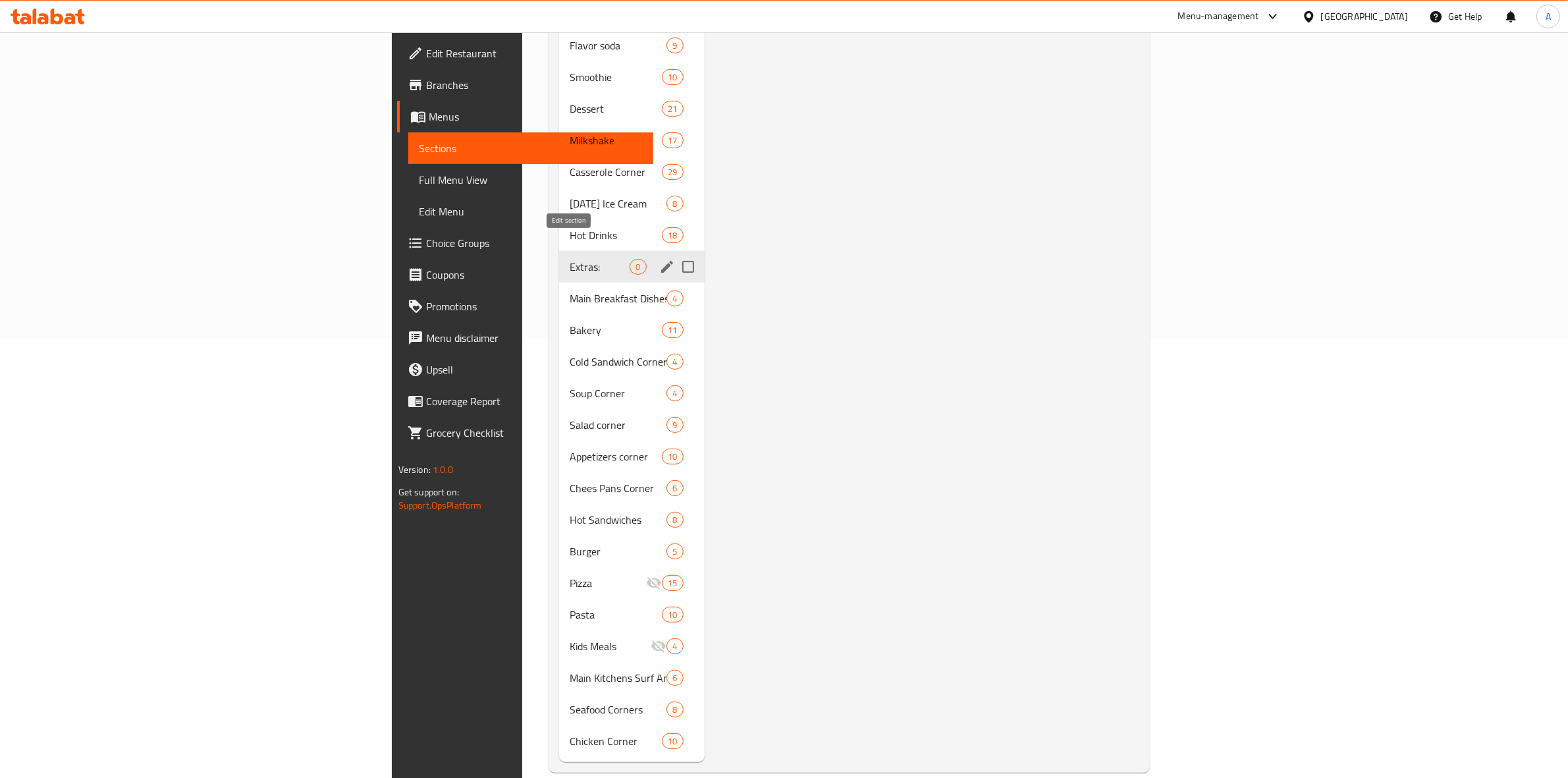
click at [659, 259] on icon "edit" at bounding box center [667, 266] width 16 height 16
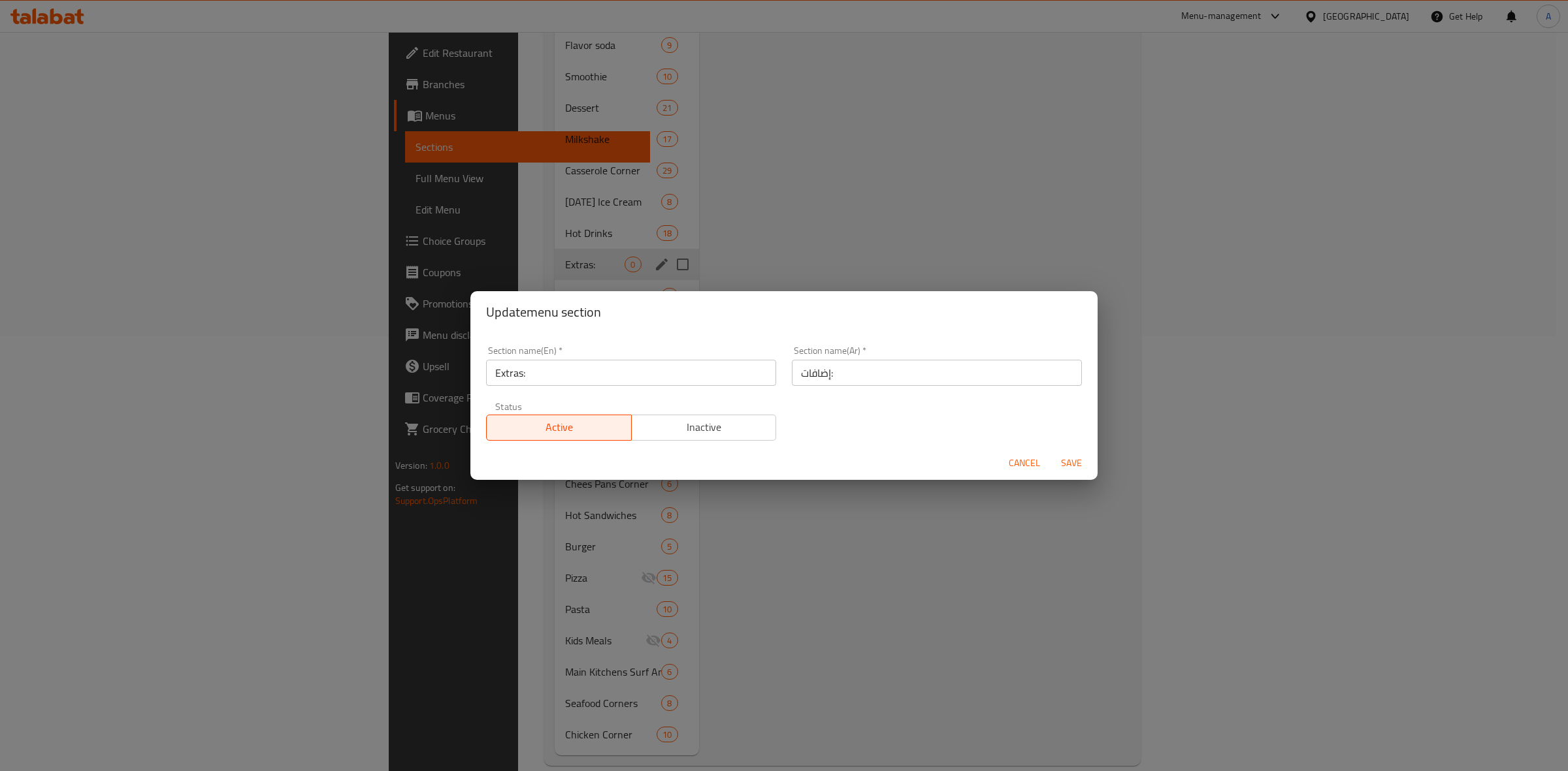
click at [528, 377] on input "Extras:" at bounding box center [631, 372] width 290 height 26
type input "Extras"
drag, startPoint x: 833, startPoint y: 378, endPoint x: 826, endPoint y: 382, distance: 8.1
click at [826, 382] on input "إضافات:" at bounding box center [937, 372] width 290 height 26
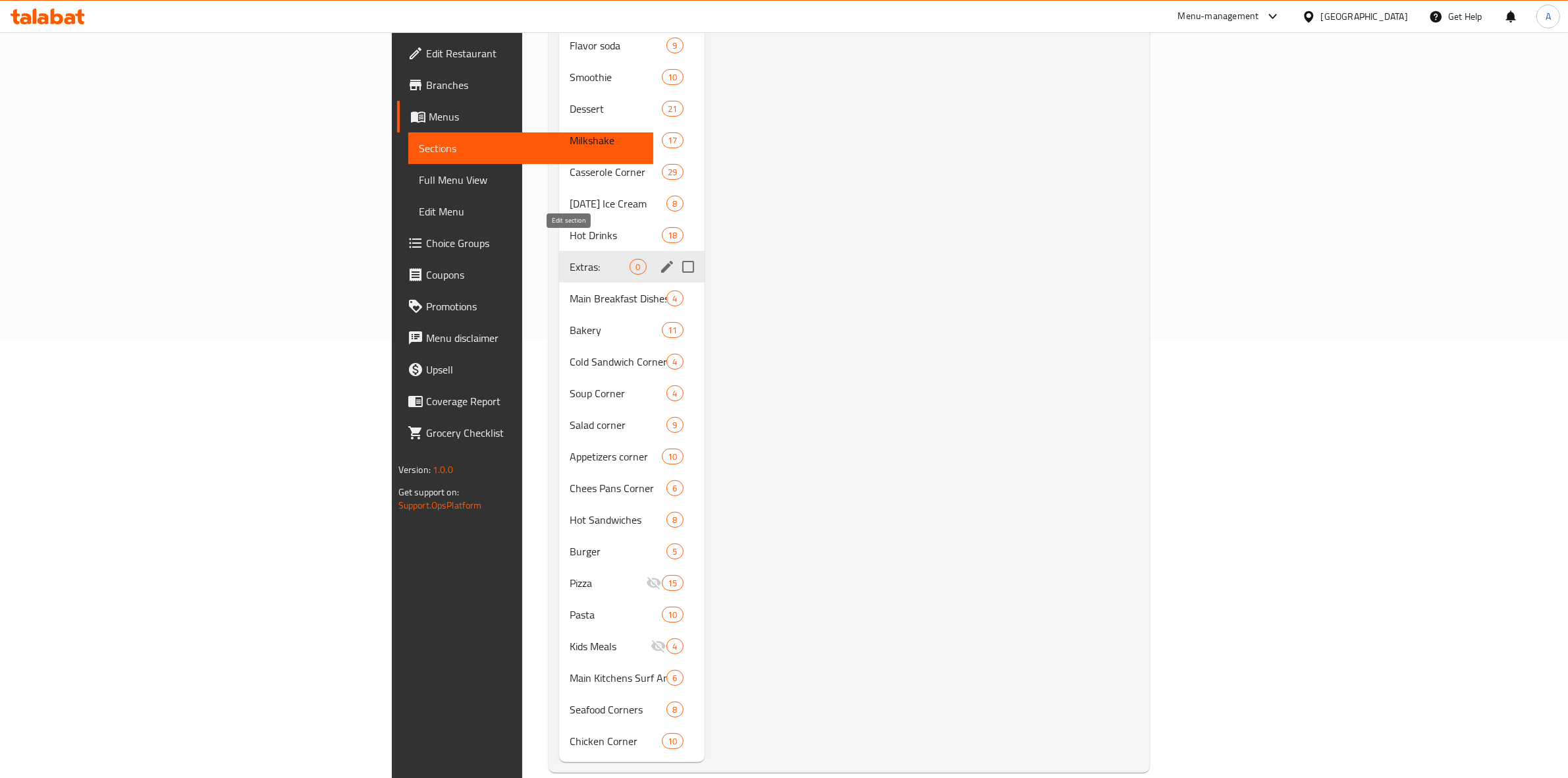
click at [661, 261] on icon "edit" at bounding box center [667, 267] width 12 height 12
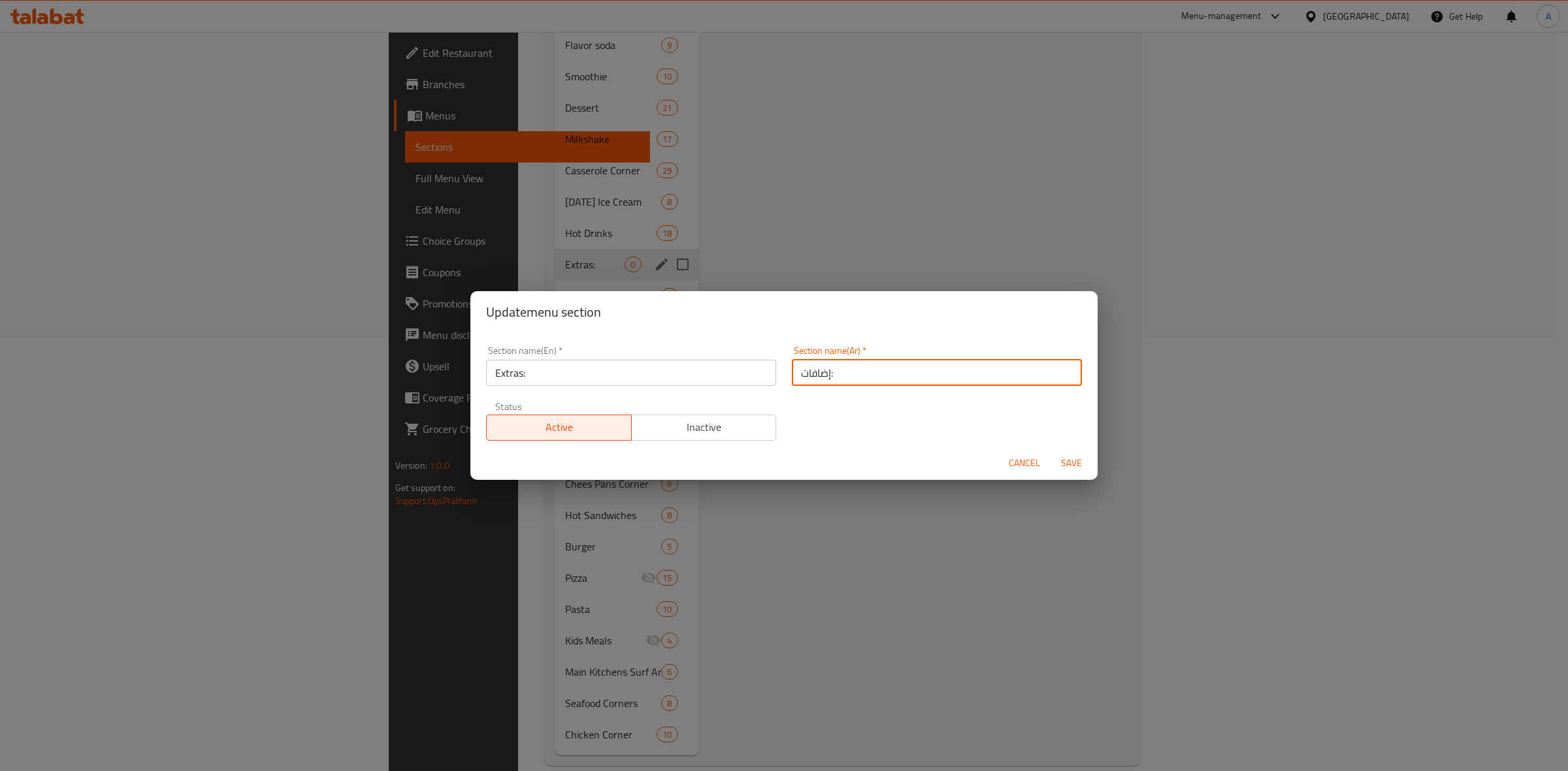
drag, startPoint x: 837, startPoint y: 370, endPoint x: 826, endPoint y: 371, distance: 11.0
click at [826, 371] on input "إضافات:" at bounding box center [937, 372] width 290 height 26
type input "إضافات"
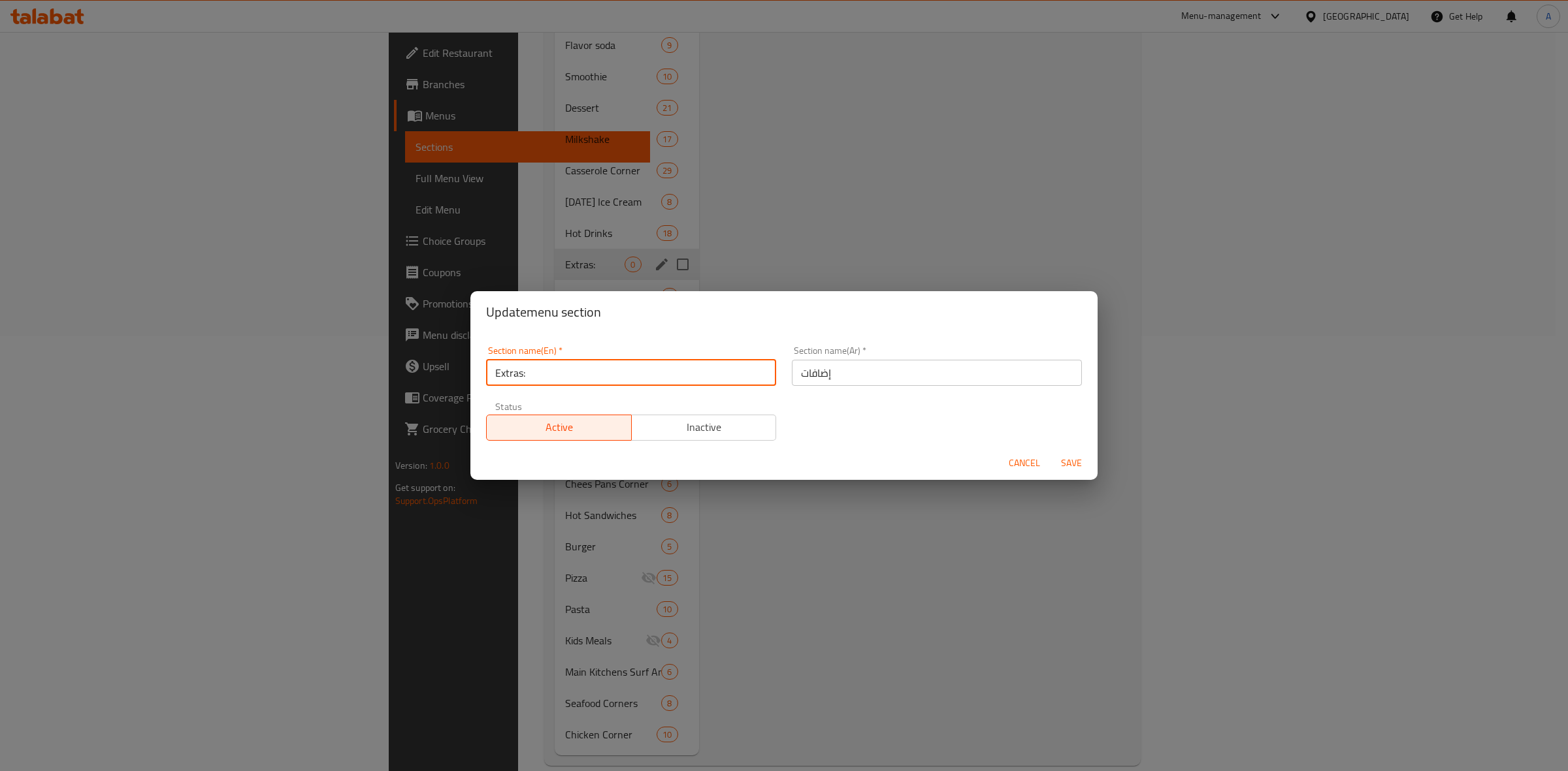
click at [536, 378] on input "Extras:" at bounding box center [631, 372] width 290 height 26
type input "Extras"
click at [1063, 466] on span "Save" at bounding box center [1071, 464] width 31 height 16
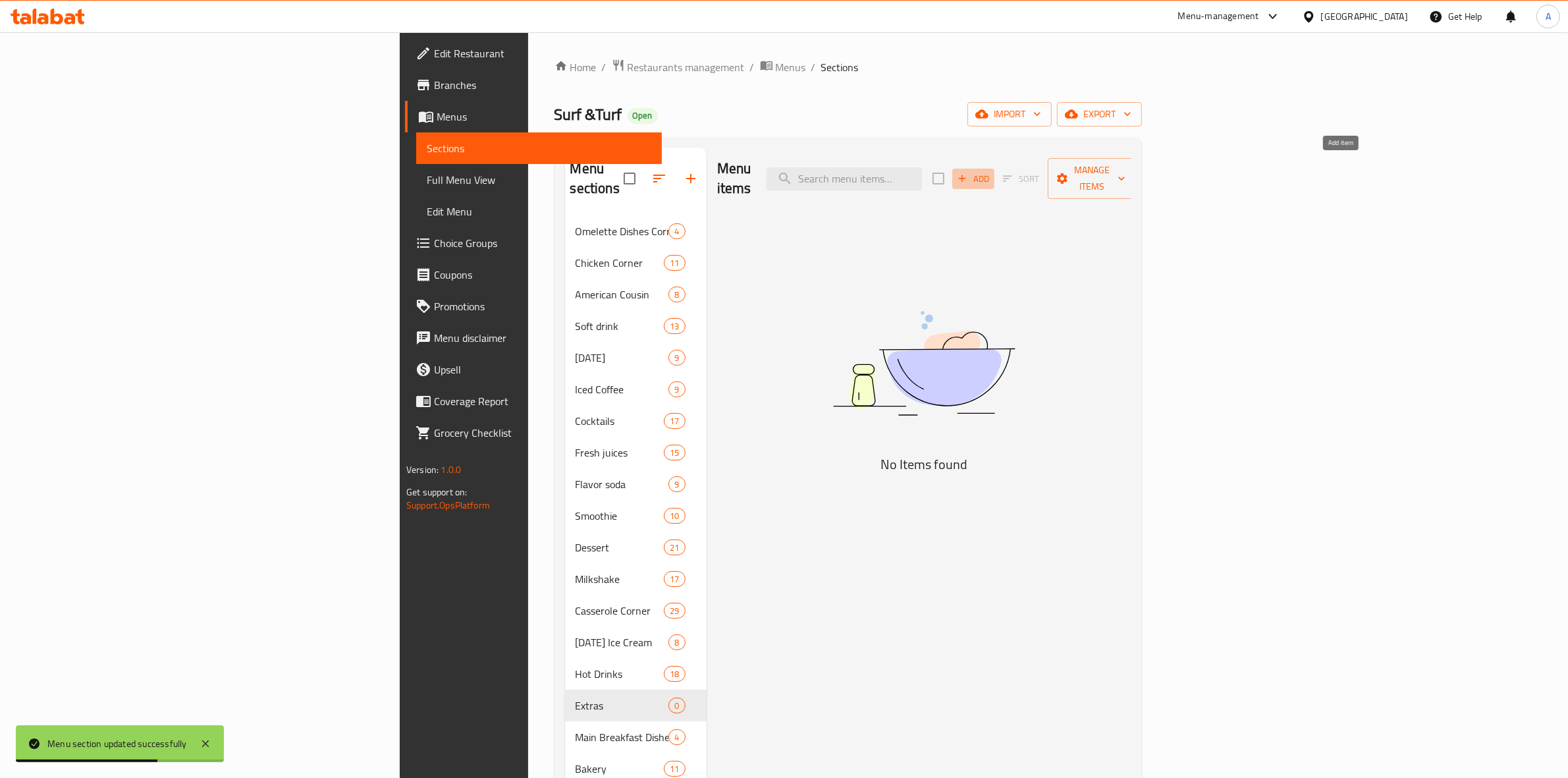
click at [991, 171] on span "Add" at bounding box center [973, 178] width 36 height 15
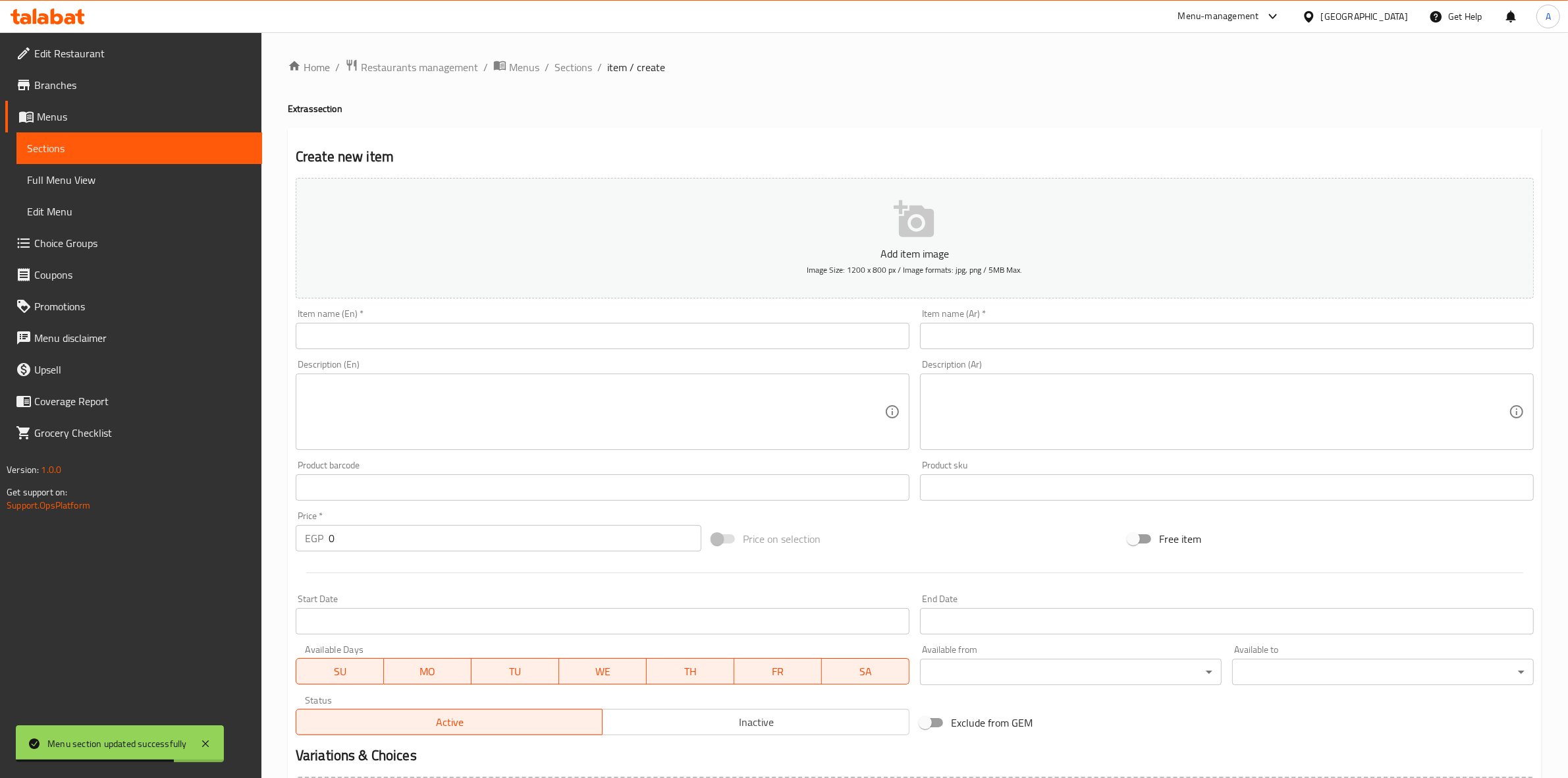
click at [973, 339] on input "text" at bounding box center [1227, 336] width 614 height 26
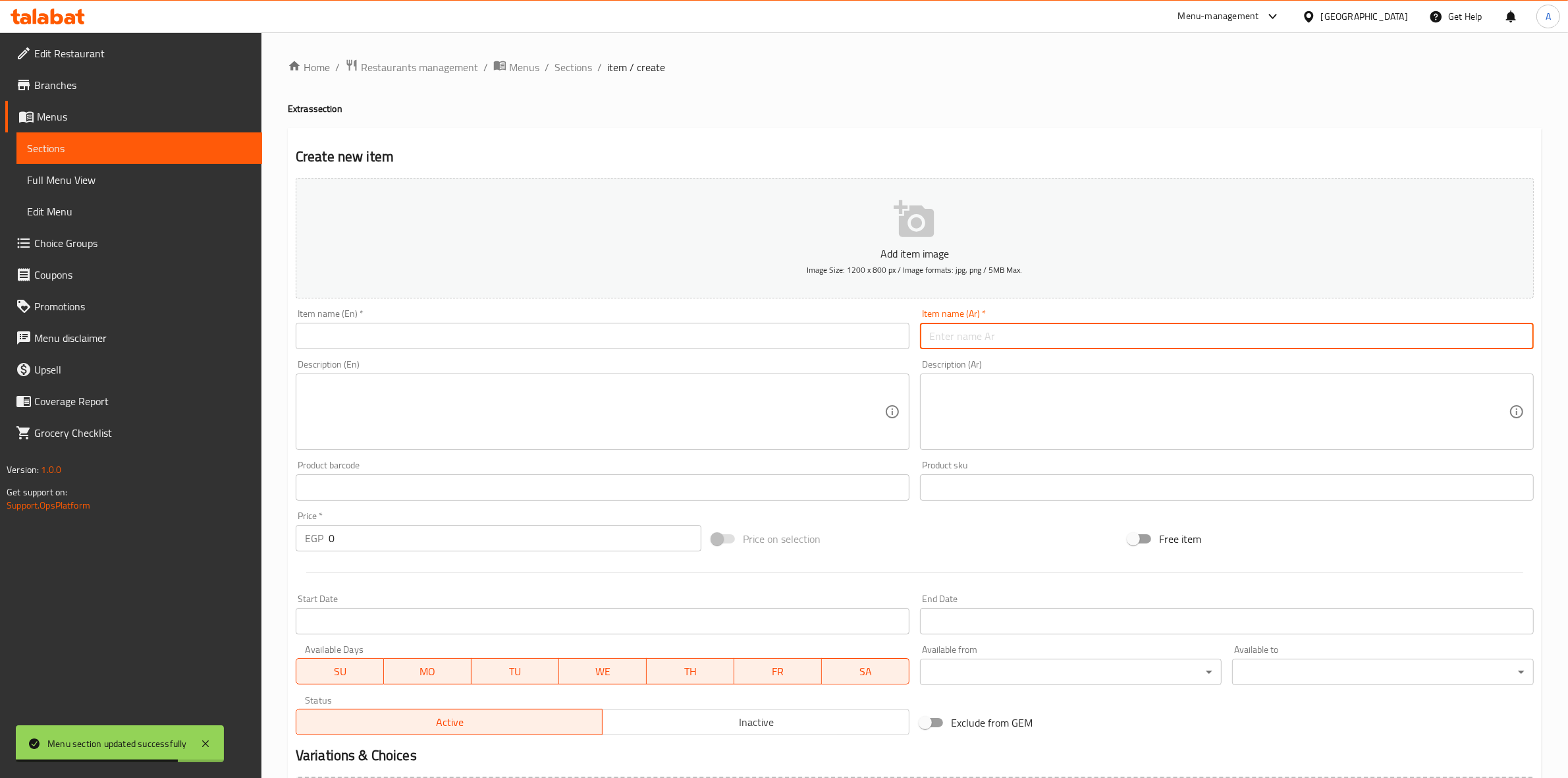
paste input "تركي"
type input "تركي"
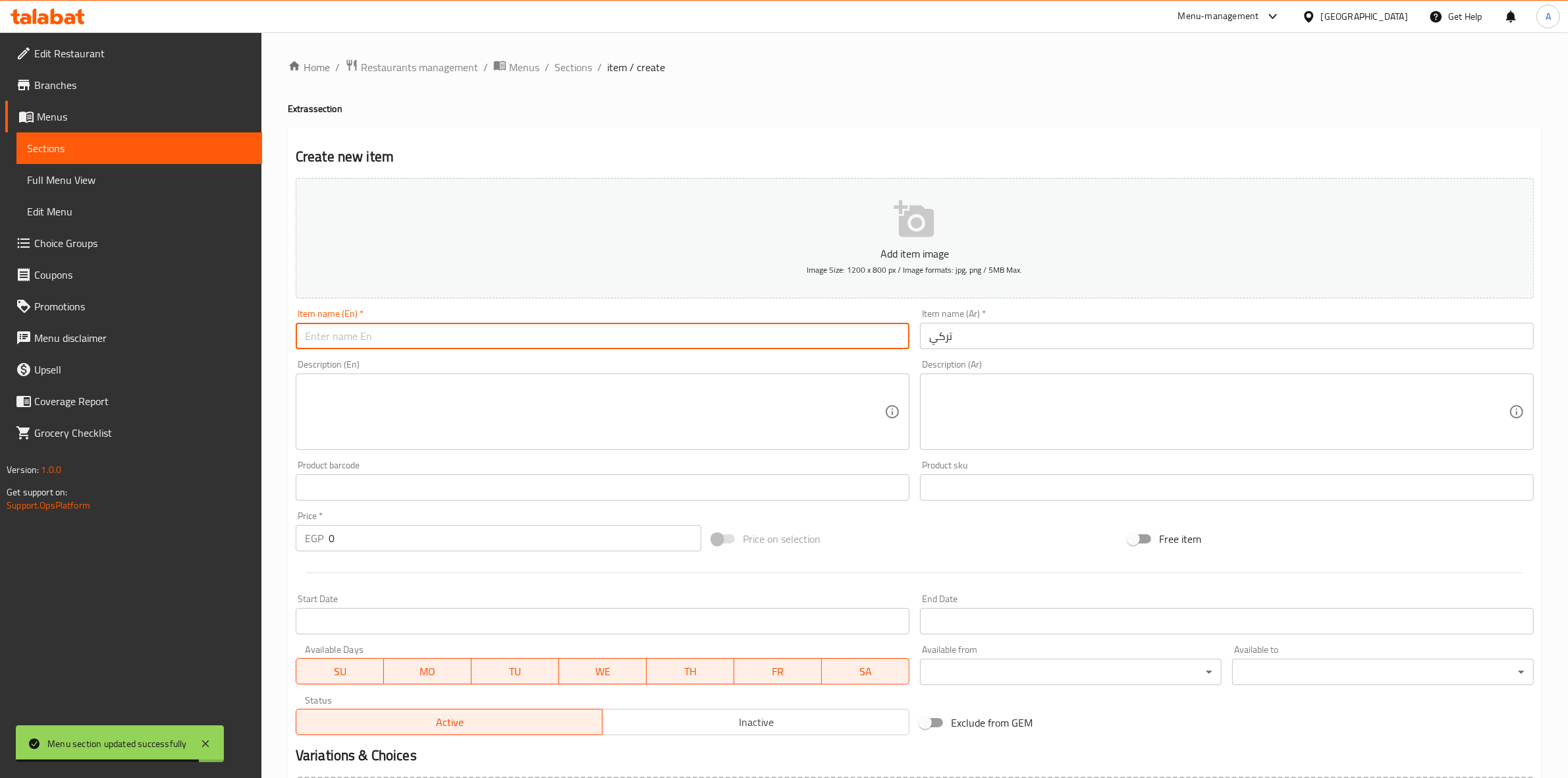
click at [609, 337] on input "text" at bounding box center [603, 336] width 614 height 26
type input "[GEOGRAPHIC_DATA]"
click at [617, 132] on div "Create new item Add item image Image Size: 1200 x 800 px / Image formats: jpg, …" at bounding box center [915, 511] width 1254 height 767
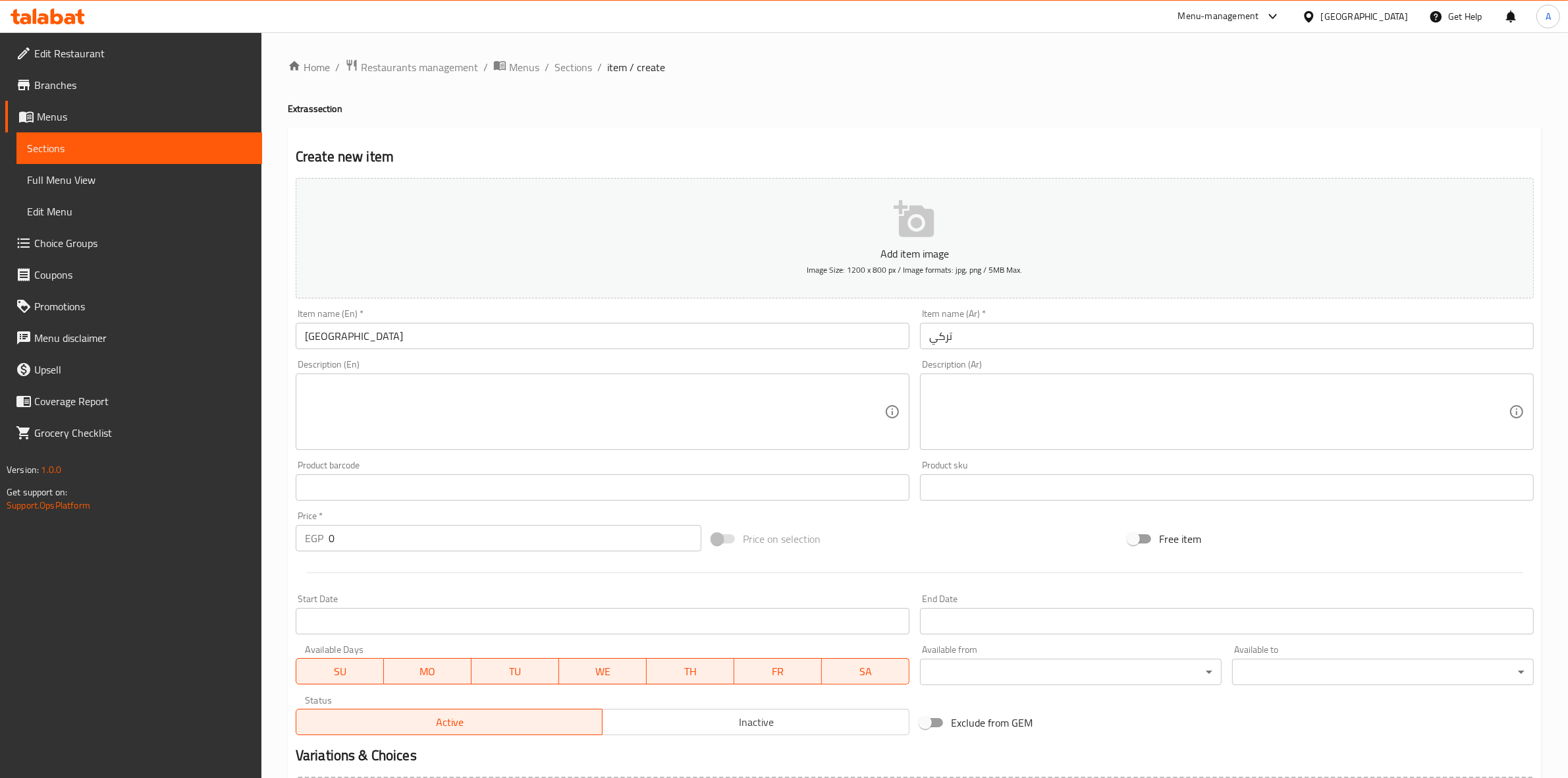
drag, startPoint x: 344, startPoint y: 539, endPoint x: 324, endPoint y: 536, distance: 20.2
click at [324, 536] on div "EGP 0 Price *" at bounding box center [499, 538] width 406 height 26
type input "50"
click at [406, 580] on div at bounding box center [915, 573] width 1249 height 32
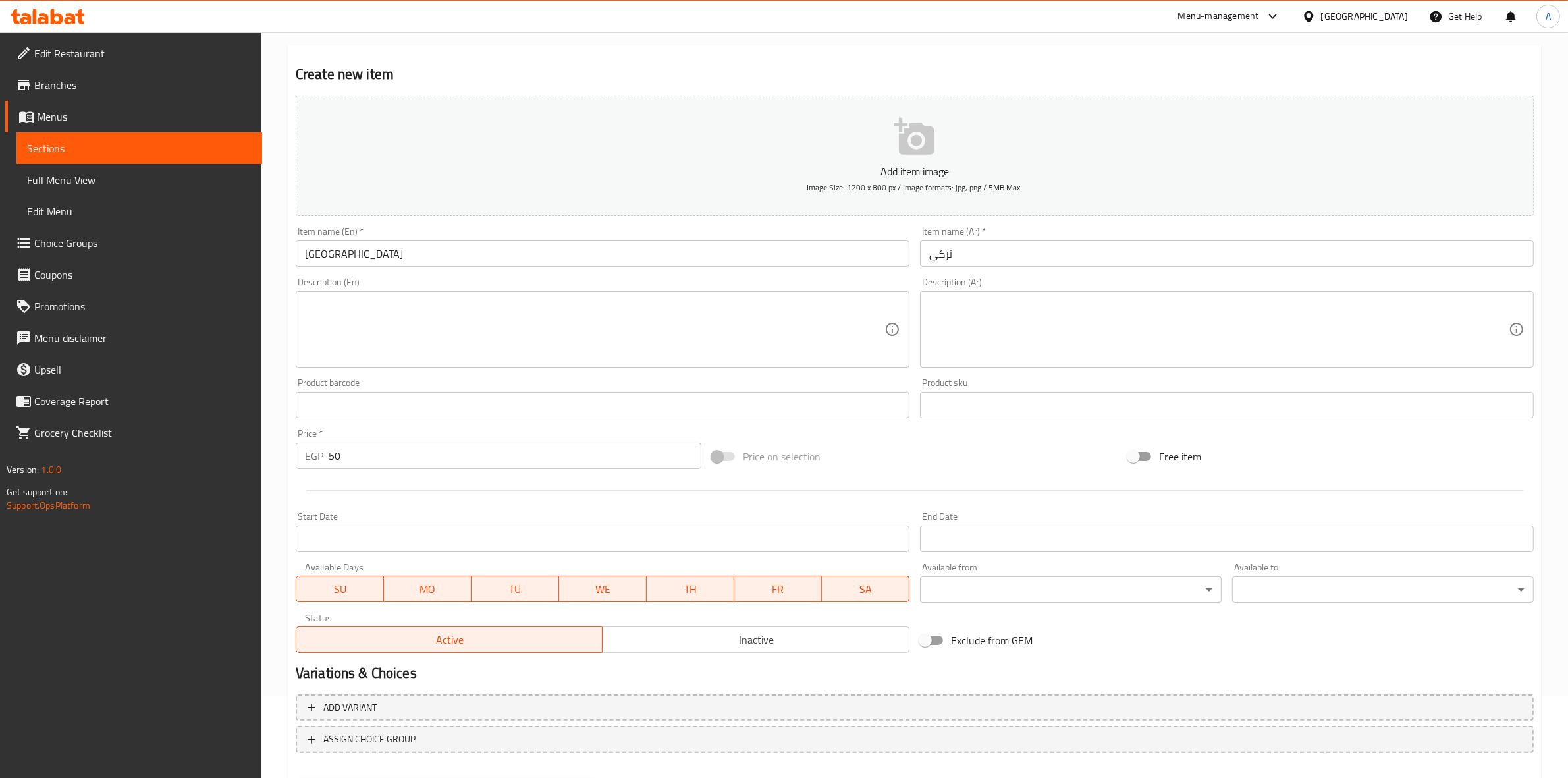
scroll to position [150, 0]
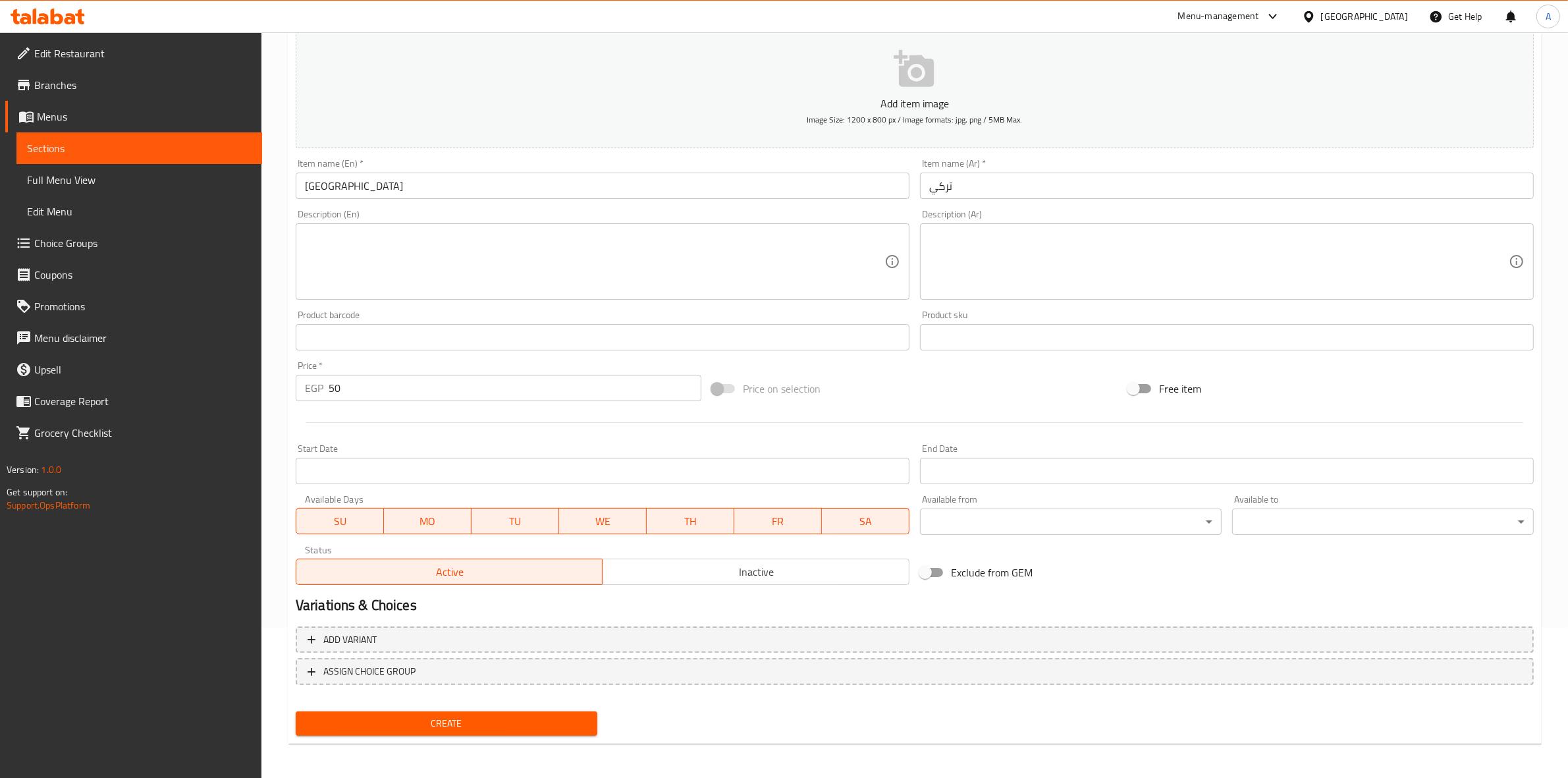
click at [446, 729] on button "Create" at bounding box center [447, 724] width 302 height 24
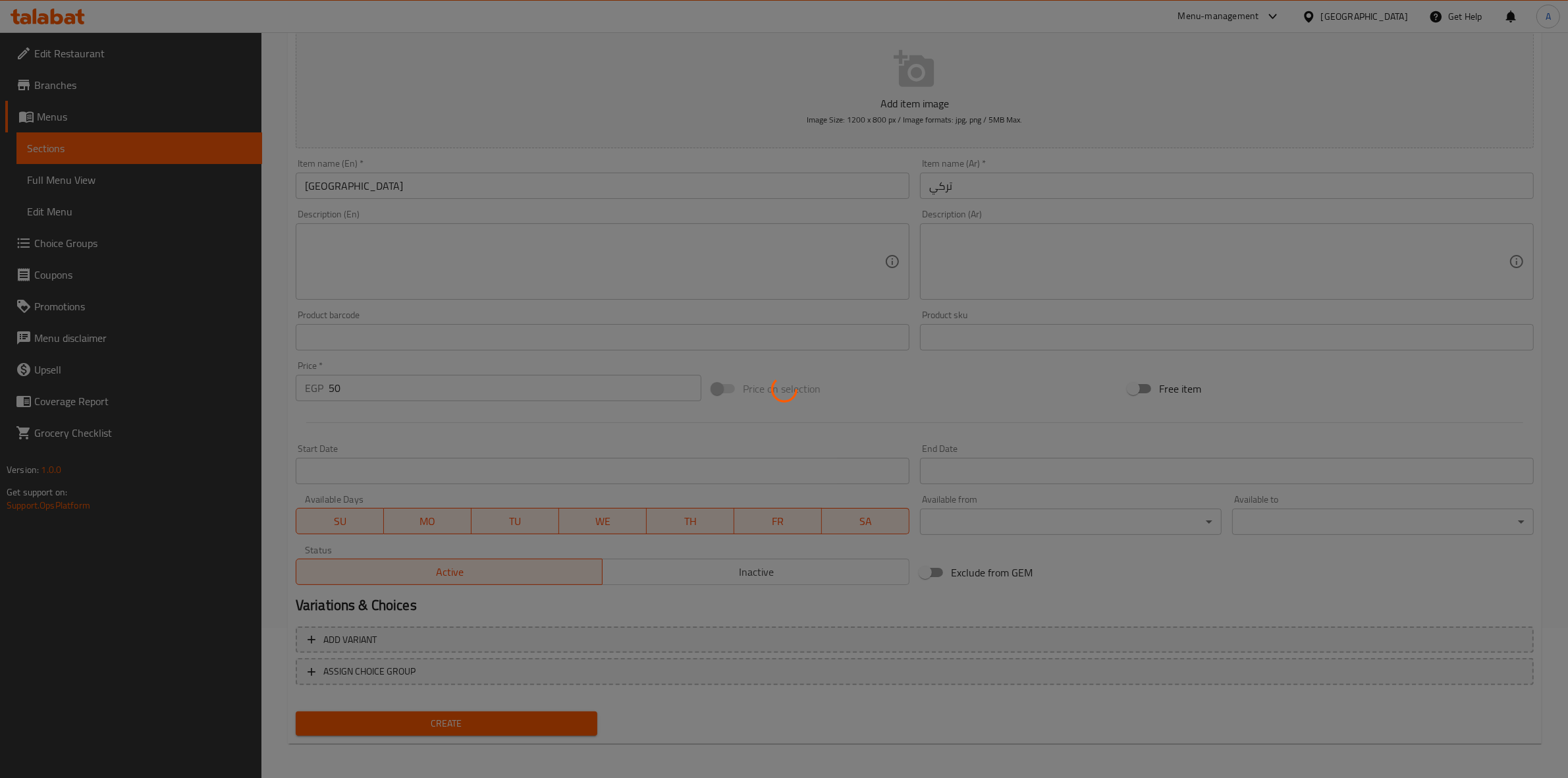
type input "0"
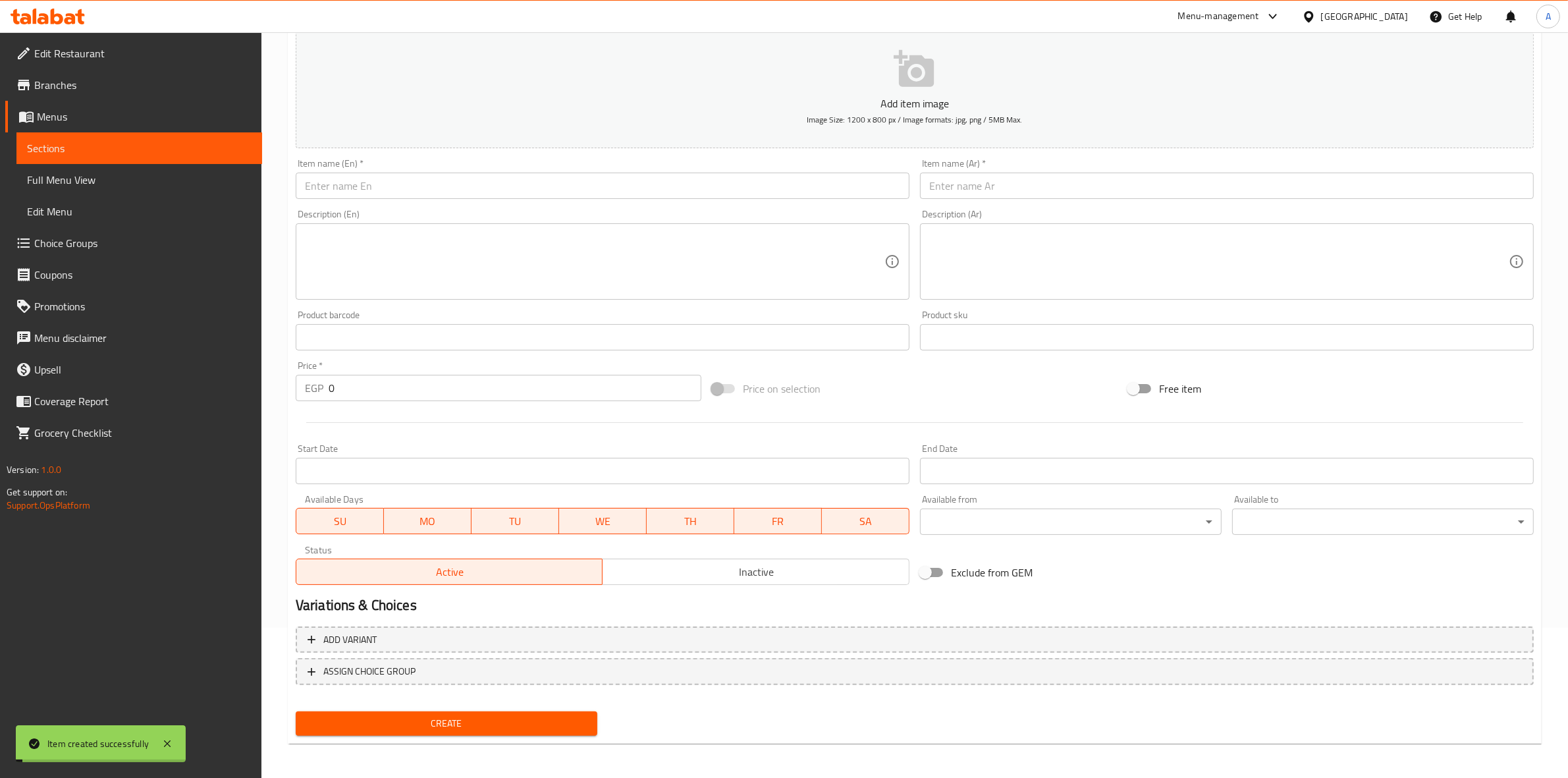
scroll to position [0, 0]
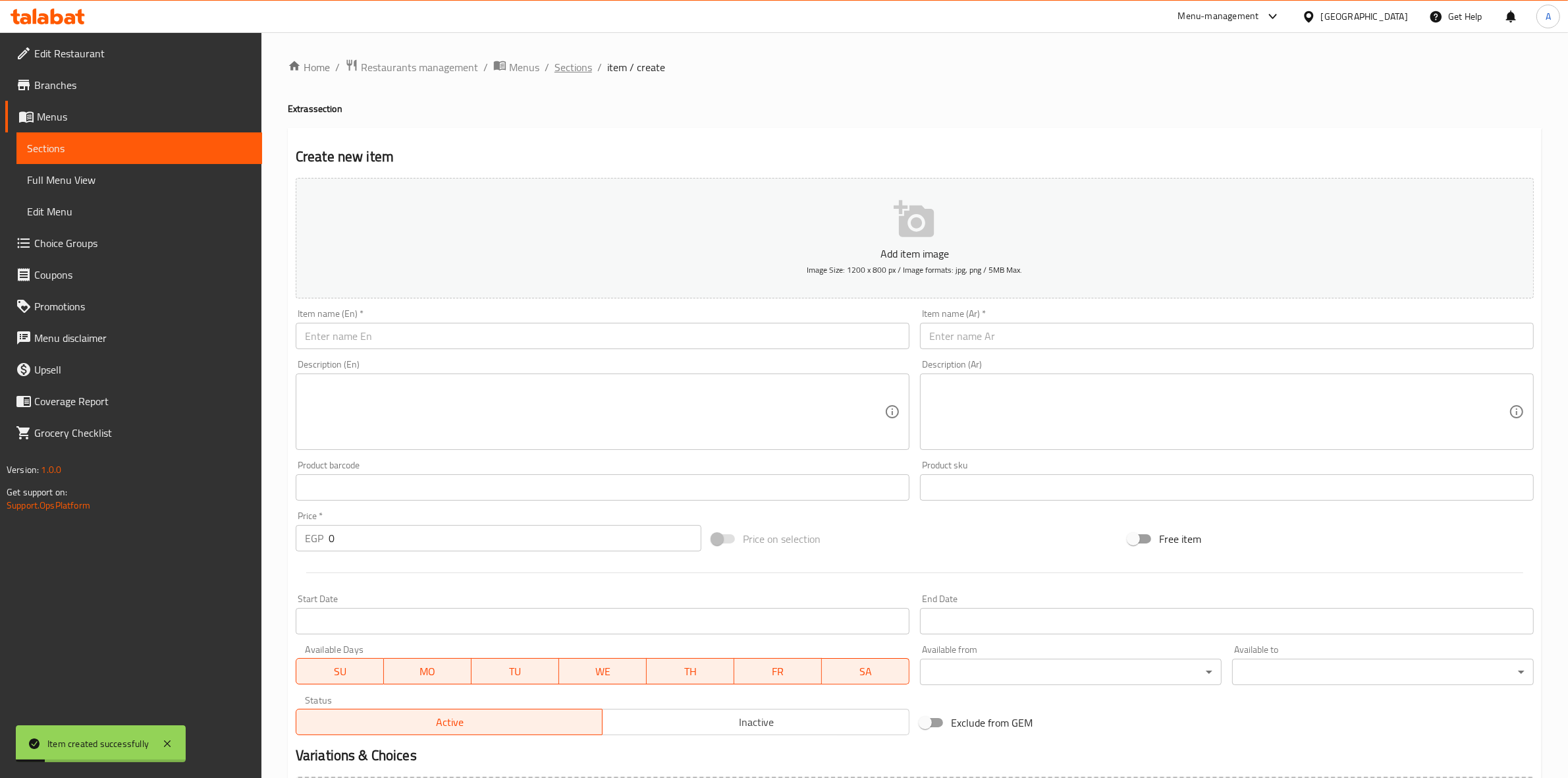
click at [575, 63] on span "Sections" at bounding box center [574, 67] width 38 height 16
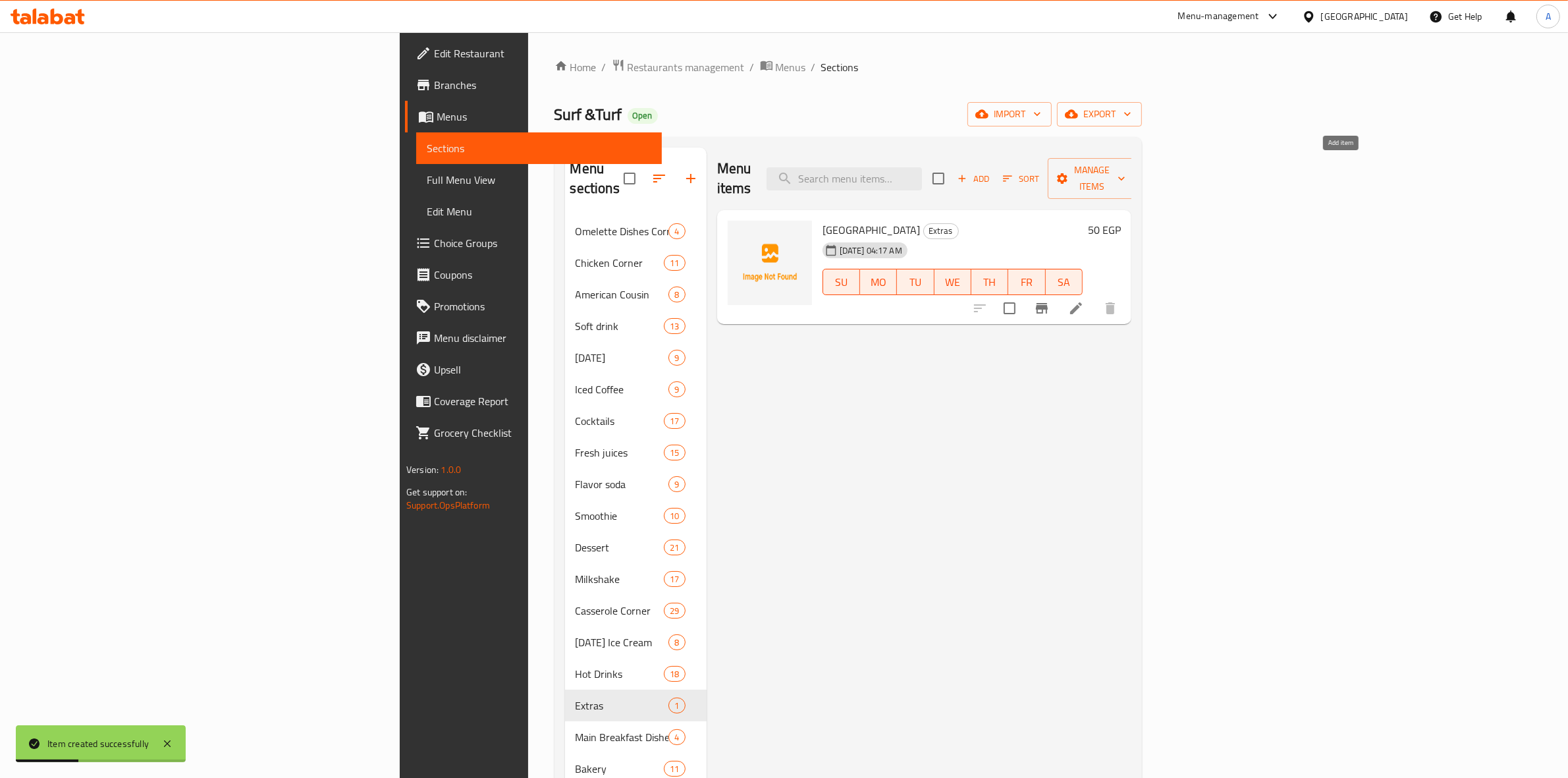
click at [968, 172] on icon "button" at bounding box center [963, 178] width 12 height 12
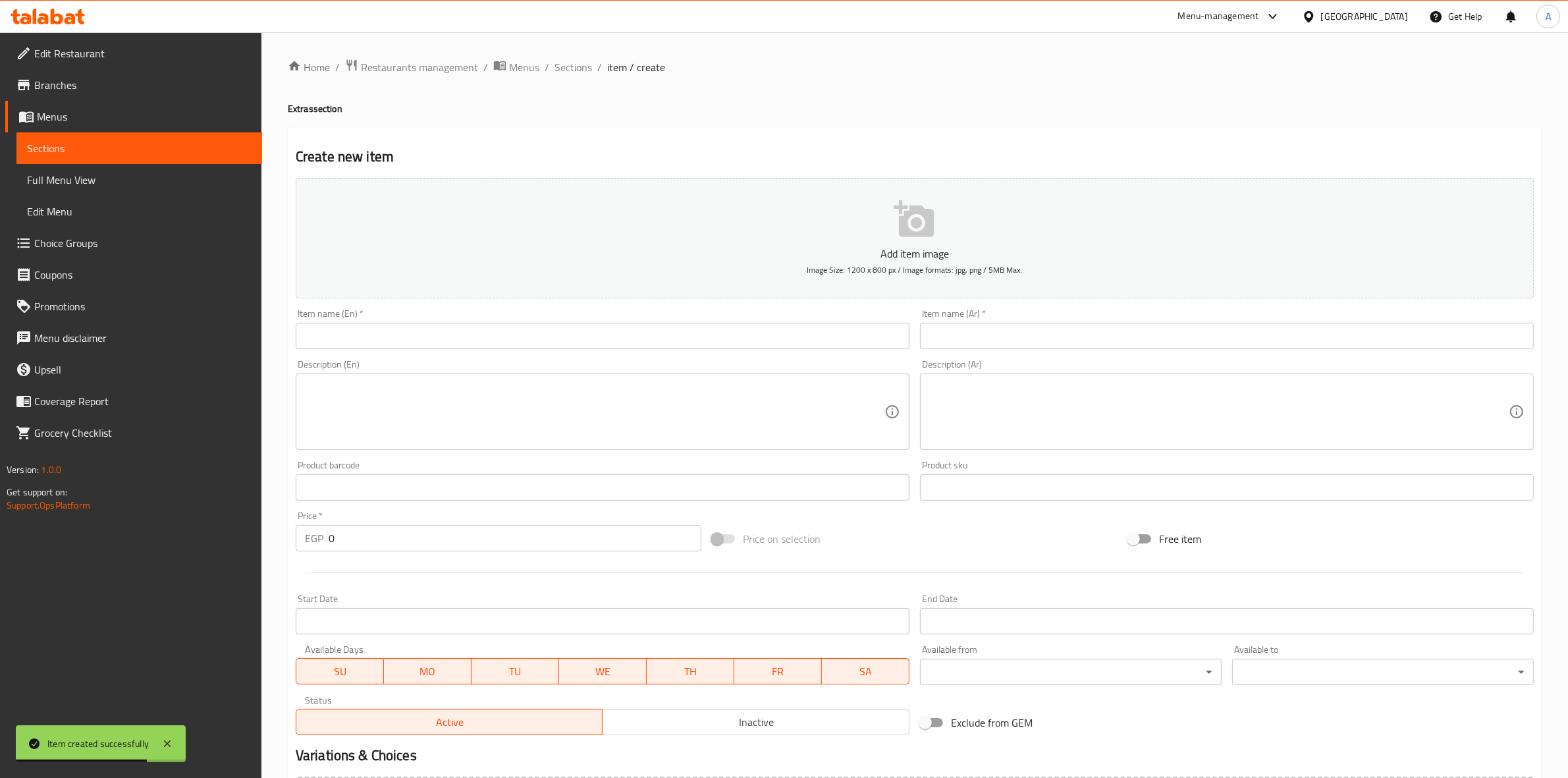
click at [968, 330] on input "text" at bounding box center [1227, 336] width 614 height 26
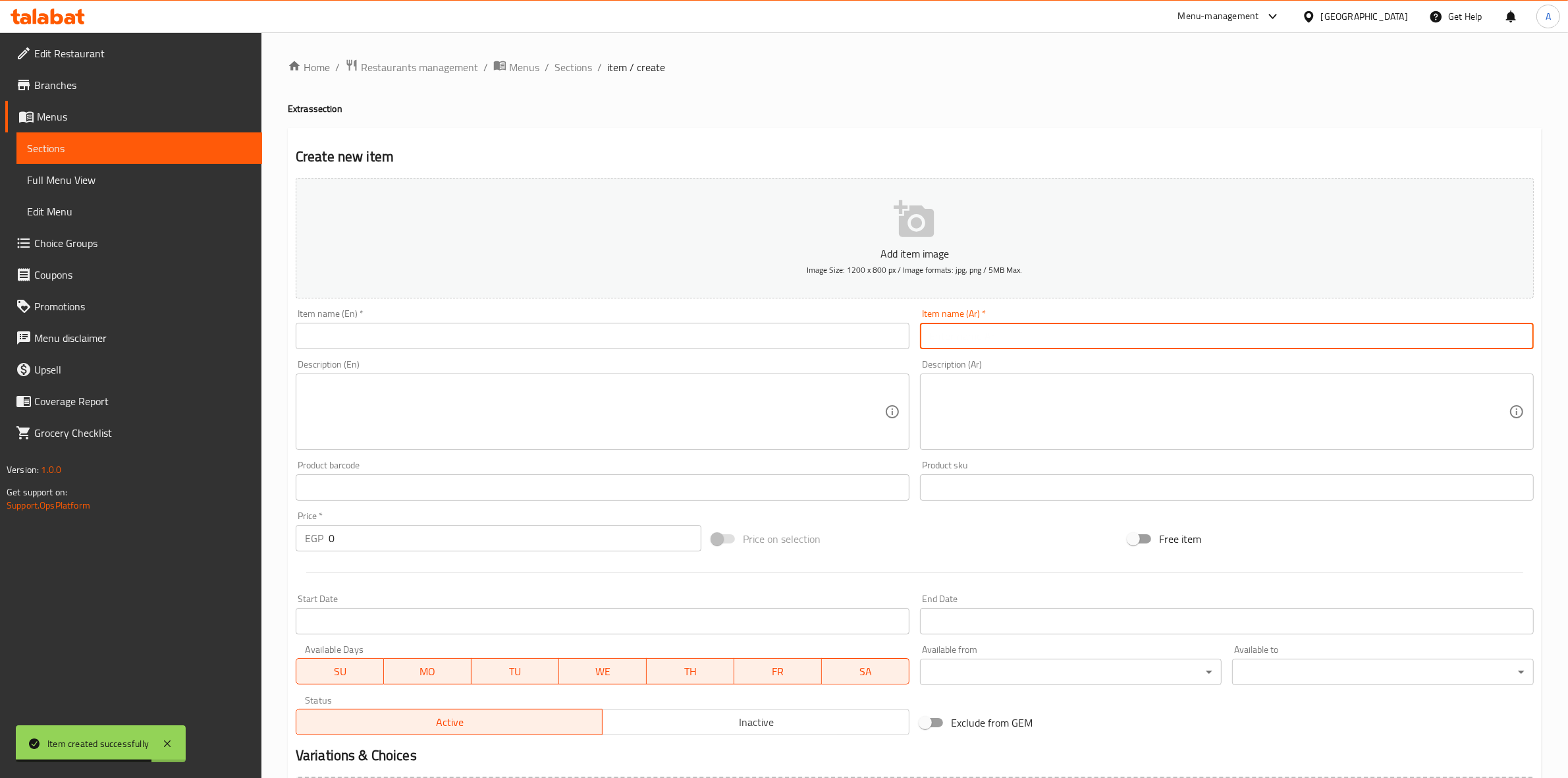
type input "s"
drag, startPoint x: 969, startPoint y: 343, endPoint x: 910, endPoint y: 343, distance: 59.0
click at [910, 343] on div "Add item image Image Size: 1200 x 800 px / Image formats: jpg, png / 5MB Max. I…" at bounding box center [915, 456] width 1249 height 568
type input "سلة خبز"
click at [337, 337] on input "text" at bounding box center [603, 336] width 614 height 26
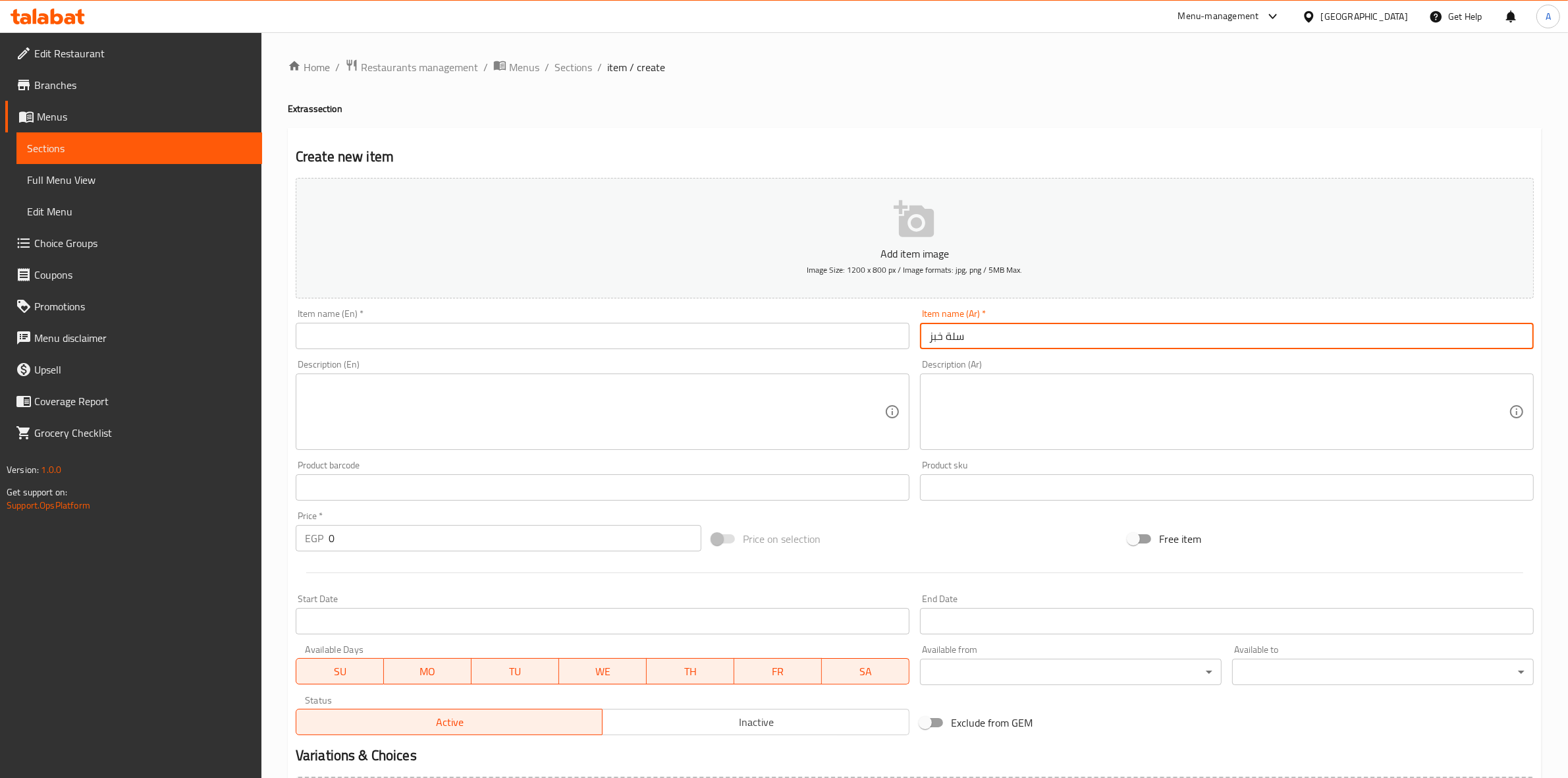
paste input "bread basket"
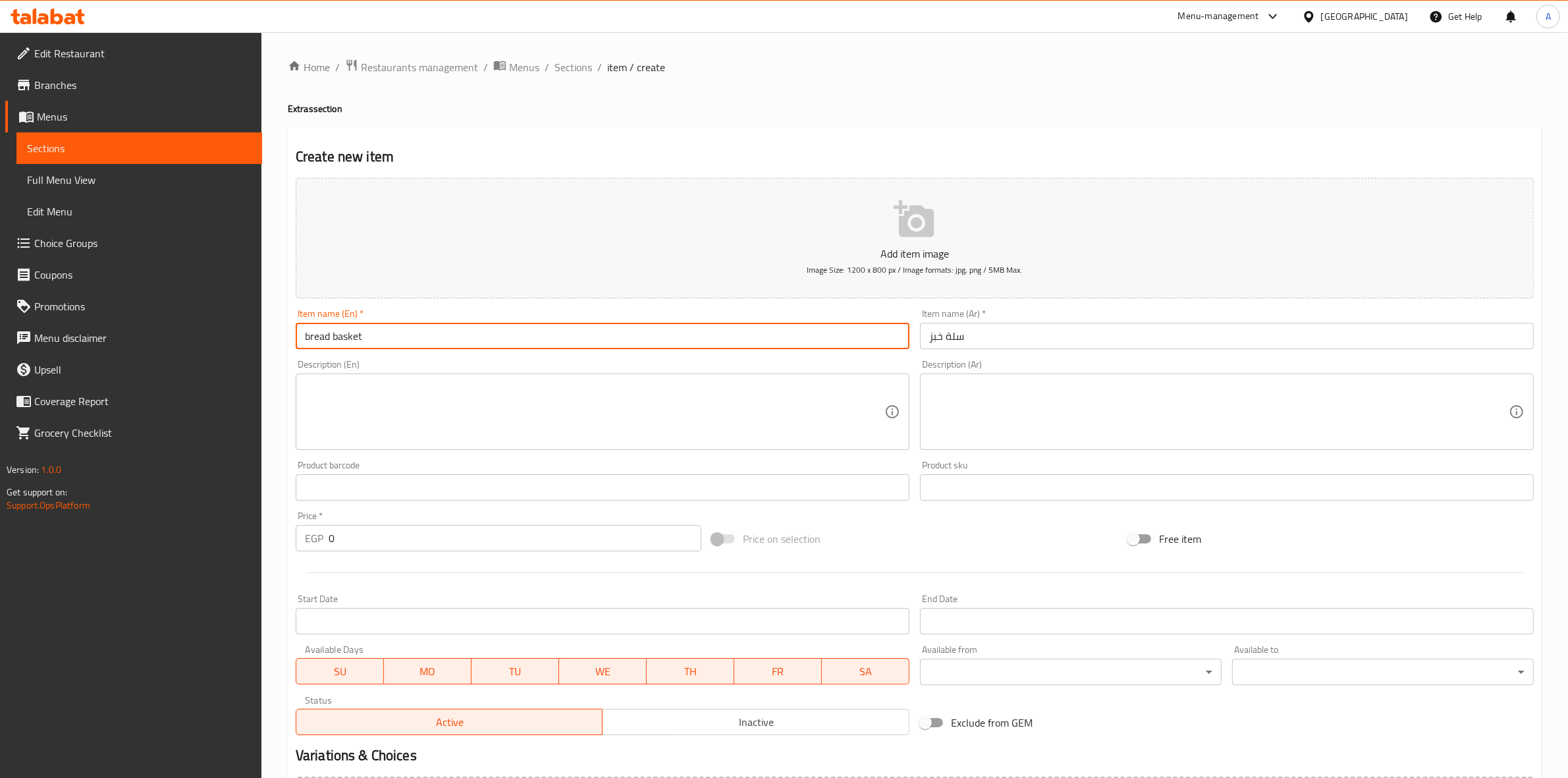
drag, startPoint x: 393, startPoint y: 338, endPoint x: 349, endPoint y: 330, distance: 44.7
type input "Bread Basket"
click at [272, 380] on div "Home / Restaurants management / Menus / Sections / item / create Extras section…" at bounding box center [915, 482] width 1307 height 899
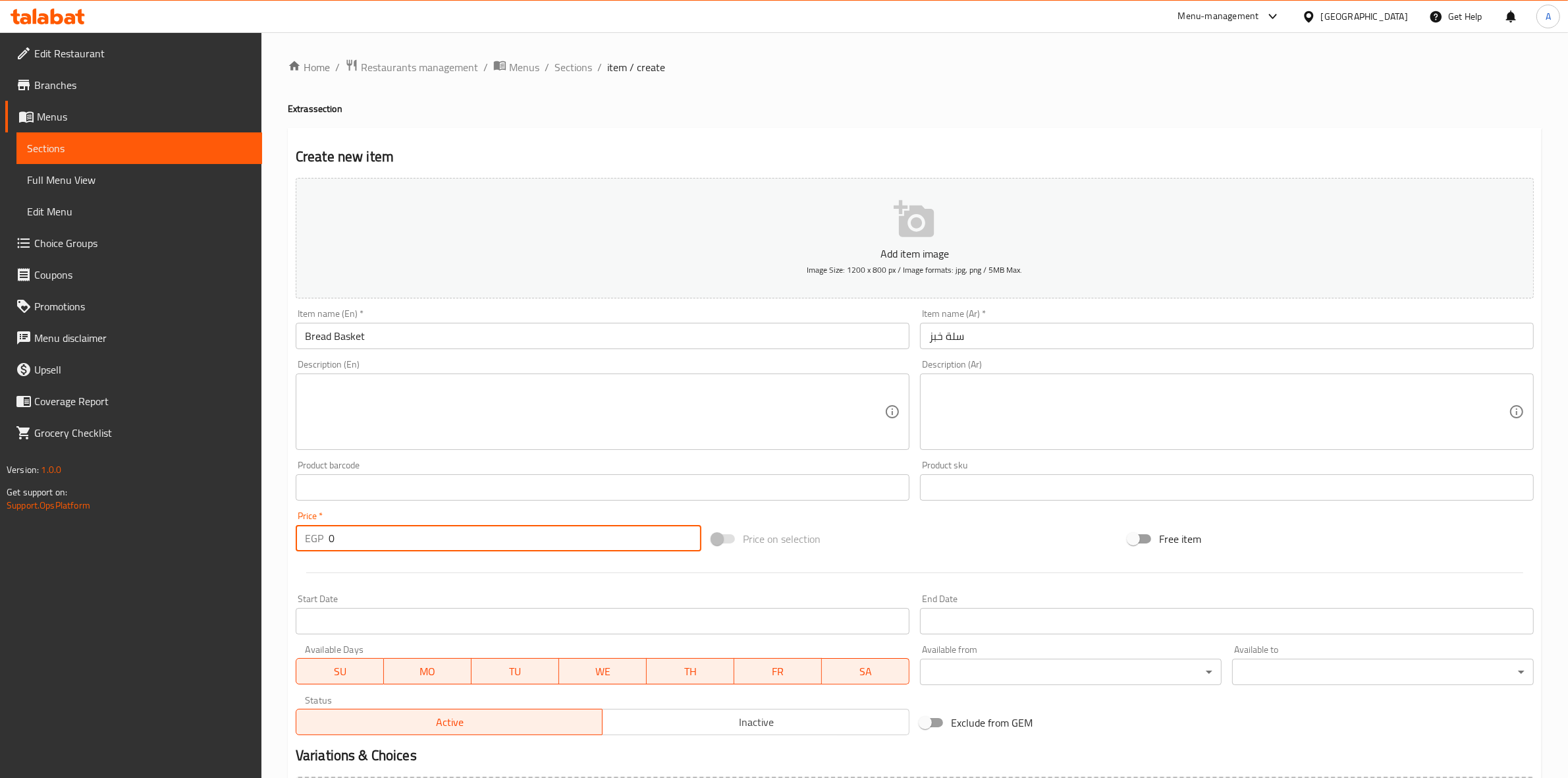
drag, startPoint x: 374, startPoint y: 537, endPoint x: 232, endPoint y: 531, distance: 142.1
click at [231, 532] on div "Edit Restaurant Branches Menus Sections Full Menu View Edit Menu Choice Groups …" at bounding box center [784, 482] width 1568 height 899
type input "25"
click at [347, 587] on div at bounding box center [915, 573] width 1249 height 32
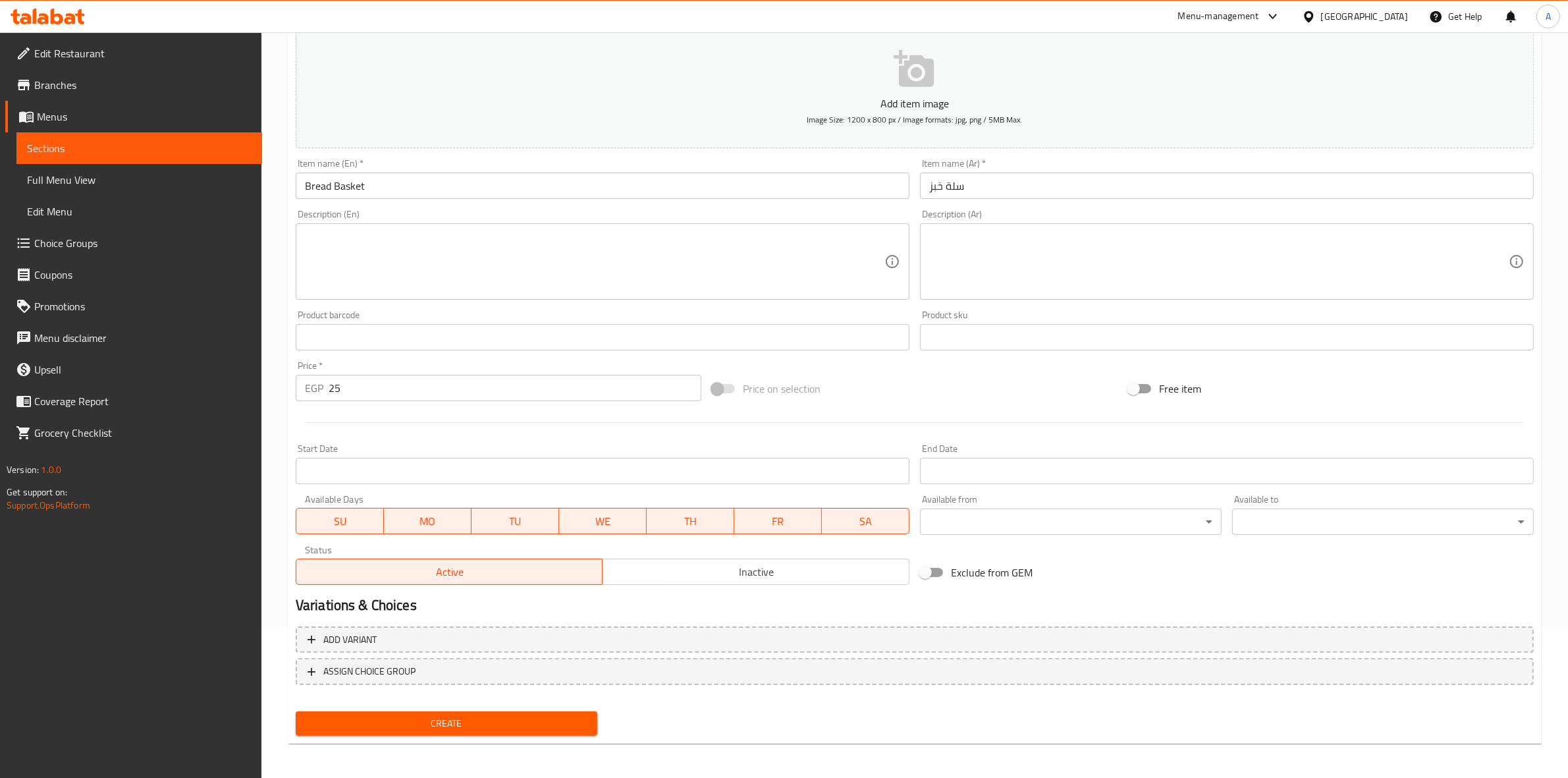
click at [478, 725] on span "Create" at bounding box center [446, 724] width 280 height 16
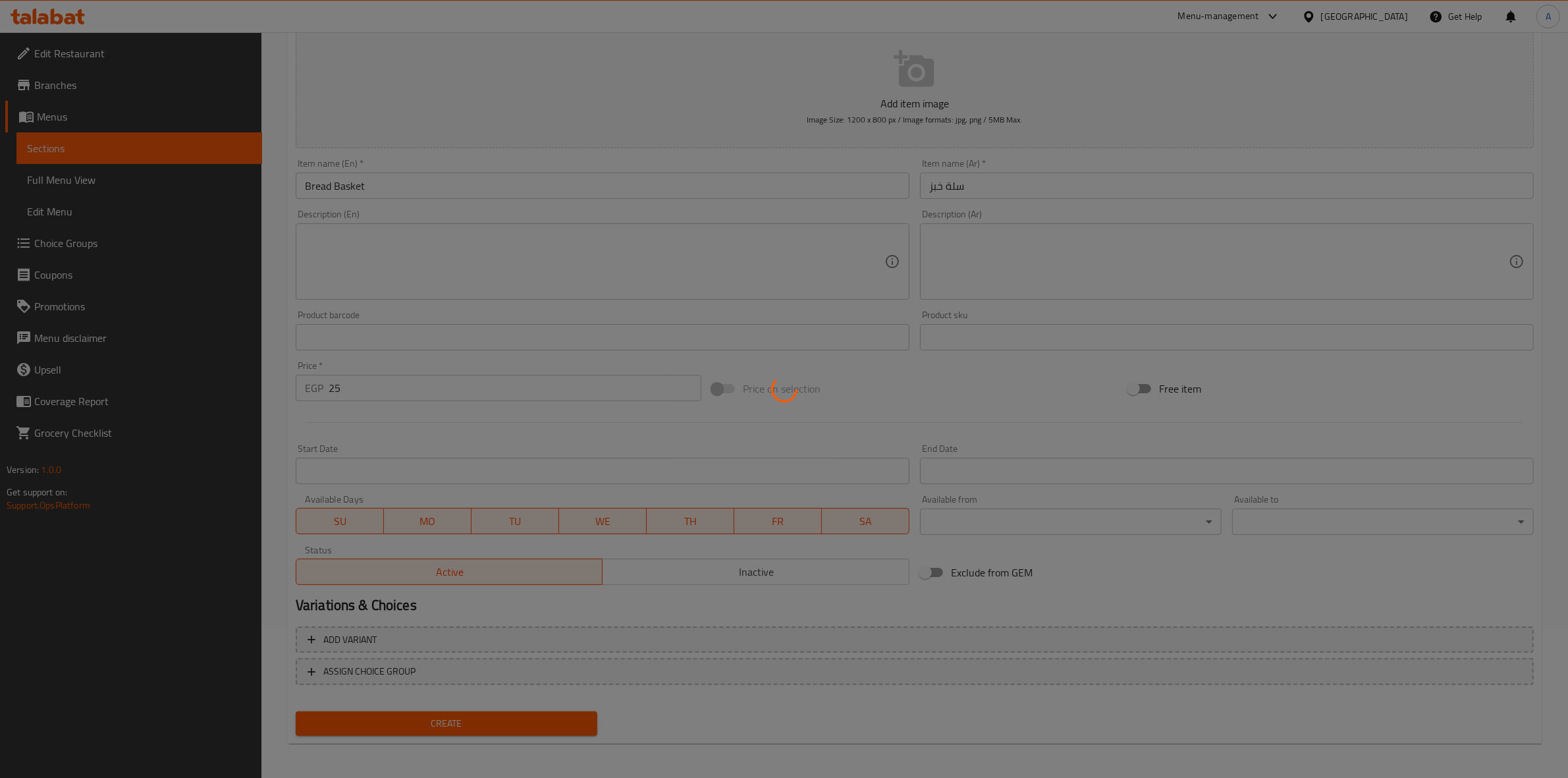
type input "0"
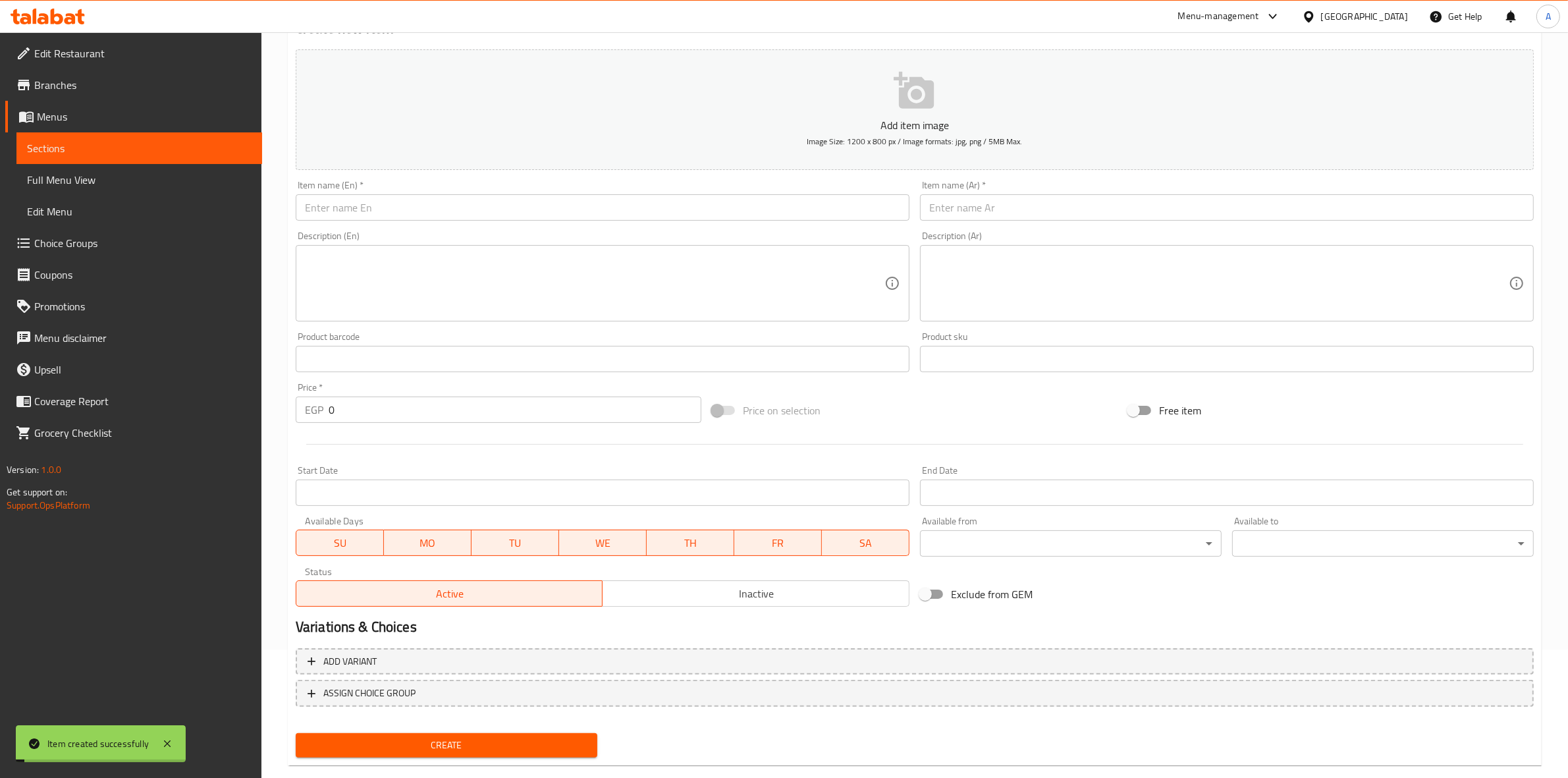
scroll to position [0, 0]
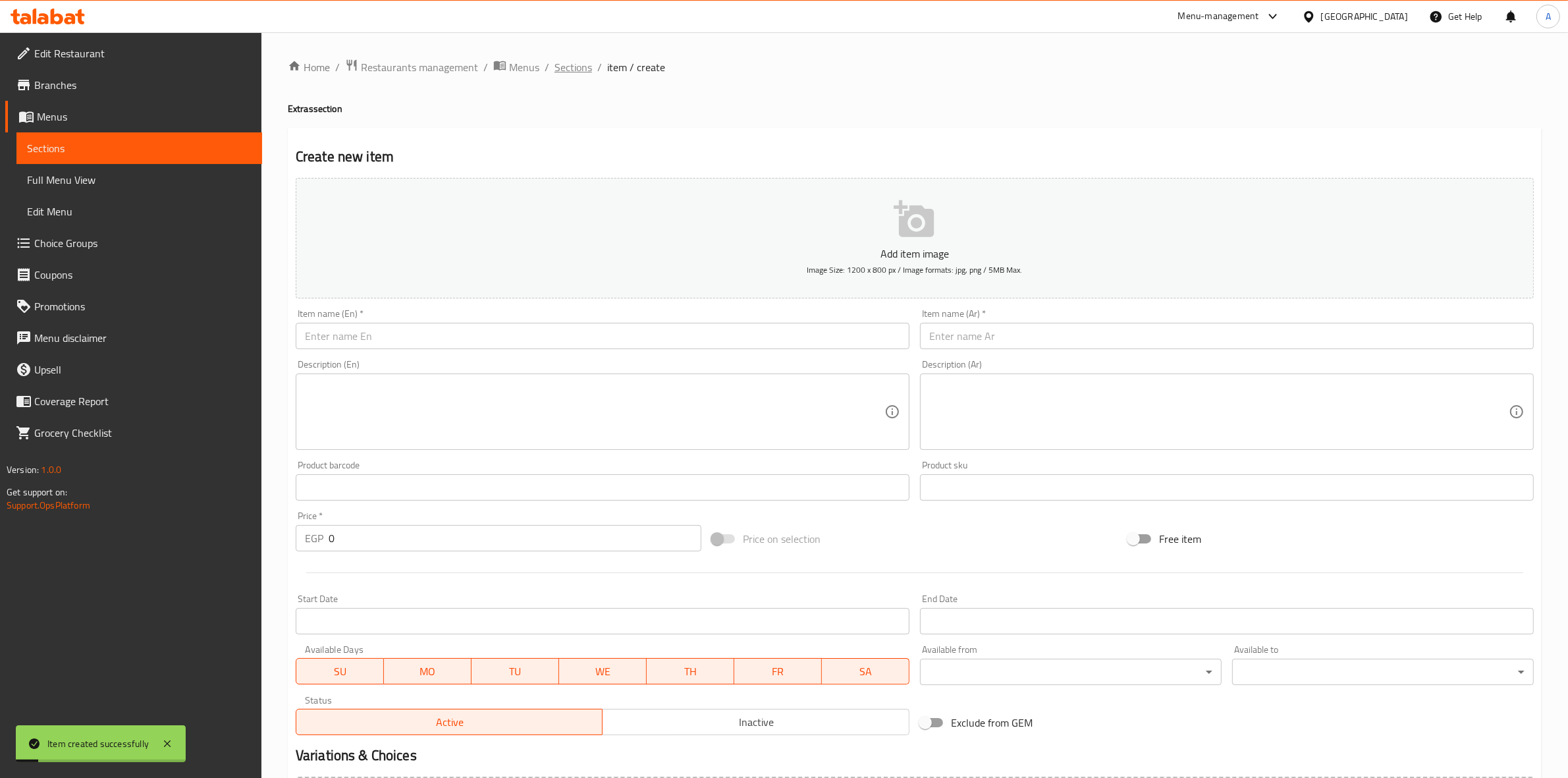
click at [561, 66] on span "Sections" at bounding box center [574, 67] width 38 height 16
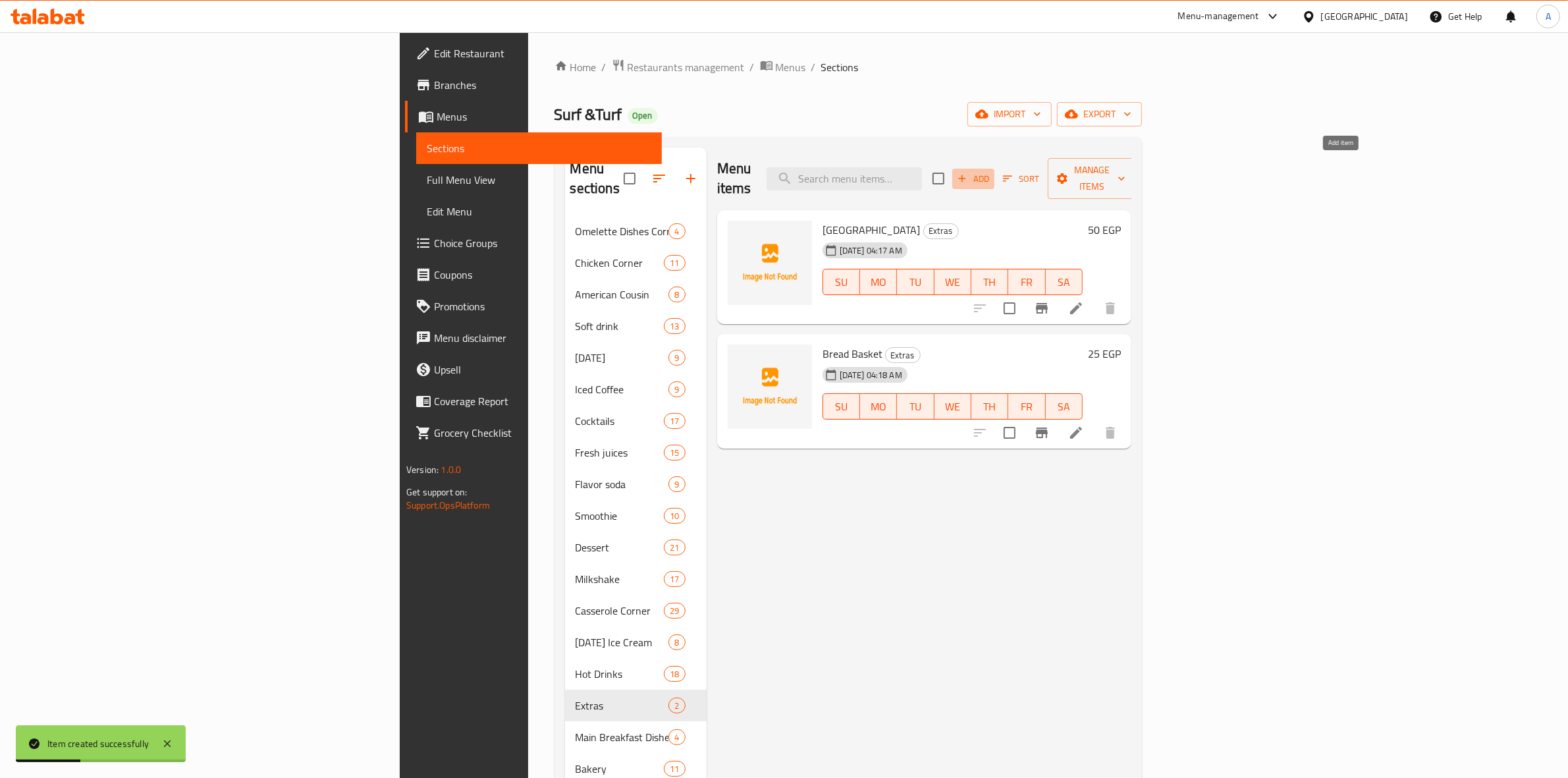
click at [968, 174] on icon "button" at bounding box center [963, 178] width 12 height 12
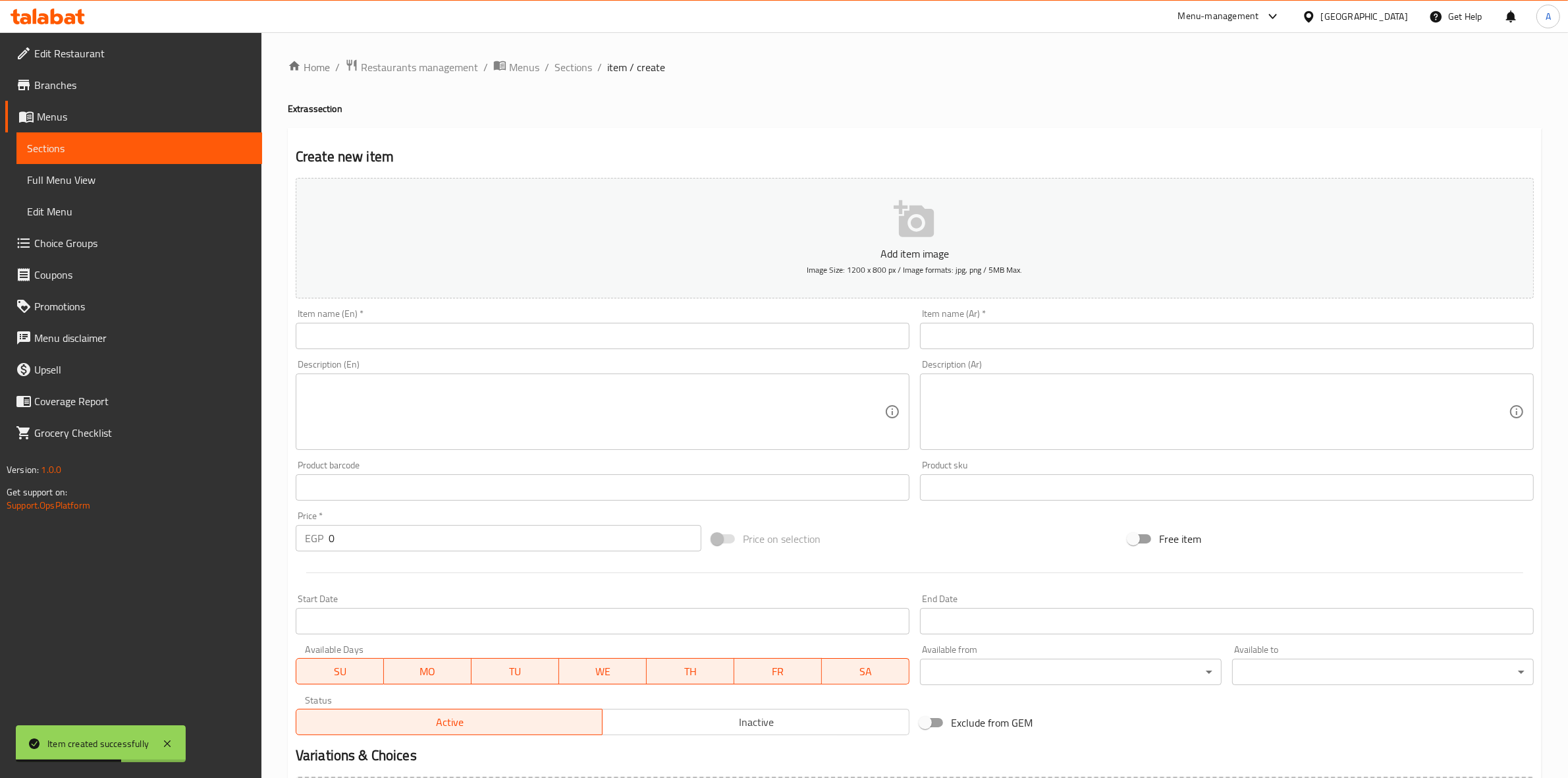
click at [1047, 339] on input "text" at bounding box center [1227, 336] width 614 height 26
paste input "خبز كيزر (2 رغيف)"
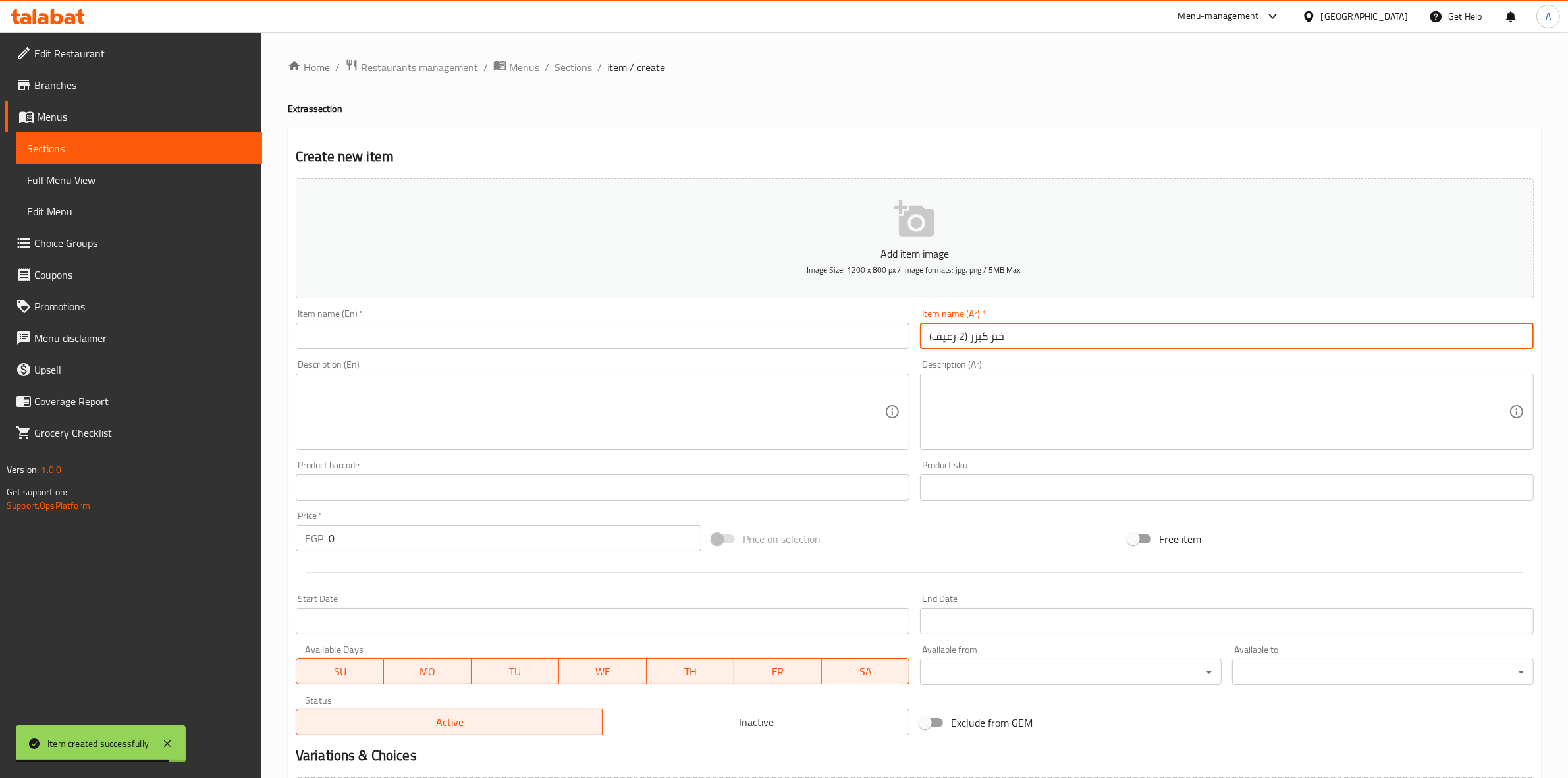
drag, startPoint x: 942, startPoint y: 340, endPoint x: 896, endPoint y: 347, distance: 46.5
click at [896, 347] on div "Add item image Image Size: 1200 x 800 px / Image formats: jpg, png / 5MB Max. I…" at bounding box center [915, 456] width 1249 height 568
type input "خبز كيزر (2 رغيف)"
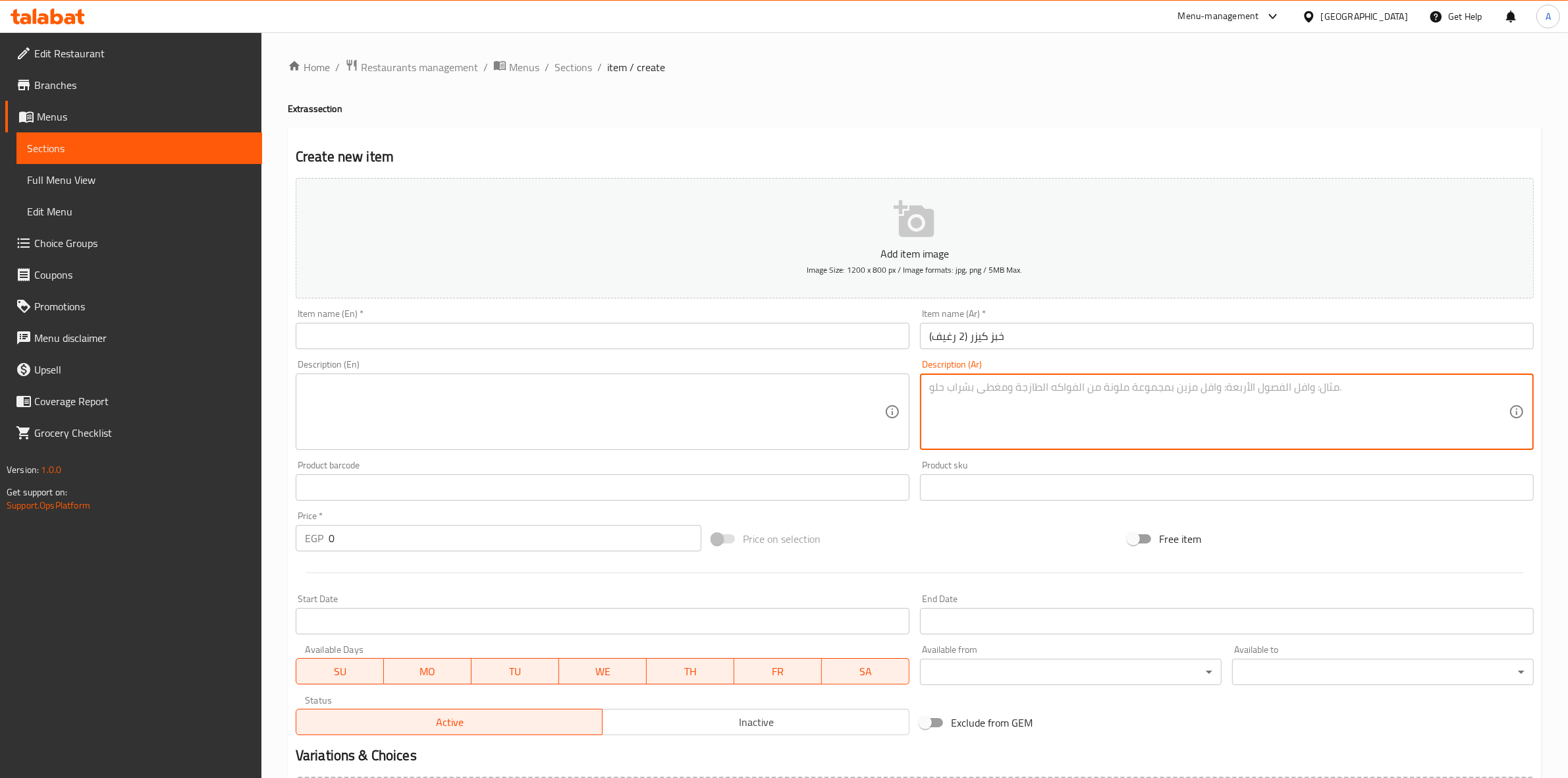
click at [1115, 402] on textarea at bounding box center [1219, 412] width 580 height 63
paste textarea "(2 رغيف)"
drag, startPoint x: 934, startPoint y: 391, endPoint x: 926, endPoint y: 391, distance: 8.0
click at [926, 391] on div "(2 رغيف Description (Ar)" at bounding box center [1227, 412] width 614 height 76
type textarea "2 رغيف"
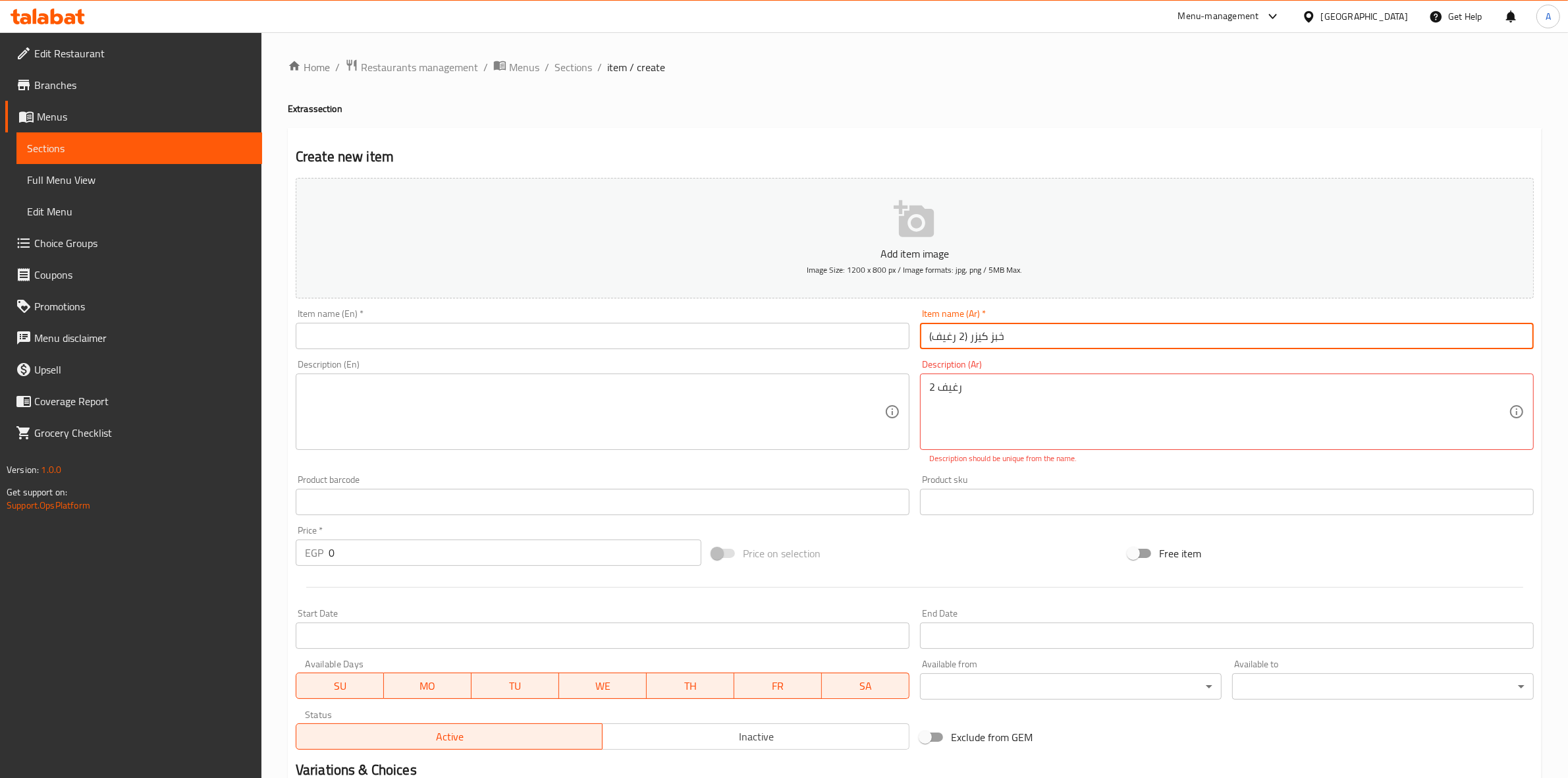
drag, startPoint x: 967, startPoint y: 337, endPoint x: 878, endPoint y: 346, distance: 89.5
click at [878, 346] on div "Add item image Image Size: 1200 x 800 px / Image formats: jpg, png / 5MB Max. I…" at bounding box center [915, 464] width 1249 height 583
type input "خبز كيزر"
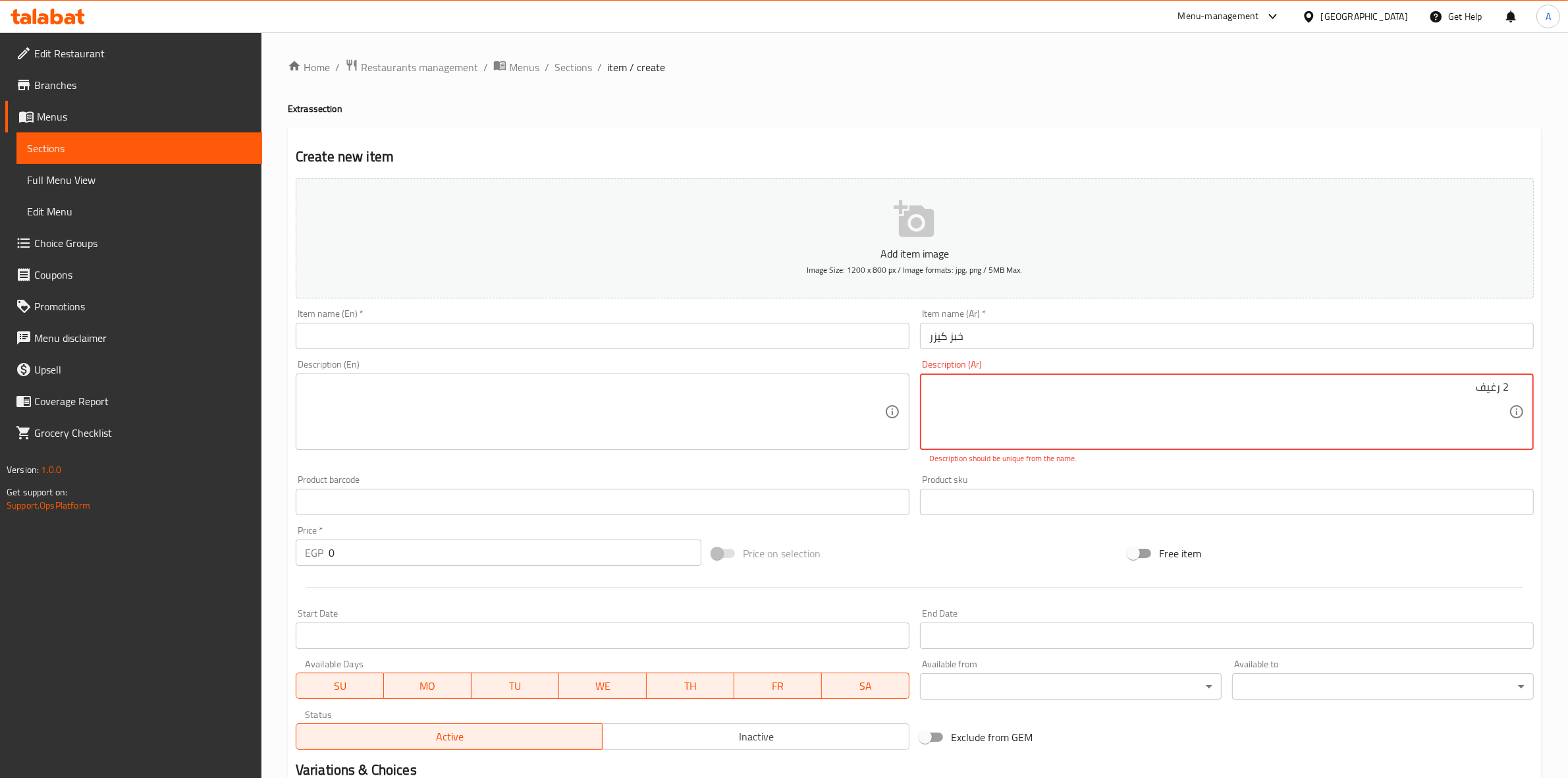
click at [1453, 477] on div "Product sku Product sku" at bounding box center [1227, 495] width 614 height 40
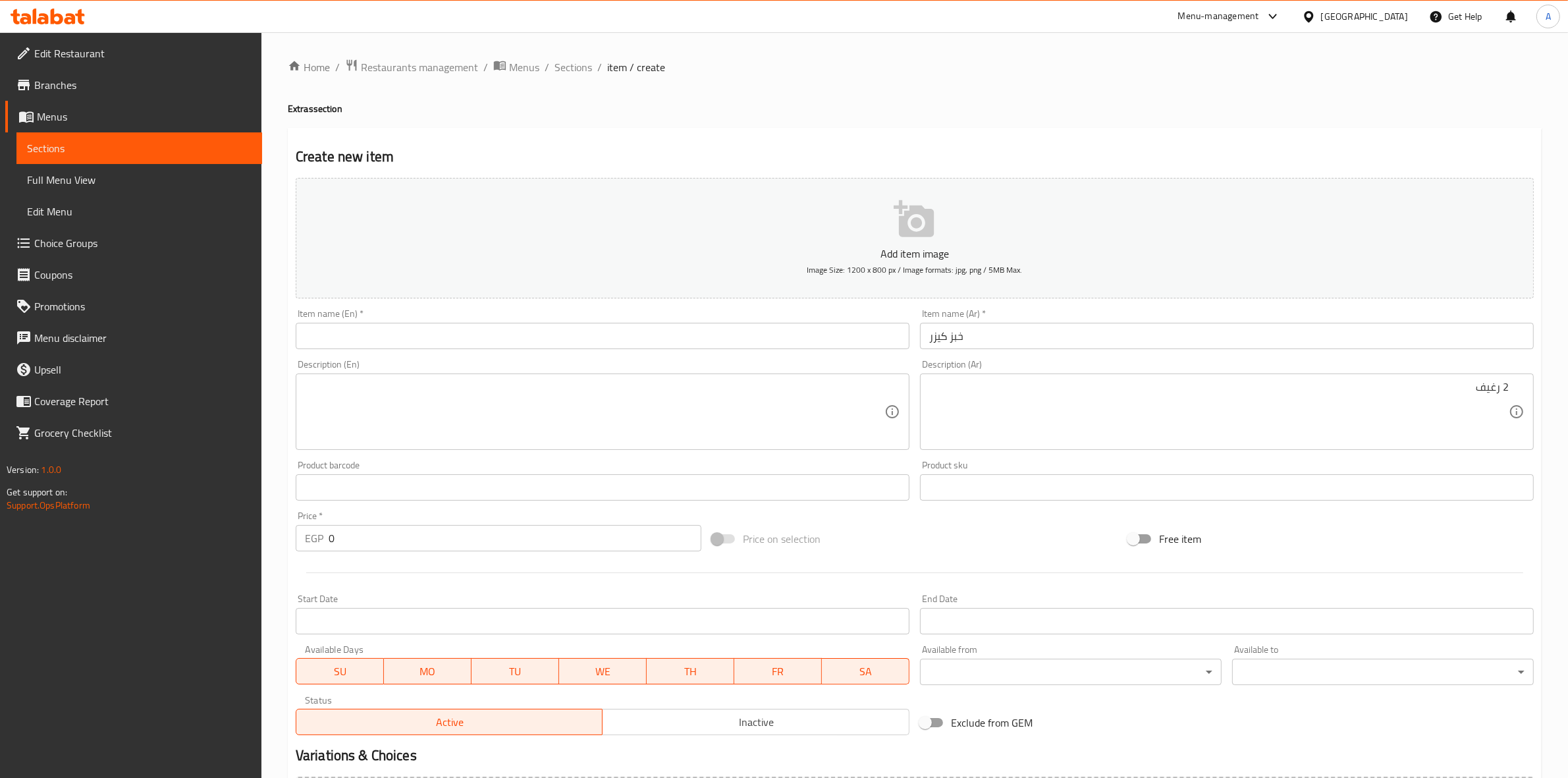
click at [1006, 350] on div "Item name (Ar)   * خبز كيزر Item name (Ar) *" at bounding box center [1227, 329] width 624 height 51
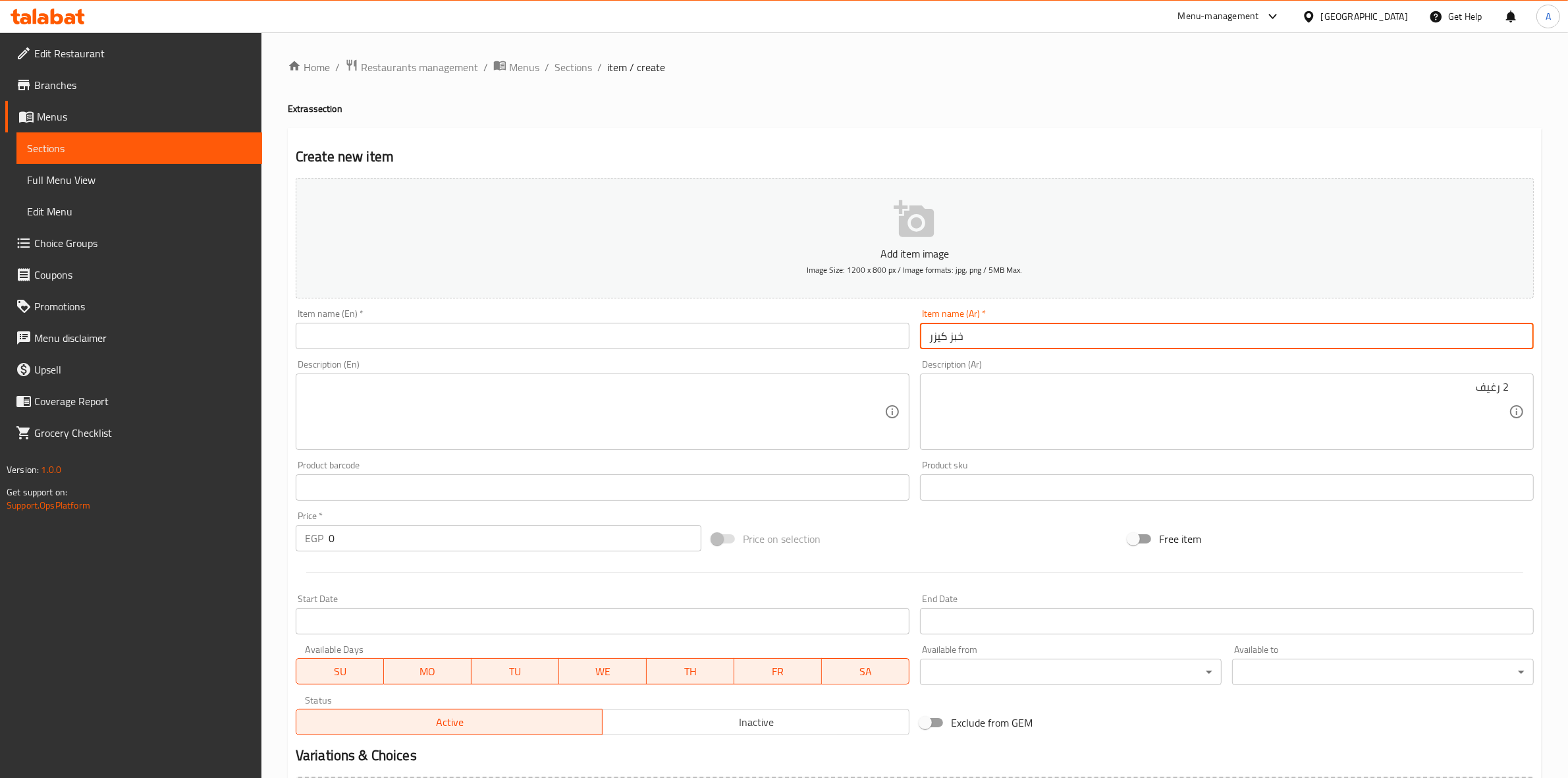
click at [1007, 341] on input "خبز كيزر" at bounding box center [1227, 336] width 614 height 26
drag, startPoint x: 1489, startPoint y: 337, endPoint x: 1579, endPoint y: 363, distance: 93.7
click at [1567, 364] on html "​ Menu-management [GEOGRAPHIC_DATA] Get Help A Edit Restaurant Branches Menus S…" at bounding box center [784, 389] width 1568 height 778
click at [334, 341] on input "text" at bounding box center [603, 336] width 614 height 26
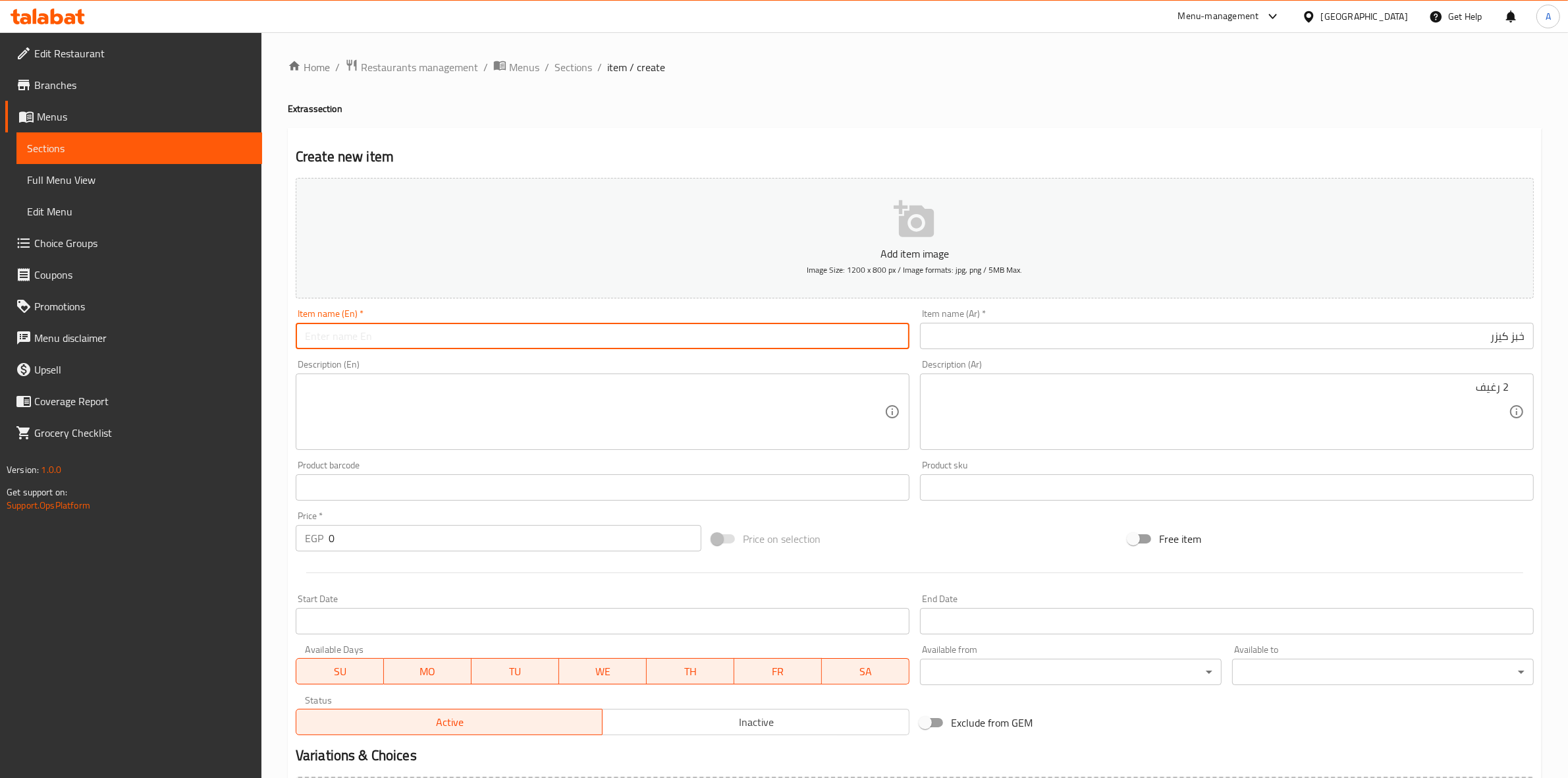
paste input "Kaiser"
type input "Kaiser Bread"
click at [669, 116] on div "Home / Restaurants management / Menus / Sections / item / create Extras section…" at bounding box center [915, 482] width 1254 height 846
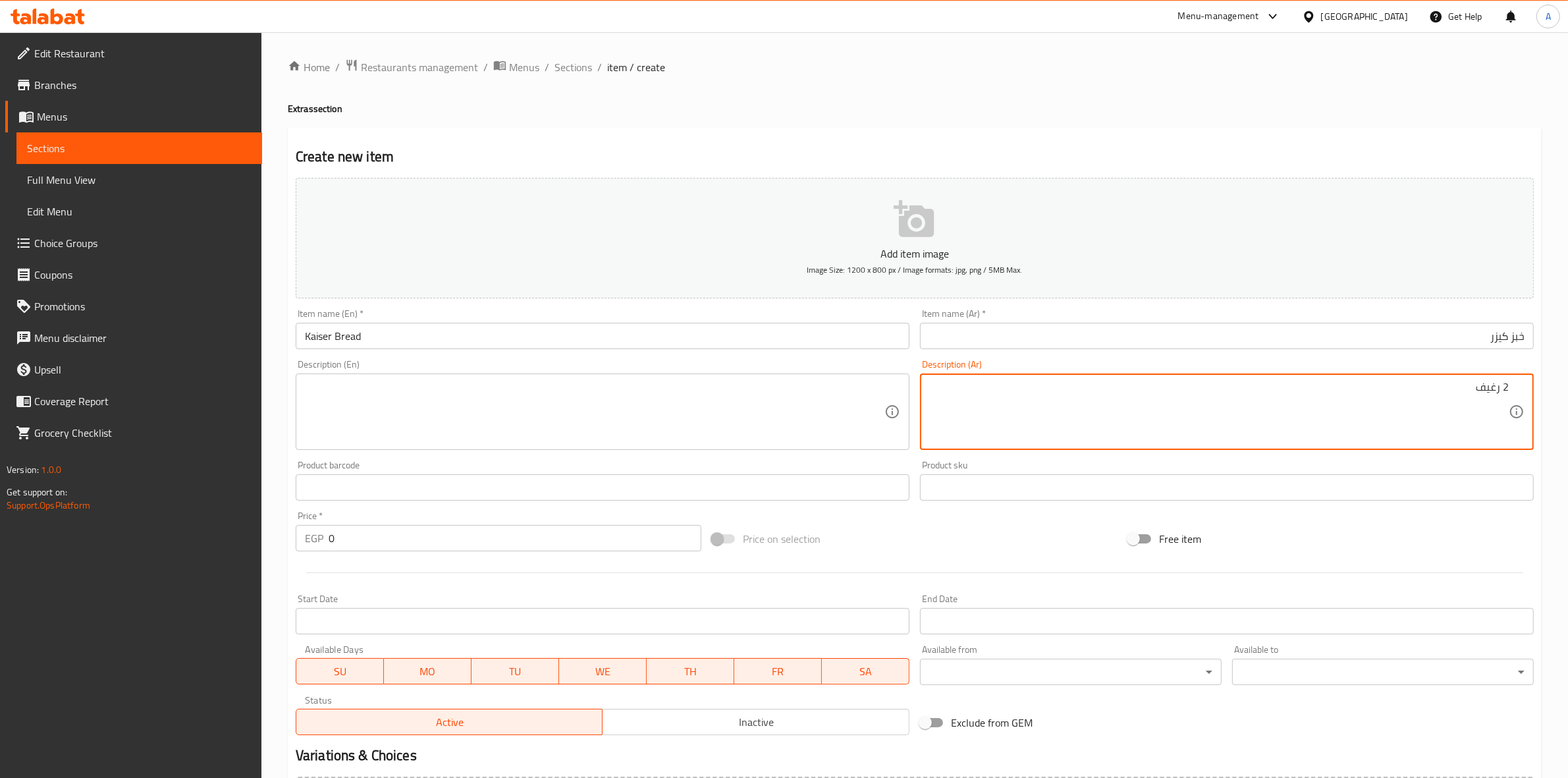
drag, startPoint x: 1460, startPoint y: 395, endPoint x: 1579, endPoint y: 390, distance: 119.1
click at [311, 389] on textarea at bounding box center [595, 412] width 580 height 63
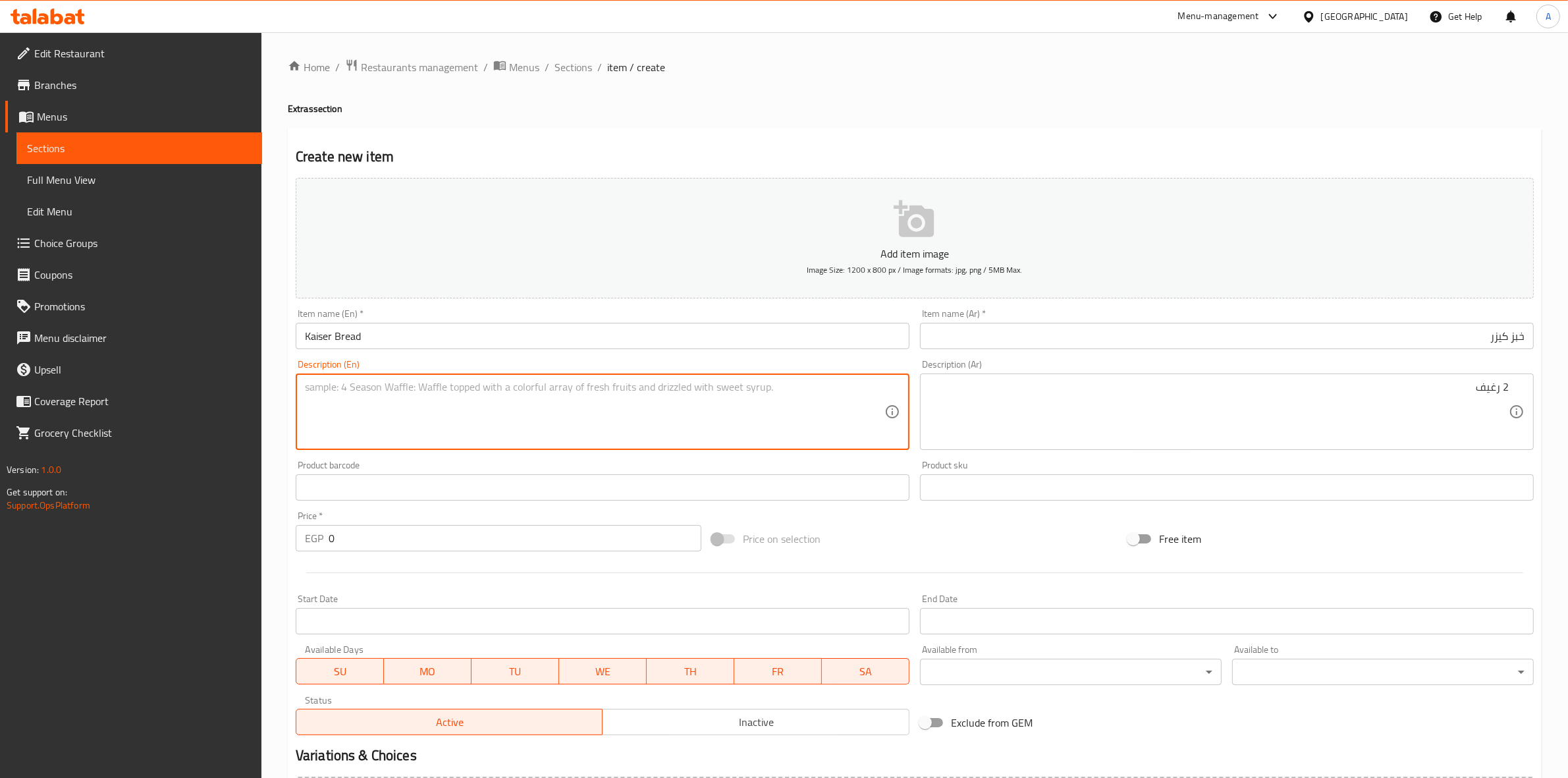
paste textarea "2 loaves"
type textarea "2 loaves"
click at [275, 412] on div "Home / Restaurants management / Menus / Sections / item / create Extras section…" at bounding box center [915, 482] width 1307 height 899
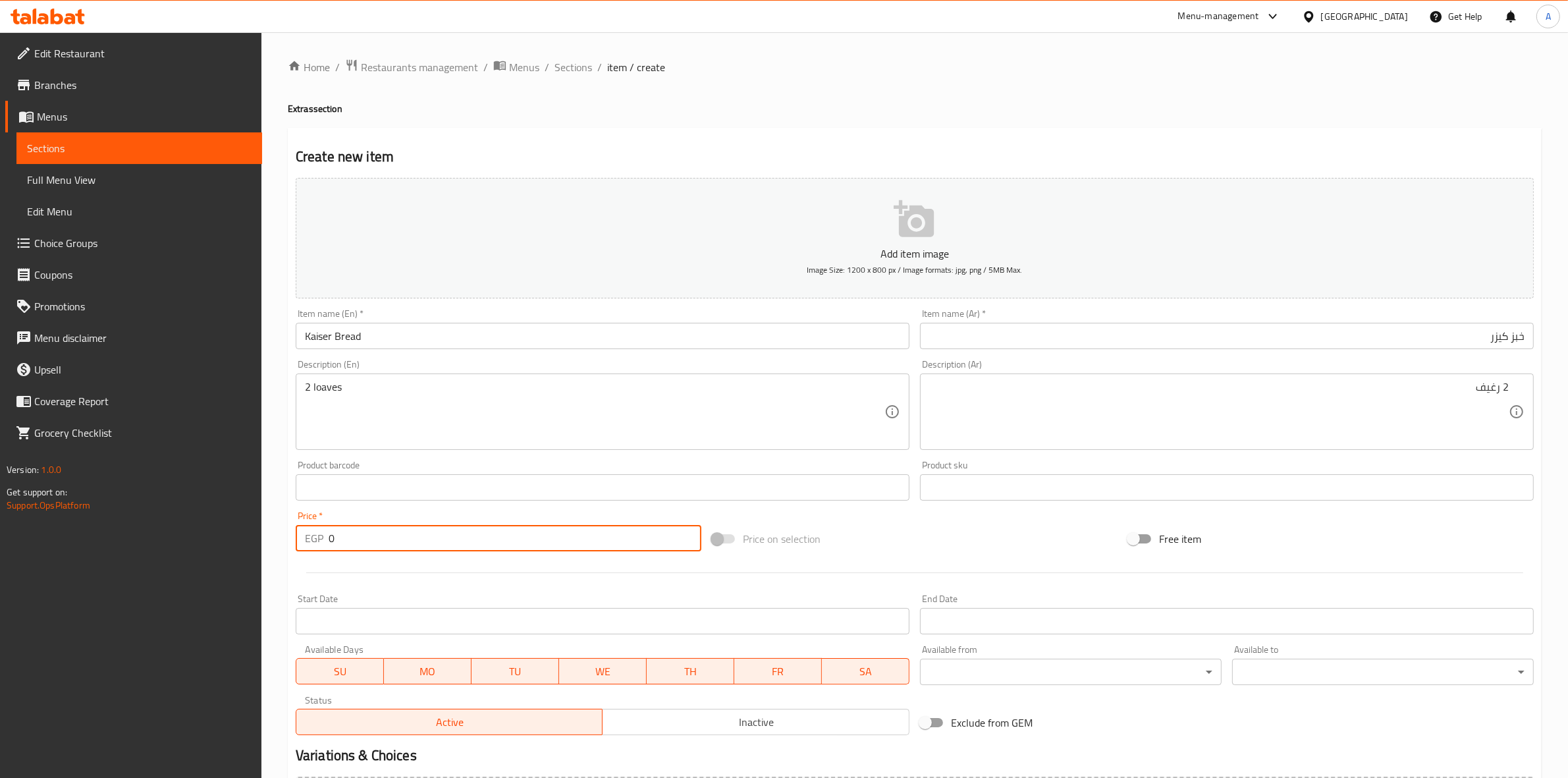
drag, startPoint x: 349, startPoint y: 542, endPoint x: 302, endPoint y: 542, distance: 47.0
click at [302, 542] on div "EGP 0 Price *" at bounding box center [499, 538] width 406 height 26
type input "6"
click at [272, 591] on div "Home / Restaurants management / Menus / Sections / item / create Extras section…" at bounding box center [915, 482] width 1307 height 899
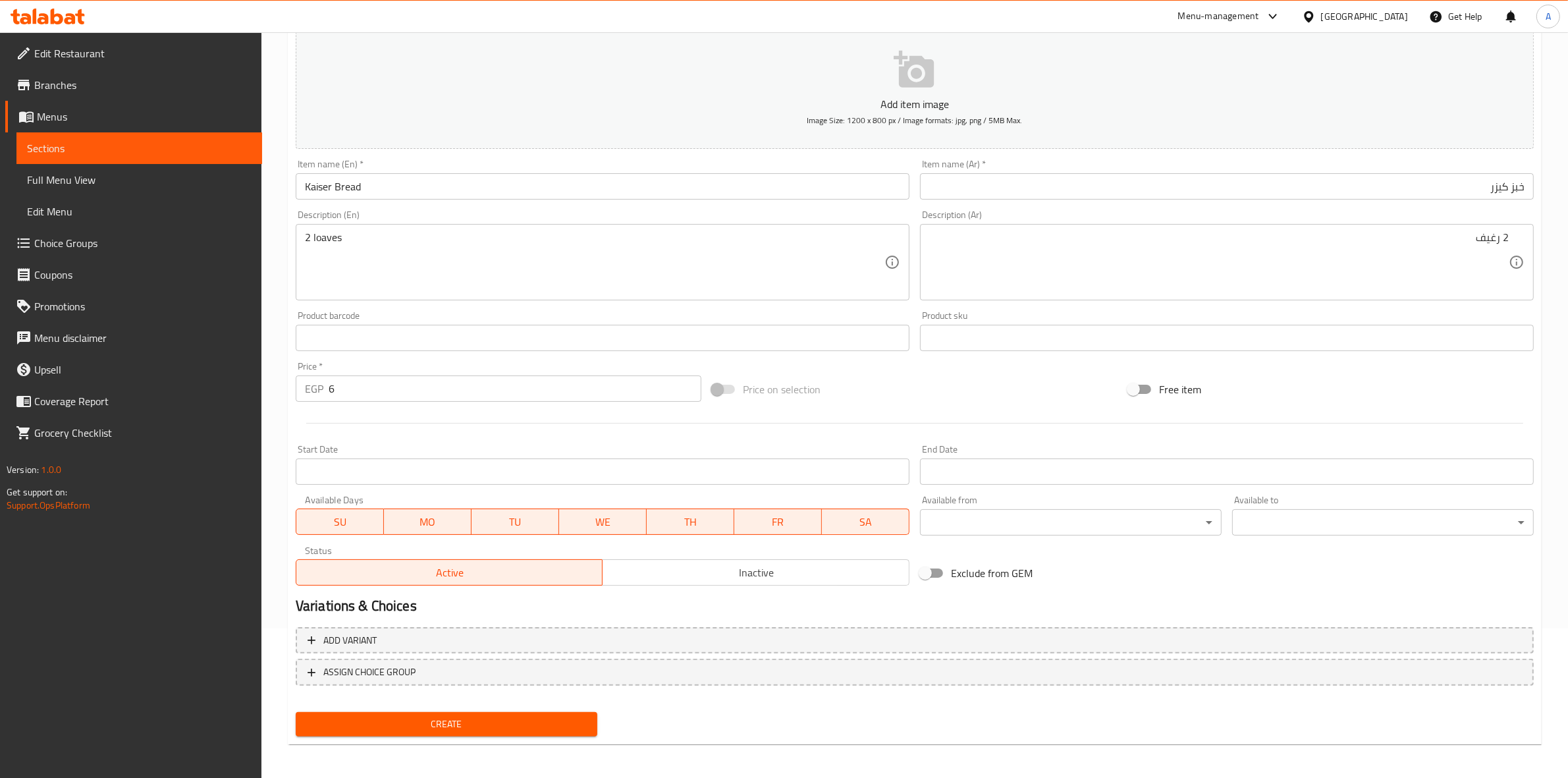
scroll to position [150, 0]
click at [415, 721] on span "Create" at bounding box center [446, 724] width 280 height 16
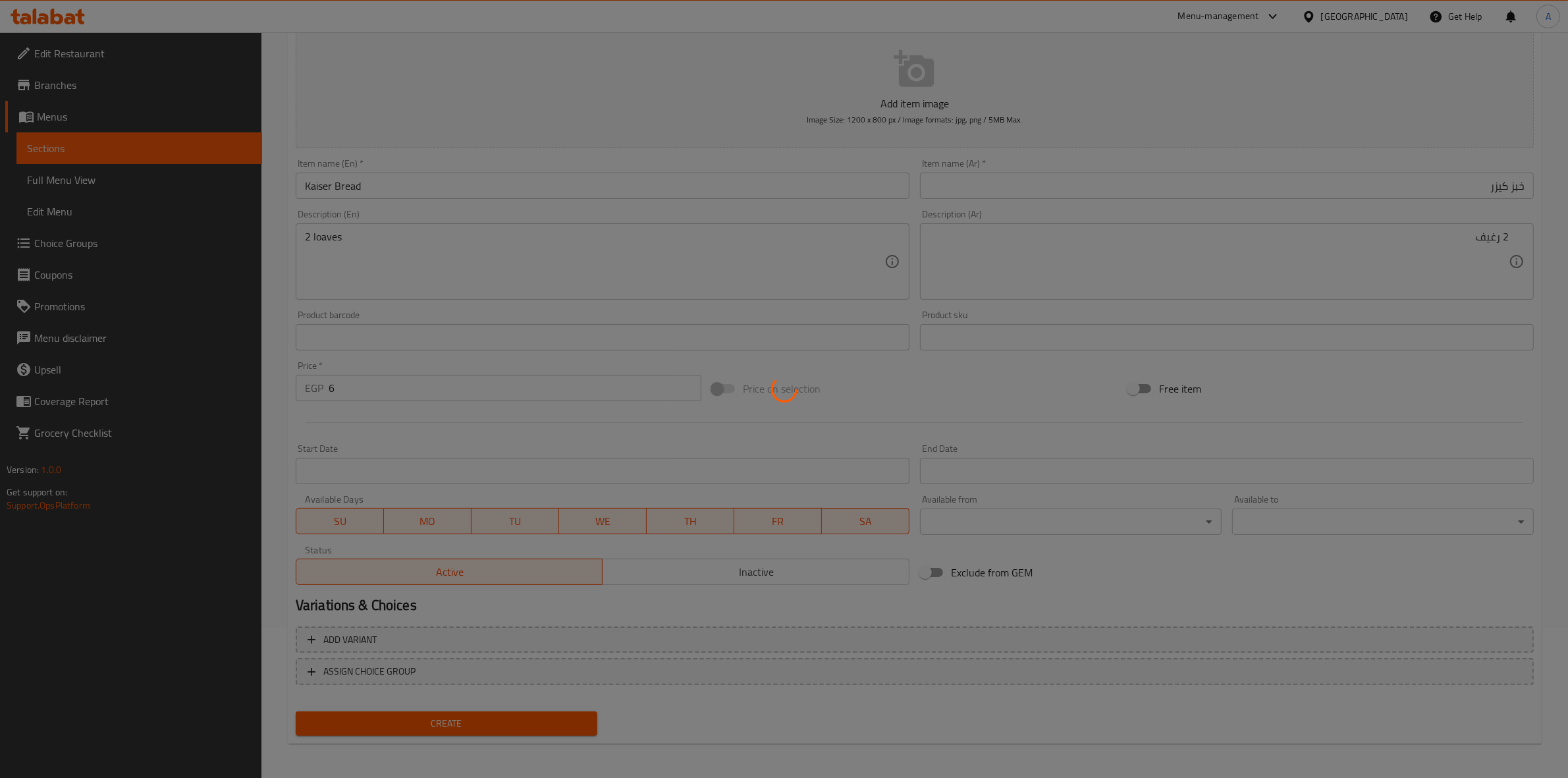
type input "0"
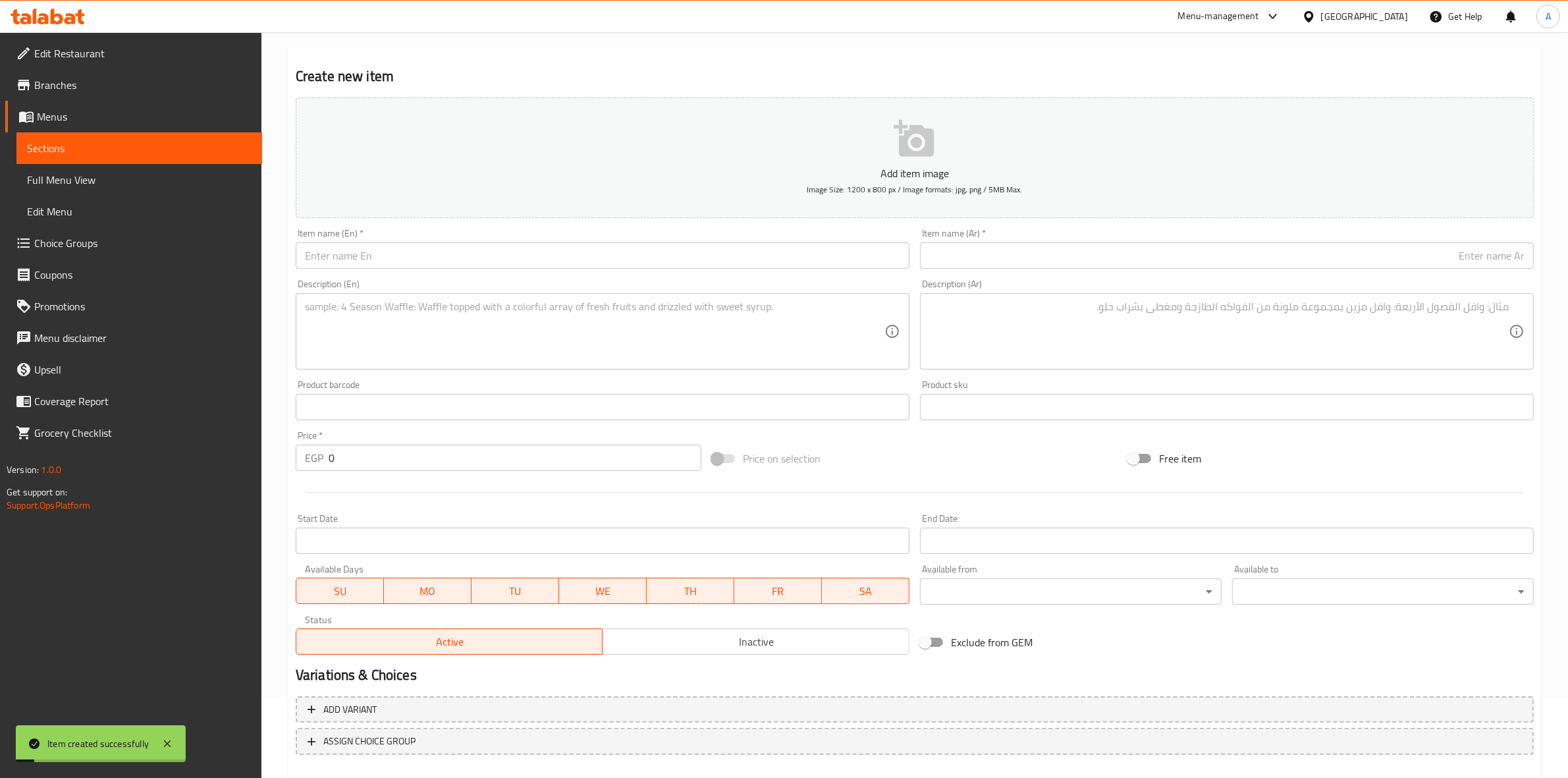
scroll to position [0, 0]
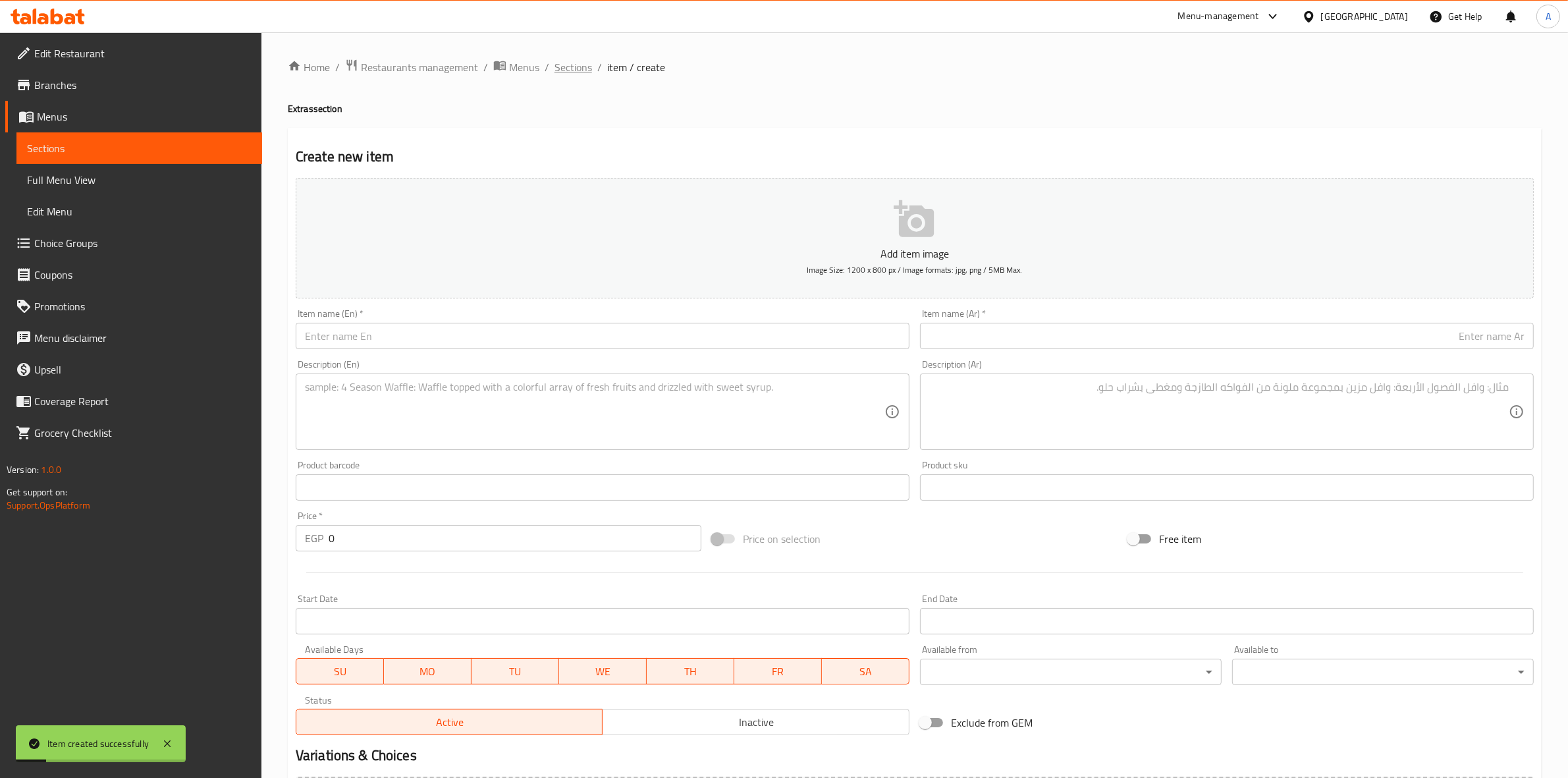
click at [588, 59] on span "Sections" at bounding box center [574, 67] width 38 height 16
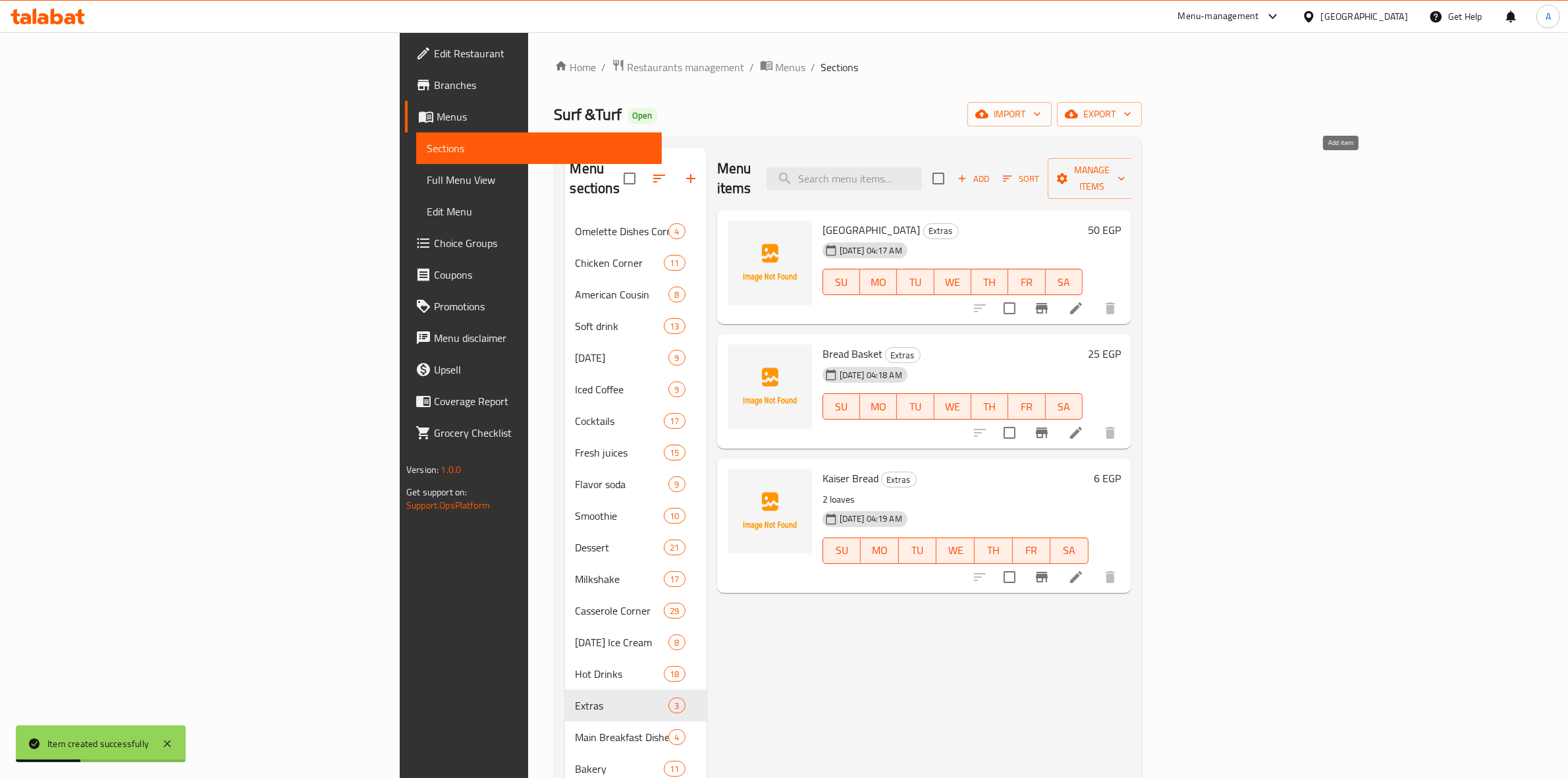
click at [991, 171] on span "Add" at bounding box center [973, 178] width 36 height 15
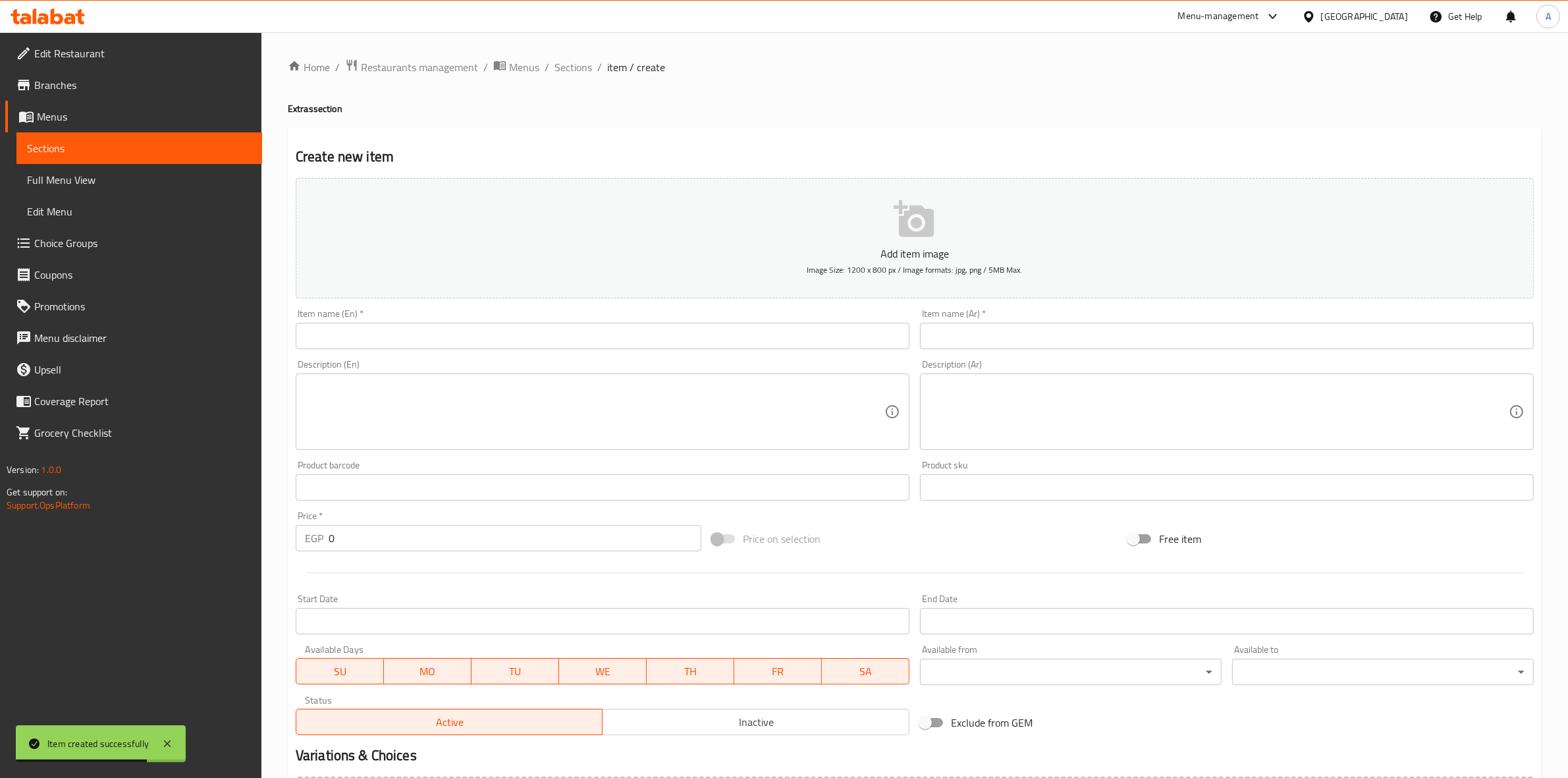
click at [340, 328] on input "text" at bounding box center [603, 336] width 614 height 26
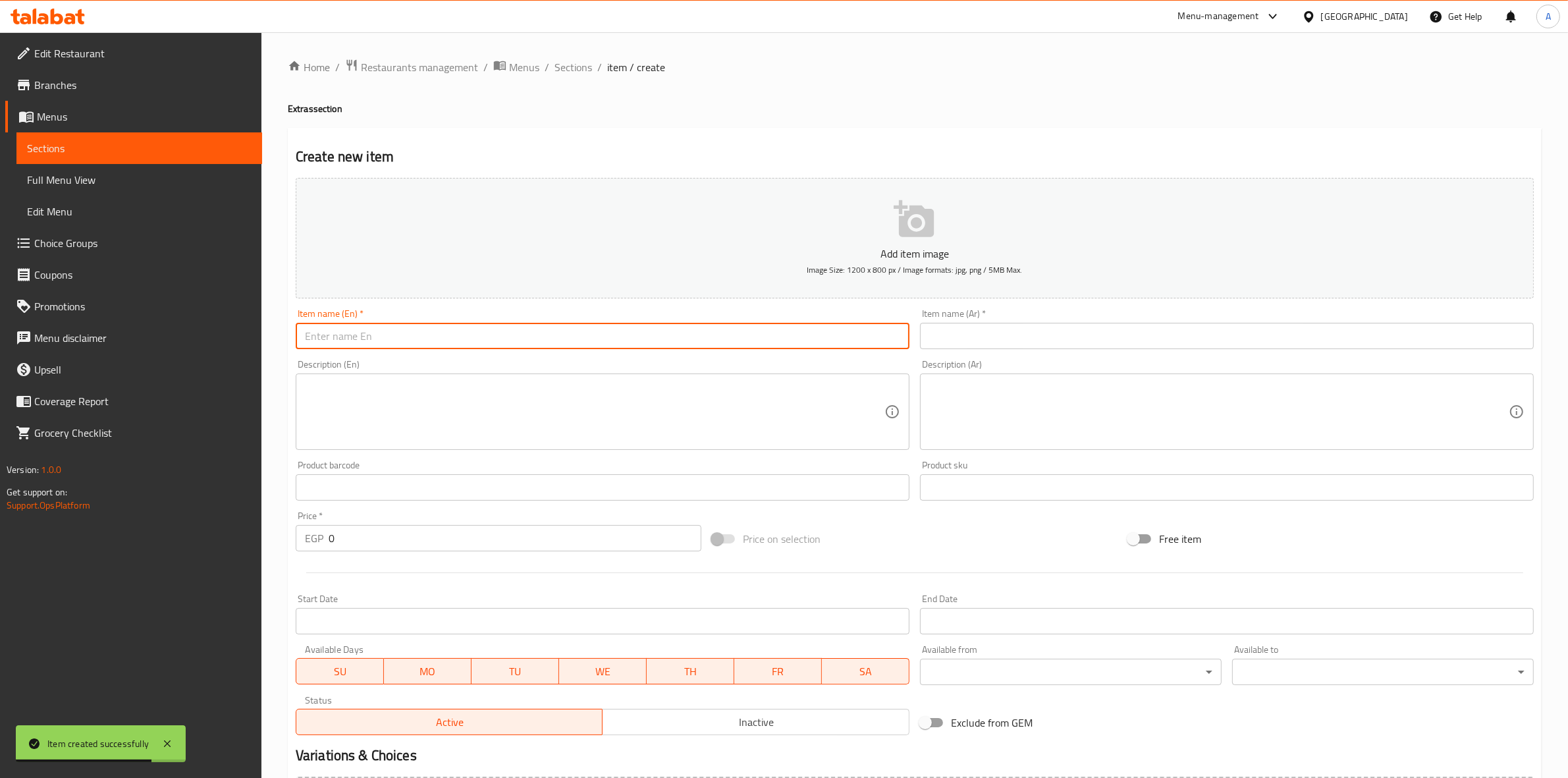
paste input "سجق"
type input "سجق"
drag, startPoint x: 364, startPoint y: 340, endPoint x: 241, endPoint y: 341, distance: 123.0
click at [241, 341] on div "Edit Restaurant Branches Menus Sections Full Menu View Edit Menu Choice Groups …" at bounding box center [784, 482] width 1568 height 899
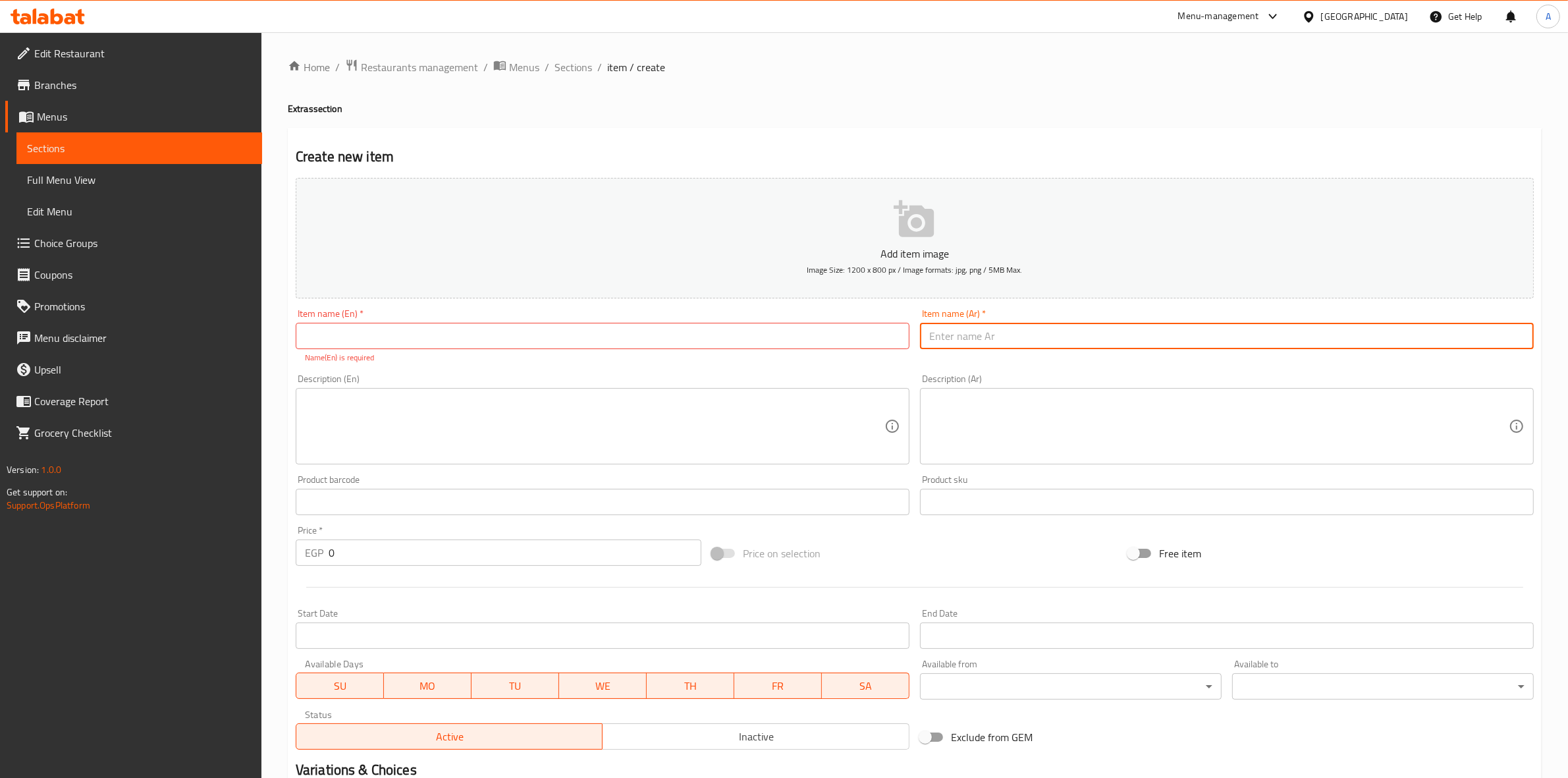
click at [1115, 343] on input "text" at bounding box center [1227, 336] width 614 height 26
paste input "سجق"
drag, startPoint x: 1003, startPoint y: 339, endPoint x: 771, endPoint y: 340, distance: 232.0
click at [771, 340] on div "Add item image Image Size: 1200 x 800 px / Image formats: jpg, png / 5MB Max. I…" at bounding box center [915, 464] width 1249 height 583
type input "سجق"
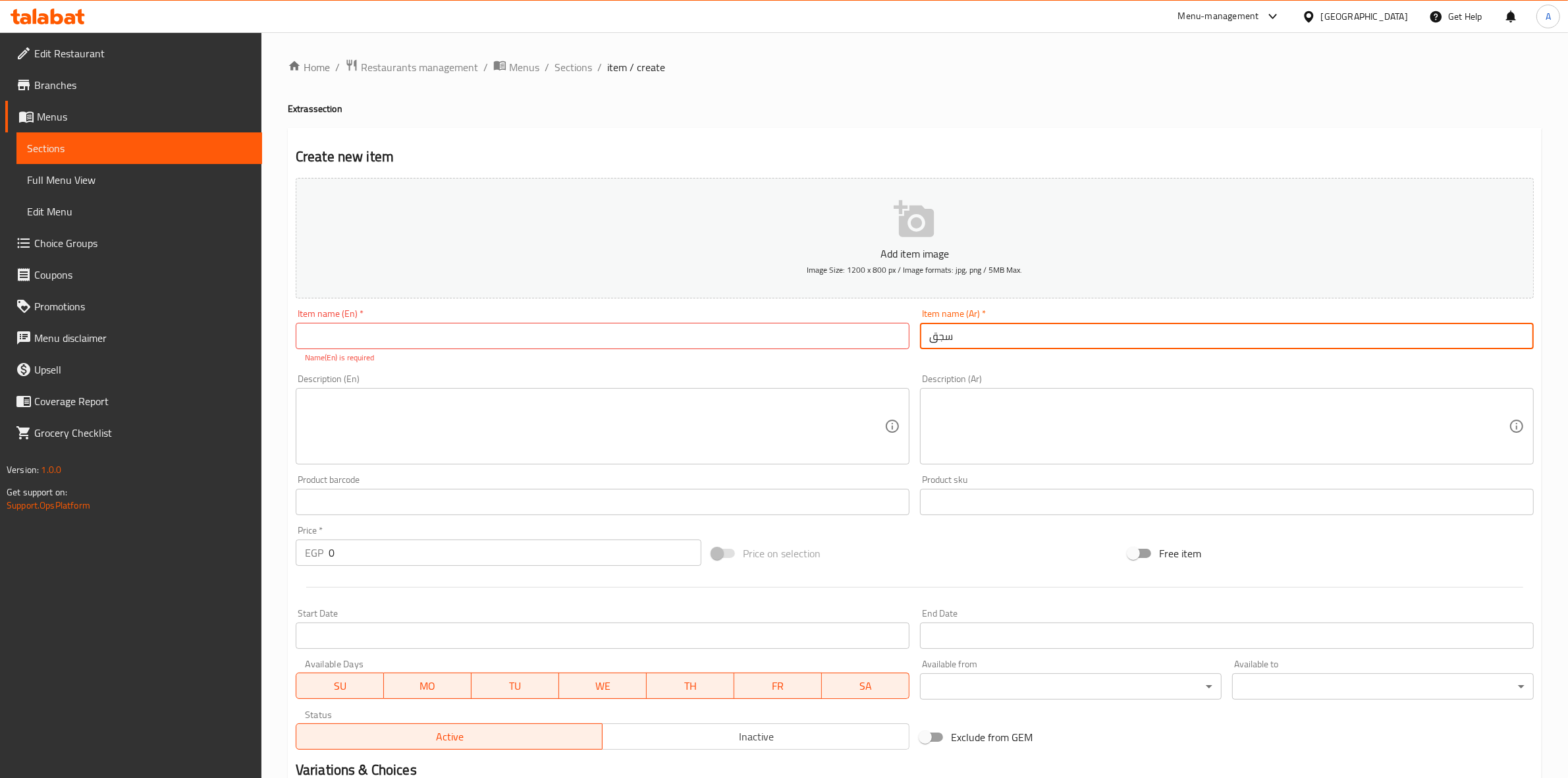
click at [339, 335] on input "text" at bounding box center [603, 336] width 614 height 26
paste input "sausage"
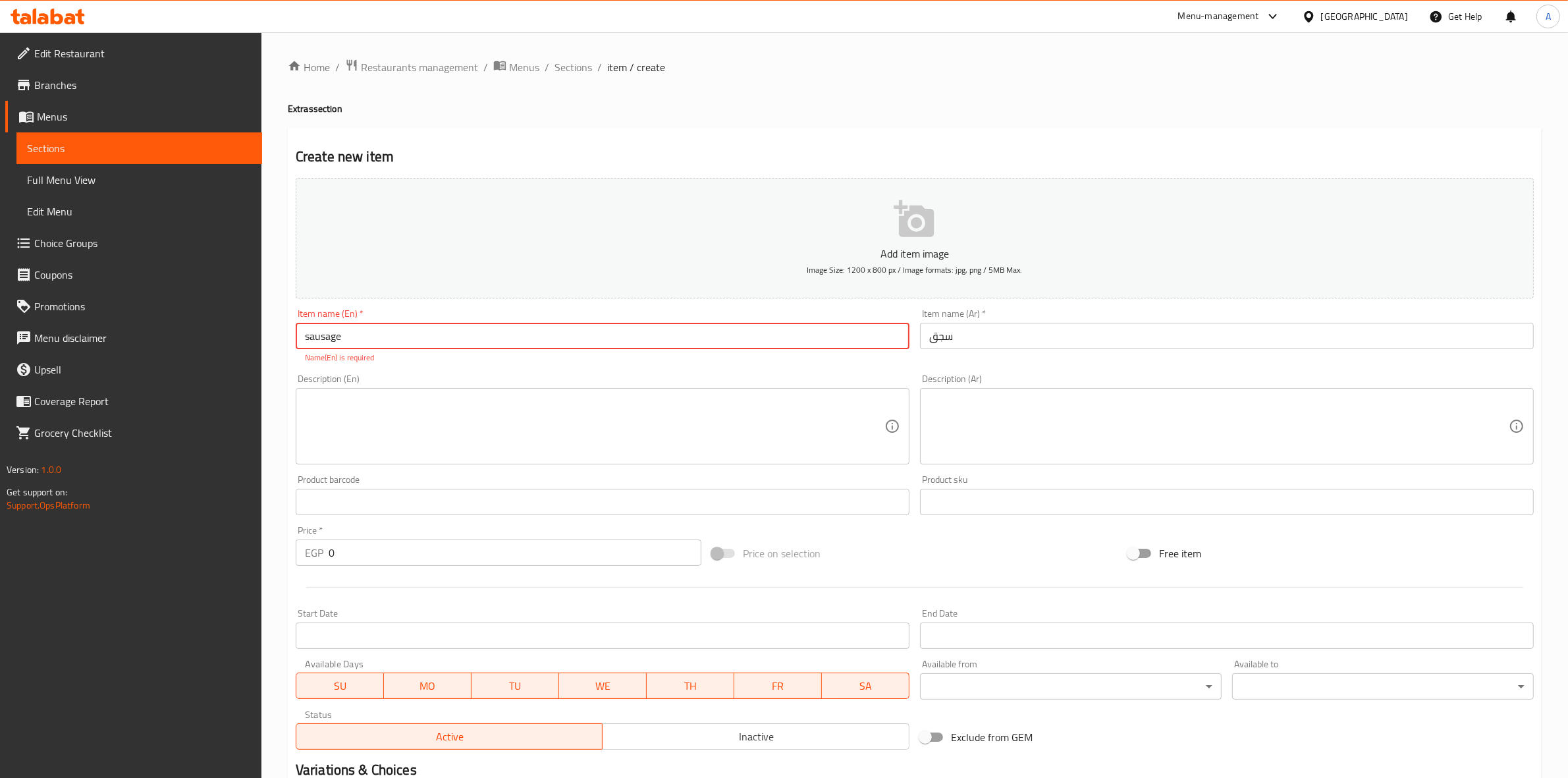
drag, startPoint x: 355, startPoint y: 333, endPoint x: 248, endPoint y: 344, distance: 107.6
type input "Sausage"
click at [276, 373] on div "Home / Restaurants management / Menus / Sections / item / create Extras section…" at bounding box center [915, 489] width 1307 height 913
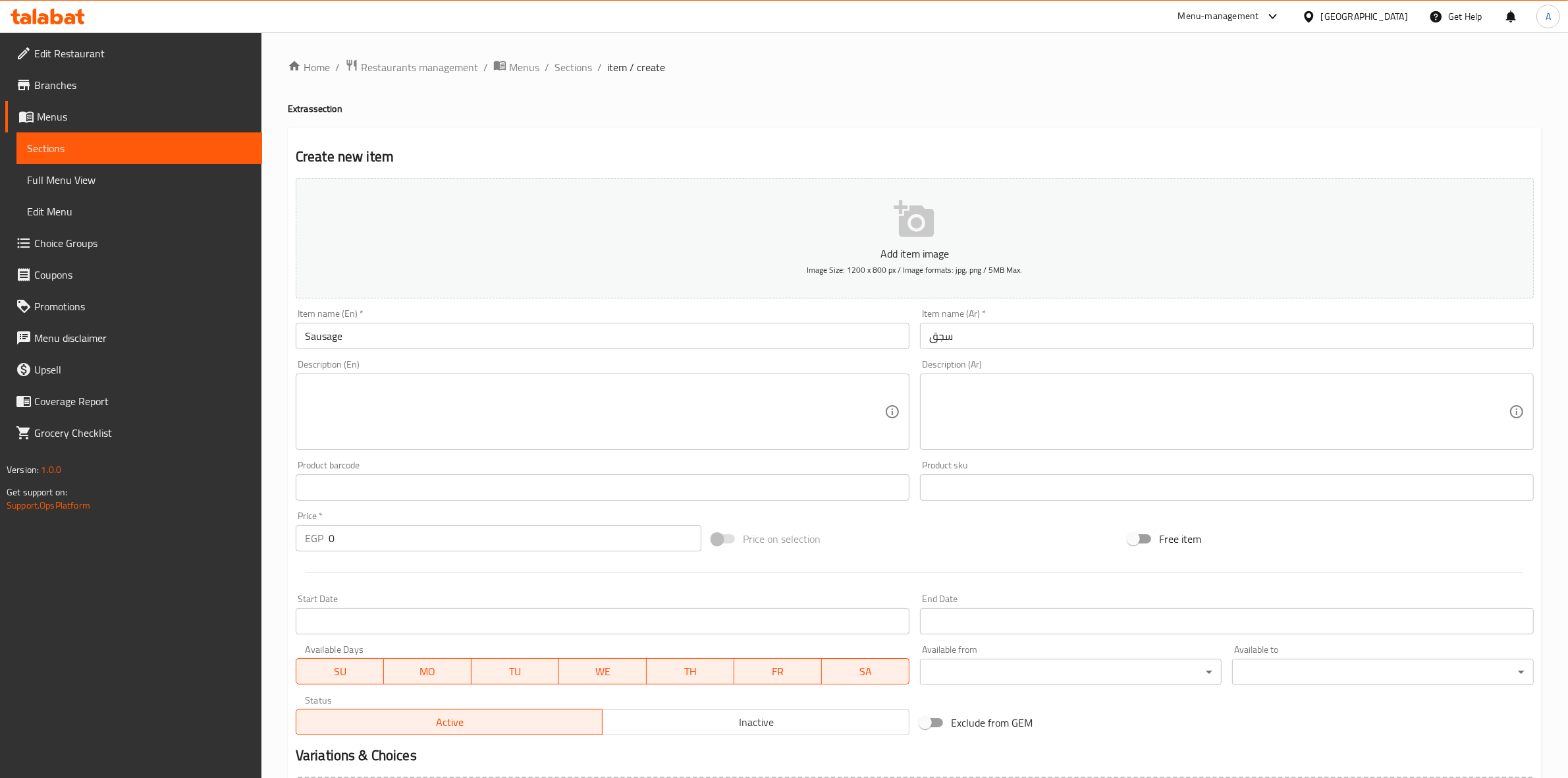
click at [968, 325] on input "سجق" at bounding box center [1227, 336] width 614 height 26
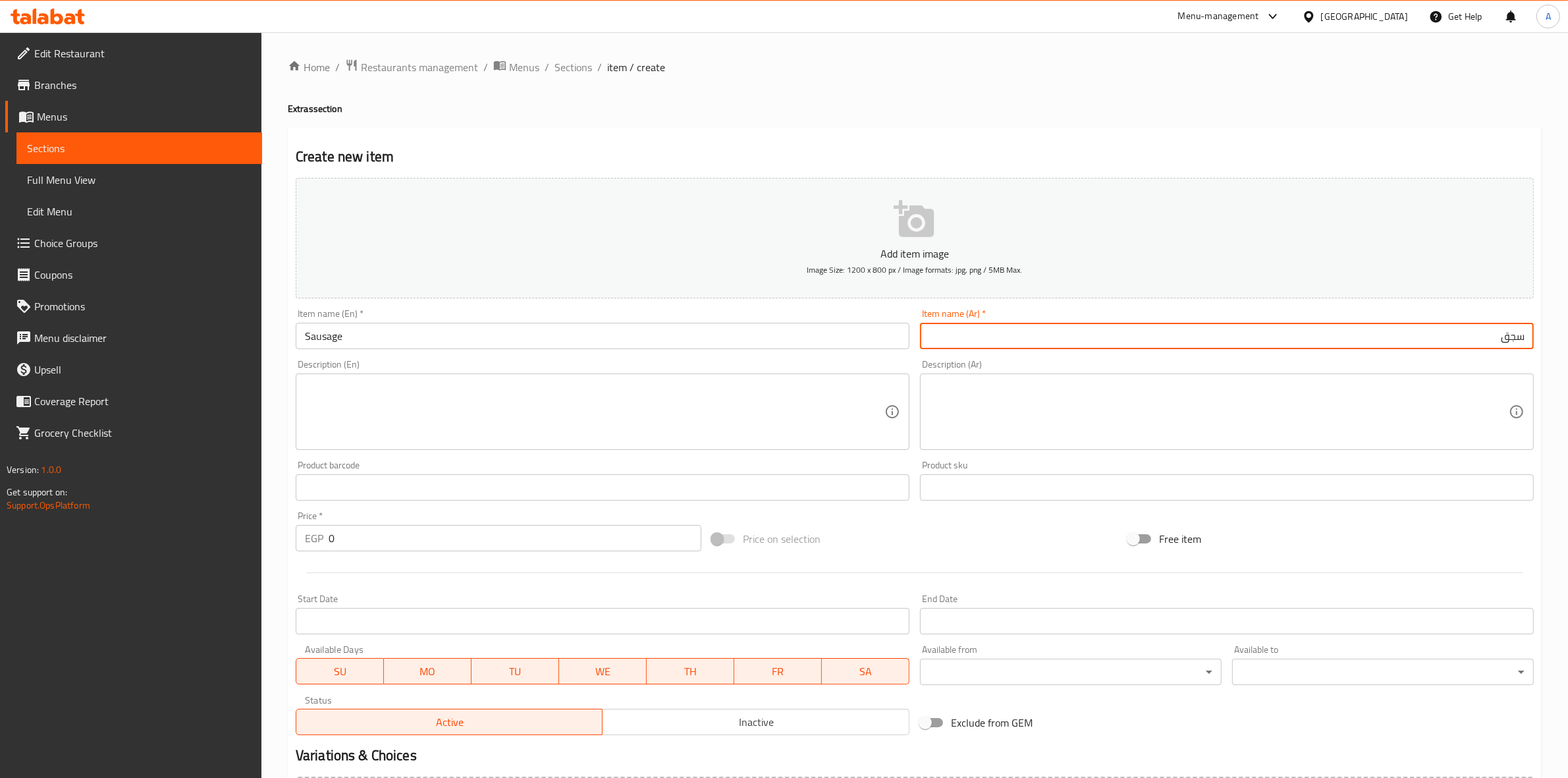
click at [950, 122] on div "Home / Restaurants management / Menus / Sections / item / create Extras section…" at bounding box center [915, 482] width 1254 height 846
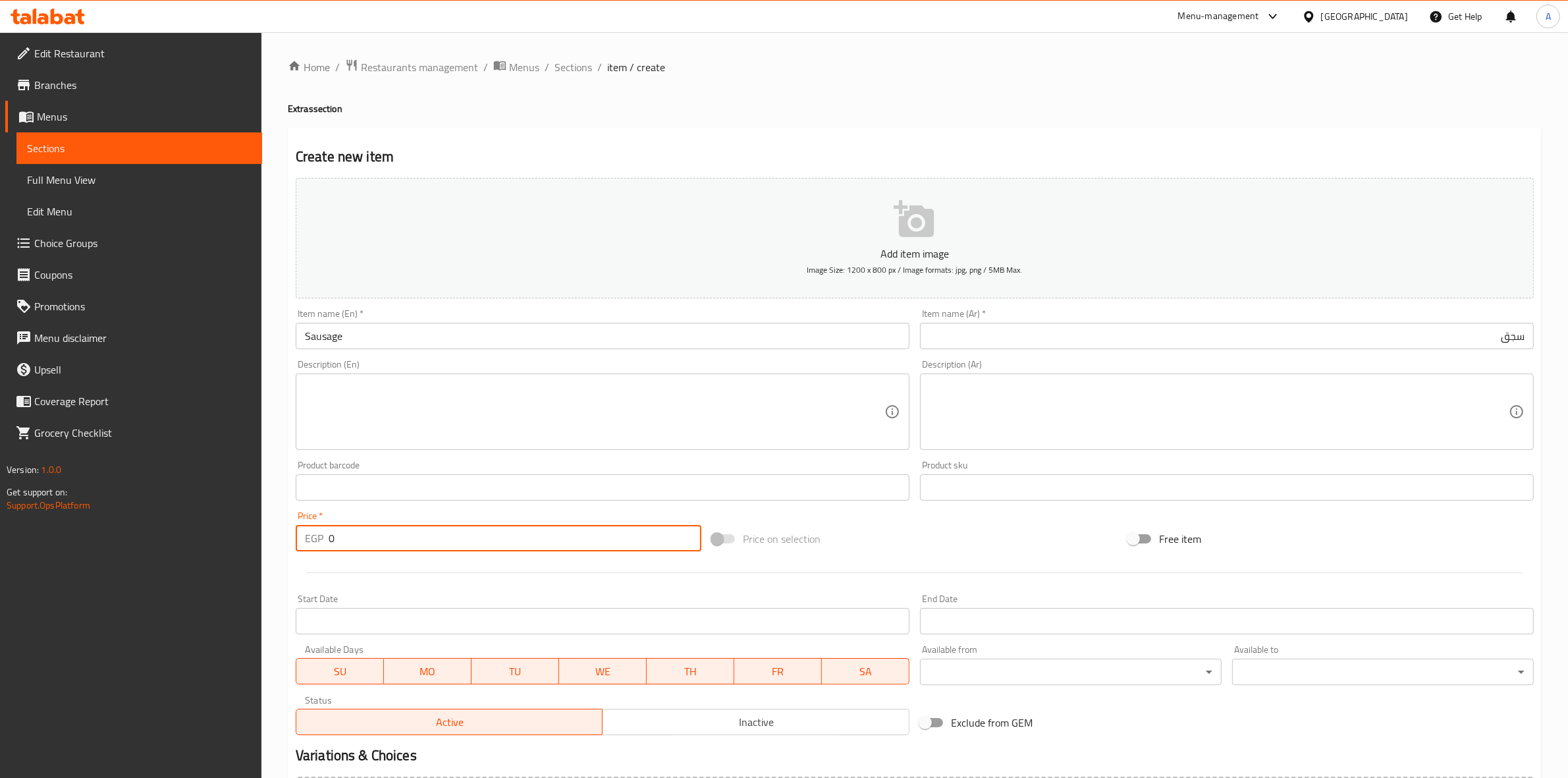
drag, startPoint x: 364, startPoint y: 540, endPoint x: 238, endPoint y: 532, distance: 126.3
click at [238, 532] on div "Edit Restaurant Branches Menus Sections Full Menu View Edit Menu Choice Groups …" at bounding box center [784, 482] width 1568 height 899
type input "50"
click at [416, 568] on div at bounding box center [915, 573] width 1249 height 32
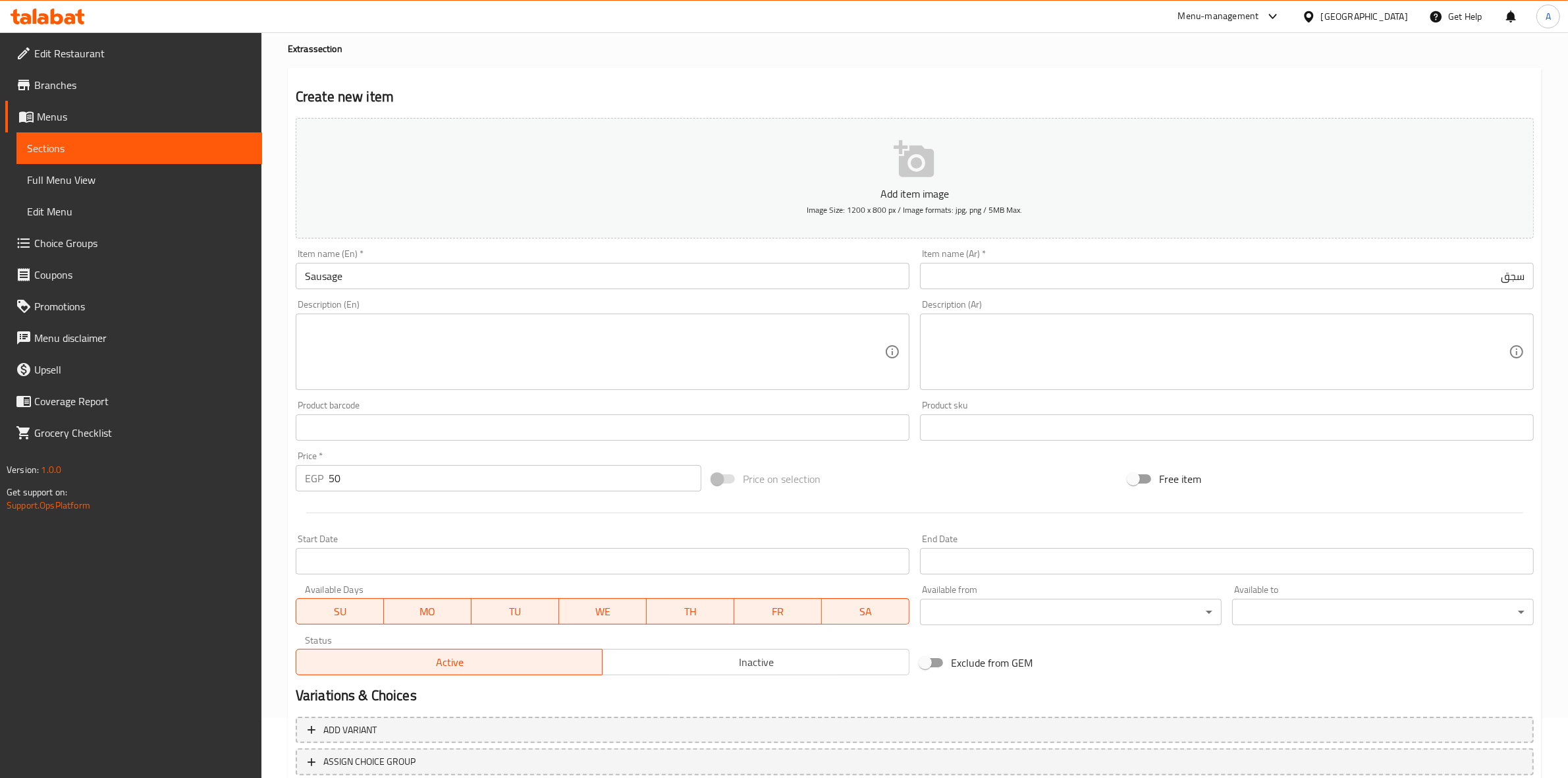
scroll to position [150, 0]
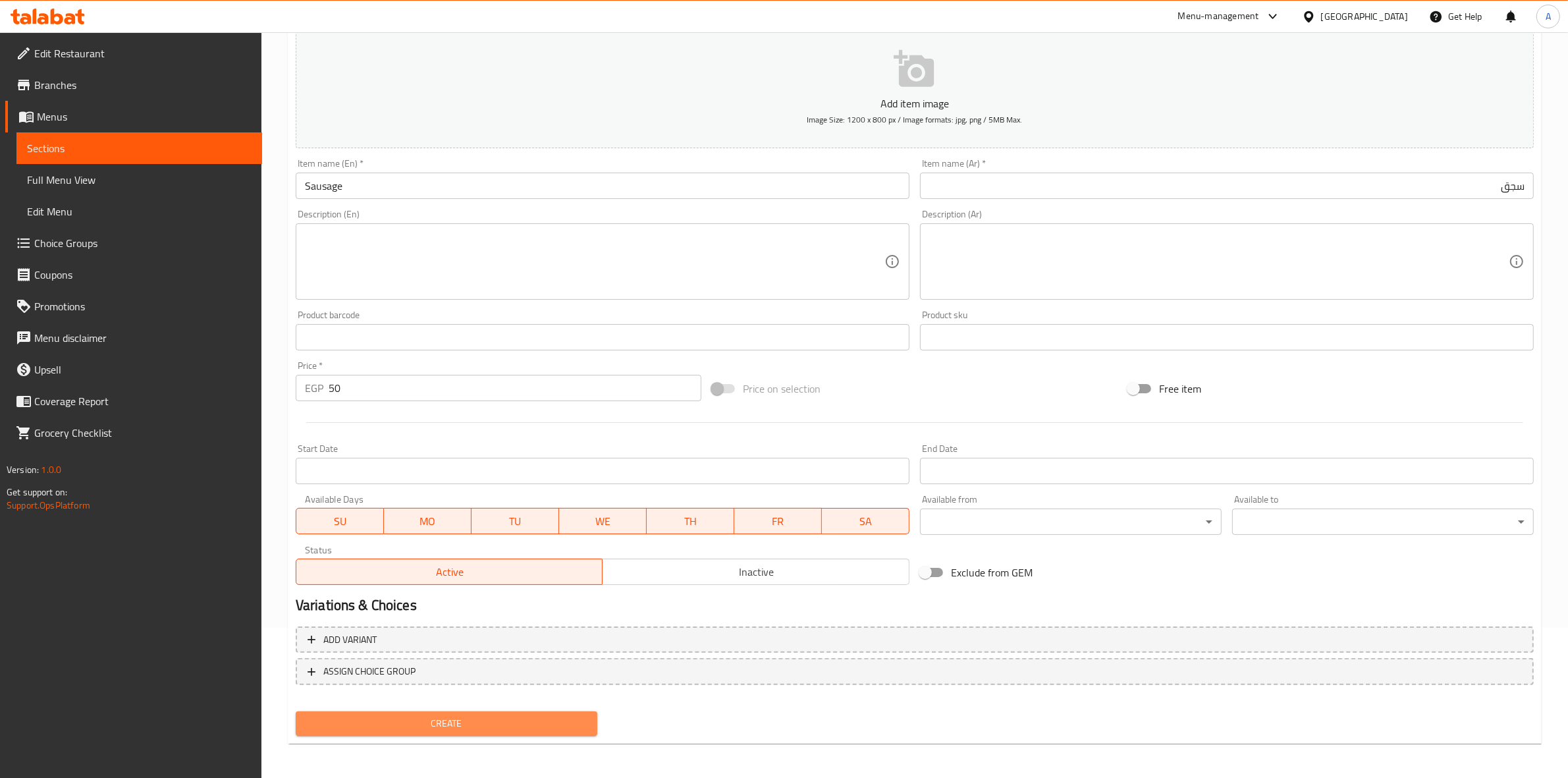
click at [453, 725] on span "Create" at bounding box center [446, 724] width 280 height 16
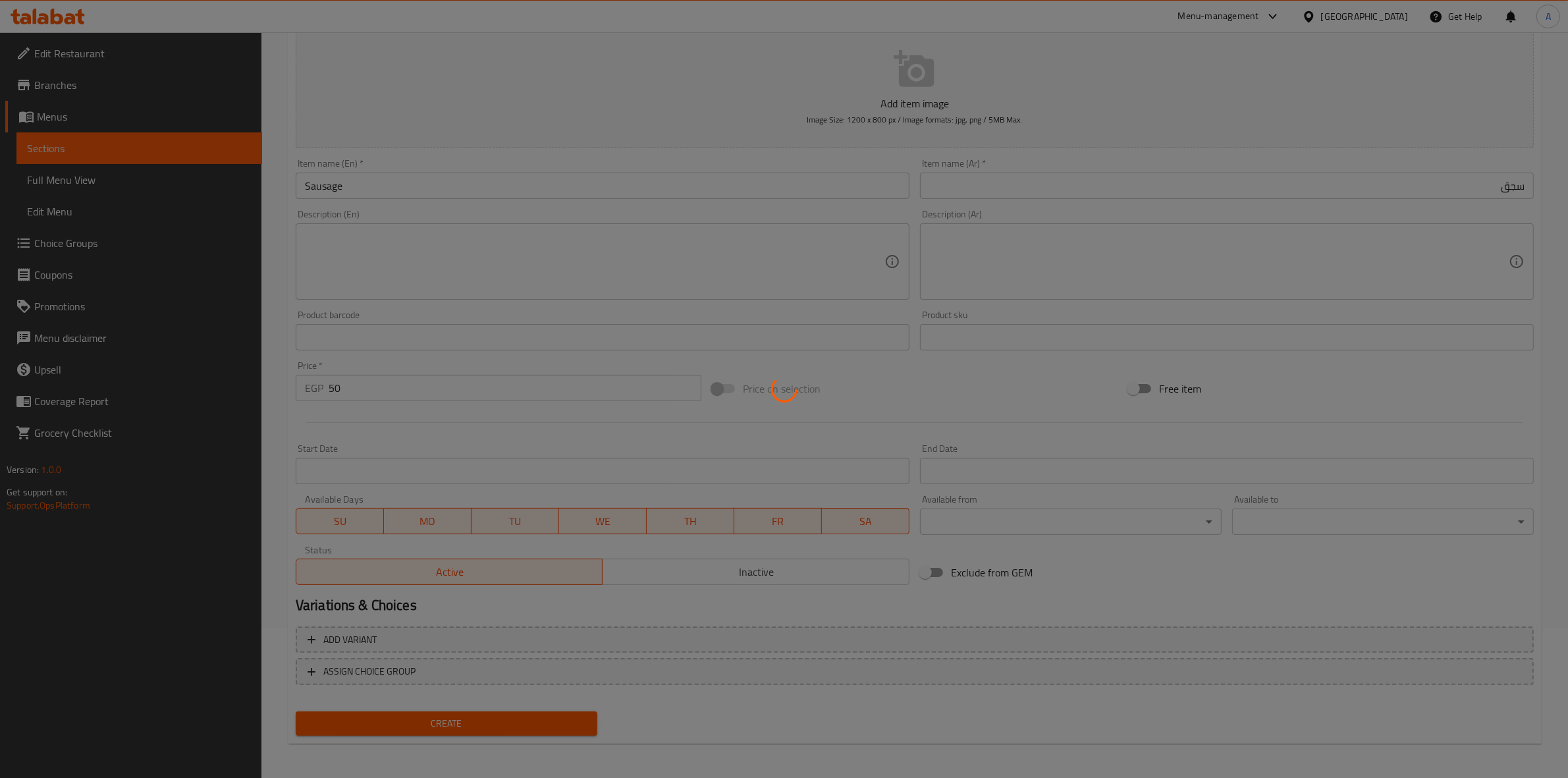
type input "0"
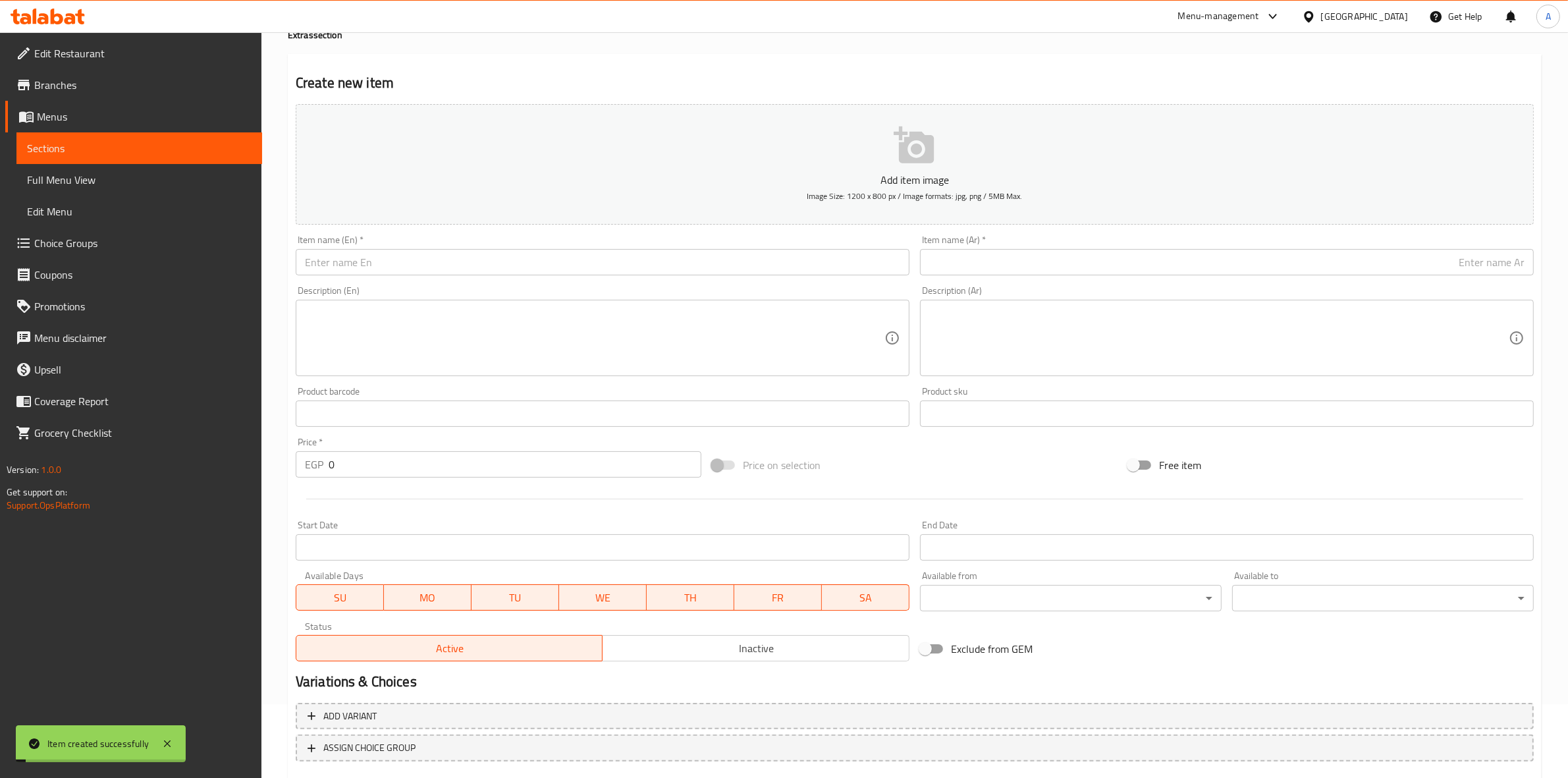
scroll to position [0, 0]
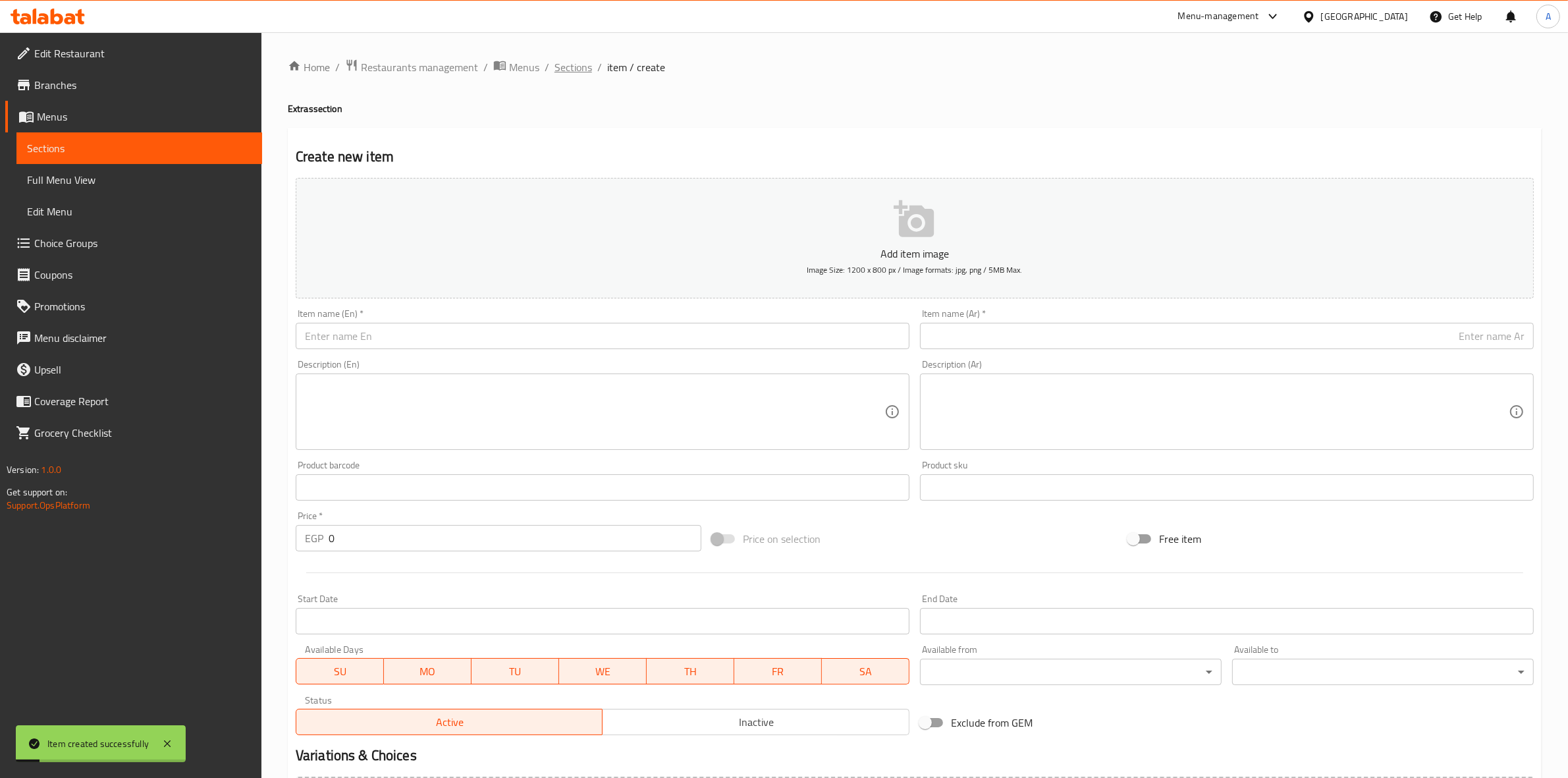
click at [567, 63] on span "Sections" at bounding box center [574, 67] width 38 height 16
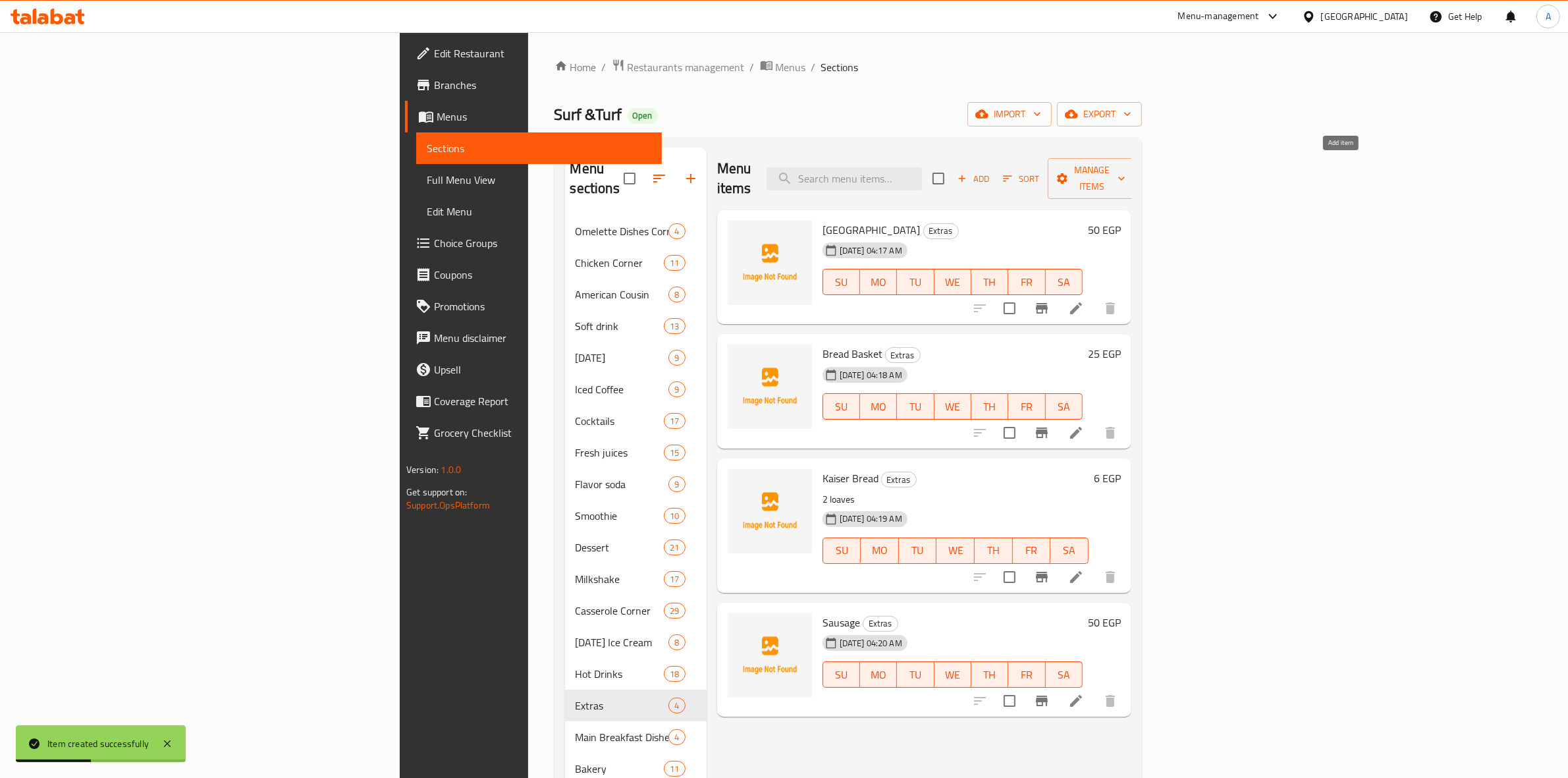
click at [968, 172] on icon "button" at bounding box center [963, 178] width 12 height 12
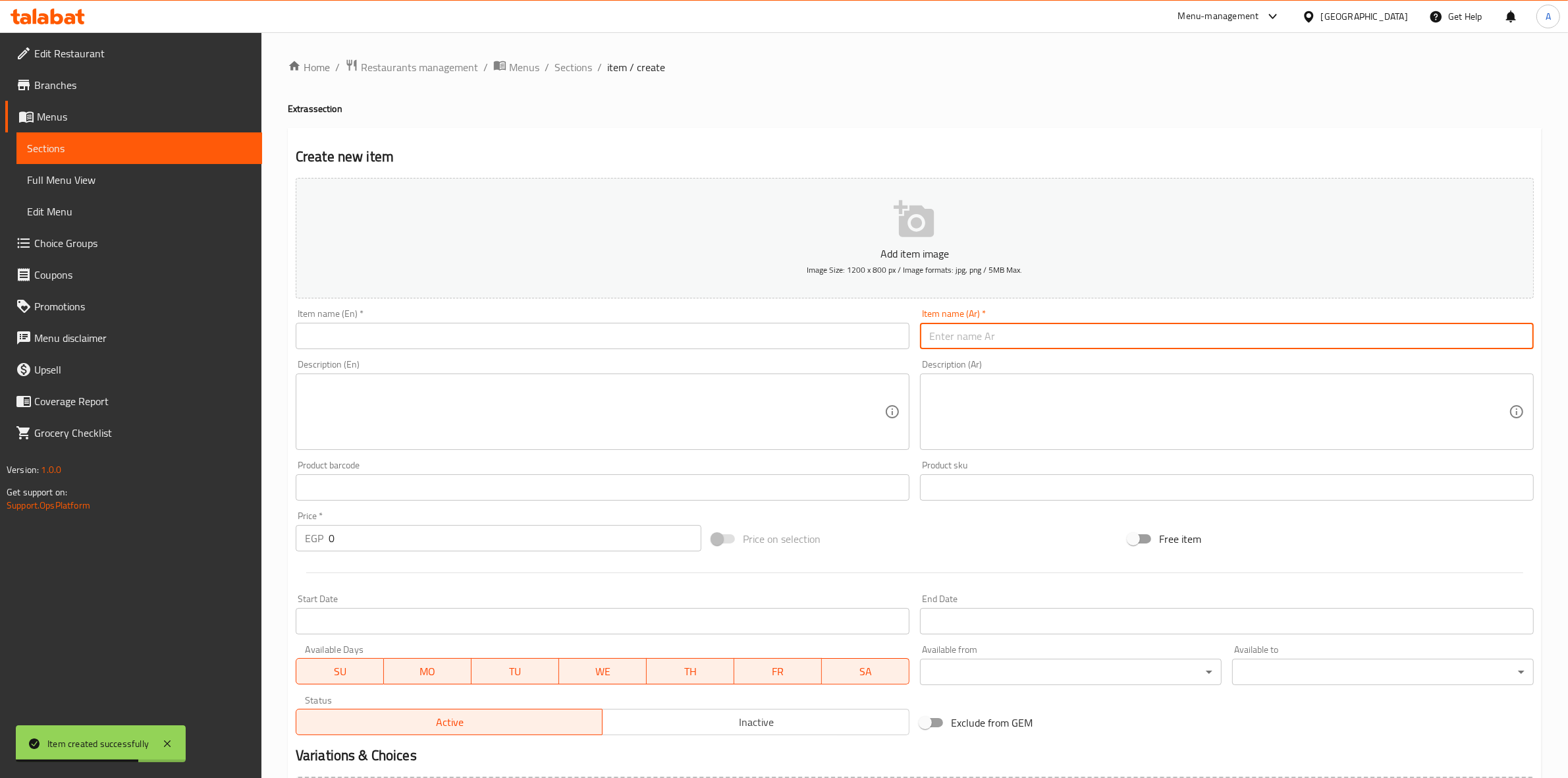
click at [1038, 333] on input "text" at bounding box center [1227, 336] width 614 height 26
paste input "سوتيه"
drag, startPoint x: 1488, startPoint y: 336, endPoint x: 1359, endPoint y: 321, distance: 129.9
click at [1566, 339] on div "Home / Restaurants management / Menus / Sections / item / create Extras section…" at bounding box center [915, 482] width 1307 height 899
type input "سوتيه"
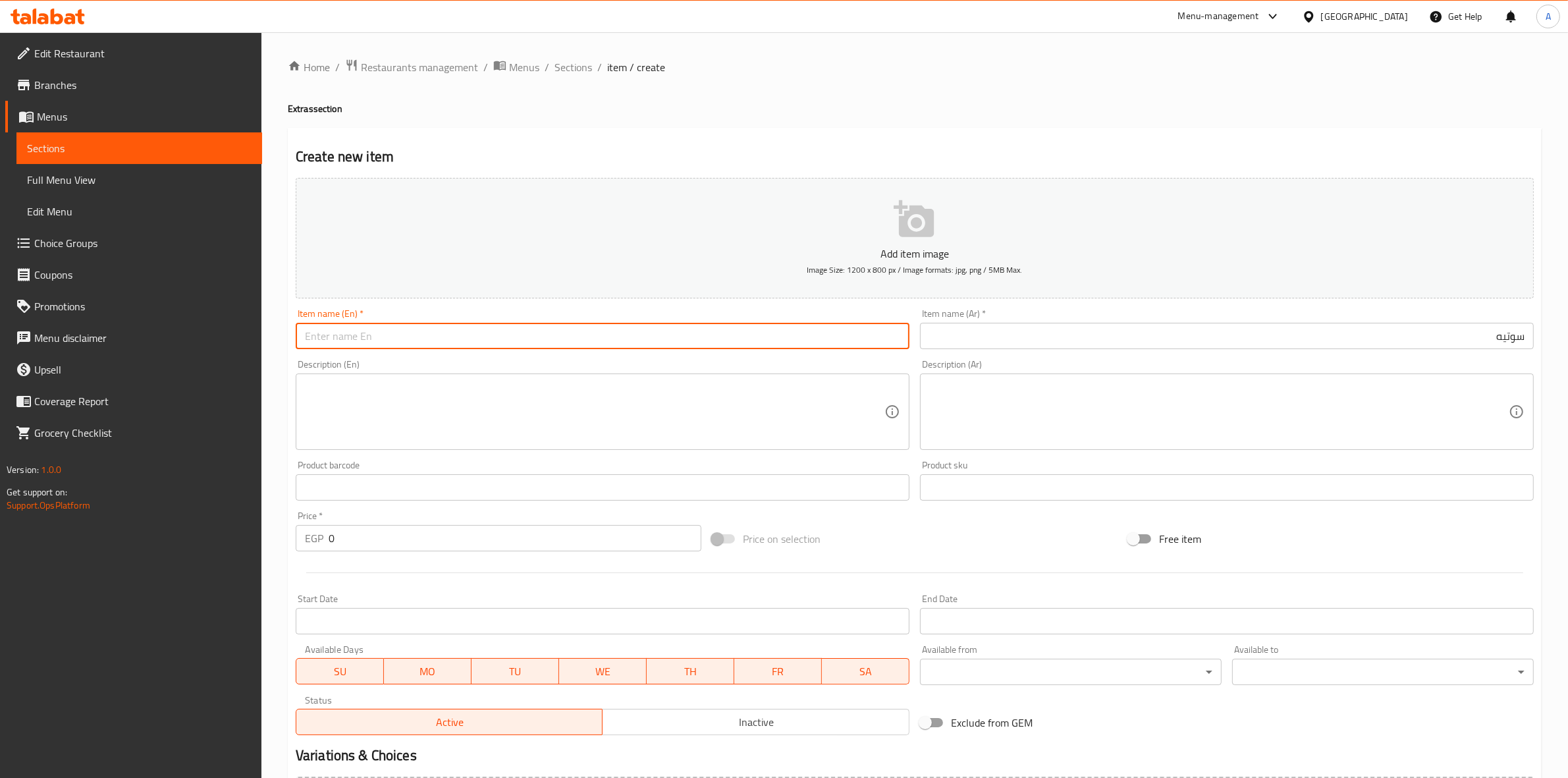
click at [445, 336] on input "text" at bounding box center [603, 336] width 614 height 26
paste input "Sauteed"
type input "Sauteed"
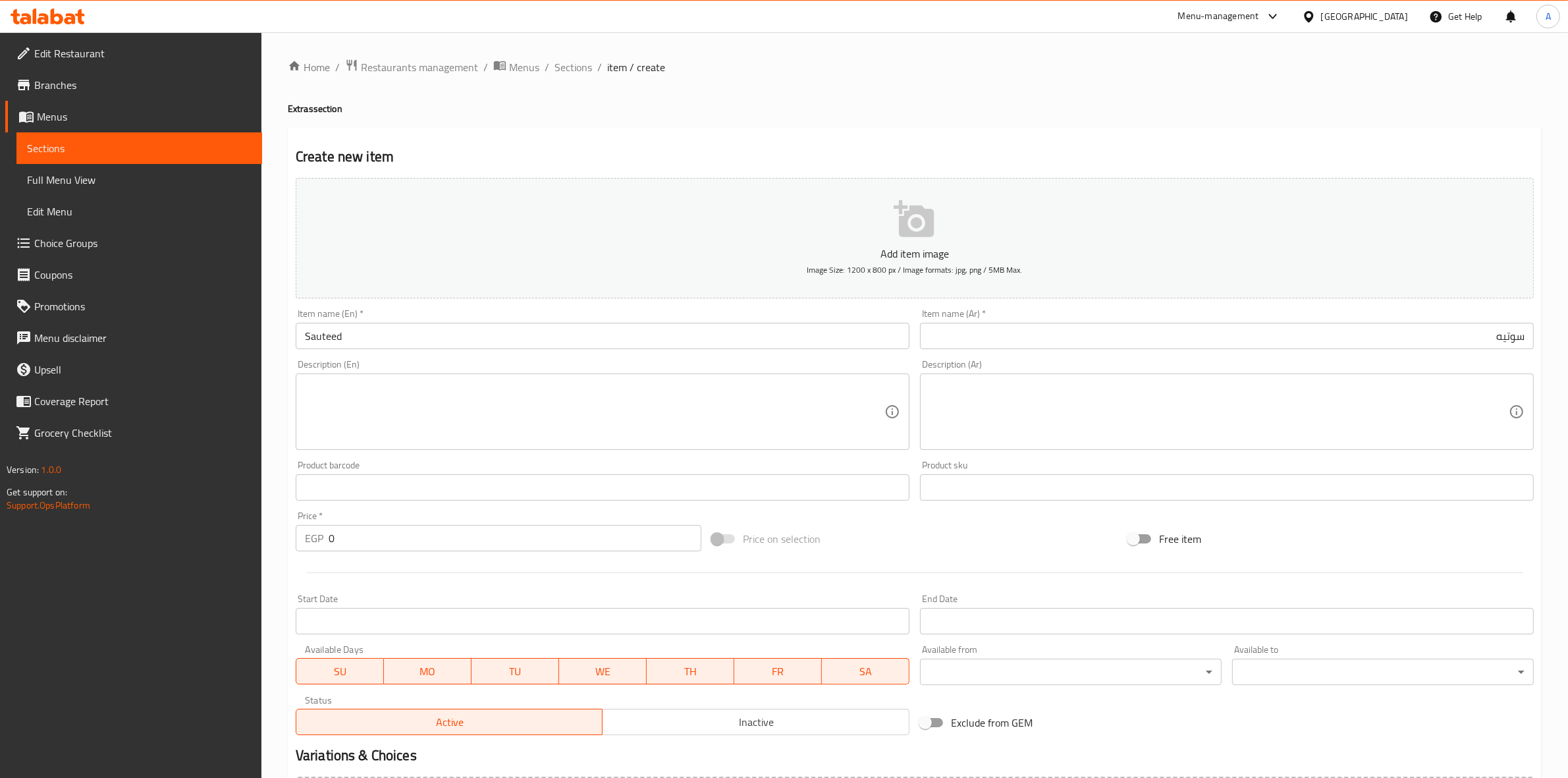
click at [272, 386] on div "Home / Restaurants management / Menus / Sections / item / create Extras section…" at bounding box center [915, 482] width 1307 height 899
drag, startPoint x: 370, startPoint y: 539, endPoint x: 282, endPoint y: 539, distance: 88.0
click at [282, 539] on div "Home / Restaurants management / Menus / Sections / item / create Extras section…" at bounding box center [915, 482] width 1307 height 899
type input "75"
click at [362, 575] on div at bounding box center [915, 573] width 1249 height 32
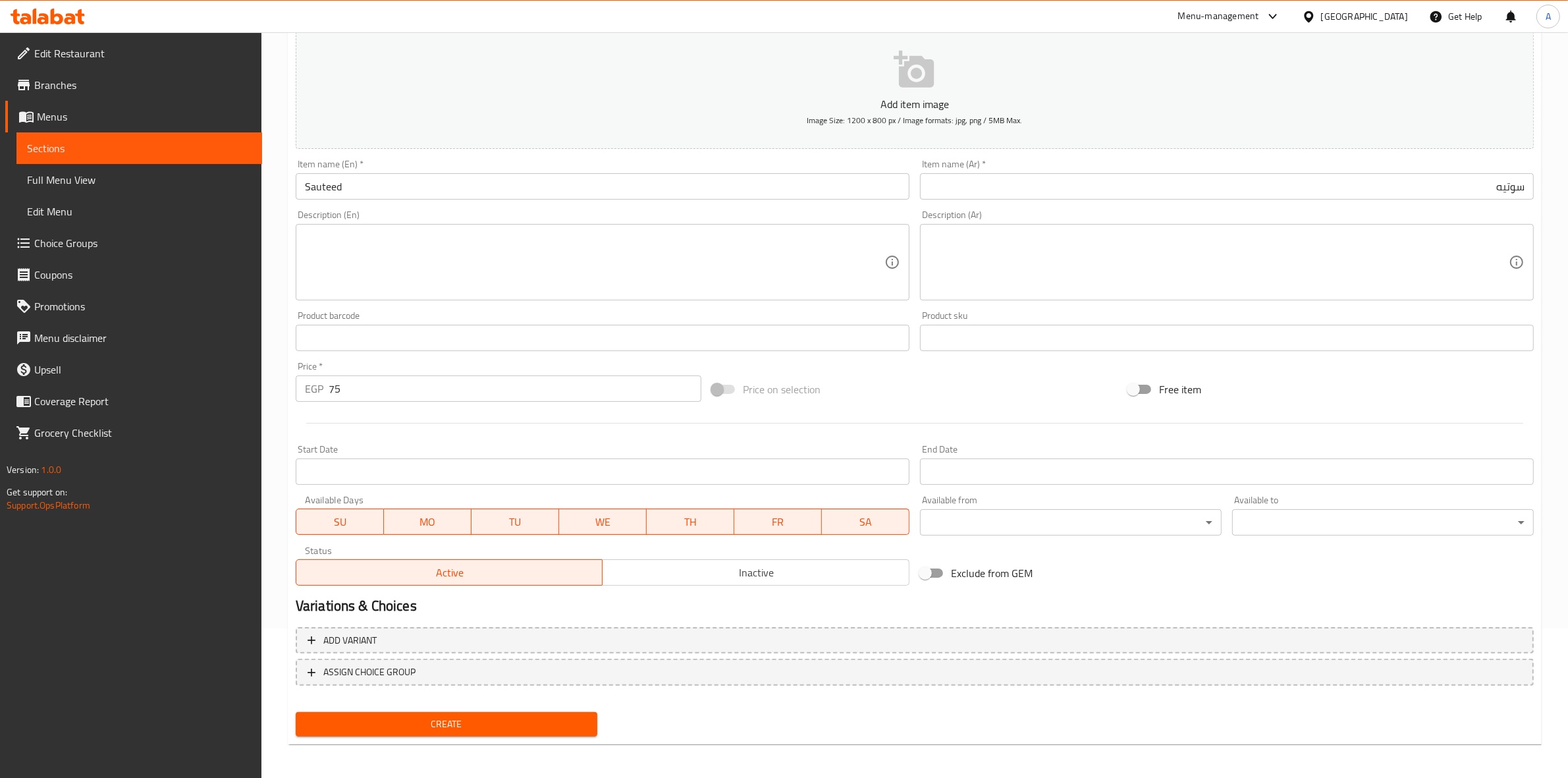
scroll to position [150, 0]
click at [461, 719] on span "Create" at bounding box center [446, 724] width 280 height 16
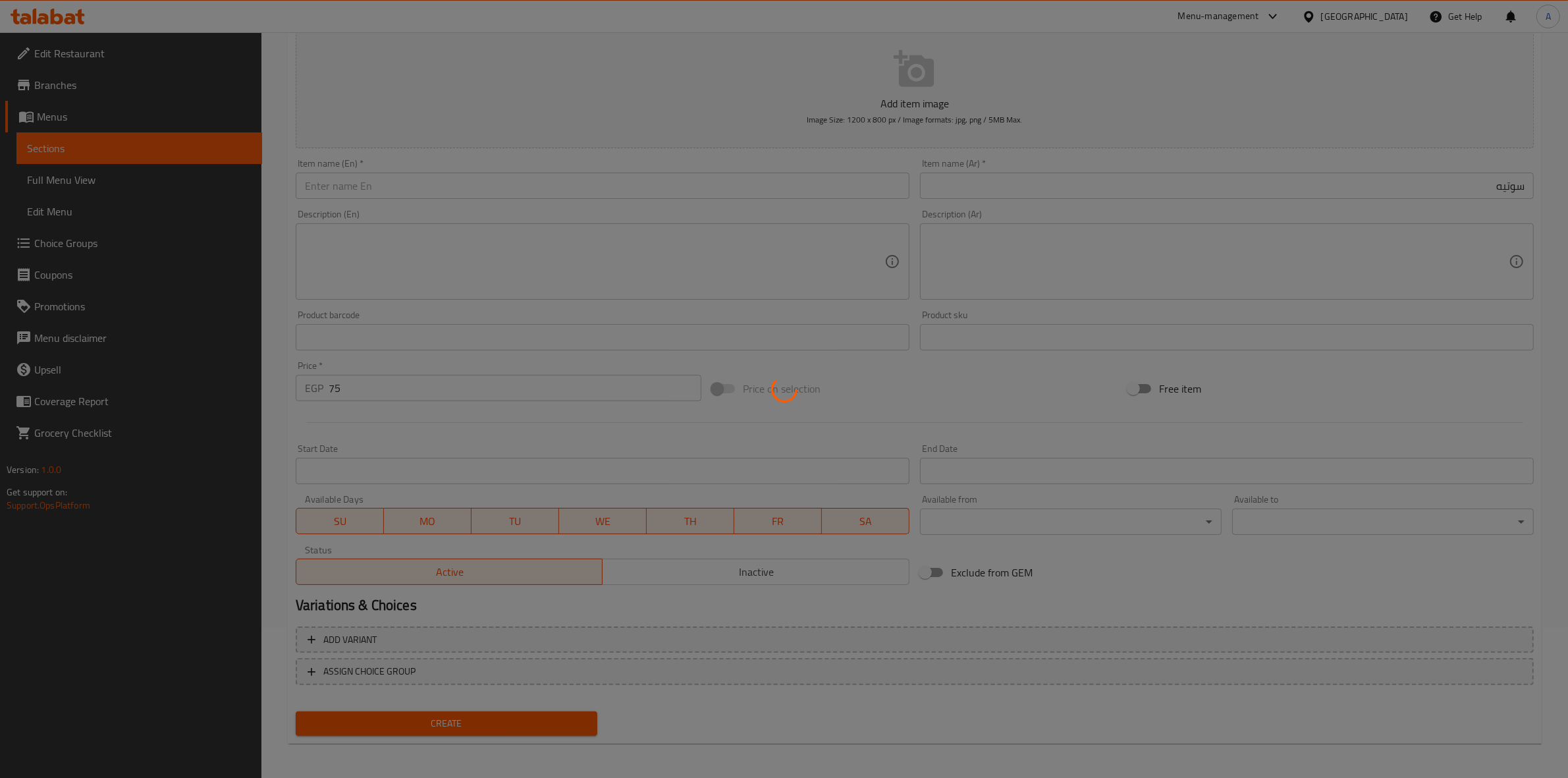
type input "0"
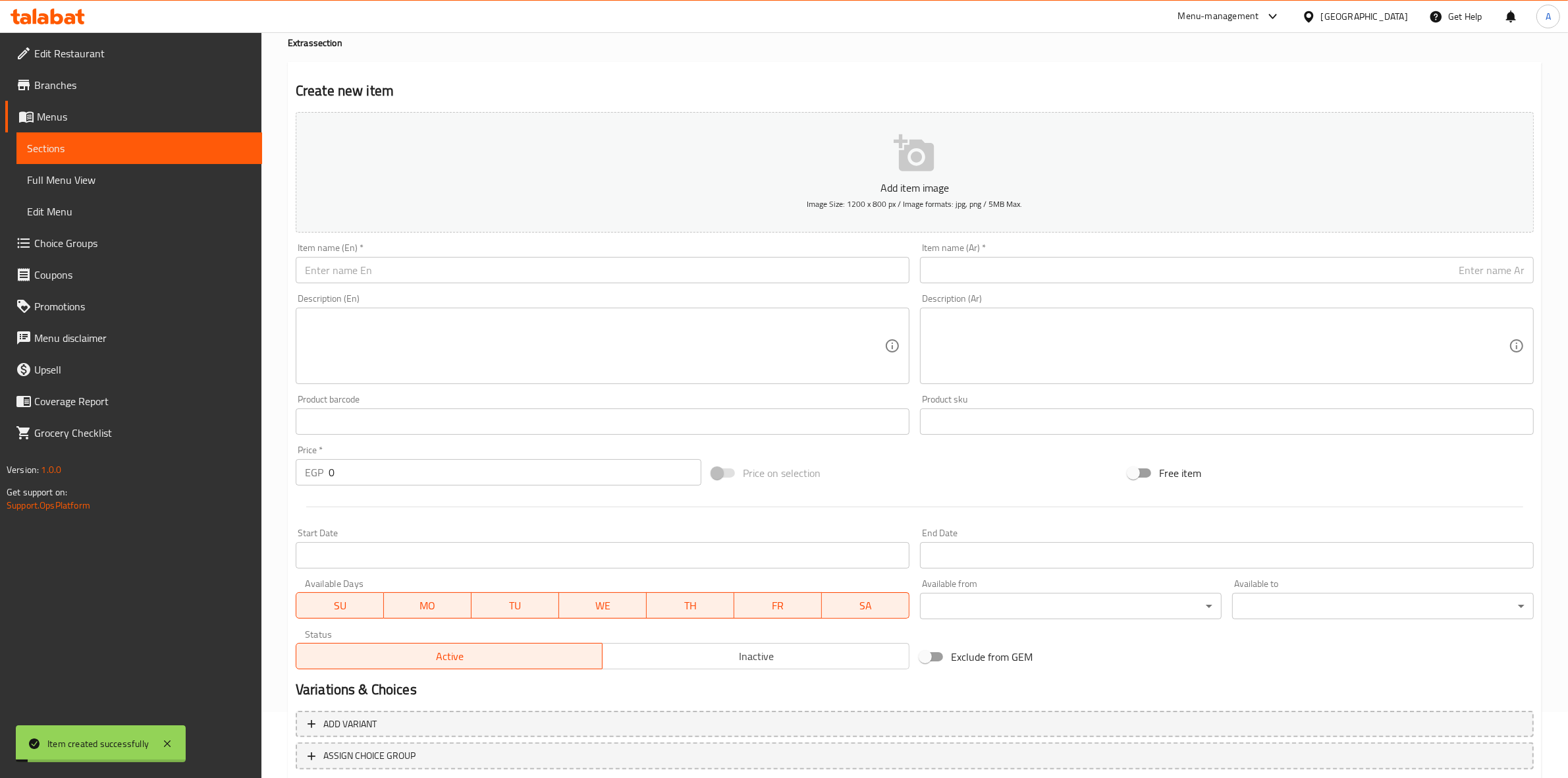
scroll to position [0, 0]
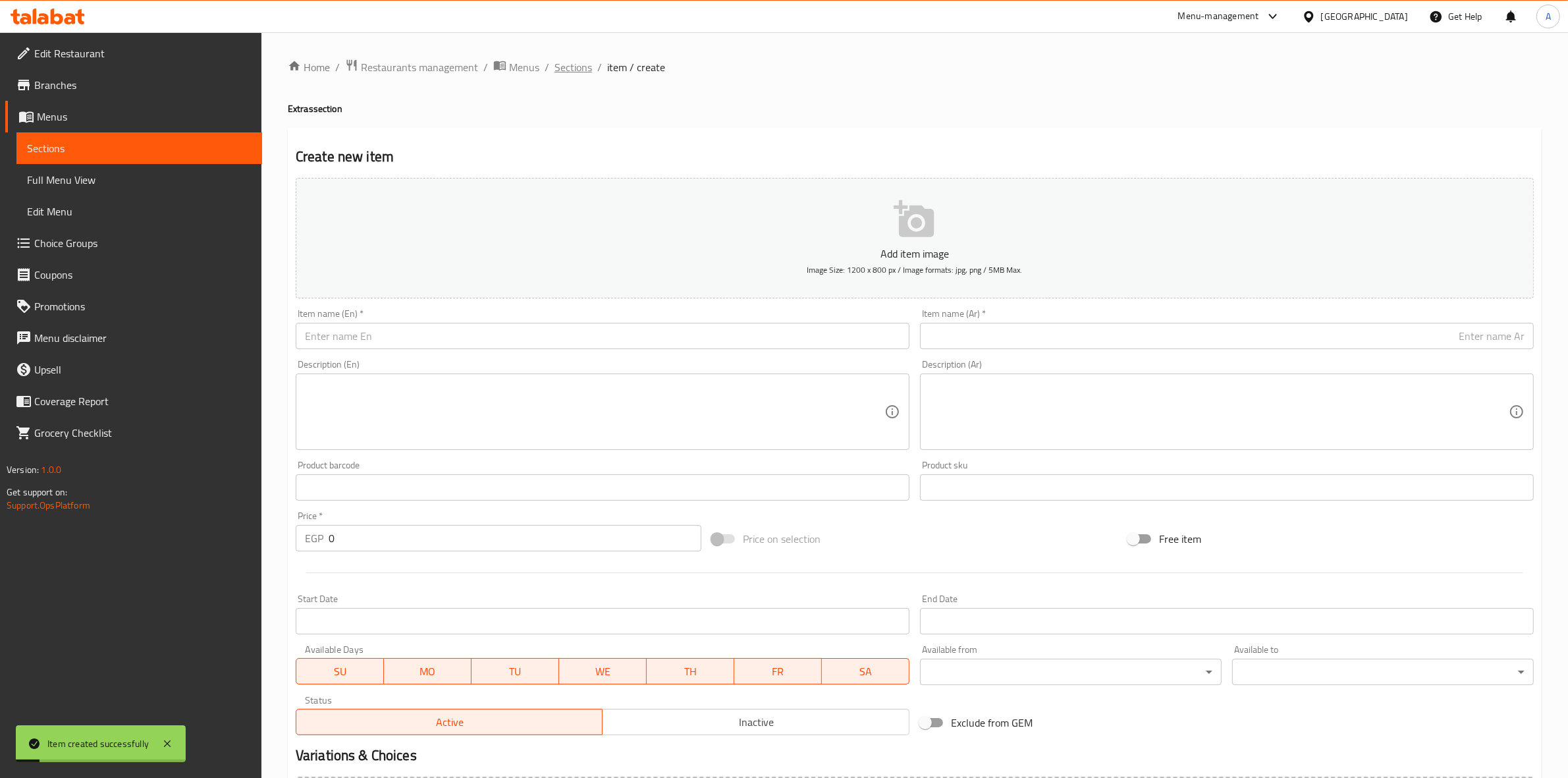
click at [568, 69] on span "Sections" at bounding box center [574, 67] width 38 height 16
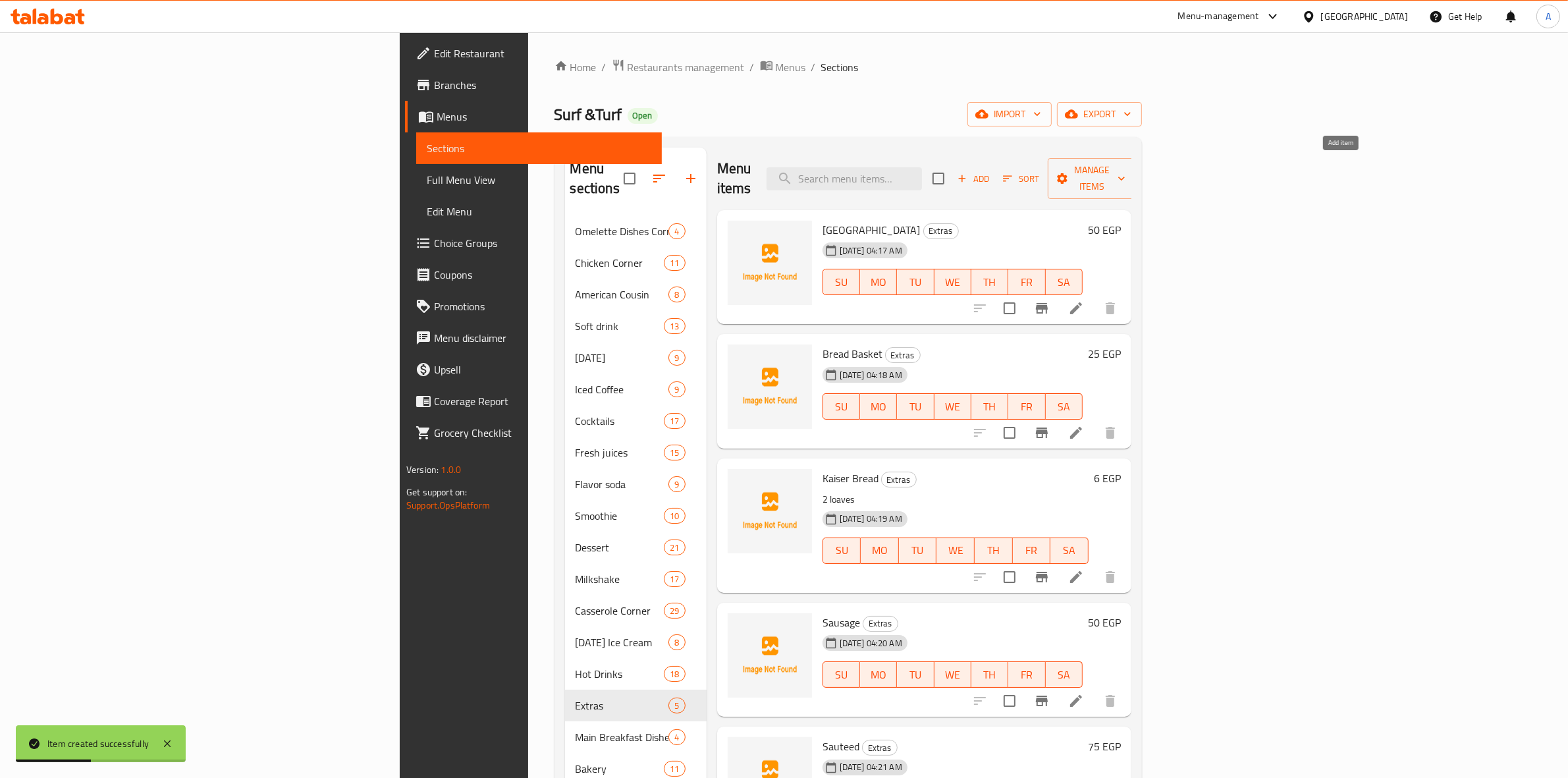
click at [991, 171] on span "Add" at bounding box center [973, 178] width 36 height 15
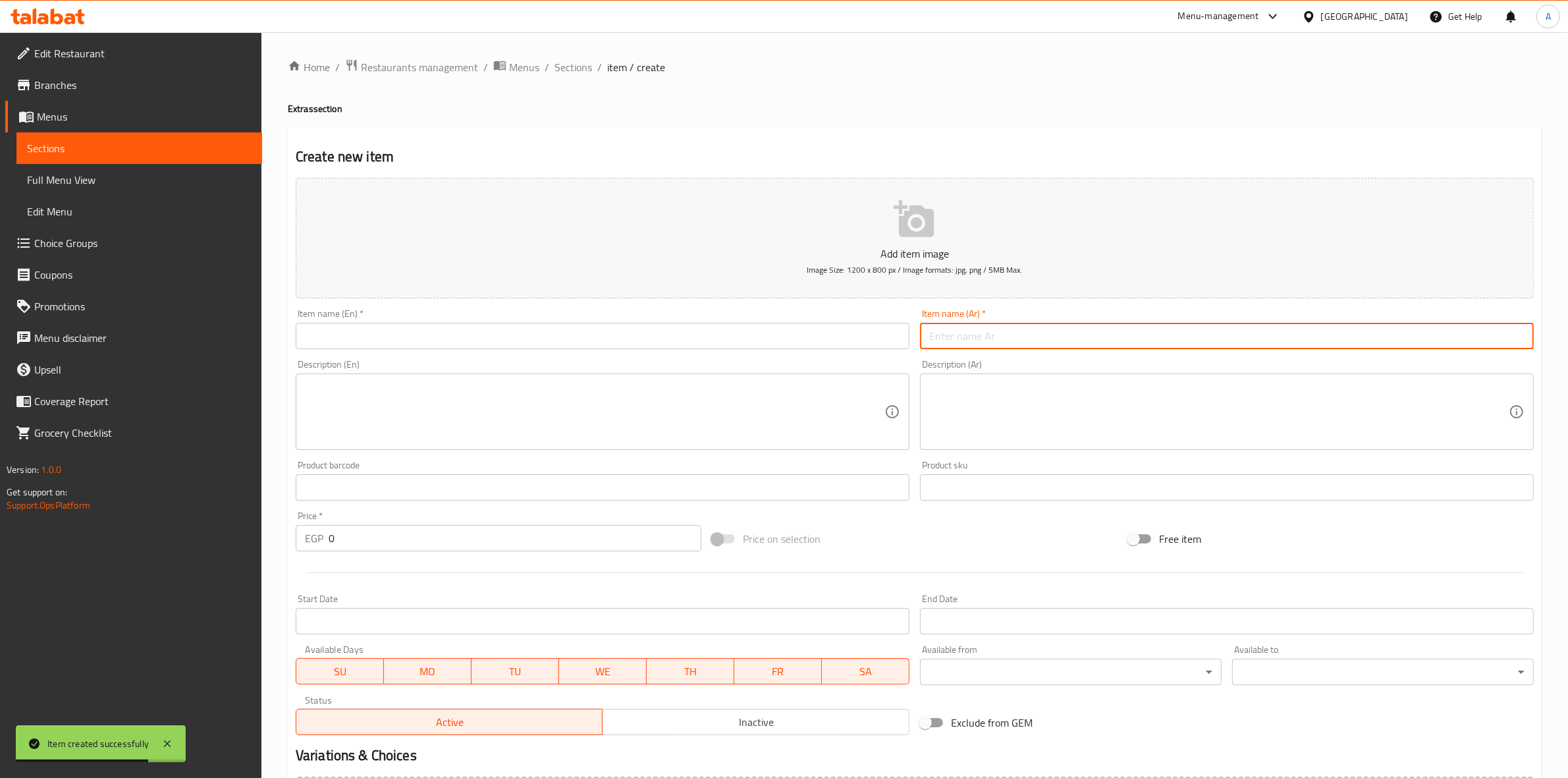
click at [1084, 329] on input "text" at bounding box center [1227, 336] width 614 height 26
paste input "سموك بيف"
drag, startPoint x: 1456, startPoint y: 336, endPoint x: 1579, endPoint y: 337, distance: 123.0
click at [1567, 337] on html "Item created successfully ​ Menu-management [GEOGRAPHIC_DATA] Get Help A Edit R…" at bounding box center [784, 389] width 1568 height 778
type input "سموك بيف"
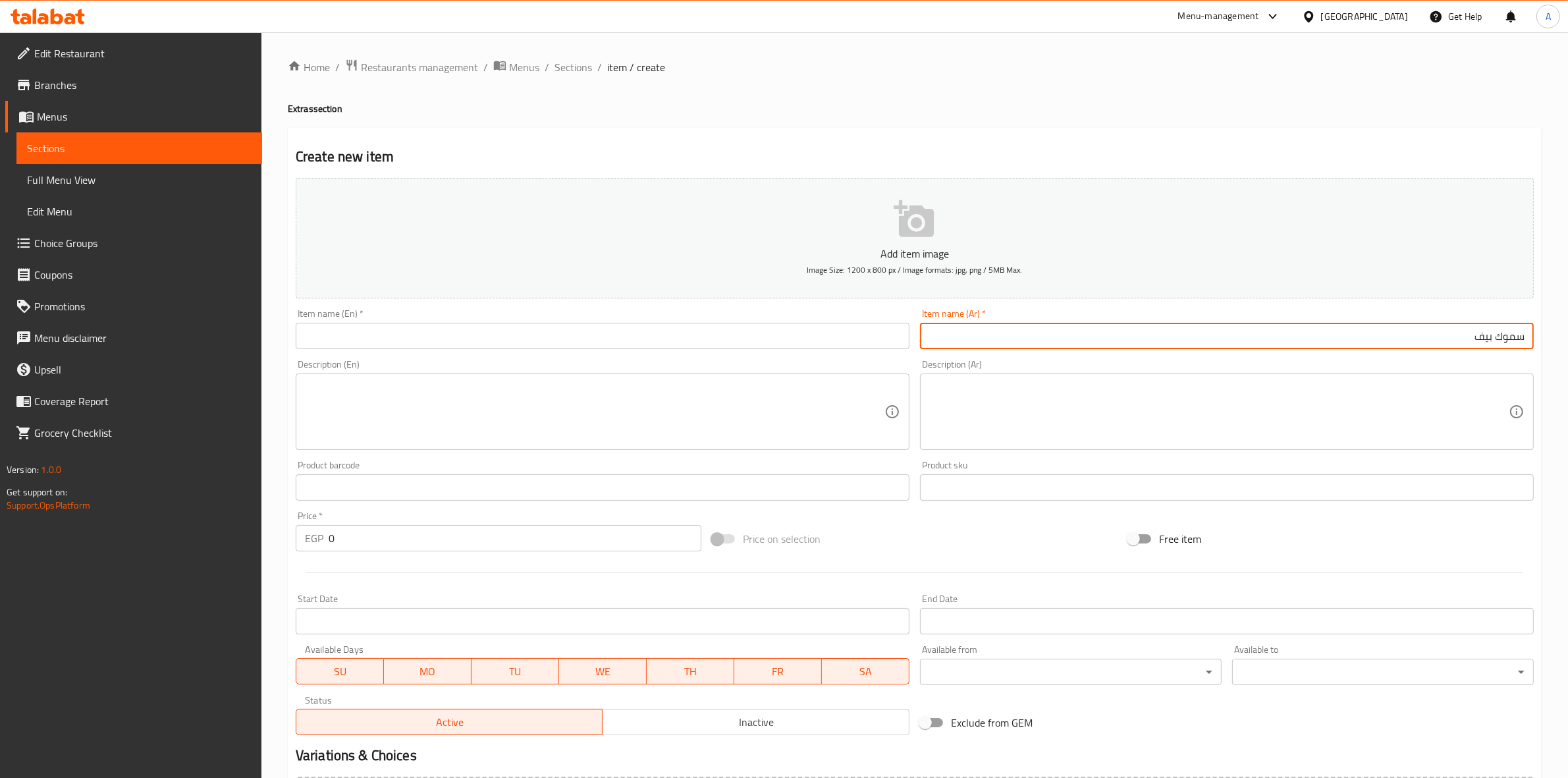
click at [565, 344] on input "text" at bounding box center [603, 336] width 614 height 26
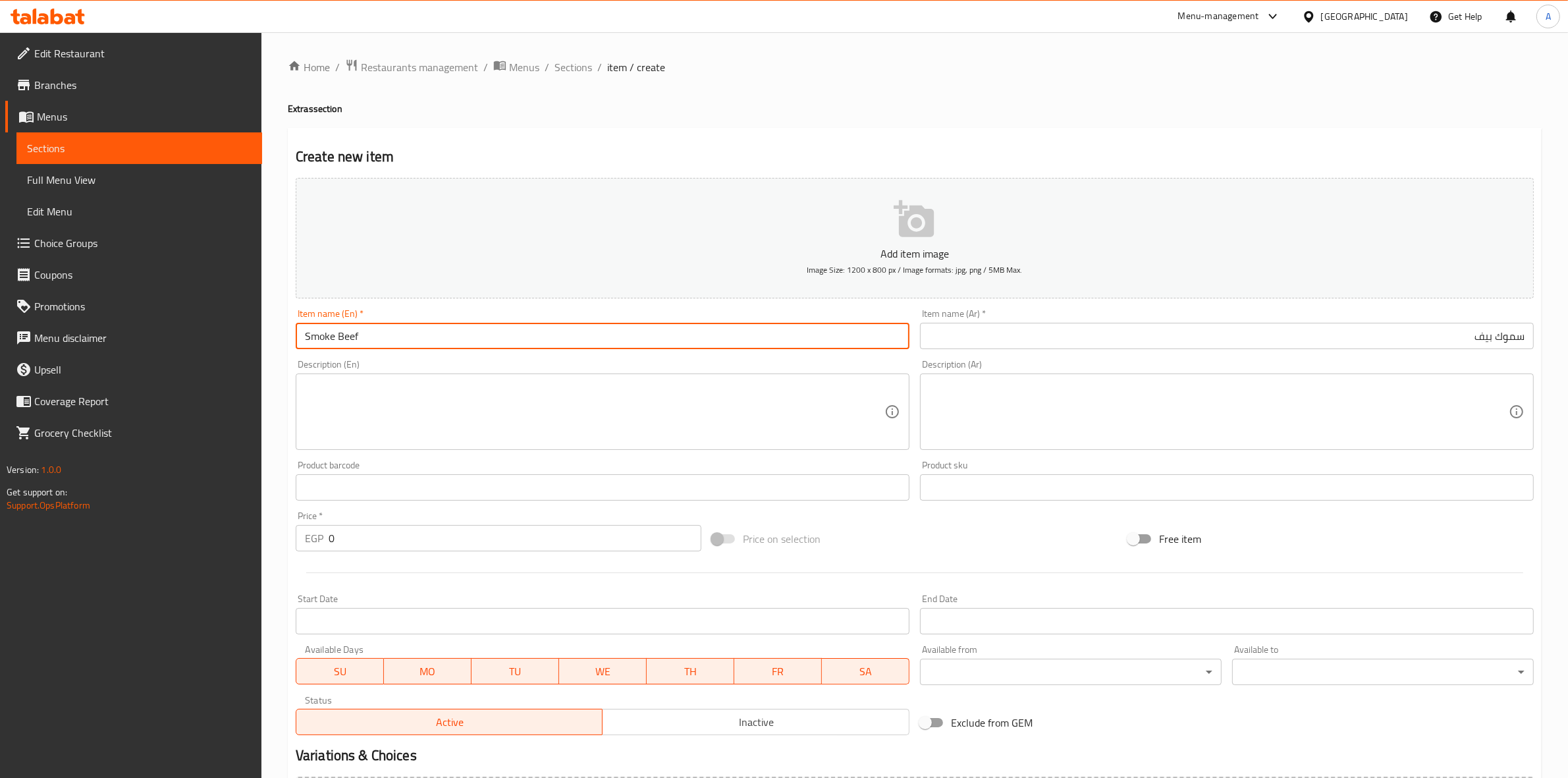
type input "Smoke Beef"
click at [570, 145] on div "Create new item Add item image Image Size: 1200 x 800 px / Image formats: jpg, …" at bounding box center [915, 511] width 1254 height 767
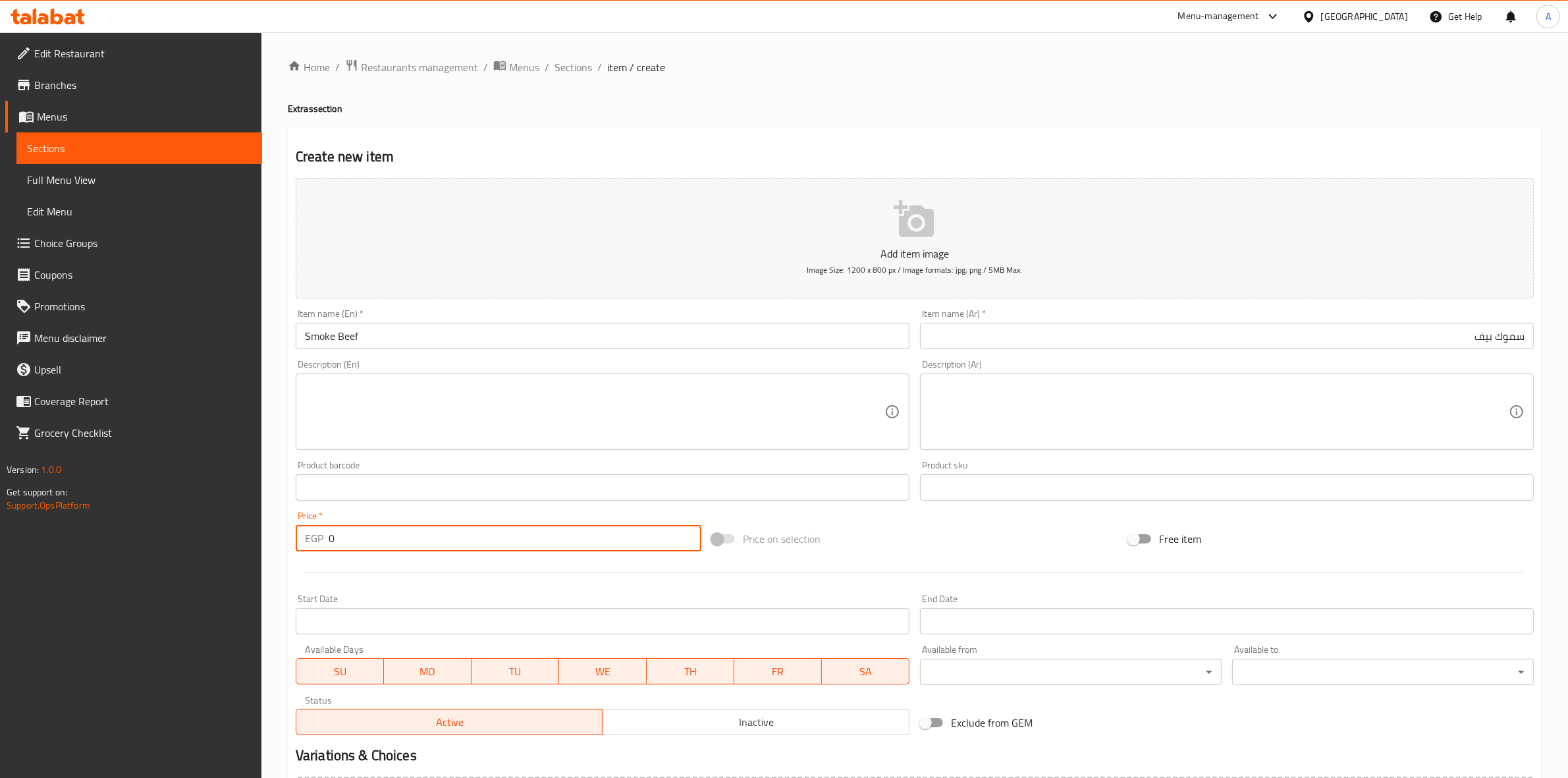
drag, startPoint x: 362, startPoint y: 532, endPoint x: 219, endPoint y: 543, distance: 143.4
click at [219, 543] on div "Edit Restaurant Branches Menus Sections Full Menu View Edit Menu Choice Groups …" at bounding box center [784, 482] width 1568 height 899
type input "5"
type input "60"
click at [318, 582] on div at bounding box center [915, 573] width 1249 height 32
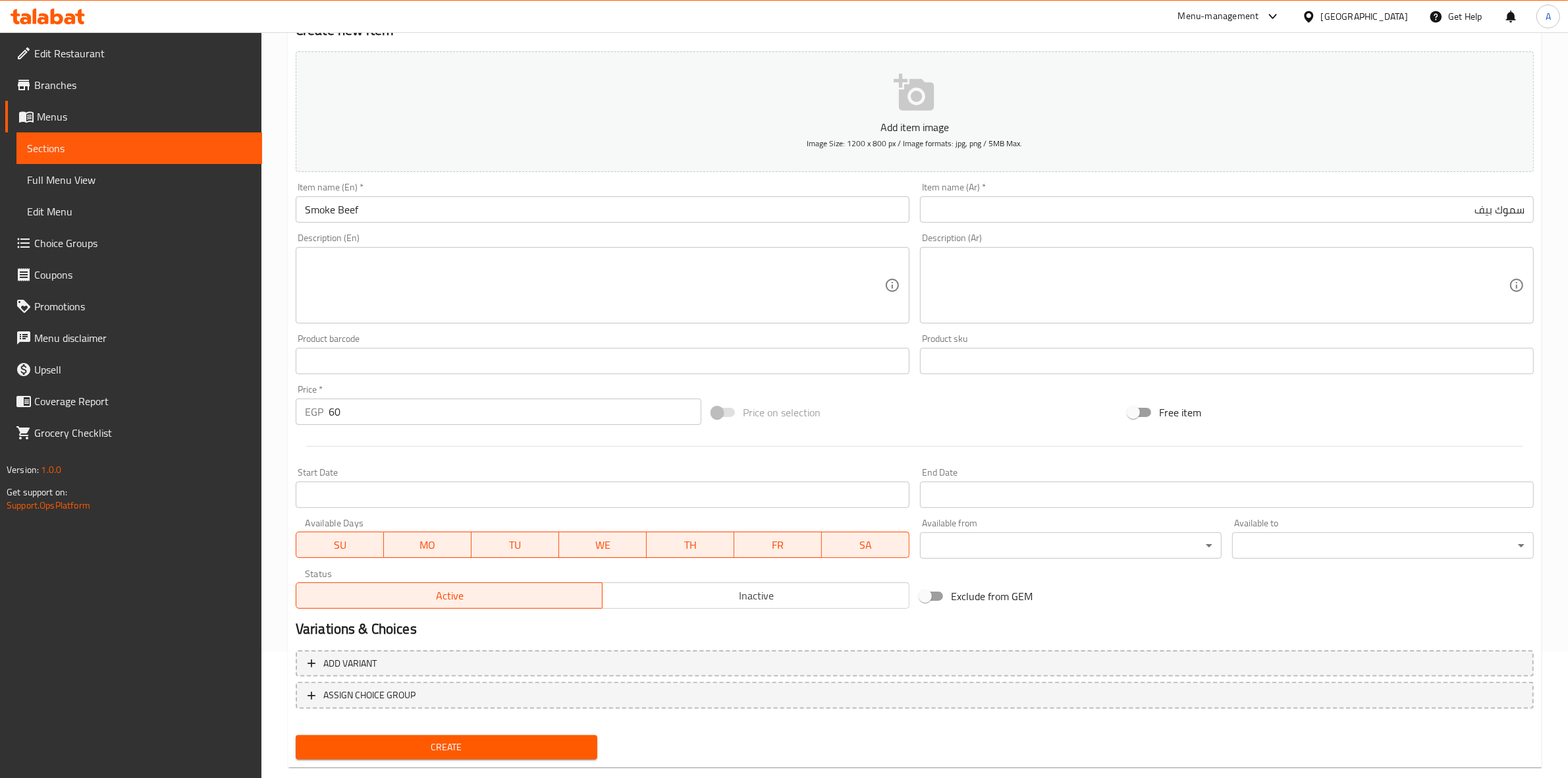
scroll to position [150, 0]
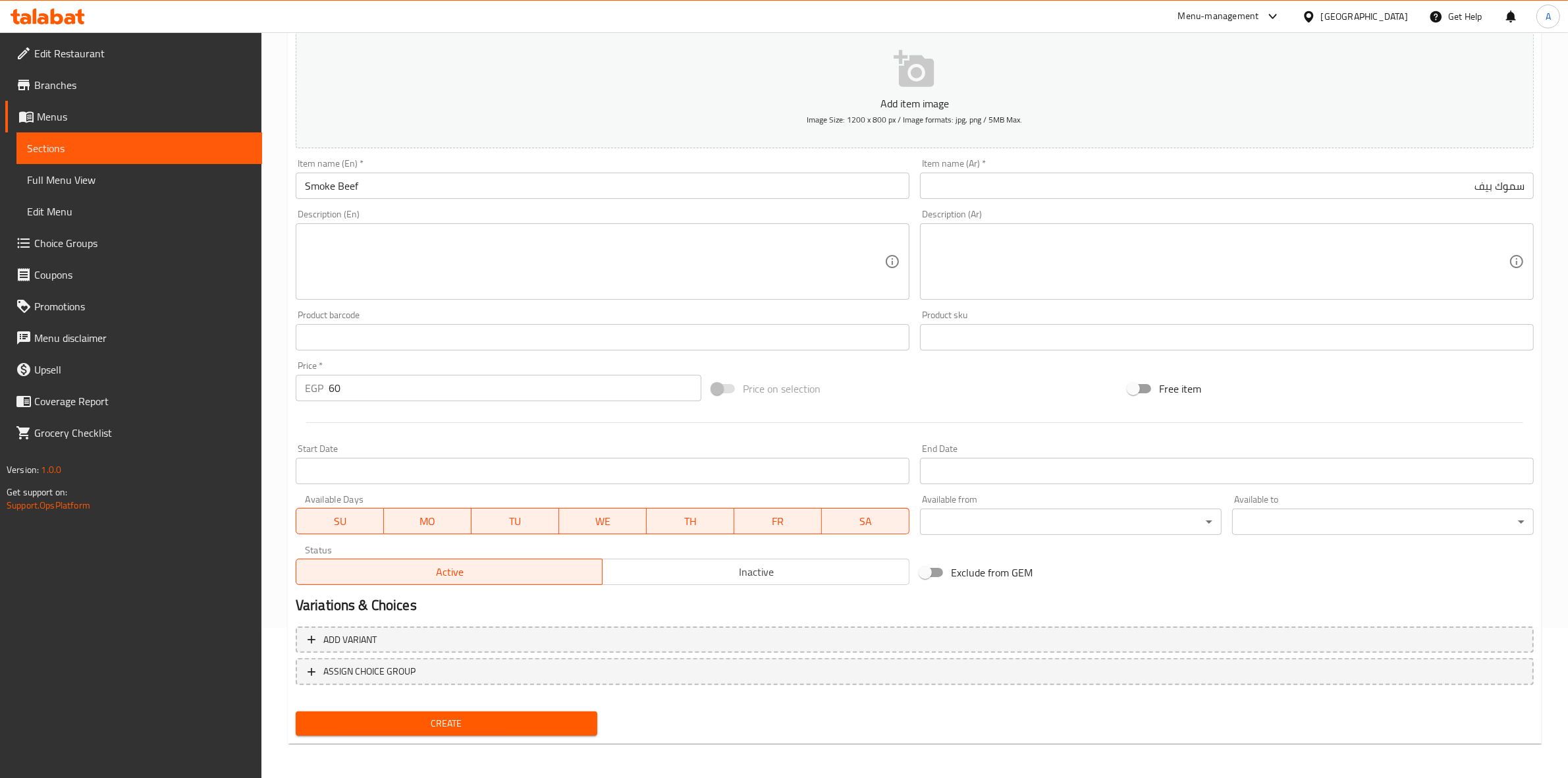
click at [447, 721] on span "Create" at bounding box center [446, 724] width 280 height 16
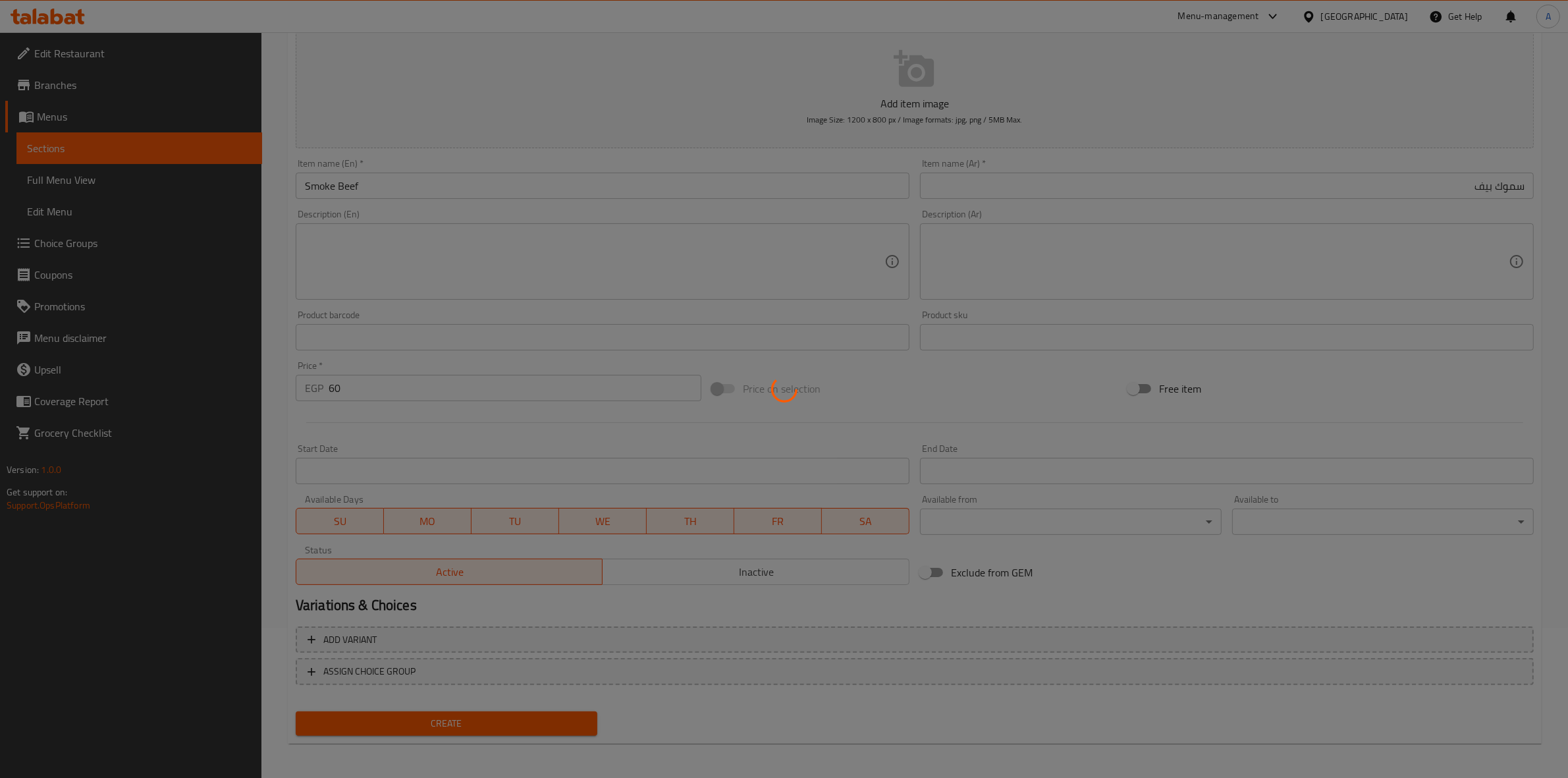
type input "0"
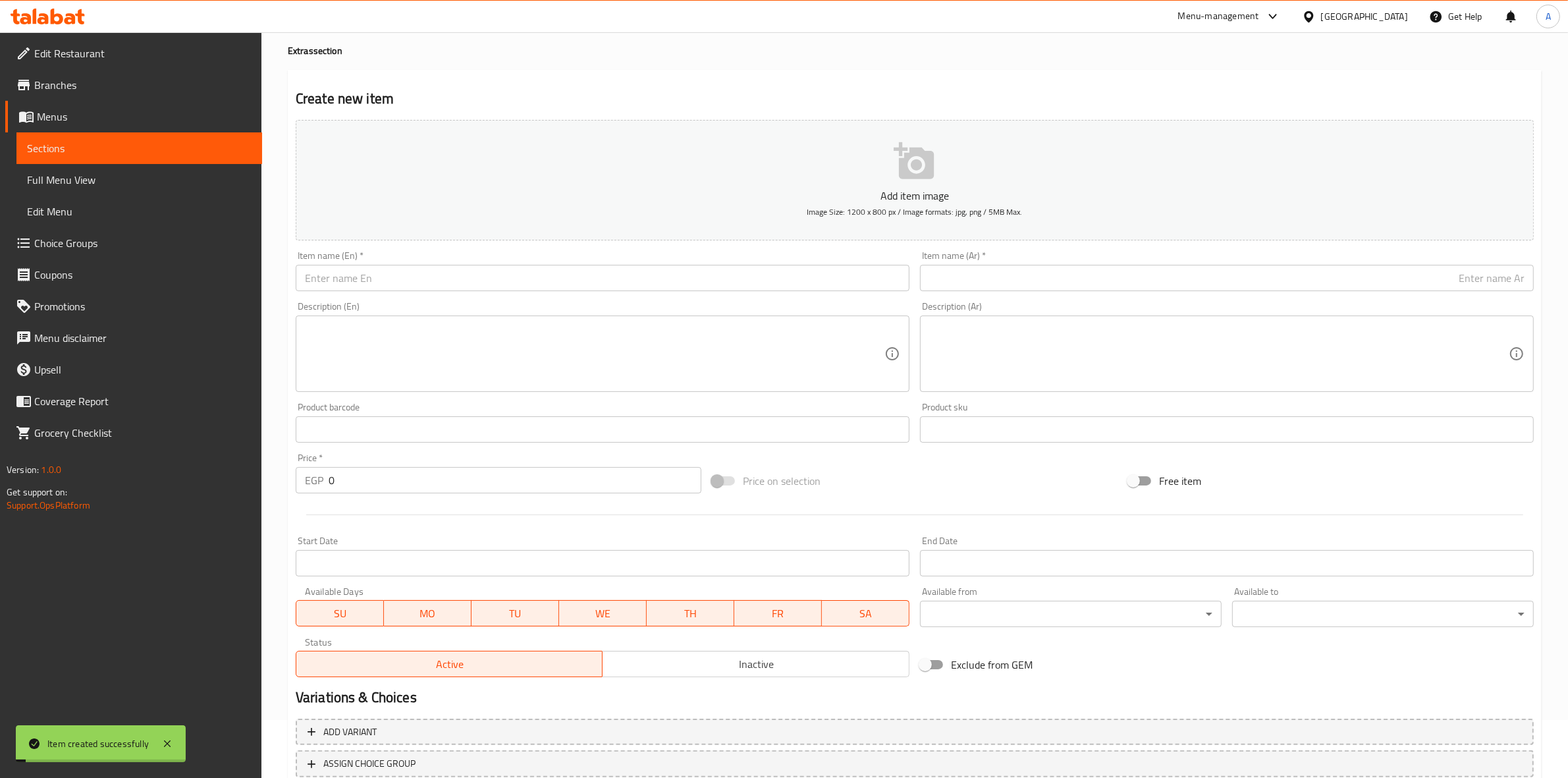
scroll to position [0, 0]
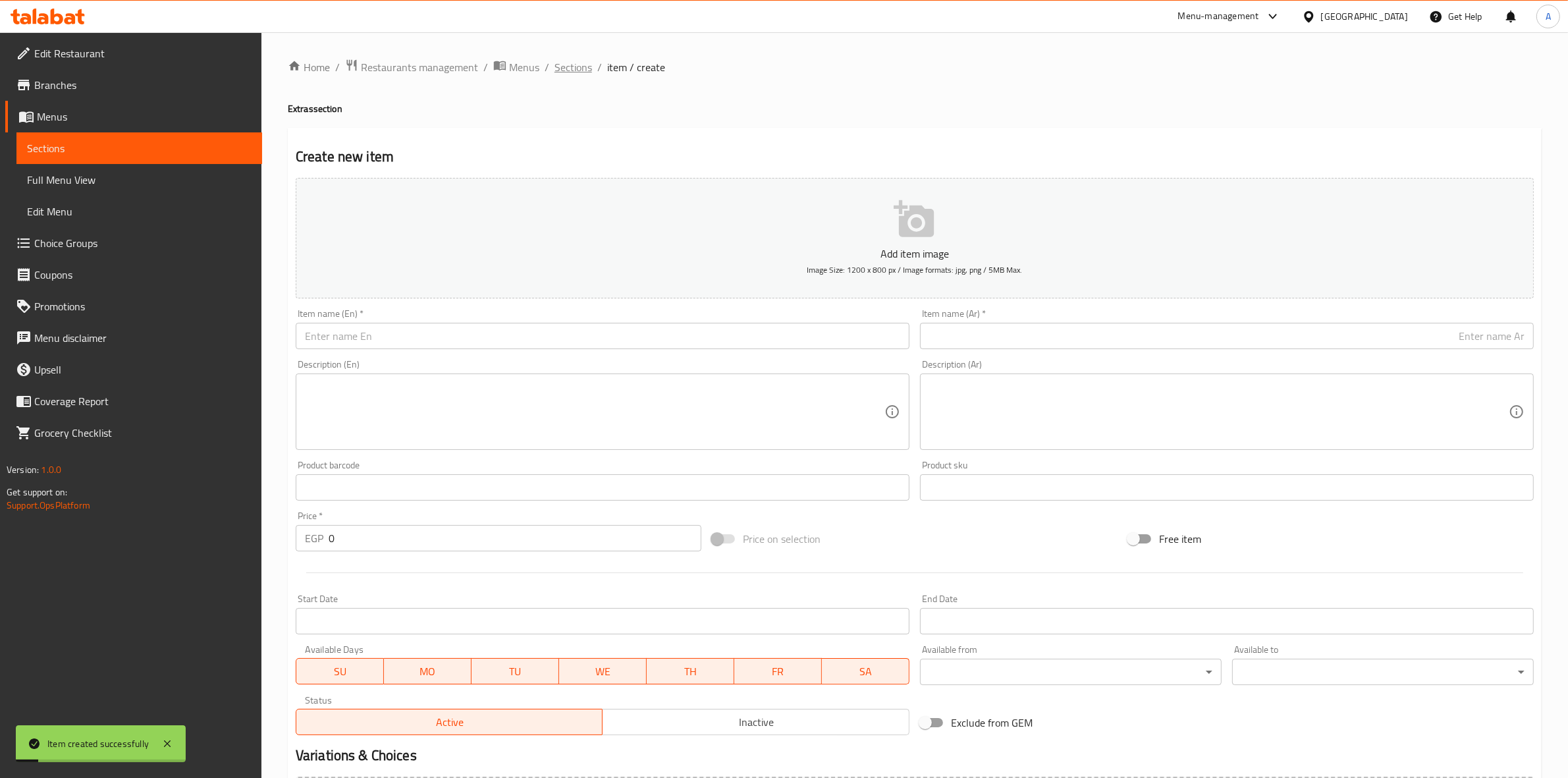
click at [574, 66] on span "Sections" at bounding box center [574, 67] width 38 height 16
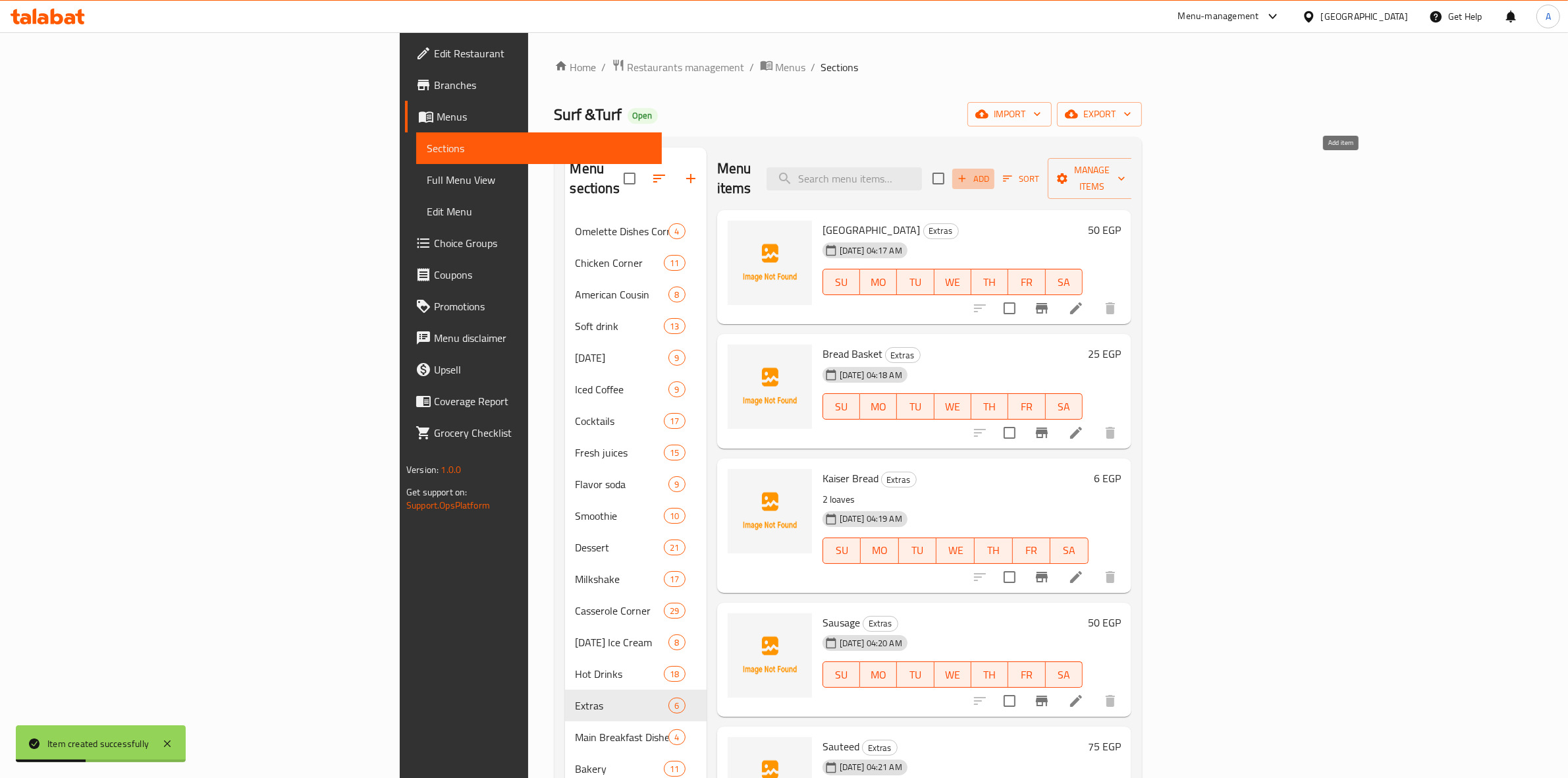
click at [968, 172] on icon "button" at bounding box center [963, 178] width 12 height 12
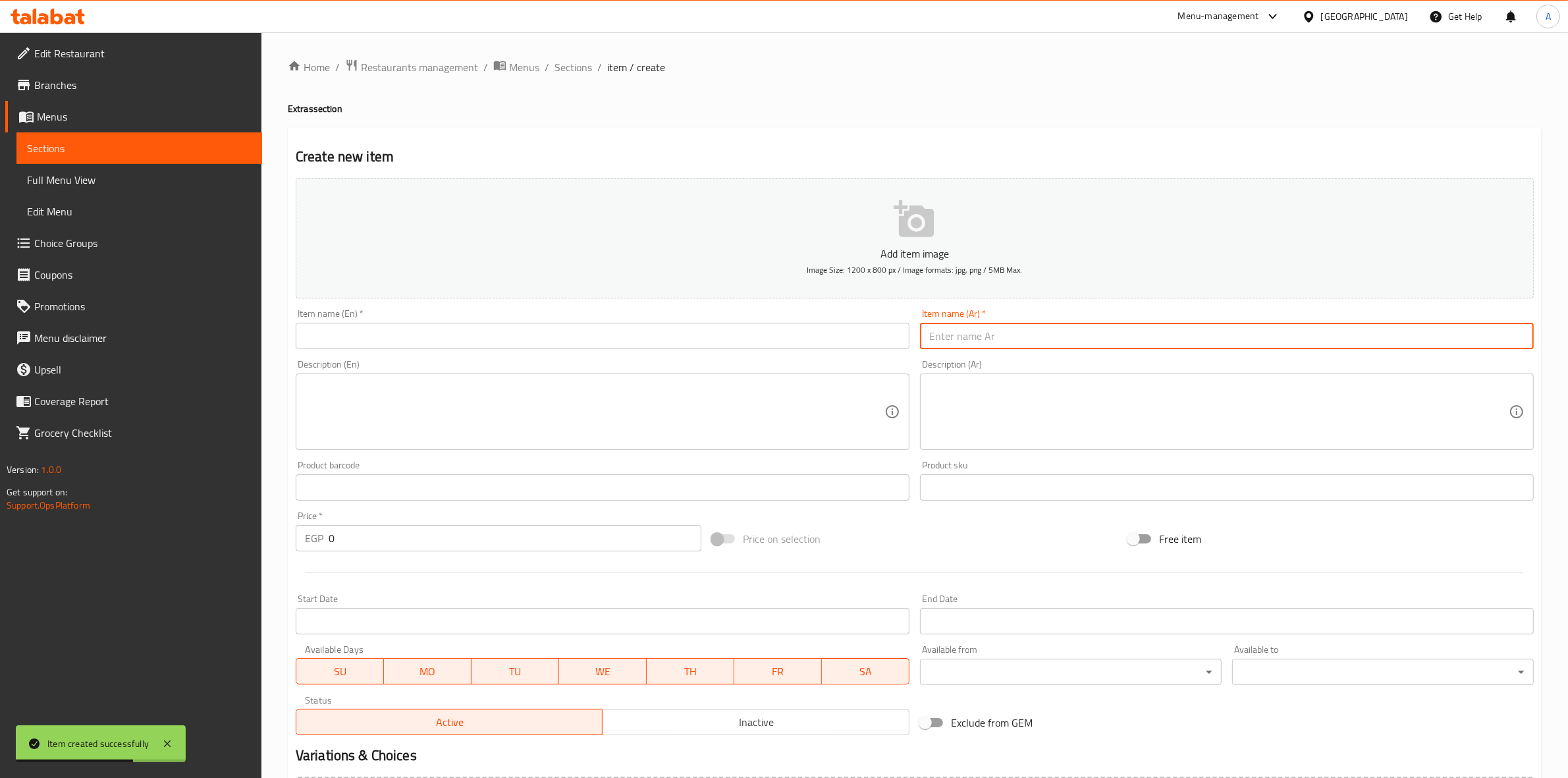
click at [1094, 338] on input "text" at bounding box center [1227, 336] width 614 height 26
paste input "ارز ابيض"
drag, startPoint x: 1462, startPoint y: 343, endPoint x: 1579, endPoint y: 331, distance: 117.6
click at [1567, 331] on html "​ Menu-management [GEOGRAPHIC_DATA] Get Help A Edit Restaurant Branches Menus S…" at bounding box center [784, 389] width 1568 height 778
type input "ارز ابيض"
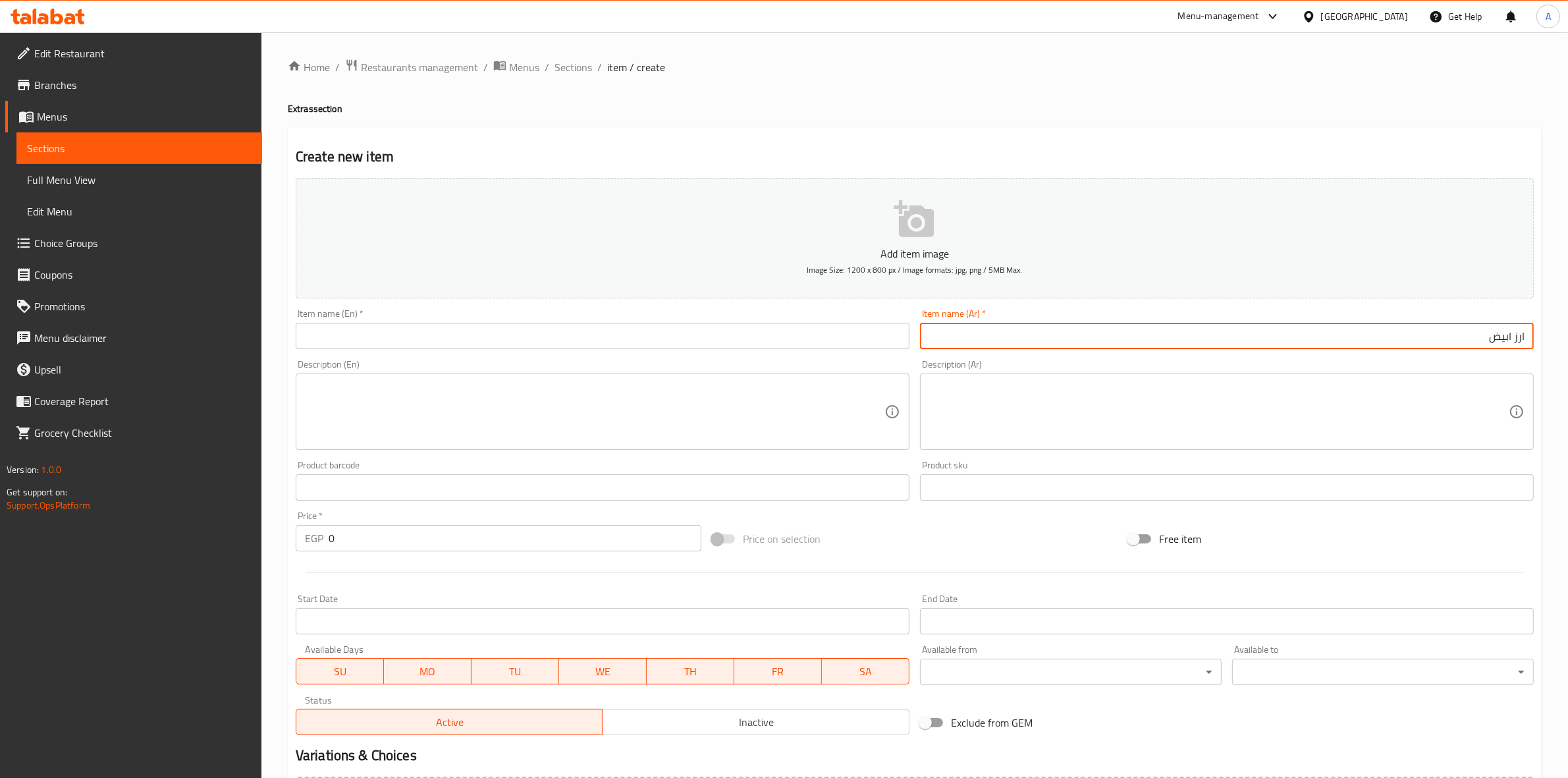
click at [390, 337] on input "text" at bounding box center [603, 336] width 614 height 26
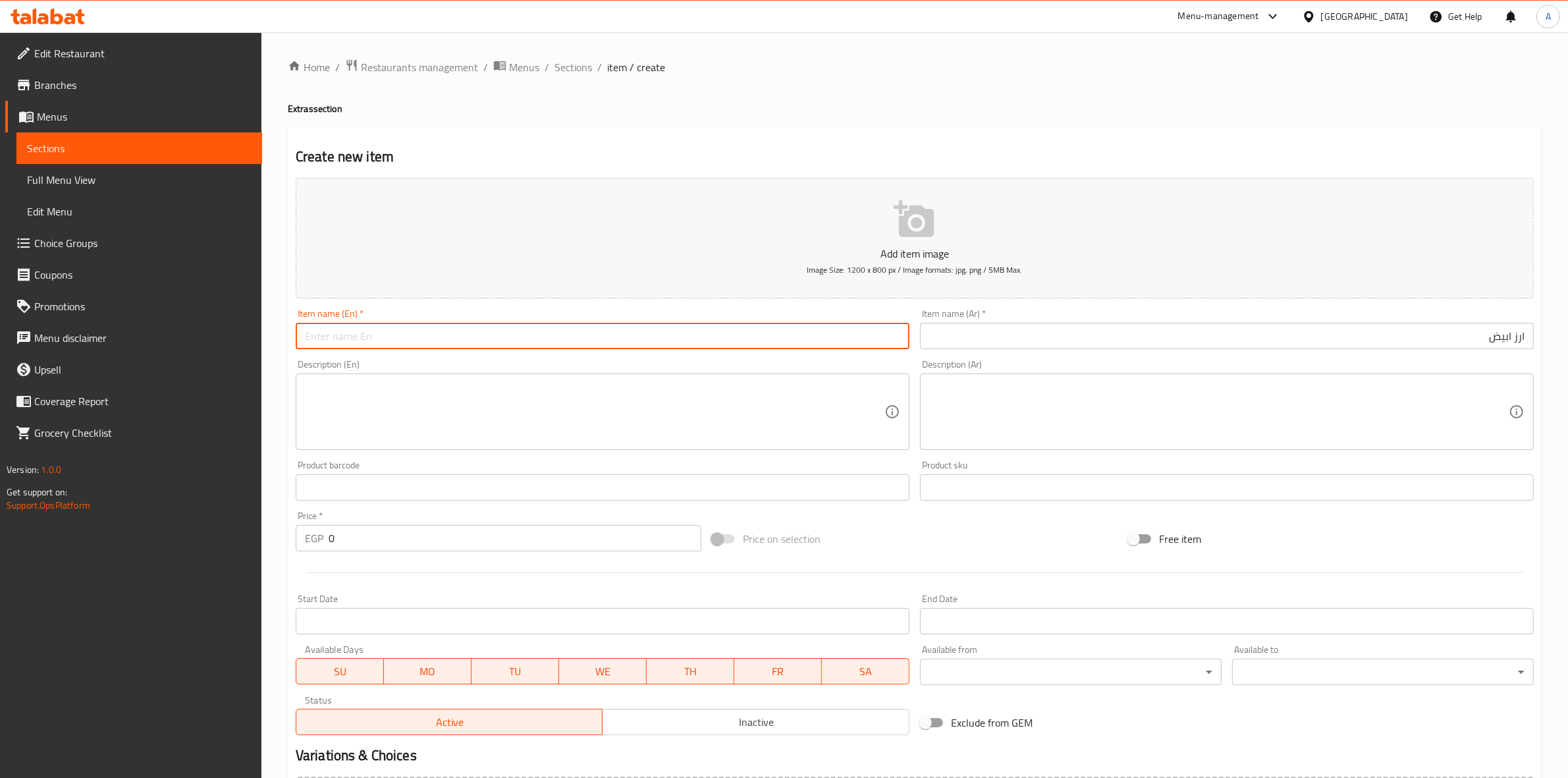
paste input "white rice"
drag, startPoint x: 390, startPoint y: 337, endPoint x: 214, endPoint y: 341, distance: 176.0
click at [213, 341] on div "Edit Restaurant Branches Menus Sections Full Menu View Edit Menu Choice Groups …" at bounding box center [784, 482] width 1568 height 899
type input "White Rice"
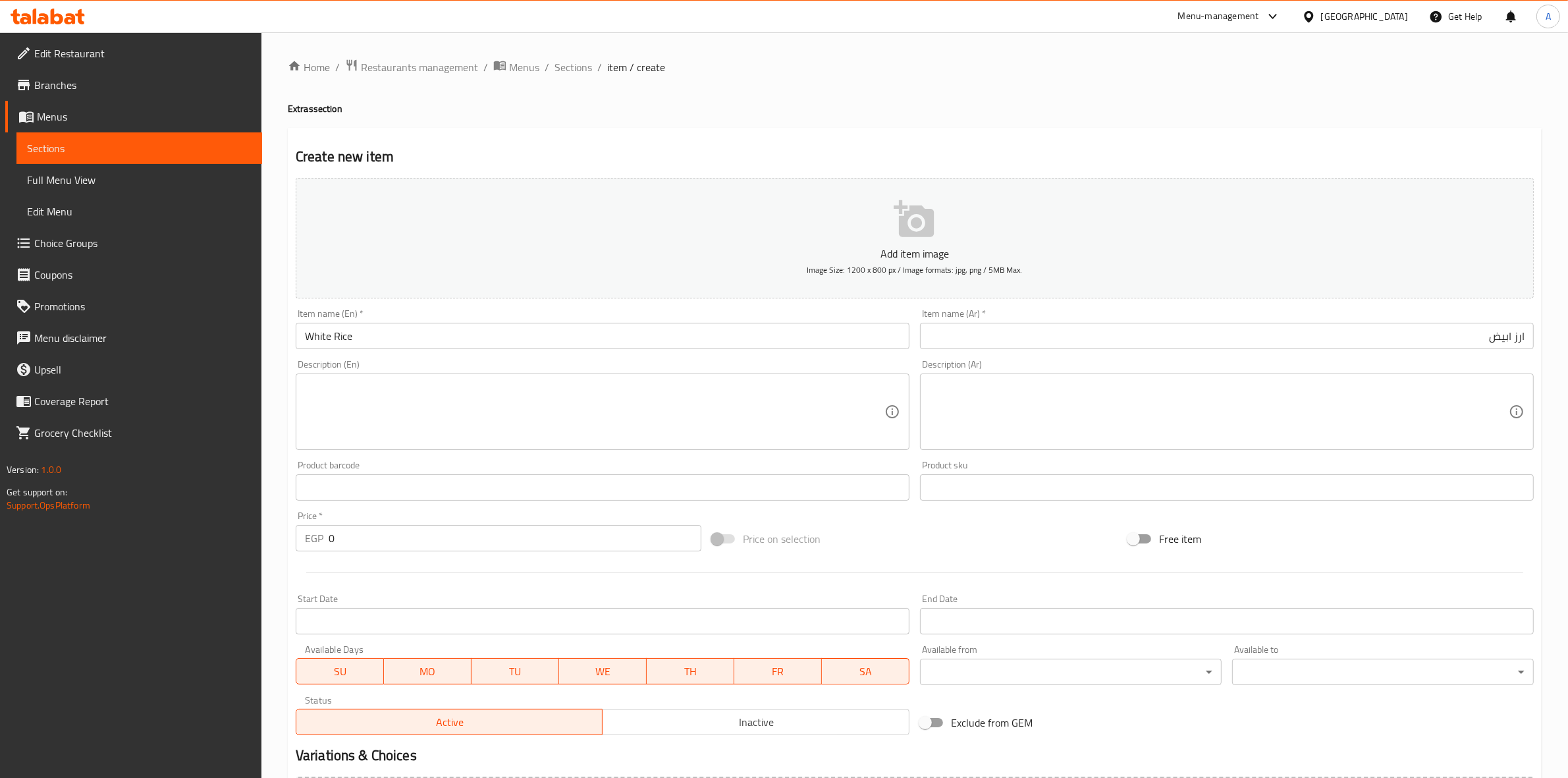
click at [280, 374] on div "Home / Restaurants management / Menus / Sections / item / create Extras section…" at bounding box center [915, 482] width 1307 height 899
drag, startPoint x: 336, startPoint y: 541, endPoint x: 303, endPoint y: 541, distance: 33.0
click at [303, 541] on div "EGP 0 Price *" at bounding box center [499, 538] width 406 height 26
type input "40"
click at [386, 577] on div at bounding box center [915, 573] width 1249 height 32
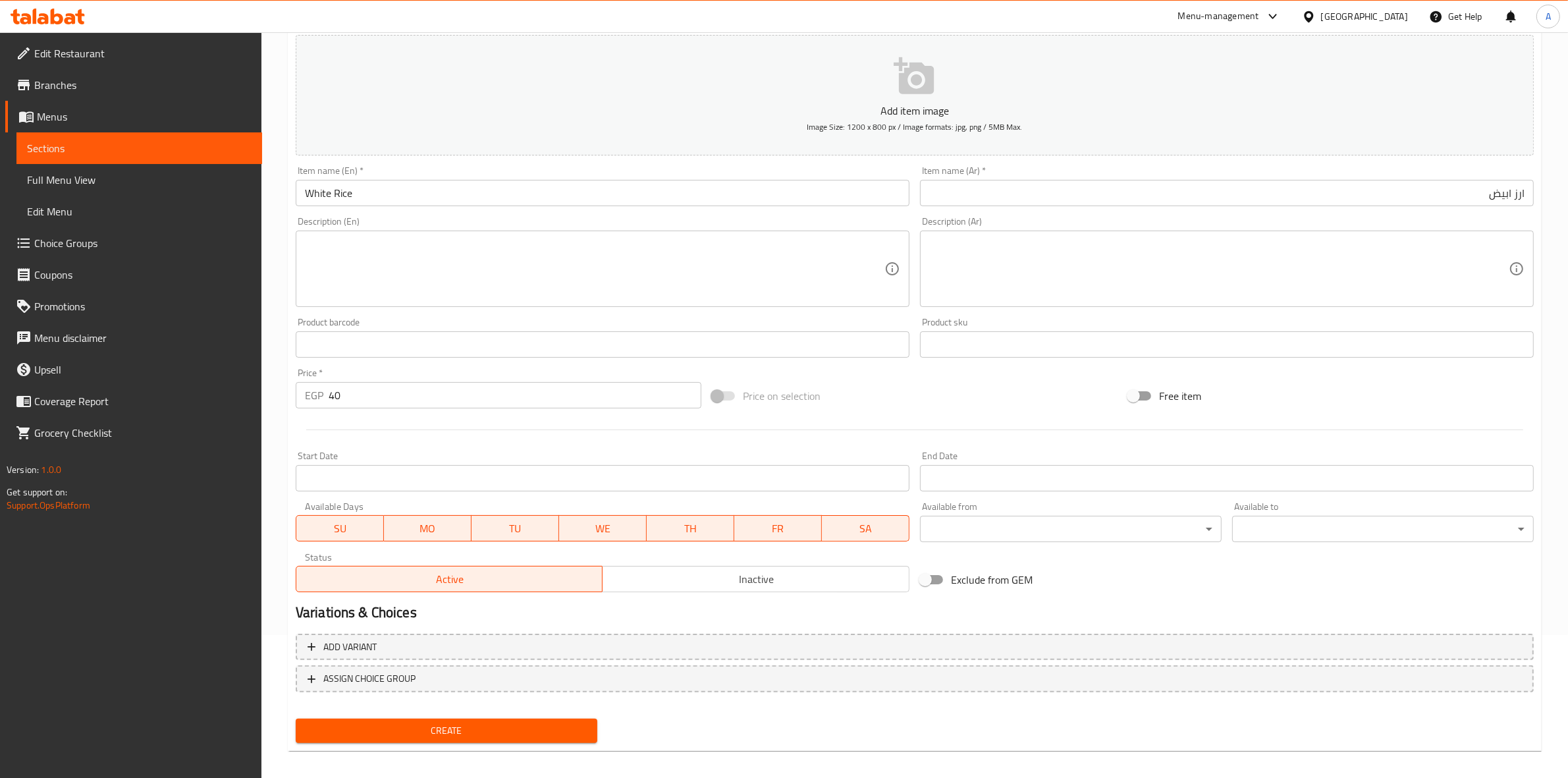
scroll to position [150, 0]
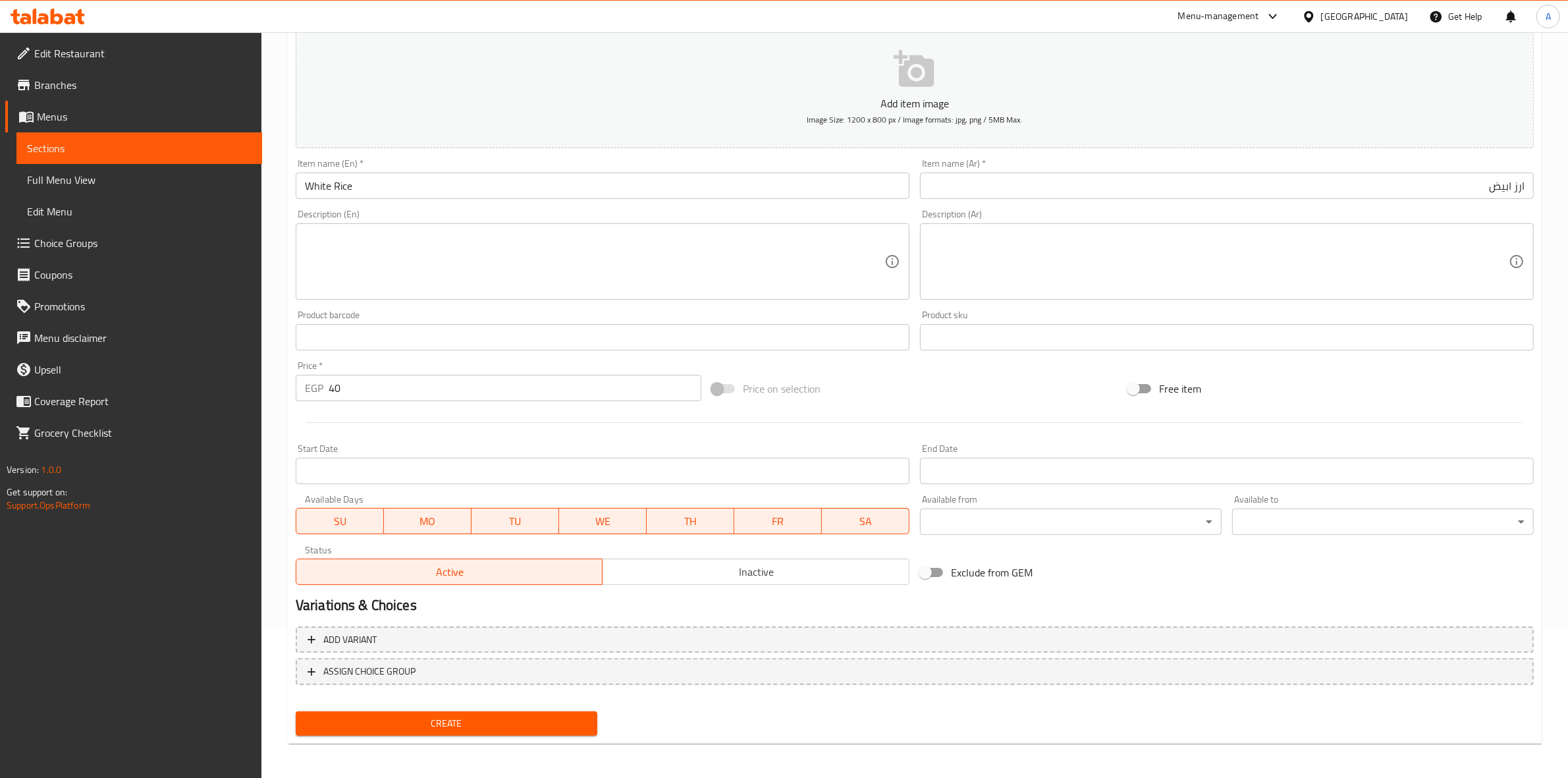
click at [445, 716] on span "Create" at bounding box center [446, 724] width 280 height 16
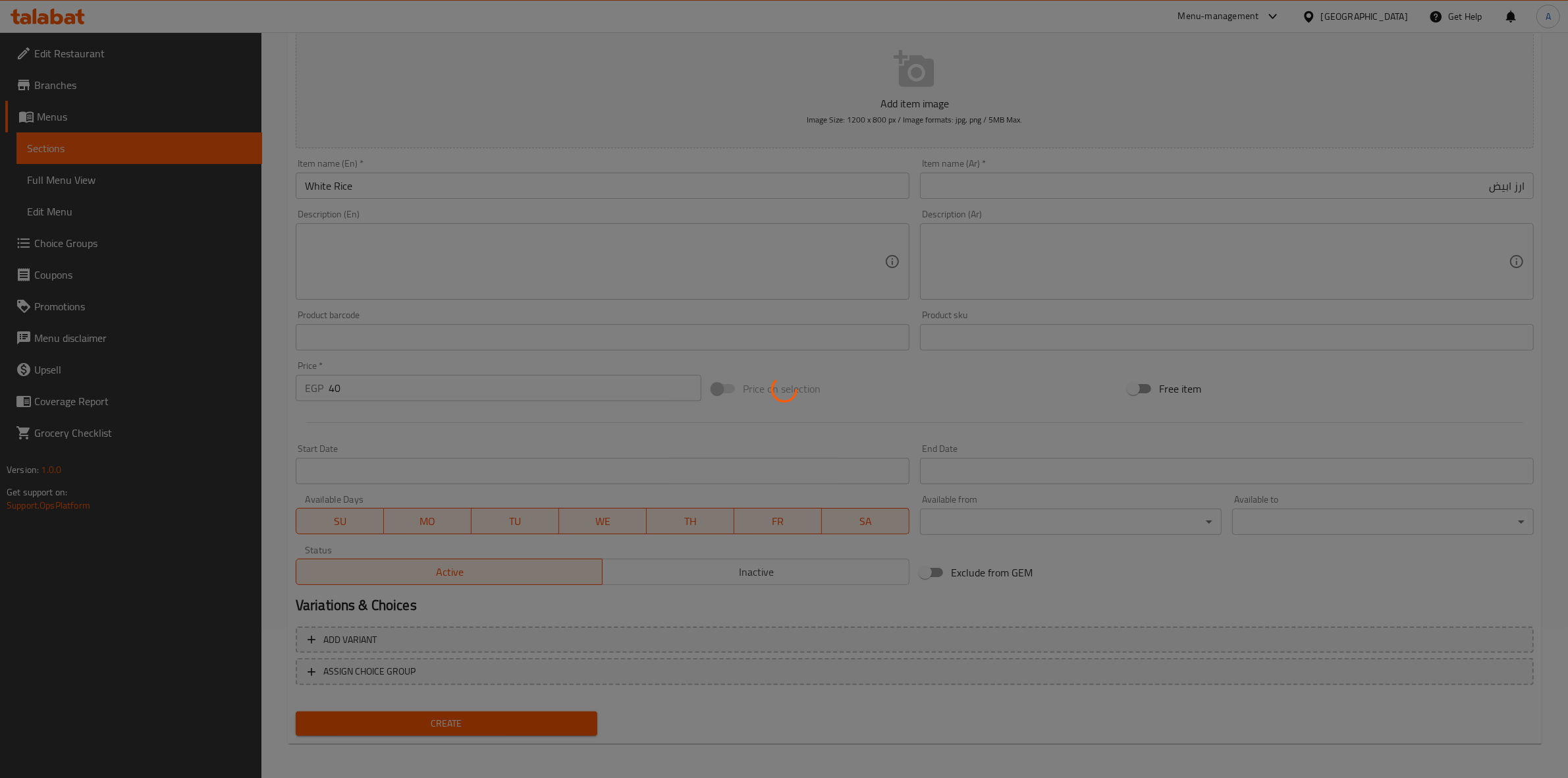
type input "0"
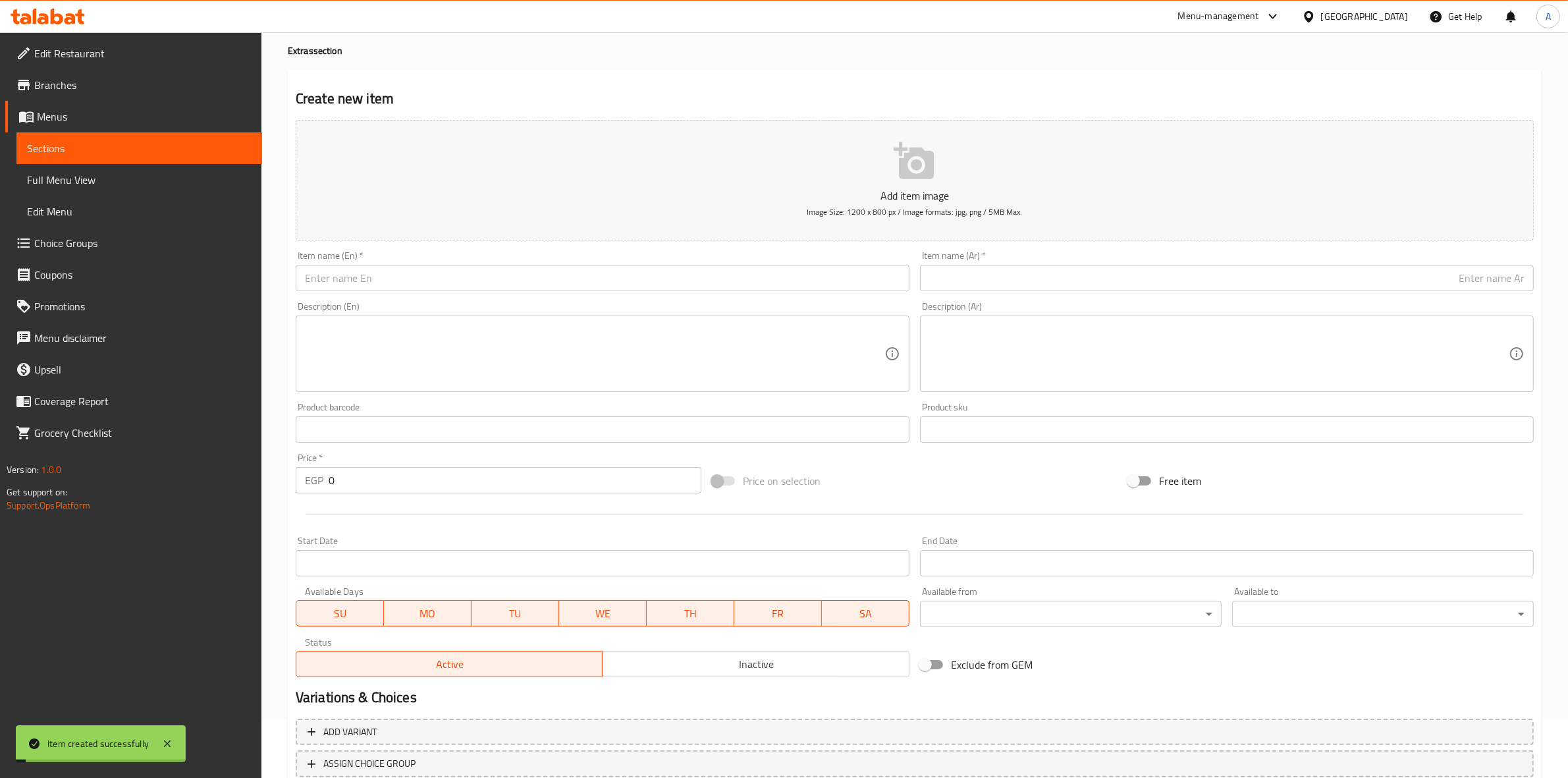
scroll to position [0, 0]
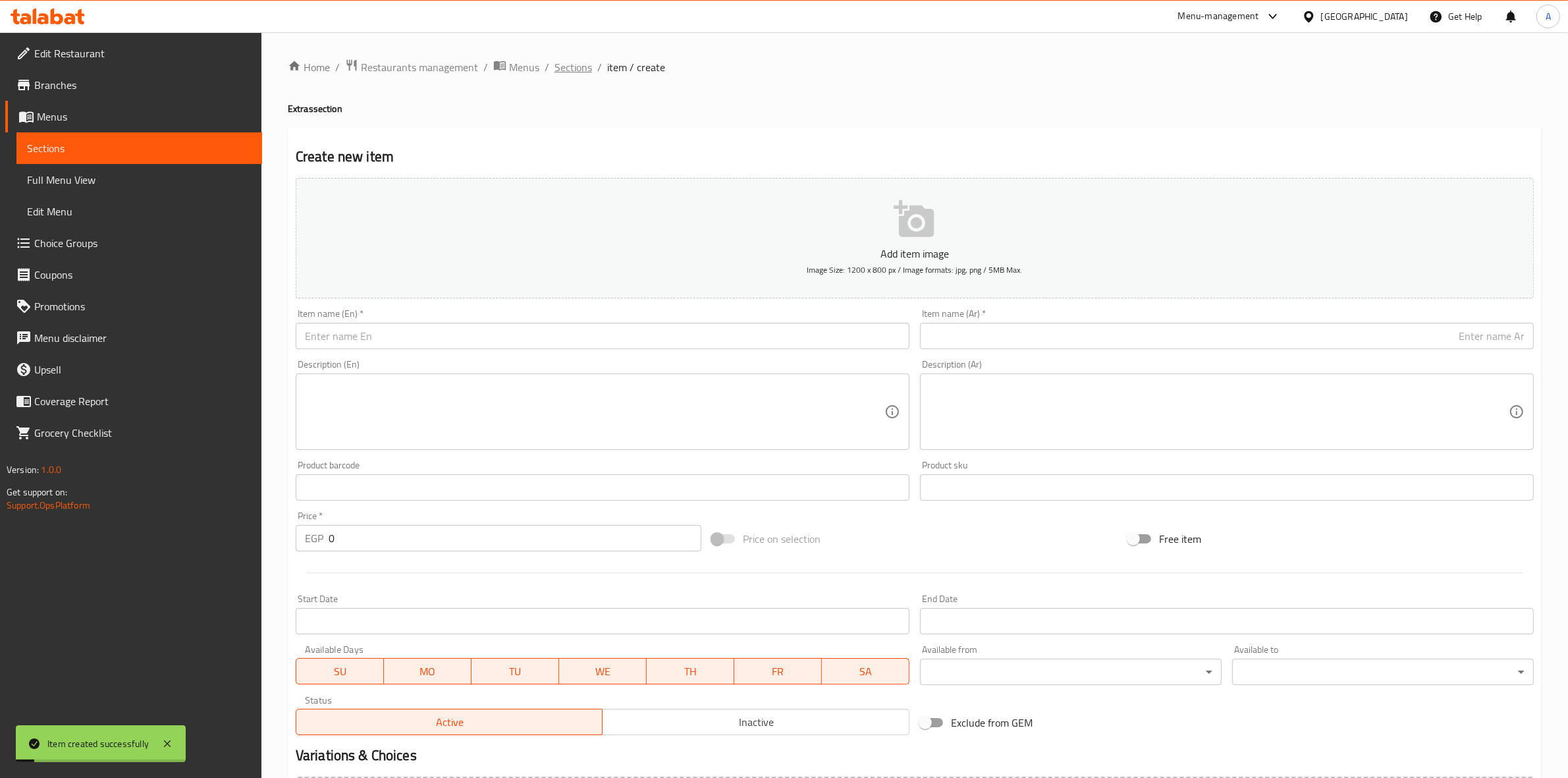
click at [581, 70] on span "Sections" at bounding box center [574, 67] width 38 height 16
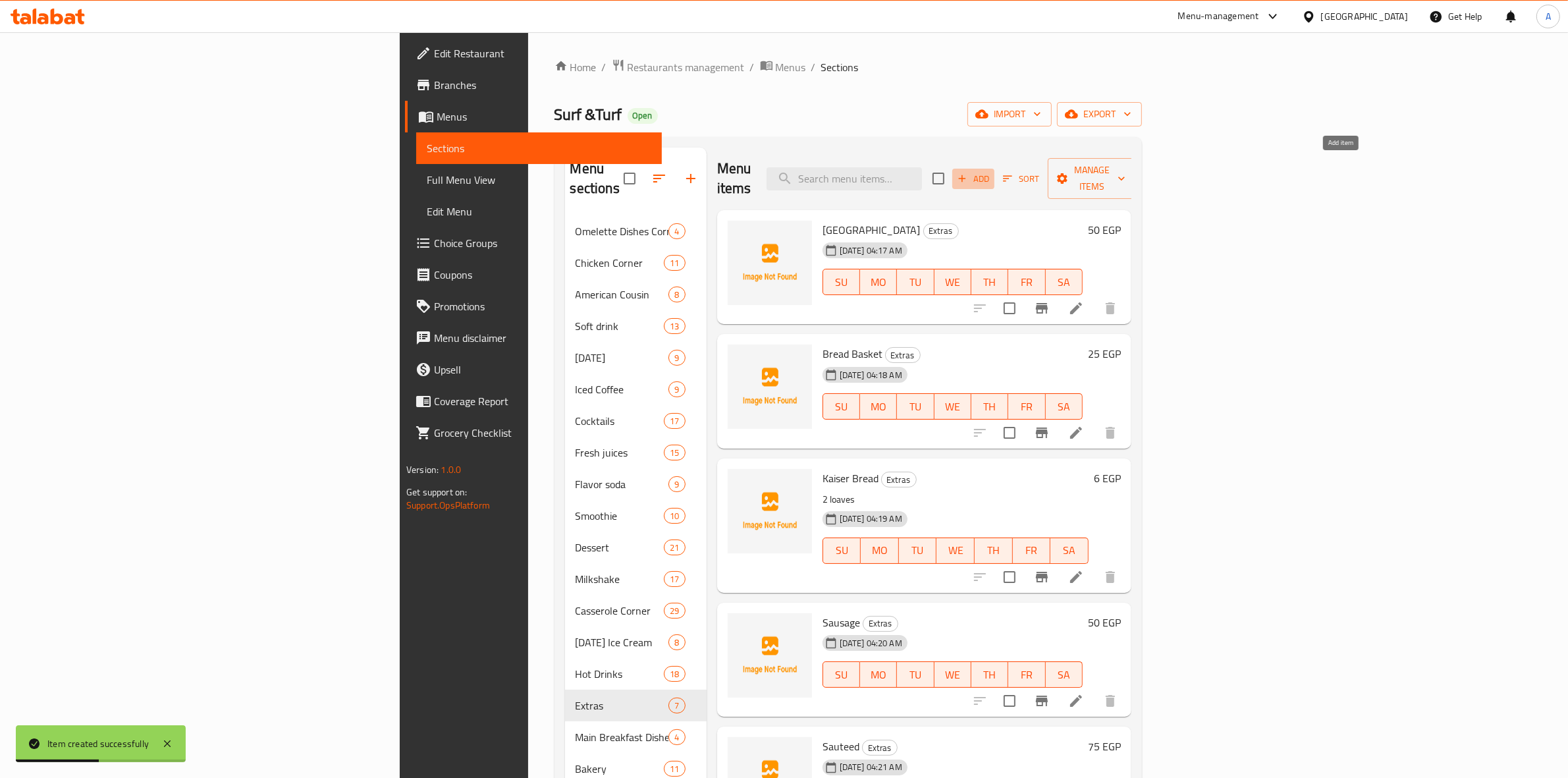
click at [991, 176] on span "Add" at bounding box center [973, 178] width 36 height 15
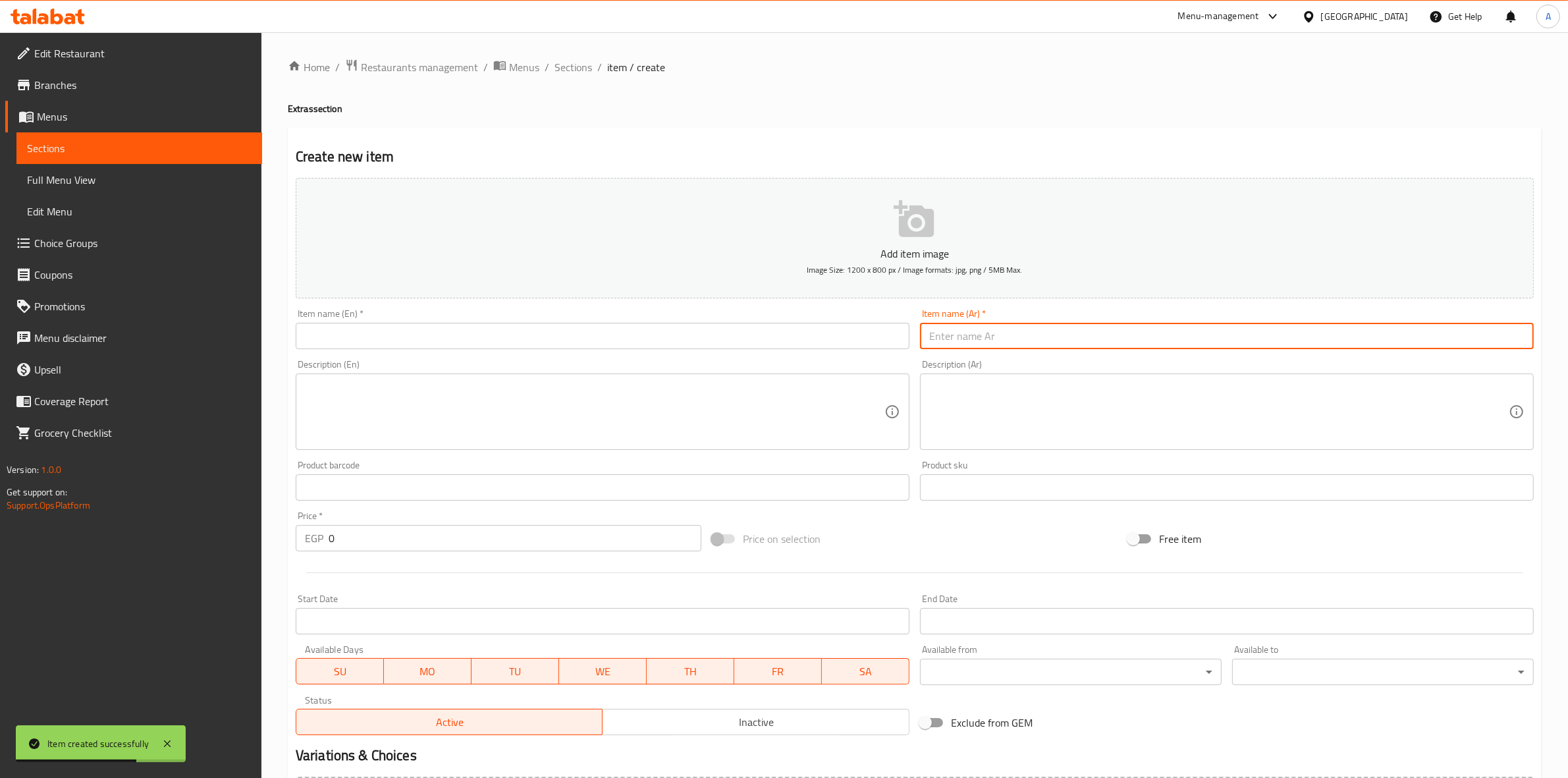
click at [1040, 347] on input "text" at bounding box center [1227, 336] width 614 height 26
paste input "موتزريلا"
drag, startPoint x: 1455, startPoint y: 333, endPoint x: 1569, endPoint y: 351, distance: 115.4
click at [1567, 351] on html "Item created successfully ​ Menu-management [GEOGRAPHIC_DATA] Get Help A Edit R…" at bounding box center [784, 389] width 1568 height 778
type input "موتزريلا"
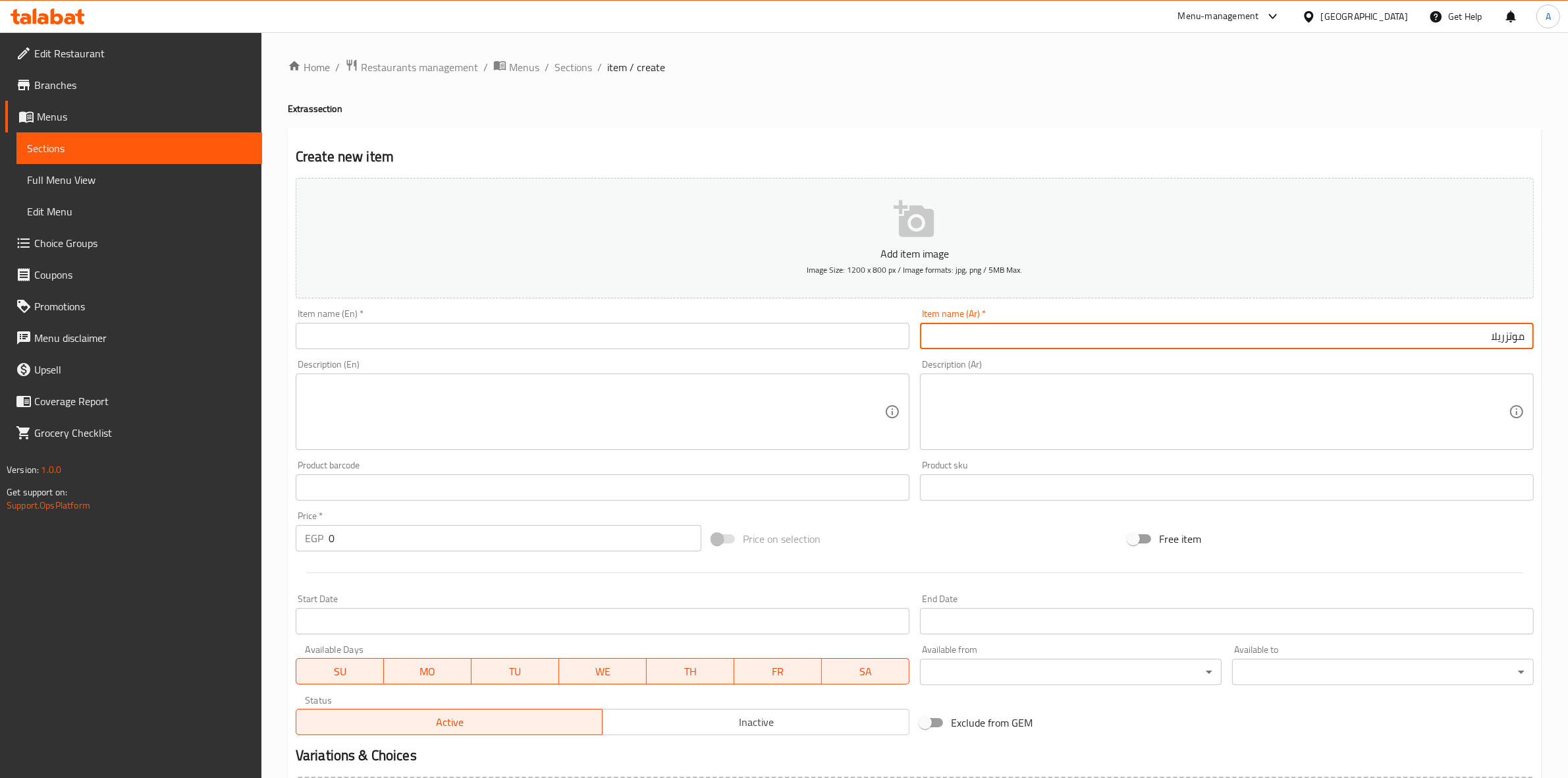
click at [442, 341] on input "text" at bounding box center [603, 336] width 614 height 26
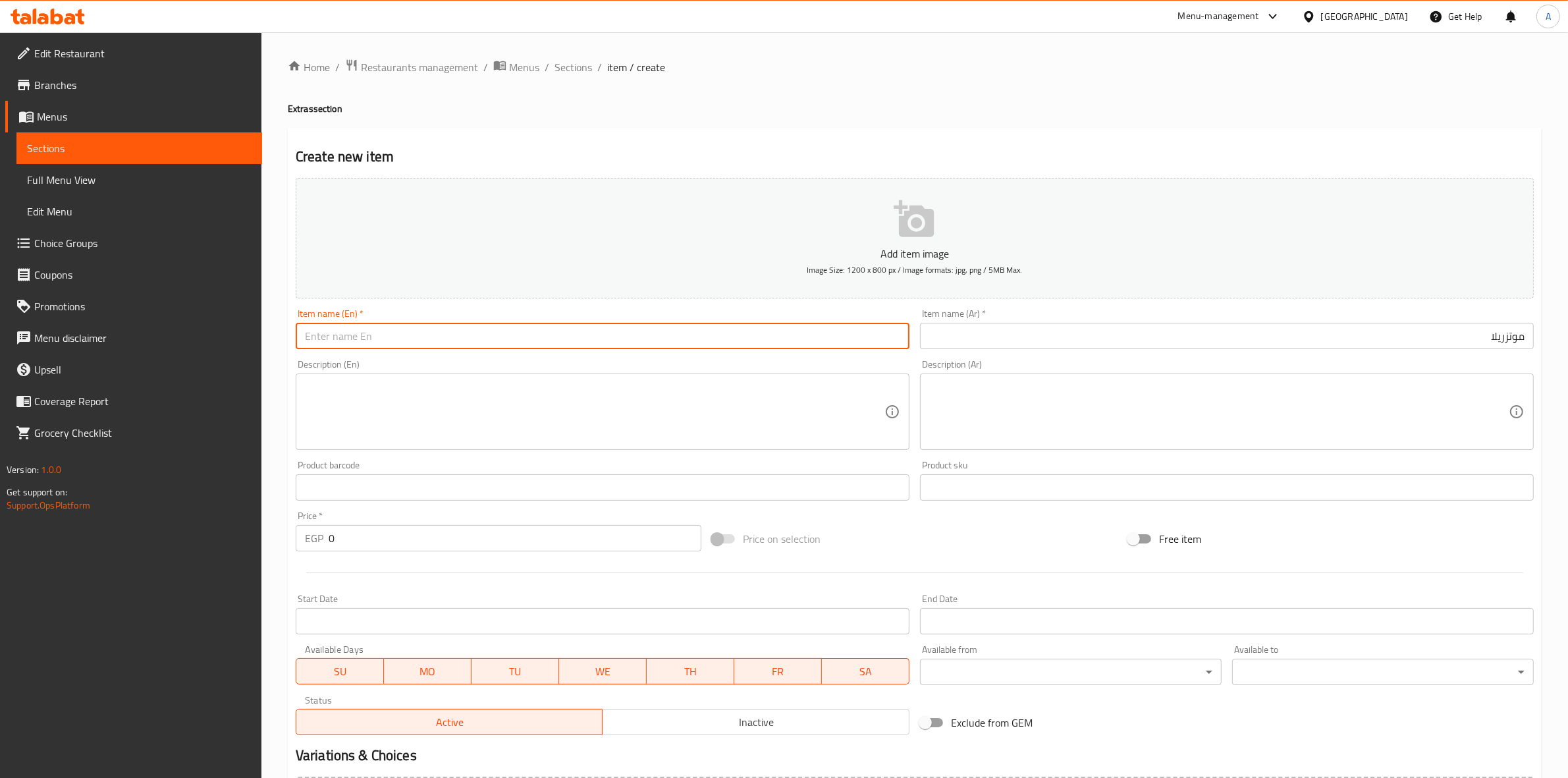
paste input "Mozzarella"
type input "Mozzarella"
click at [275, 381] on div "Home / Restaurants management / Menus / Sections / item / create Extras section…" at bounding box center [915, 482] width 1307 height 899
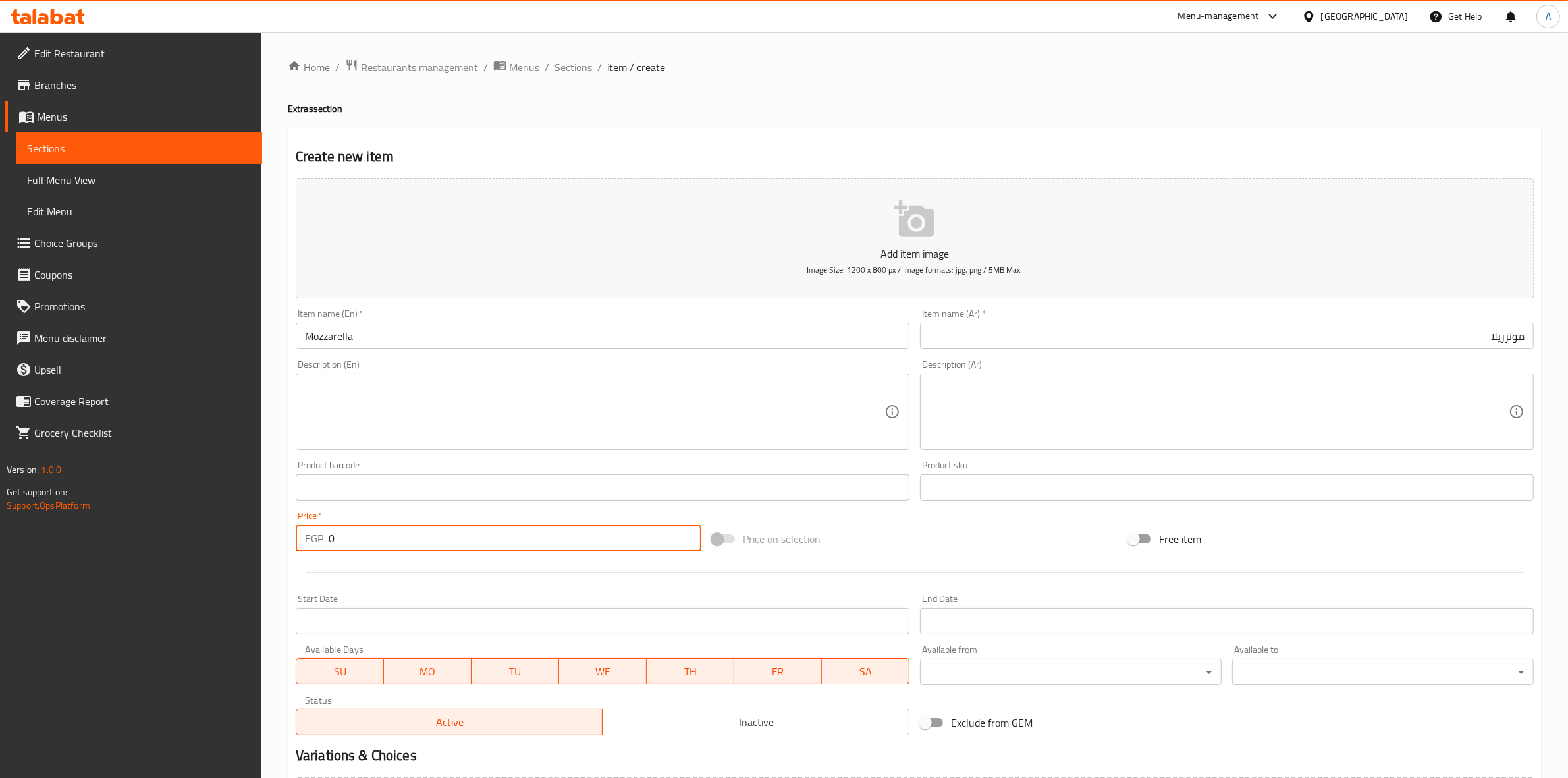
drag, startPoint x: 353, startPoint y: 544, endPoint x: 290, endPoint y: 533, distance: 64.0
click at [290, 533] on div "Price   * EGP 0 Price *" at bounding box center [499, 531] width 416 height 51
type input "40"
click at [423, 580] on div at bounding box center [915, 573] width 1249 height 32
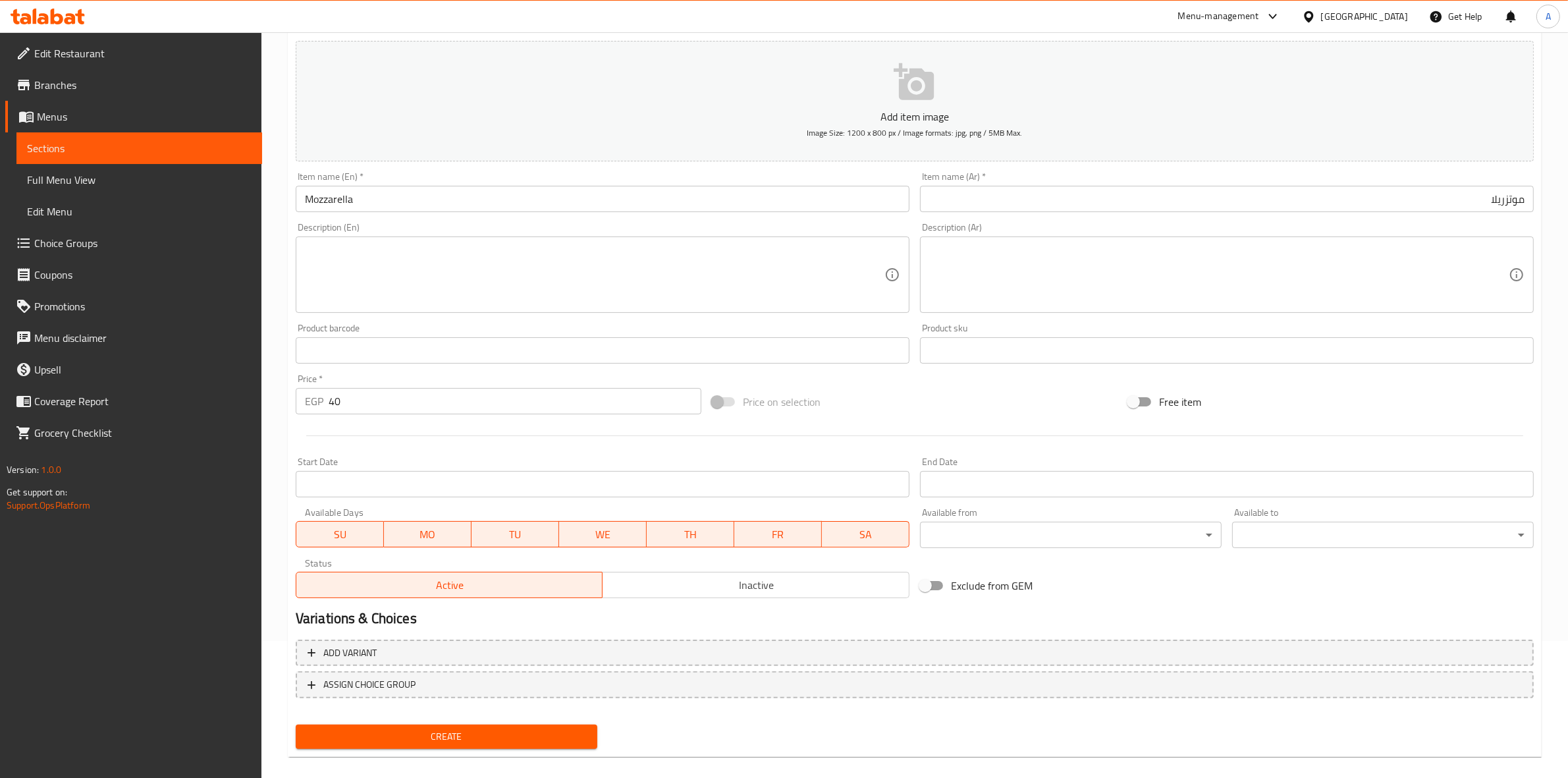
scroll to position [150, 0]
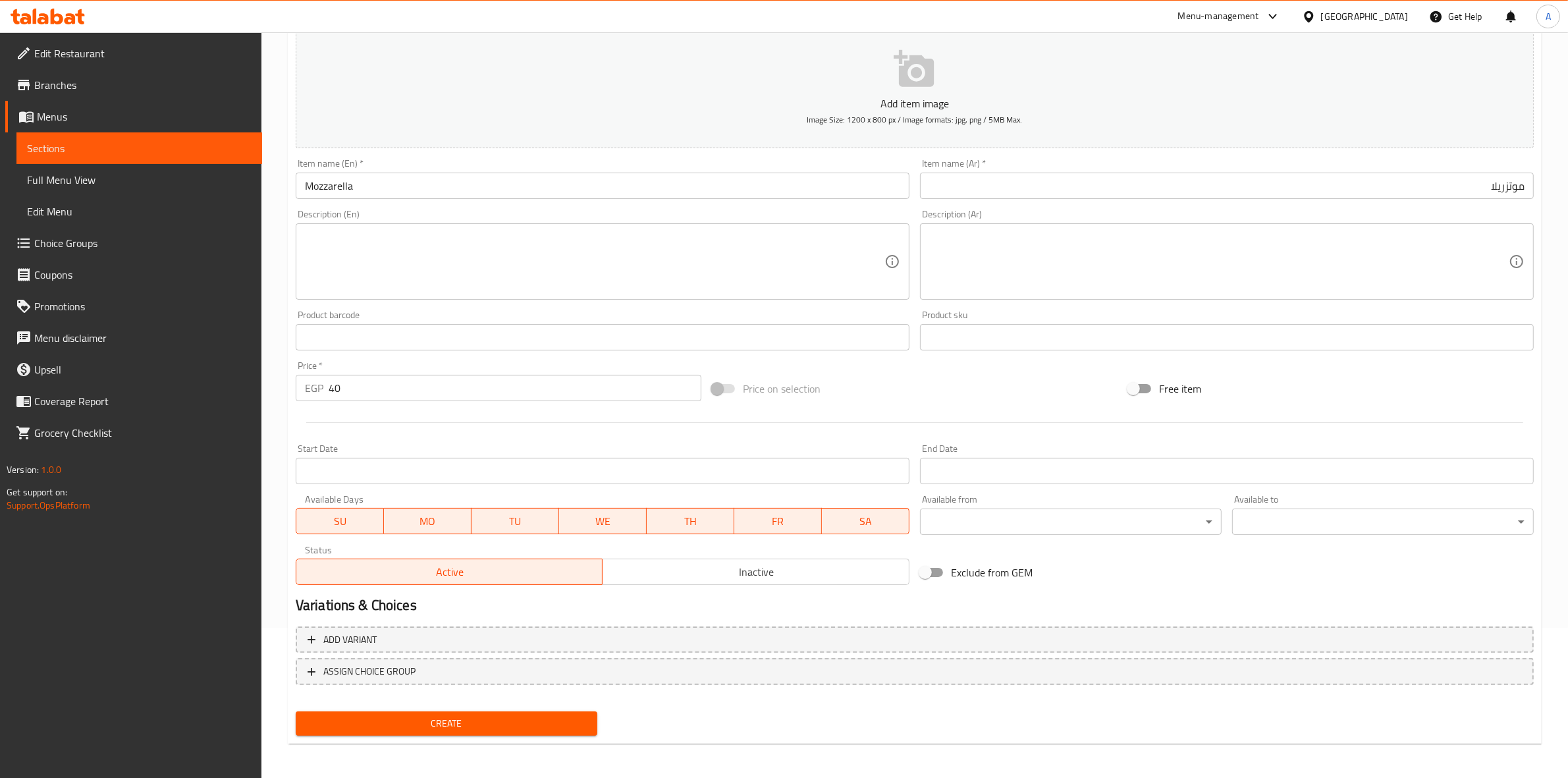
click at [653, 604] on h2 "Variations & Choices" at bounding box center [915, 605] width 1238 height 20
click at [471, 725] on span "Create" at bounding box center [446, 724] width 280 height 16
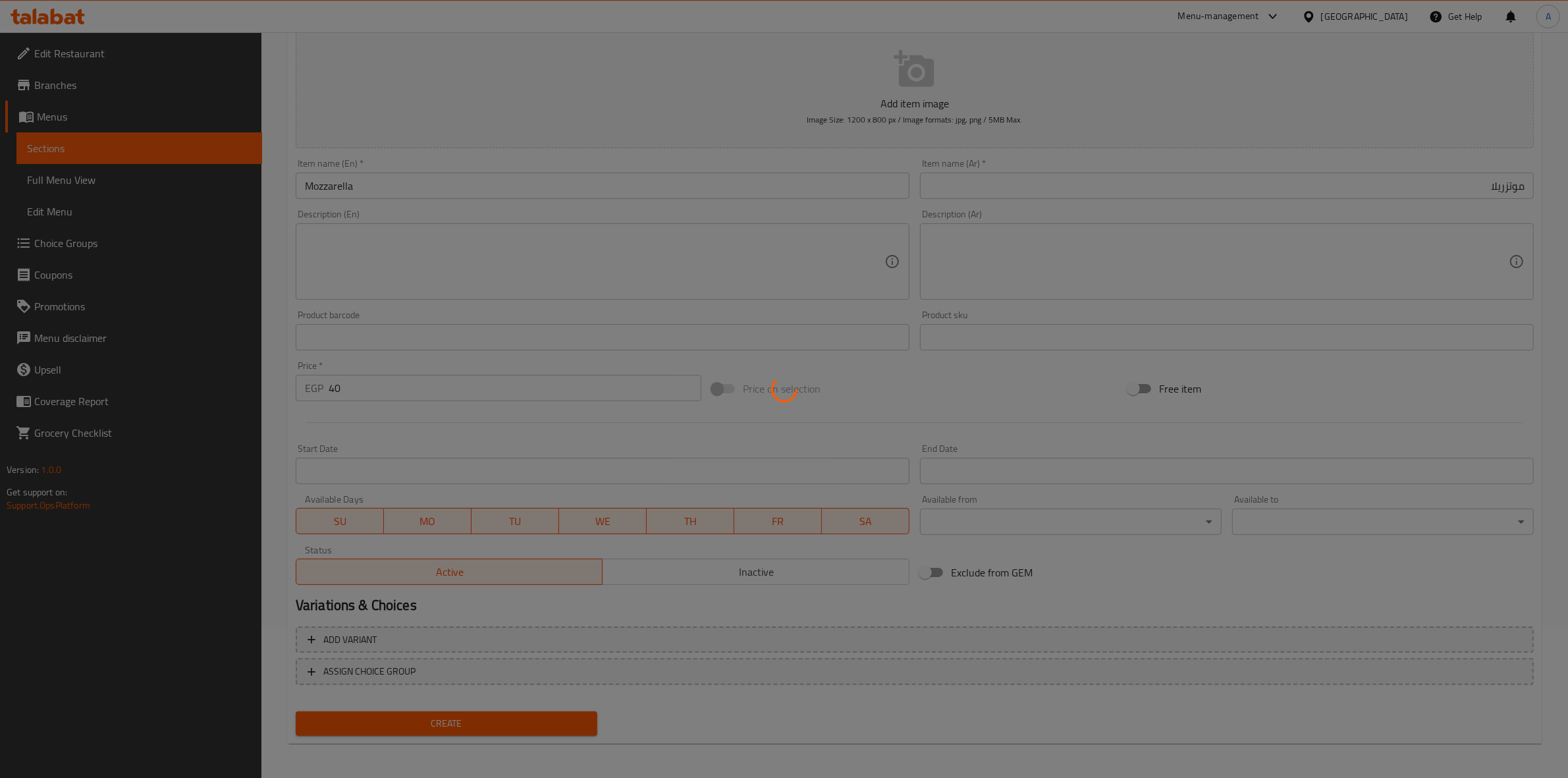
type input "0"
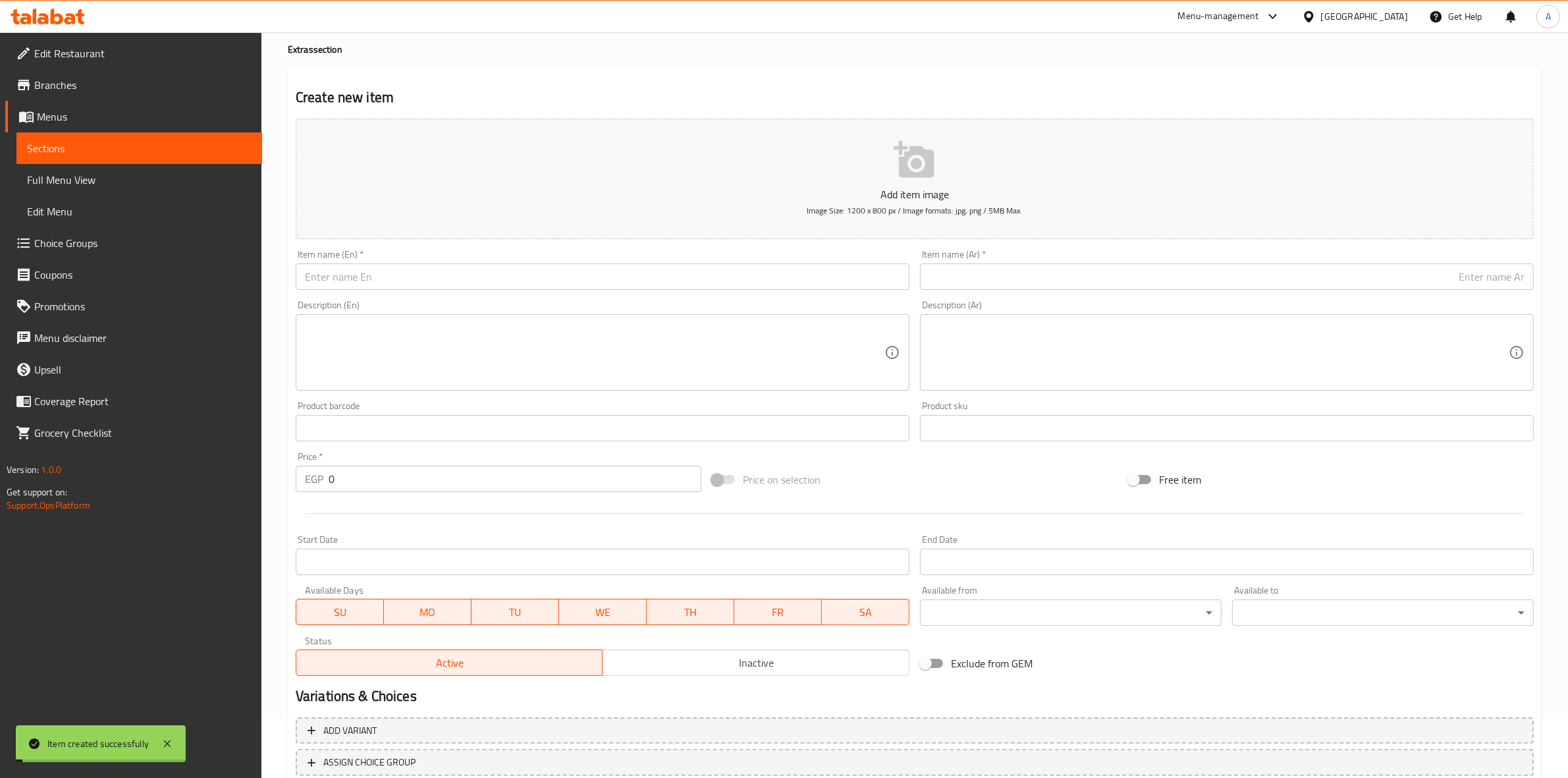
scroll to position [0, 0]
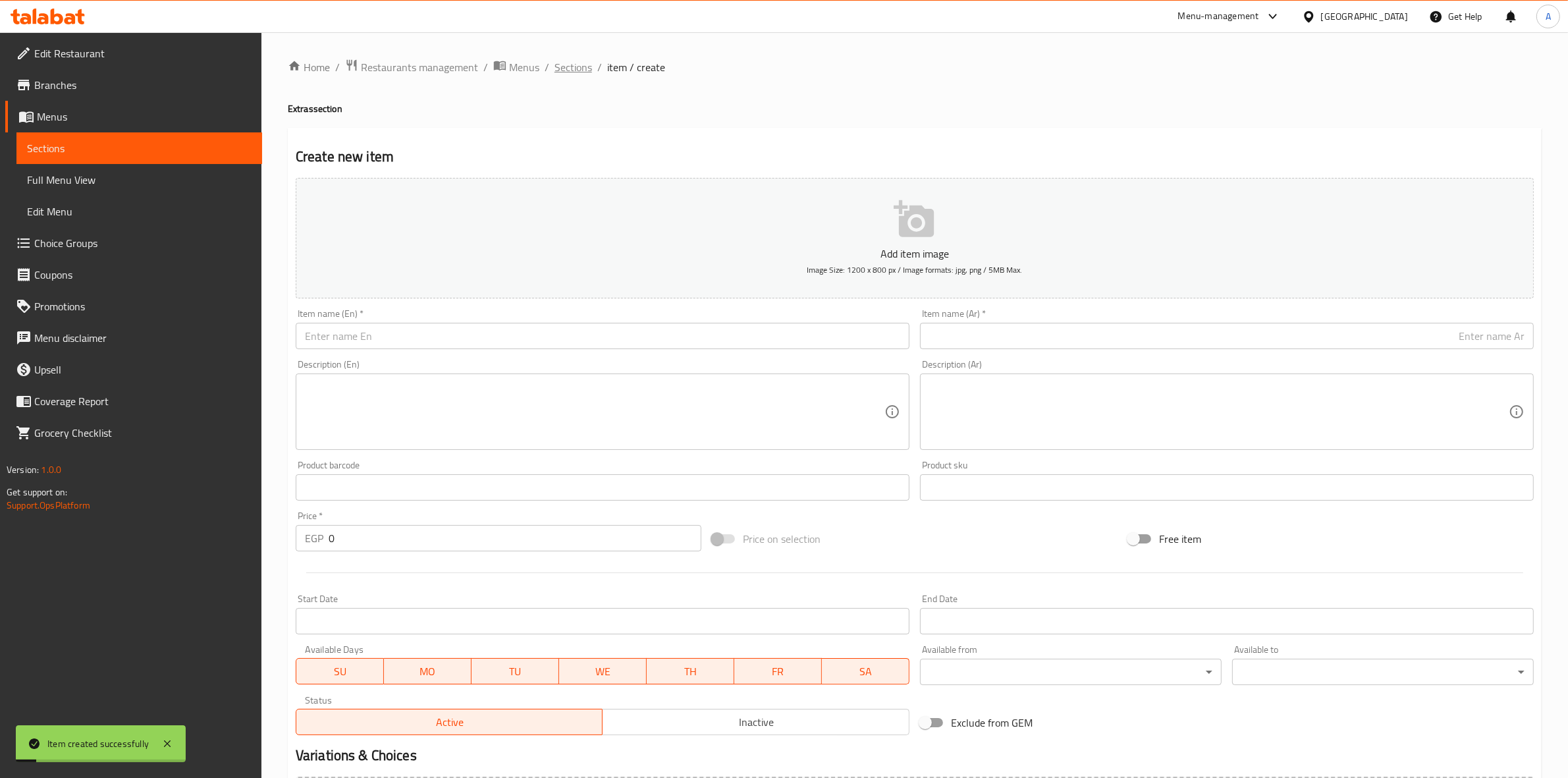
click at [570, 66] on span "Sections" at bounding box center [574, 67] width 38 height 16
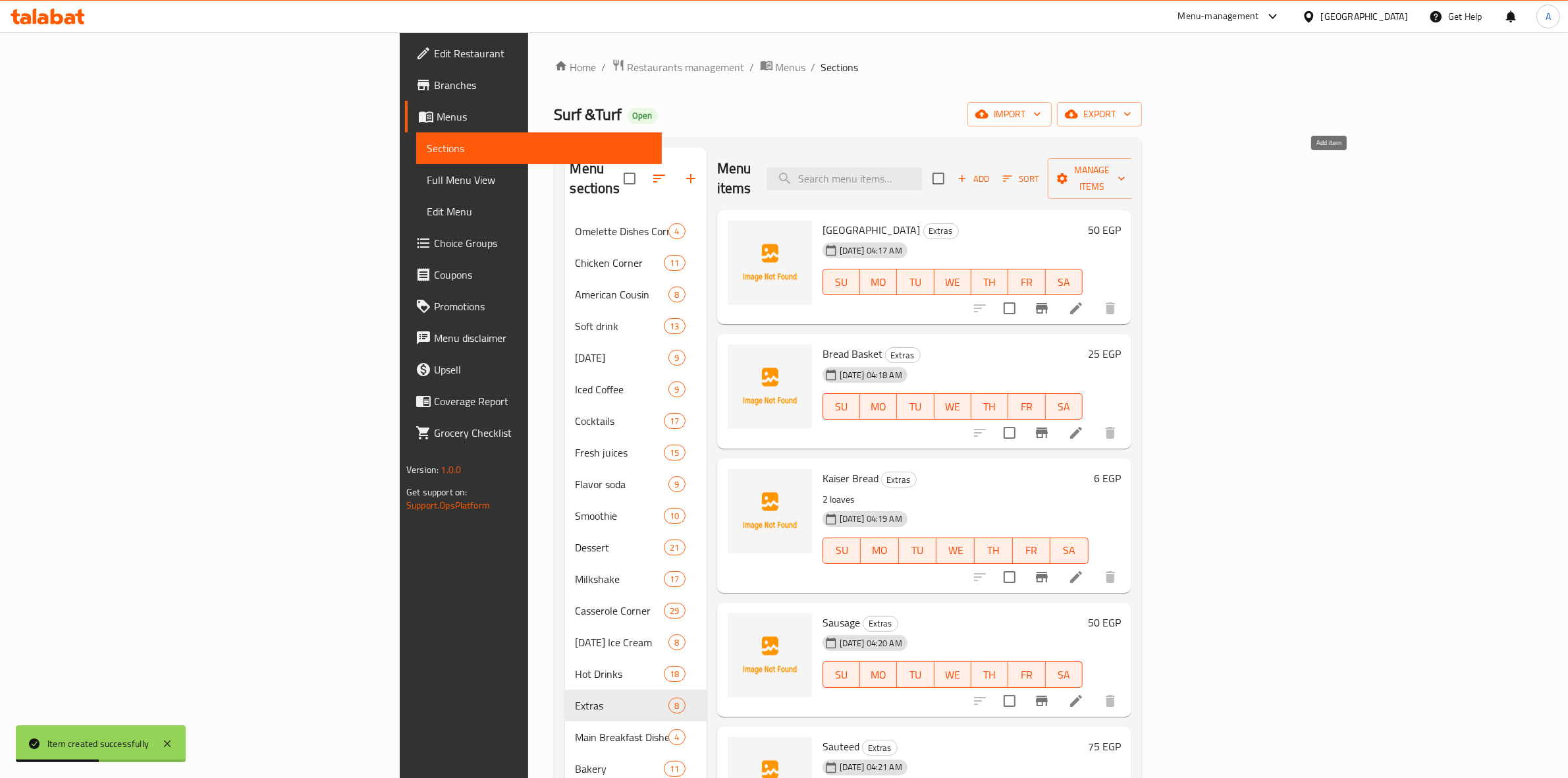
click at [968, 172] on icon "button" at bounding box center [963, 178] width 12 height 12
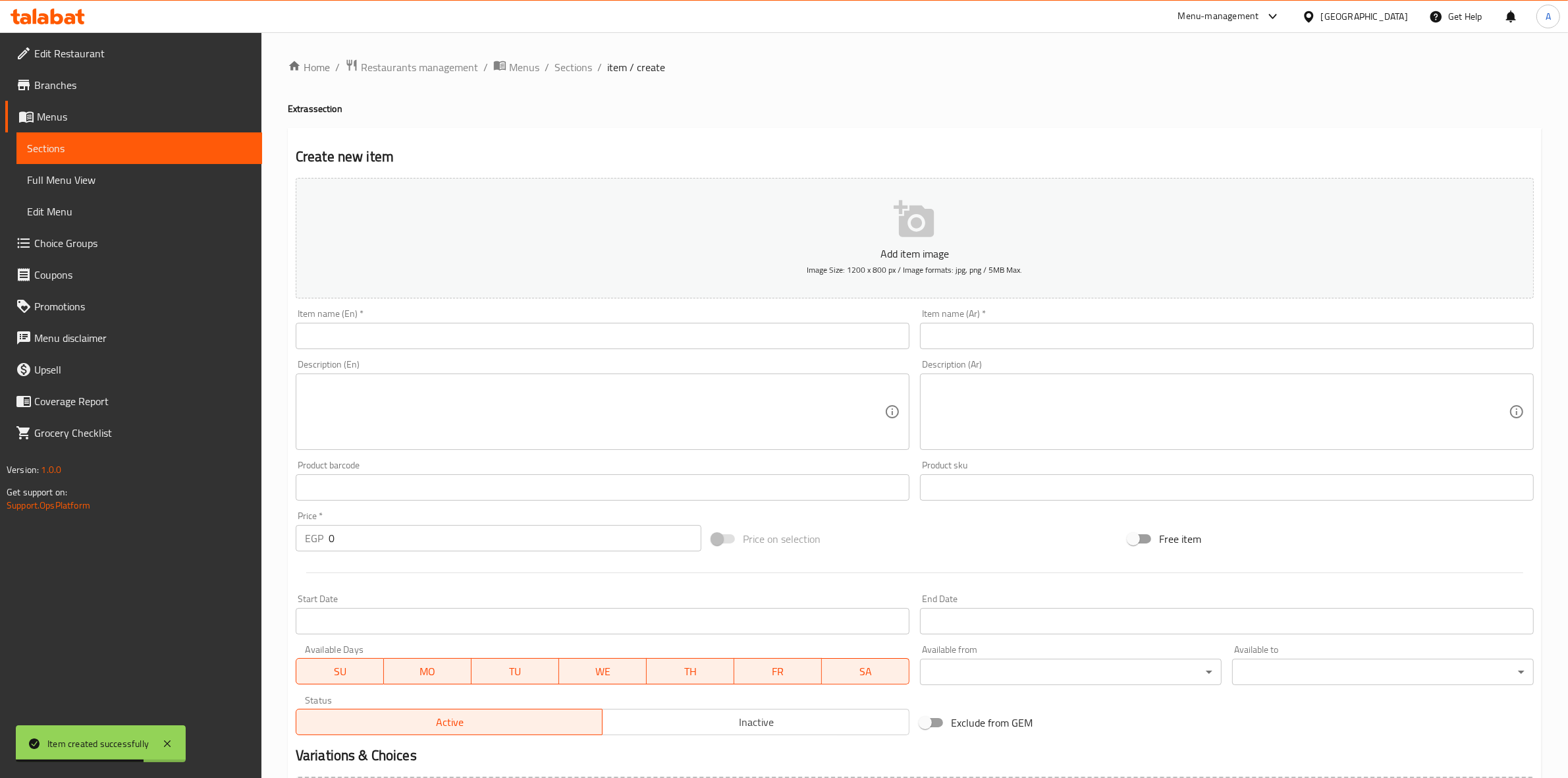
click at [1034, 337] on input "text" at bounding box center [1227, 336] width 614 height 26
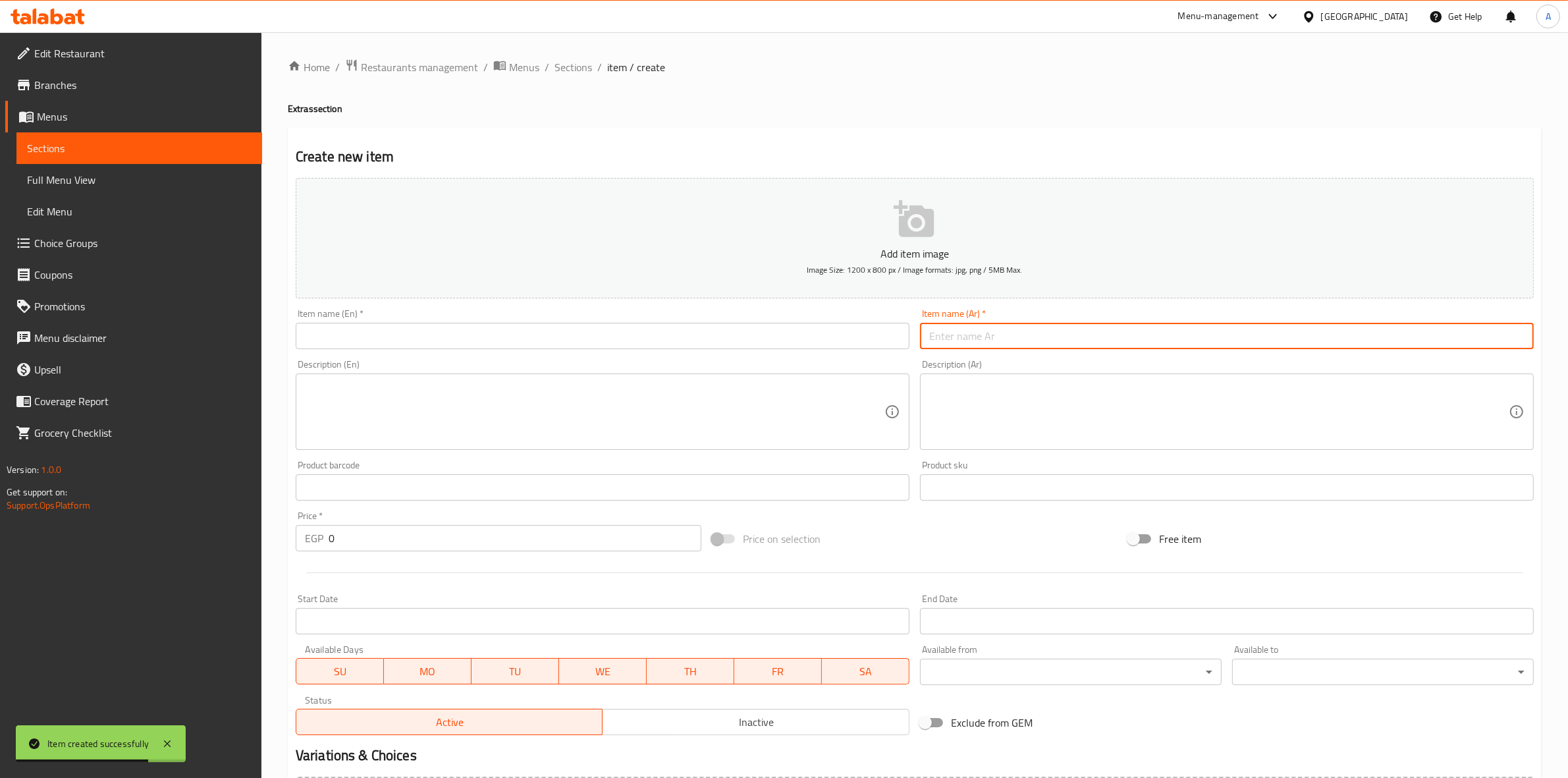
paste input "فطير"
type input "فطير"
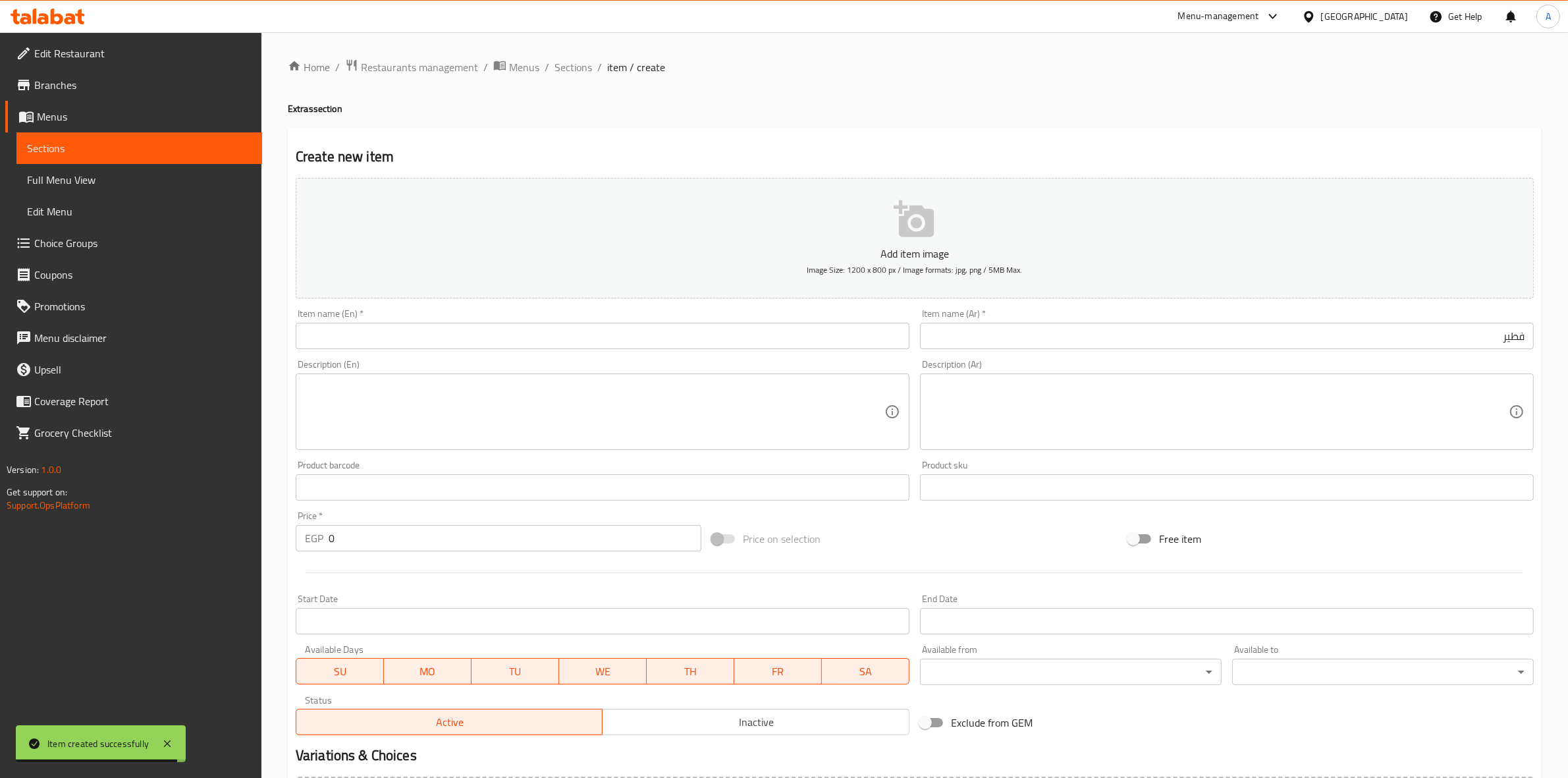
click at [1010, 125] on div "Home / Restaurants management / Menus / Sections / item / create Extras section…" at bounding box center [915, 482] width 1254 height 846
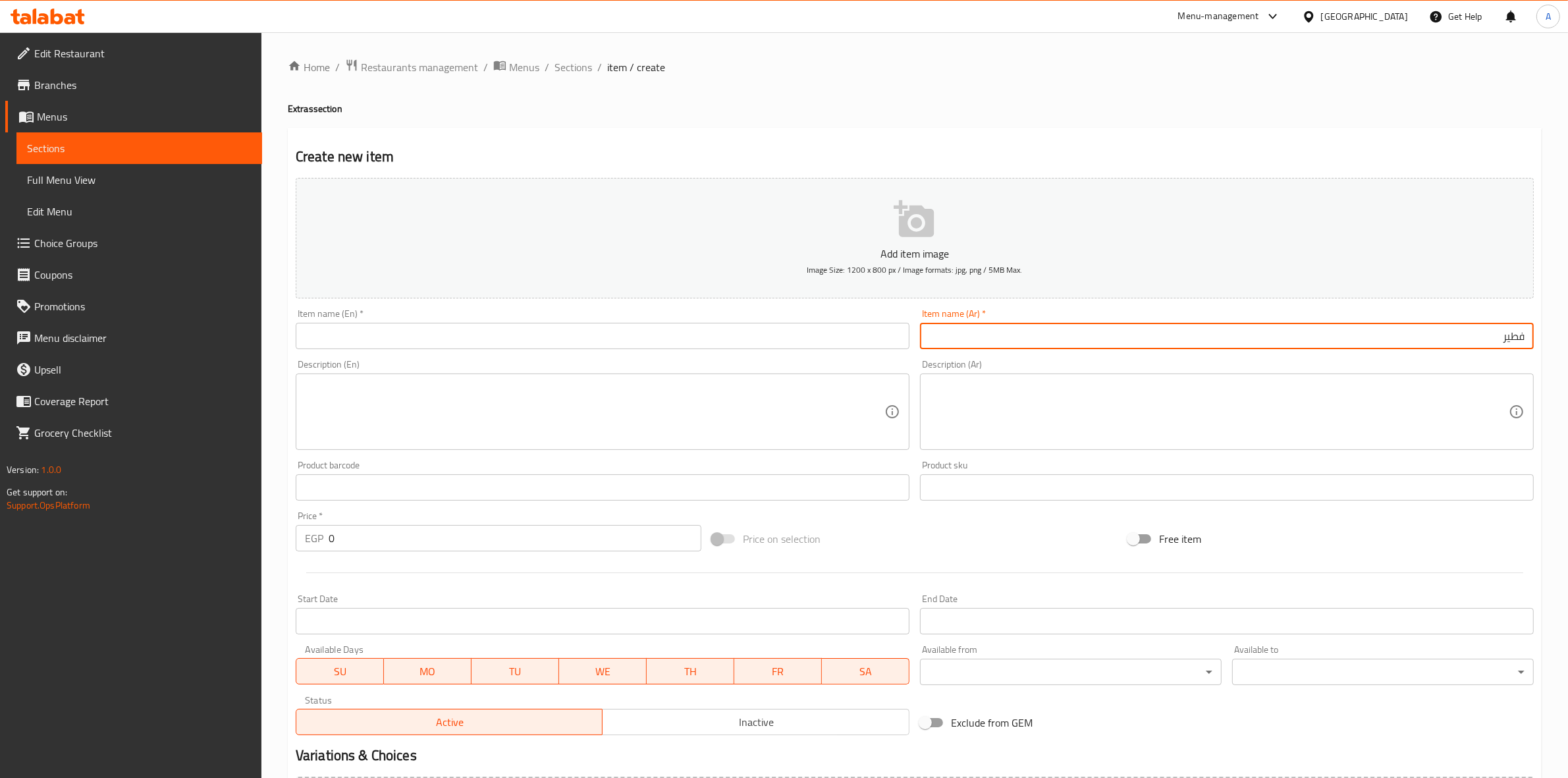
drag, startPoint x: 1494, startPoint y: 341, endPoint x: 1566, endPoint y: 338, distance: 72.1
click at [1566, 338] on div "Home / Restaurants management / Menus / Sections / item / create Extras section…" at bounding box center [915, 482] width 1307 height 899
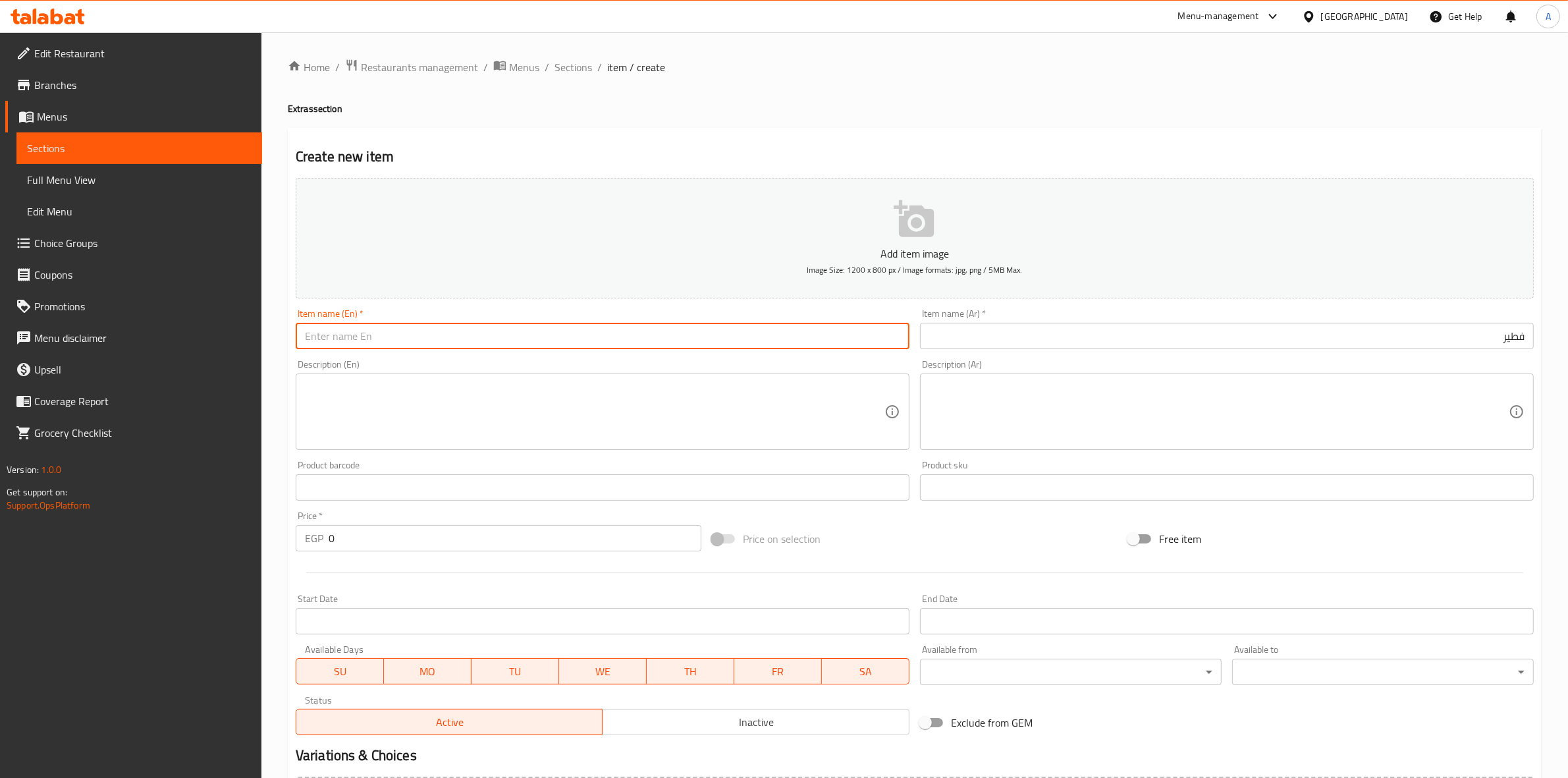
click at [578, 334] on input "text" at bounding box center [603, 336] width 614 height 26
type input "S"
type input "Pie"
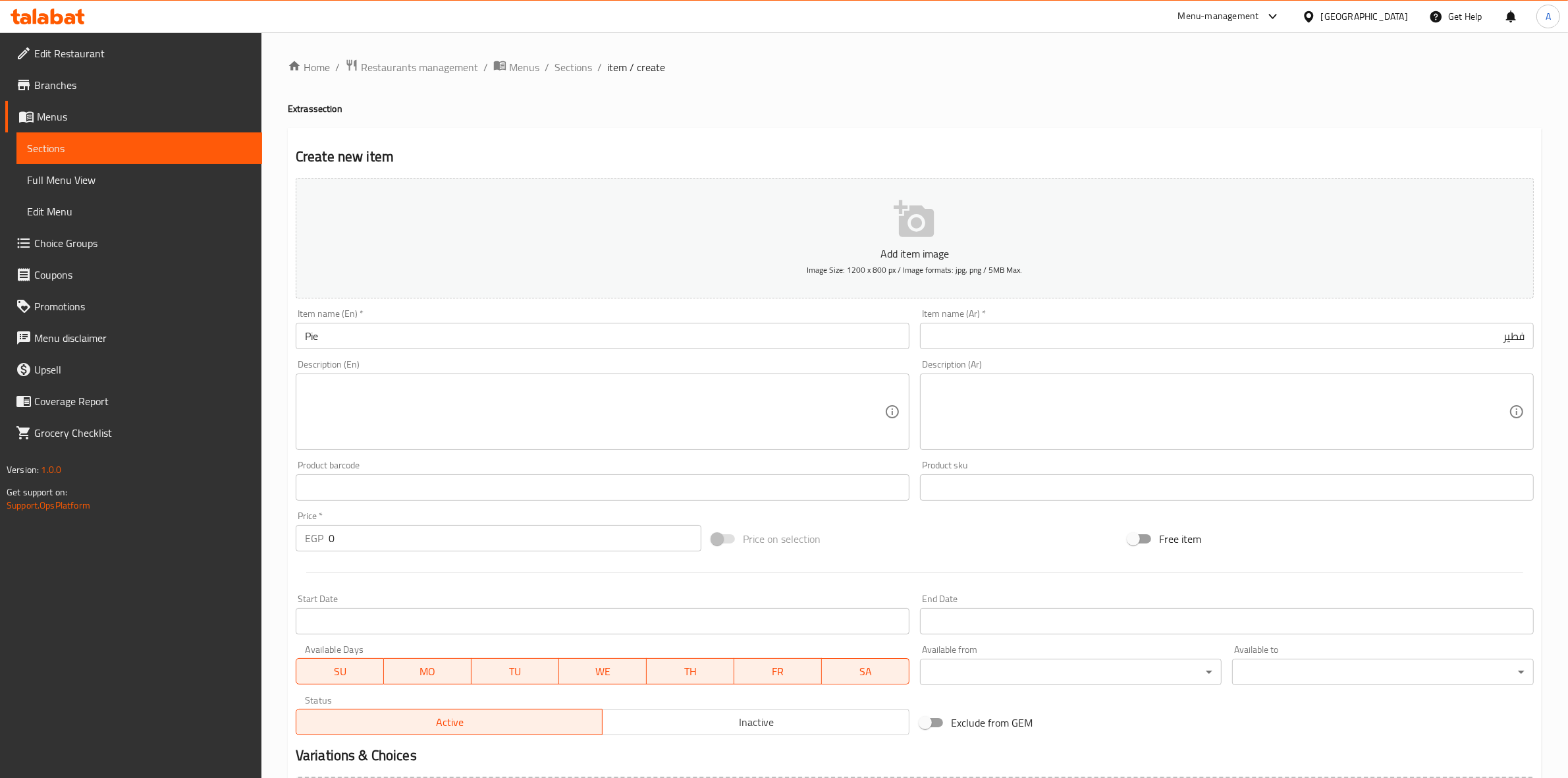
click at [597, 156] on h2 "Create new item" at bounding box center [915, 156] width 1238 height 20
click at [333, 341] on input "Pie" at bounding box center [603, 336] width 614 height 26
drag, startPoint x: 330, startPoint y: 540, endPoint x: 345, endPoint y: 541, distance: 15.0
click at [345, 541] on input "0" at bounding box center [515, 538] width 373 height 26
type input "30"
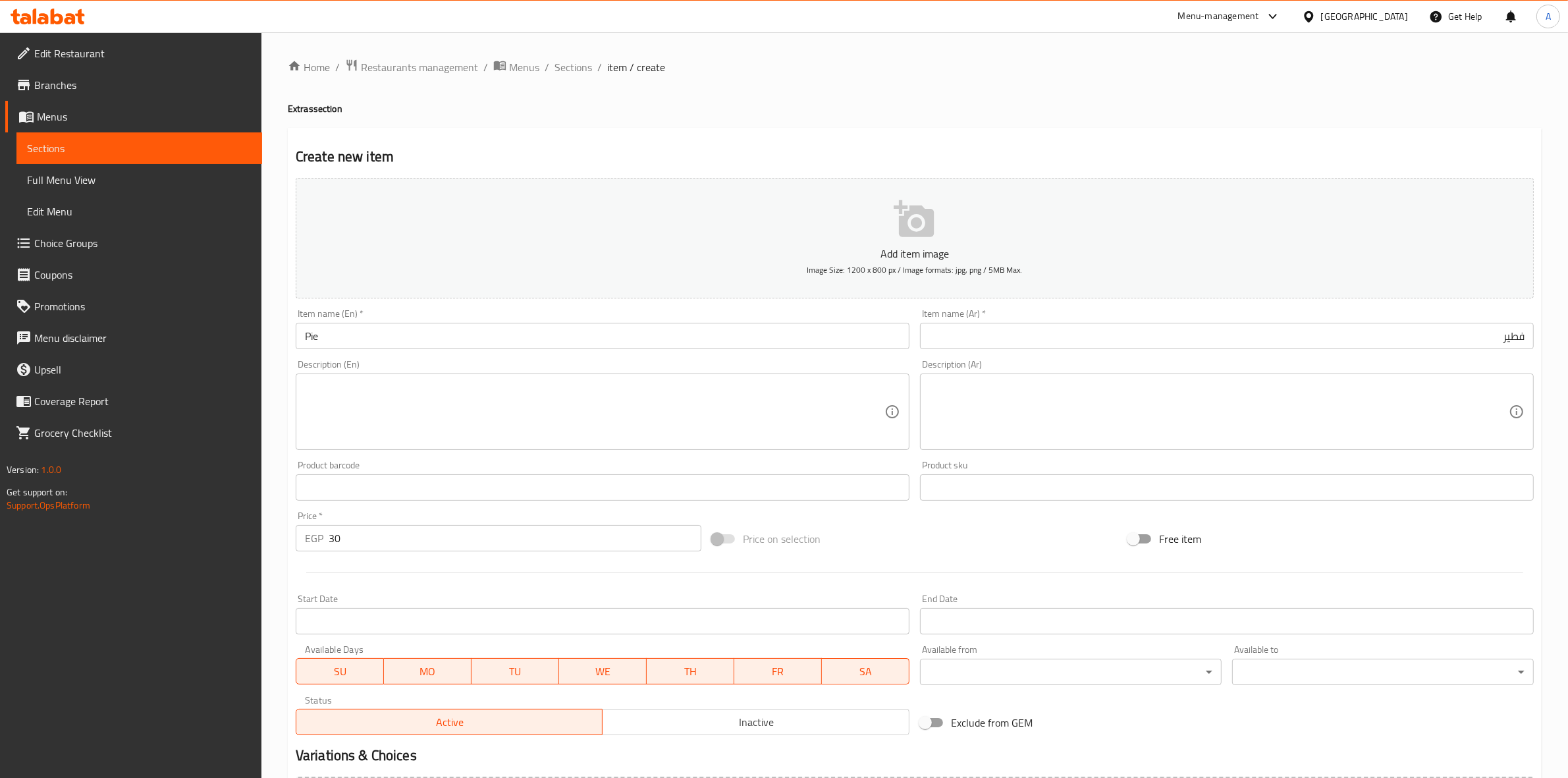
click at [380, 573] on hr at bounding box center [915, 573] width 1217 height 1
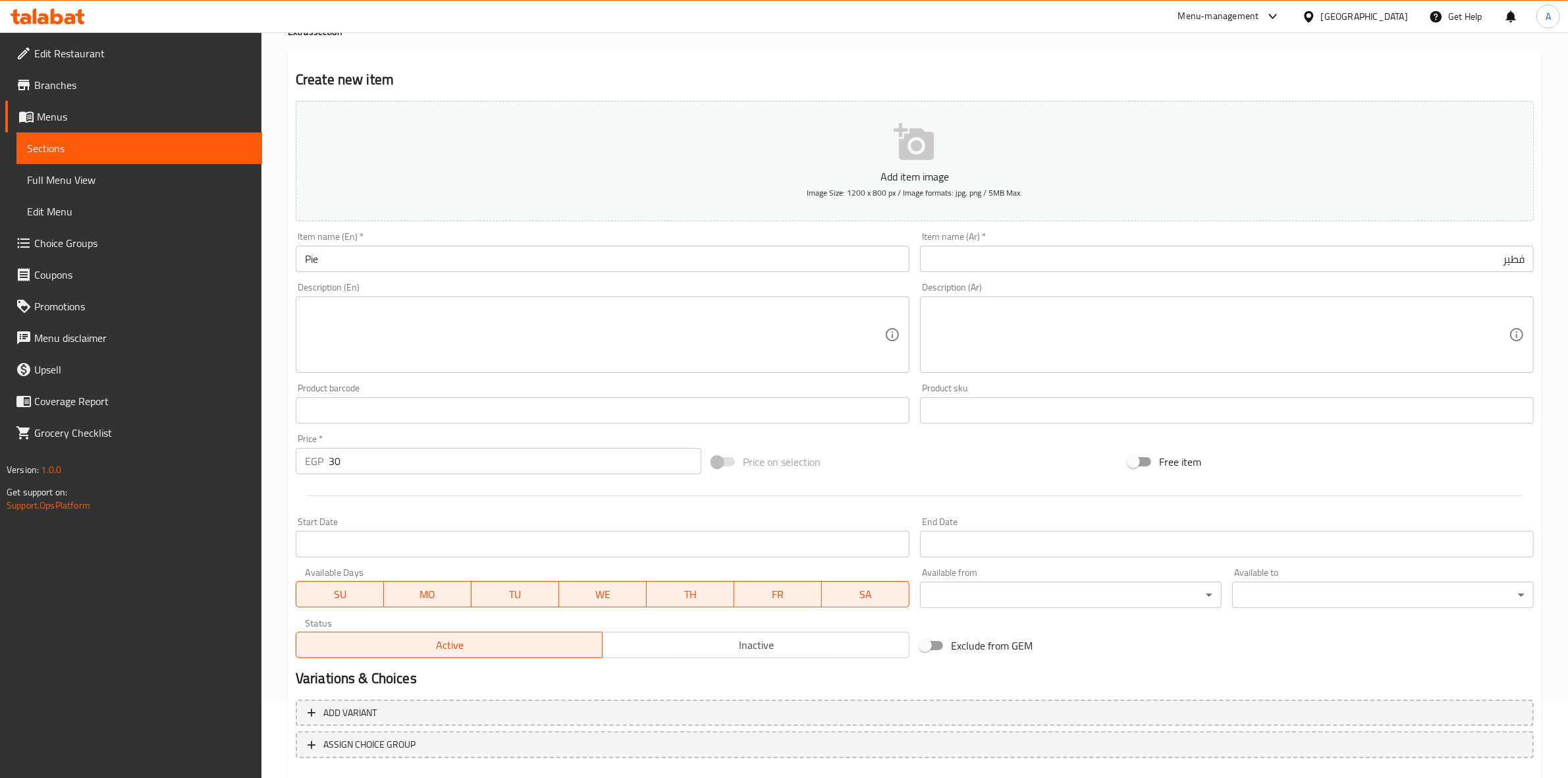
scroll to position [150, 0]
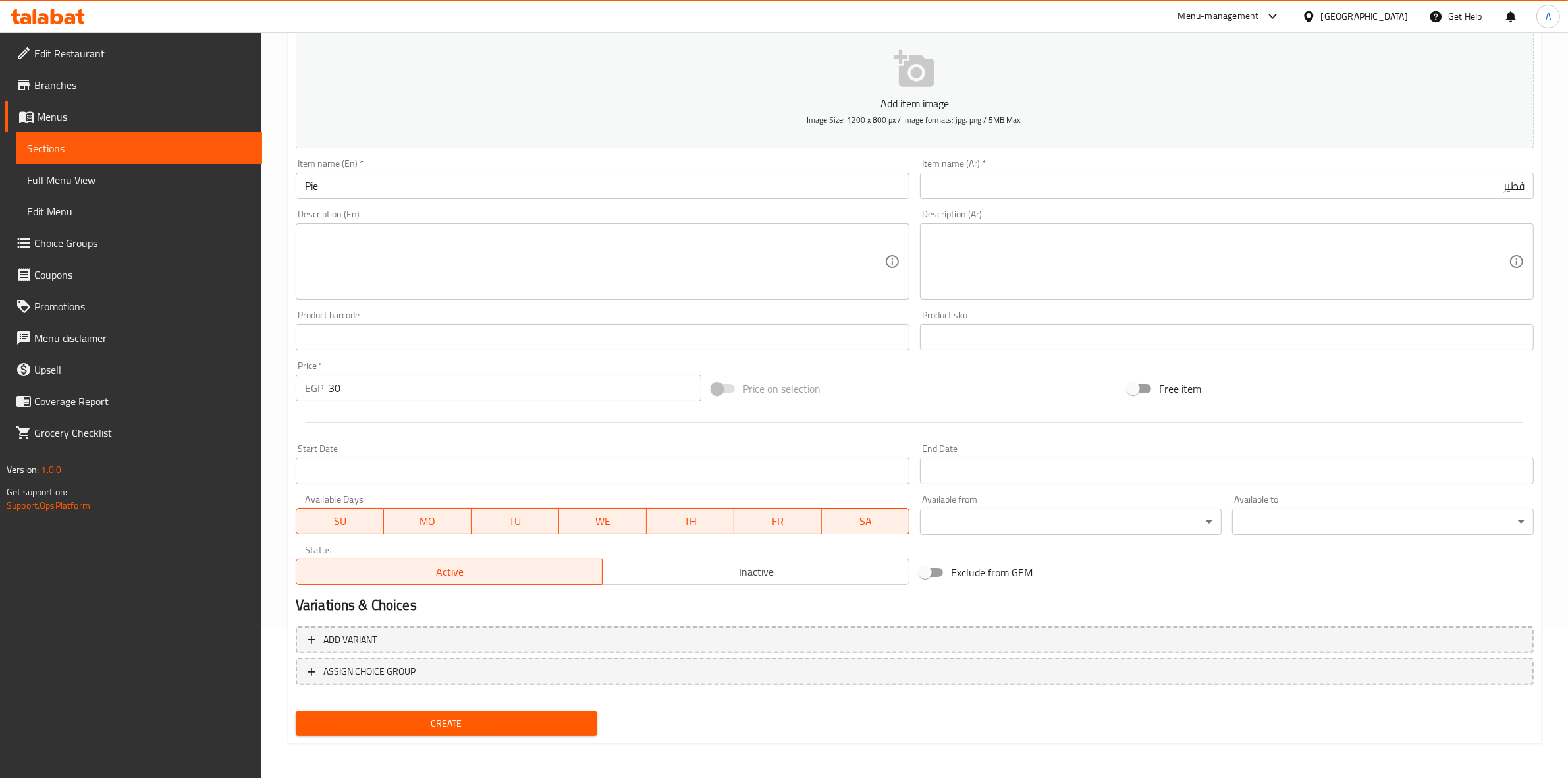
click at [465, 725] on span "Create" at bounding box center [446, 724] width 280 height 16
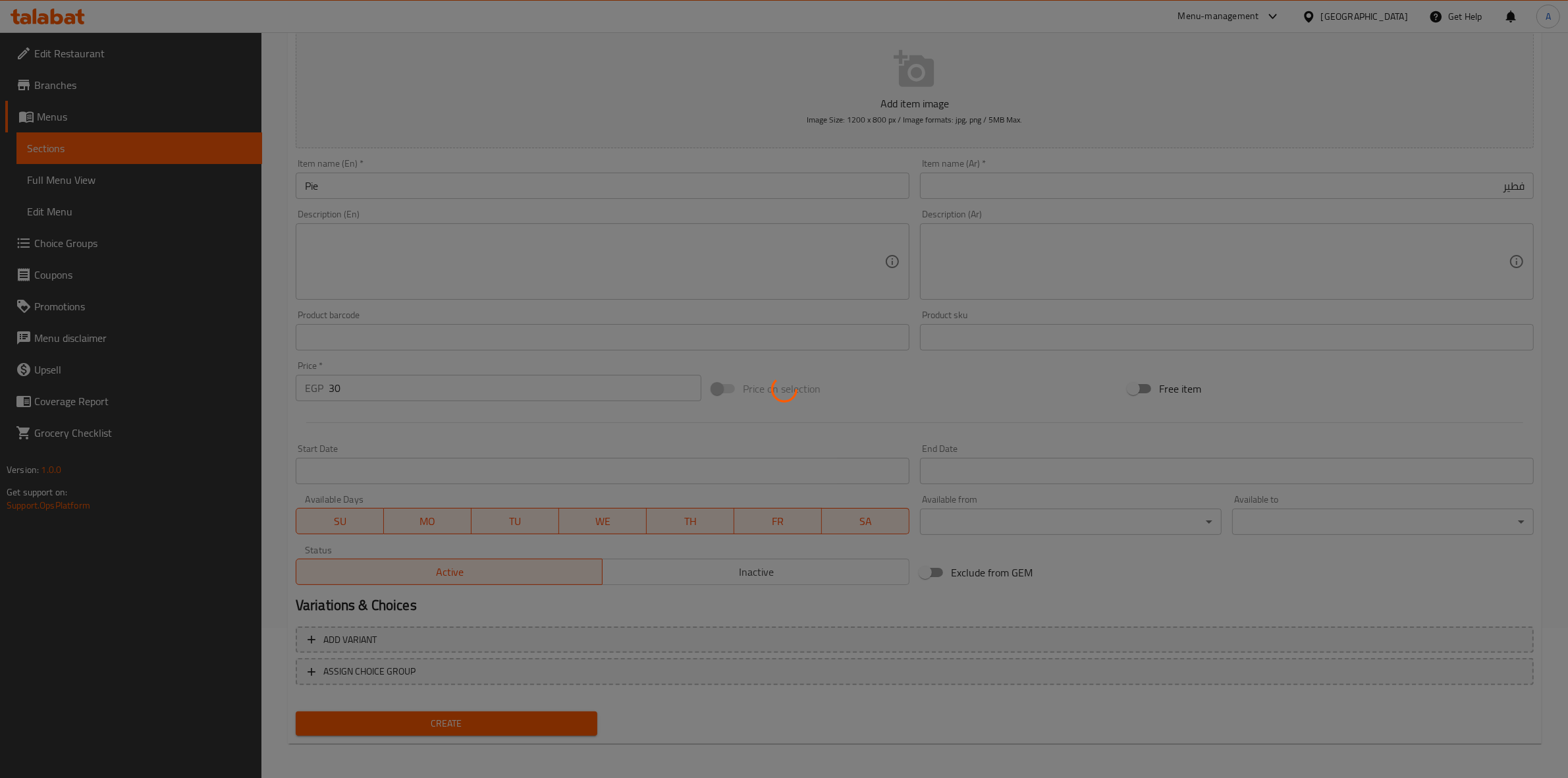
type input "0"
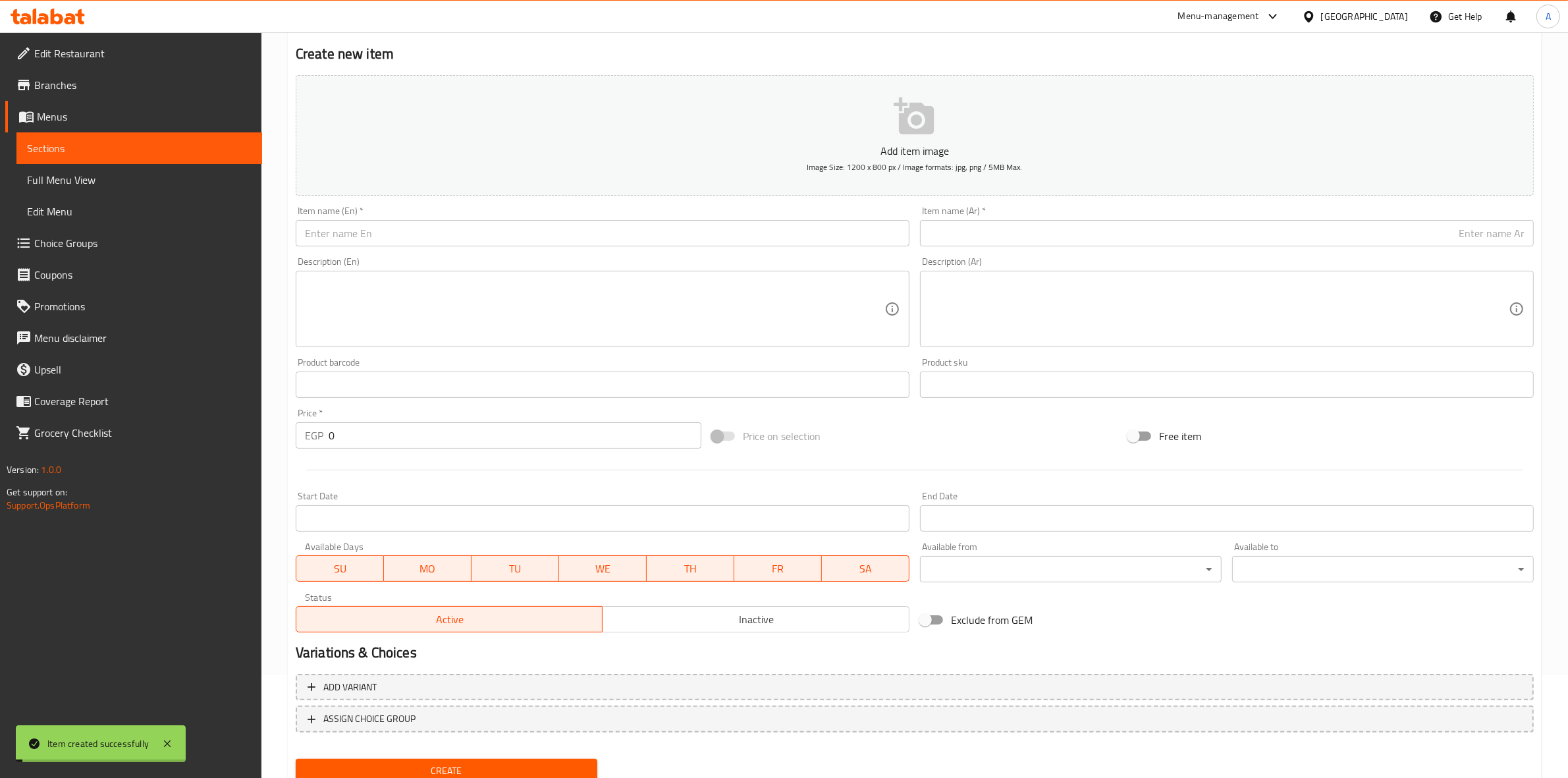
scroll to position [0, 0]
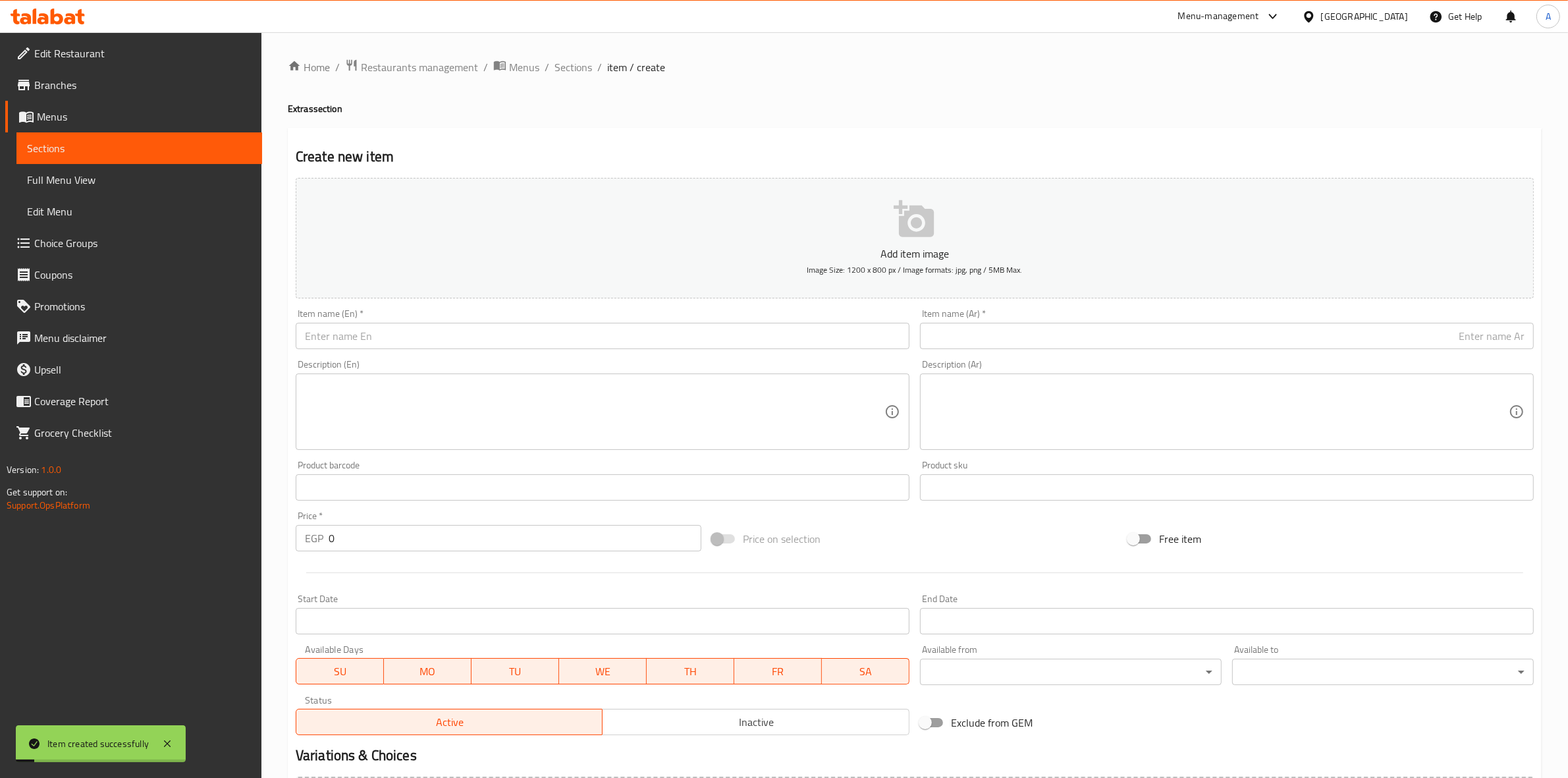
click at [564, 56] on div "Home / Restaurants management / Menus / Sections / item / create Extras section…" at bounding box center [915, 482] width 1307 height 899
click at [572, 65] on span "Sections" at bounding box center [574, 67] width 38 height 16
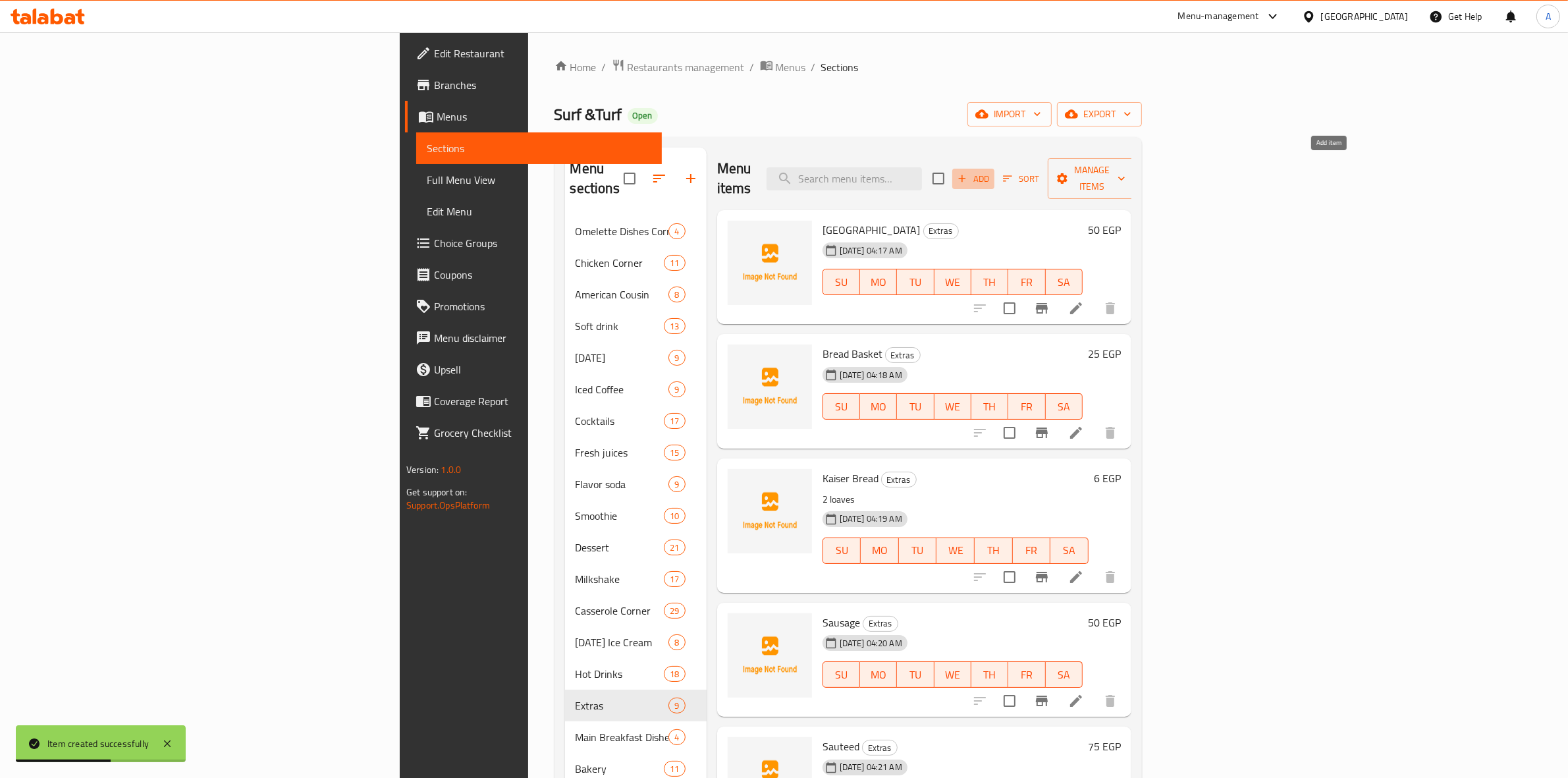
click at [994, 169] on button "Add" at bounding box center [973, 179] width 42 height 20
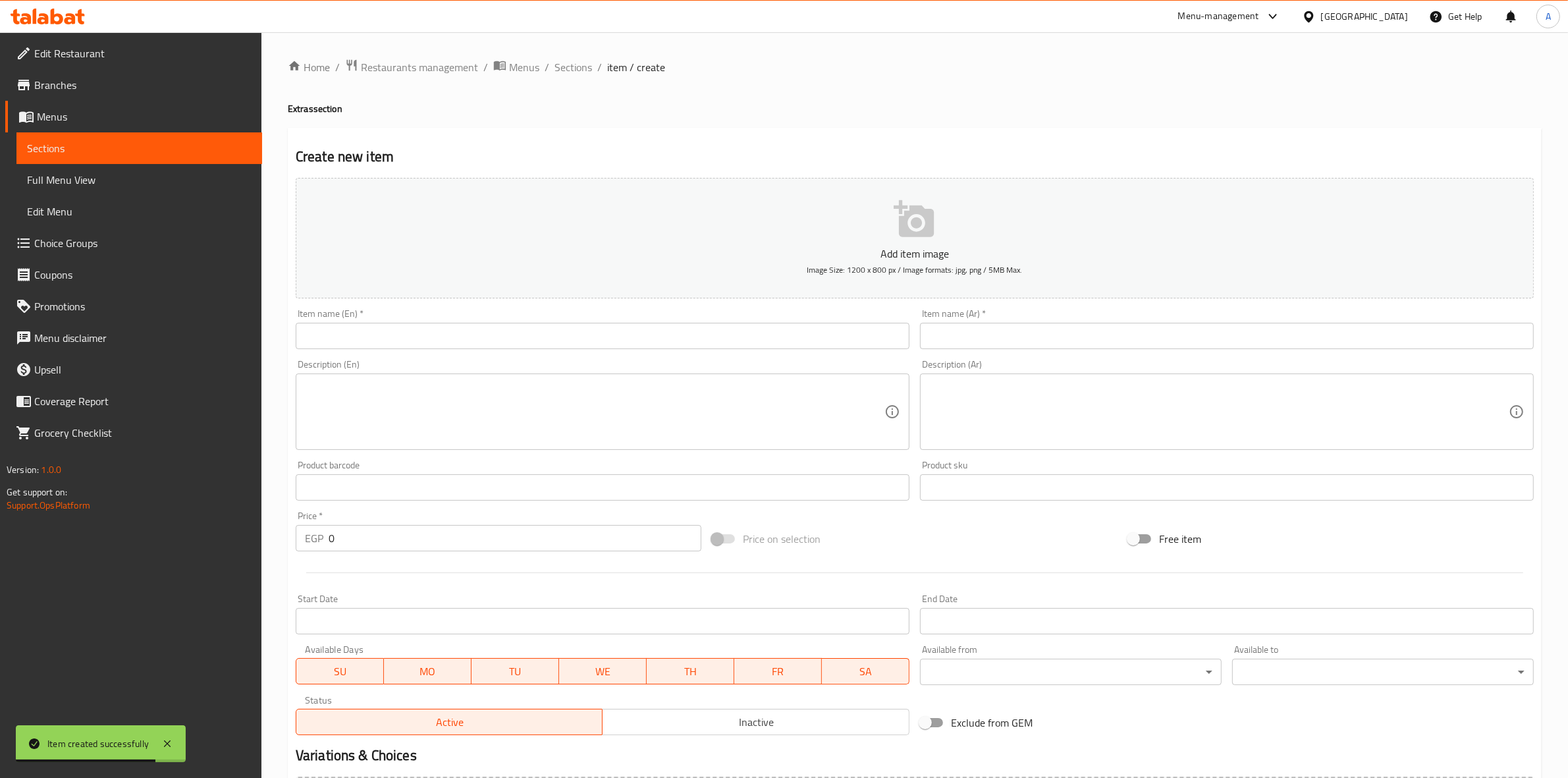
click at [965, 329] on input "text" at bounding box center [1227, 336] width 614 height 26
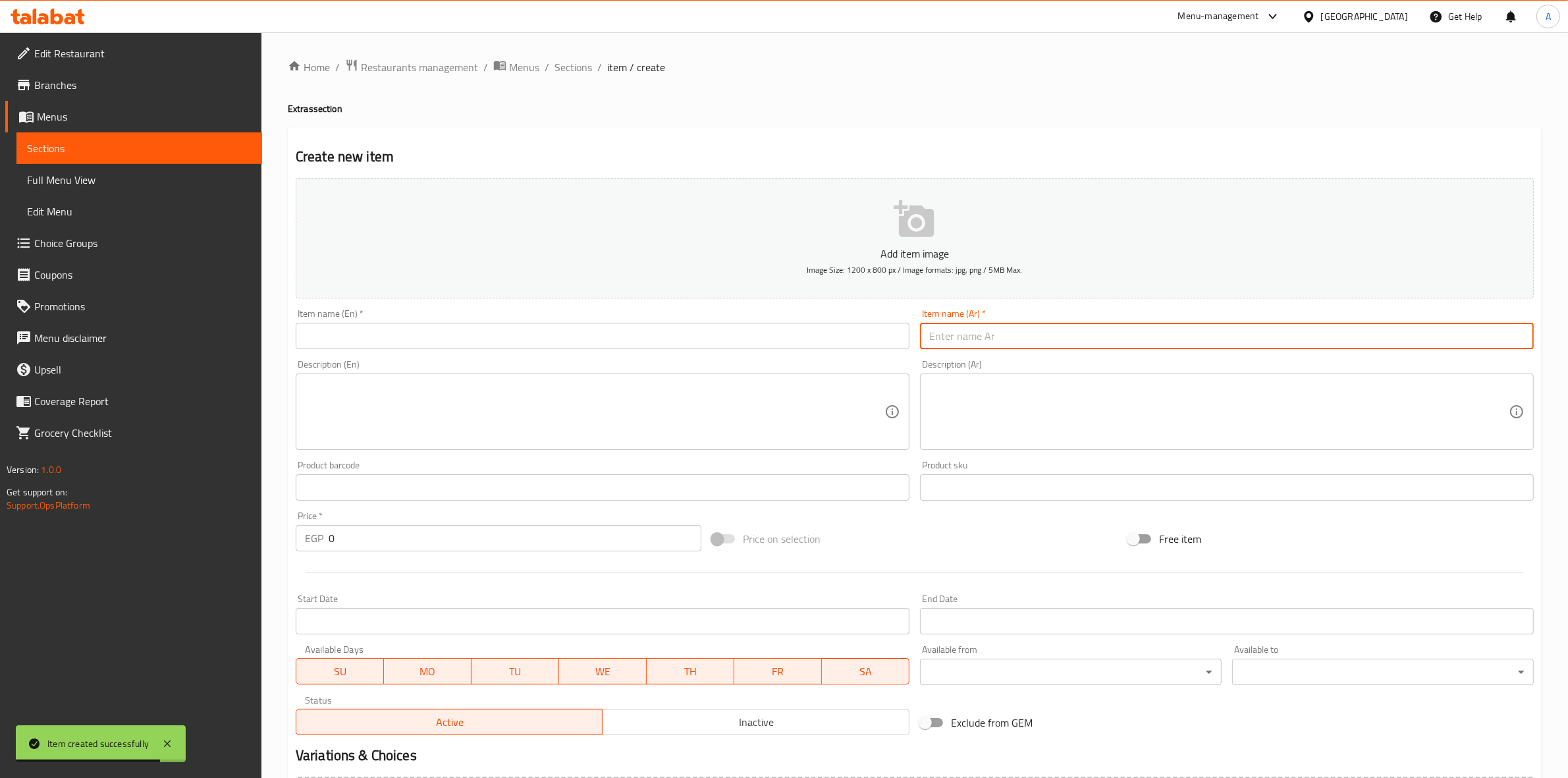
paste input "مكس جبن"
type input "مكس جبن"
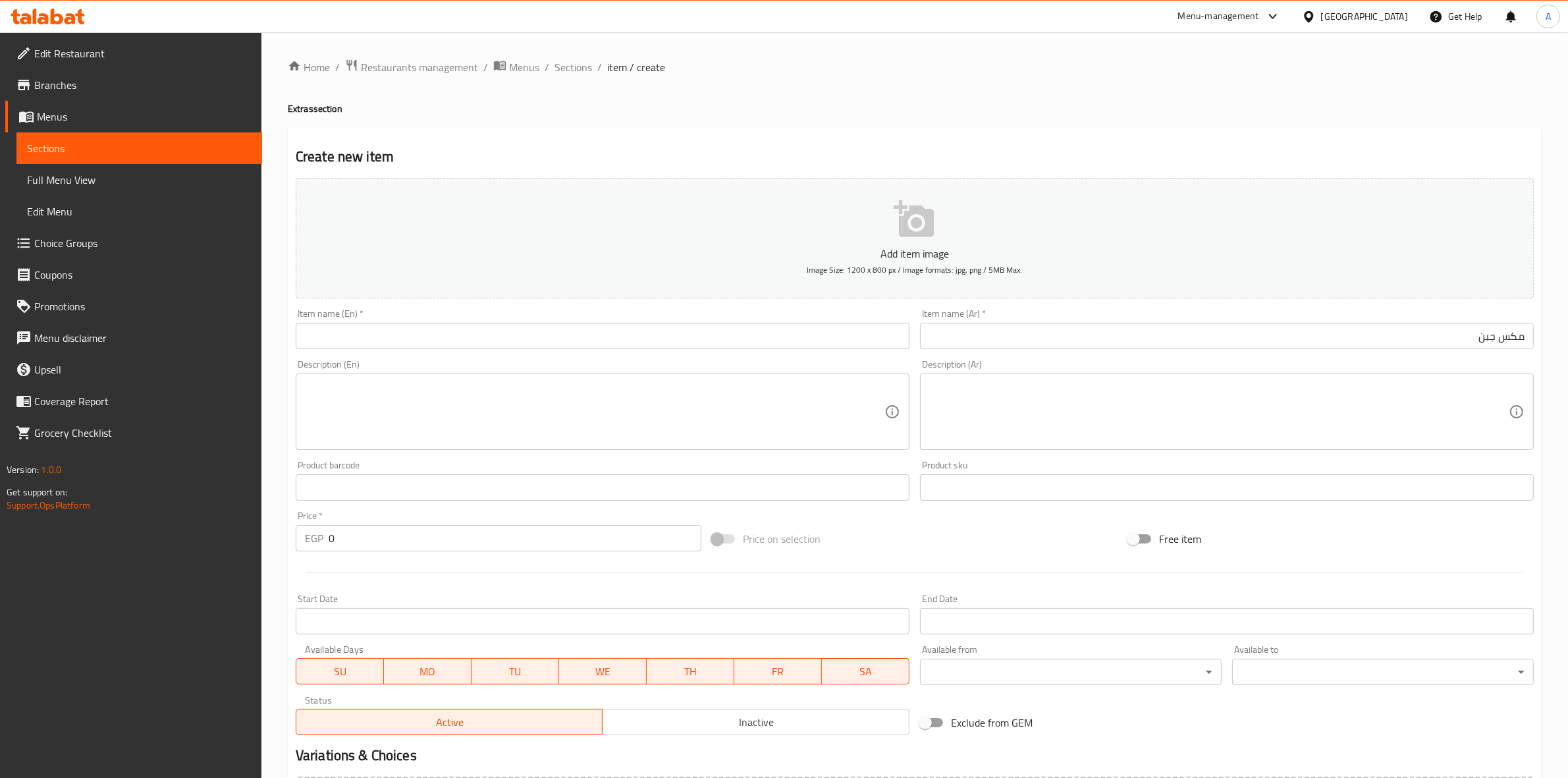
click at [979, 95] on div "Home / Restaurants management / Menus / Sections / item / create Extras section…" at bounding box center [915, 482] width 1254 height 846
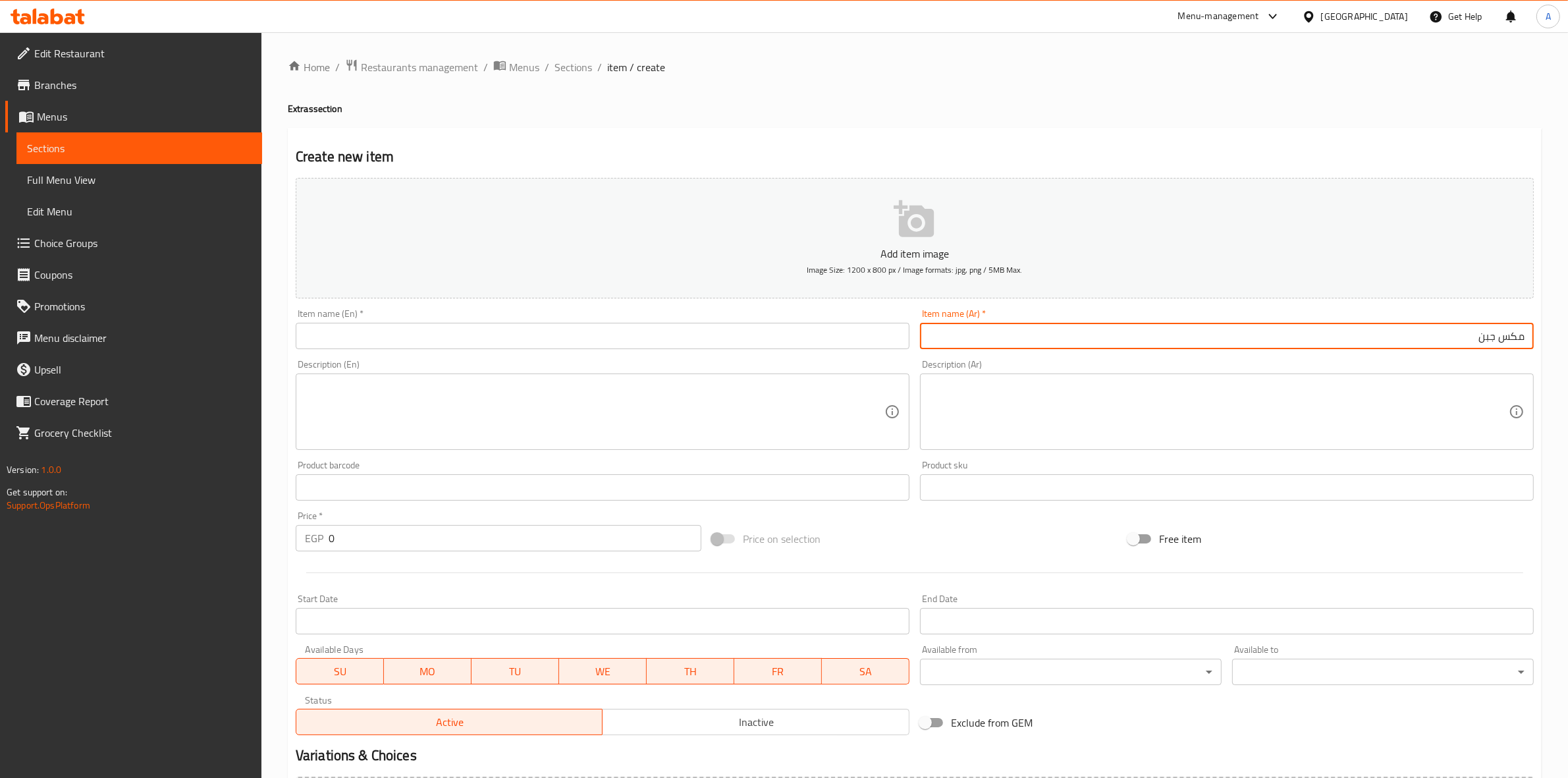
click at [1567, 314] on html "​ Menu-management [GEOGRAPHIC_DATA] Get Help A Edit Restaurant Branches Menus S…" at bounding box center [784, 389] width 1568 height 778
click at [505, 334] on input "text" at bounding box center [603, 336] width 614 height 26
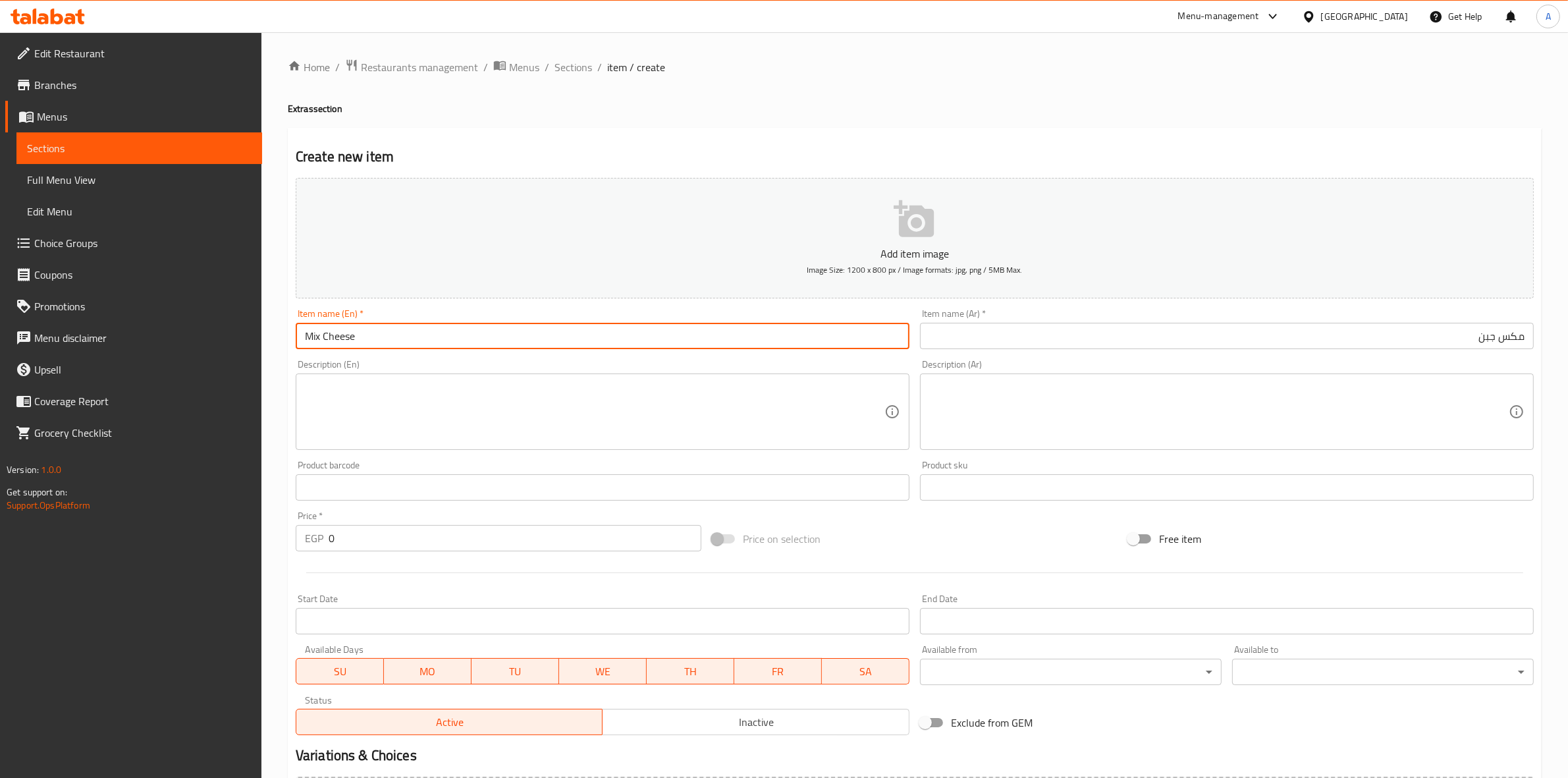
type input "Mix Cheese"
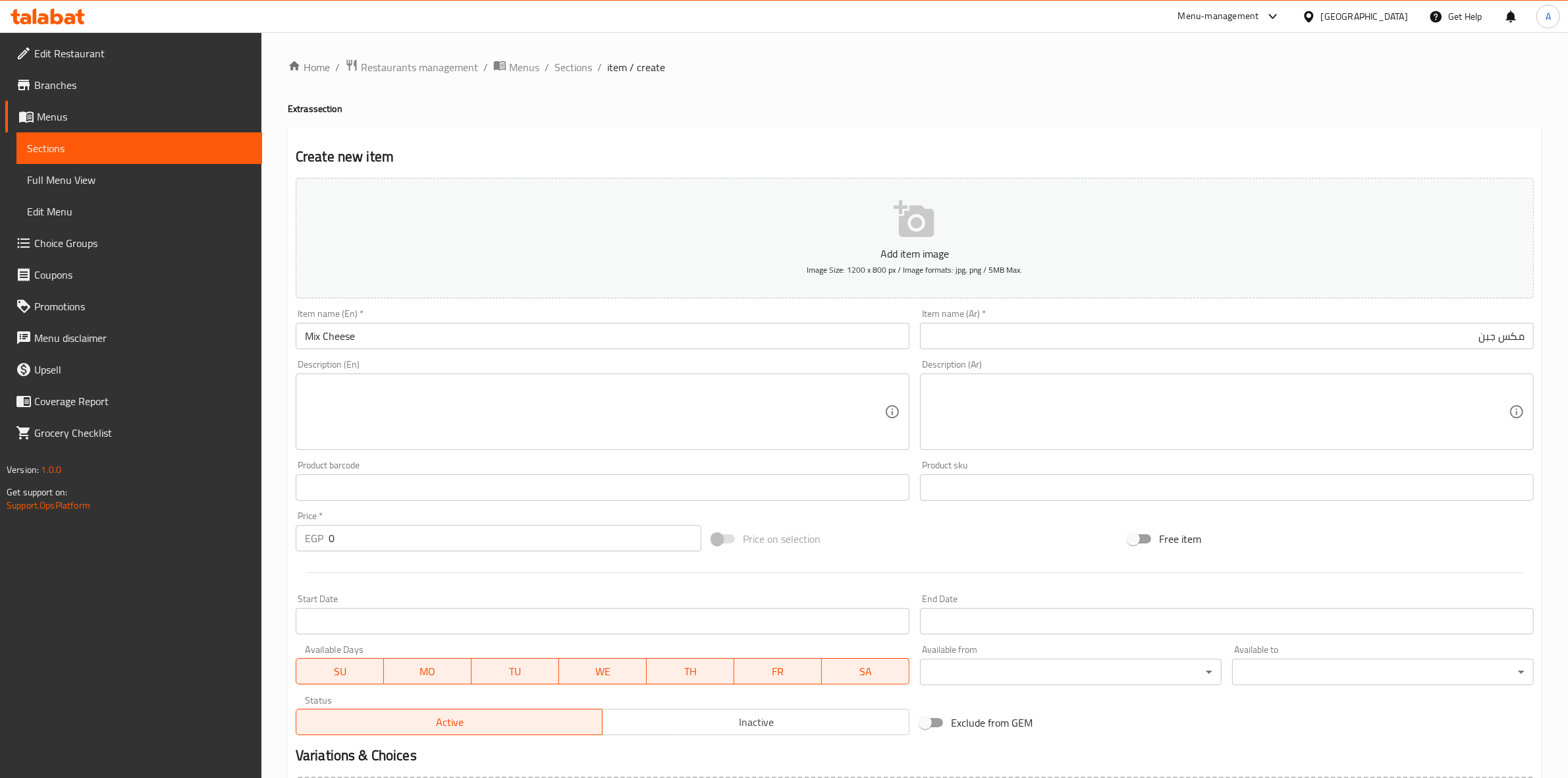
click at [525, 123] on div "Home / Restaurants management / Menus / Sections / item / create Extras section…" at bounding box center [915, 482] width 1254 height 846
drag, startPoint x: 353, startPoint y: 536, endPoint x: 268, endPoint y: 534, distance: 85.0
click at [267, 536] on div "Home / Restaurants management / Menus / Sections / item / create Extras section…" at bounding box center [915, 482] width 1307 height 899
type input "40"
click at [379, 579] on div at bounding box center [915, 573] width 1249 height 32
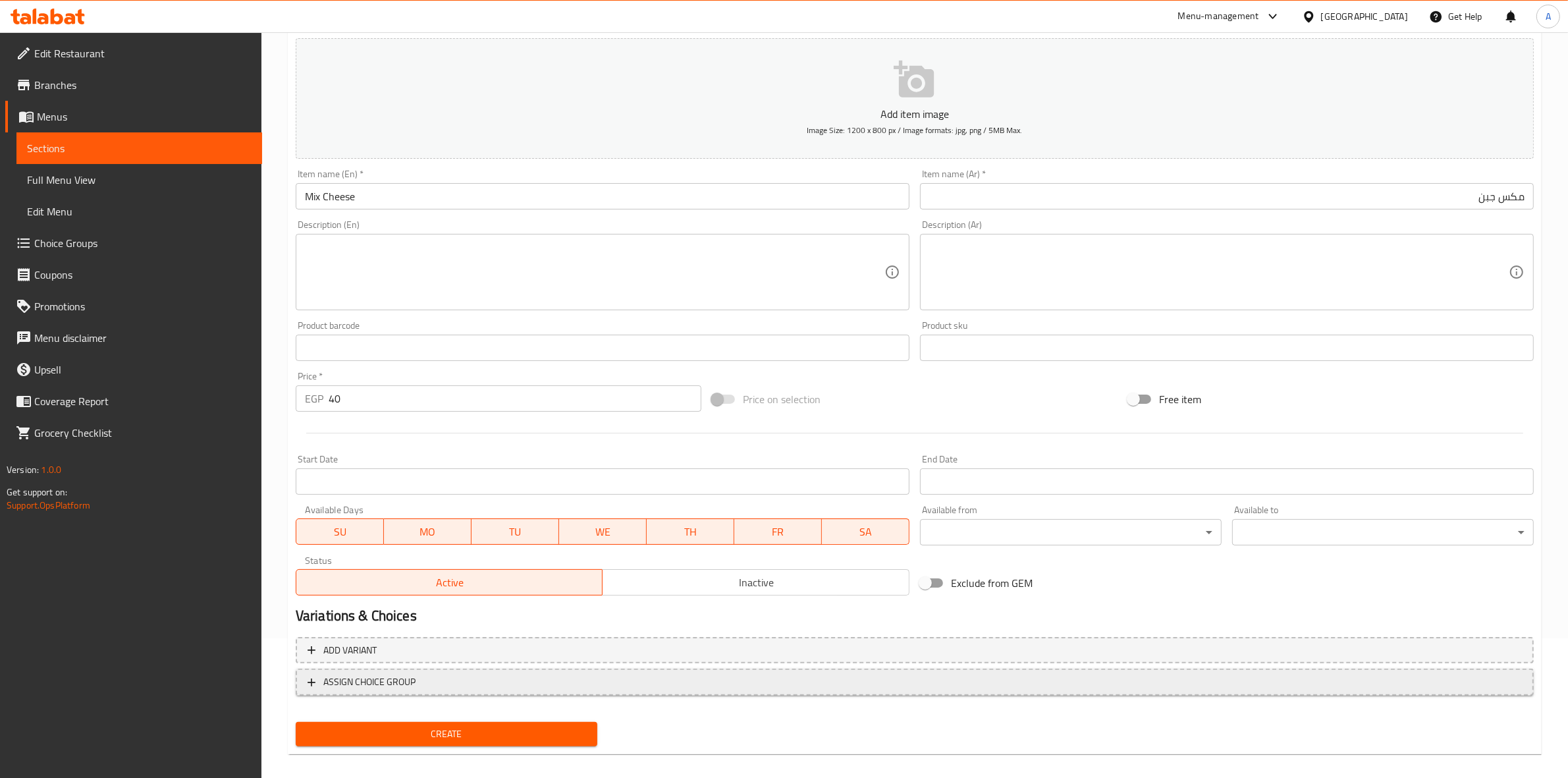
scroll to position [150, 0]
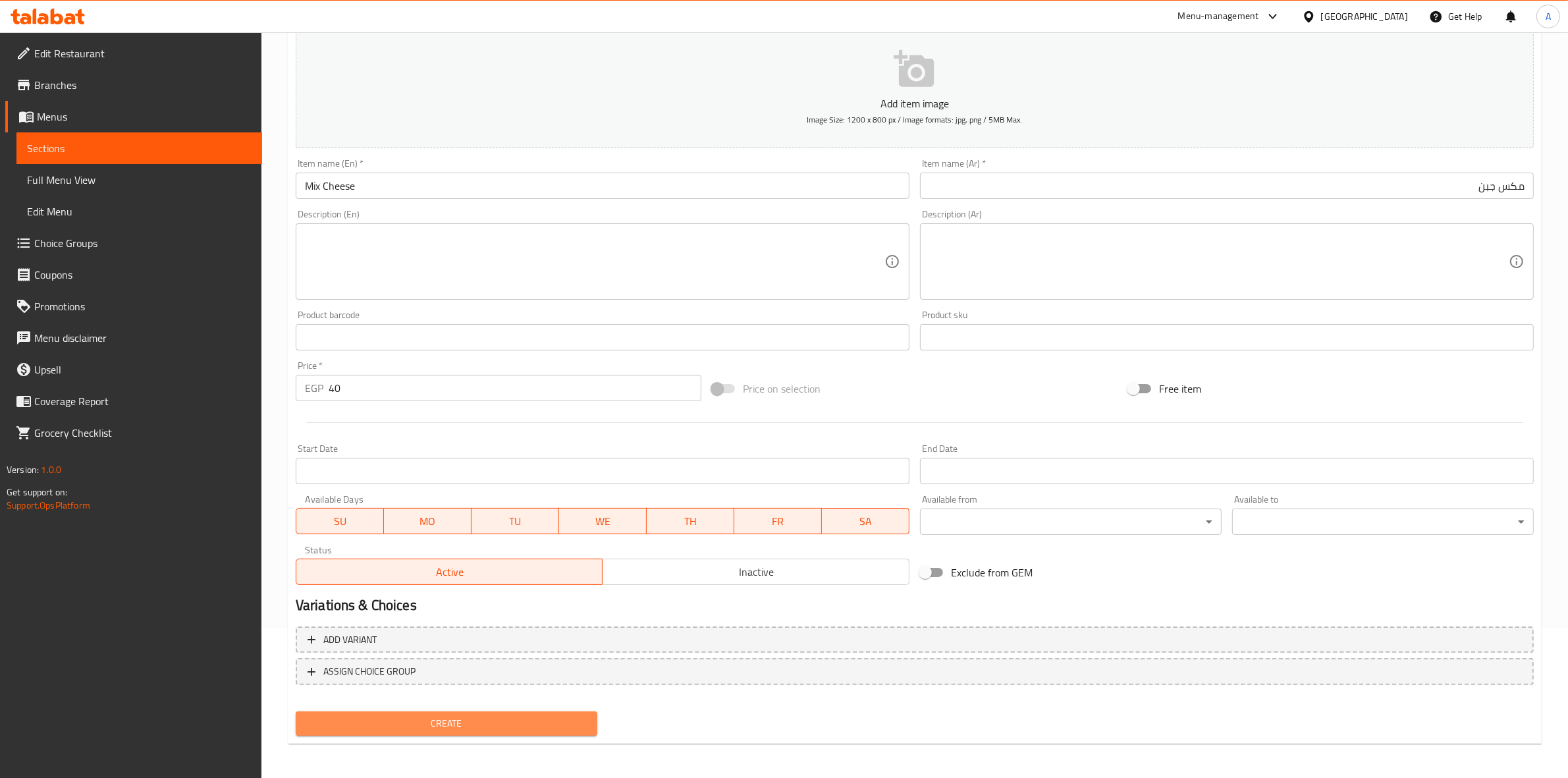
click at [469, 723] on span "Create" at bounding box center [446, 724] width 280 height 16
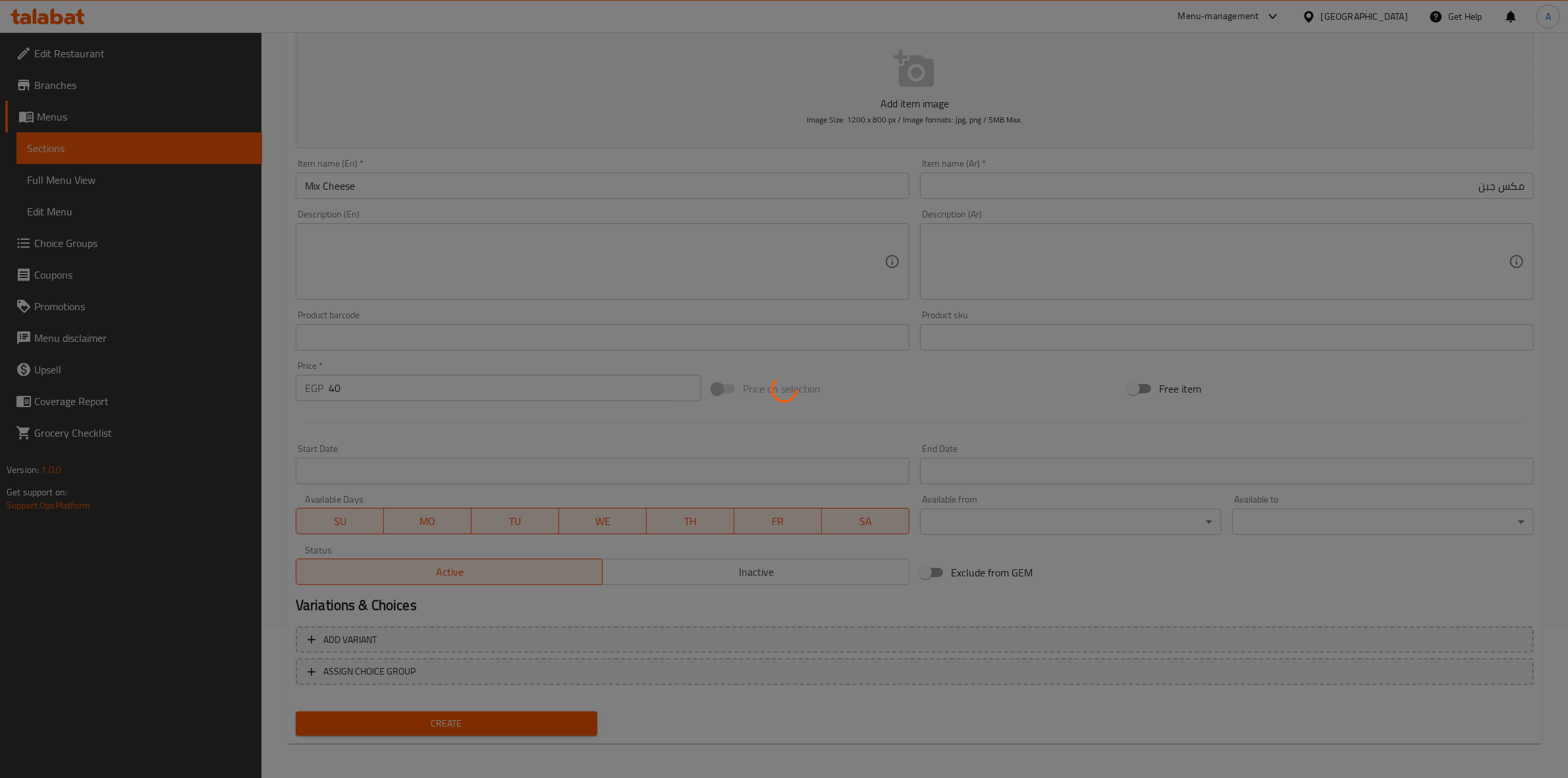
type input "0"
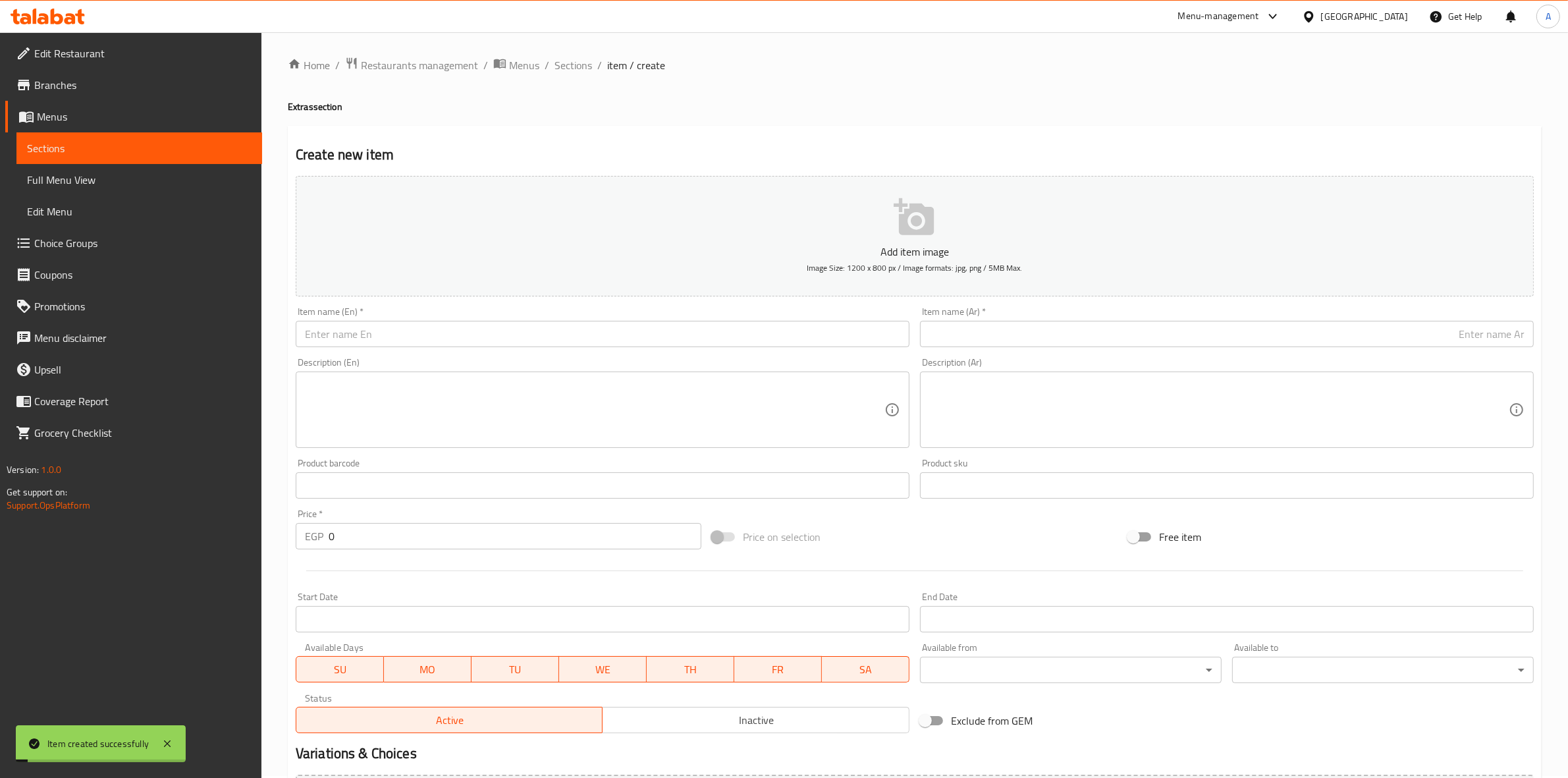
scroll to position [0, 0]
click at [567, 66] on span "Sections" at bounding box center [574, 67] width 38 height 16
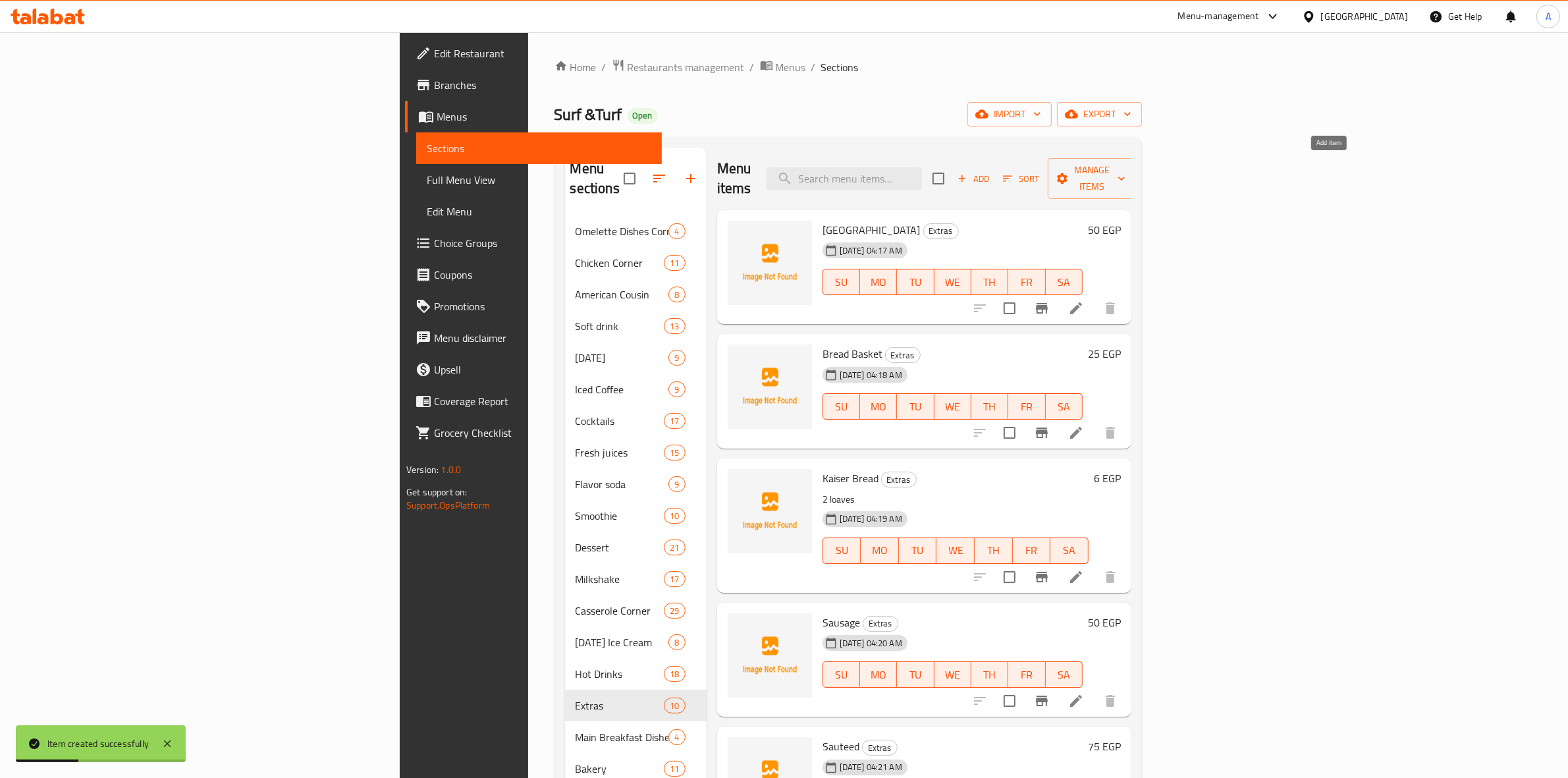
click at [968, 172] on icon "button" at bounding box center [963, 178] width 12 height 12
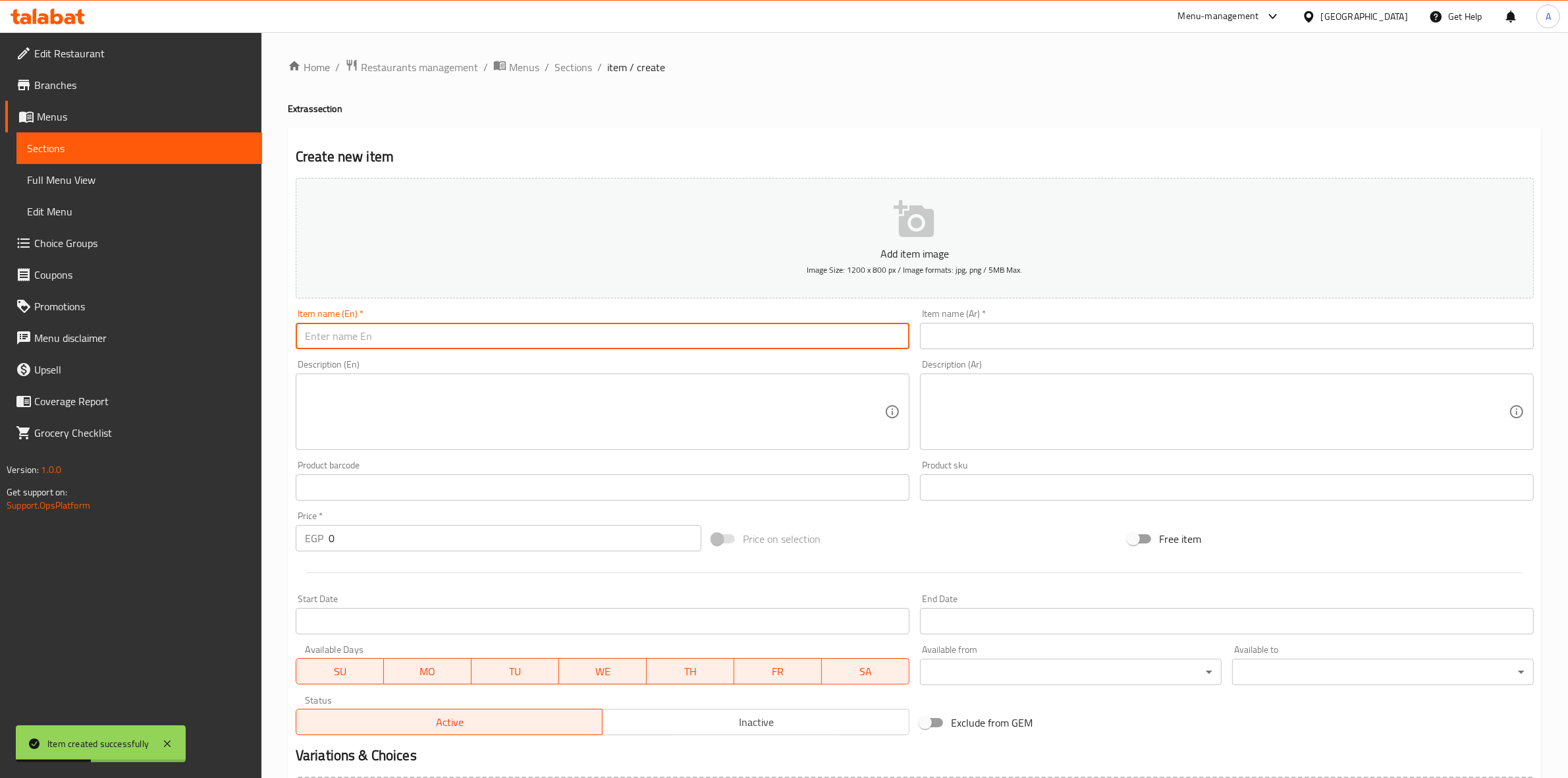
click at [643, 343] on input "text" at bounding box center [603, 336] width 614 height 26
paste input "عسل"
type input "عسل"
click at [641, 343] on input "عسل" at bounding box center [603, 336] width 614 height 26
click at [1041, 336] on input "text" at bounding box center [1227, 336] width 614 height 26
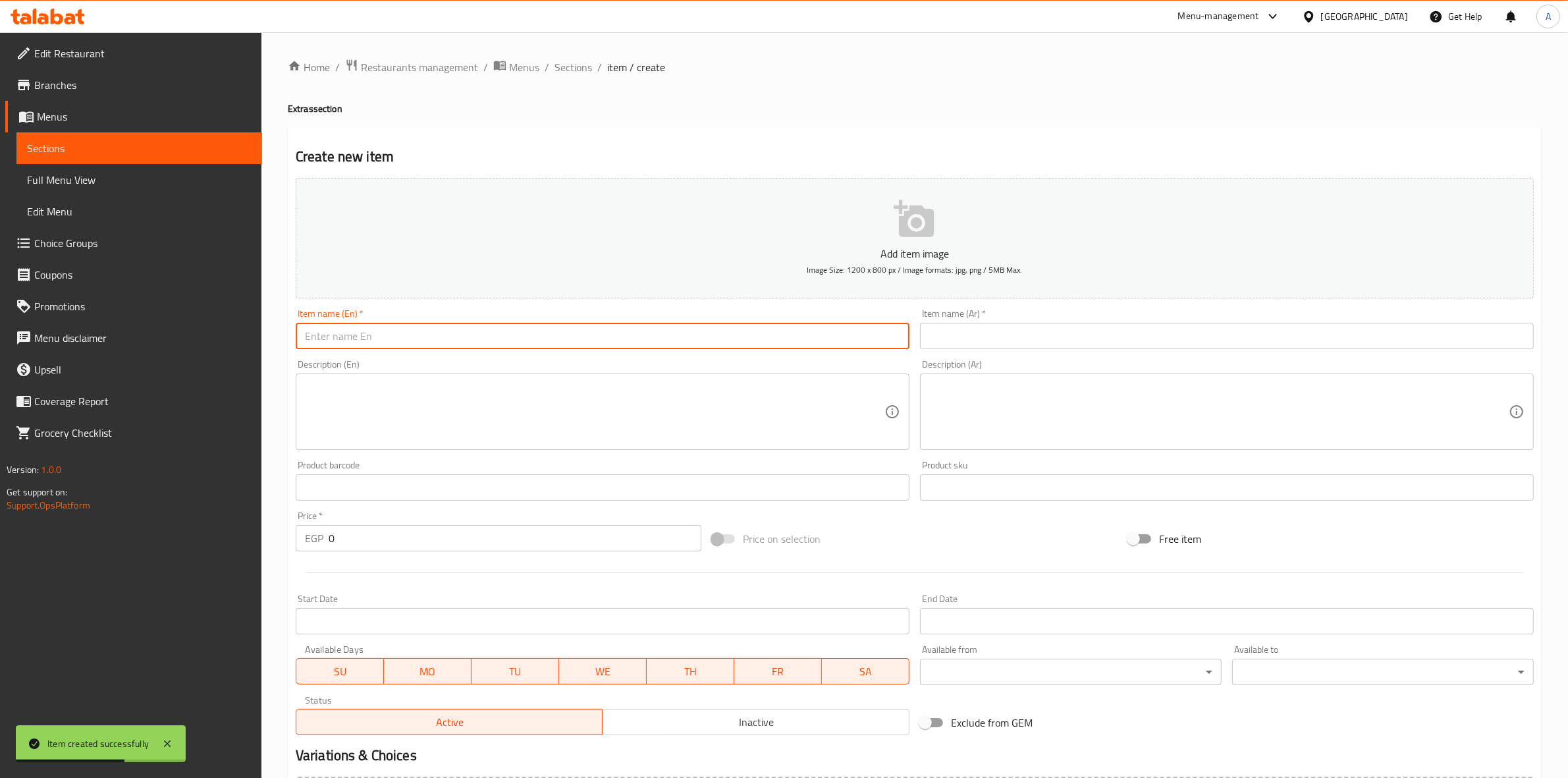
paste input "عسل"
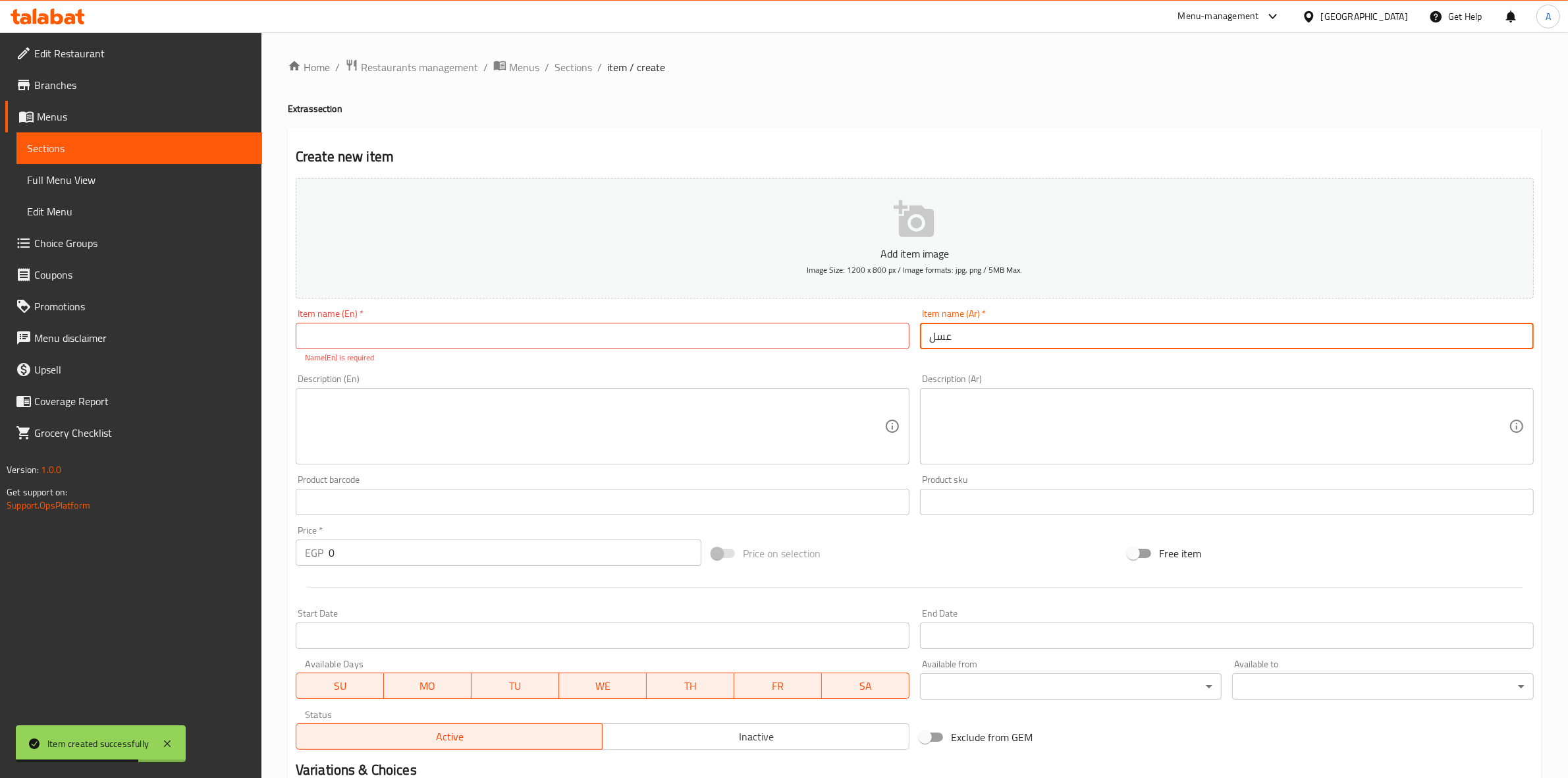
type input "عسل"
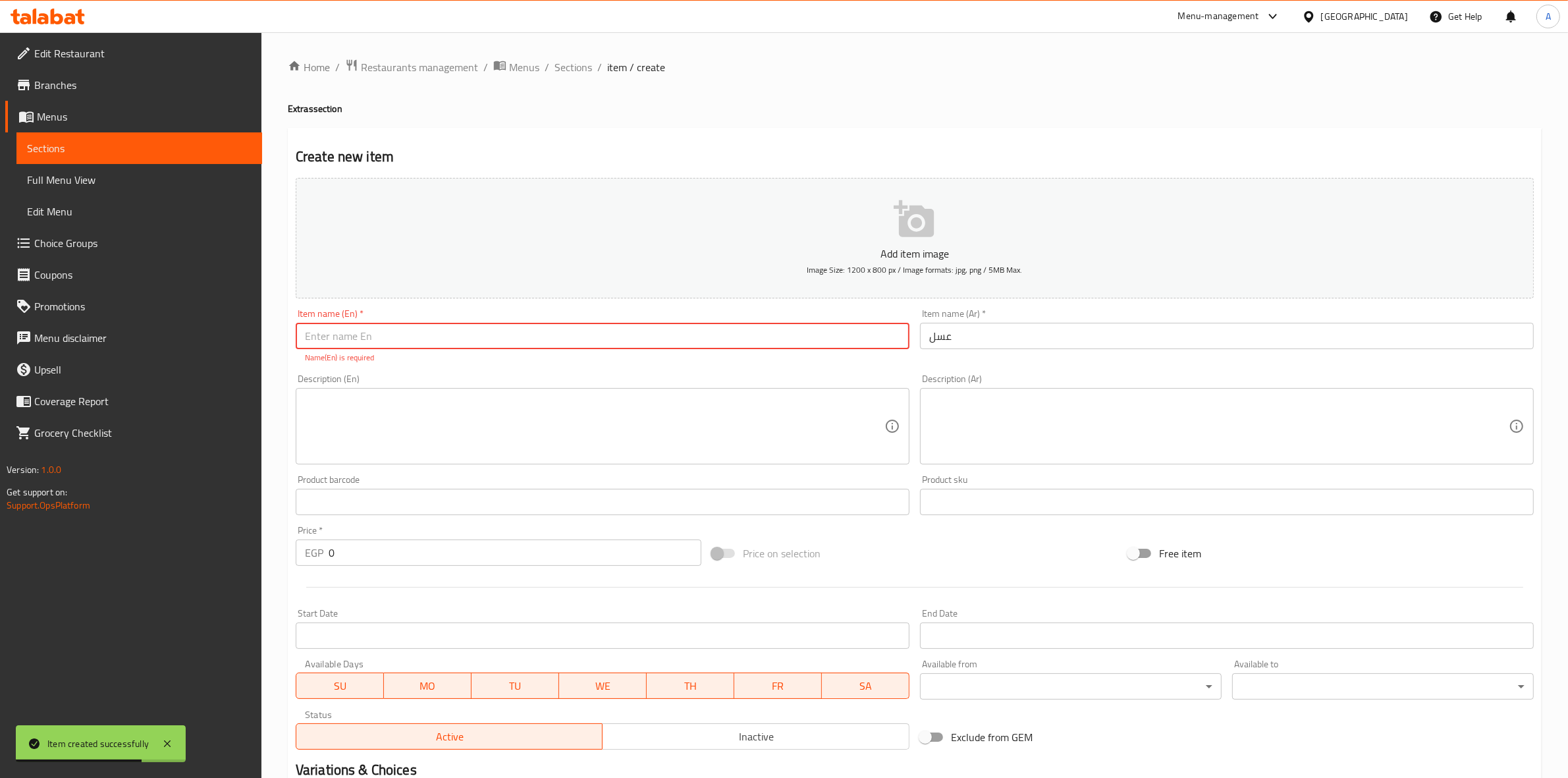
click at [562, 344] on input "text" at bounding box center [603, 336] width 614 height 26
type input "Honey"
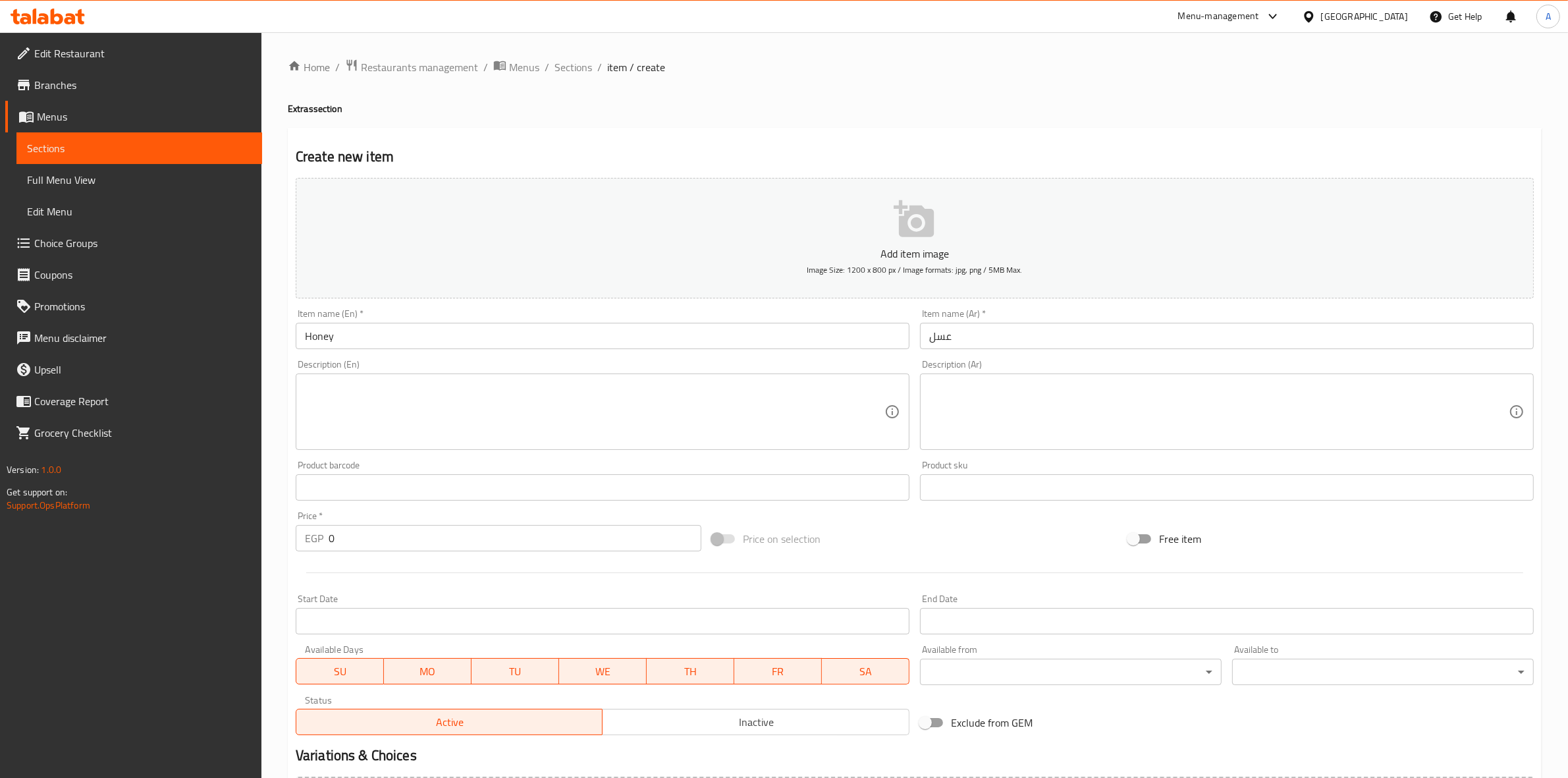
click at [603, 152] on h2 "Create new item" at bounding box center [915, 156] width 1238 height 20
drag, startPoint x: 345, startPoint y: 539, endPoint x: 298, endPoint y: 545, distance: 47.4
click at [298, 545] on div "EGP 0 Price *" at bounding box center [499, 538] width 406 height 26
type input "25"
click at [354, 587] on div at bounding box center [915, 573] width 1249 height 32
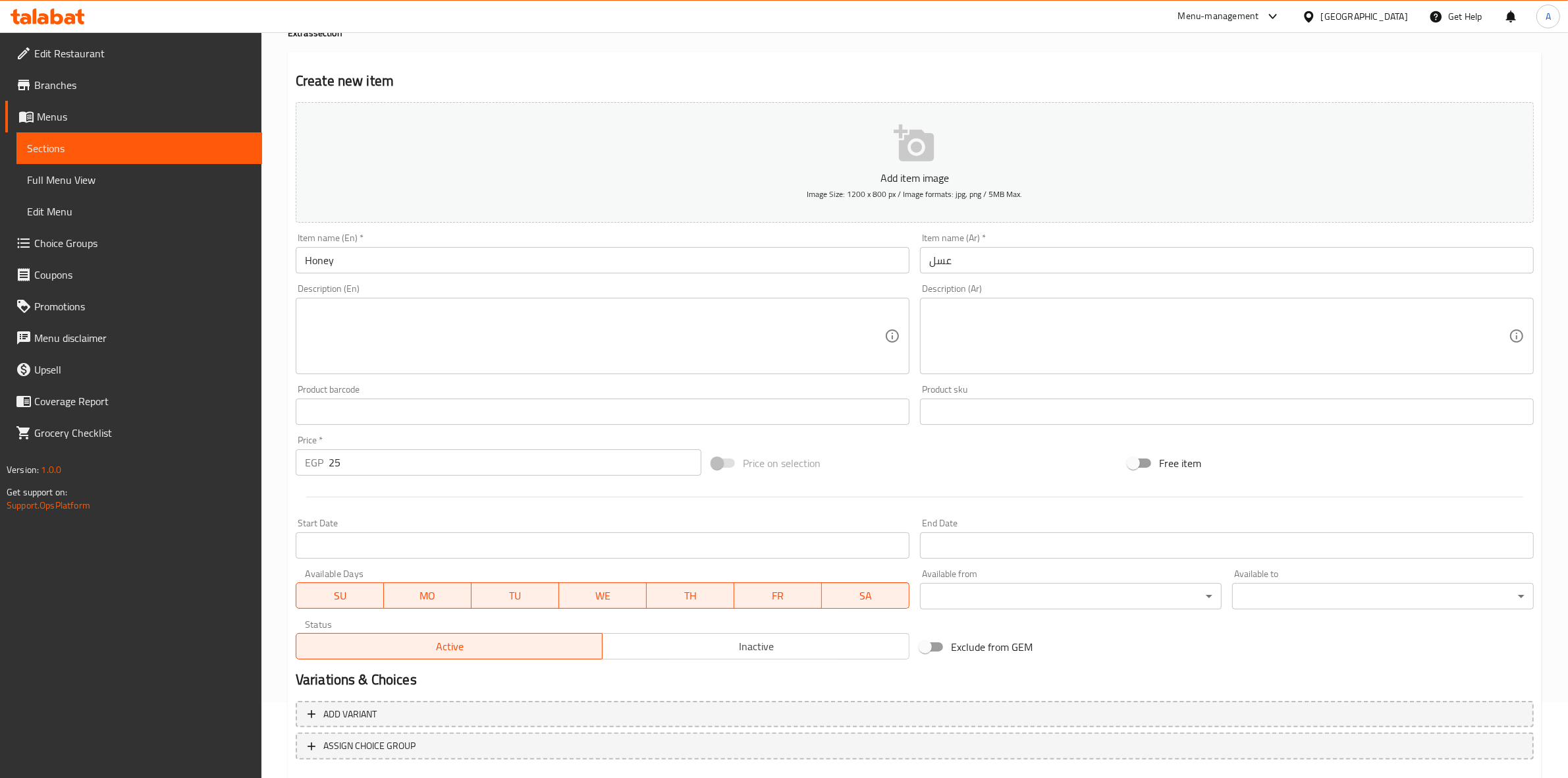
scroll to position [150, 0]
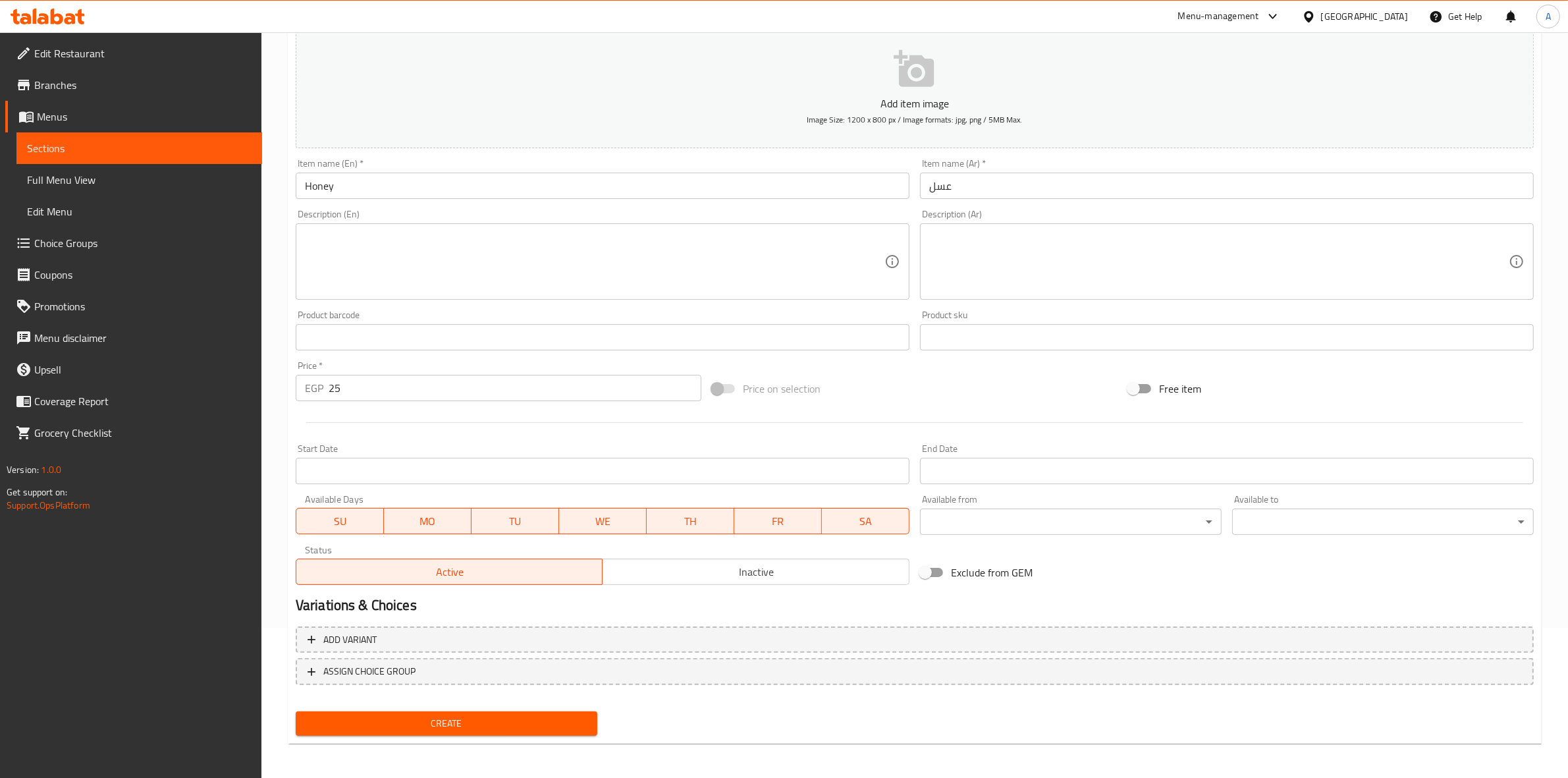
click at [459, 727] on span "Create" at bounding box center [446, 724] width 280 height 16
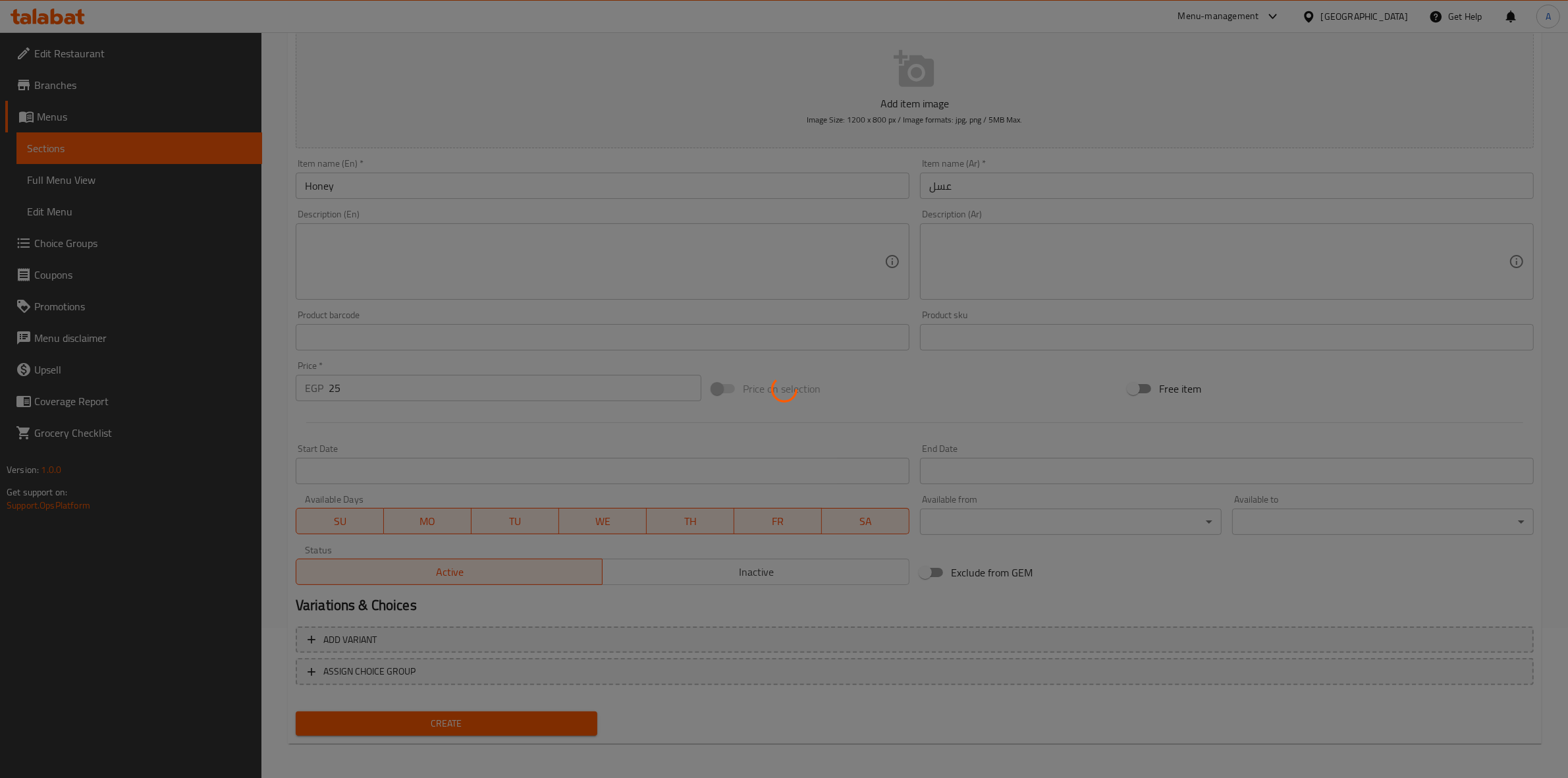
type input "0"
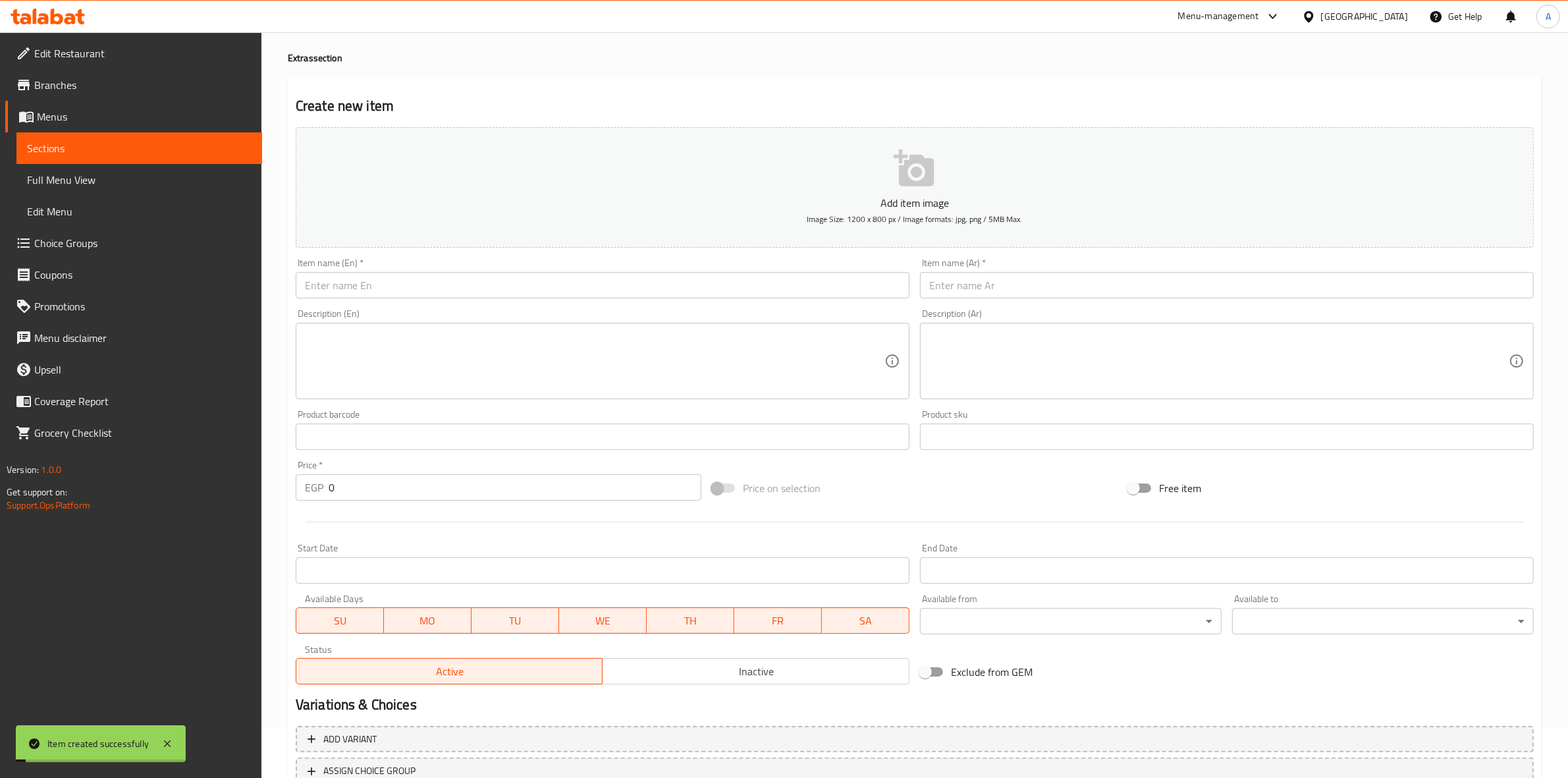
scroll to position [0, 0]
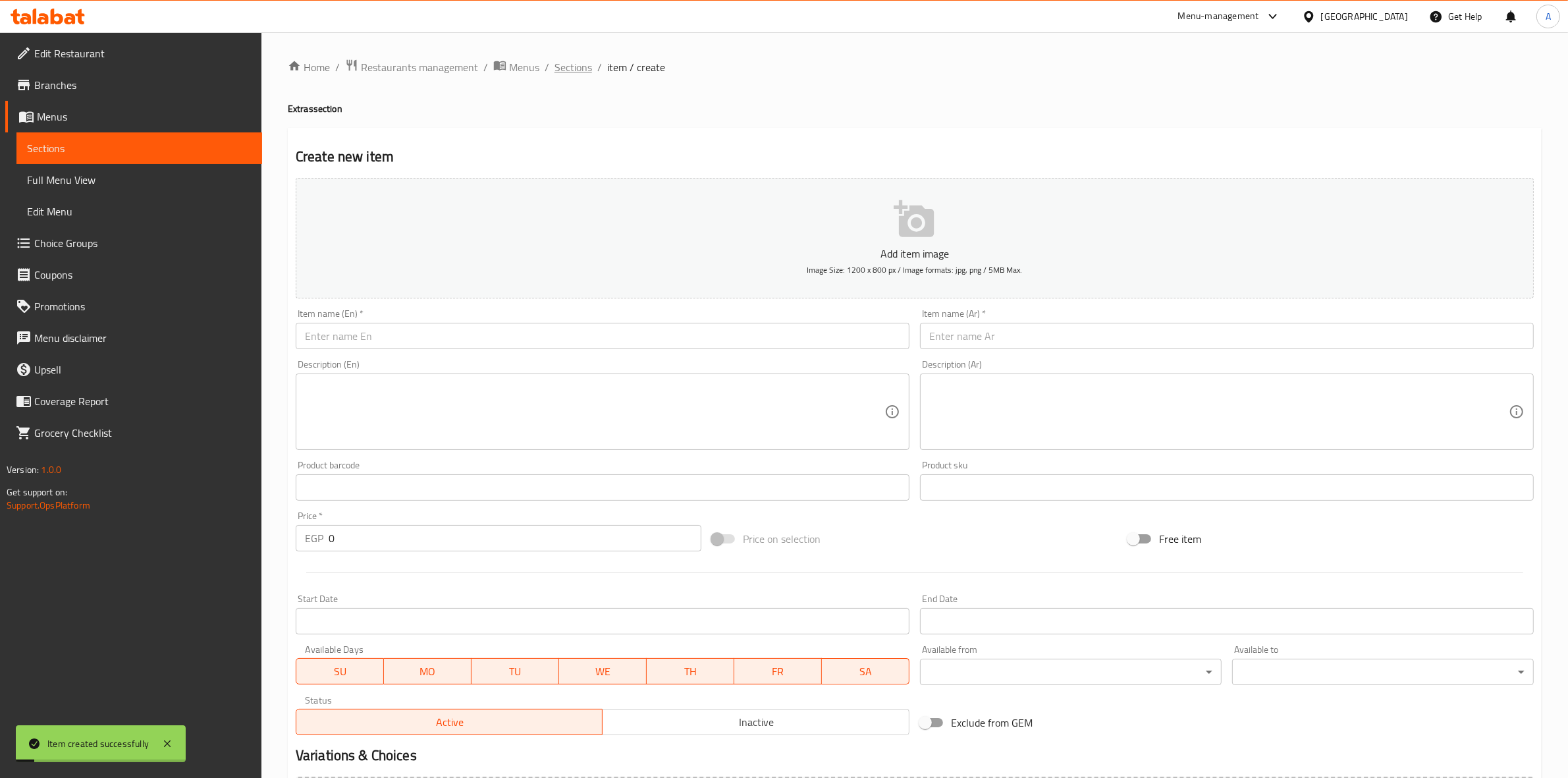
click at [584, 64] on span "Sections" at bounding box center [574, 67] width 38 height 16
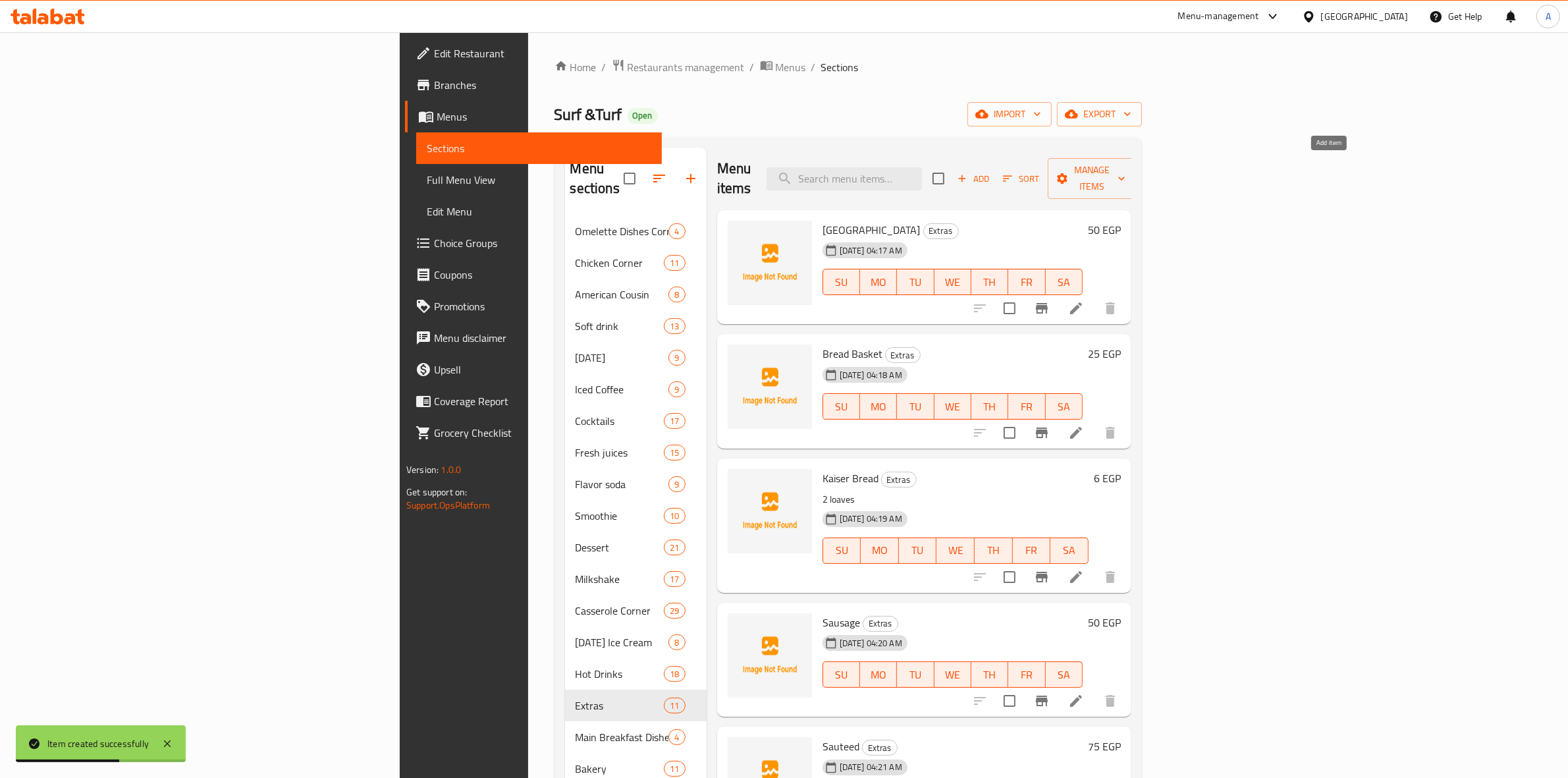
click at [991, 172] on span "Add" at bounding box center [973, 178] width 36 height 15
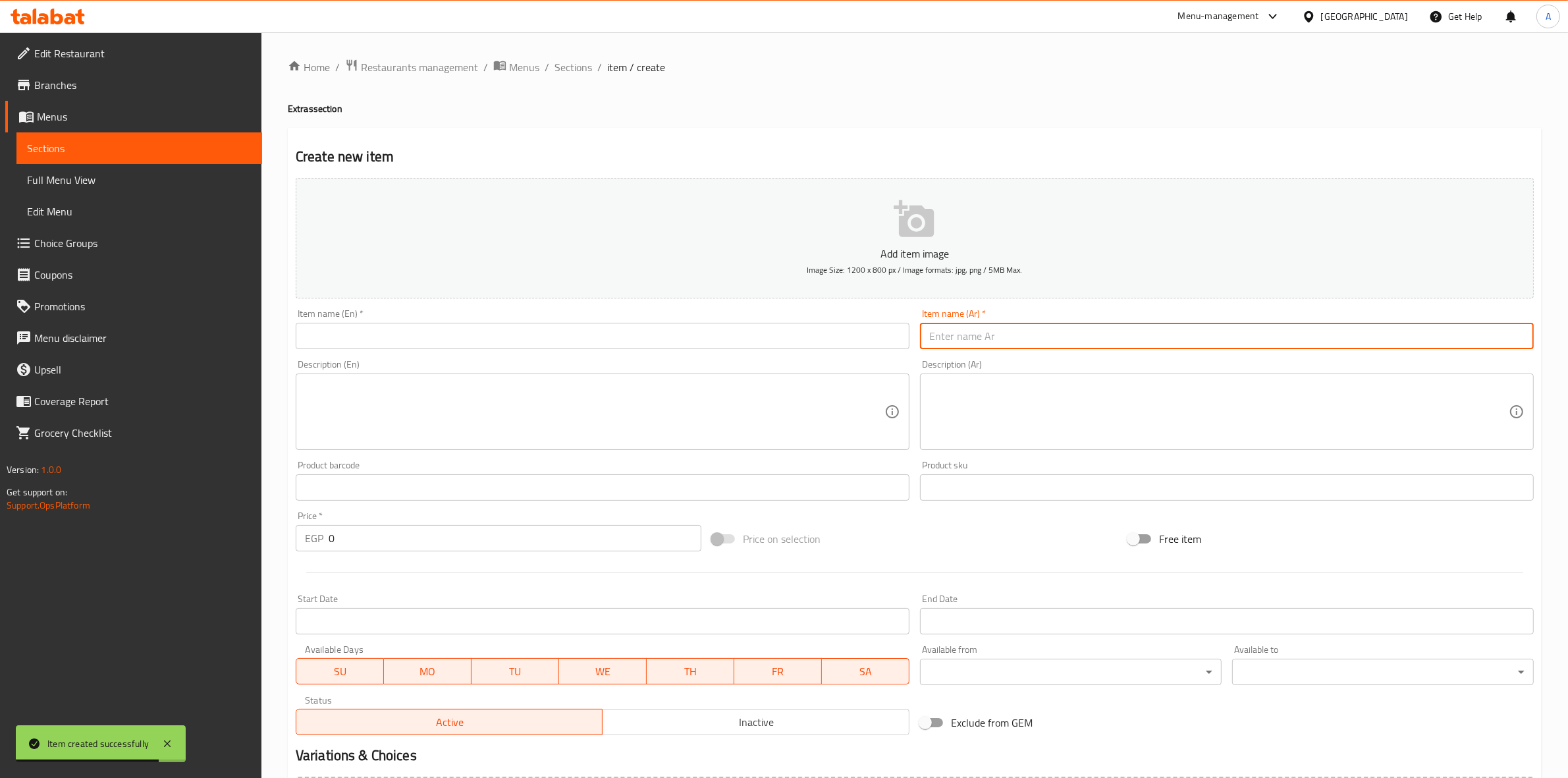
click at [998, 343] on input "text" at bounding box center [1227, 336] width 614 height 26
paste input "جمبري"
type input "جمبري"
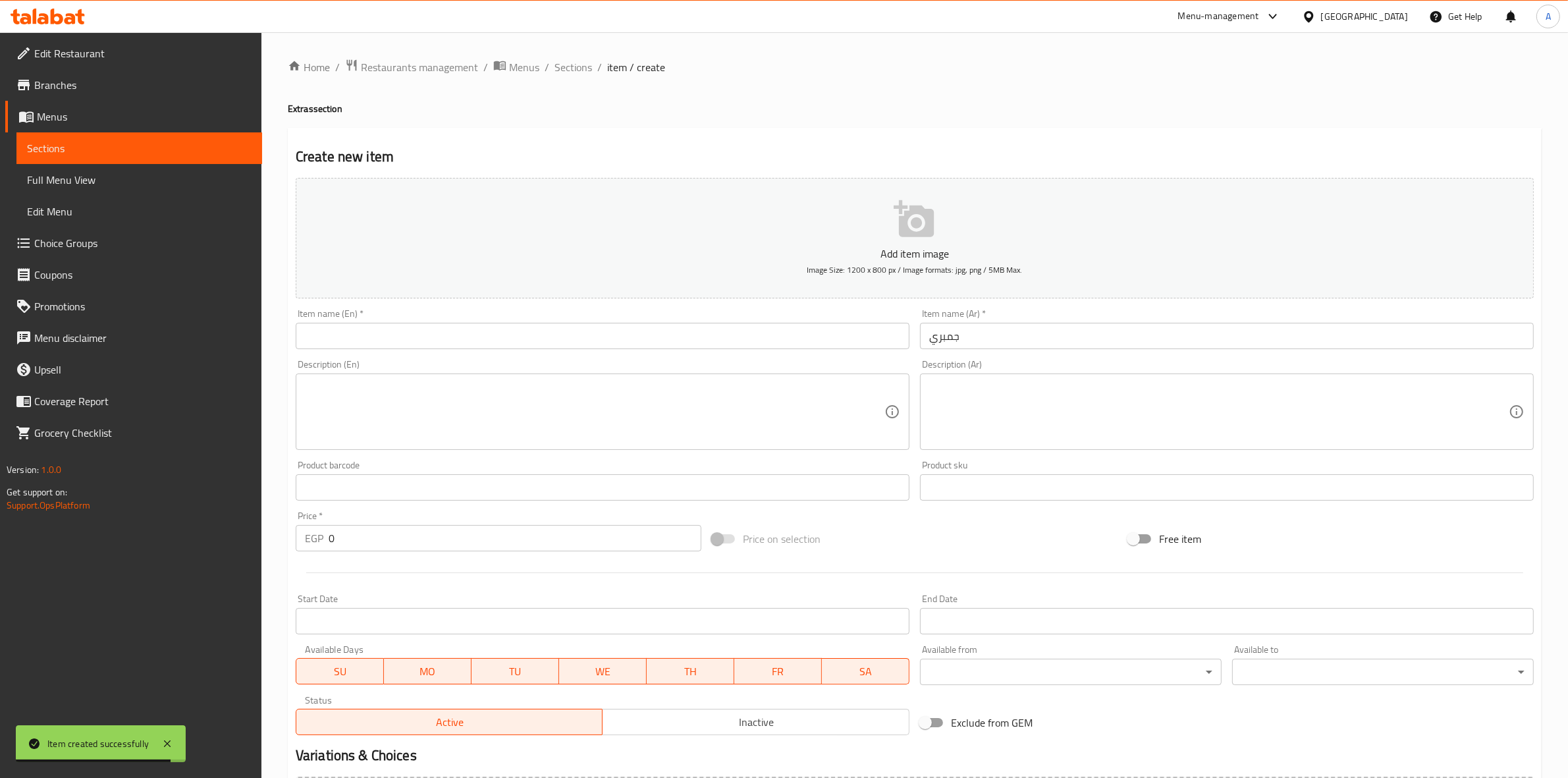
click at [588, 356] on div "Description (En) Description (En)" at bounding box center [603, 405] width 624 height 101
click at [584, 345] on input "text" at bounding box center [603, 336] width 614 height 26
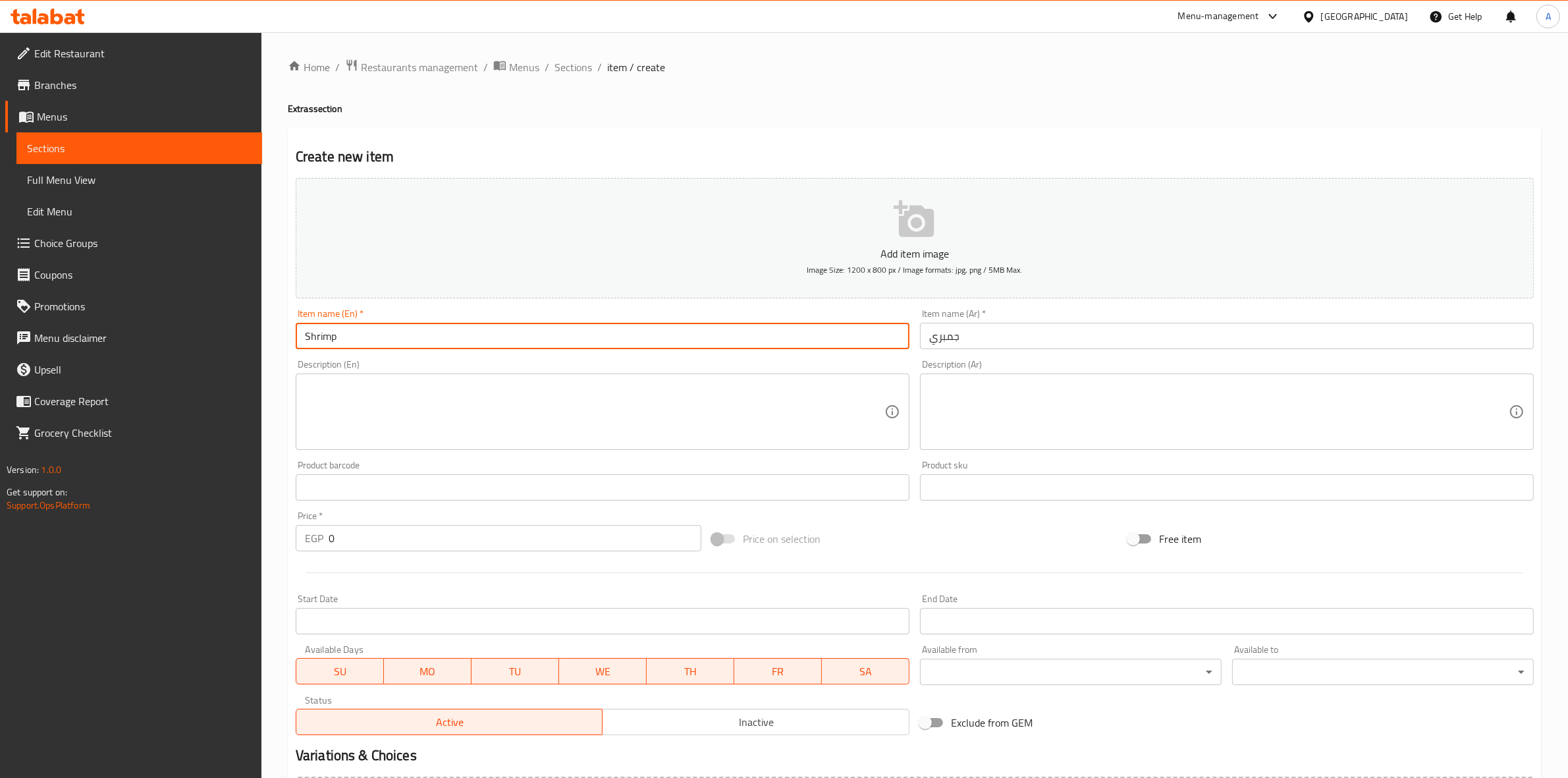
type input "Shrimp"
click at [559, 149] on h2 "Create new item" at bounding box center [915, 156] width 1238 height 20
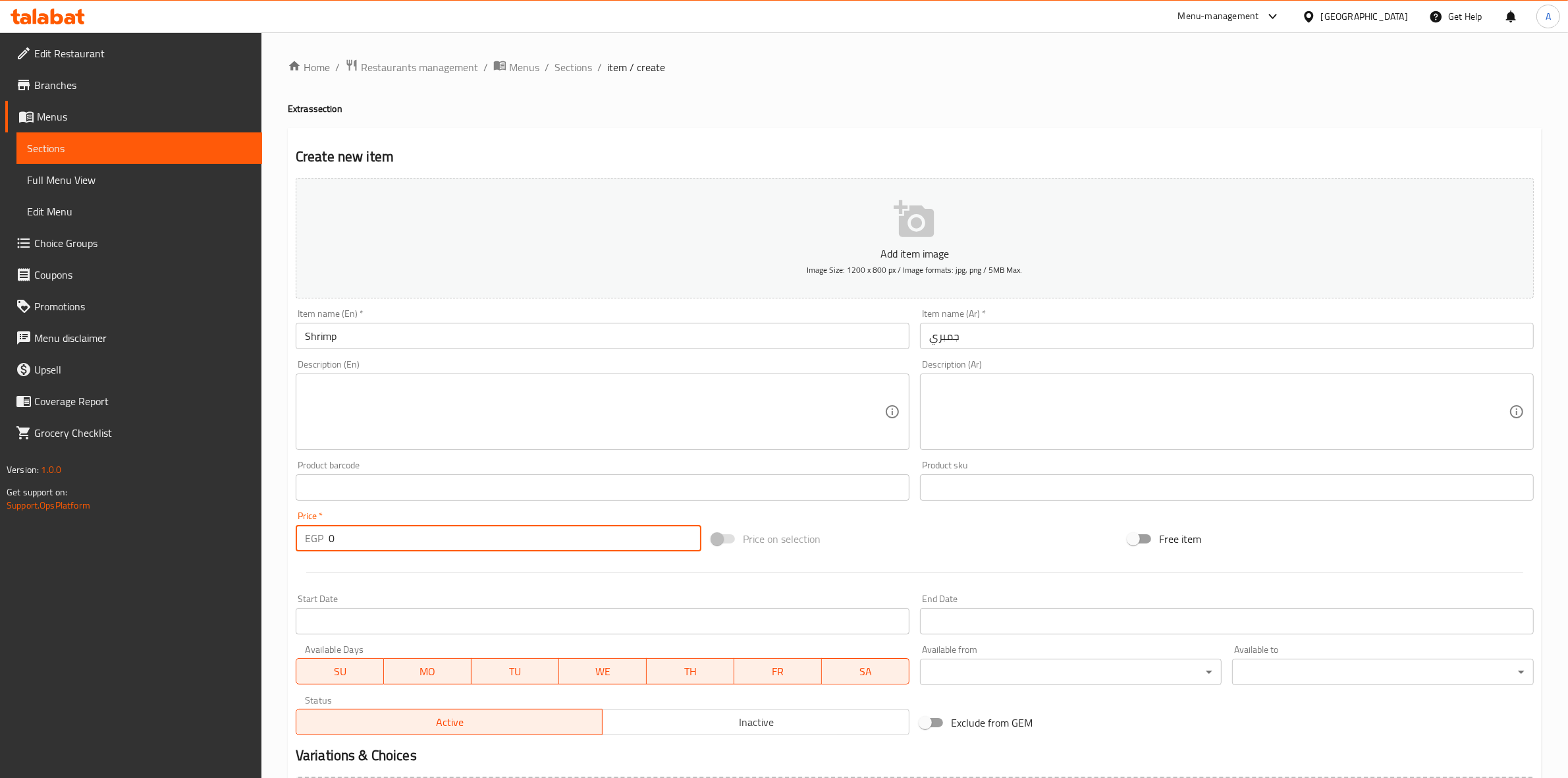
drag, startPoint x: 347, startPoint y: 538, endPoint x: 285, endPoint y: 538, distance: 62.0
click at [285, 538] on div "Home / Restaurants management / Menus / Sections / item / create Extras section…" at bounding box center [915, 482] width 1307 height 899
paste input "6"
type input "60"
click at [344, 575] on div at bounding box center [915, 573] width 1249 height 32
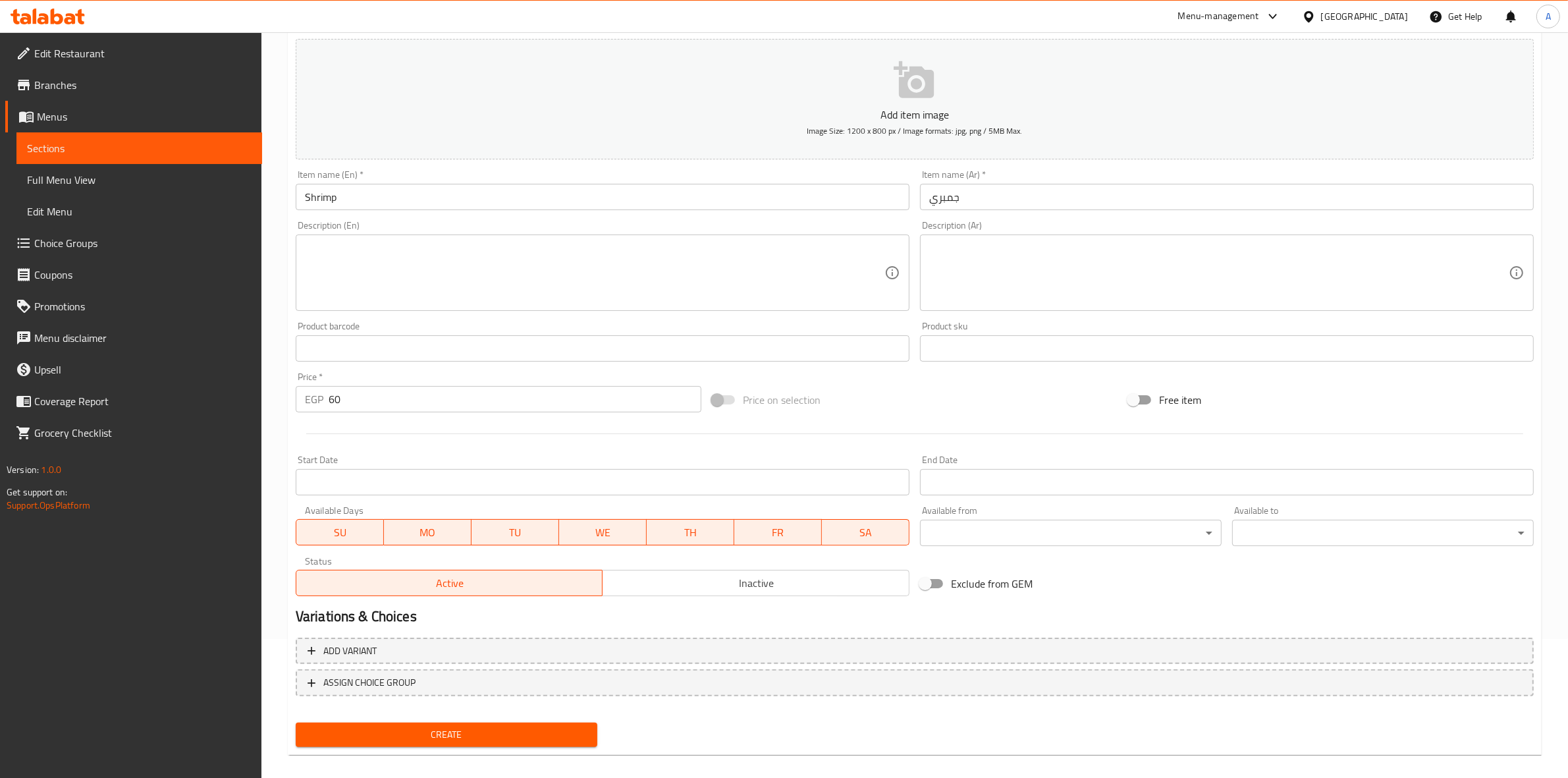
scroll to position [150, 0]
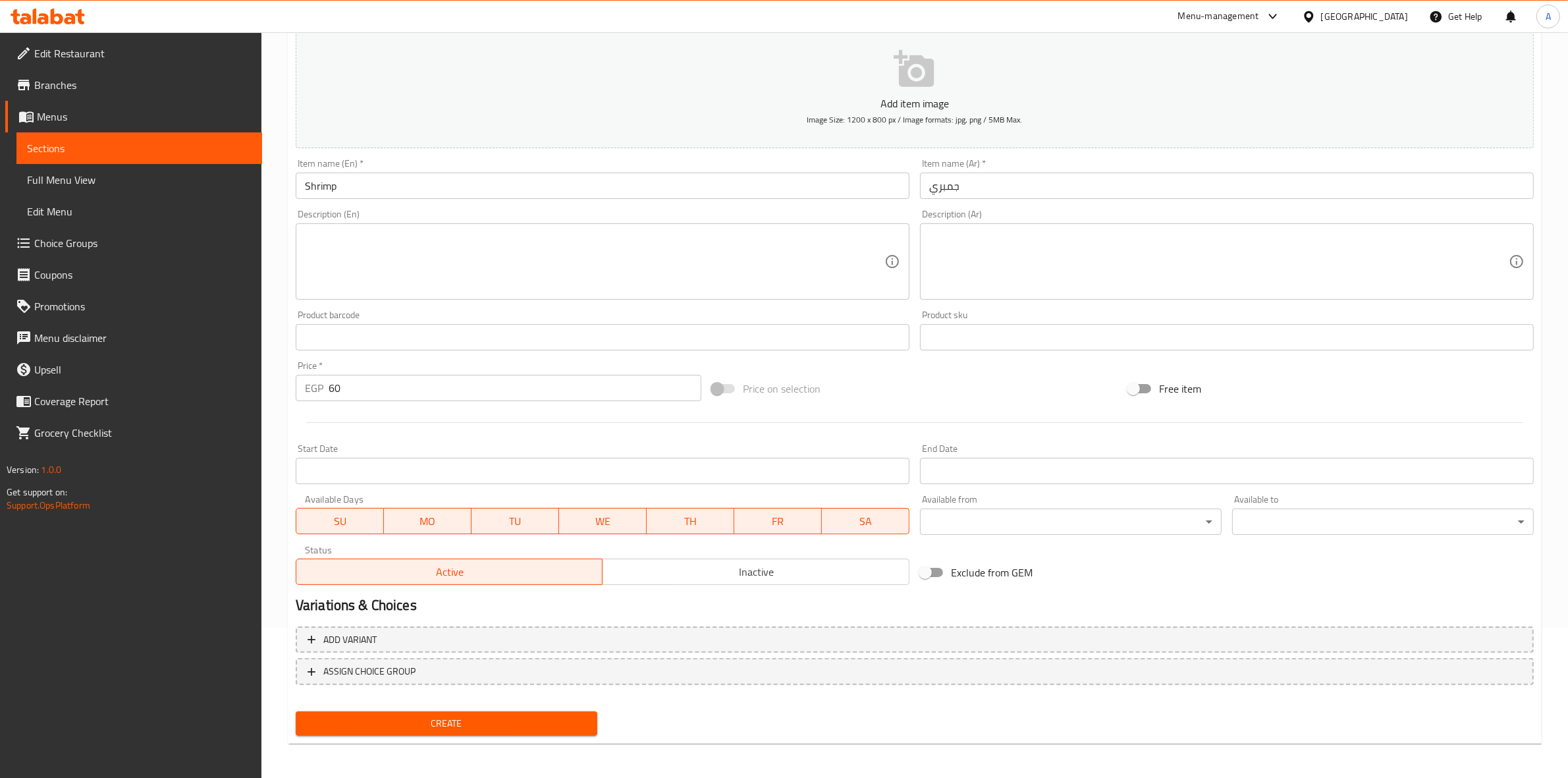
click at [463, 728] on span "Create" at bounding box center [446, 724] width 280 height 16
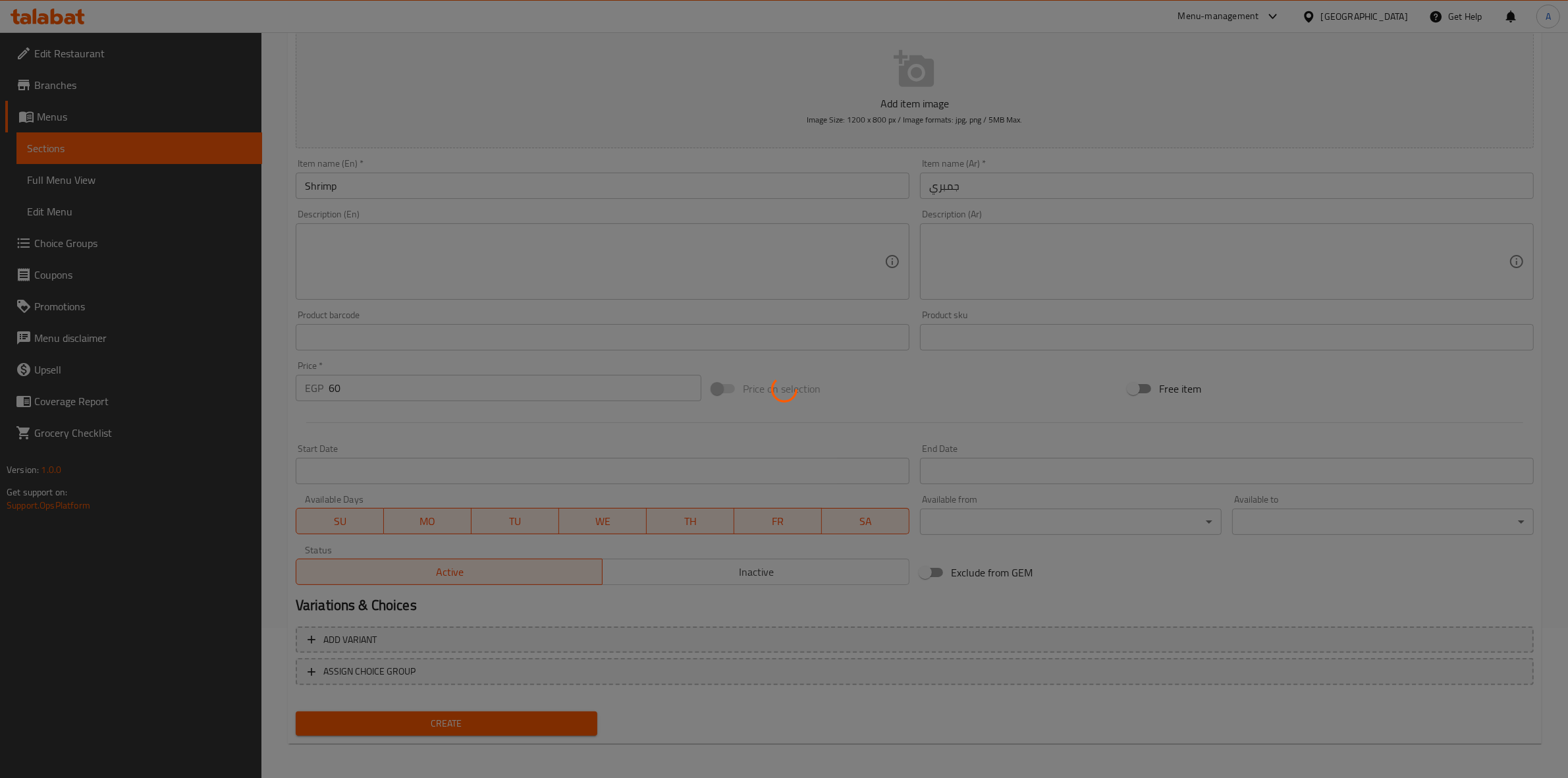
type input "0"
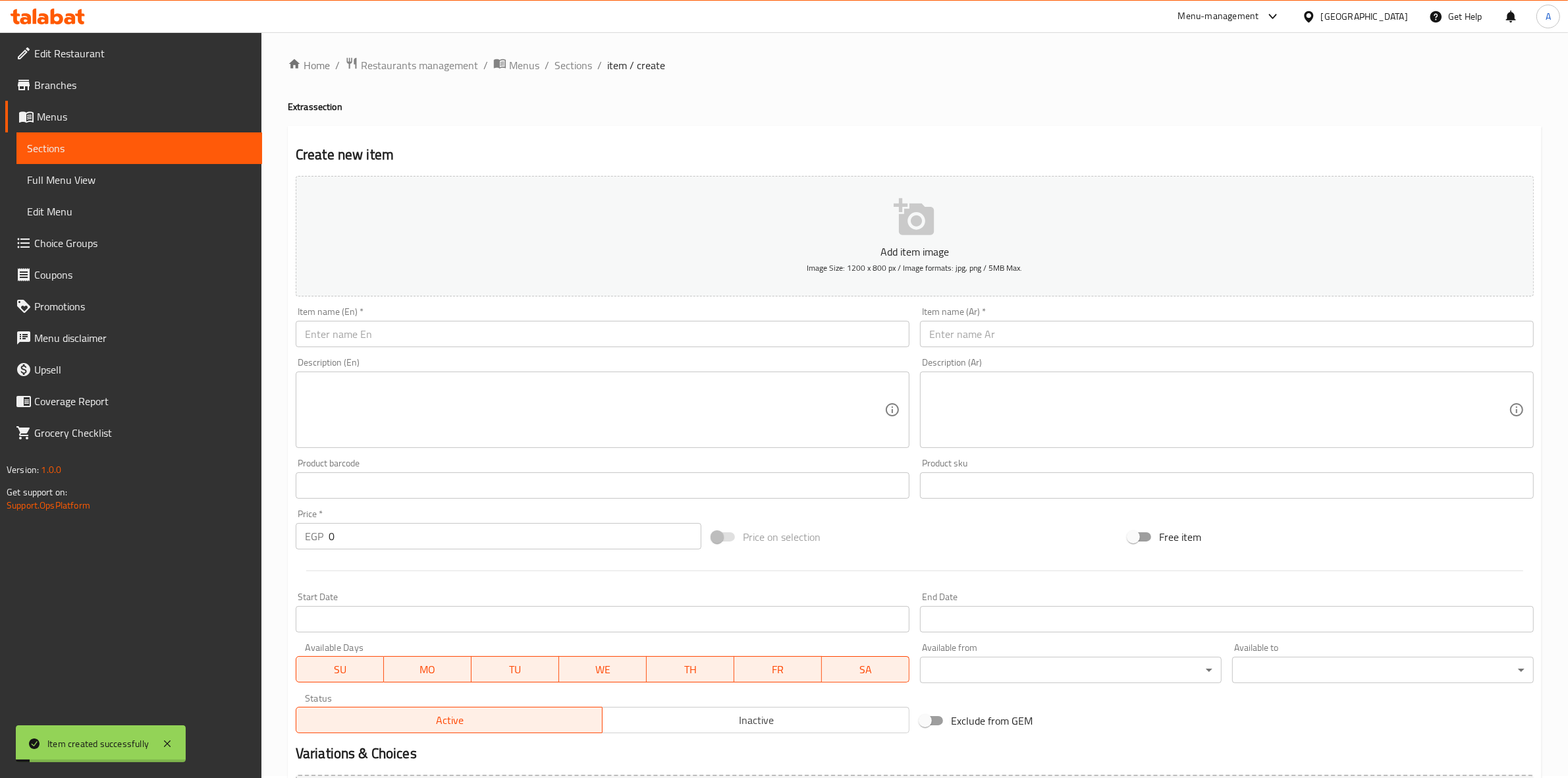
scroll to position [0, 0]
click at [567, 70] on span "Sections" at bounding box center [574, 67] width 38 height 16
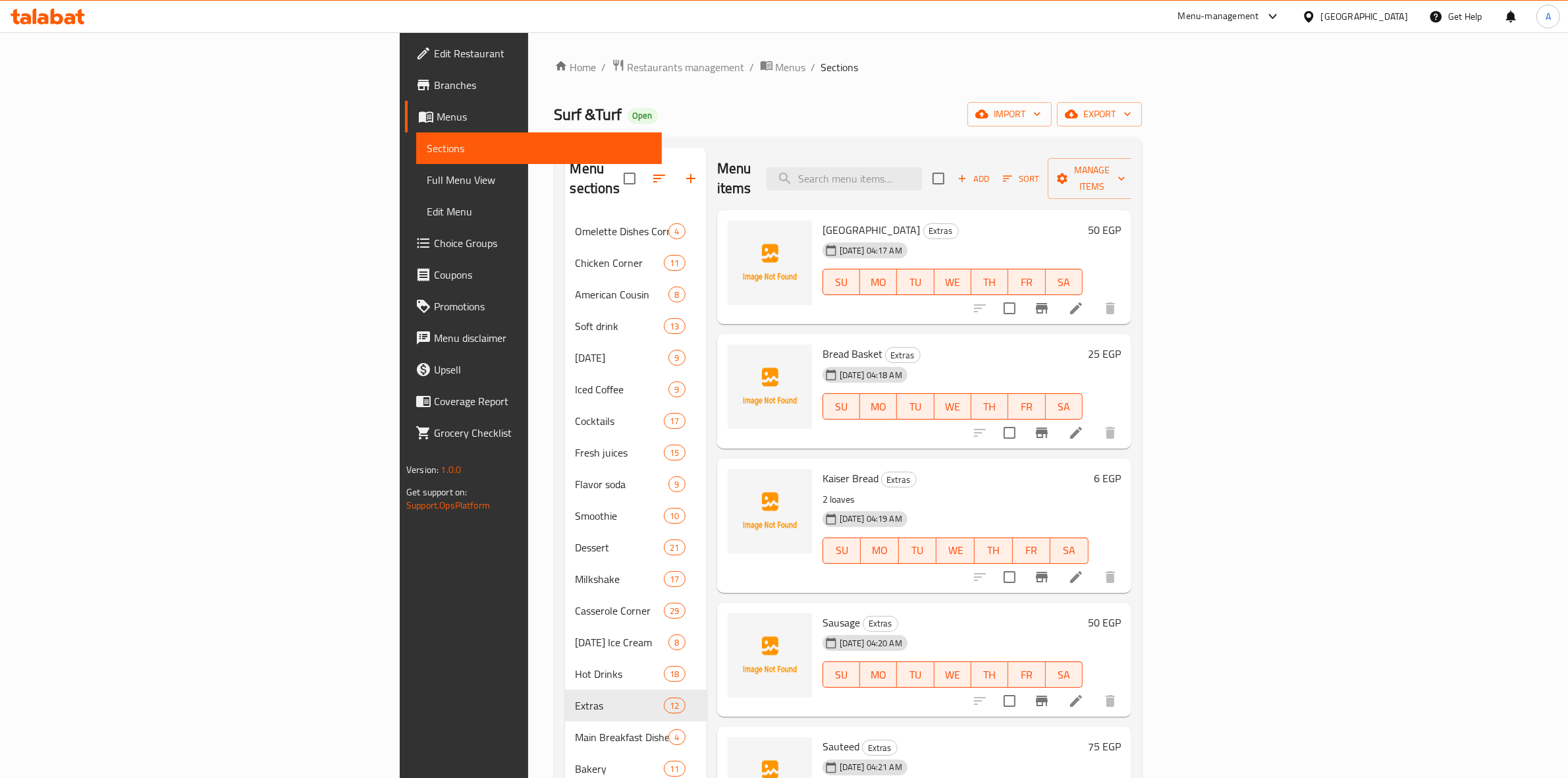
click at [1142, 79] on div "Home / Restaurants management / Menus / Sections Surf &Turf Open import export …" at bounding box center [849, 635] width 588 height 1153
click at [1132, 110] on span "export" at bounding box center [1099, 114] width 64 height 16
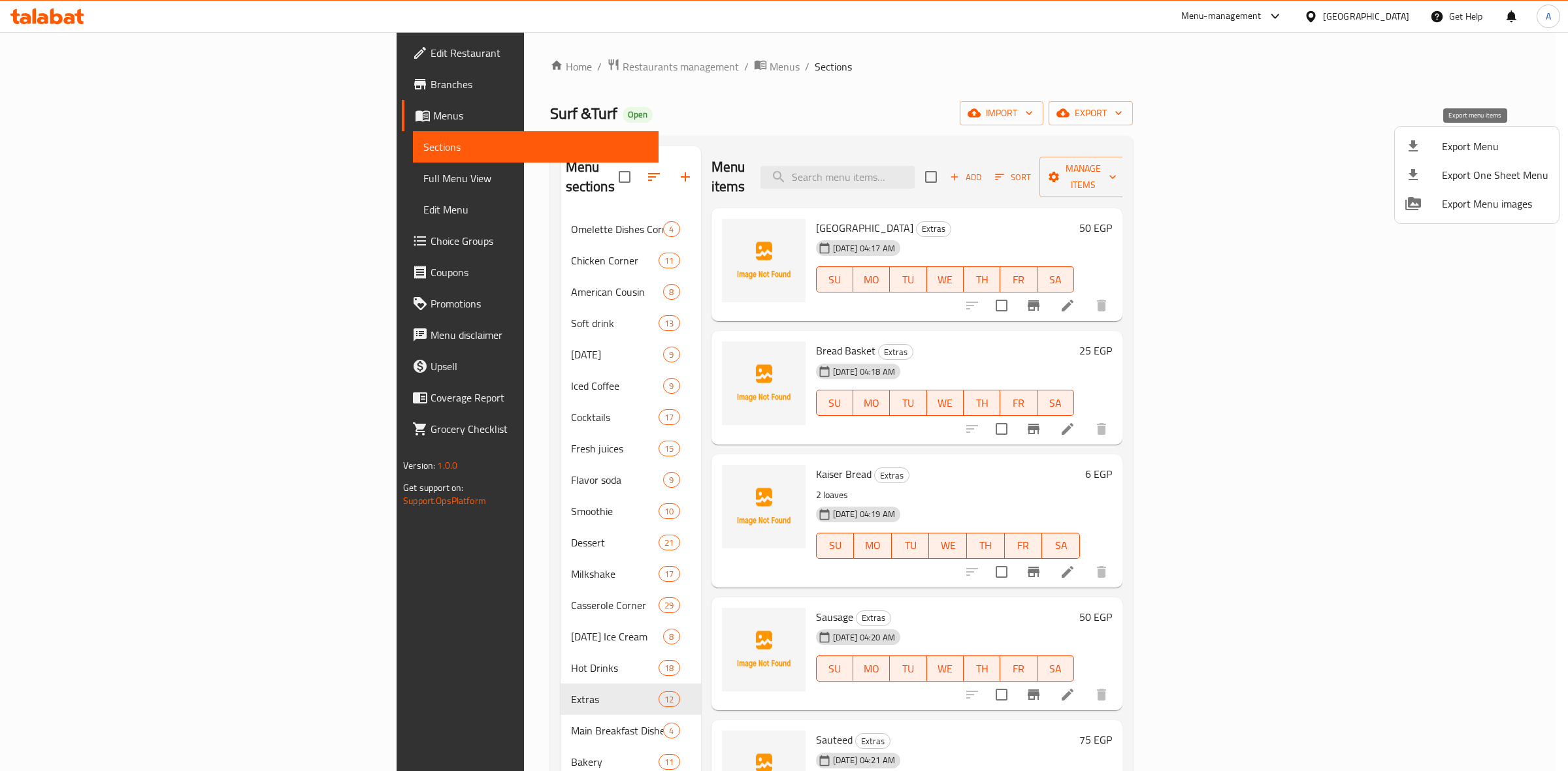
click at [1461, 149] on span "Export Menu" at bounding box center [1495, 146] width 107 height 15
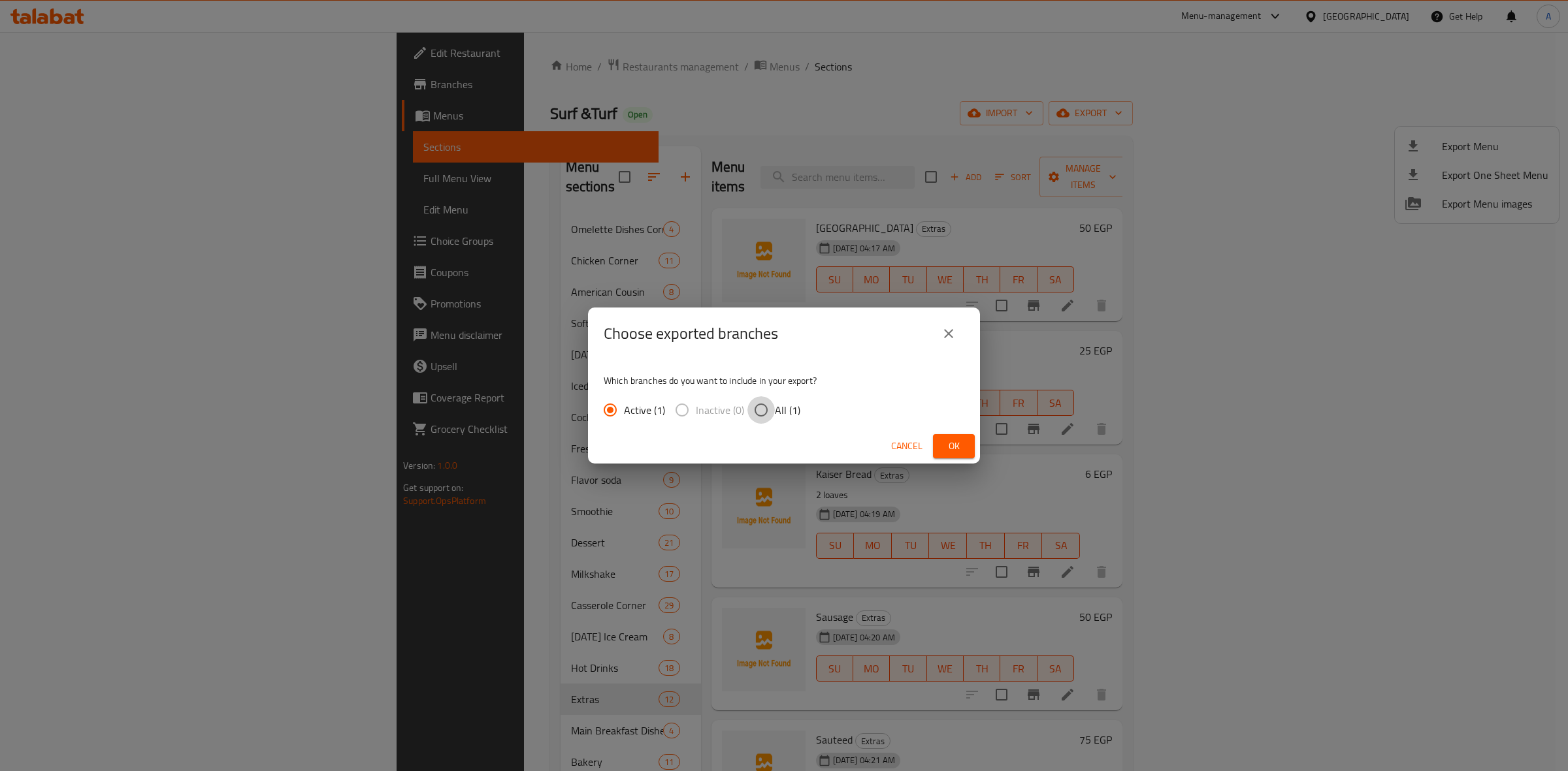
click at [768, 413] on input "All (1)" at bounding box center [761, 410] width 27 height 27
radio input "true"
click at [948, 449] on span "Ok" at bounding box center [954, 446] width 21 height 16
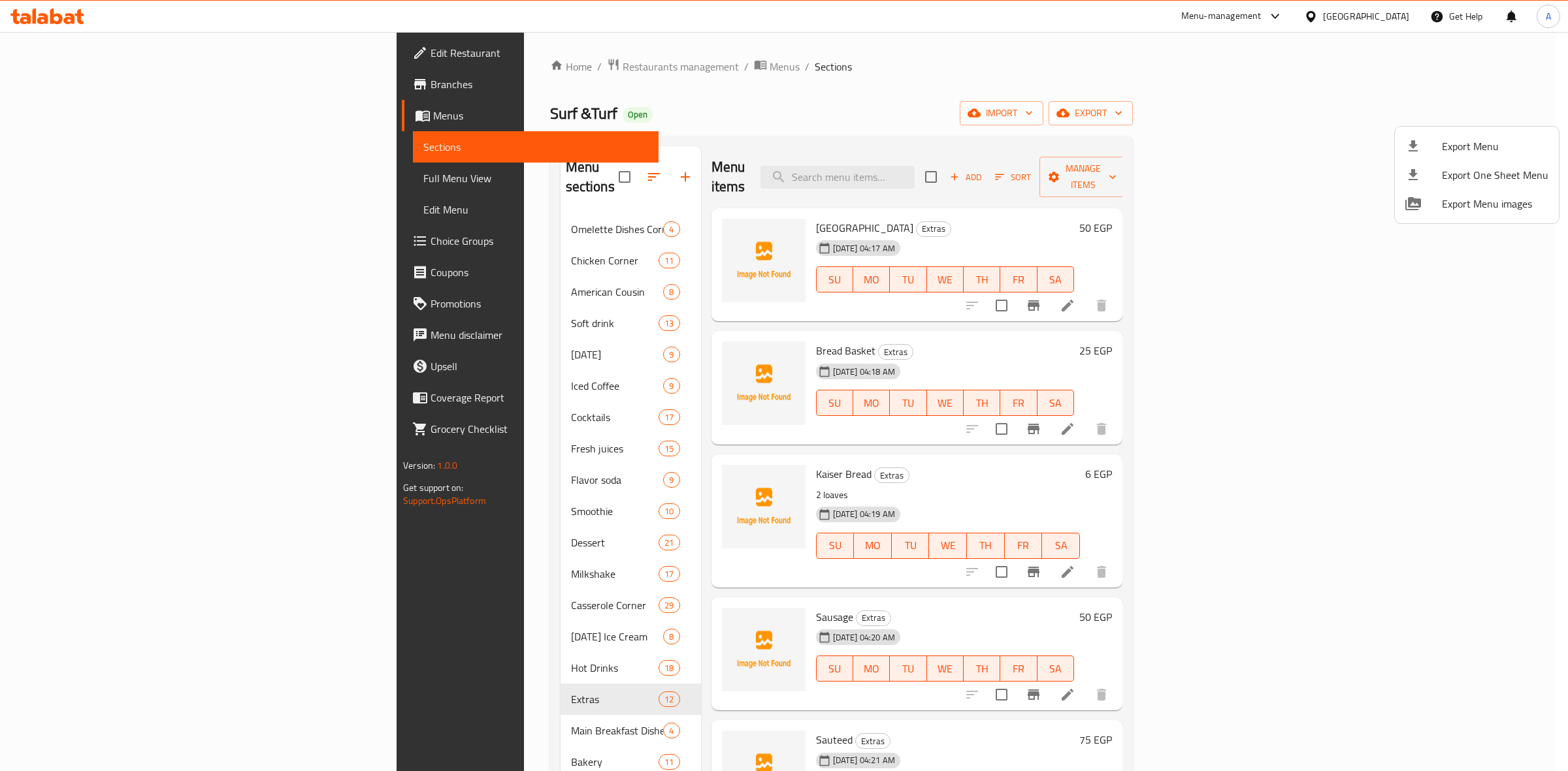
click at [877, 96] on div at bounding box center [784, 385] width 1568 height 771
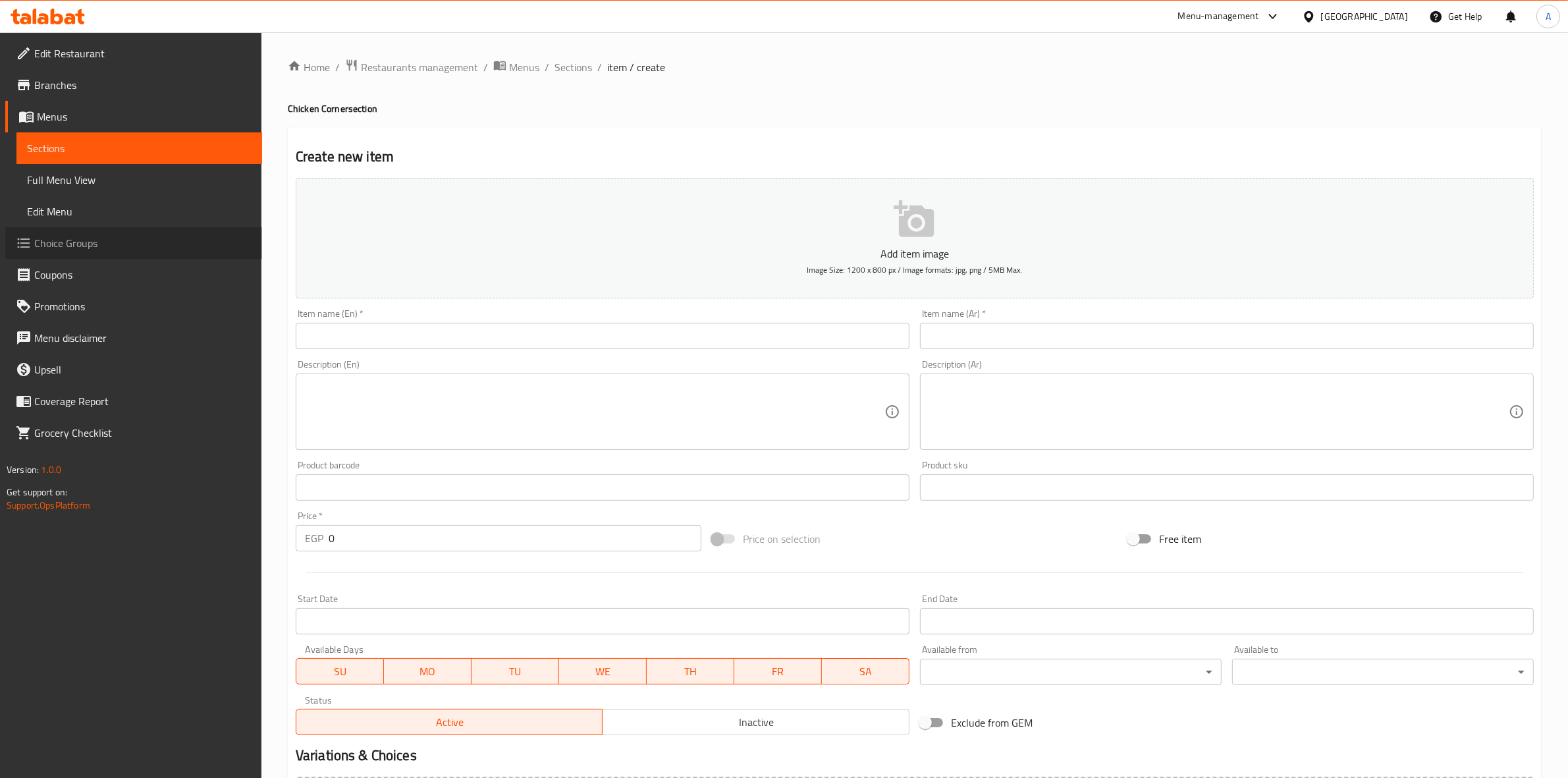
click at [101, 245] on span "Choice Groups" at bounding box center [143, 243] width 218 height 16
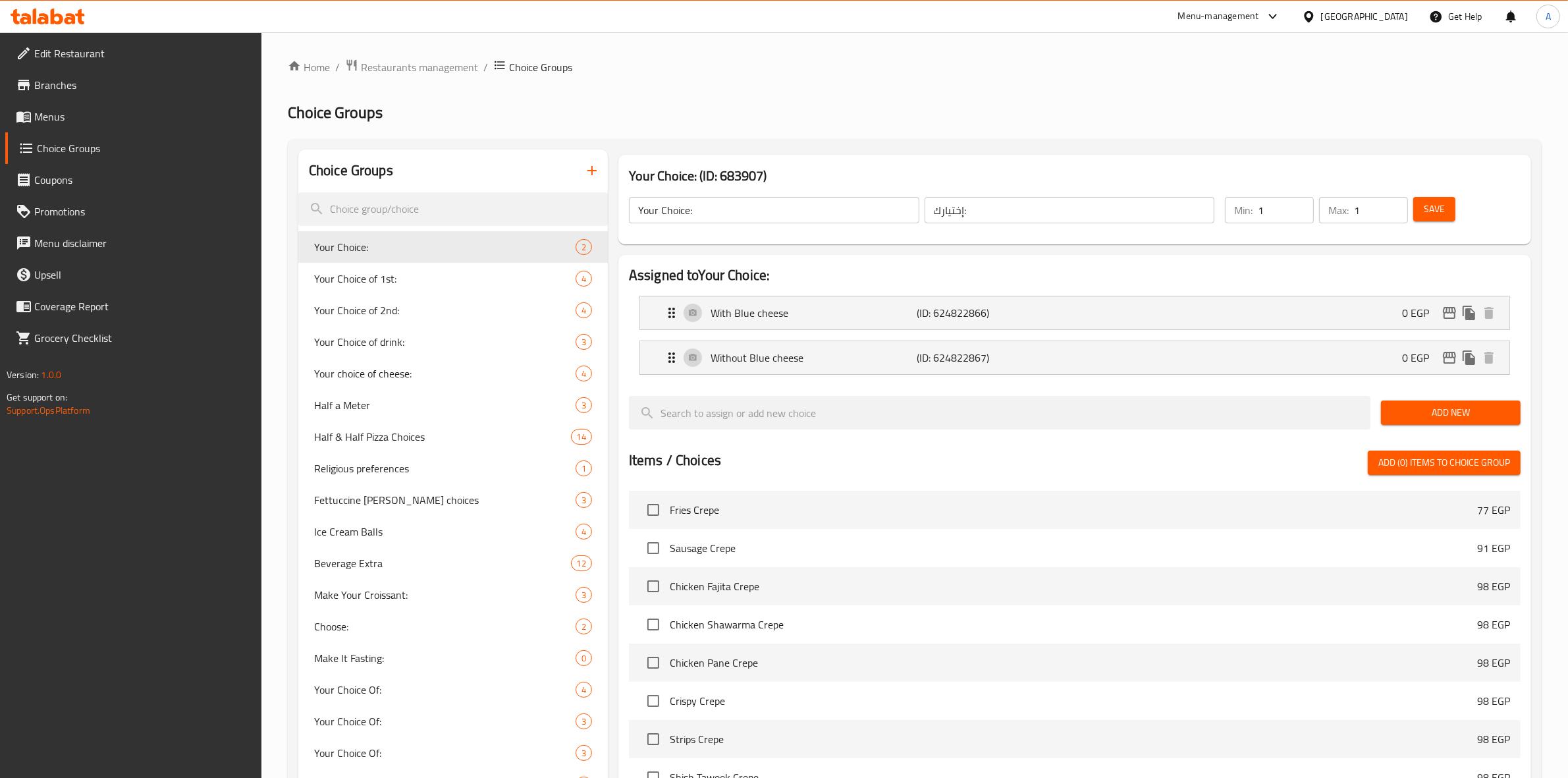
click at [592, 168] on icon "button" at bounding box center [592, 171] width 9 height 9
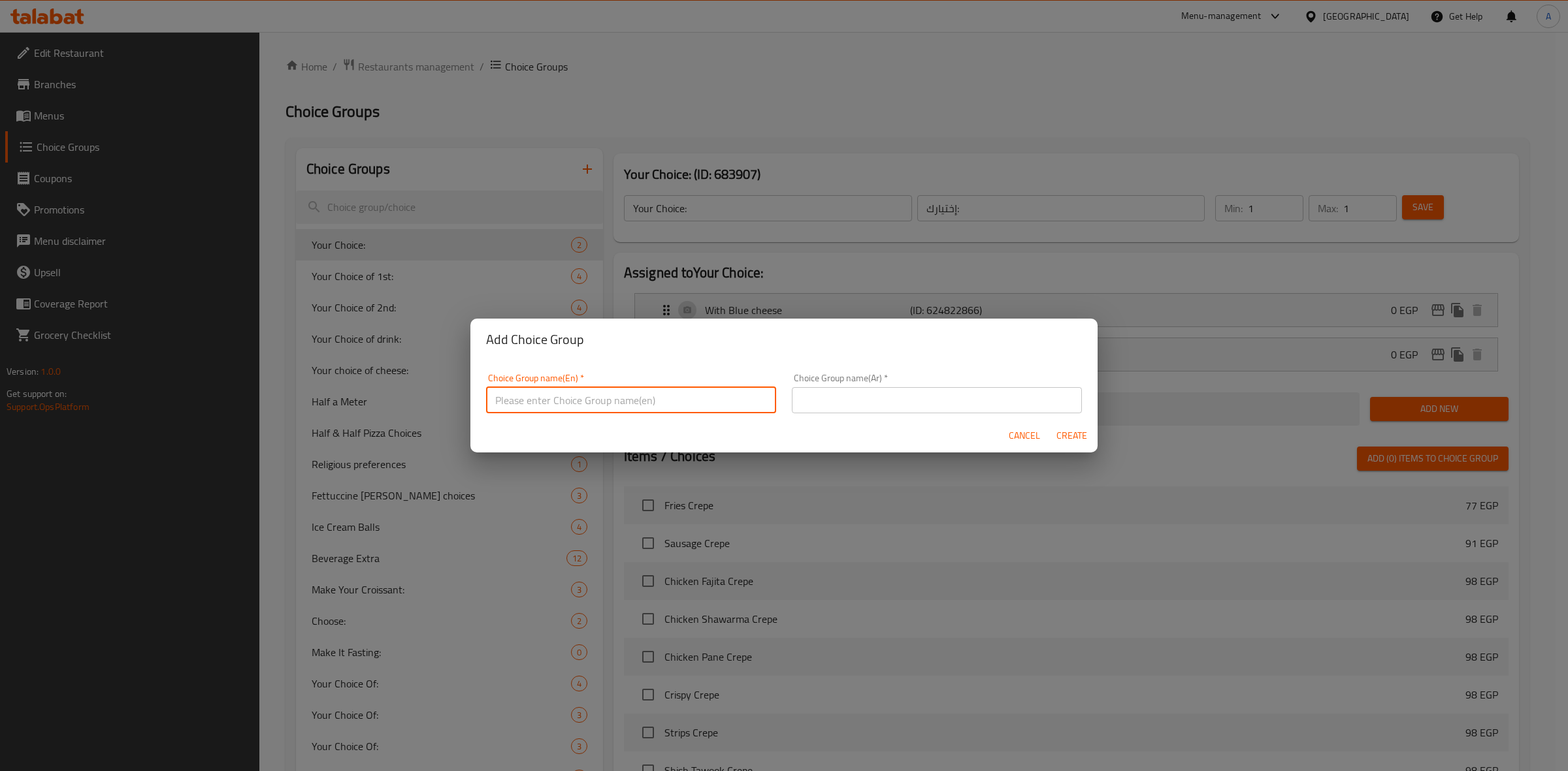
click at [610, 408] on input "text" at bounding box center [631, 400] width 290 height 26
type input "غ"
drag, startPoint x: 673, startPoint y: 406, endPoint x: 438, endPoint y: 399, distance: 235.1
click at [438, 399] on div "Add Choice Group Choice Group name(En)   * Your Choice of sauce for Grilled Pol…" at bounding box center [784, 385] width 1568 height 771
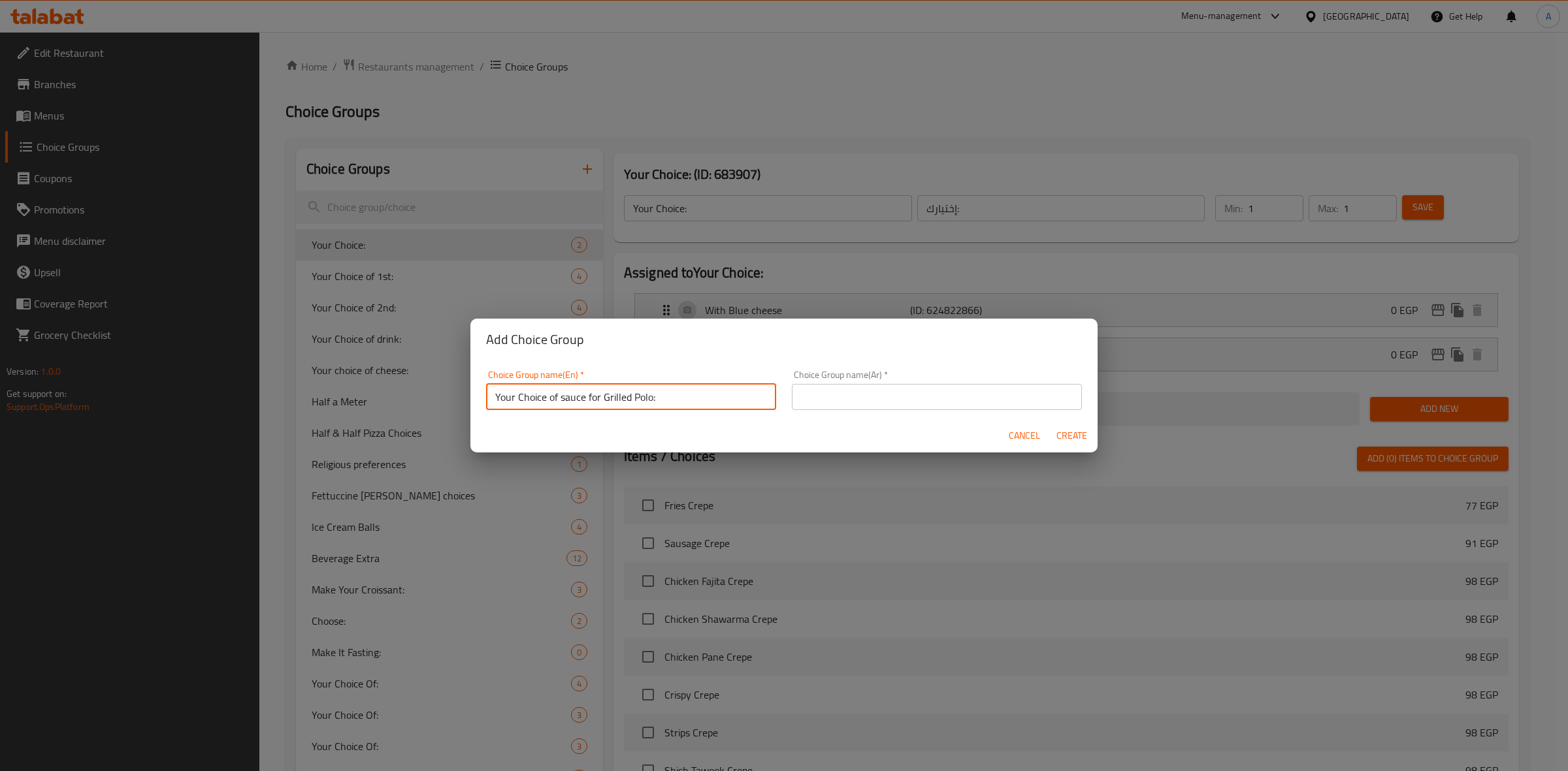
type input "Your Choice of sauce for Grilled Polo:"
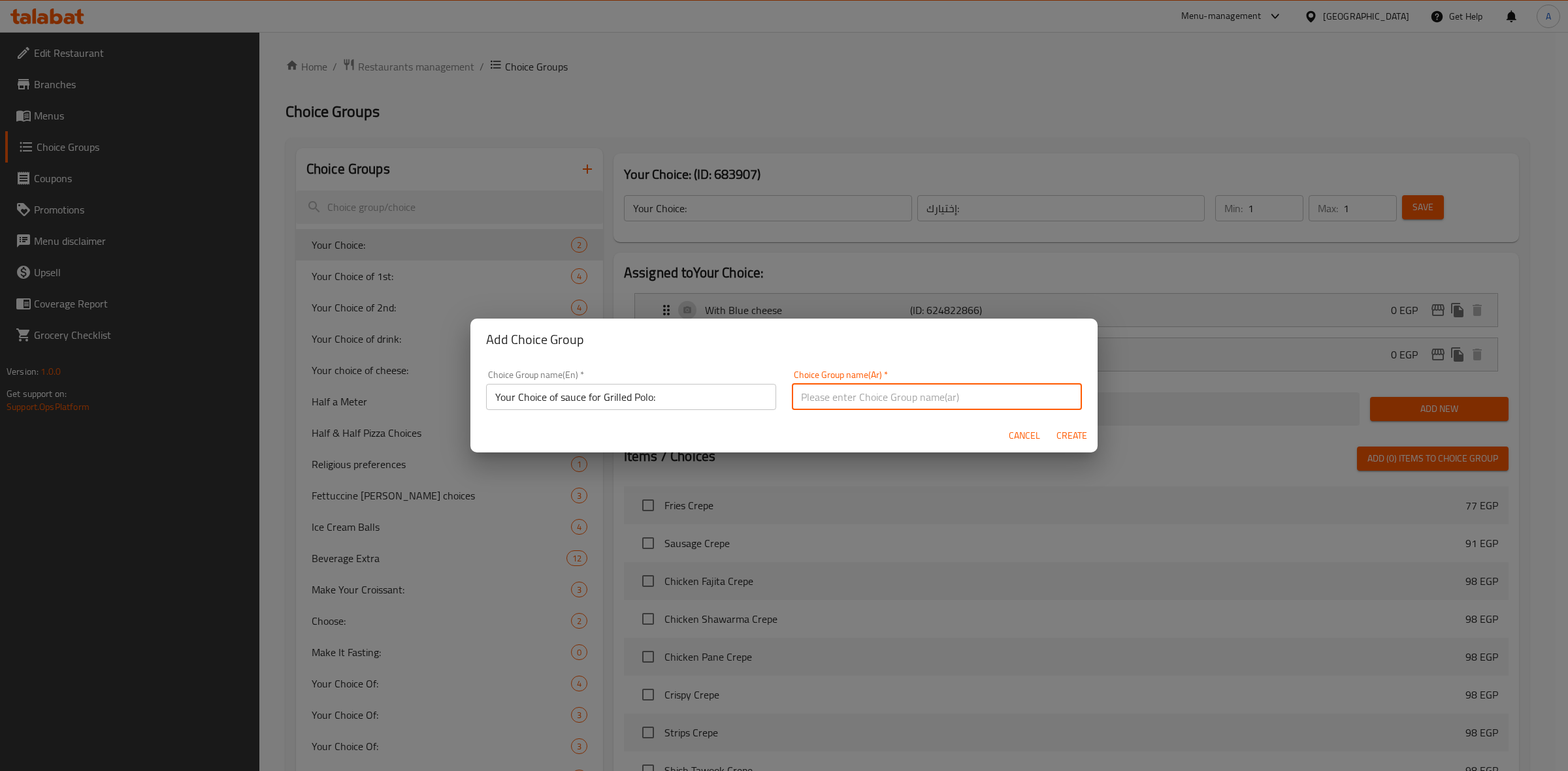
click at [905, 403] on input "text" at bounding box center [937, 397] width 290 height 26
type input "h"
type input "اختيارك من الصوص لبولو مشوي:"
click at [1084, 428] on span "Create" at bounding box center [1071, 436] width 31 height 16
type input "Your Choice of sauce for Grilled Polo:"
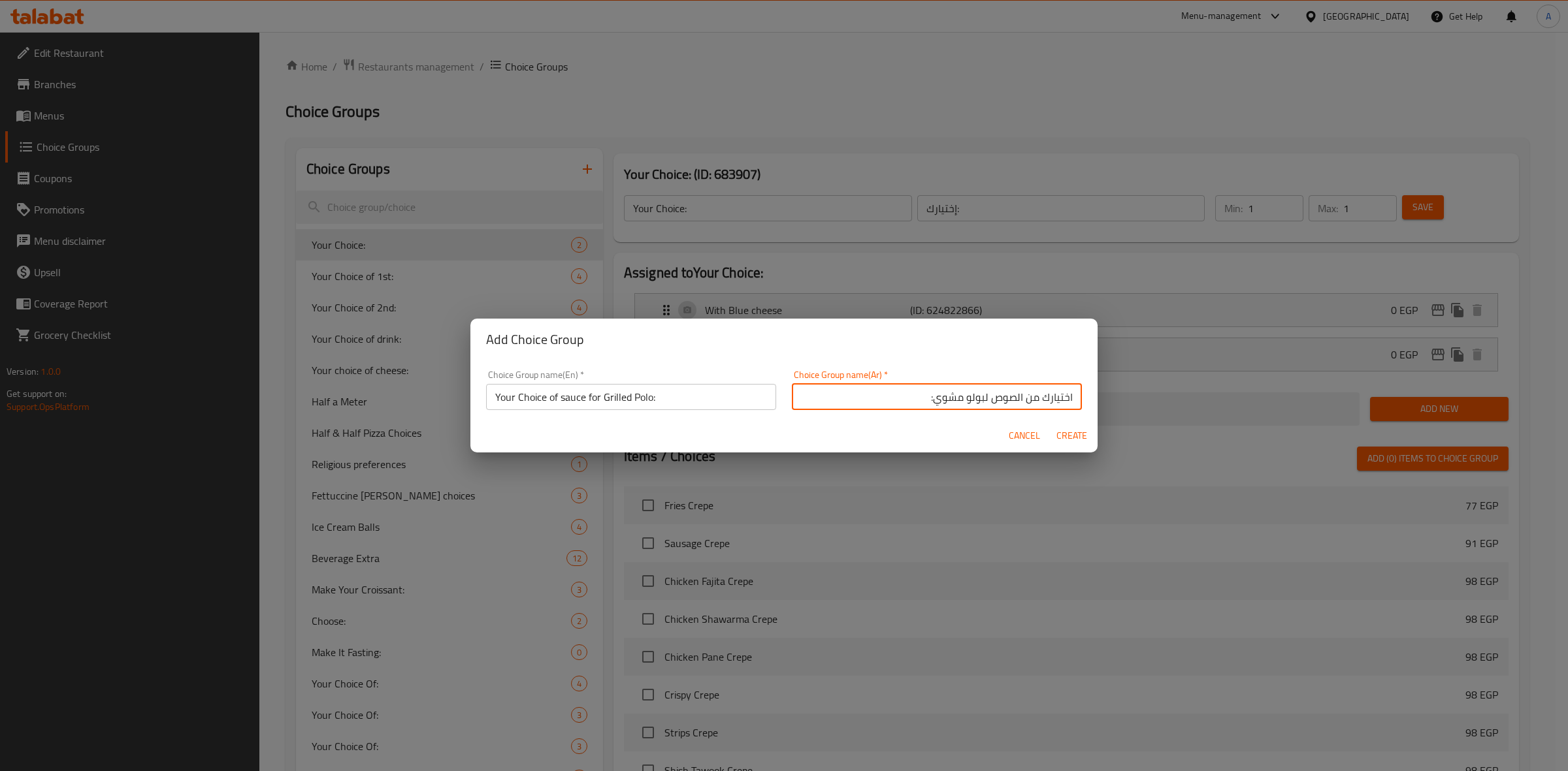
type input "اختيارك من الصوص لبولو مشوي:"
type input "0"
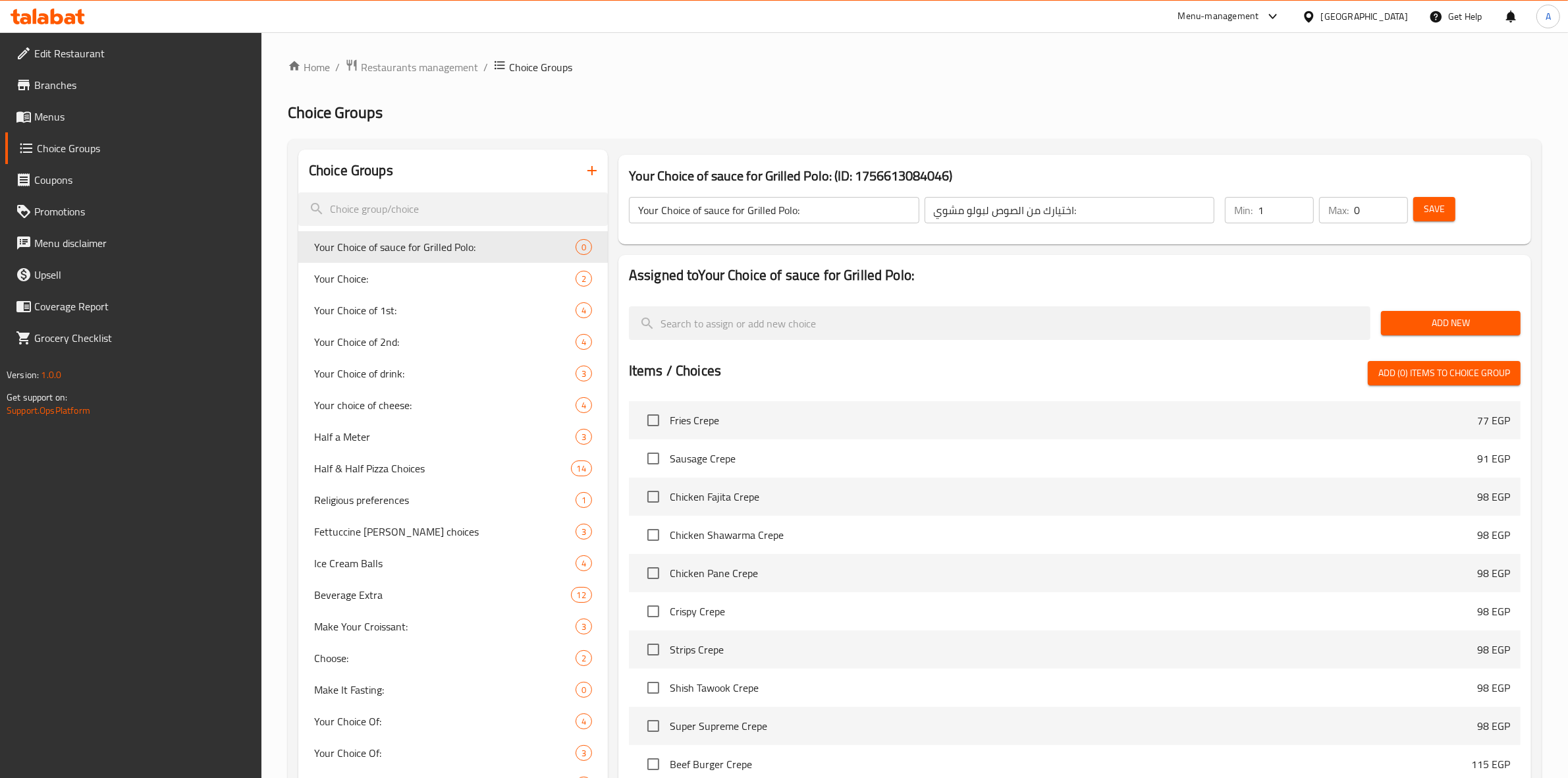
type input "1"
click at [1298, 202] on input "1" at bounding box center [1286, 210] width 56 height 26
type input "1"
click at [1396, 205] on input "1" at bounding box center [1382, 210] width 54 height 26
click at [1417, 321] on span "Add New" at bounding box center [1450, 323] width 118 height 16
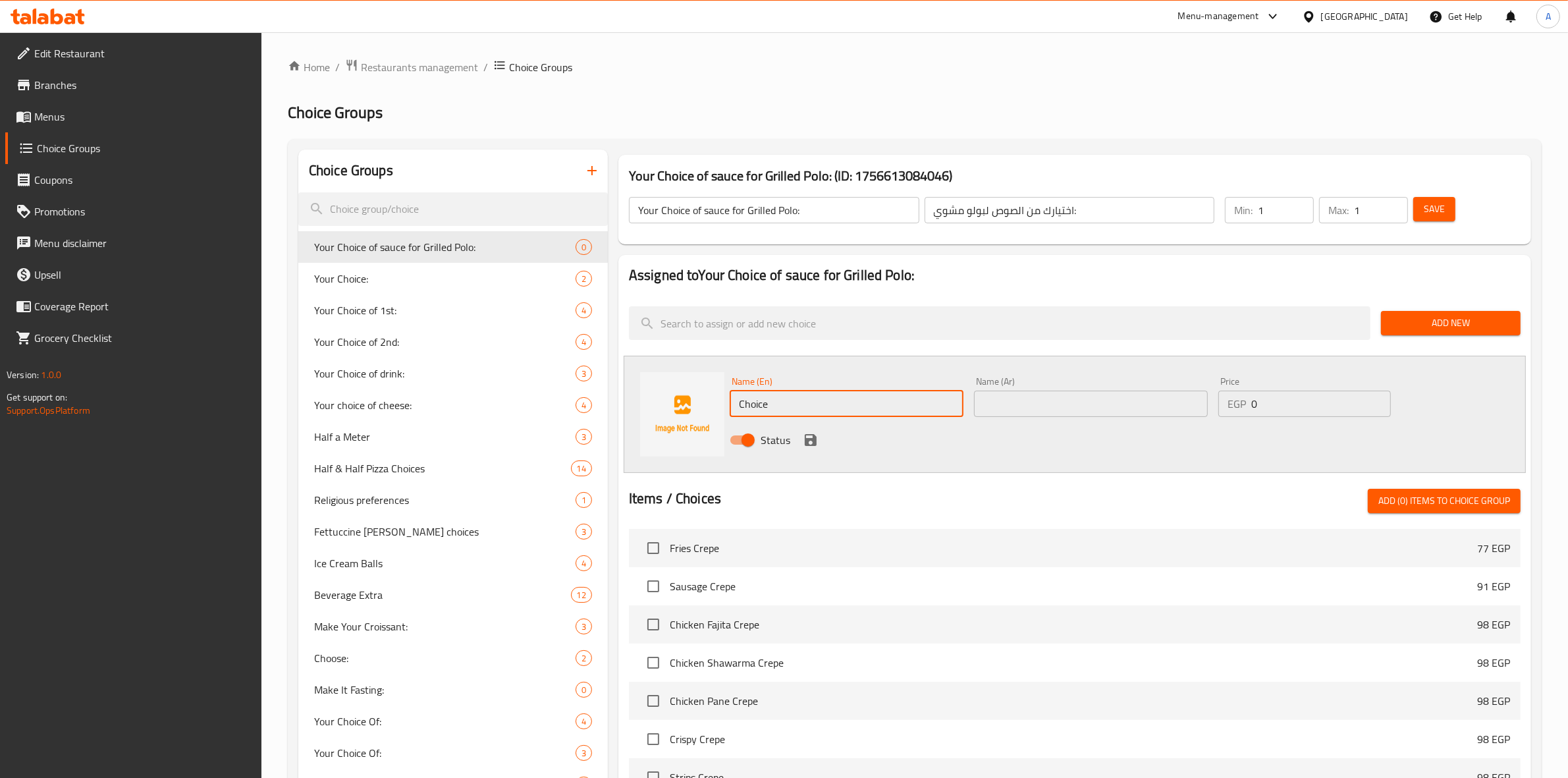
drag, startPoint x: 779, startPoint y: 396, endPoint x: 673, endPoint y: 397, distance: 106.0
click at [672, 399] on div "Name (En) Choice Name (En) Name (Ar) Name (Ar) Price EGP 0 Price Status" at bounding box center [1075, 414] width 903 height 118
paste input "mushroom sau"
type input "mushroom sauce"
click at [1022, 450] on div "Status" at bounding box center [1090, 440] width 733 height 36
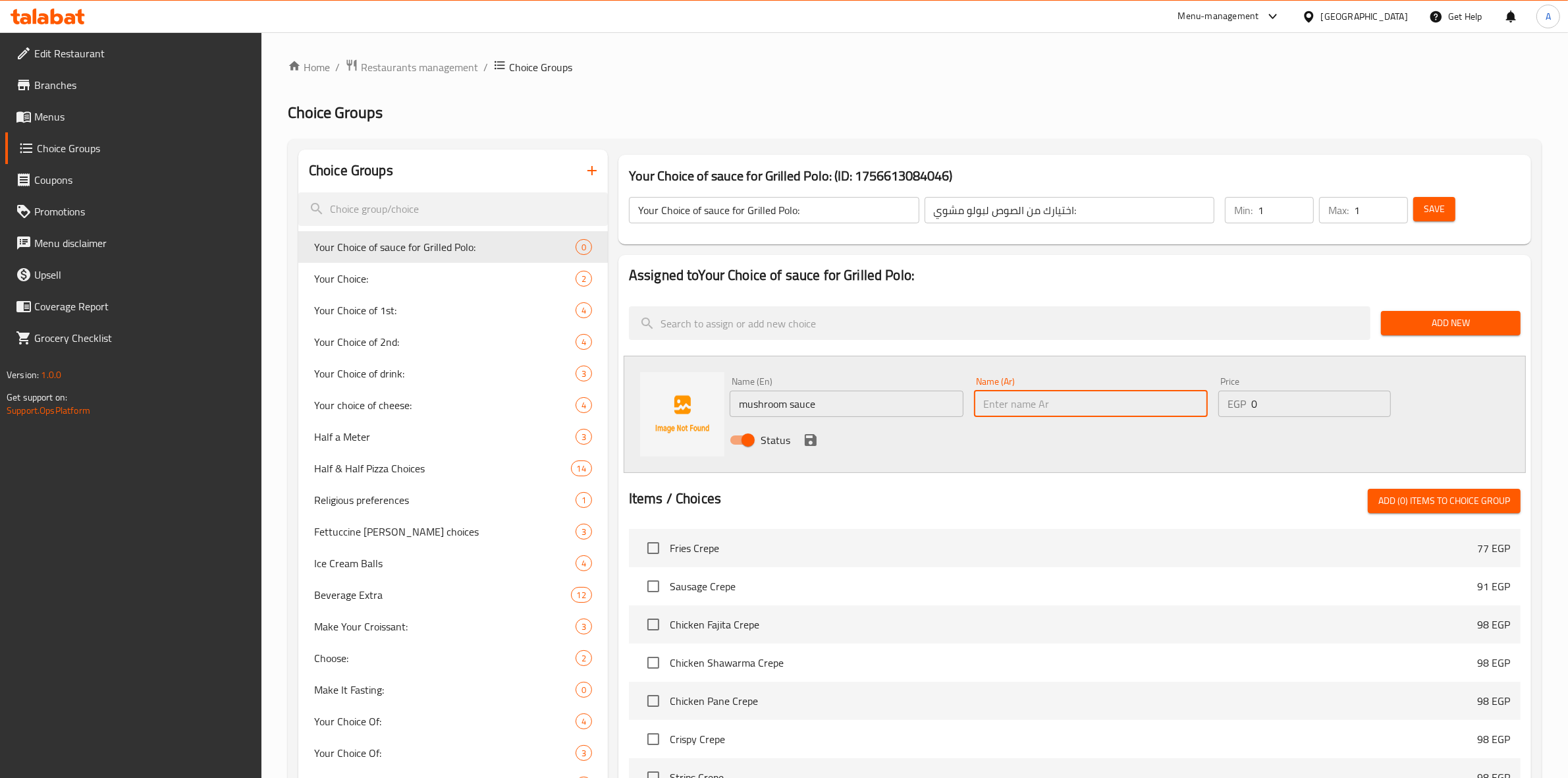
click at [1095, 412] on input "text" at bounding box center [1091, 404] width 234 height 26
paste input "مشروم صوص"
type input "مشروم صوص"
drag, startPoint x: 971, startPoint y: 448, endPoint x: 952, endPoint y: 443, distance: 19.6
click at [970, 449] on div "Status" at bounding box center [1090, 440] width 733 height 36
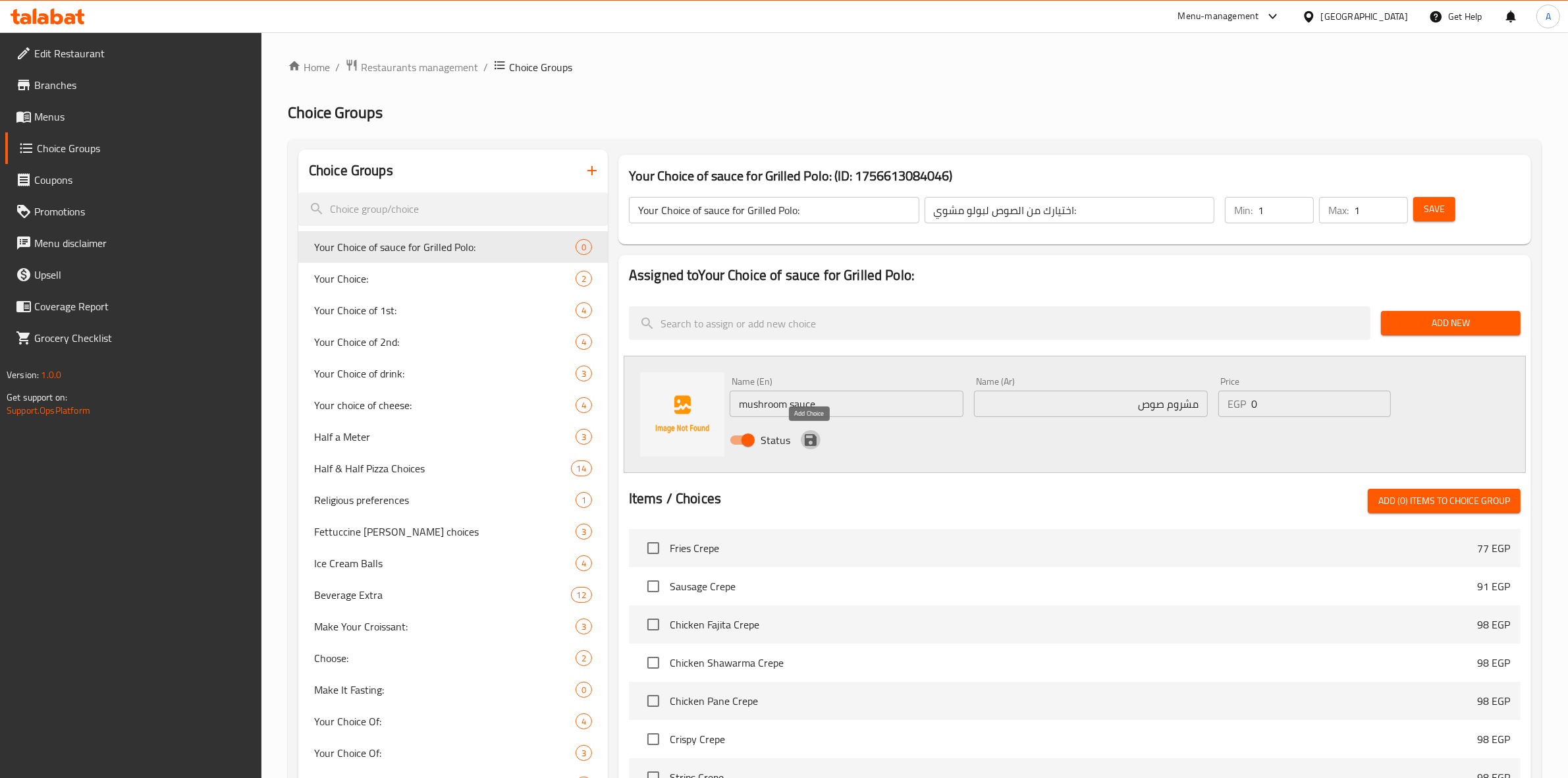
click at [813, 443] on icon "save" at bounding box center [811, 441] width 12 height 12
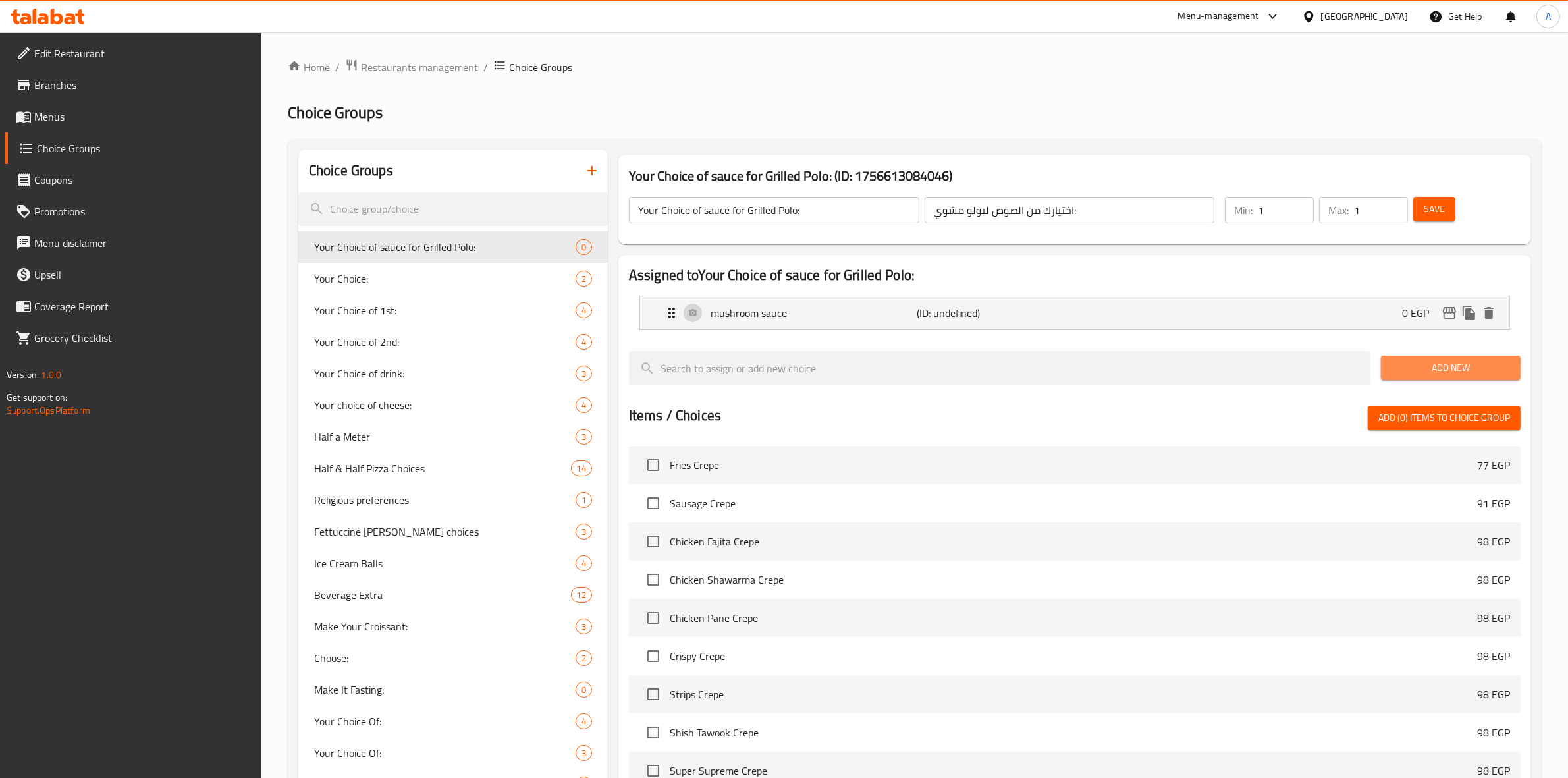
click at [1460, 360] on span "Add New" at bounding box center [1450, 368] width 118 height 16
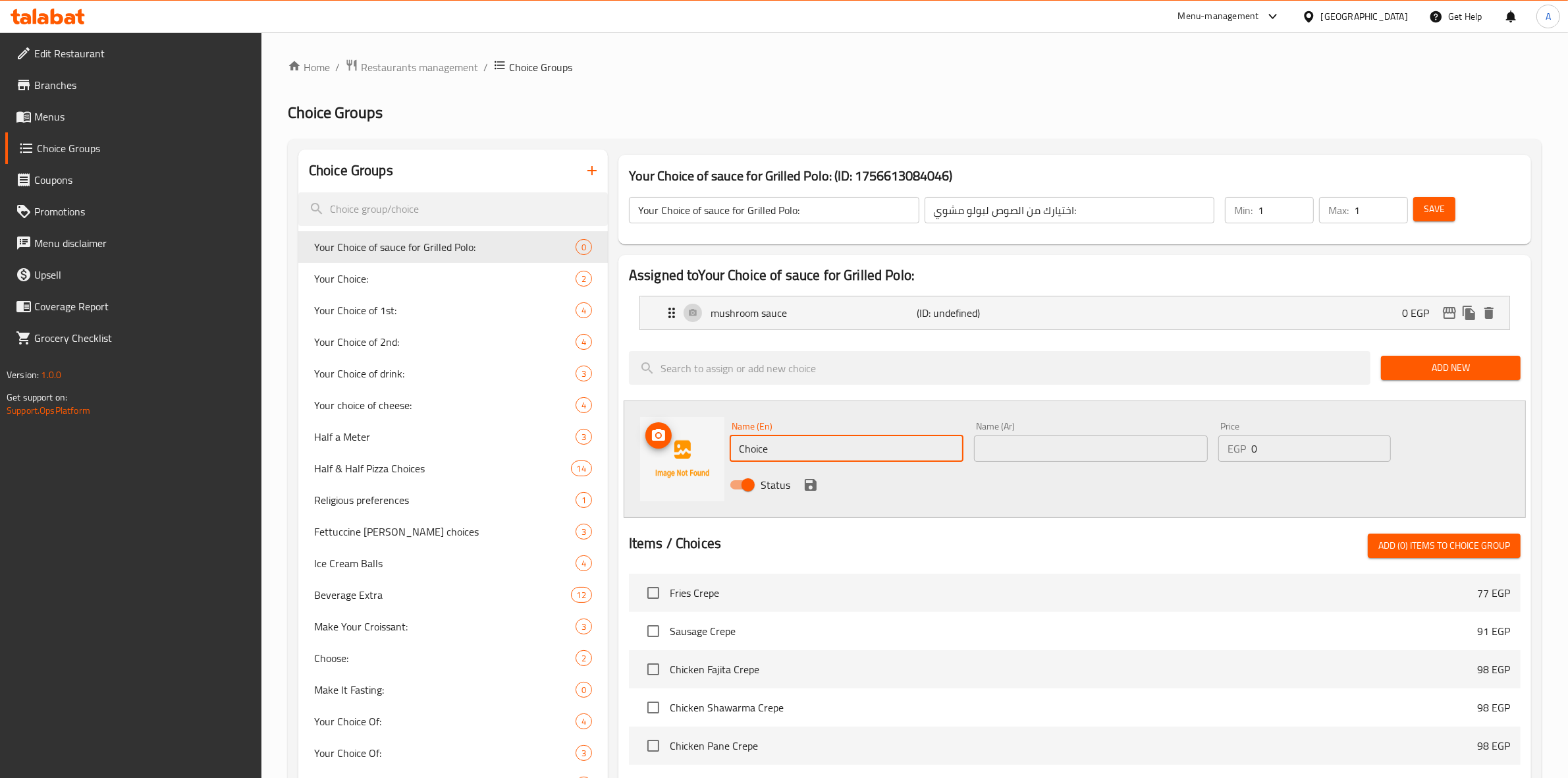
drag, startPoint x: 679, startPoint y: 432, endPoint x: 811, endPoint y: 420, distance: 132.5
click at [601, 416] on div "Choice Groups Your Choice of sauce for Grilled Polo: 0 Your Choice: 2 Your Choi…" at bounding box center [917, 683] width 1238 height 1067
paste input "lemon sau"
type input "lemon sauce"
click at [1013, 479] on div "Status" at bounding box center [1090, 485] width 733 height 36
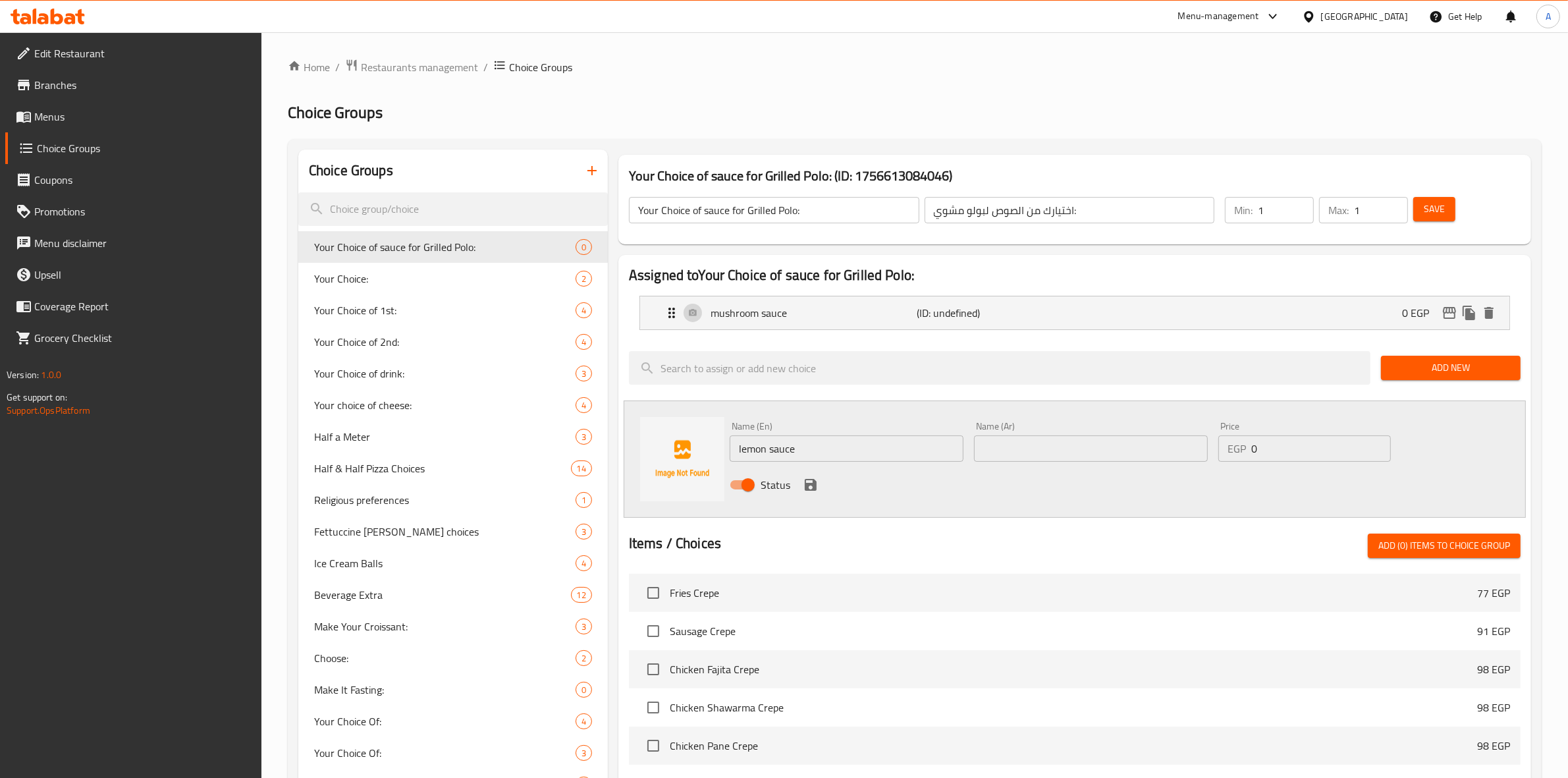
click at [1090, 442] on input "text" at bounding box center [1091, 448] width 234 height 26
paste input "ليمون صوص"
type input "ليمون صوص"
click at [803, 485] on icon "save" at bounding box center [810, 485] width 16 height 16
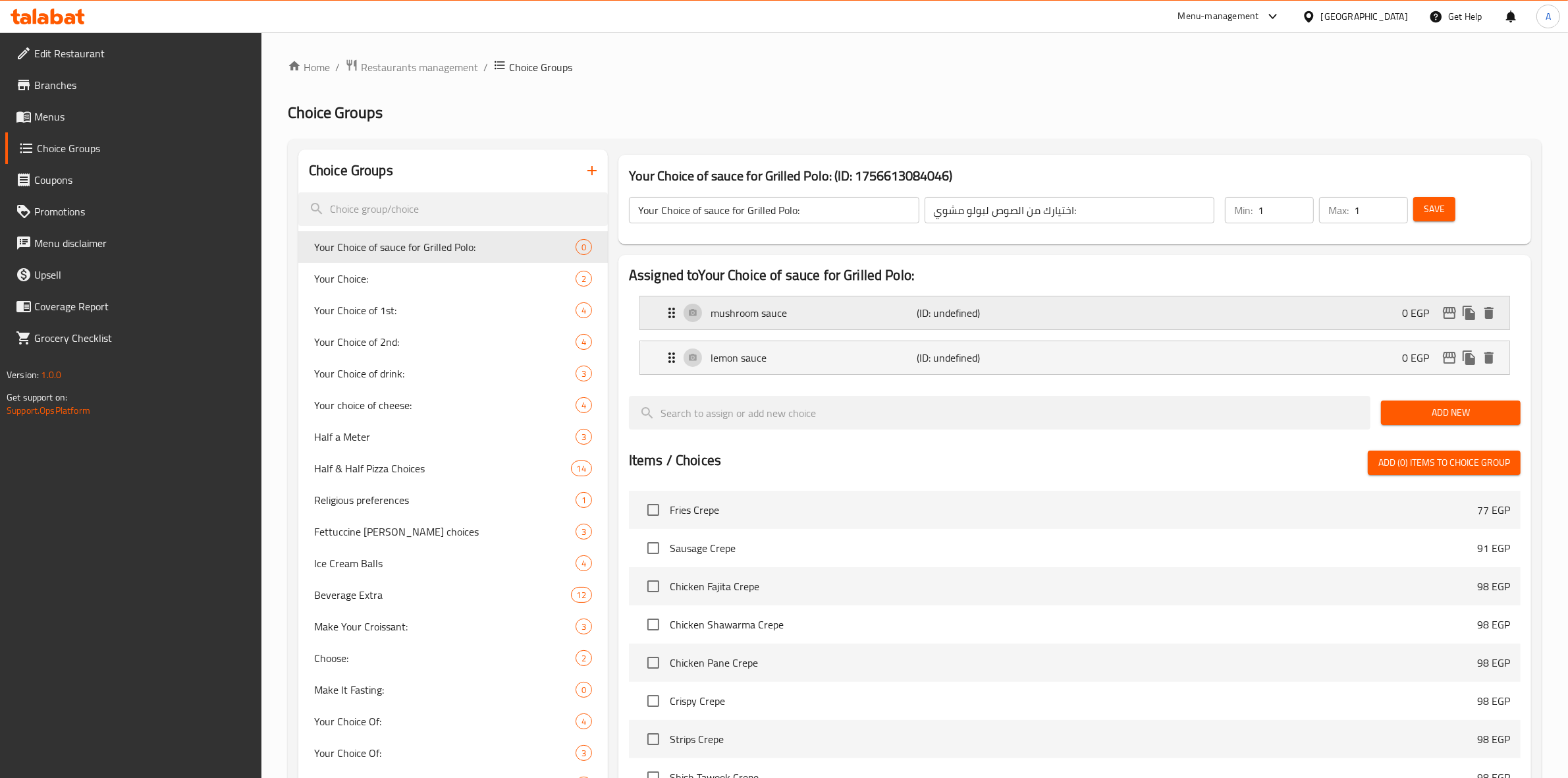
click at [966, 308] on p "(ID: undefined)" at bounding box center [986, 312] width 138 height 16
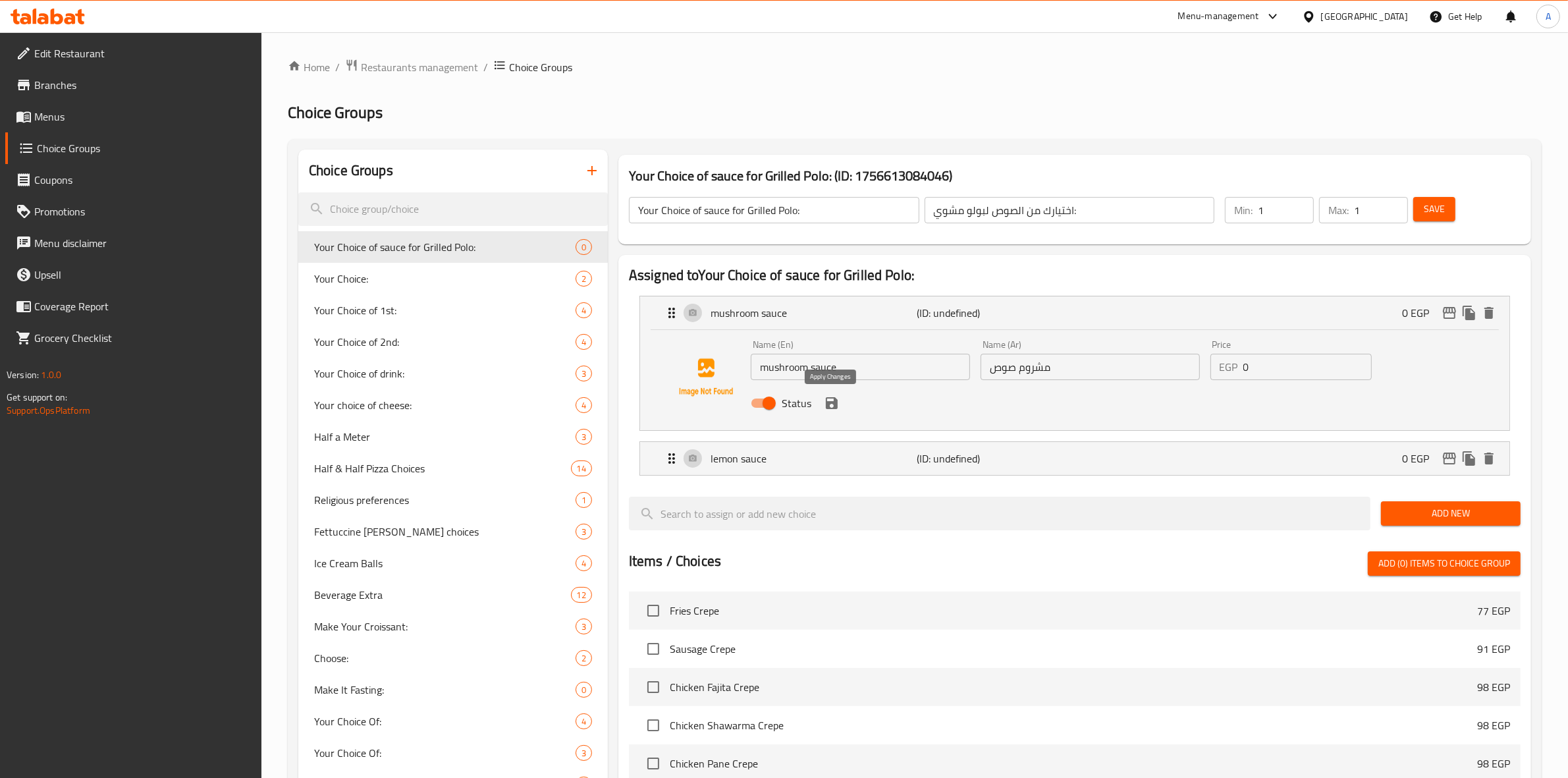
click at [828, 408] on icon "save" at bounding box center [832, 404] width 12 height 12
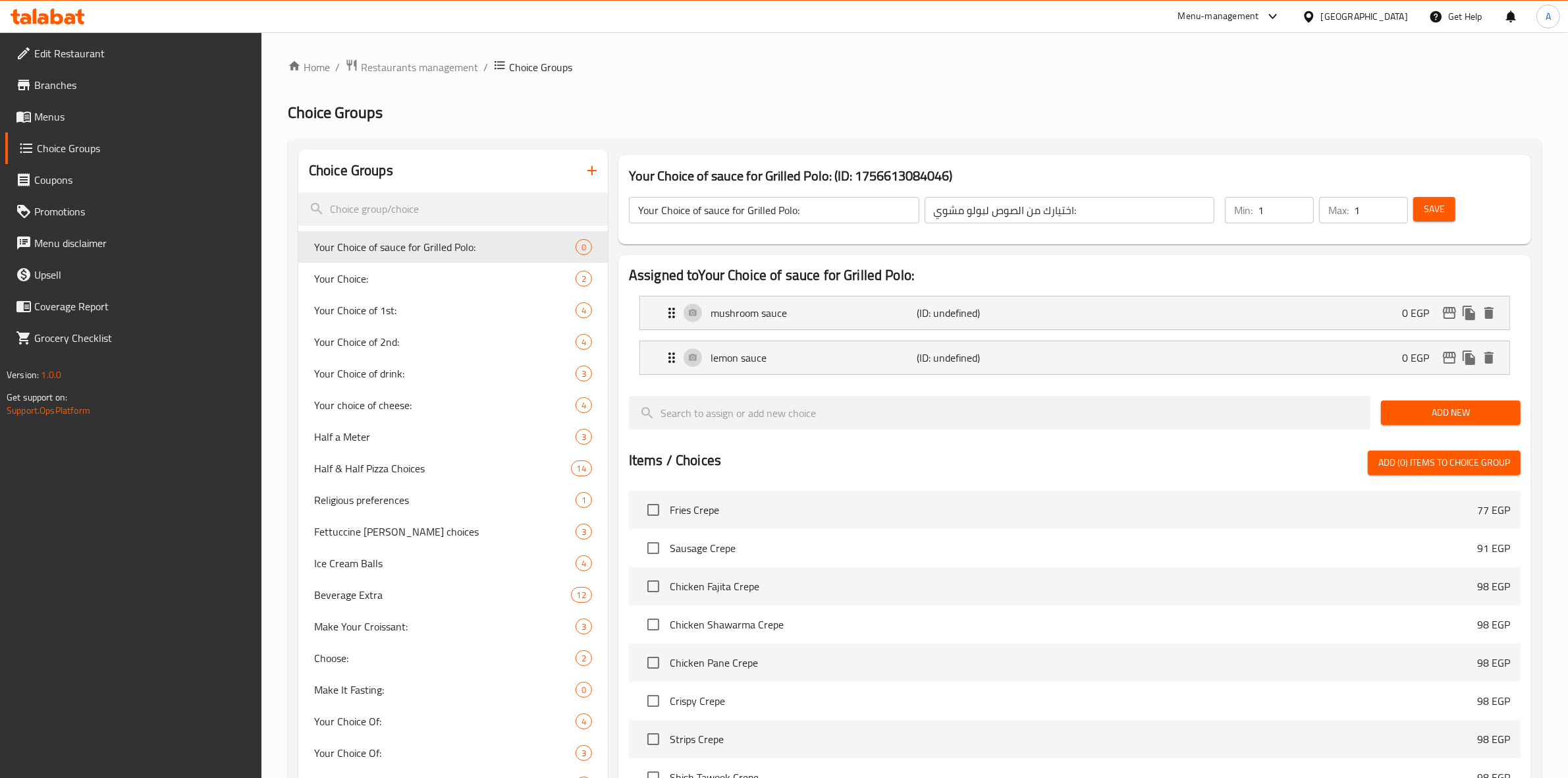
click at [1470, 409] on span "Add New" at bounding box center [1450, 413] width 118 height 16
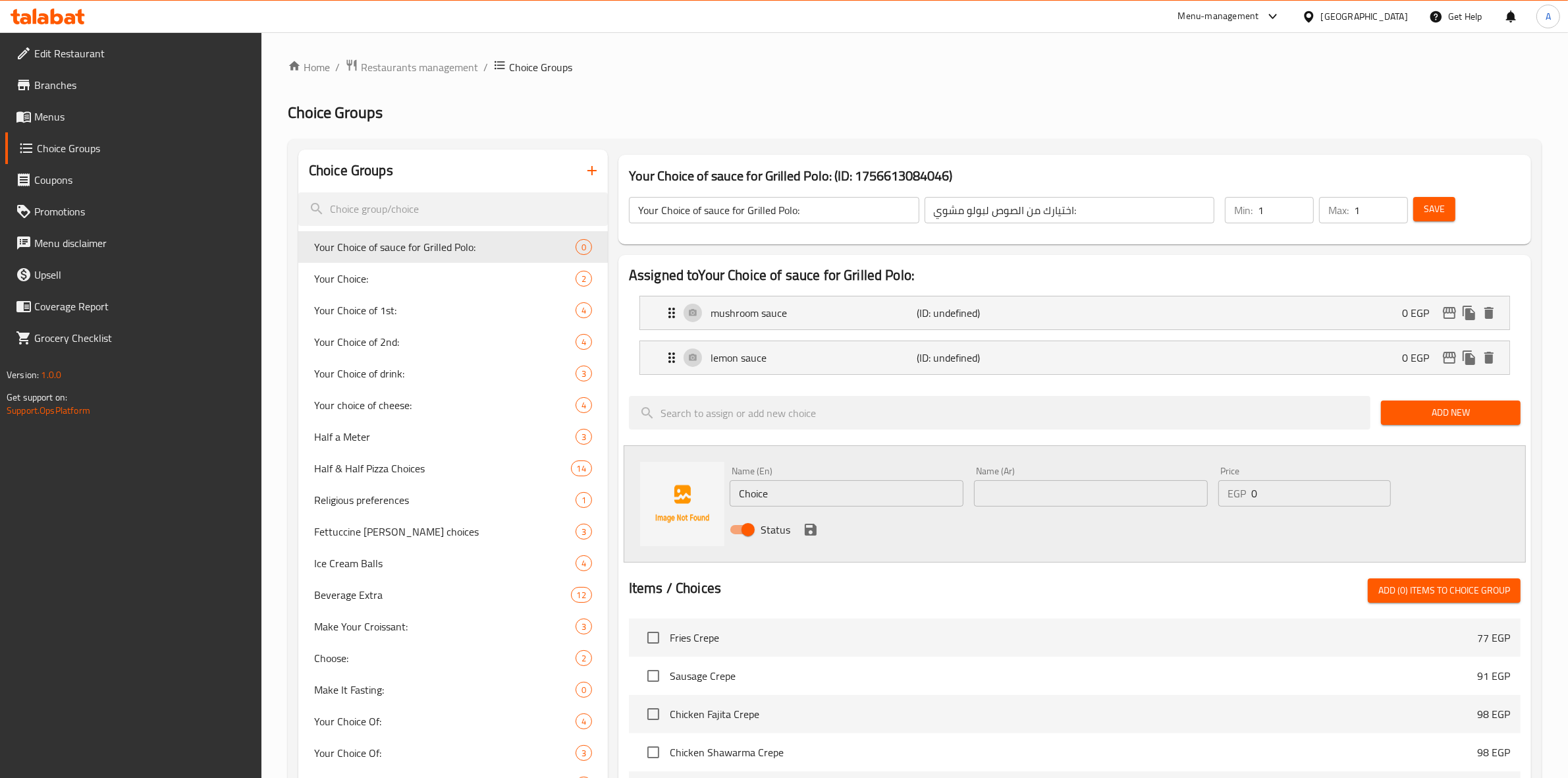
drag, startPoint x: 749, startPoint y: 486, endPoint x: 713, endPoint y: 483, distance: 36.1
click at [713, 483] on div "Name (En) Choice Name (En) Name (Ar) Name (Ar) Price EGP 0 Price Status" at bounding box center [1075, 504] width 903 height 118
paste input "Italian sau"
type input "Italian sauce"
click at [896, 525] on div "Status" at bounding box center [1090, 530] width 733 height 36
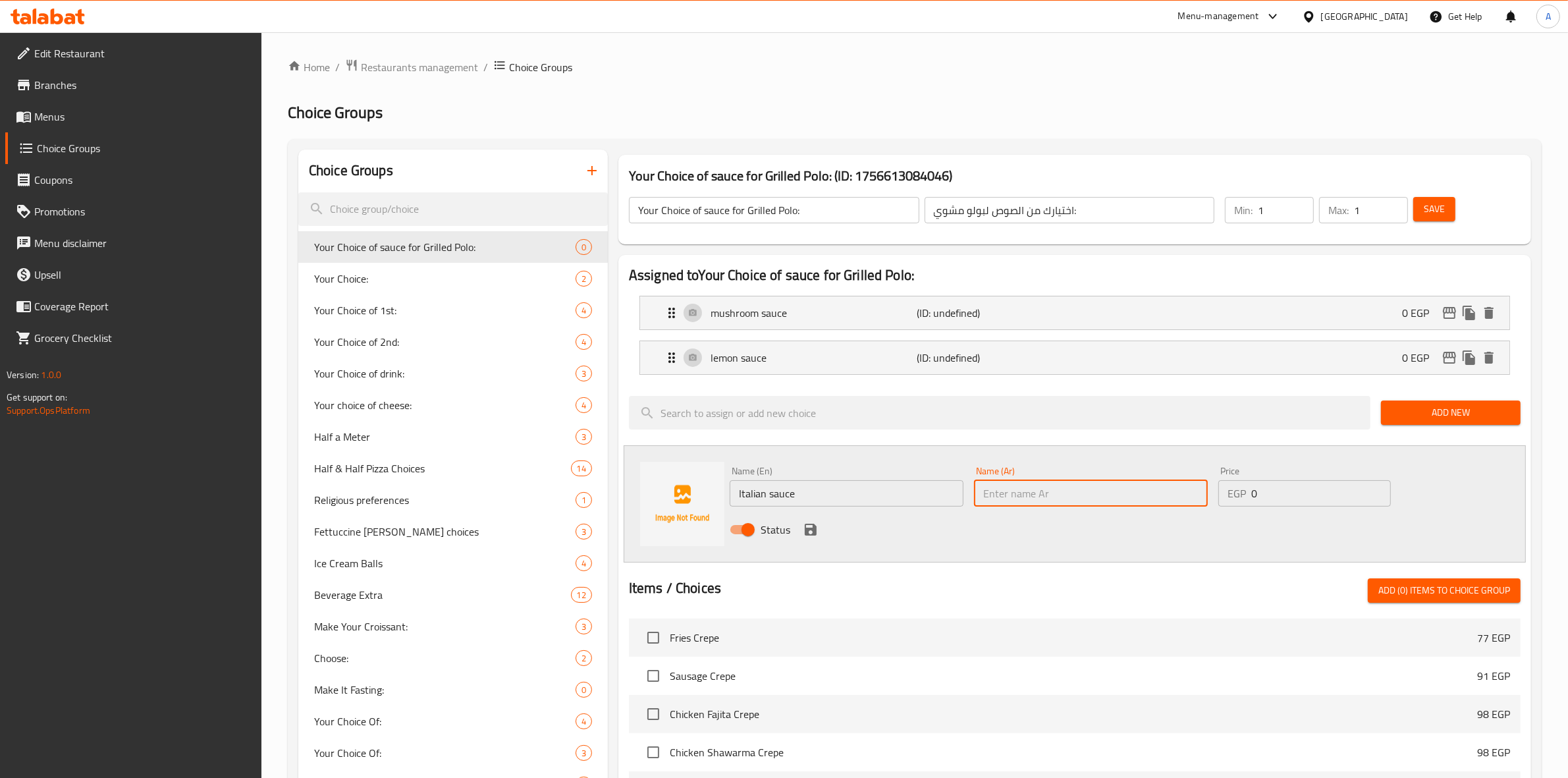
click at [1048, 493] on input "text" at bounding box center [1091, 493] width 234 height 26
paste input "صوص ايطالي"
type input "صوص ايطالي"
click at [801, 533] on button "save" at bounding box center [811, 529] width 20 height 20
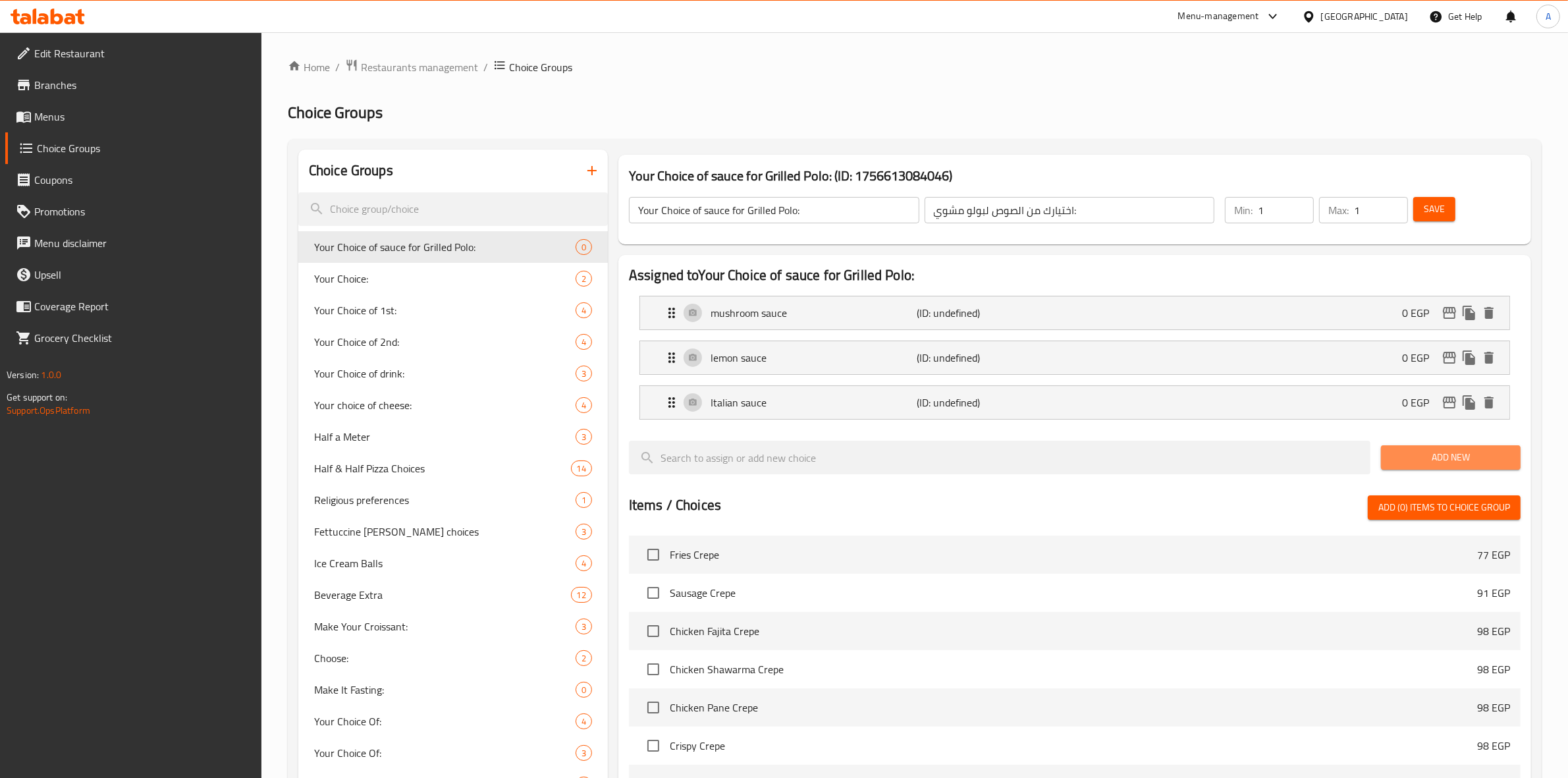
click at [1482, 458] on span "Add New" at bounding box center [1450, 458] width 118 height 16
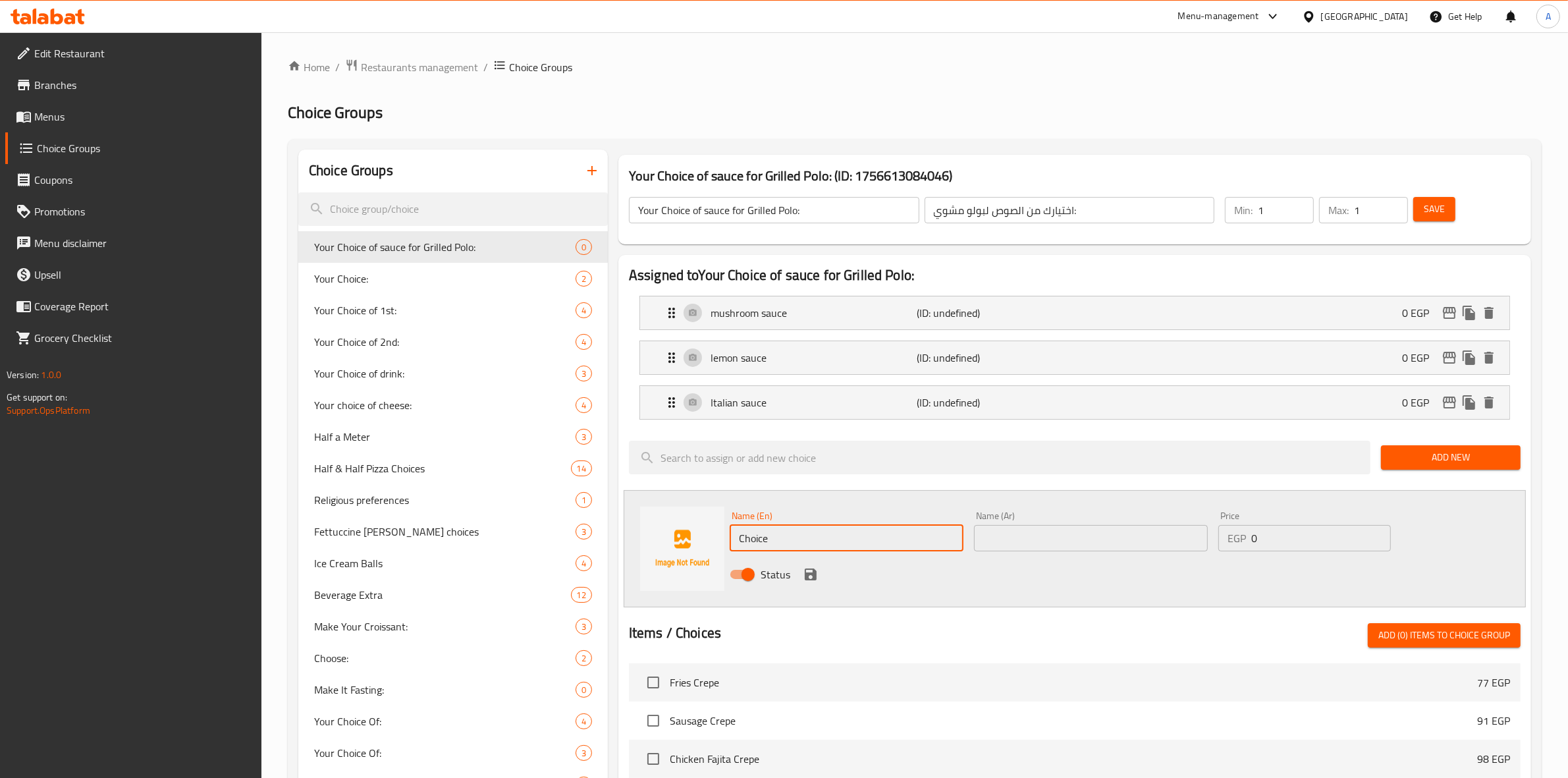
click at [656, 525] on div "Name (En) Choice Name (En) Name (Ar) Name (Ar) Price EGP 0 Price Status" at bounding box center [1075, 549] width 903 height 118
paste input "Rocoford sau"
type input "Rocoford sauce"
click at [949, 593] on div "Name (En) Rocoford sauce Name (En) Name (Ar) Name (Ar) Price EGP 0 Price Status" at bounding box center [1075, 549] width 903 height 118
click at [1067, 529] on input "text" at bounding box center [1091, 538] width 234 height 26
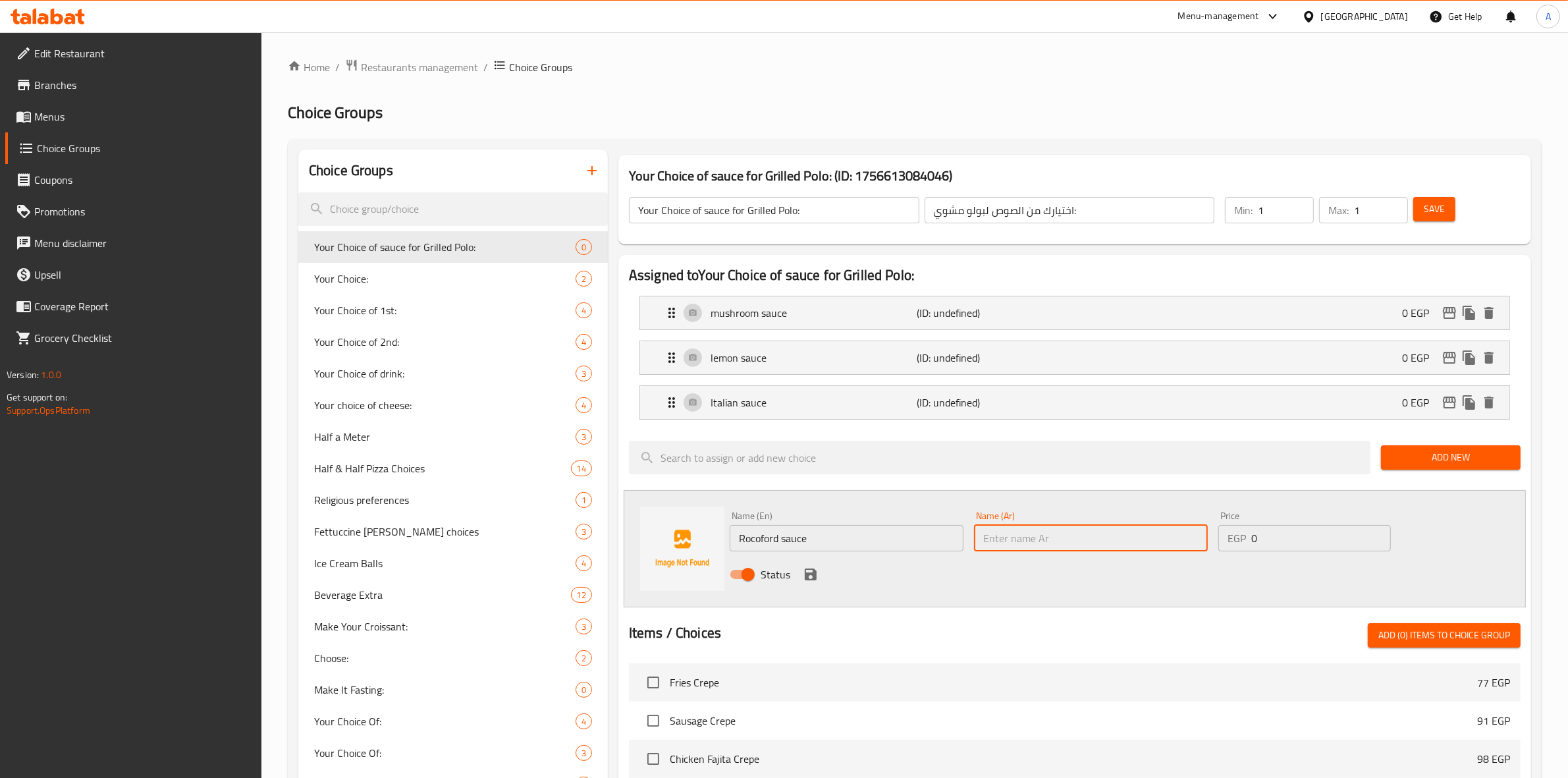
paste input "ريكوفورد صوص"
type input "ريكوفورد صوص"
click at [805, 573] on icon "save" at bounding box center [810, 574] width 16 height 16
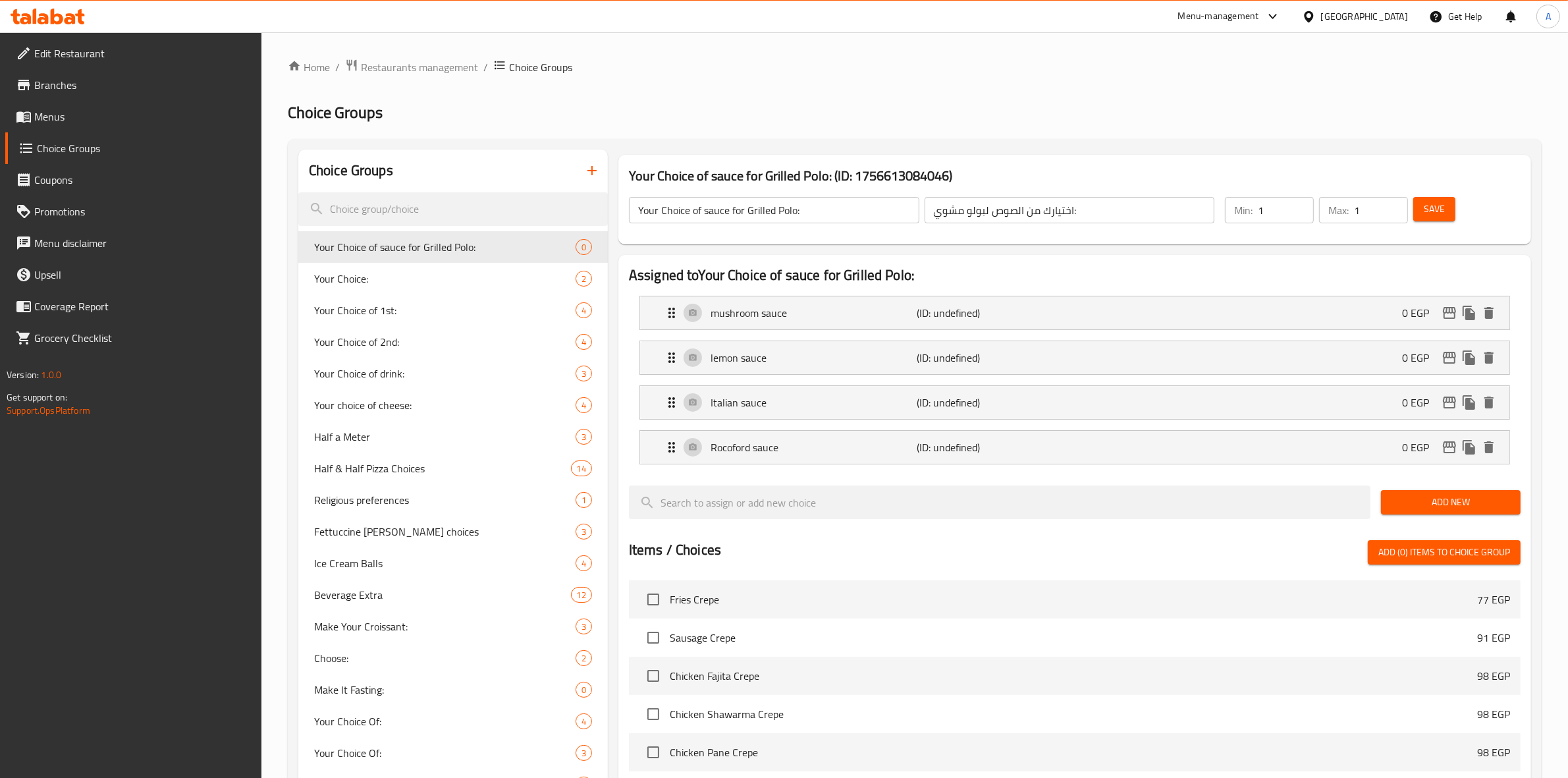
click at [1440, 213] on span "Save" at bounding box center [1434, 209] width 21 height 16
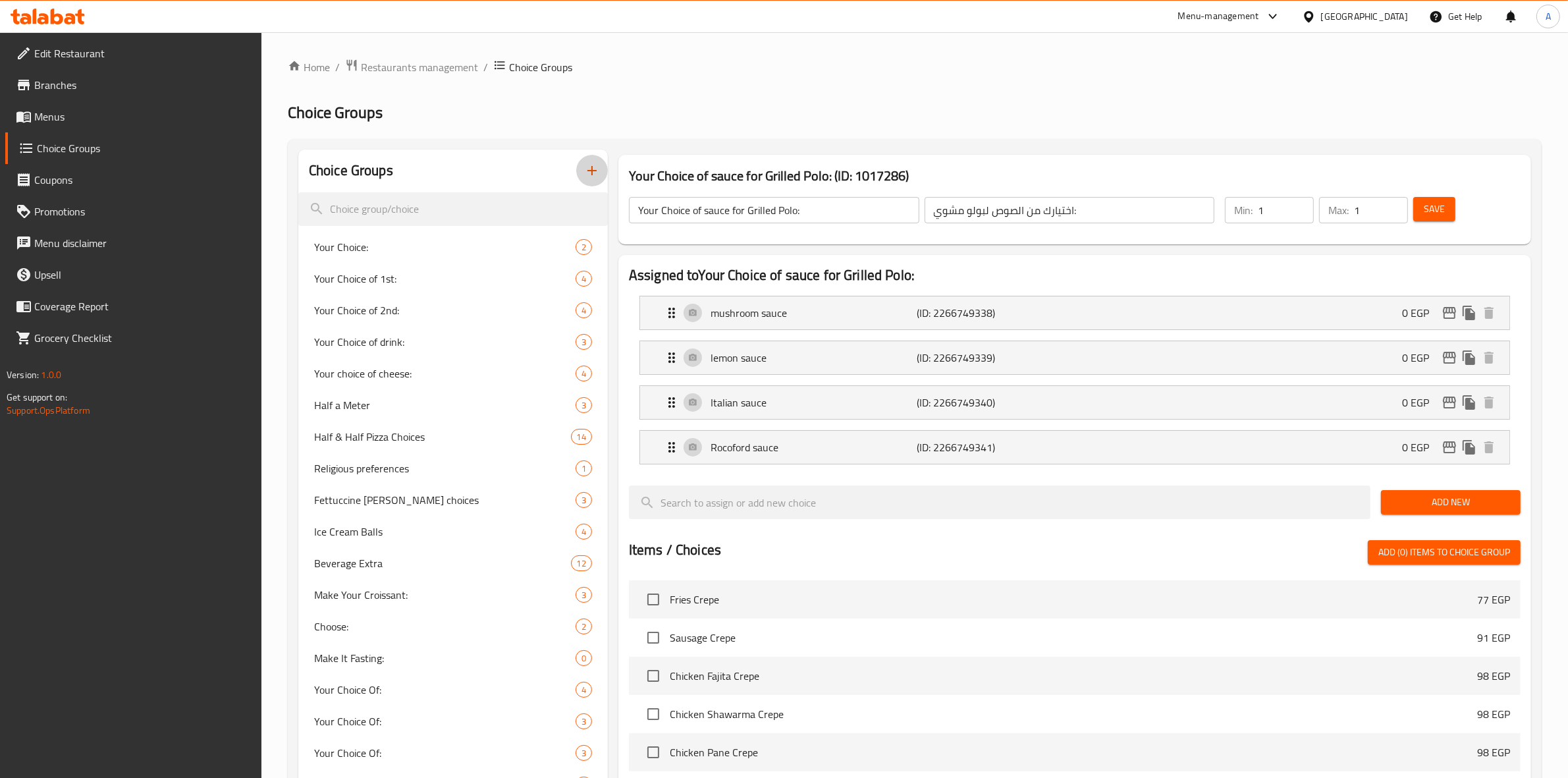
click at [592, 174] on icon "button" at bounding box center [592, 171] width 9 height 9
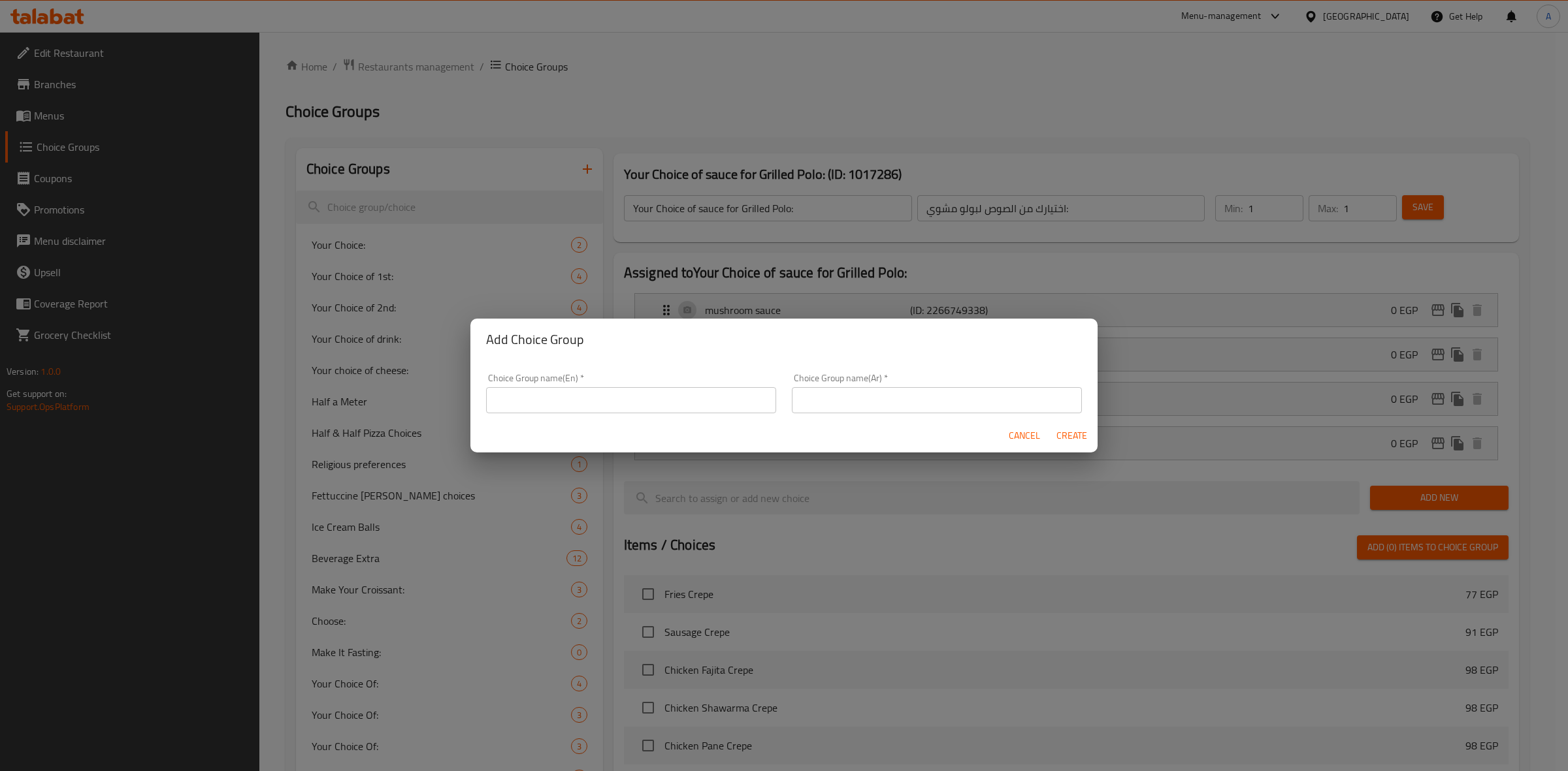
click at [635, 409] on input "text" at bounding box center [631, 400] width 290 height 26
type input "غ"
drag, startPoint x: 728, startPoint y: 395, endPoint x: 342, endPoint y: 334, distance: 390.8
click at [312, 338] on div "Add Choice Group Choice Group name(En)   * Your Choice of 1st side dish for Chi…" at bounding box center [784, 385] width 1568 height 771
type input "Your Choice of 1st Side Dish for Chicken Curry:"
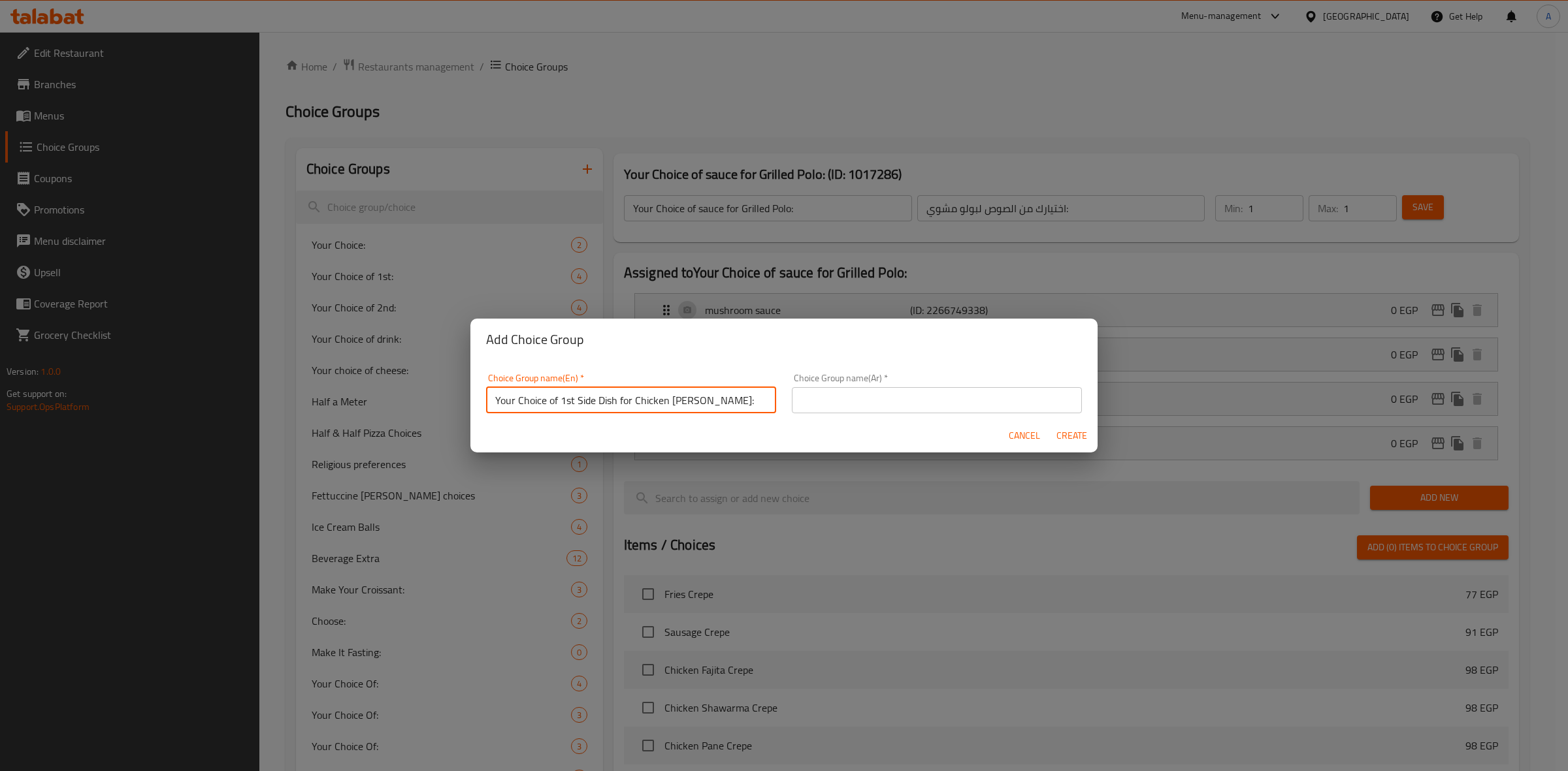
click at [614, 397] on input "Your Choice of 1st Side Dish for Chicken Curry:" at bounding box center [631, 400] width 290 height 26
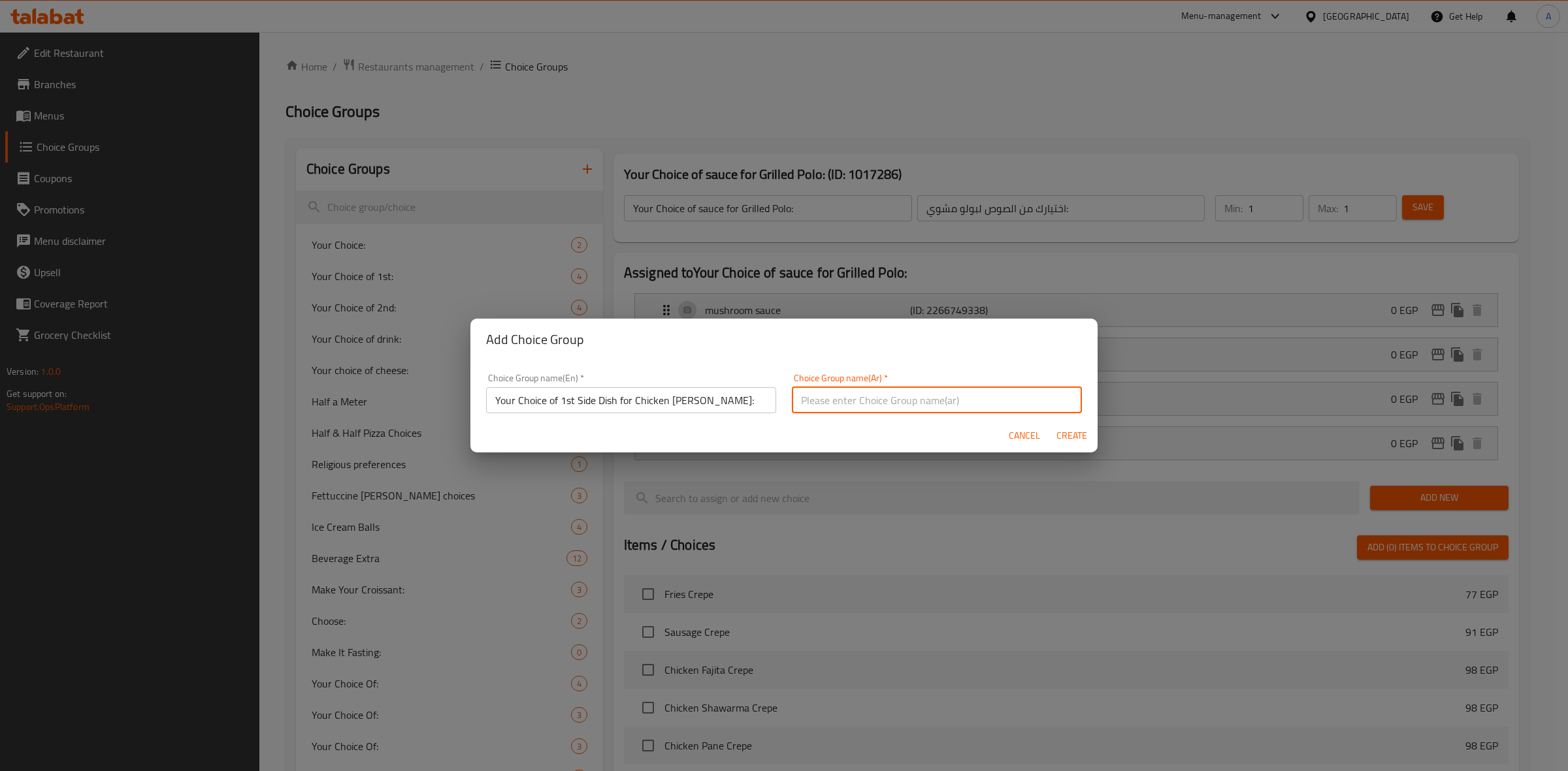
click at [972, 399] on input "text" at bounding box center [937, 400] width 290 height 26
paste input "اختيارك للطبق الجانبي الأول مع كاري الدجاج:"
drag, startPoint x: 941, startPoint y: 403, endPoint x: 926, endPoint y: 403, distance: 15.0
click at [926, 403] on input "اختيارك للطبق الجانبي الأول مع كاري الدجاج:" at bounding box center [937, 397] width 290 height 26
type input "اختيارك للطبق الجانبي الأول لكاري الدجاج:"
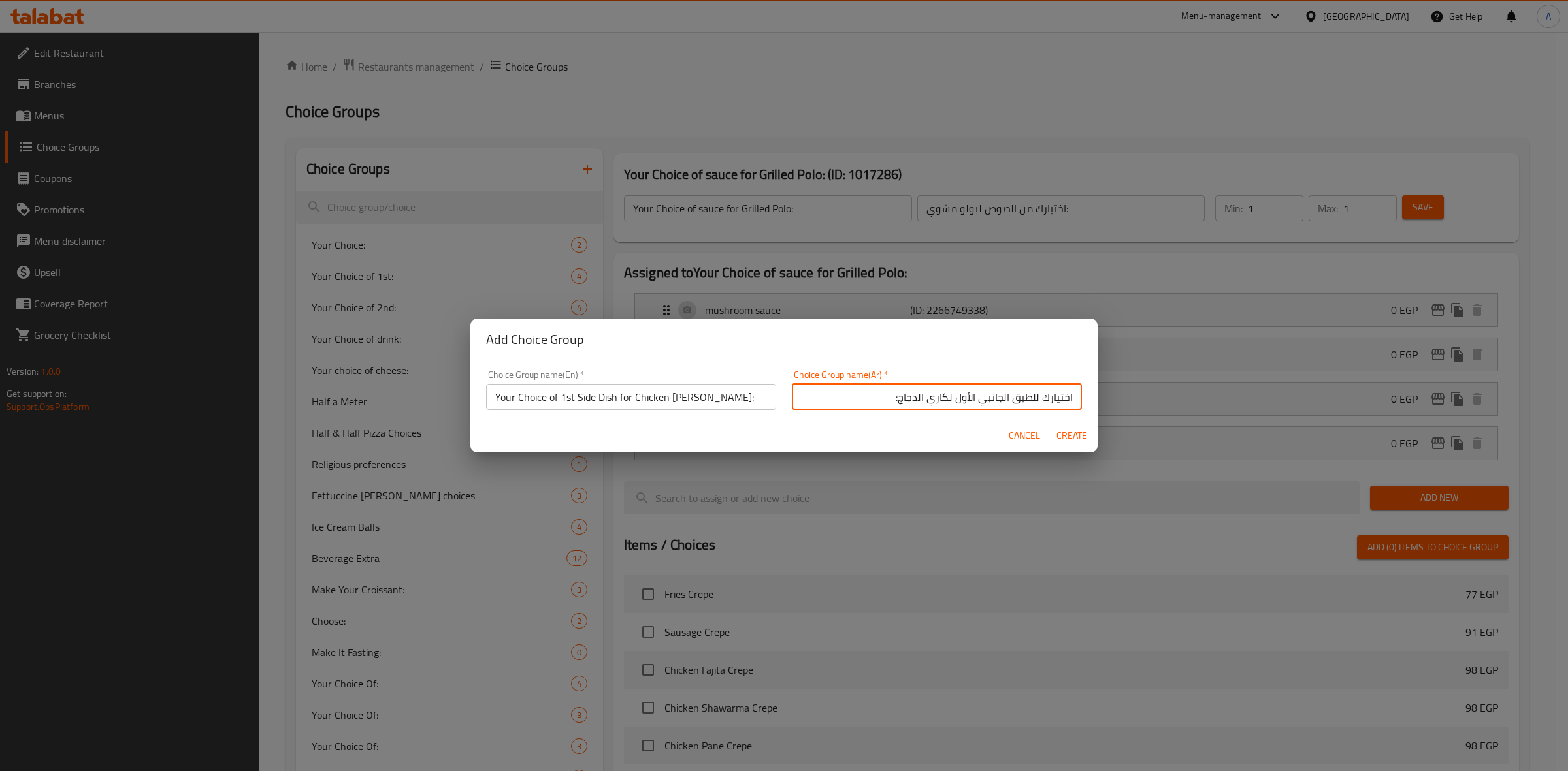
click at [935, 430] on div "Cancel Create" at bounding box center [784, 436] width 627 height 35
click at [1069, 424] on button "Create" at bounding box center [1071, 436] width 42 height 24
type input "Your Choice of 1st Side Dish for Chicken Curry:"
type input "اختيارك للطبق الجانبي الأول لكاري الدجاج:"
type input "0"
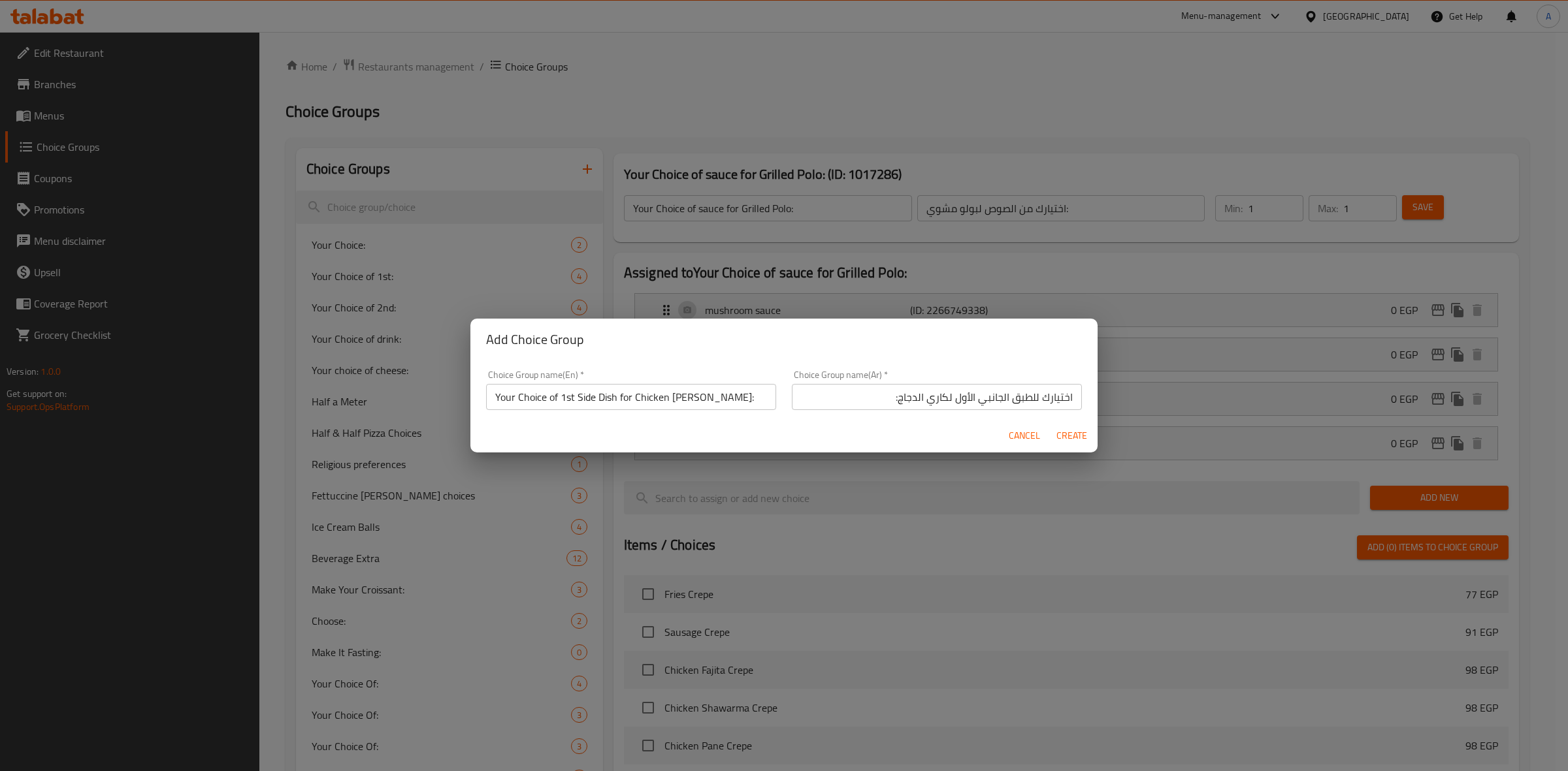
type input "0"
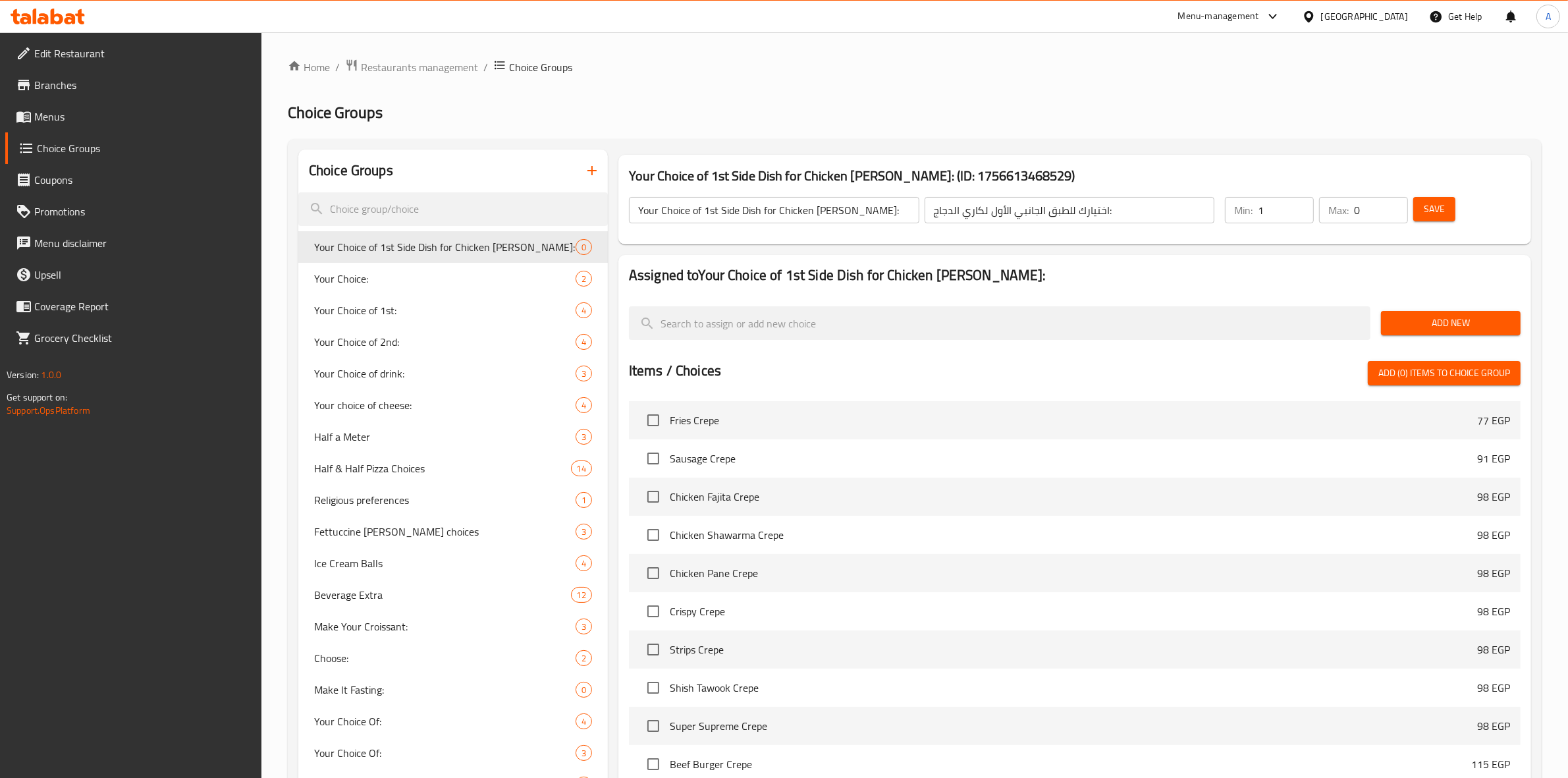
type input "1"
click at [1298, 203] on input "1" at bounding box center [1286, 210] width 56 height 26
type input "1"
click at [1398, 202] on input "1" at bounding box center [1382, 210] width 54 height 26
click at [1436, 203] on span "Save" at bounding box center [1434, 209] width 21 height 16
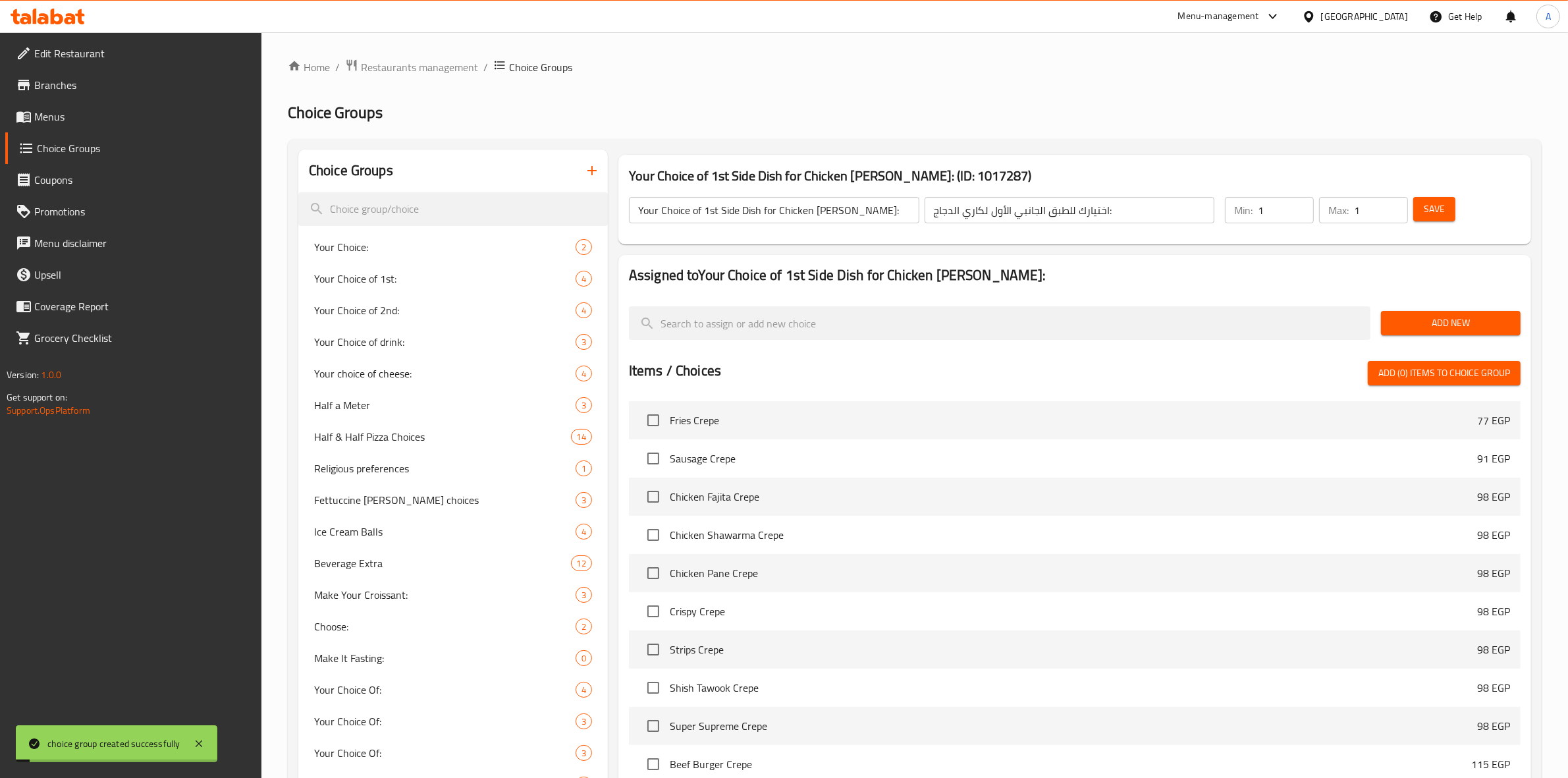
click at [1443, 322] on span "Add New" at bounding box center [1450, 323] width 118 height 16
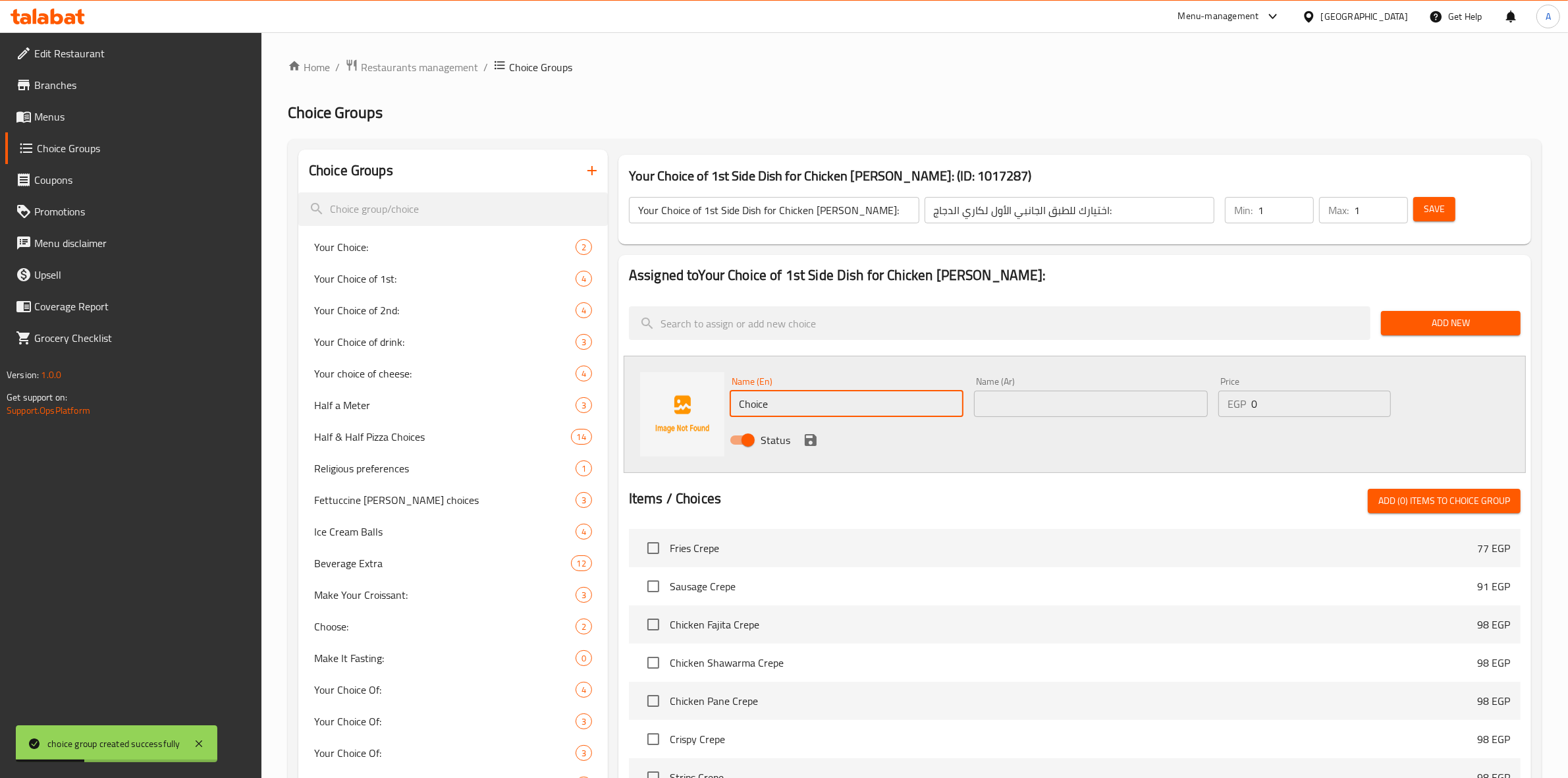
drag, startPoint x: 782, startPoint y: 406, endPoint x: 711, endPoint y: 397, distance: 71.6
click at [711, 397] on div "Name (En) Choice Name (En) Name (Ar) Name (Ar) Price EGP 0 Price Status" at bounding box center [1075, 414] width 903 height 118
paste input "mash potatoes"
click at [663, 383] on div "Name (En) mash potatoes Name (En) Name (Ar) Name (Ar) Price EGP 0 Price Status" at bounding box center [1075, 414] width 903 height 118
type input "mash potatoes"
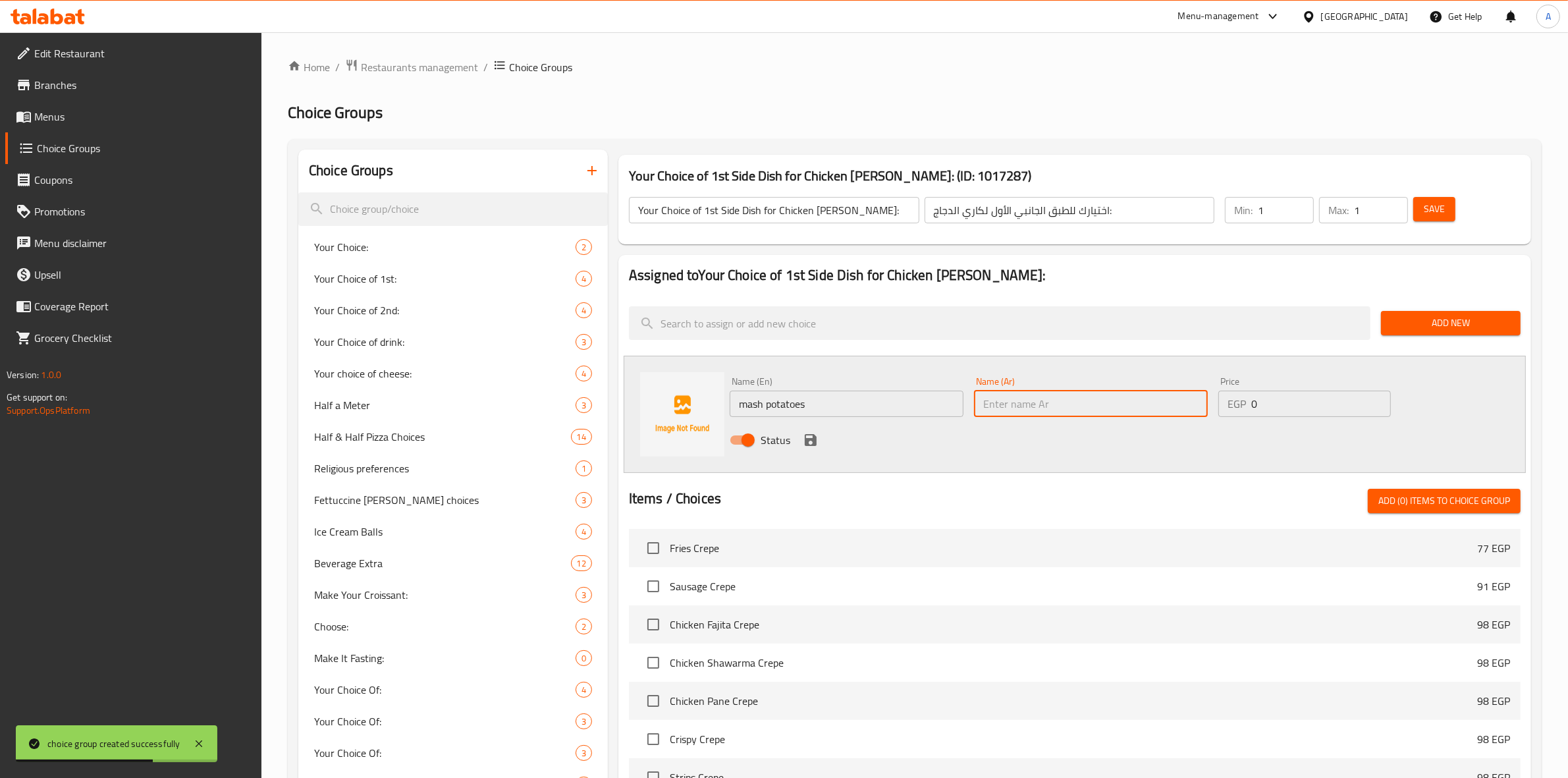
click at [1061, 413] on input "text" at bounding box center [1091, 404] width 234 height 26
paste input "بطاطس مهروسة"
type input "بطاطس مهروسة"
click at [808, 442] on icon "save" at bounding box center [810, 440] width 16 height 16
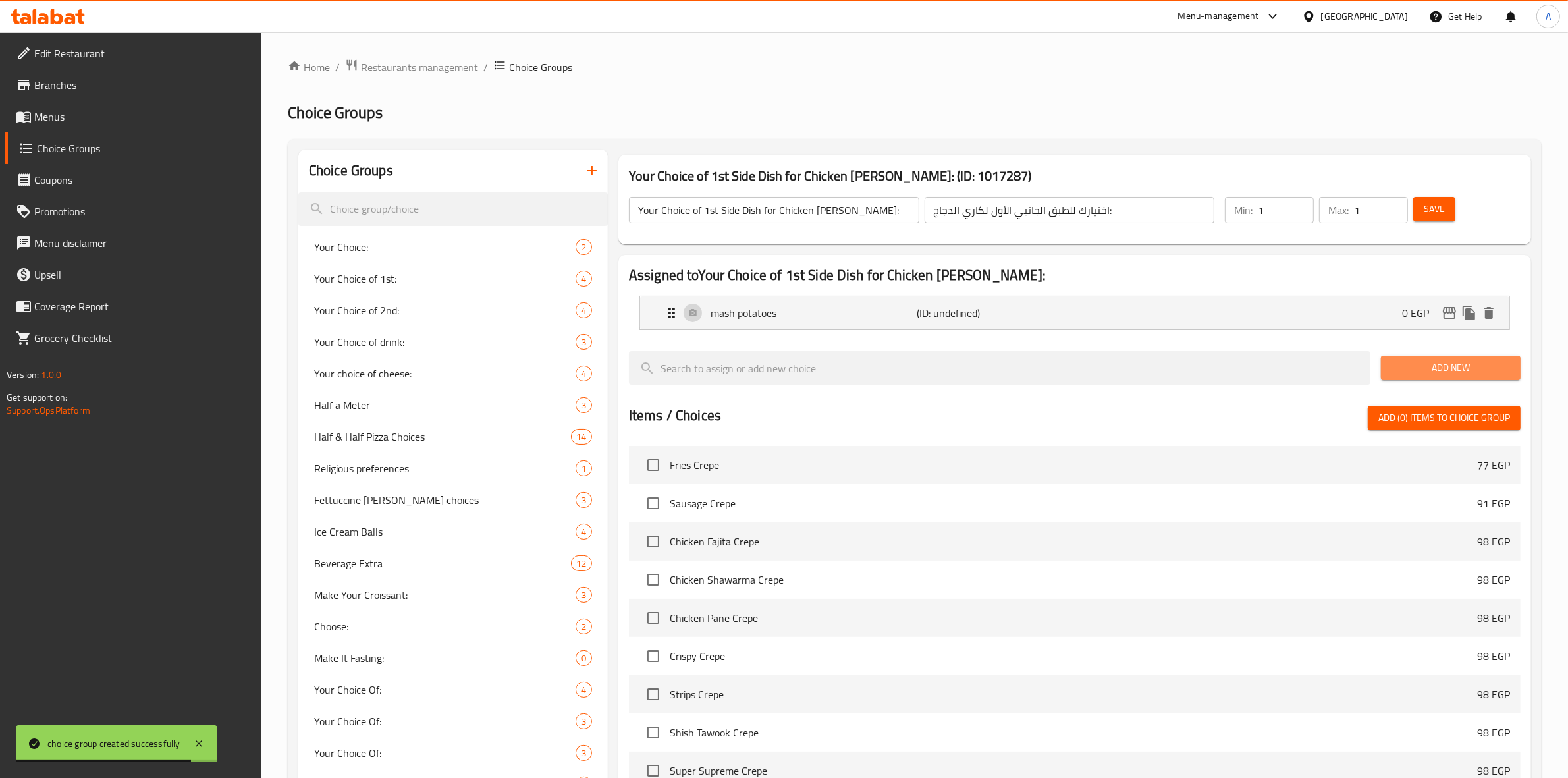
click at [1448, 369] on span "Add New" at bounding box center [1450, 368] width 118 height 16
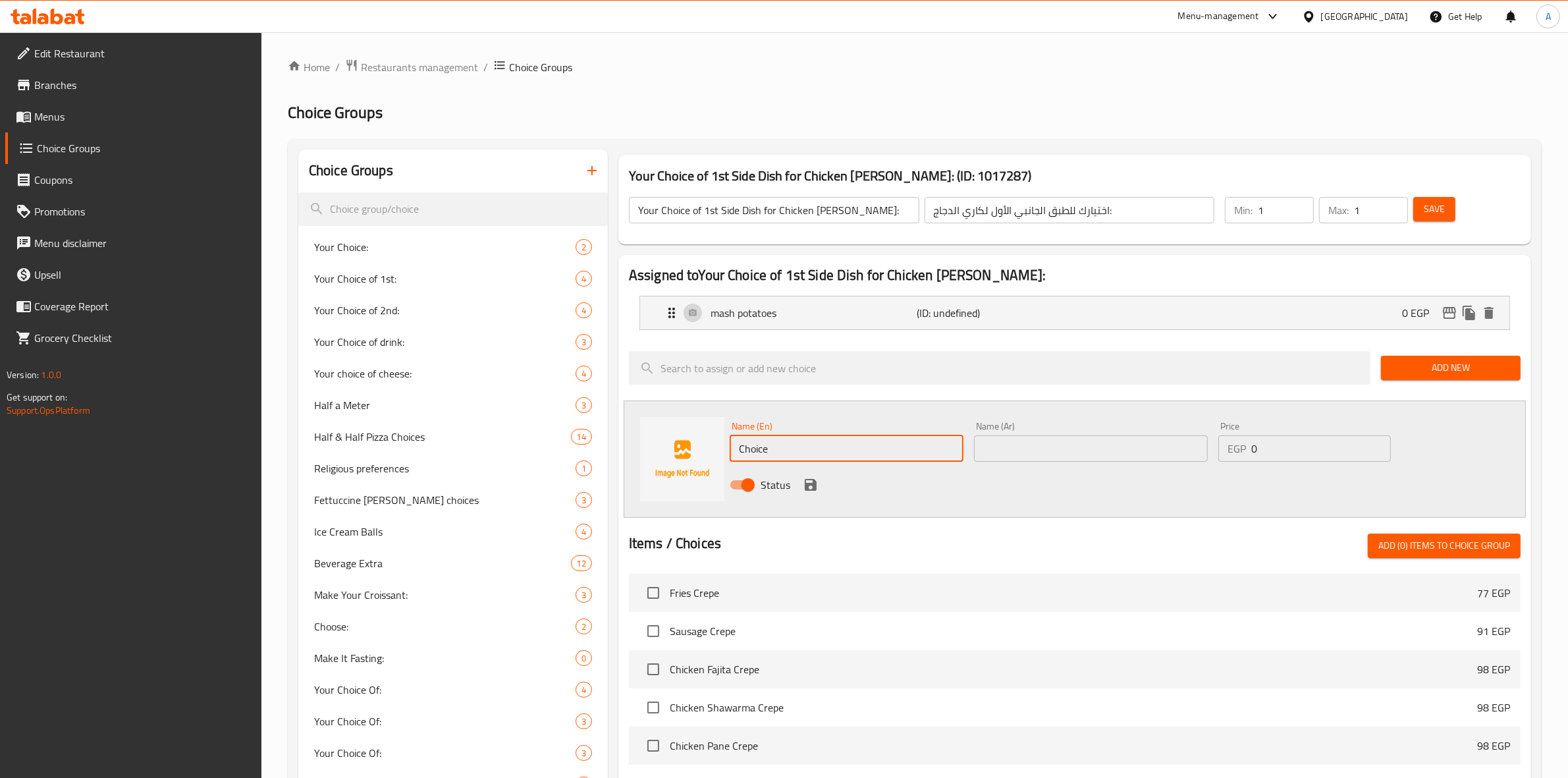
drag, startPoint x: 774, startPoint y: 452, endPoint x: 601, endPoint y: 424, distance: 175.3
click at [583, 425] on div "Choice Groups Your Choice: 2 Your Choice of 1st: 4 Your Choice of 2nd: 4 Your C…" at bounding box center [917, 699] width 1238 height 1099
paste input "sauteed vegetables"
type input "sauteed vegetables"
click at [1111, 448] on input "text" at bounding box center [1091, 448] width 234 height 26
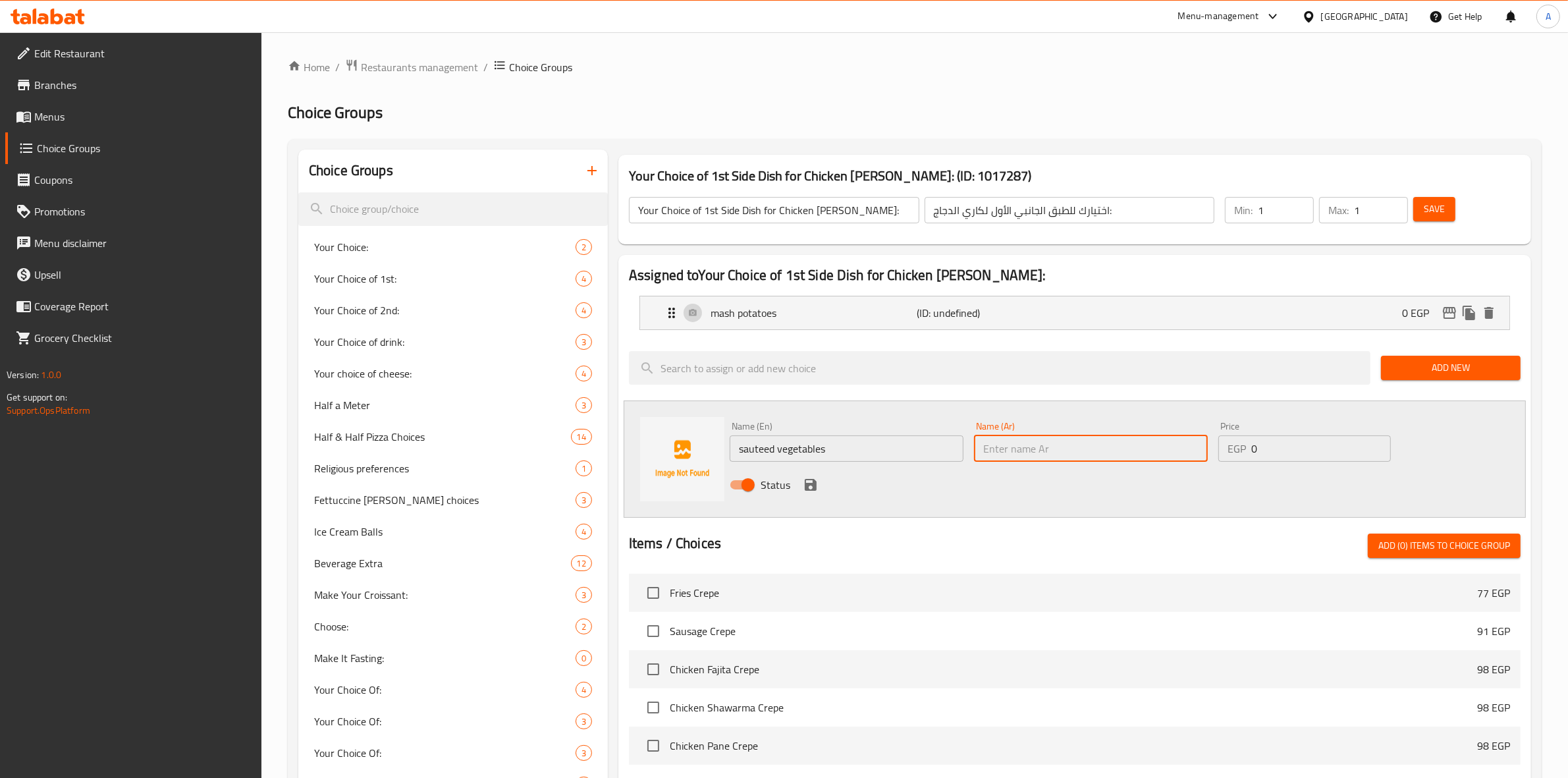
paste input "خضار سوته"
type input "خضار سوته"
click at [811, 487] on icon "save" at bounding box center [811, 485] width 12 height 12
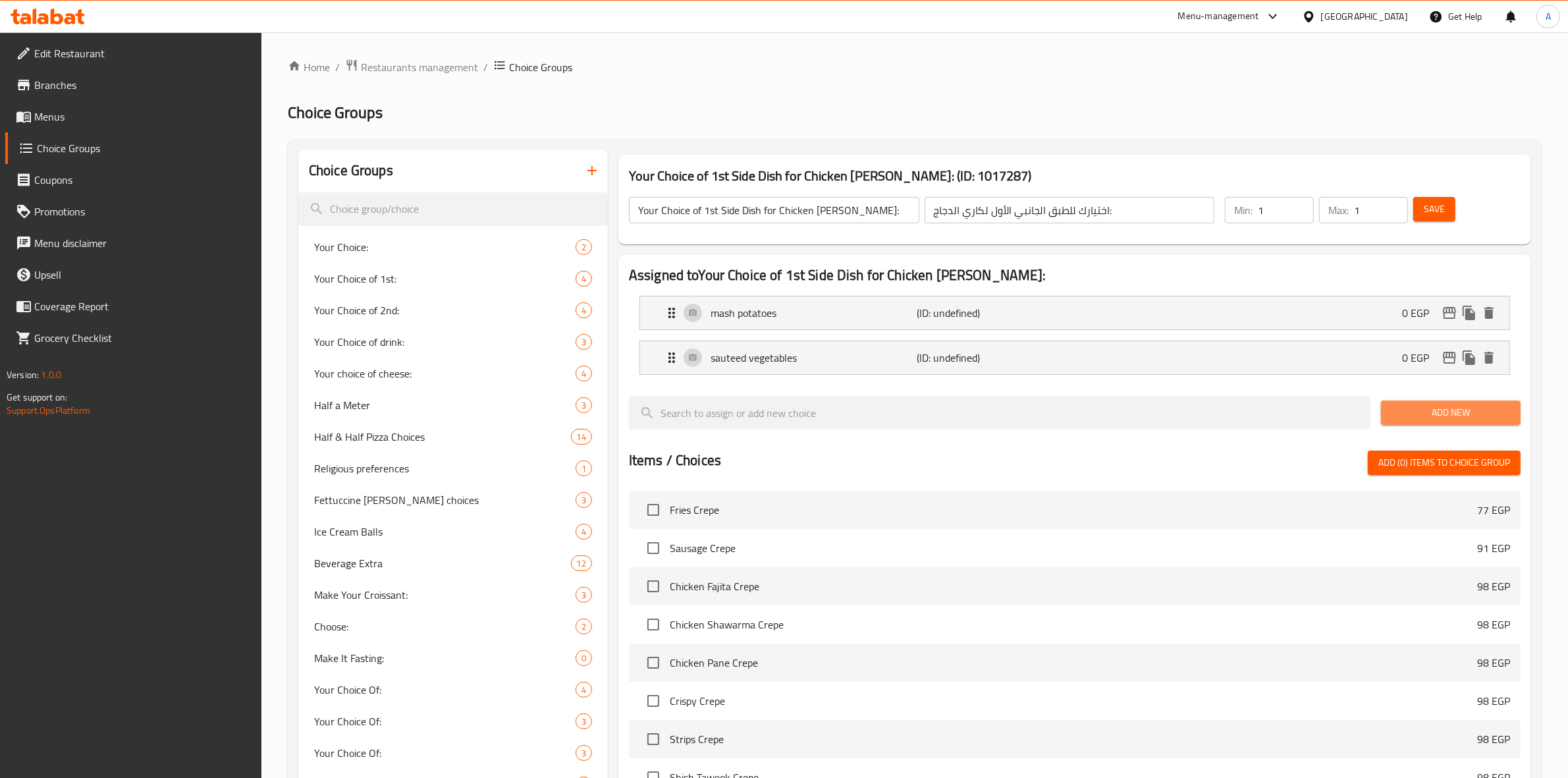
click at [1430, 404] on button "Add New" at bounding box center [1451, 413] width 140 height 24
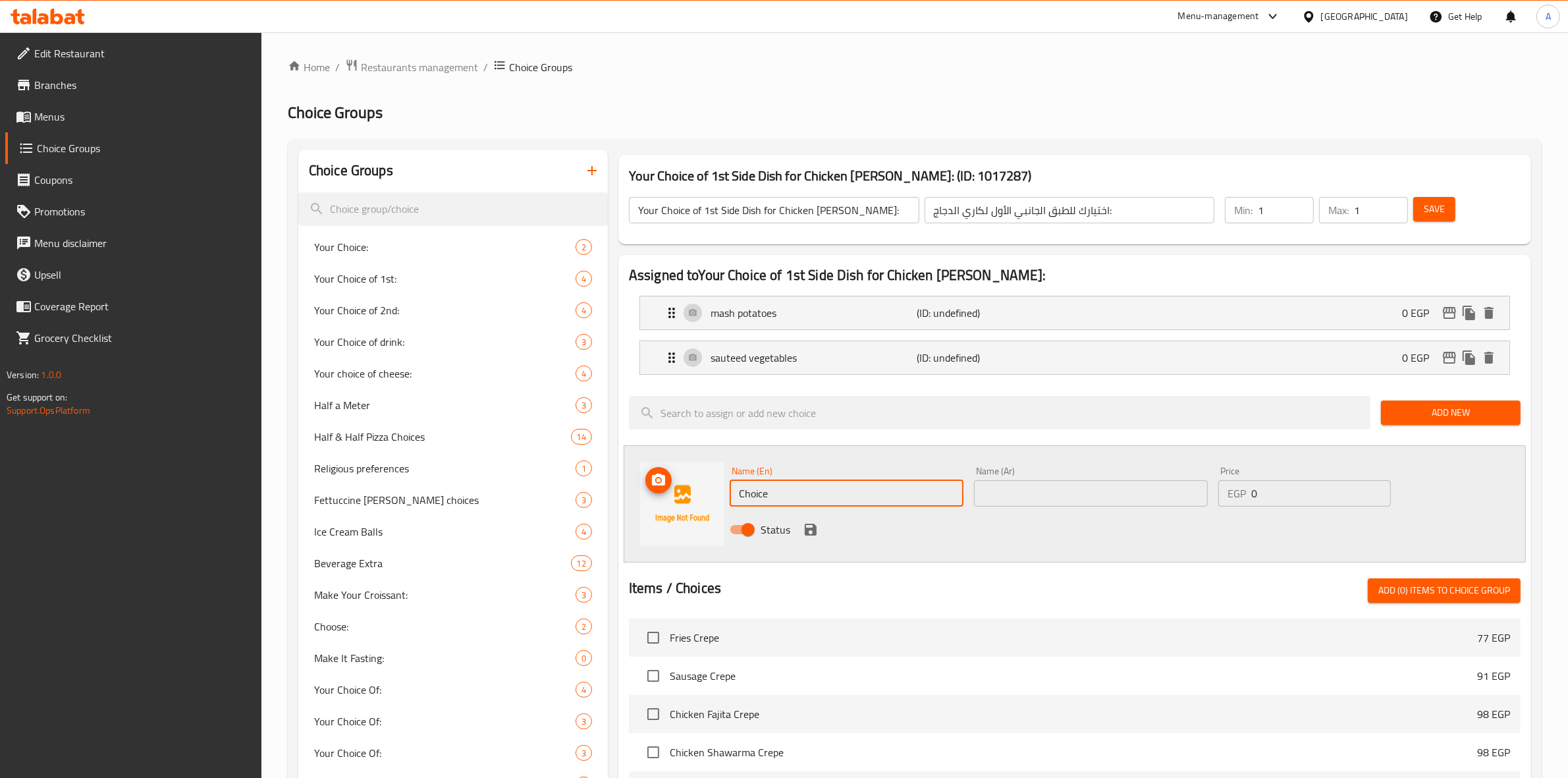
drag, startPoint x: 773, startPoint y: 493, endPoint x: 682, endPoint y: 493, distance: 91.0
click at [682, 493] on div "Name (En) Choice Name (En) Name (Ar) Name (Ar) Price EGP 0 Price Status" at bounding box center [1075, 504] width 903 height 118
paste input "white r"
type input "white rice"
click at [1077, 539] on div "Status" at bounding box center [1090, 530] width 733 height 36
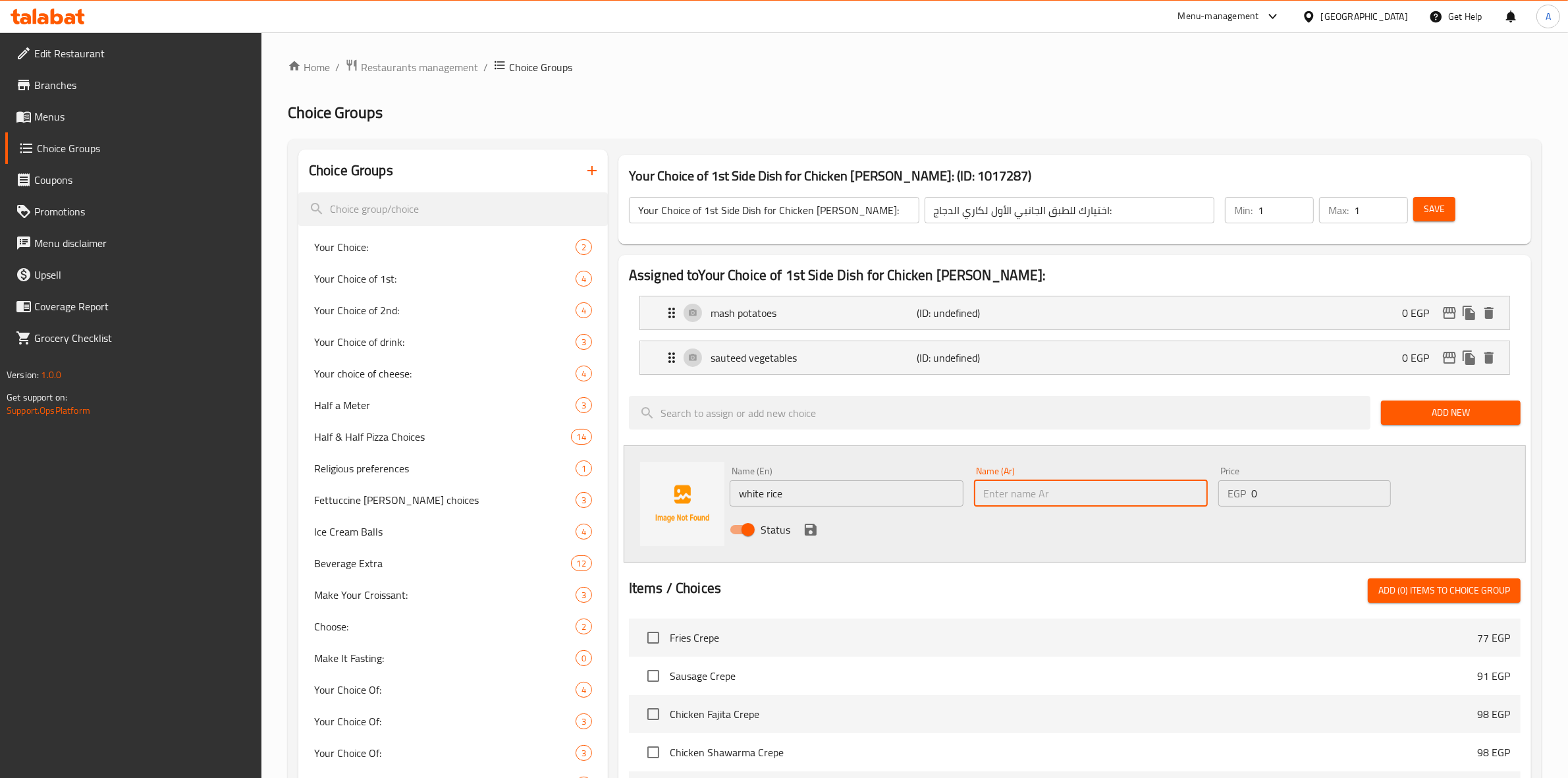
click at [1079, 496] on input "text" at bounding box center [1091, 493] width 234 height 26
paste input "ارز ابيض"
type input "ارز ابيض"
click at [807, 535] on icon "save" at bounding box center [811, 530] width 12 height 12
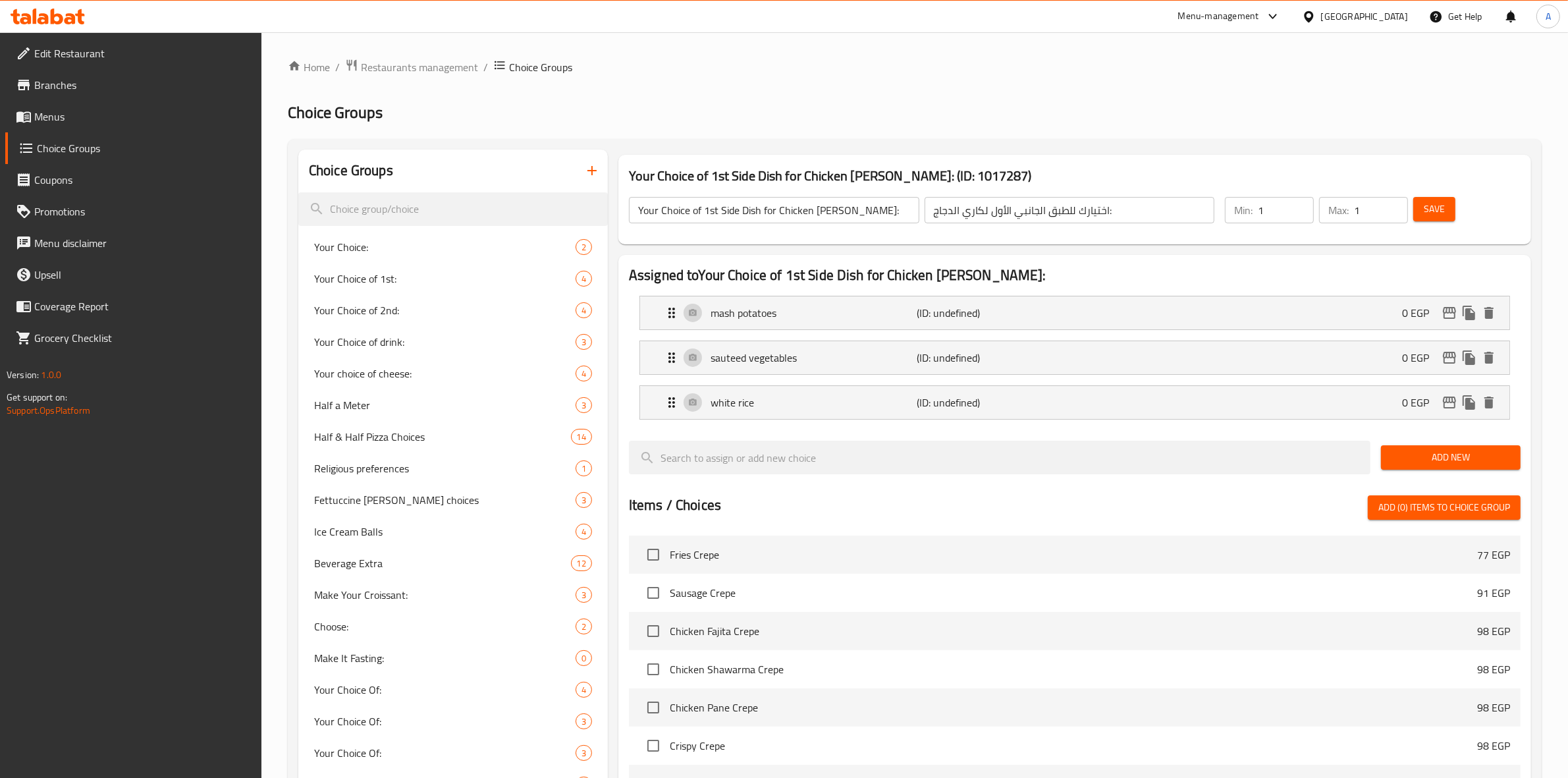
click at [1440, 456] on span "Add New" at bounding box center [1450, 458] width 118 height 16
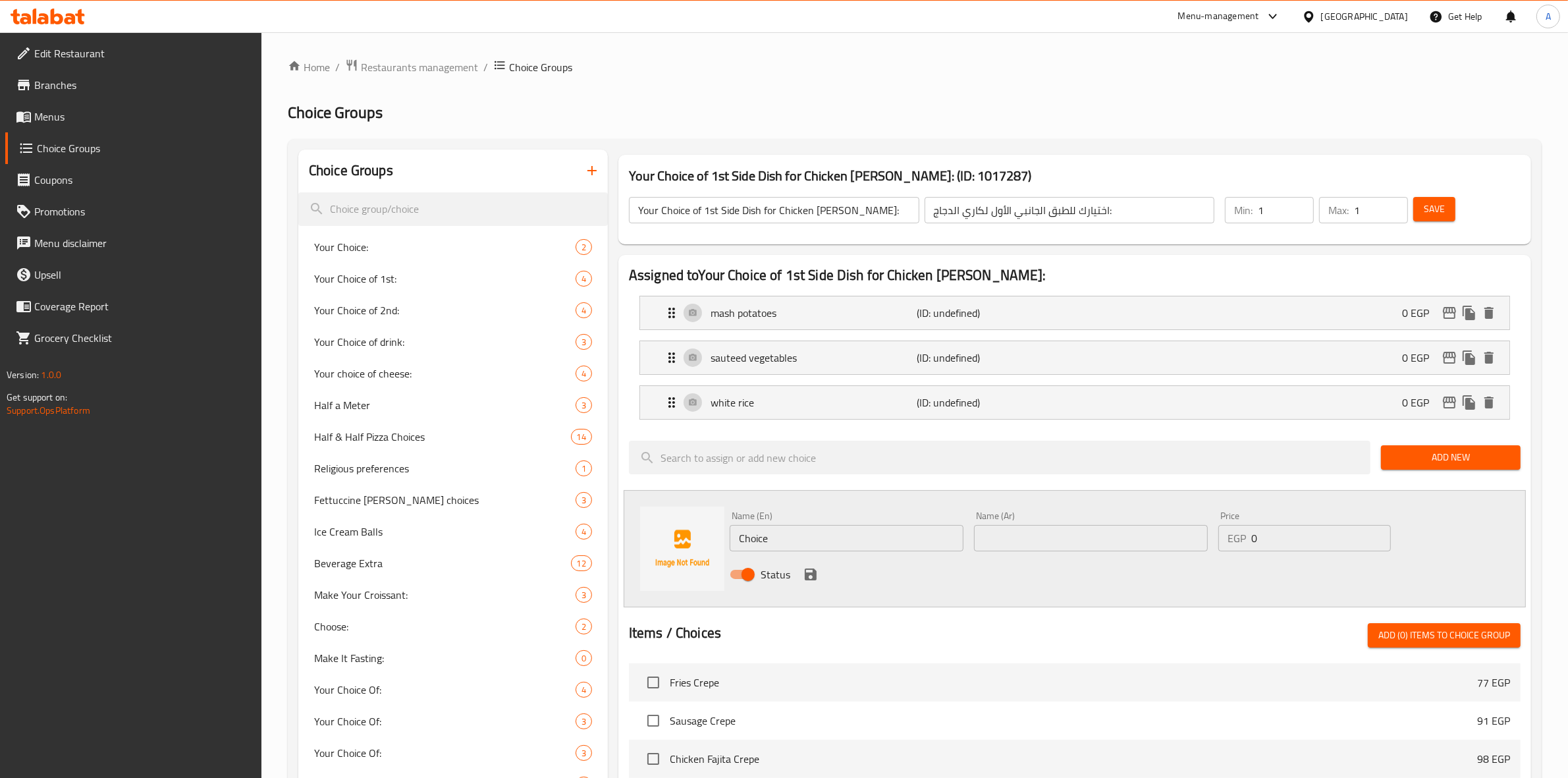
drag, startPoint x: 791, startPoint y: 541, endPoint x: 547, endPoint y: 524, distance: 244.6
click at [527, 525] on div "Choice Groups Your Choice: 2 Your Choice of 1st: 4 Your Choice of 2nd: 4 Your C…" at bounding box center [917, 699] width 1238 height 1099
paste input "fries"
drag, startPoint x: 784, startPoint y: 535, endPoint x: 863, endPoint y: 479, distance: 96.8
click at [646, 525] on div "Name (En) fries Name (En) Name (Ar) Name (Ar) Price EGP 0 Price Status" at bounding box center [1075, 549] width 903 height 118
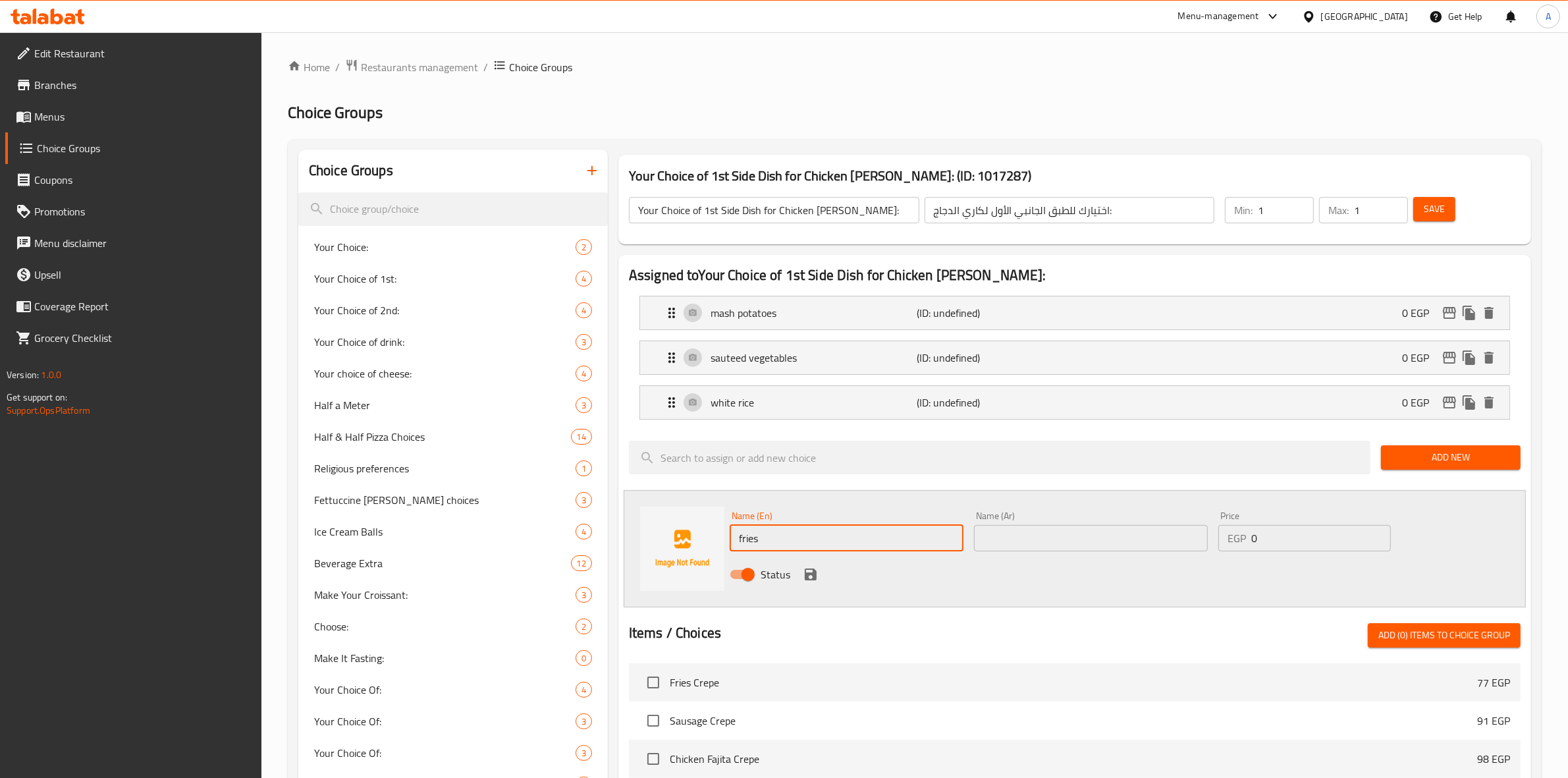
type input "fries"
click at [1033, 536] on input "text" at bounding box center [1091, 538] width 234 height 26
paste input "بطاطس مقلية"
type input "بطاطس مقلية"
click at [811, 577] on icon "save" at bounding box center [810, 574] width 16 height 16
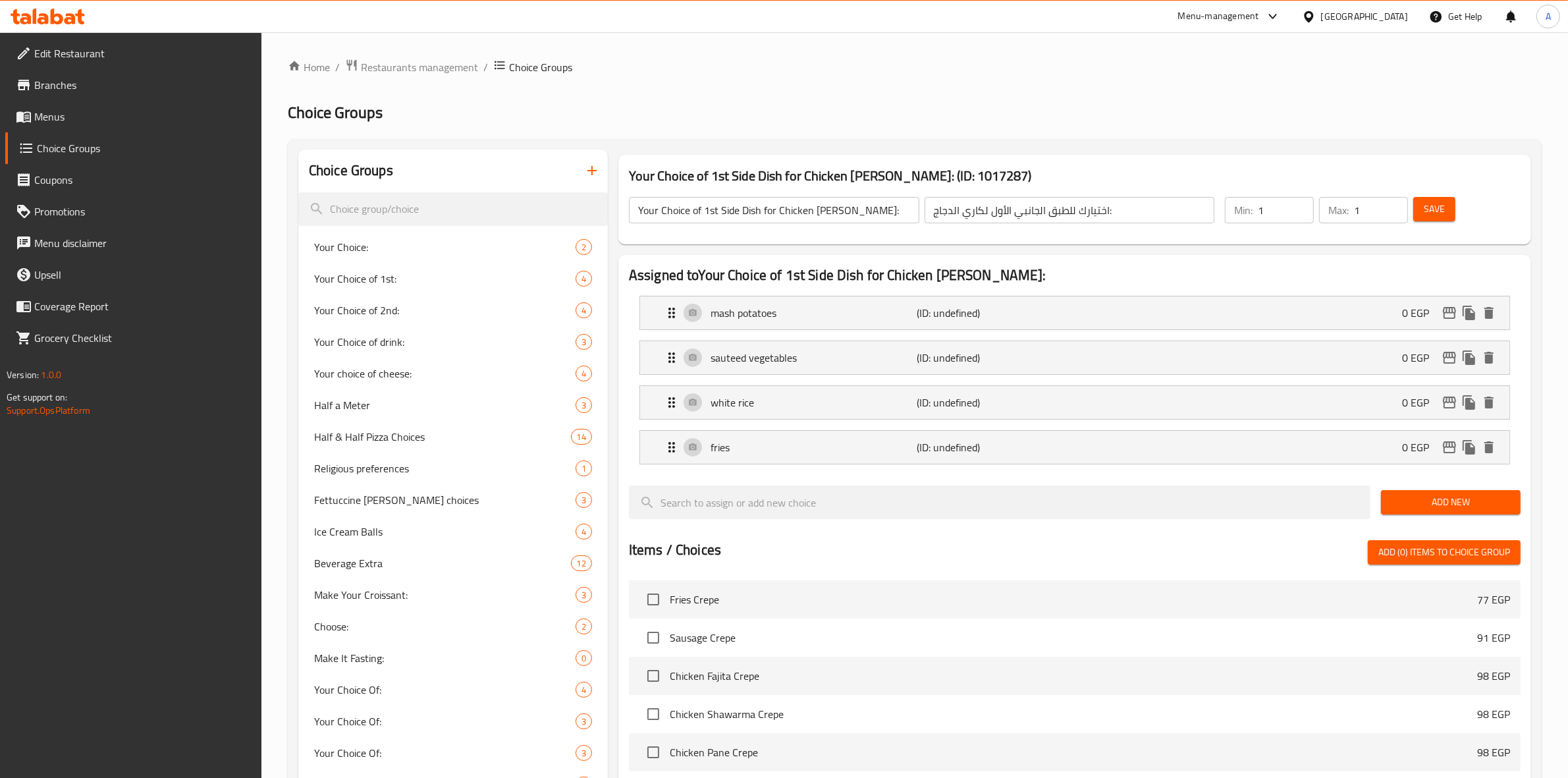
click at [1436, 212] on span "Save" at bounding box center [1434, 209] width 21 height 16
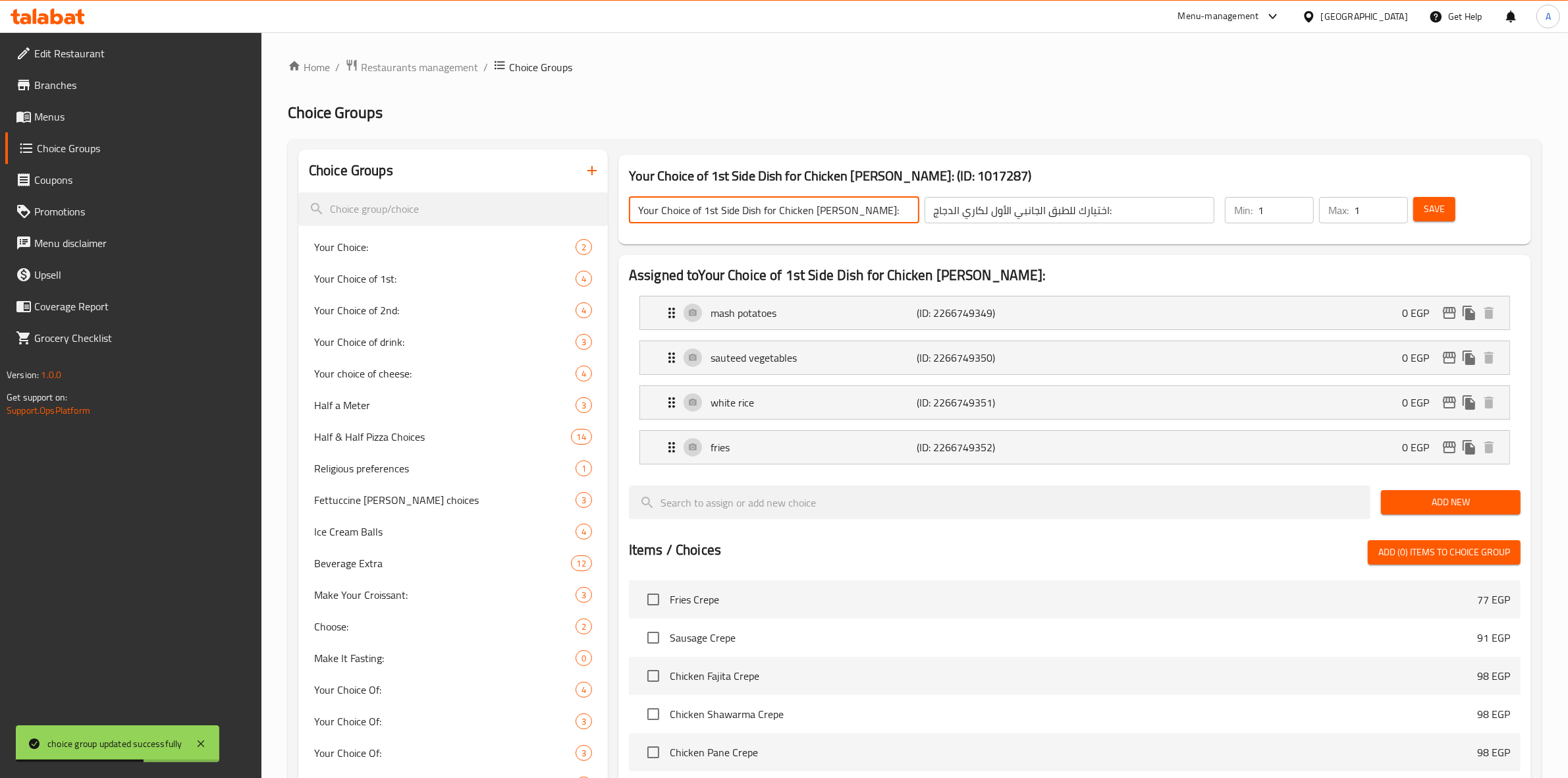
drag, startPoint x: 858, startPoint y: 216, endPoint x: 619, endPoint y: 214, distance: 239.0
click at [619, 214] on div "Your Choice of 1st Side Dish for Chicken Curry: (ID: 1017287) Your Choice of 1s…" at bounding box center [1075, 199] width 913 height 90
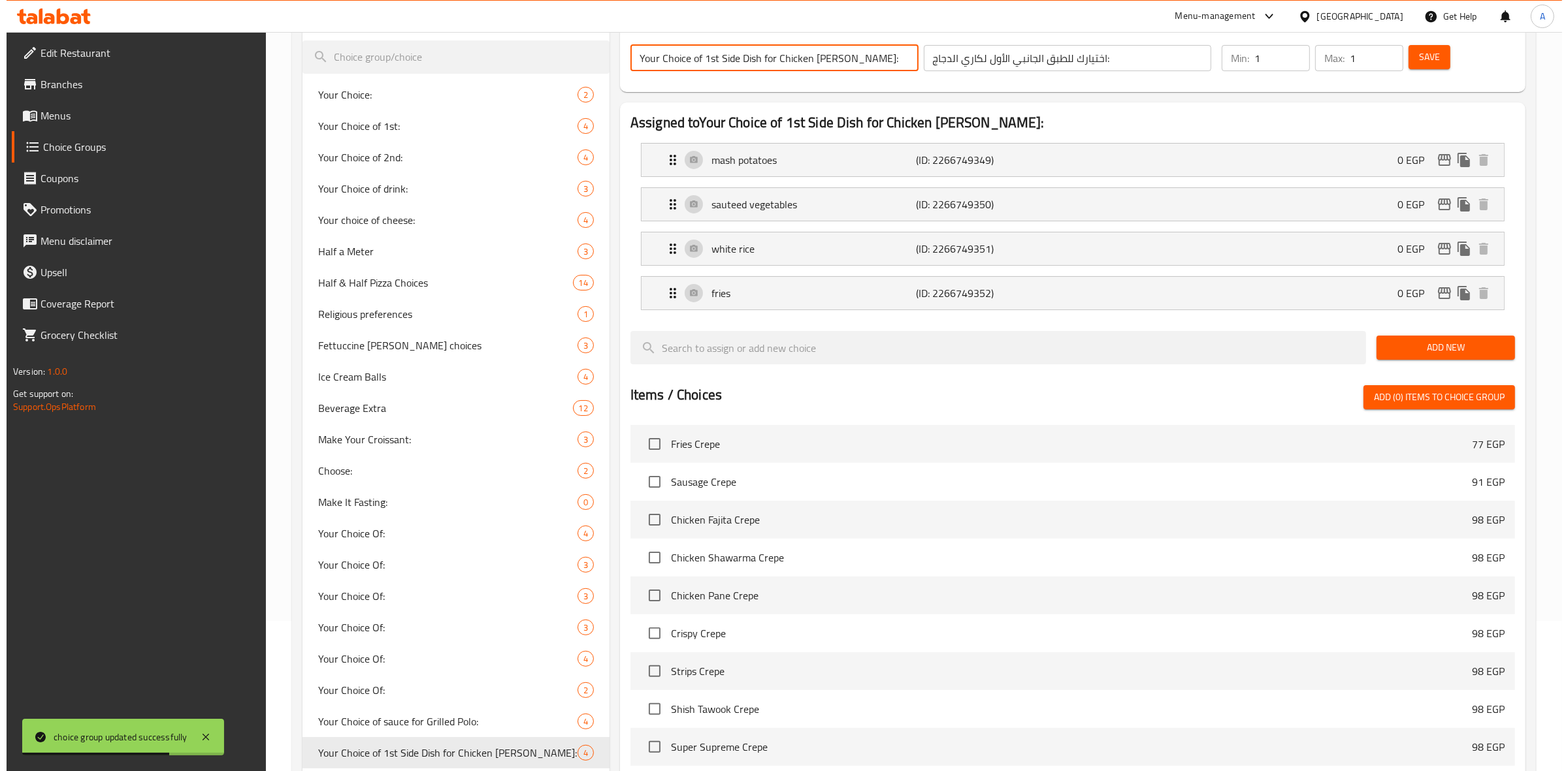
scroll to position [490, 0]
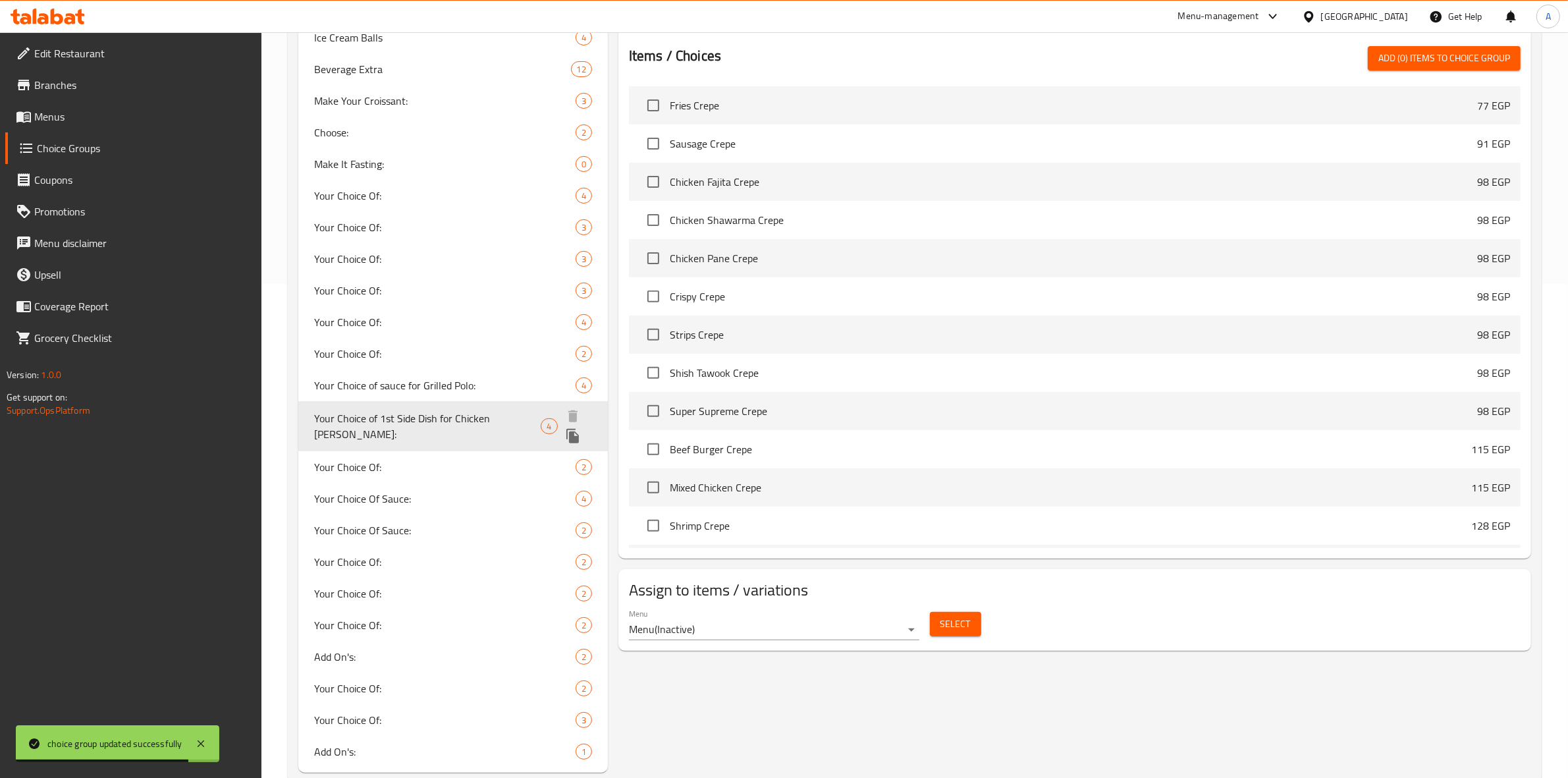
click at [579, 429] on icon "duplicate" at bounding box center [572, 436] width 13 height 14
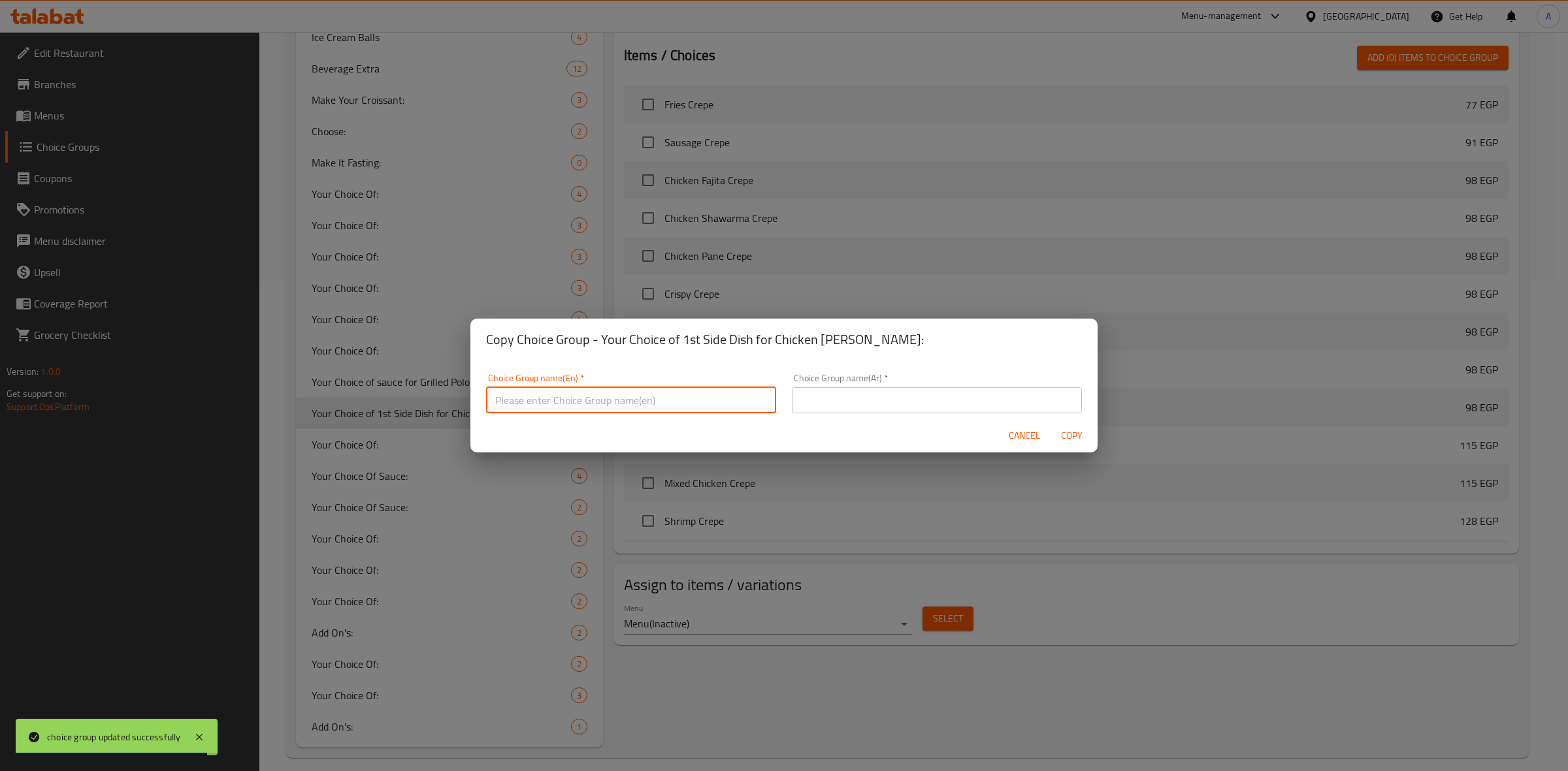
click at [619, 406] on input "text" at bounding box center [631, 400] width 290 height 26
paste input "Your Choice of 1st Side Dish for Chicken Curry:"
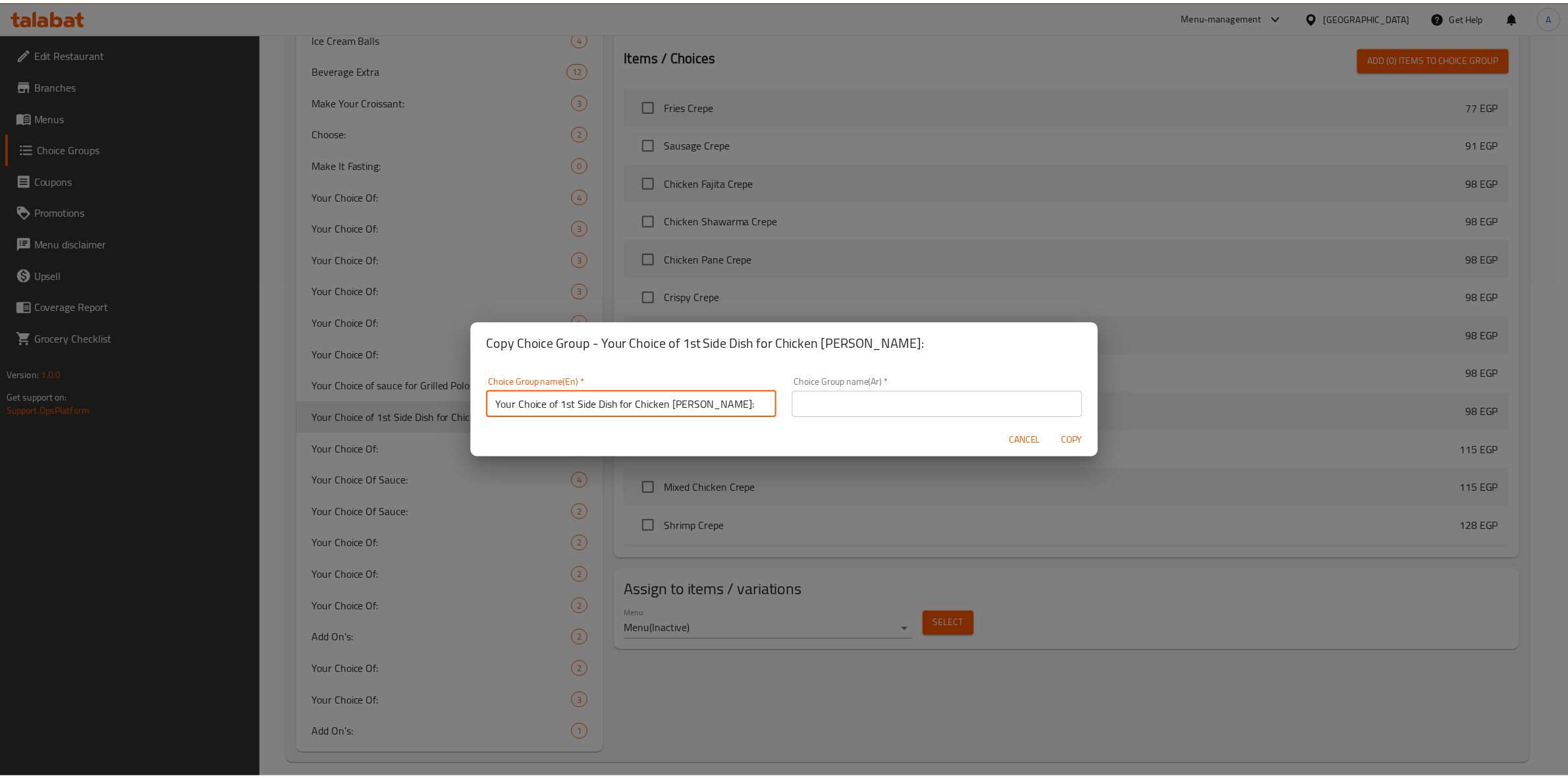
scroll to position [3, 0]
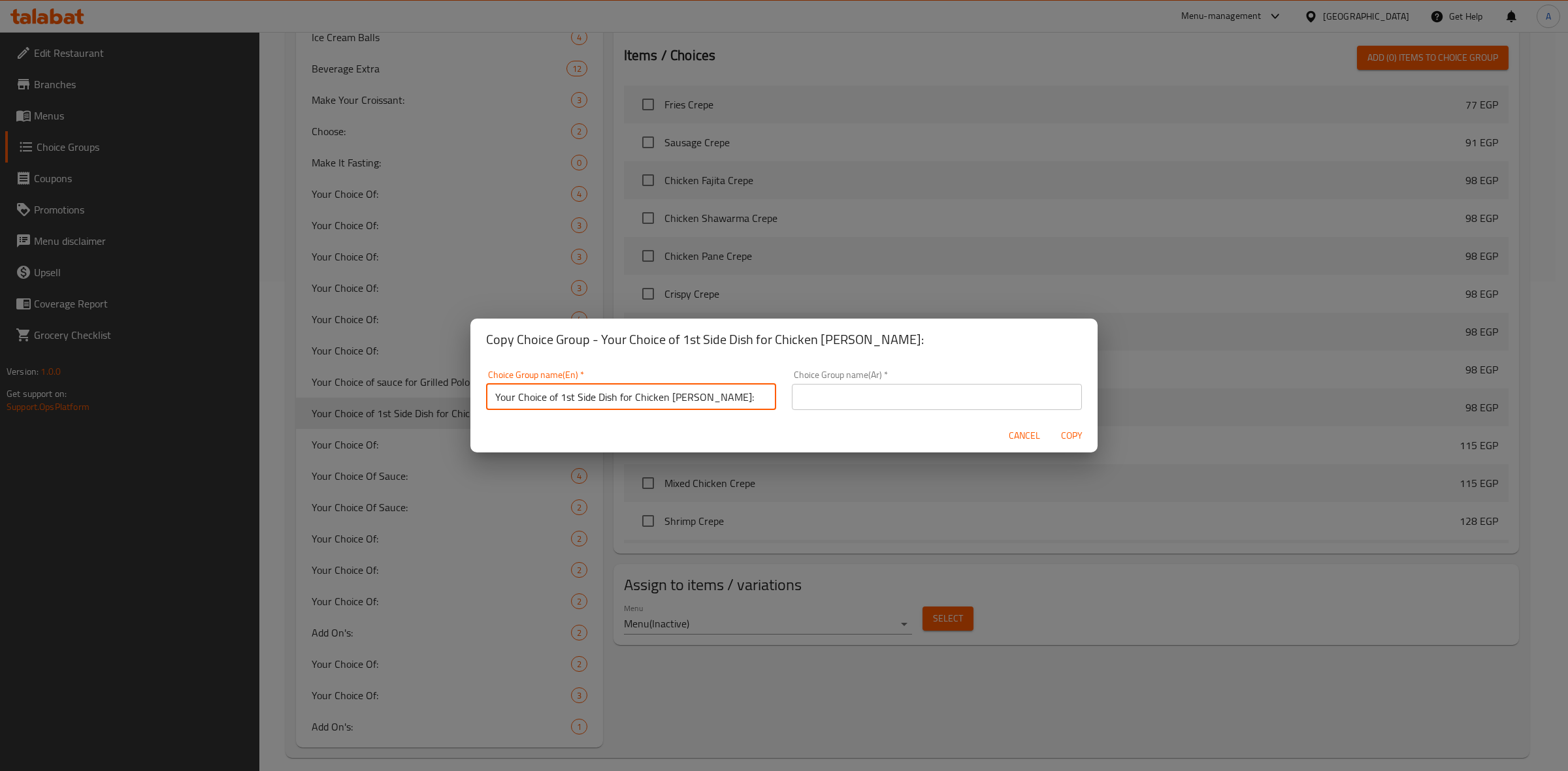
drag, startPoint x: 574, startPoint y: 406, endPoint x: 560, endPoint y: 406, distance: 14.0
click at [560, 406] on input "Your Choice of 1st Side Dish for Chicken Curry:" at bounding box center [631, 397] width 290 height 26
drag, startPoint x: 706, startPoint y: 401, endPoint x: 479, endPoint y: 399, distance: 227.0
click at [479, 399] on div "Choice Group name(En)   * Your Choice of 2nd Side Dish for Chicken Curry: Choic…" at bounding box center [631, 390] width 306 height 56
type input "Your Choice of 2nd Side Dish for Chicken Curry:"
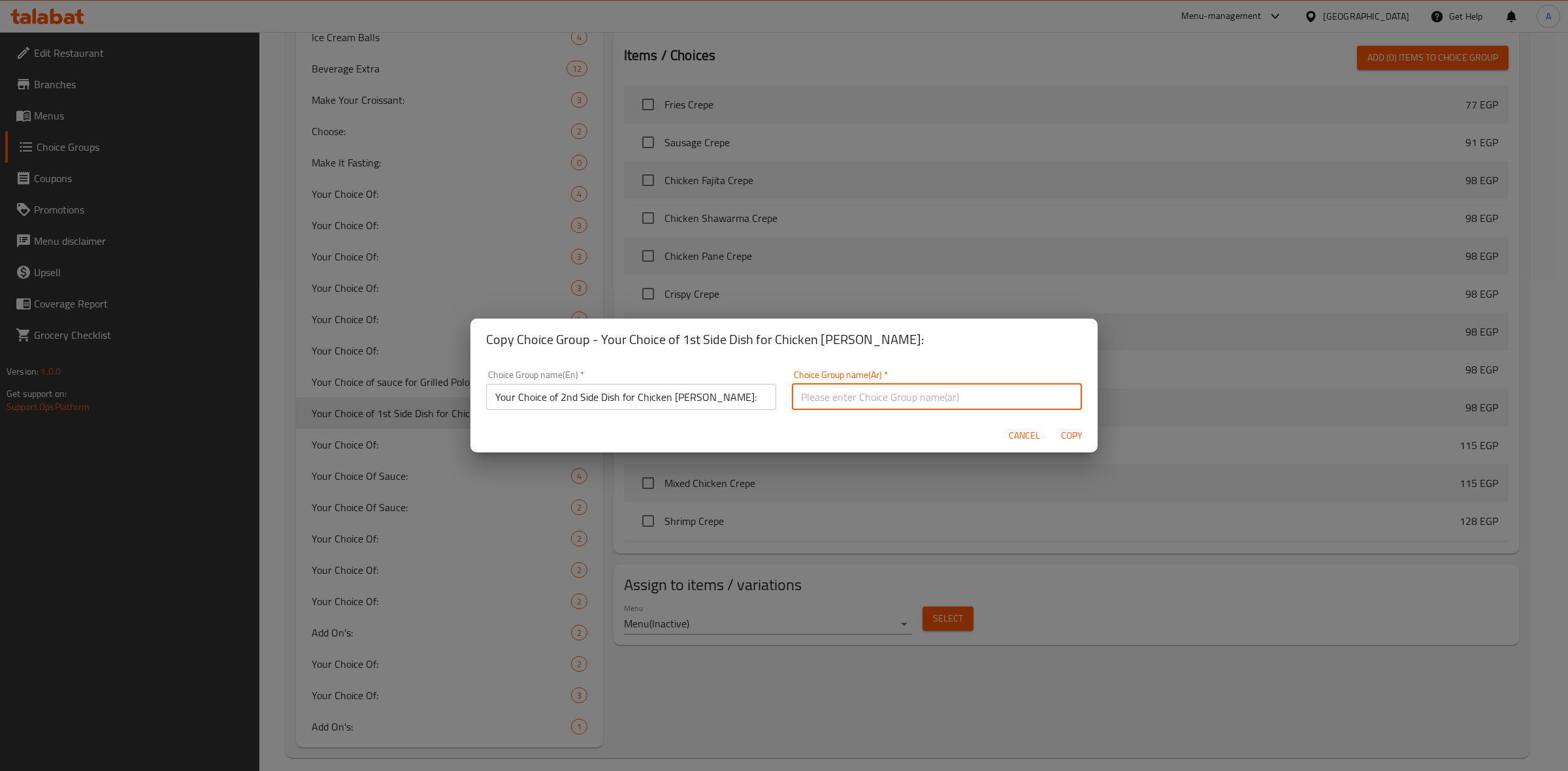
click at [899, 399] on input "text" at bounding box center [937, 397] width 290 height 26
paste input "اختيارك للطبق الجانبي الثاني مع كاري الدجاج:"
drag, startPoint x: 935, startPoint y: 400, endPoint x: 919, endPoint y: 399, distance: 16.0
click at [919, 399] on input "اختيارك للطبق الجانبي الثاني مع كاري الدجاج:" at bounding box center [937, 397] width 290 height 26
type input "اختيارك للطبق الجانبي الثاني لكاري الدجاج:"
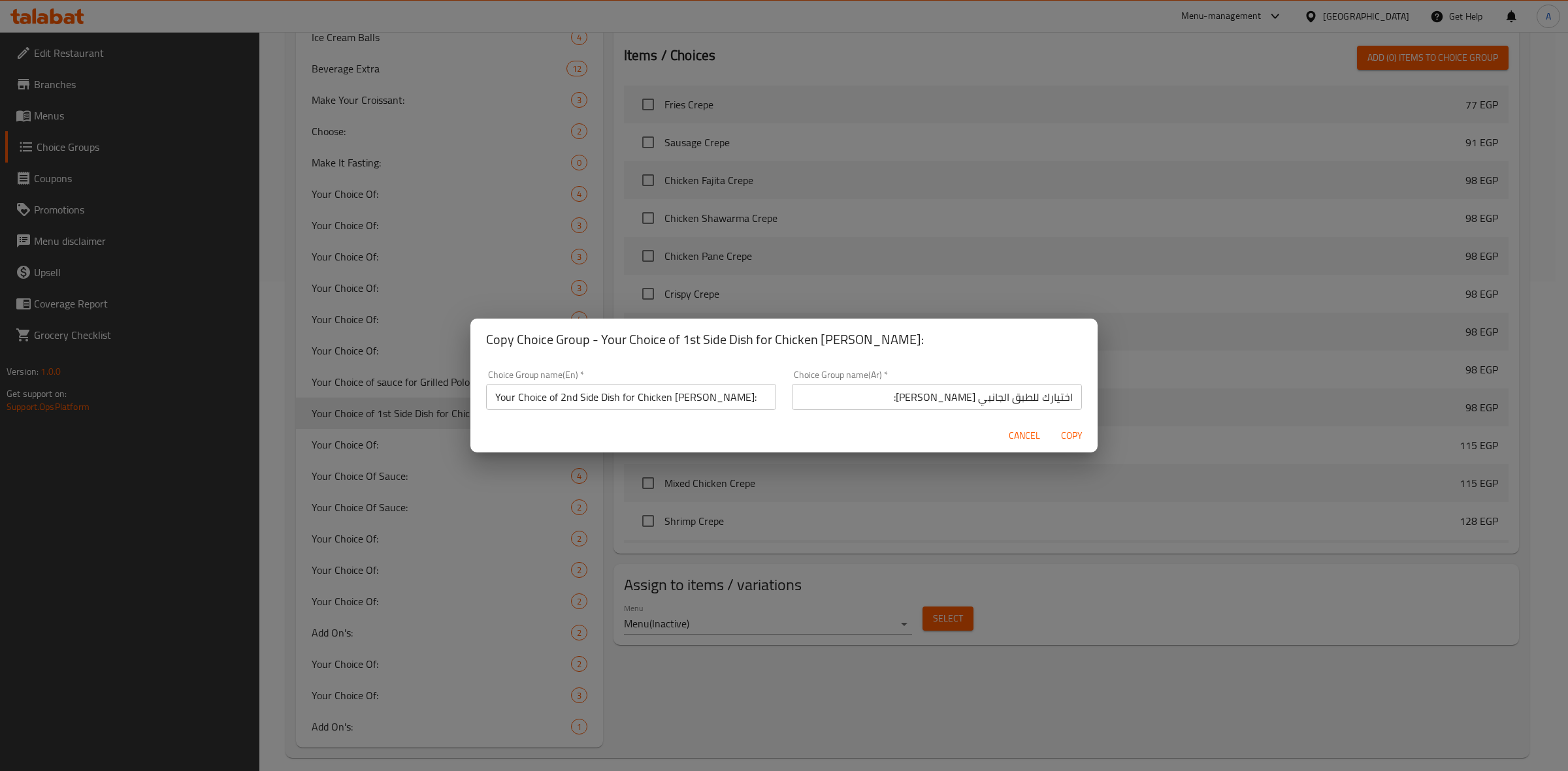
click at [933, 426] on div "Cancel Copy" at bounding box center [784, 436] width 627 height 35
click at [1080, 439] on span "Copy" at bounding box center [1071, 436] width 31 height 16
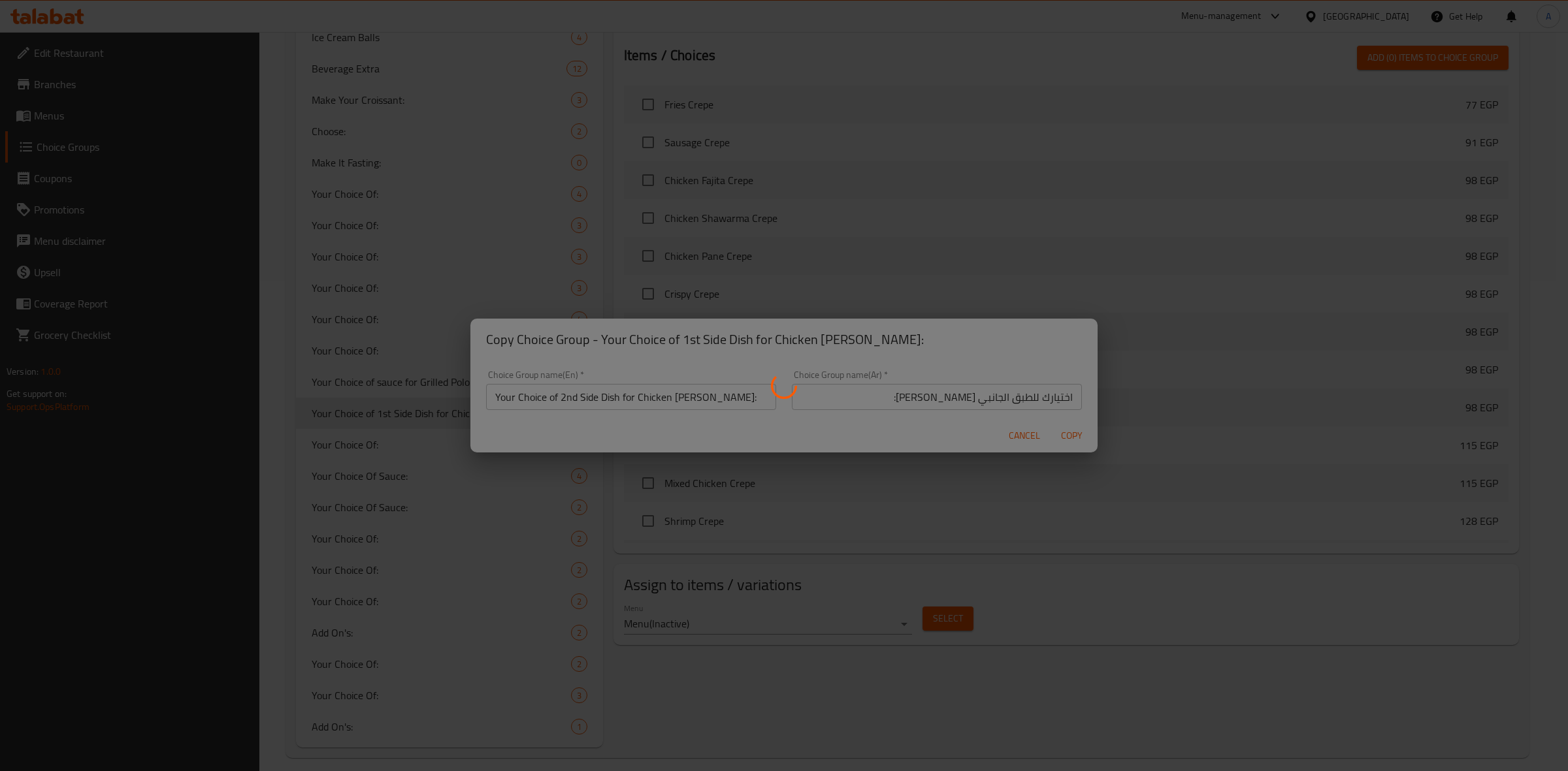
type input "Your Choice of 2nd Side Dish for Chicken Curry:"
type input "اختيارك للطبق الجانبي الثاني لكاري الدجاج:"
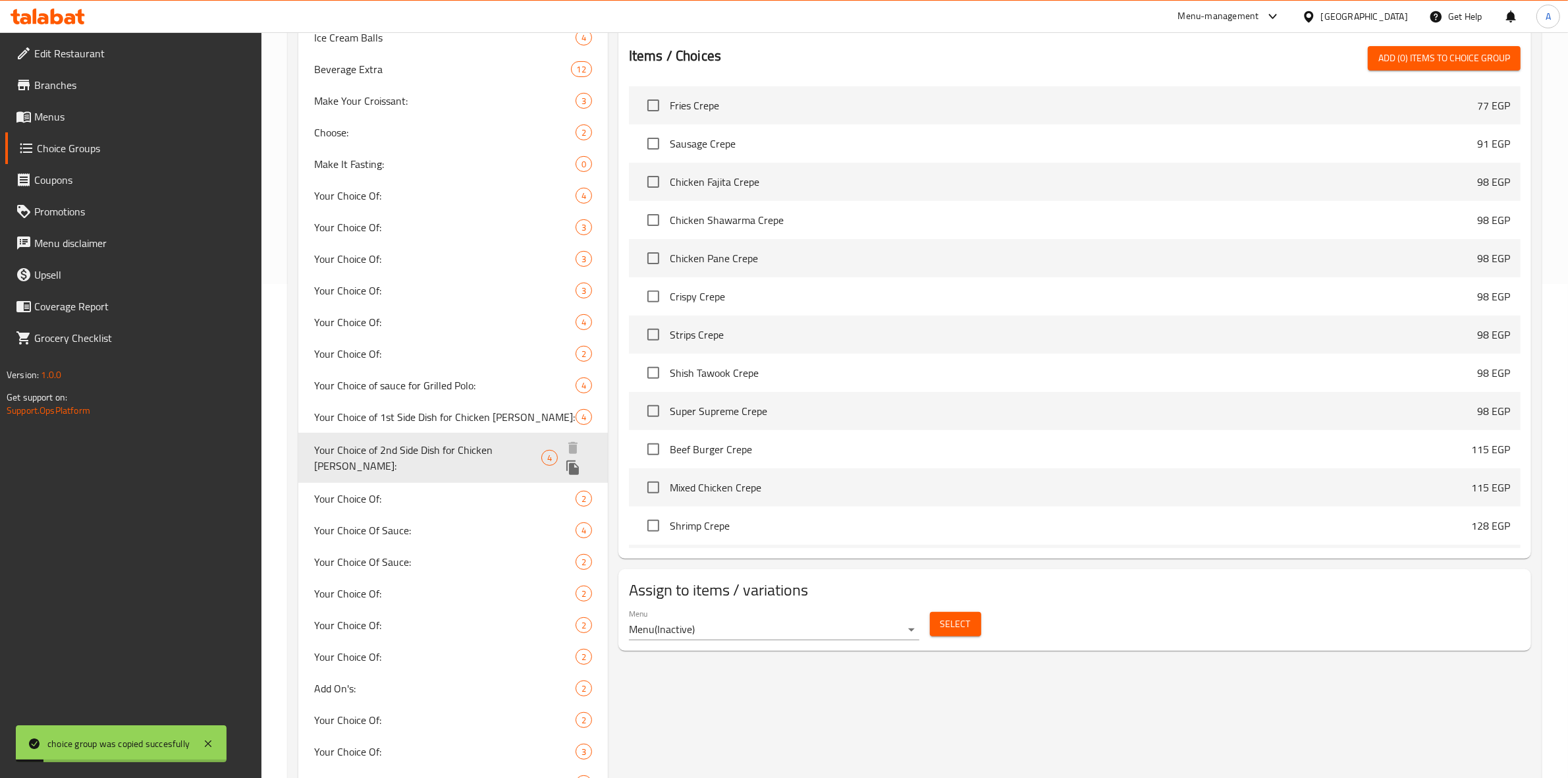
click at [506, 452] on span "Your Choice of 2nd Side Dish for Chicken Curry:" at bounding box center [428, 458] width 227 height 32
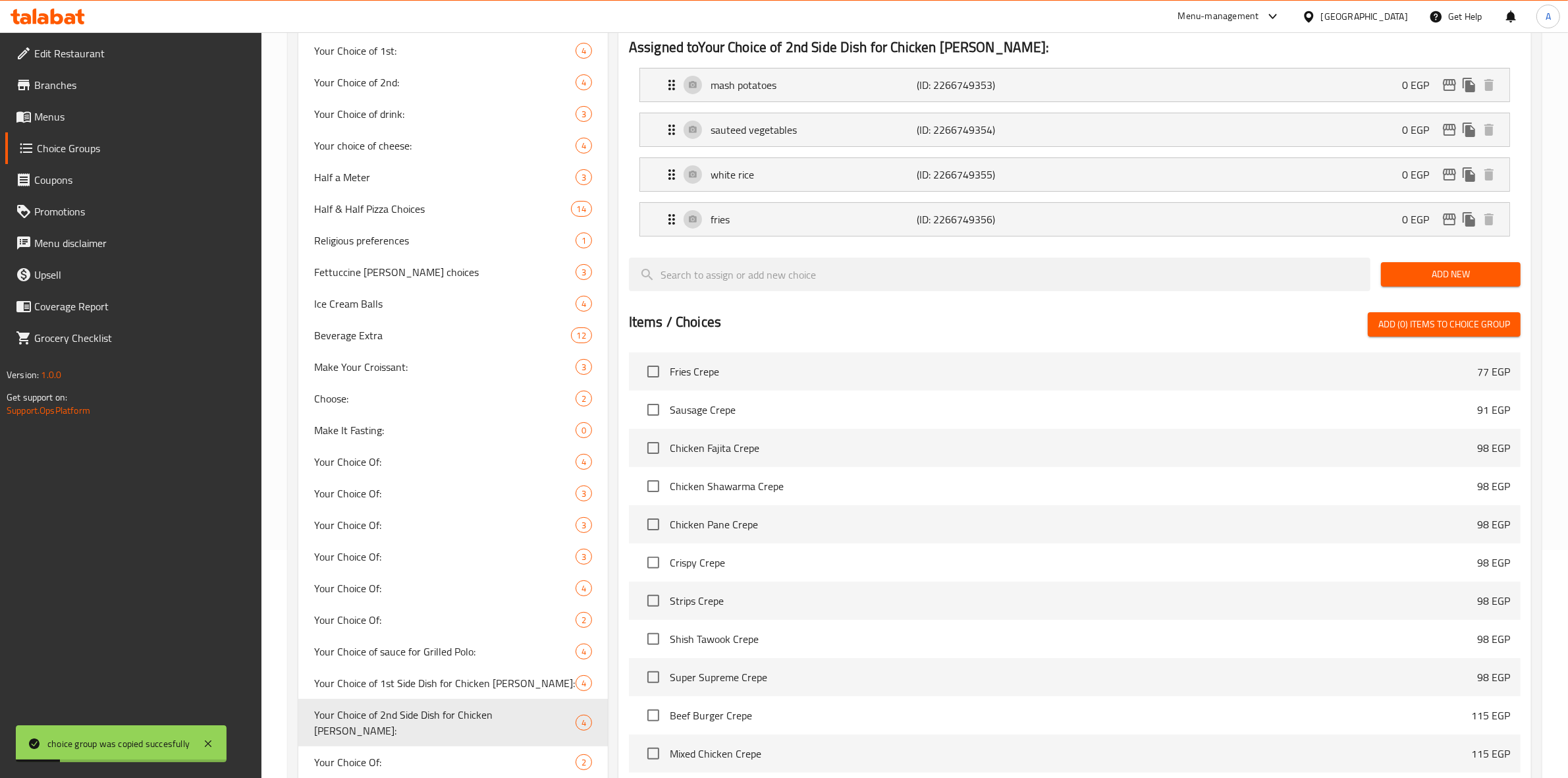
scroll to position [0, 0]
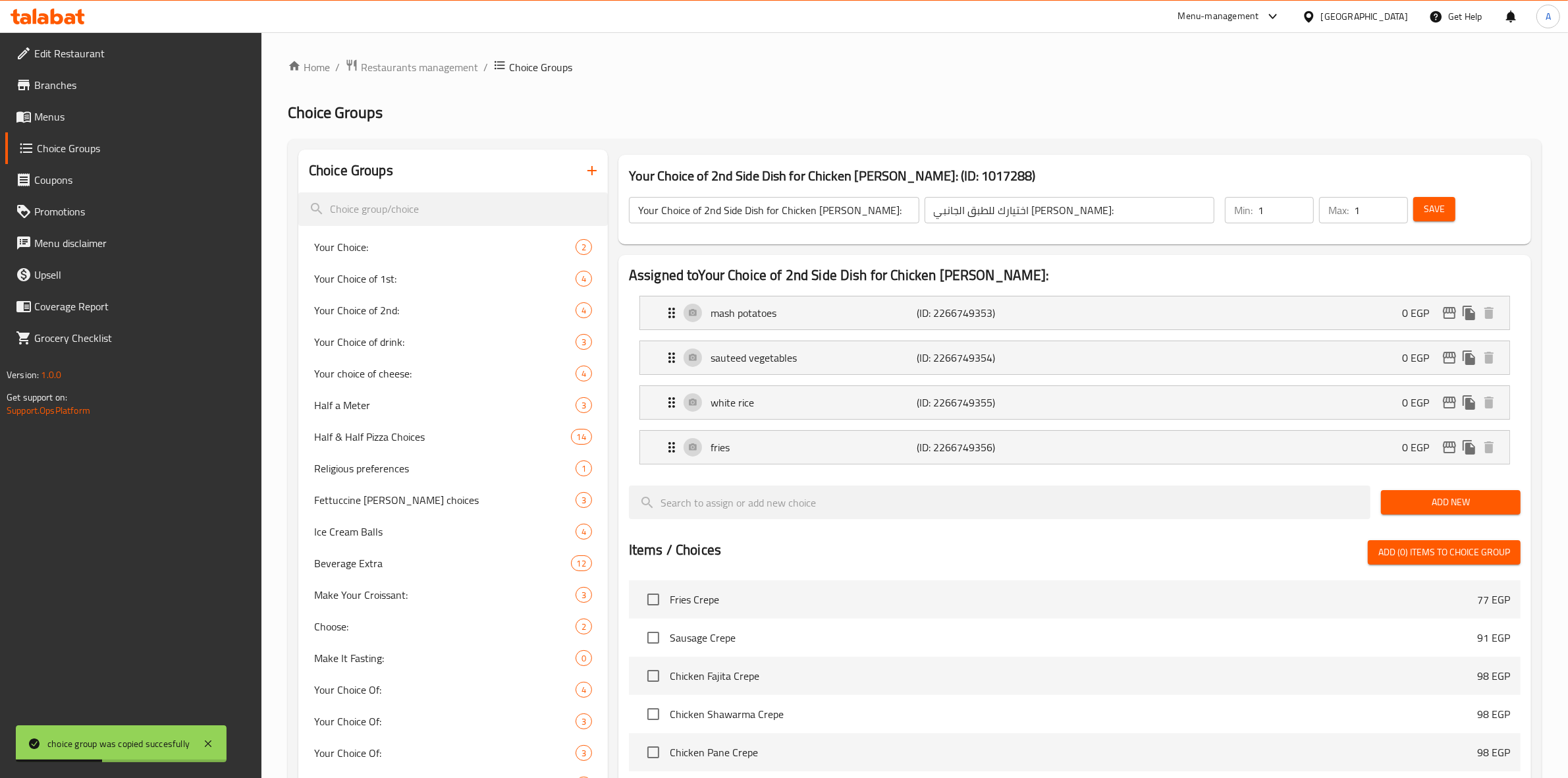
click at [1437, 212] on span "Save" at bounding box center [1434, 209] width 21 height 16
